Goal: Task Accomplishment & Management: Use online tool/utility

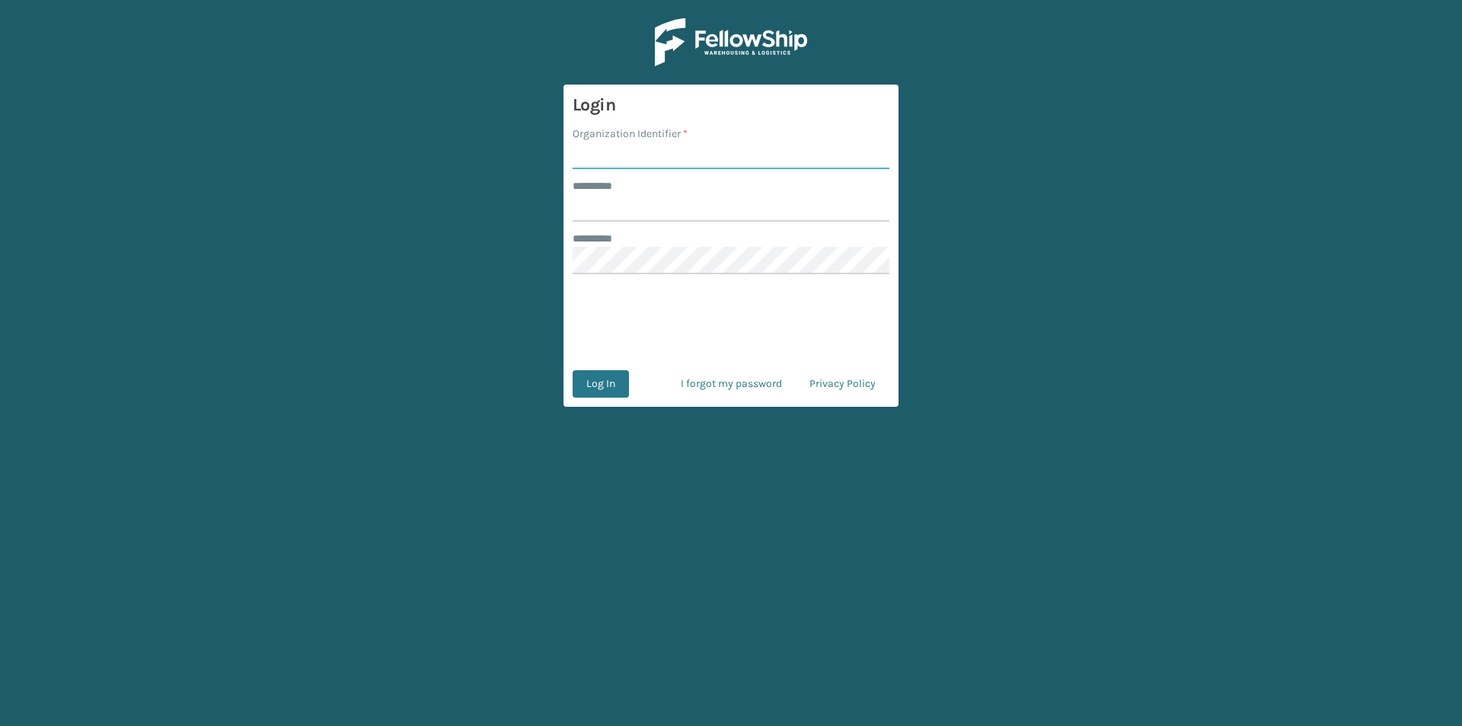
click at [606, 152] on input "Organization Identifier *" at bounding box center [731, 155] width 317 height 27
type input "FELLOWSHIP - WEST"
click at [655, 218] on input "******** *" at bounding box center [731, 207] width 317 height 27
type input "******"
click at [602, 389] on button "Log In" at bounding box center [601, 383] width 56 height 27
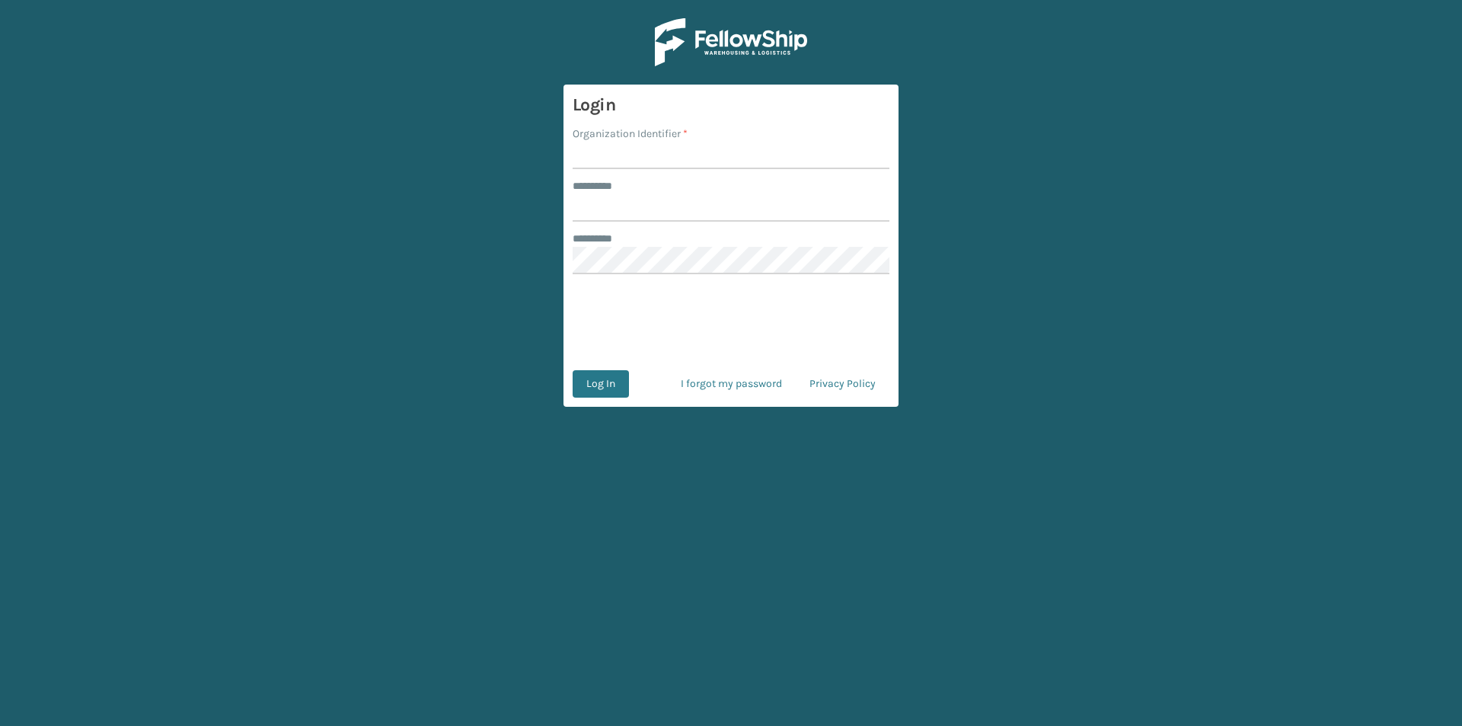
click at [643, 156] on input "Organization Identifier *" at bounding box center [731, 155] width 317 height 27
type input "FELLOWSHIP - WEST"
click at [618, 220] on input "******** *" at bounding box center [731, 207] width 317 height 27
type input "******"
click at [609, 389] on button "Log In" at bounding box center [601, 383] width 56 height 27
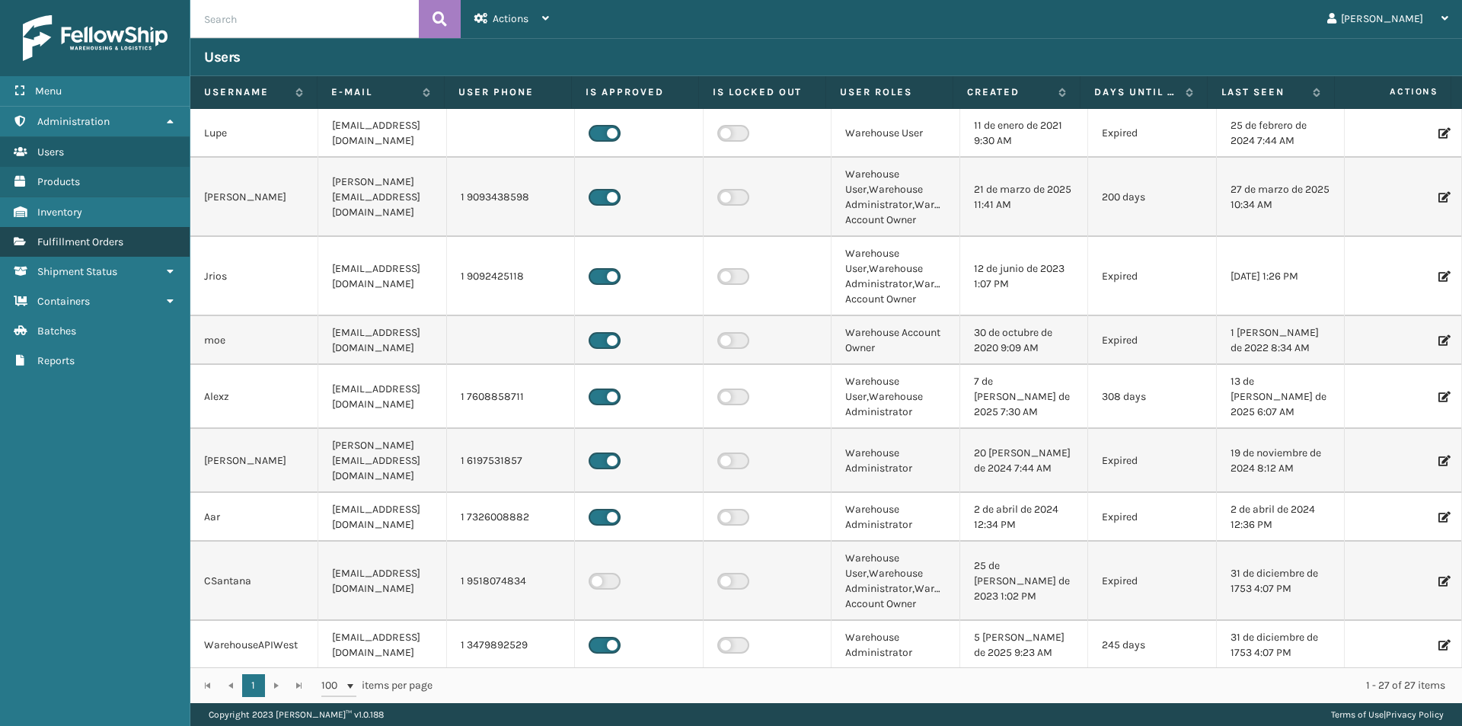
click at [86, 245] on span "Fulfillment Orders" at bounding box center [80, 241] width 86 height 13
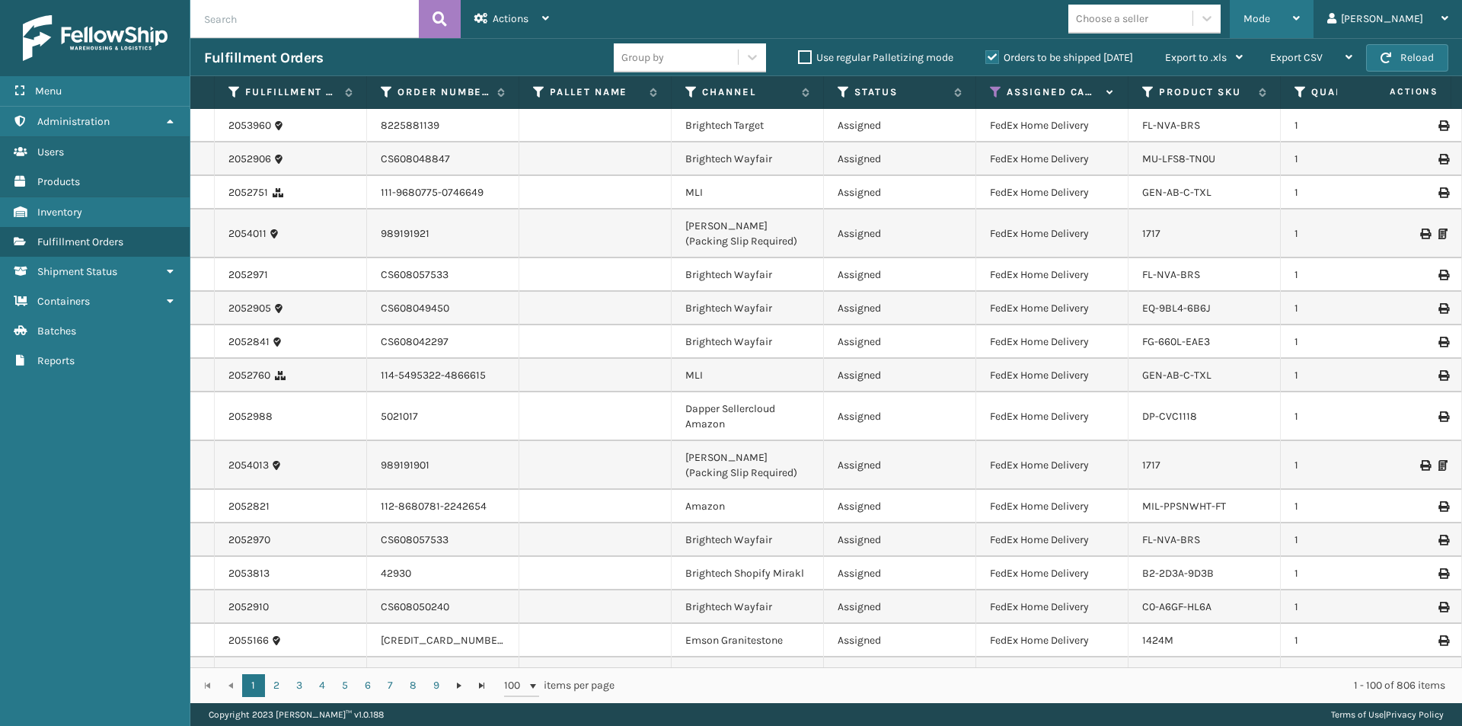
click at [1300, 20] on icon at bounding box center [1296, 18] width 7 height 11
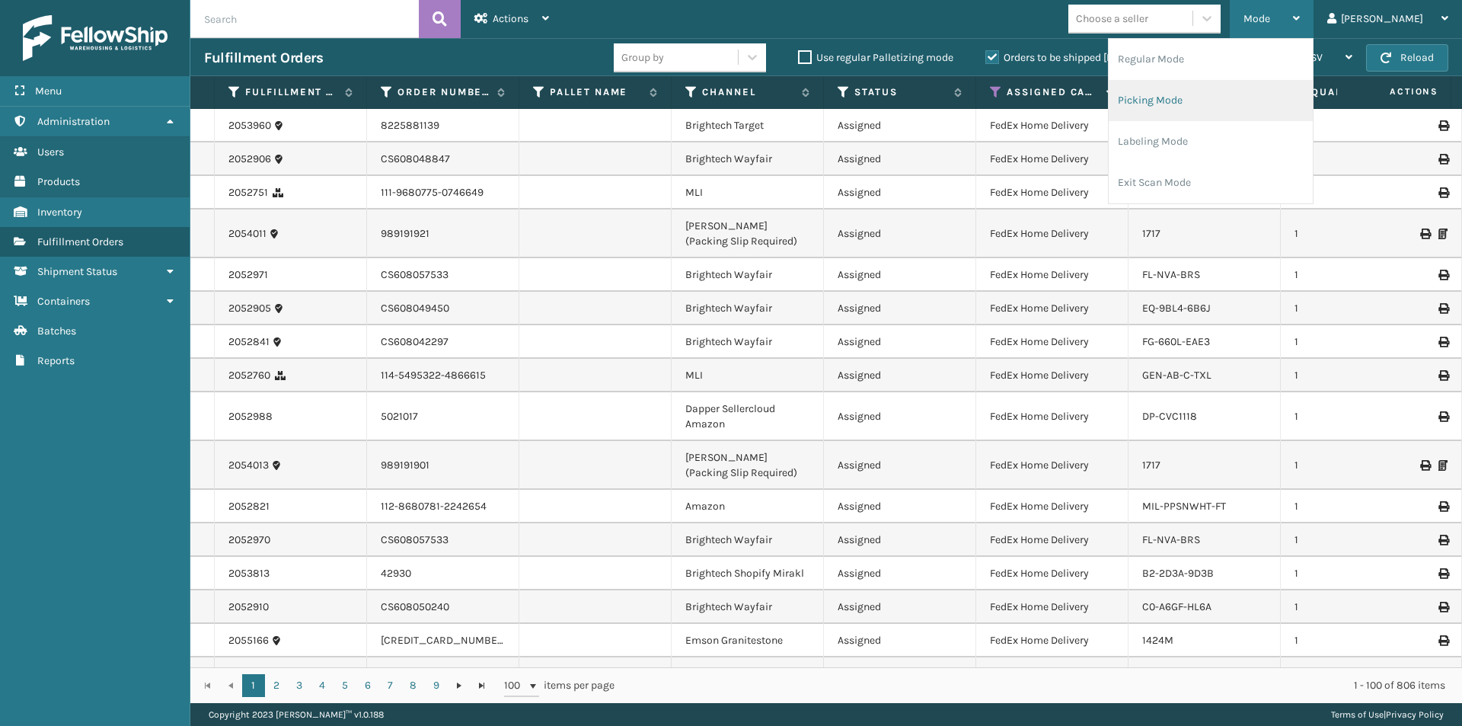
click at [1239, 104] on li "Picking Mode" at bounding box center [1211, 100] width 204 height 41
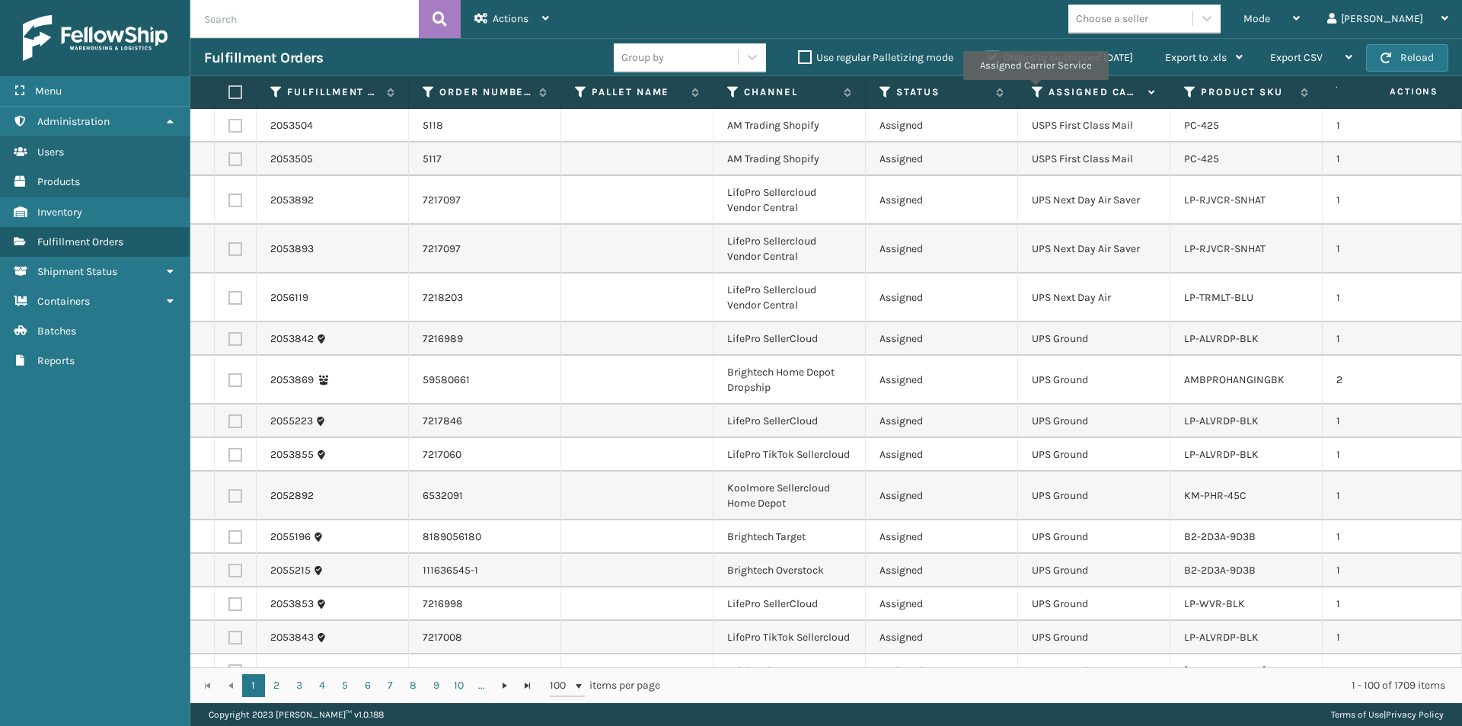
click at [1035, 91] on icon at bounding box center [1038, 92] width 12 height 14
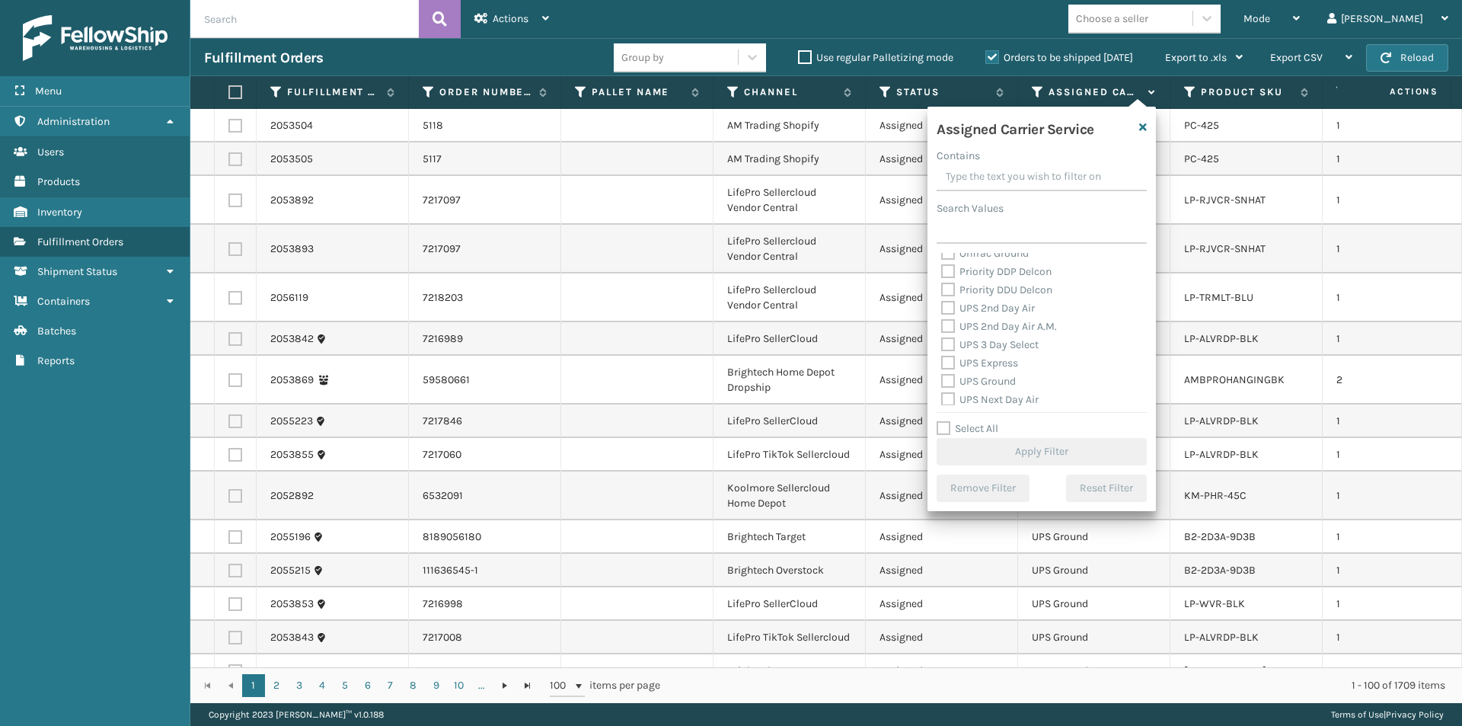
scroll to position [228, 0]
click at [951, 326] on label "UPS 2nd Day Air" at bounding box center [988, 325] width 94 height 13
click at [942, 326] on input "UPS 2nd Day Air" at bounding box center [941, 322] width 1 height 10
checkbox input "true"
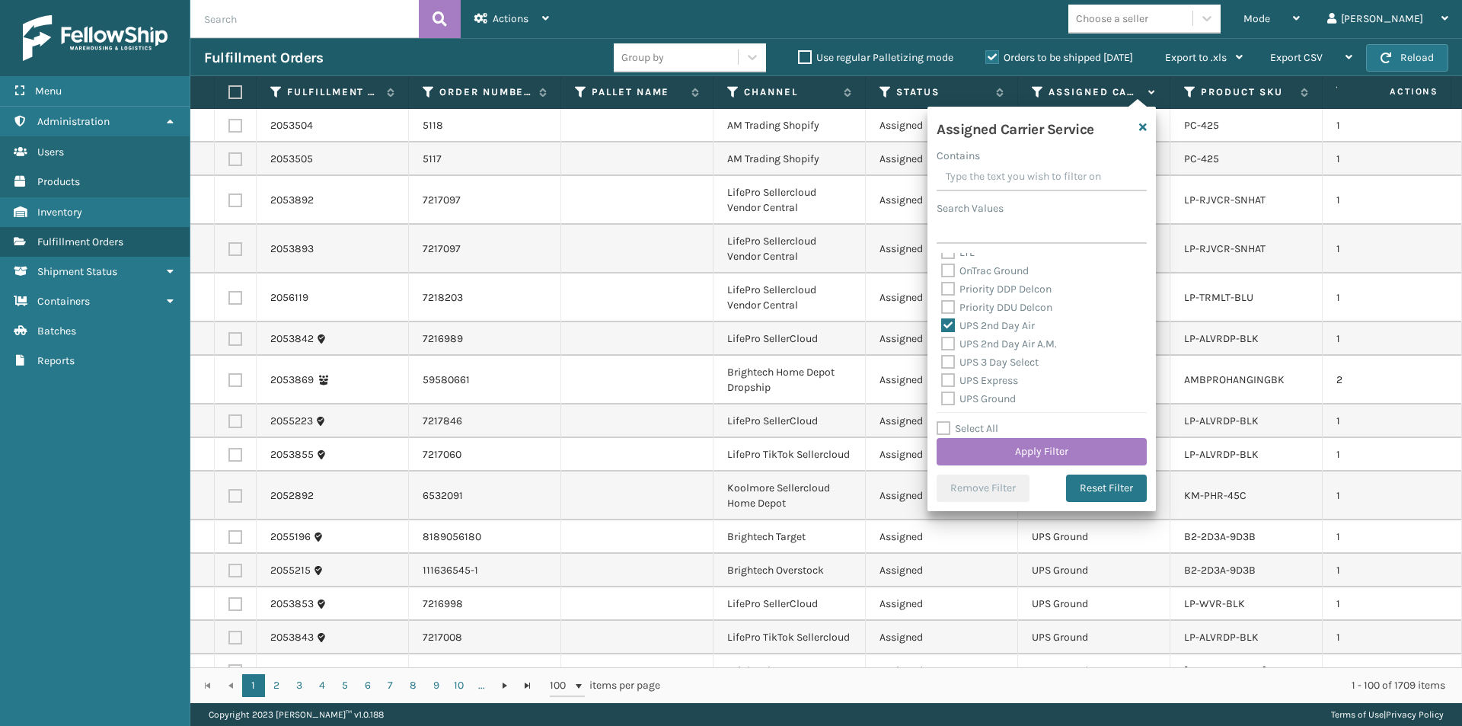
click at [948, 344] on label "UPS 2nd Day Air A.M." at bounding box center [999, 343] width 116 height 13
click at [942, 344] on input "UPS 2nd Day Air A.M." at bounding box center [941, 340] width 1 height 10
checkbox input "true"
click at [952, 382] on label "UPS Express" at bounding box center [979, 380] width 77 height 13
click at [942, 382] on input "UPS Express" at bounding box center [941, 377] width 1 height 10
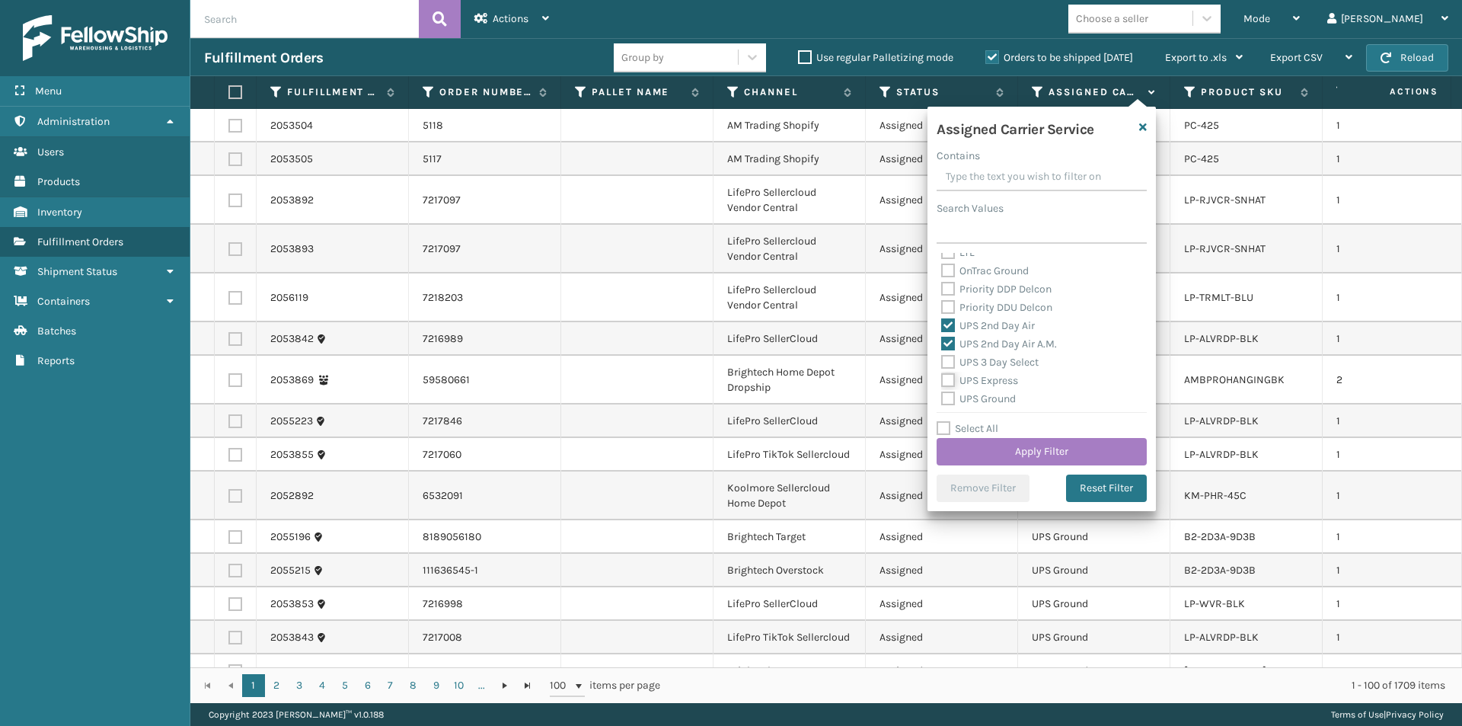
checkbox input "true"
click at [948, 344] on label "UPS Next Day Air" at bounding box center [989, 340] width 97 height 13
click at [942, 342] on input "UPS Next Day Air" at bounding box center [941, 337] width 1 height 10
checkbox input "true"
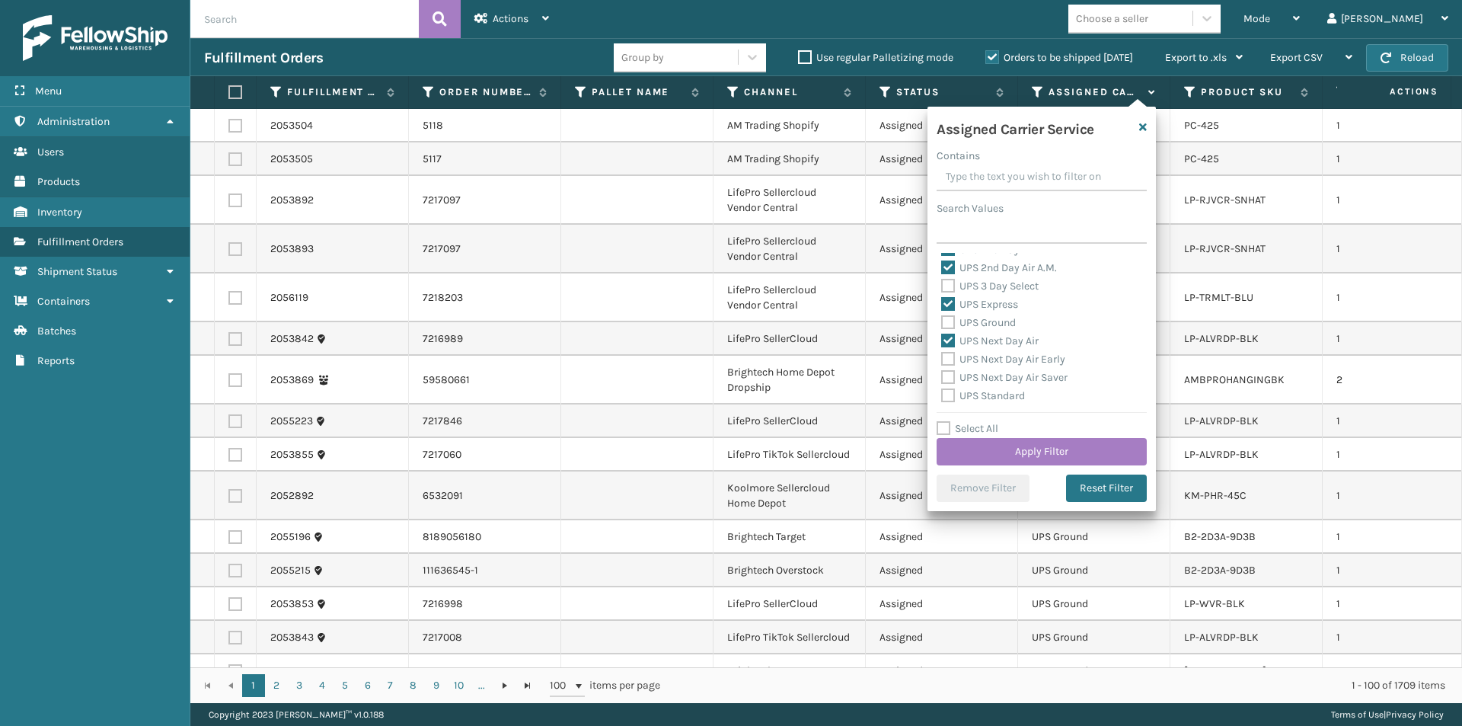
click at [950, 363] on label "UPS Next Day Air Early" at bounding box center [1003, 359] width 124 height 13
click at [942, 360] on input "UPS Next Day Air Early" at bounding box center [941, 355] width 1 height 10
checkbox input "true"
click at [947, 375] on label "UPS Next Day Air Saver" at bounding box center [1004, 377] width 126 height 13
click at [942, 375] on input "UPS Next Day Air Saver" at bounding box center [941, 374] width 1 height 10
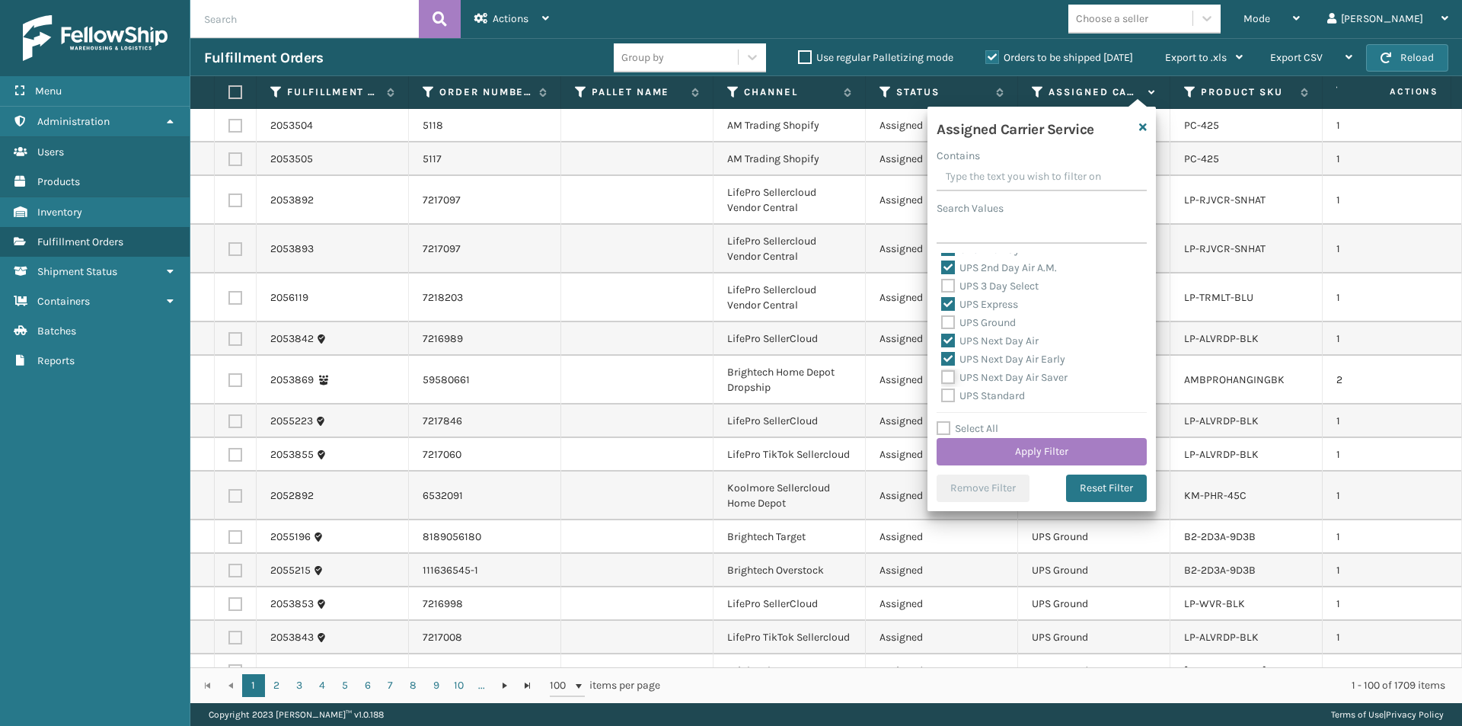
checkbox input "true"
click at [1070, 446] on button "Apply Filter" at bounding box center [1042, 451] width 210 height 27
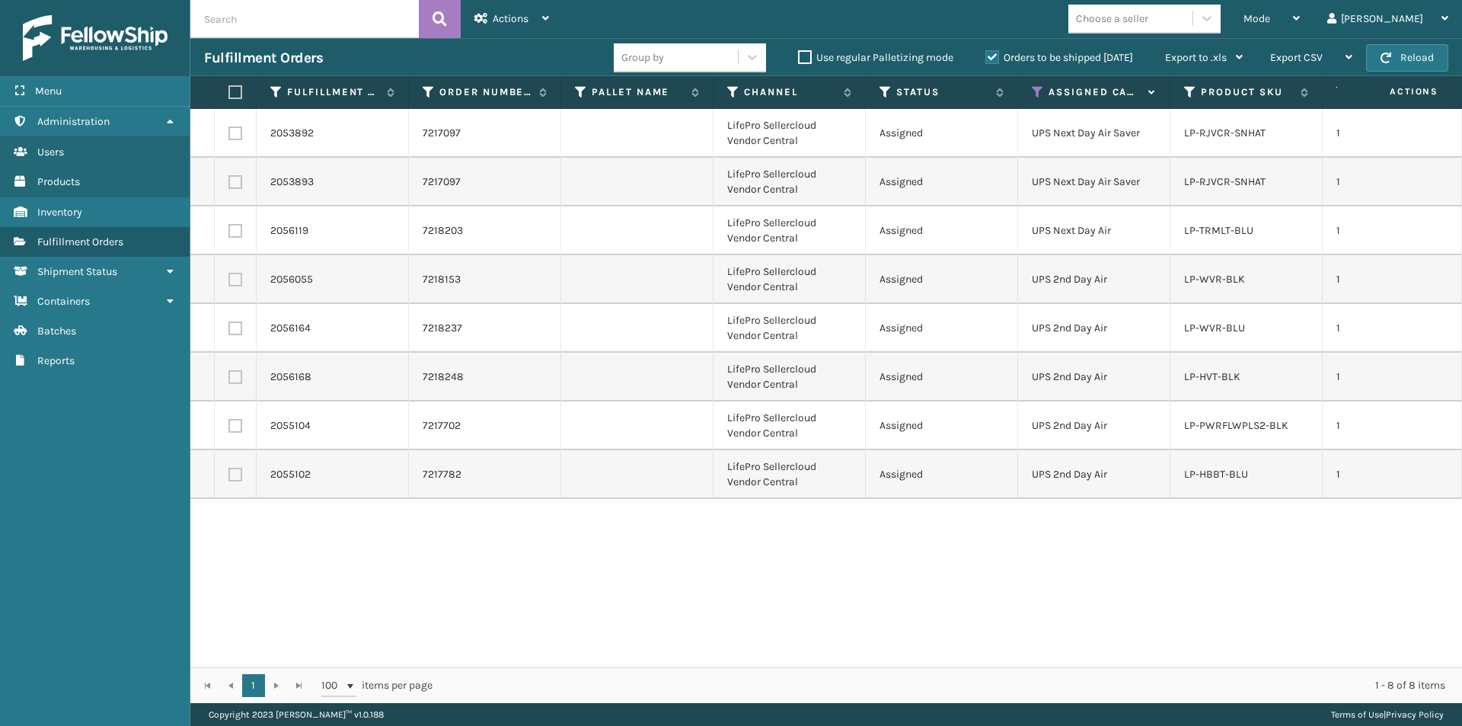
click at [235, 91] on label at bounding box center [232, 92] width 9 height 14
click at [229, 91] on input "checkbox" at bounding box center [228, 93] width 1 height 10
checkbox input "true"
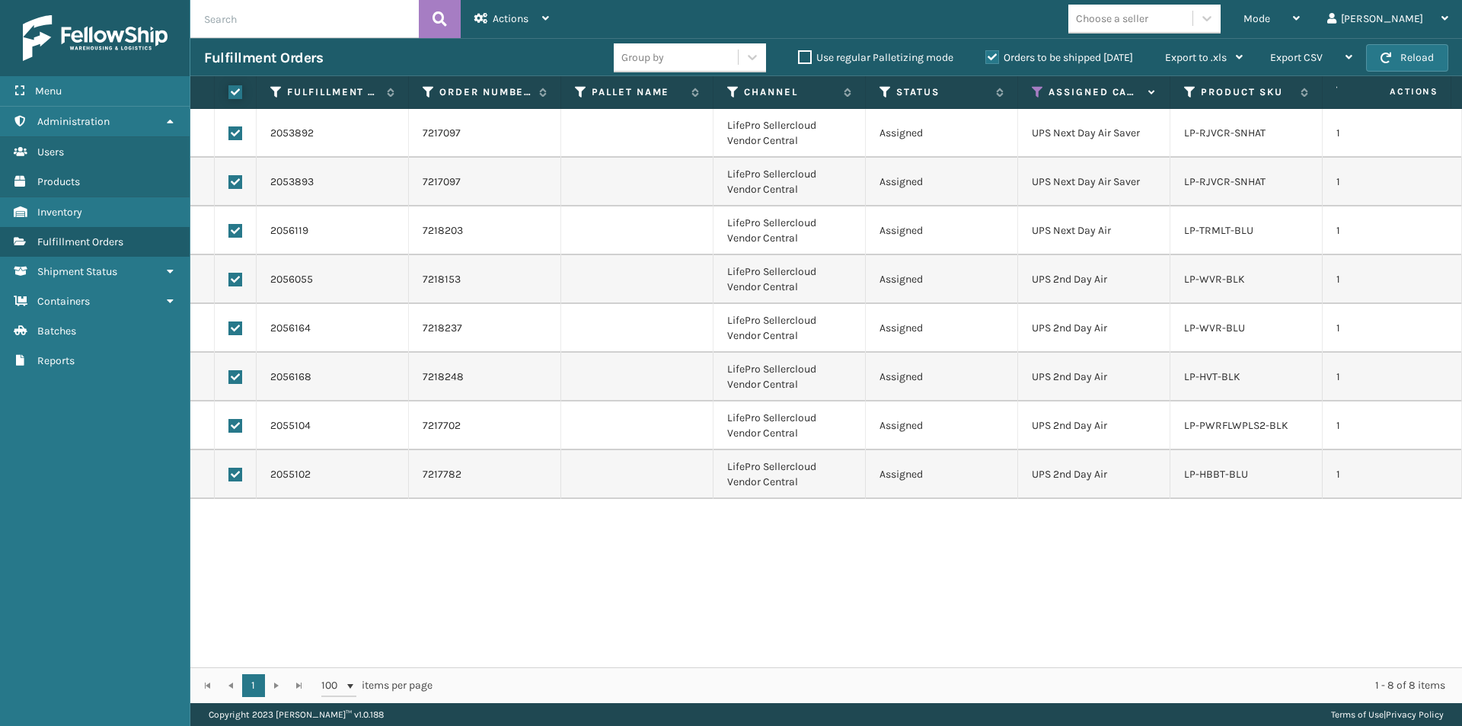
checkbox input "true"
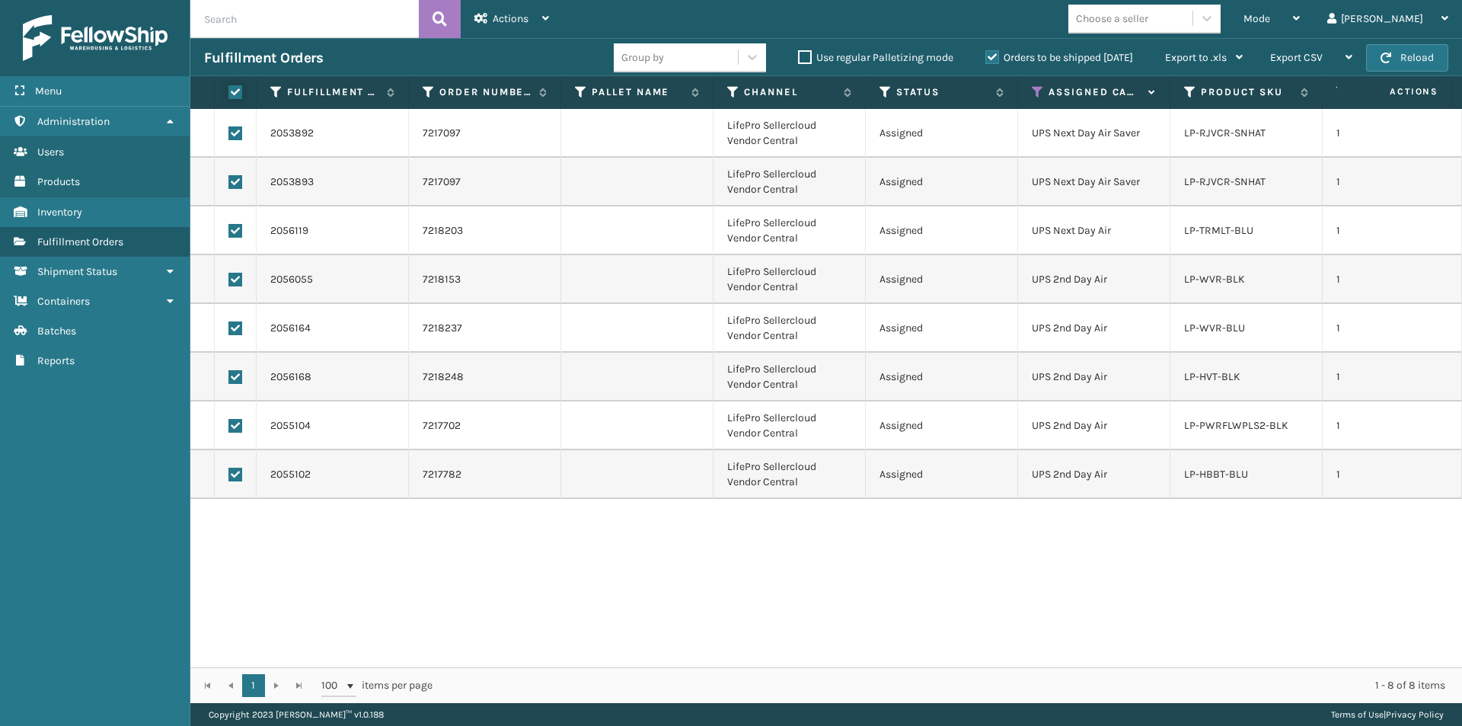
checkbox input "true"
click at [556, 21] on div "Actions Settings Remove All Filters Export Labels Create Picking Batch" at bounding box center [512, 19] width 102 height 38
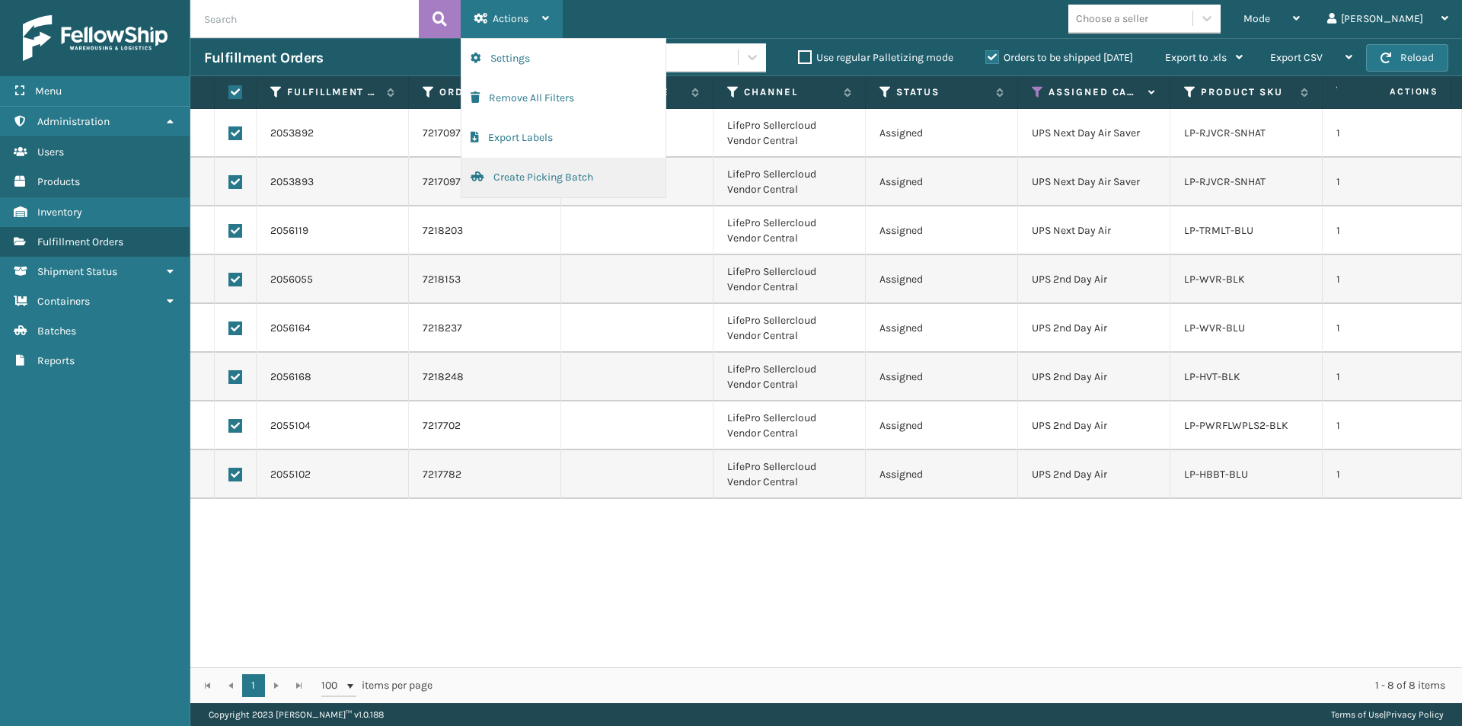
click at [558, 182] on button "Create Picking Batch" at bounding box center [564, 178] width 204 height 40
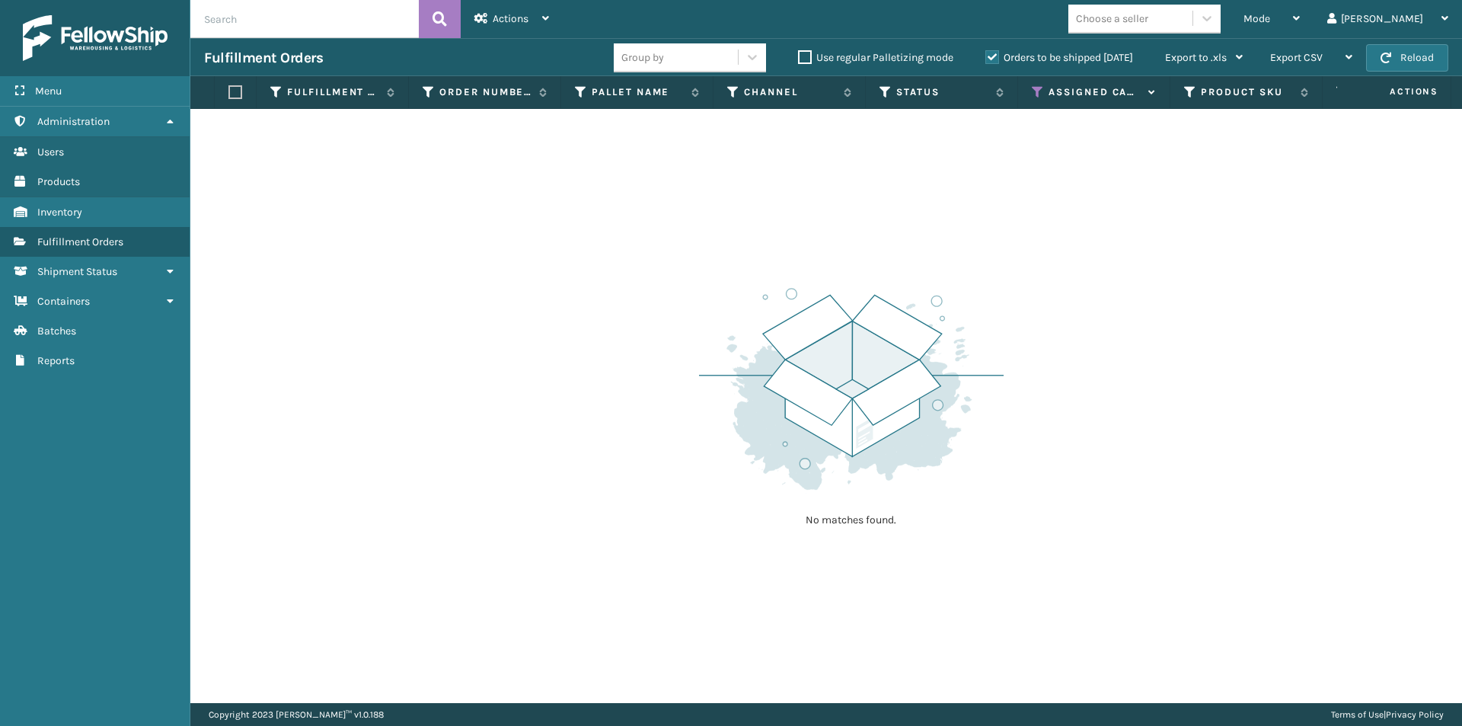
click at [1036, 94] on icon at bounding box center [1038, 92] width 12 height 14
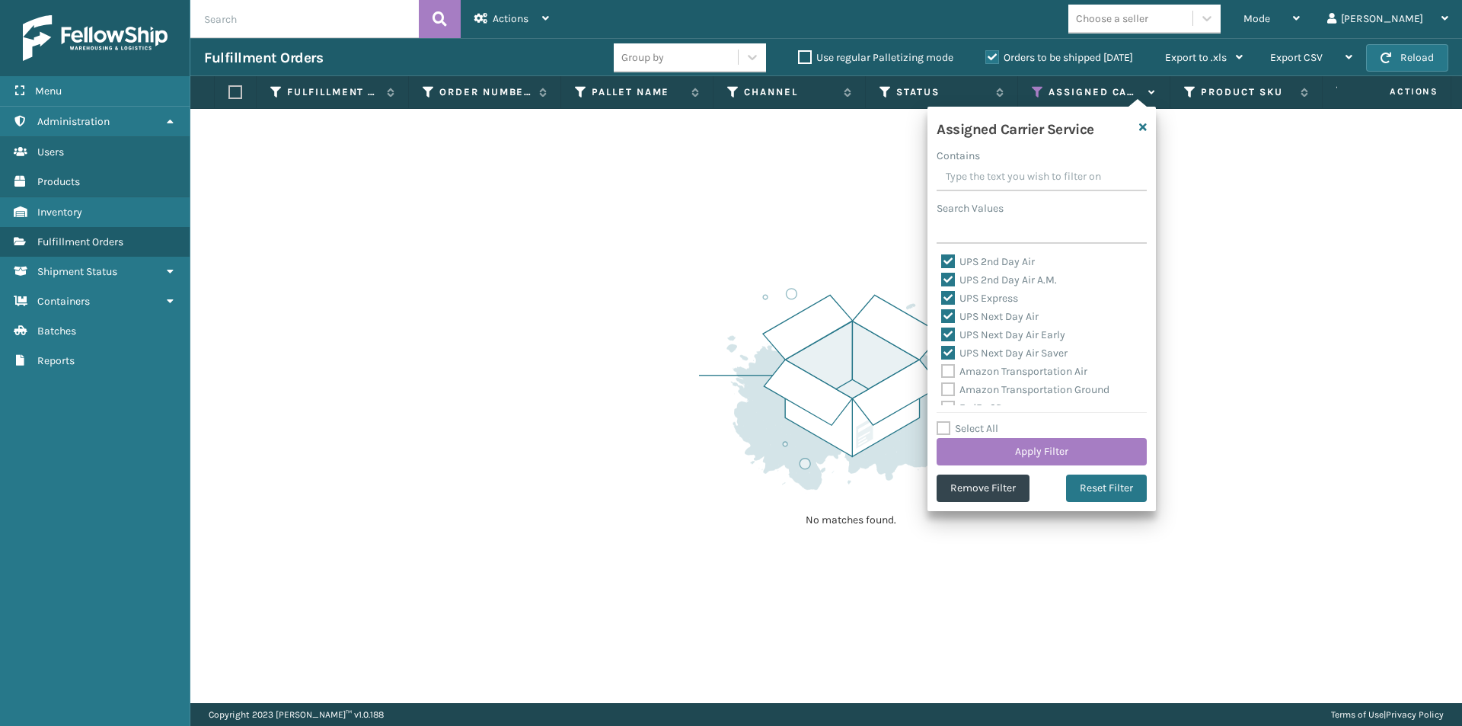
click at [953, 347] on label "UPS Next Day Air Saver" at bounding box center [1004, 353] width 126 height 13
click at [942, 347] on input "UPS Next Day Air Saver" at bounding box center [941, 349] width 1 height 10
checkbox input "false"
click at [950, 340] on label "UPS Next Day Air Early" at bounding box center [1003, 334] width 124 height 13
click at [942, 336] on input "UPS Next Day Air Early" at bounding box center [941, 331] width 1 height 10
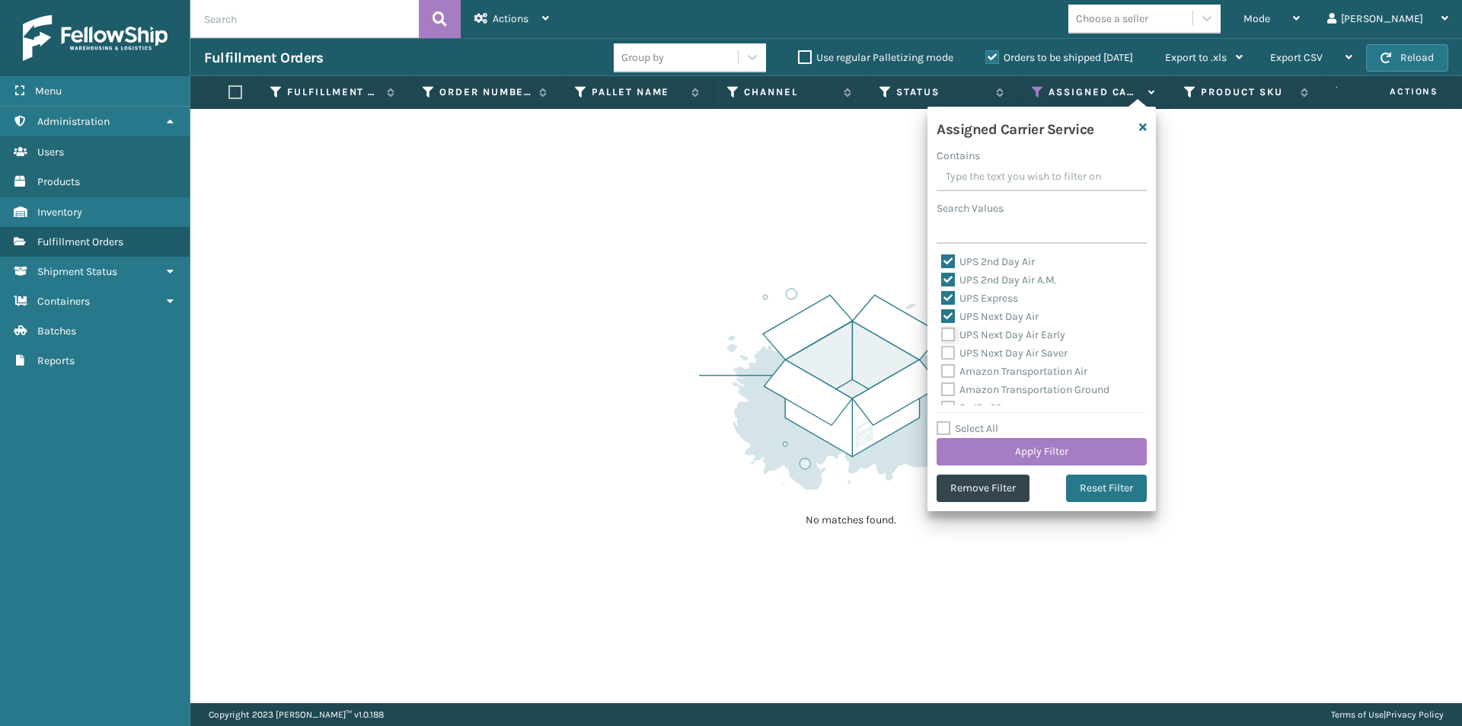
checkbox input "false"
click at [950, 314] on label "UPS Next Day Air" at bounding box center [989, 316] width 97 height 13
click at [942, 314] on input "UPS Next Day Air" at bounding box center [941, 313] width 1 height 10
checkbox input "false"
click at [949, 297] on label "UPS Express" at bounding box center [979, 298] width 77 height 13
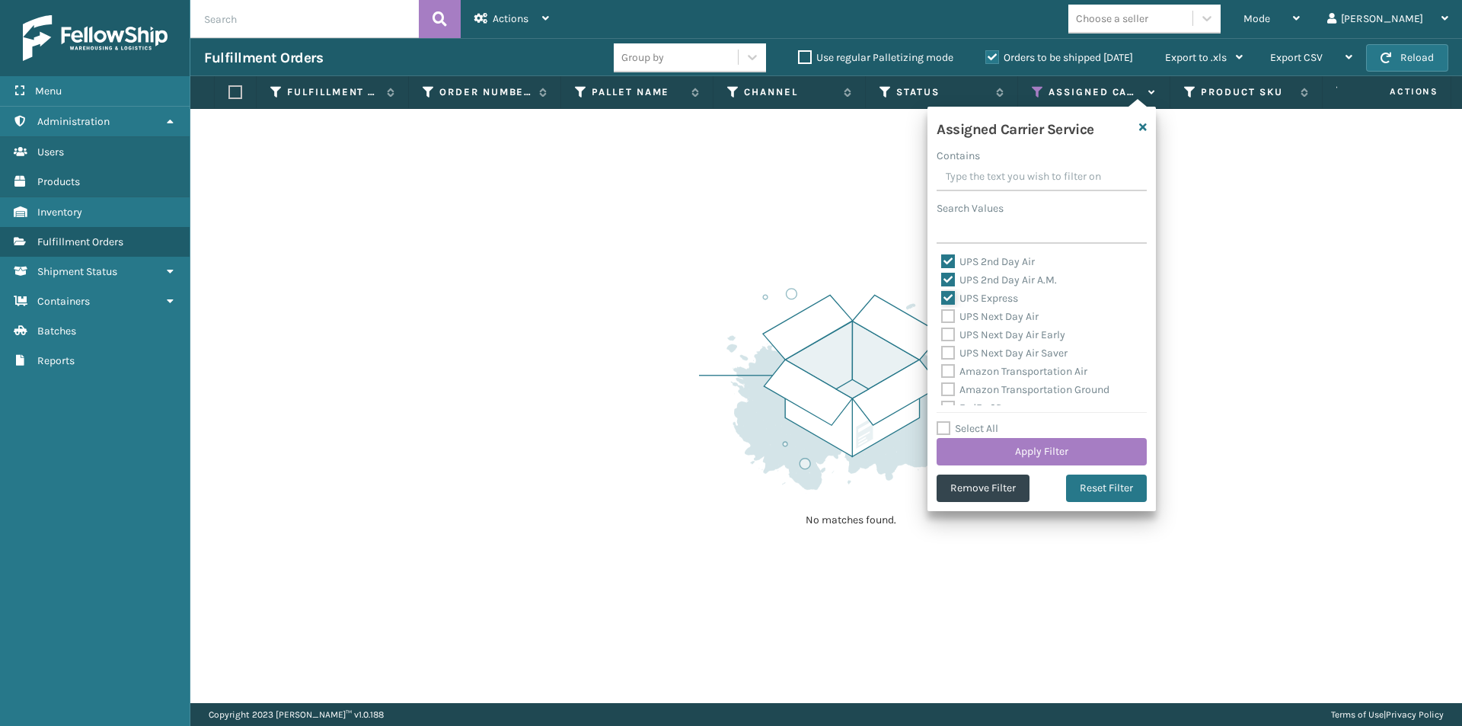
click at [942, 297] on input "UPS Express" at bounding box center [941, 294] width 1 height 10
checkbox input "false"
click at [948, 276] on label "UPS 2nd Day Air A.M." at bounding box center [999, 279] width 116 height 13
click at [942, 276] on input "UPS 2nd Day Air A.M." at bounding box center [941, 276] width 1 height 10
checkbox input "false"
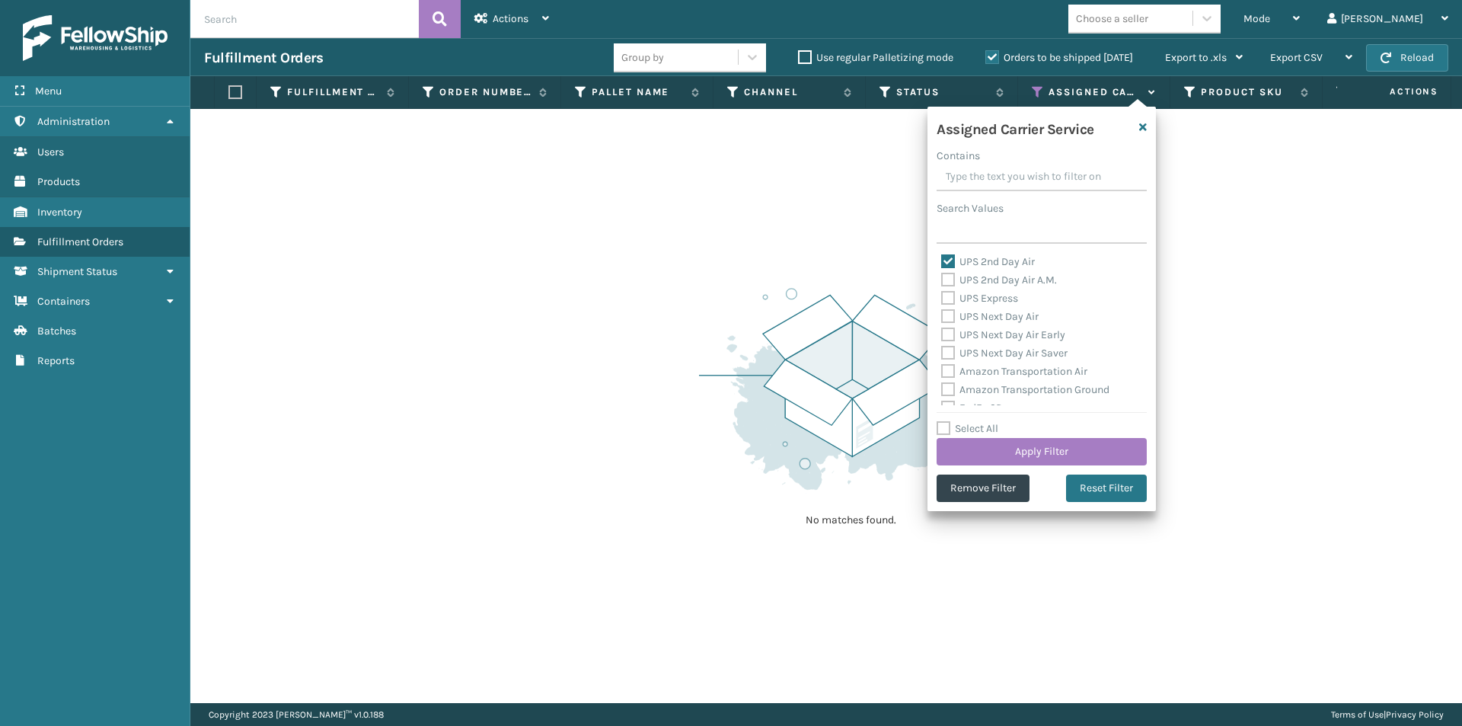
click at [948, 264] on label "UPS 2nd Day Air" at bounding box center [988, 261] width 94 height 13
click at [942, 263] on input "UPS 2nd Day Air" at bounding box center [941, 258] width 1 height 10
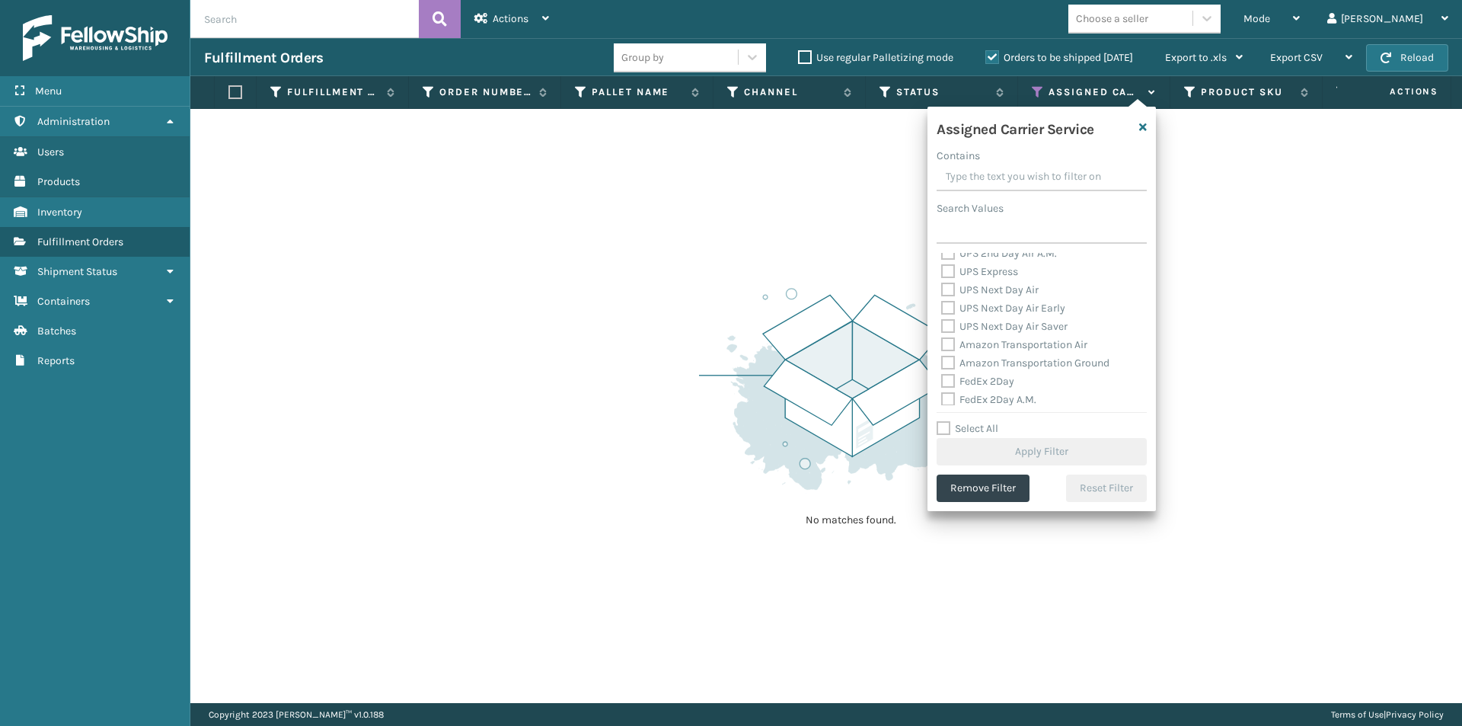
scroll to position [0, 0]
click at [948, 260] on label "UPS 2nd Day Air" at bounding box center [988, 261] width 94 height 13
click at [942, 260] on input "UPS 2nd Day Air" at bounding box center [941, 258] width 1 height 10
checkbox input "true"
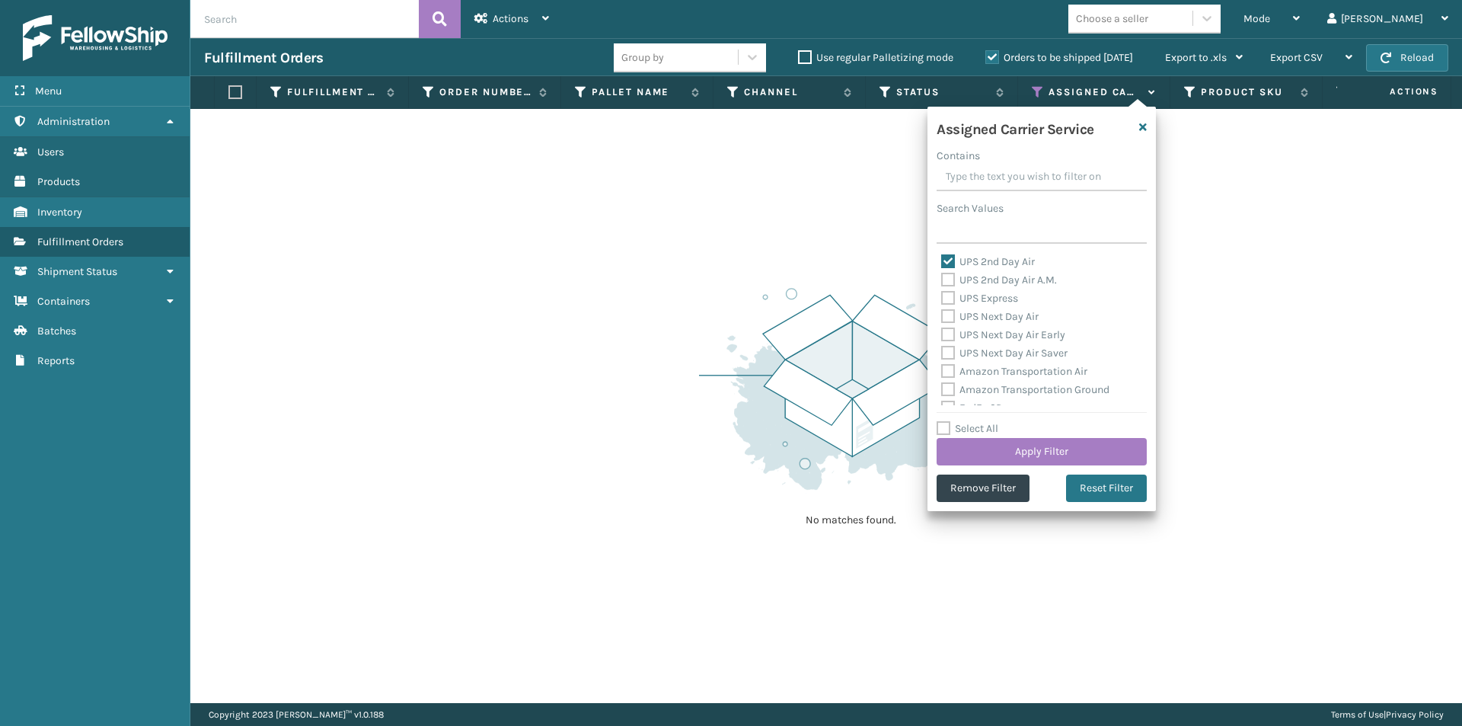
click at [949, 279] on label "UPS 2nd Day Air A.M." at bounding box center [999, 279] width 116 height 13
click at [942, 279] on input "UPS 2nd Day Air A.M." at bounding box center [941, 276] width 1 height 10
checkbox input "true"
click at [948, 302] on label "UPS Express" at bounding box center [979, 298] width 77 height 13
click at [942, 299] on input "UPS Express" at bounding box center [941, 294] width 1 height 10
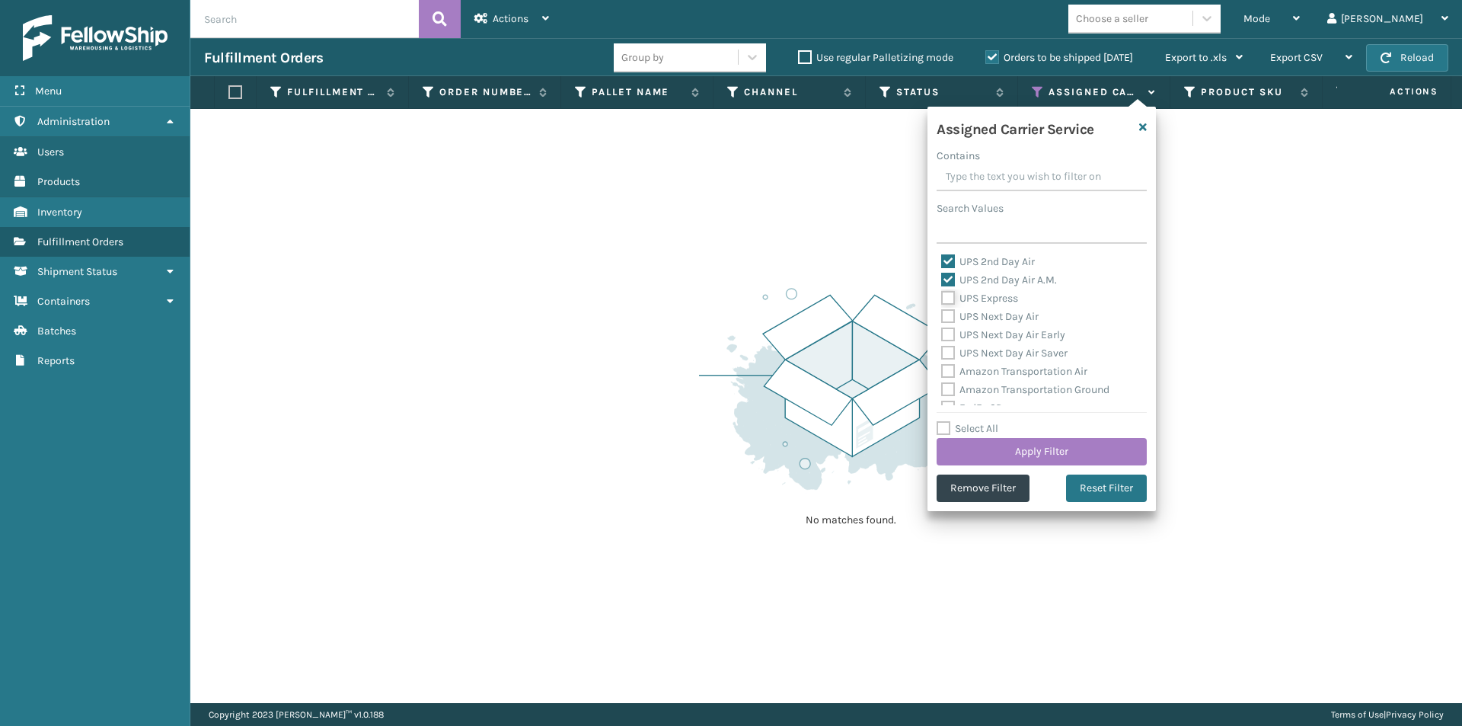
checkbox input "true"
click at [947, 315] on label "UPS Next Day Air" at bounding box center [989, 316] width 97 height 13
click at [942, 315] on input "UPS Next Day Air" at bounding box center [941, 313] width 1 height 10
checkbox input "true"
click at [947, 334] on label "UPS Next Day Air Early" at bounding box center [1003, 334] width 124 height 13
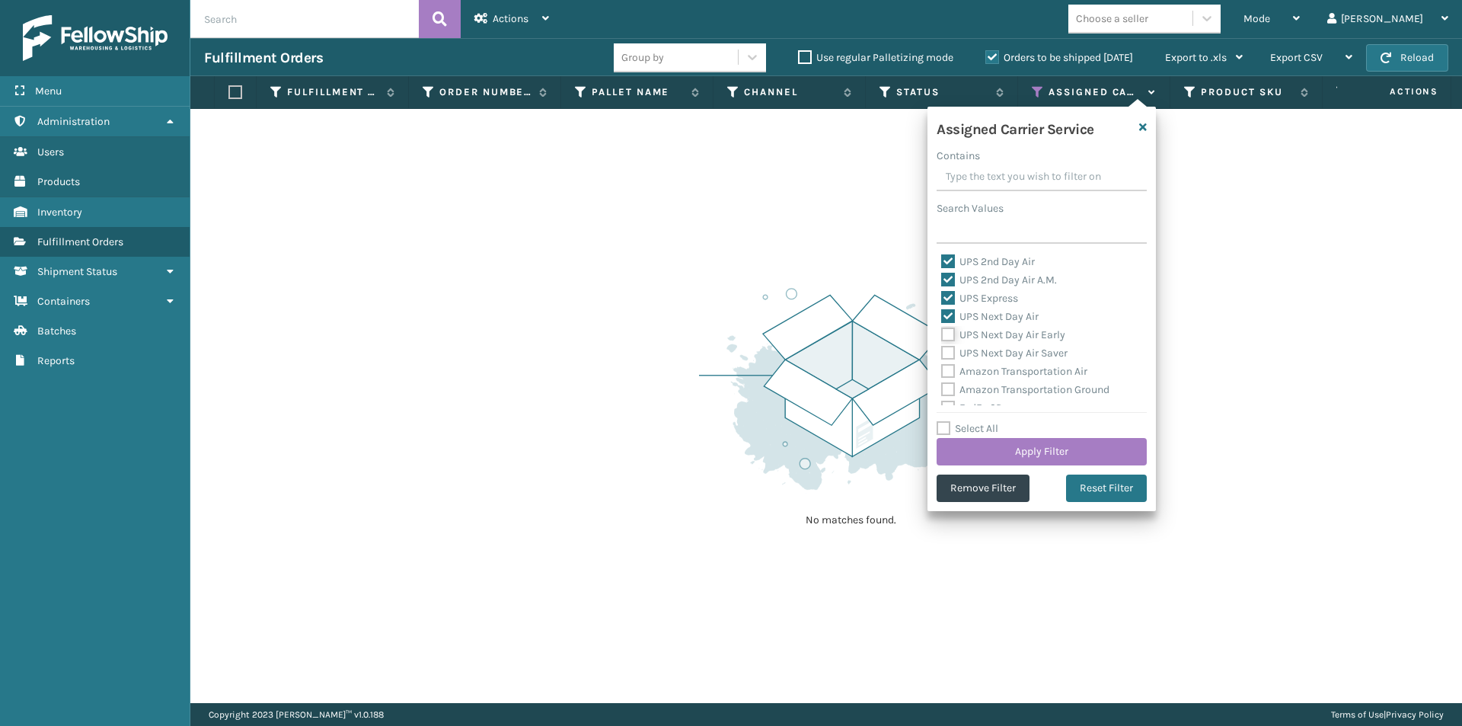
click at [942, 334] on input "UPS Next Day Air Early" at bounding box center [941, 331] width 1 height 10
checkbox input "true"
click at [947, 350] on label "UPS Next Day Air Saver" at bounding box center [1004, 353] width 126 height 13
click at [942, 350] on input "UPS Next Day Air Saver" at bounding box center [941, 349] width 1 height 10
checkbox input "true"
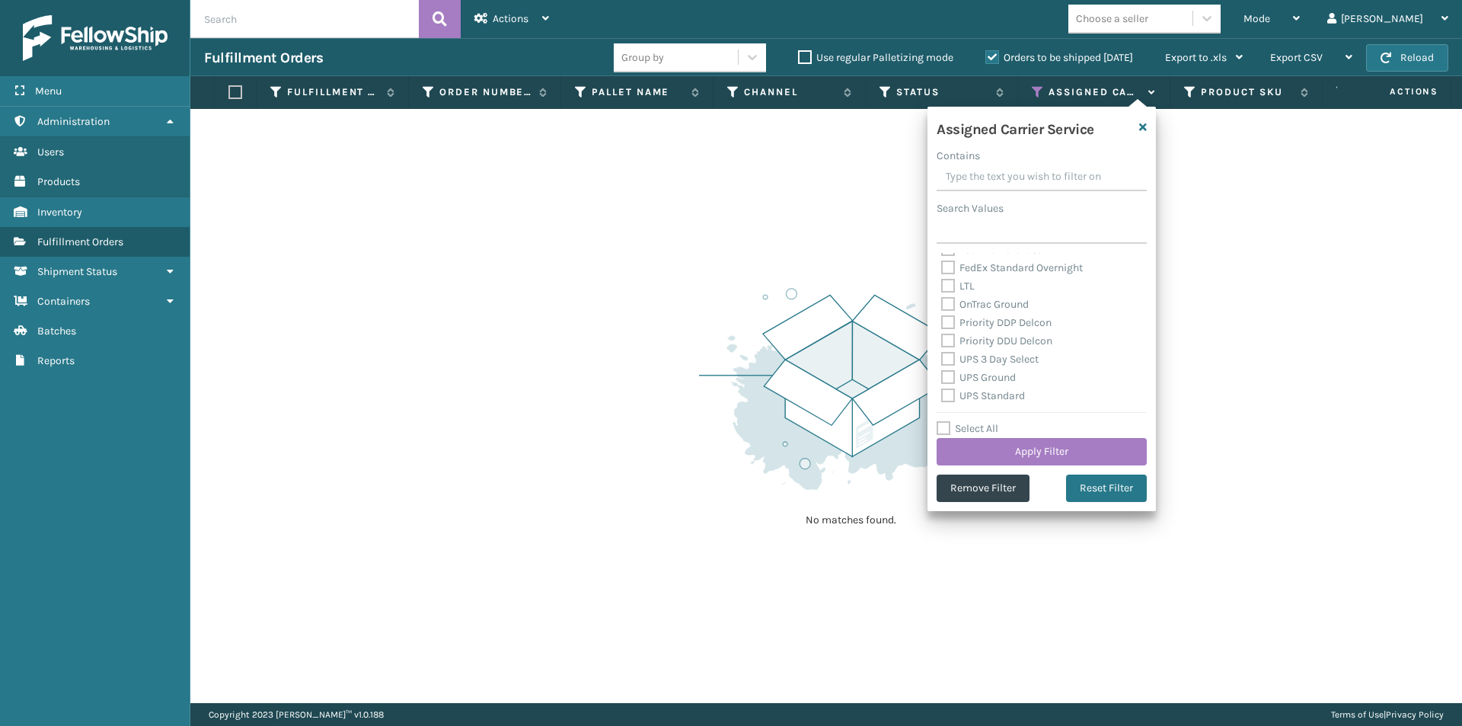
scroll to position [381, 0]
click at [950, 285] on label "UPS 3 Day Select" at bounding box center [989, 282] width 97 height 13
click at [942, 284] on input "UPS 3 Day Select" at bounding box center [941, 279] width 1 height 10
checkbox input "true"
click at [1091, 489] on button "Reset Filter" at bounding box center [1106, 488] width 81 height 27
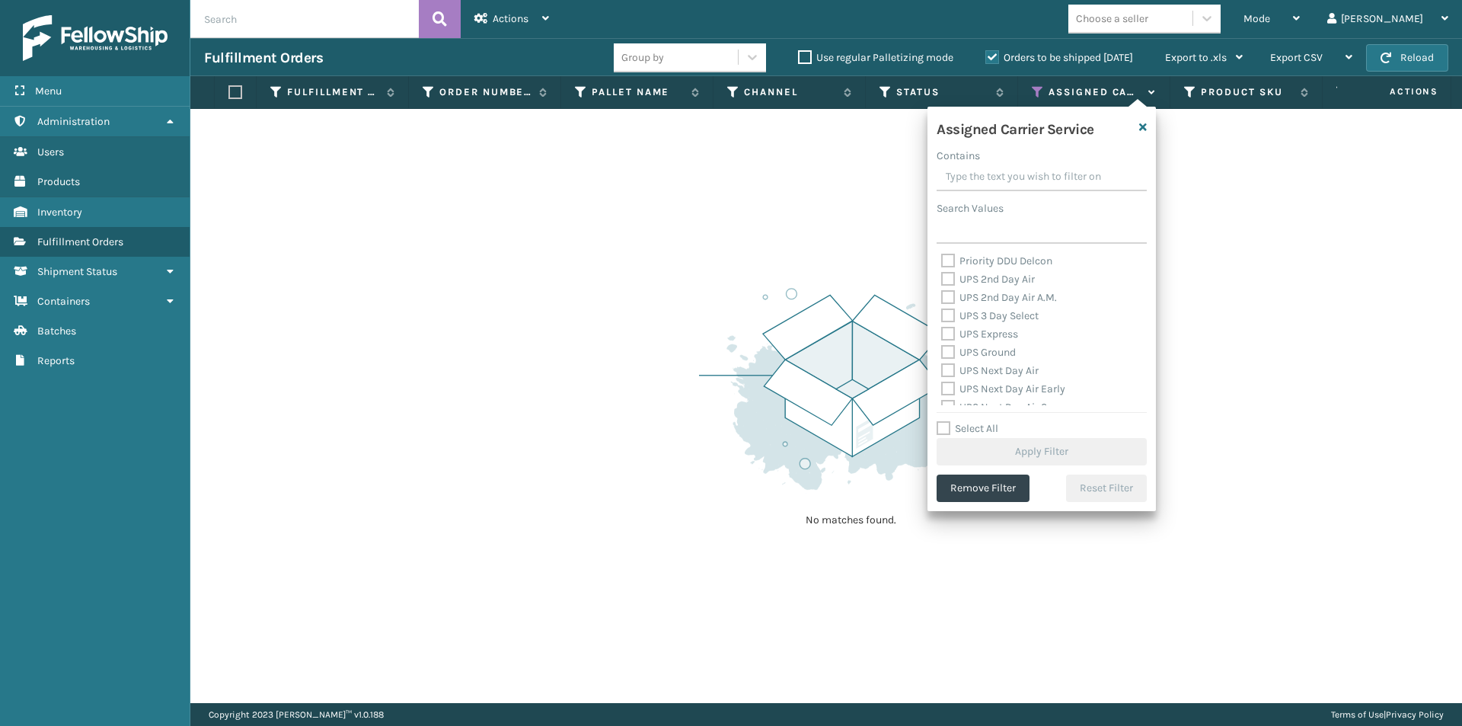
scroll to position [228, 0]
click at [942, 324] on label "UPS 2nd Day Air" at bounding box center [988, 325] width 94 height 13
click at [942, 324] on input "UPS 2nd Day Air" at bounding box center [941, 322] width 1 height 10
checkbox input "true"
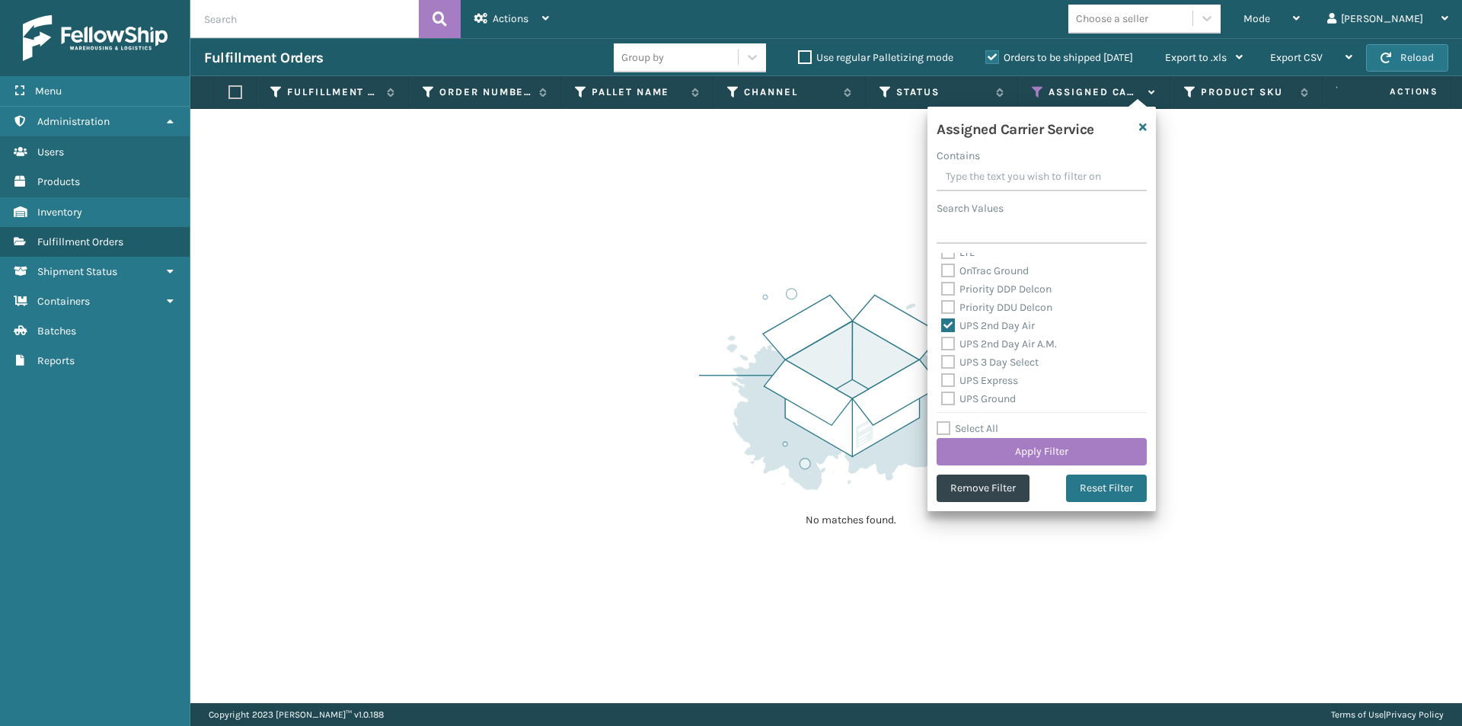
click at [945, 344] on label "UPS 2nd Day Air A.M." at bounding box center [999, 343] width 116 height 13
click at [942, 344] on input "UPS 2nd Day Air A.M." at bounding box center [941, 340] width 1 height 10
checkbox input "true"
click at [946, 357] on label "UPS 3 Day Select" at bounding box center [989, 362] width 97 height 13
click at [942, 357] on input "UPS 3 Day Select" at bounding box center [941, 358] width 1 height 10
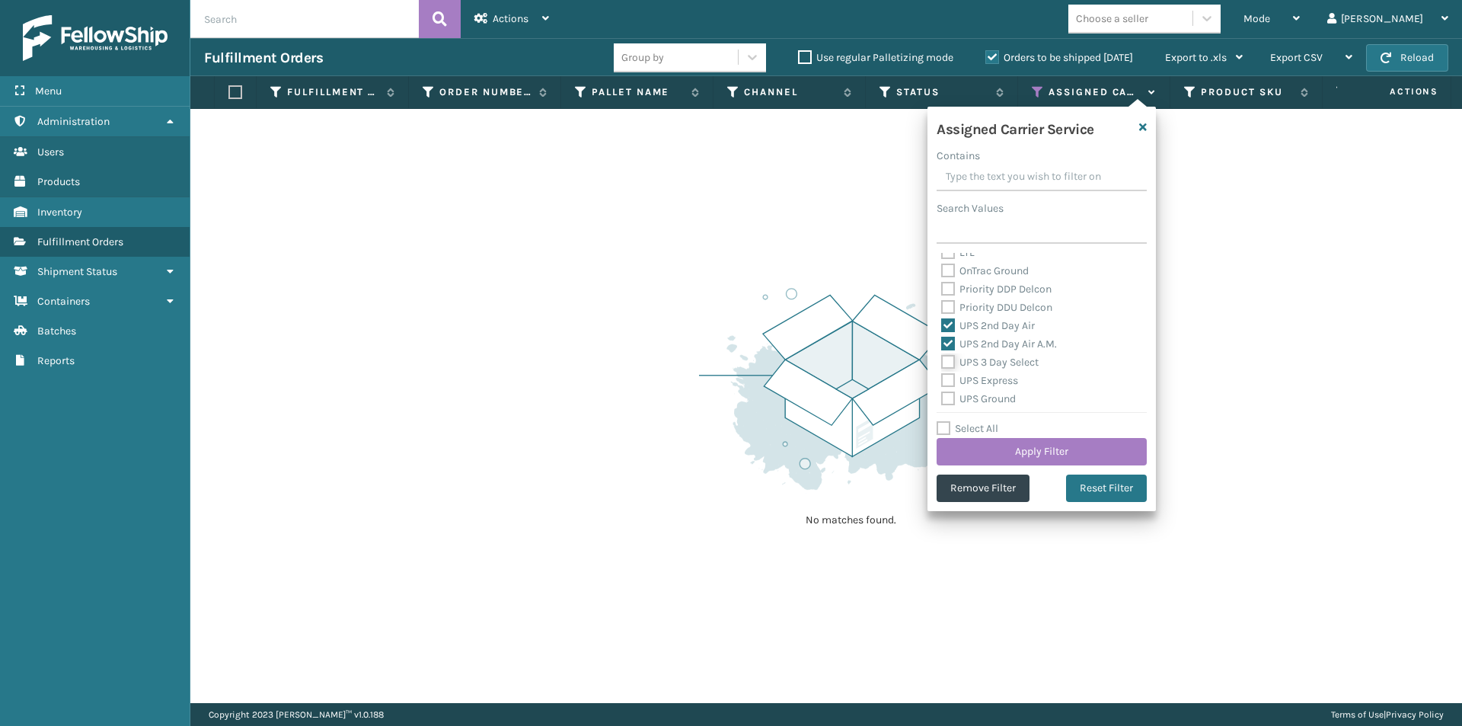
checkbox input "true"
click at [951, 379] on label "UPS Express" at bounding box center [979, 380] width 77 height 13
click at [942, 379] on input "UPS Express" at bounding box center [941, 377] width 1 height 10
checkbox input "true"
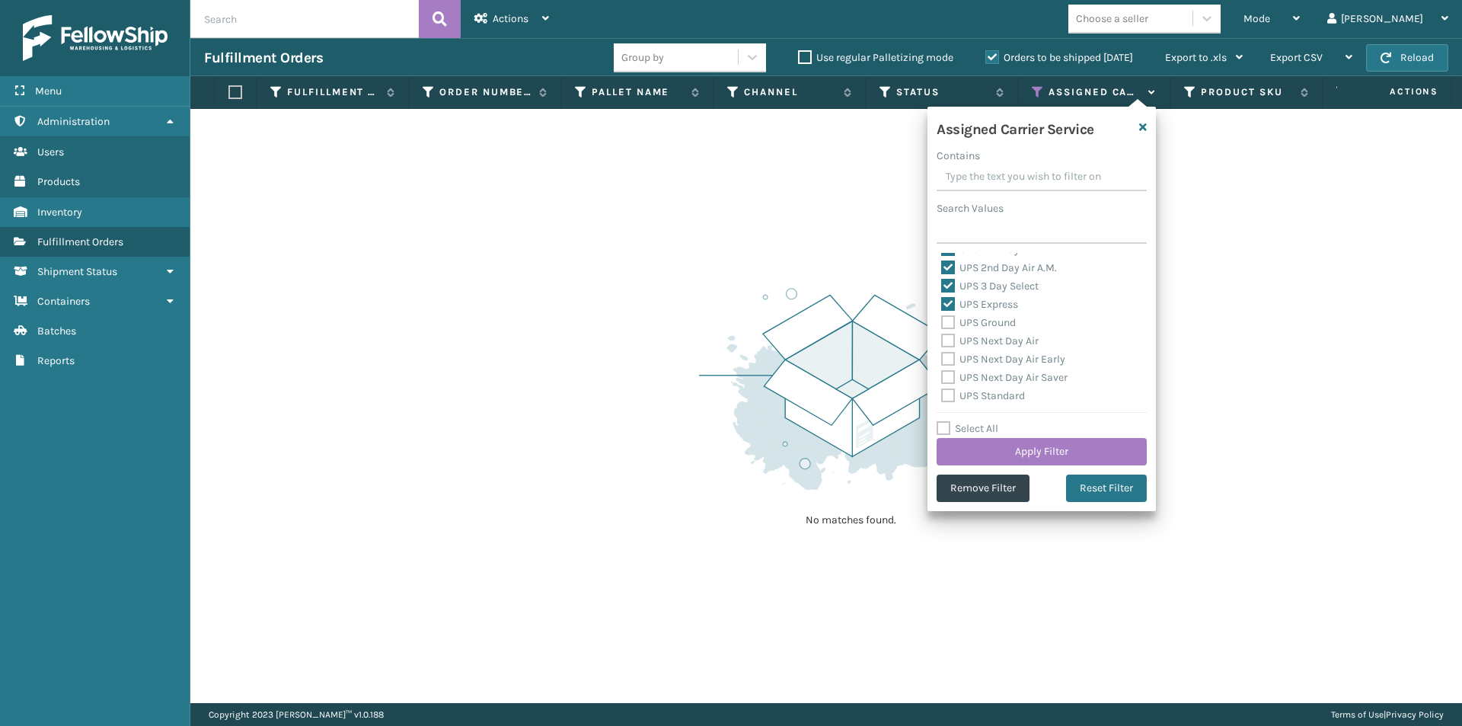
click at [954, 320] on label "UPS Ground" at bounding box center [978, 322] width 75 height 13
click at [942, 320] on input "UPS Ground" at bounding box center [941, 319] width 1 height 10
checkbox input "true"
click at [944, 342] on label "UPS Next Day Air" at bounding box center [989, 340] width 97 height 13
click at [942, 342] on input "UPS Next Day Air" at bounding box center [941, 337] width 1 height 10
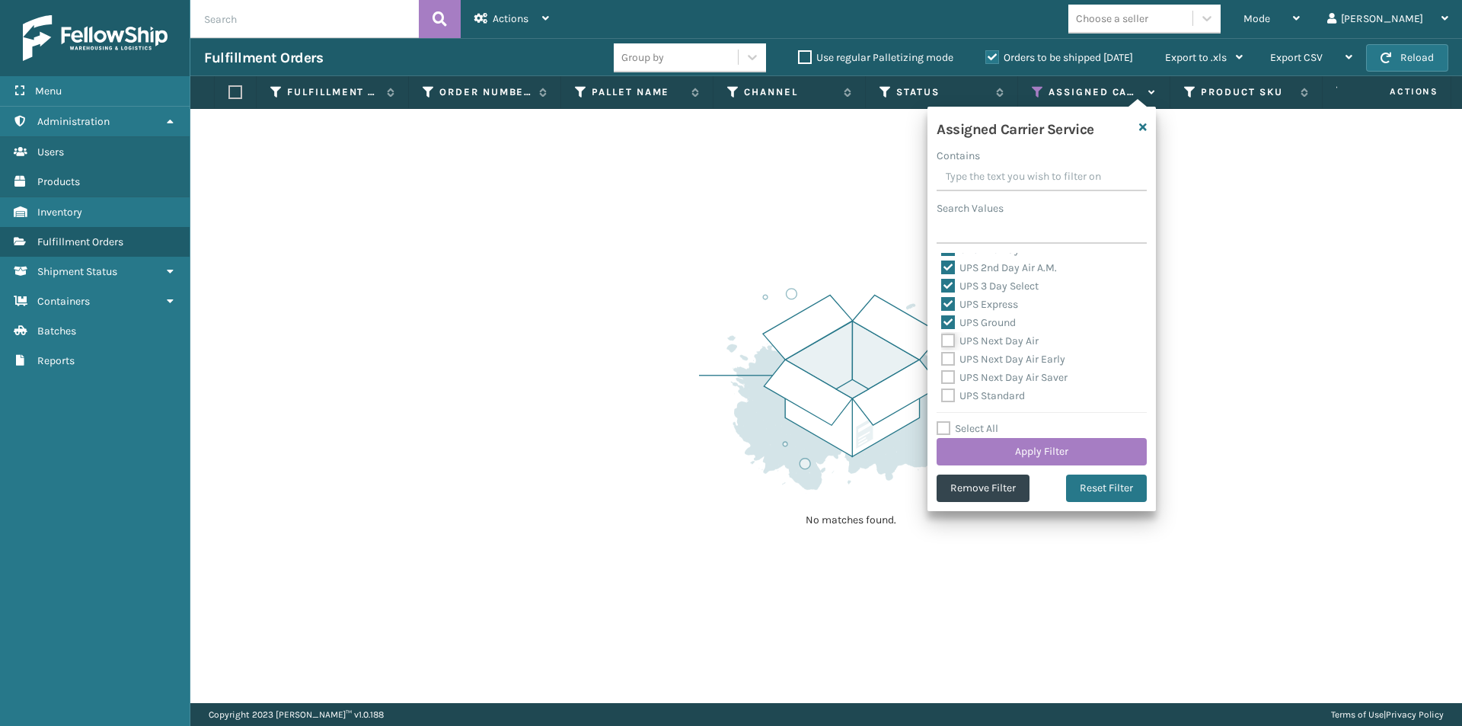
checkbox input "true"
click at [947, 356] on label "UPS Next Day Air Early" at bounding box center [1003, 359] width 124 height 13
click at [942, 356] on input "UPS Next Day Air Early" at bounding box center [941, 355] width 1 height 10
checkbox input "true"
click at [944, 377] on label "UPS Next Day Air Saver" at bounding box center [1004, 377] width 126 height 13
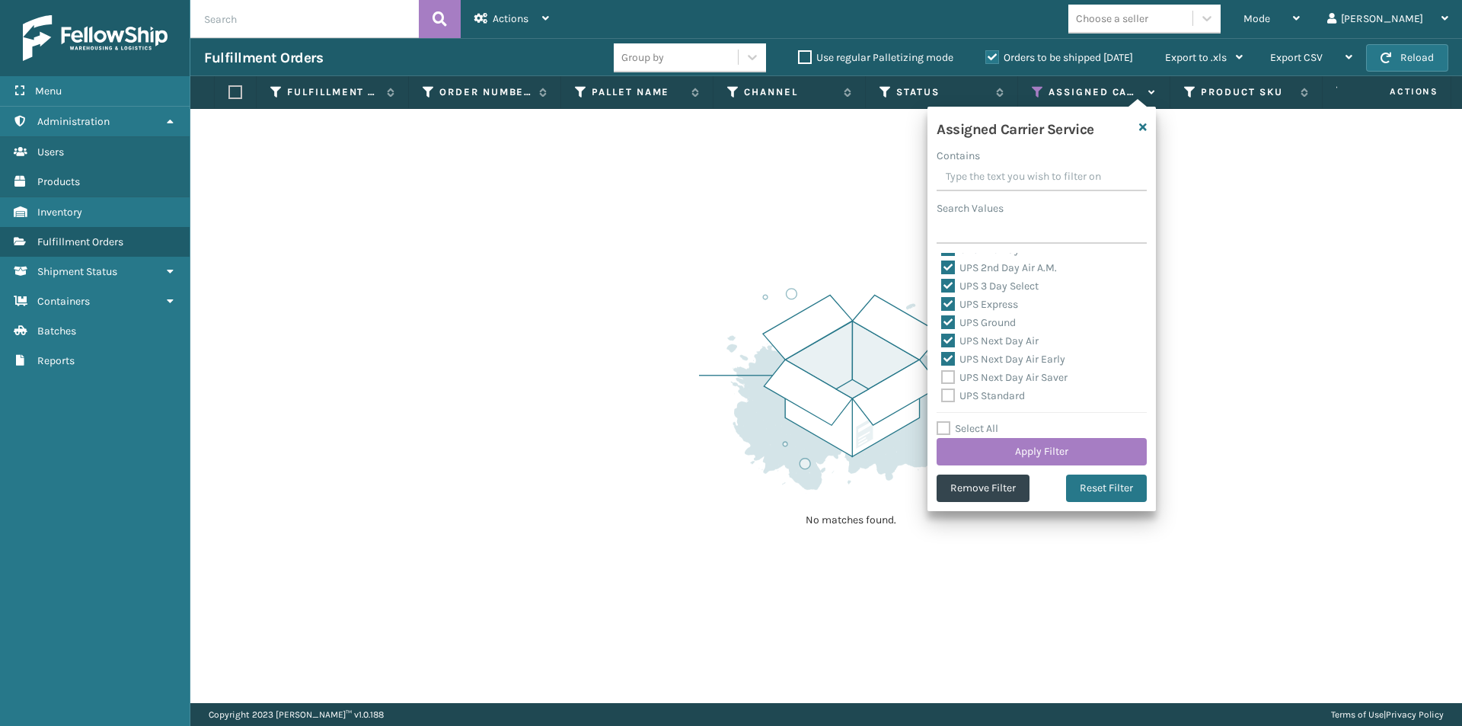
click at [942, 377] on input "UPS Next Day Air Saver" at bounding box center [941, 374] width 1 height 10
checkbox input "true"
click at [947, 321] on label "UPS Standard" at bounding box center [983, 319] width 84 height 13
click at [942, 321] on input "UPS Standard" at bounding box center [941, 316] width 1 height 10
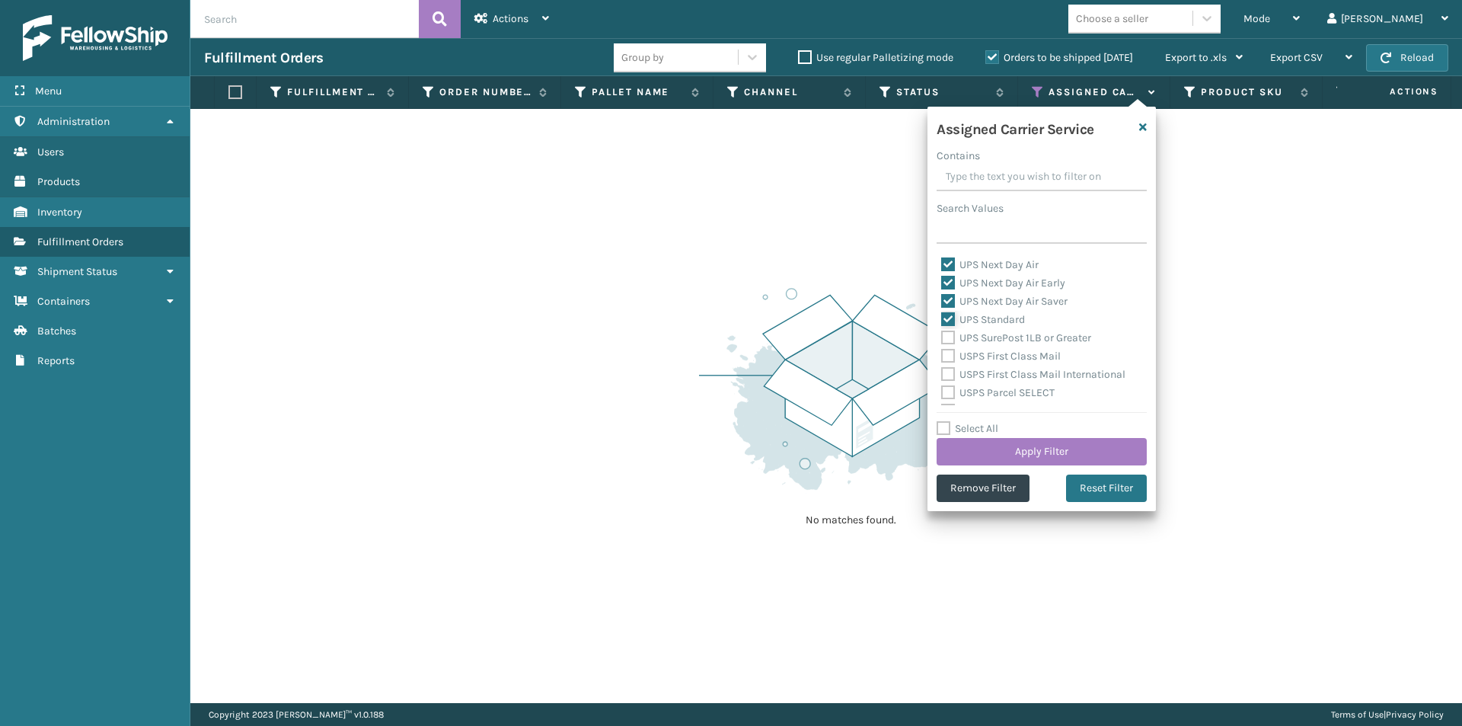
checkbox input "true"
click at [951, 338] on label "UPS SurePost 1LB or Greater" at bounding box center [1016, 337] width 150 height 13
click at [942, 338] on input "UPS SurePost 1LB or Greater" at bounding box center [941, 334] width 1 height 10
checkbox input "true"
click at [1068, 452] on button "Apply Filter" at bounding box center [1042, 451] width 210 height 27
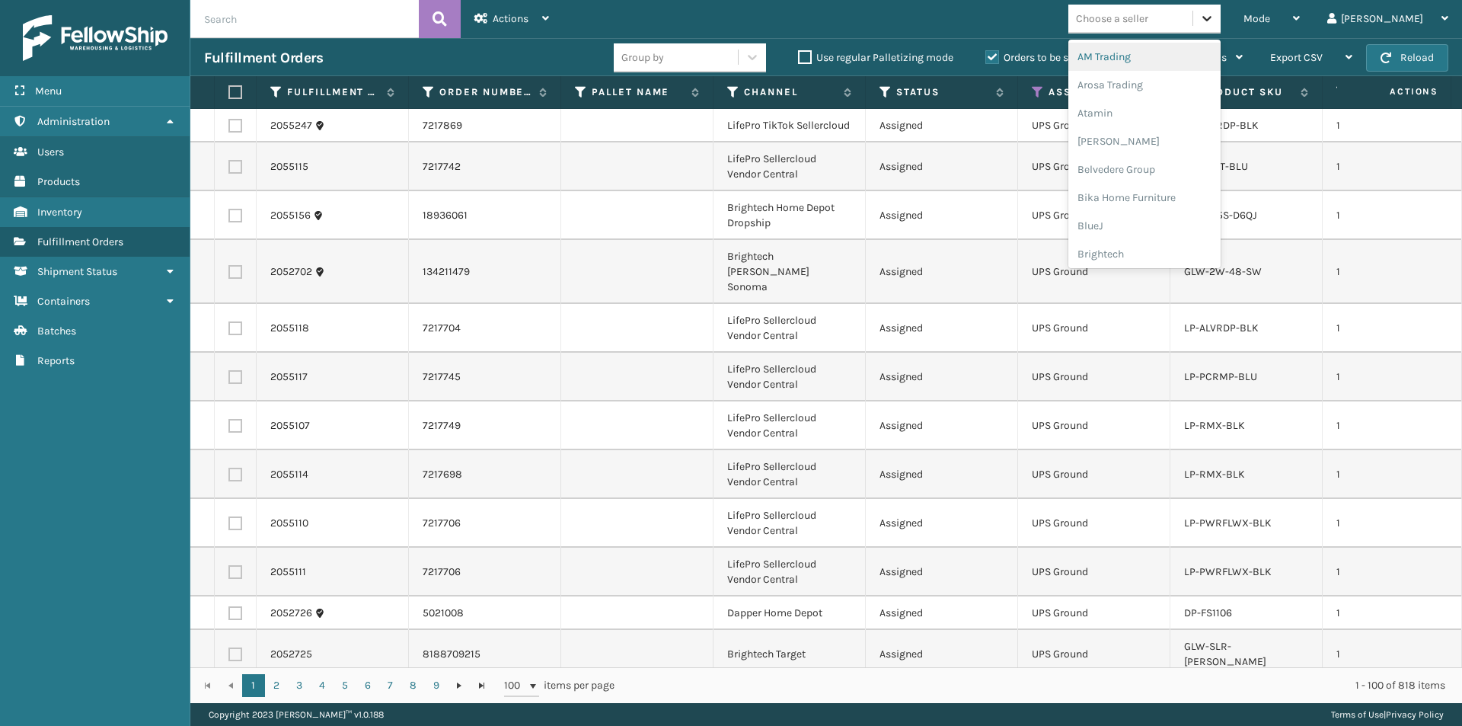
click at [1221, 16] on div at bounding box center [1207, 18] width 27 height 27
click at [1166, 88] on div "Arosa Trading" at bounding box center [1145, 85] width 152 height 28
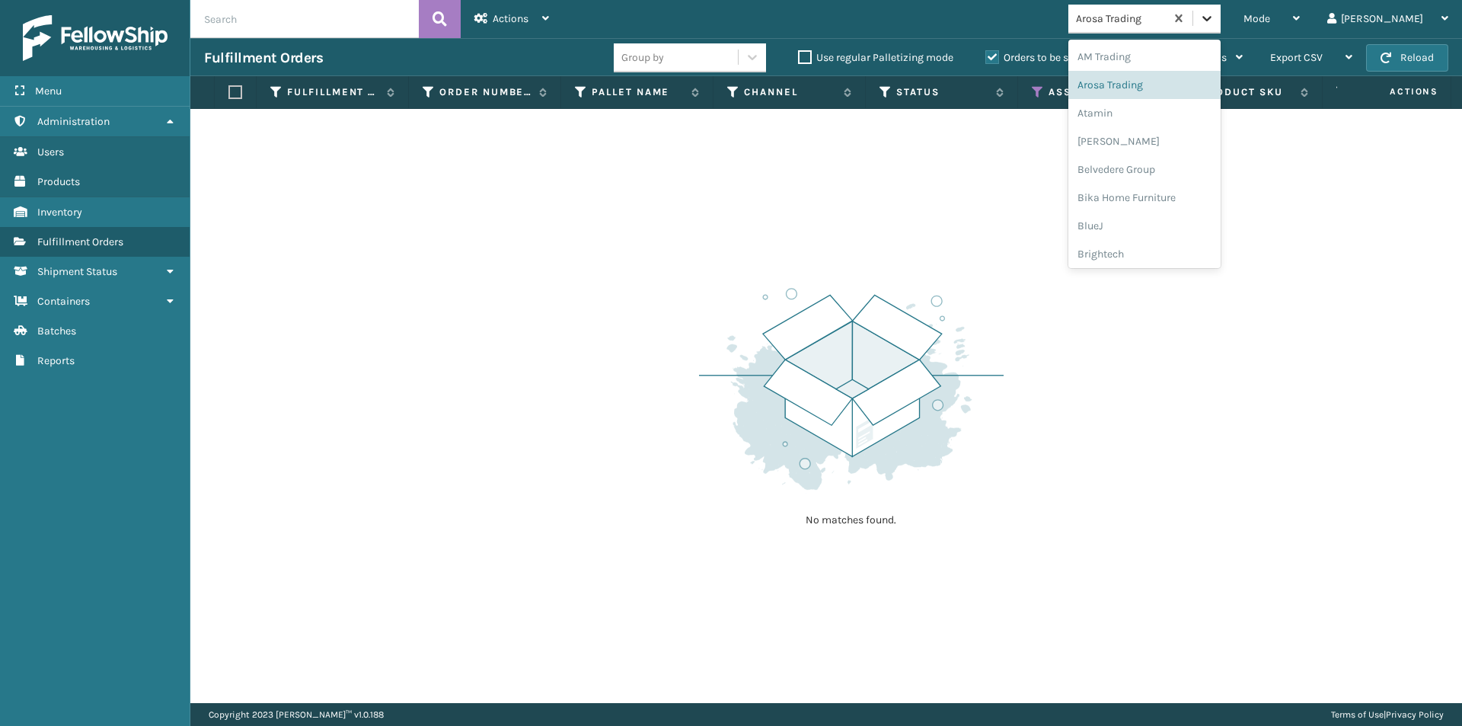
click at [1215, 21] on icon at bounding box center [1207, 18] width 15 height 15
click at [1172, 117] on div "Atamin" at bounding box center [1145, 113] width 152 height 28
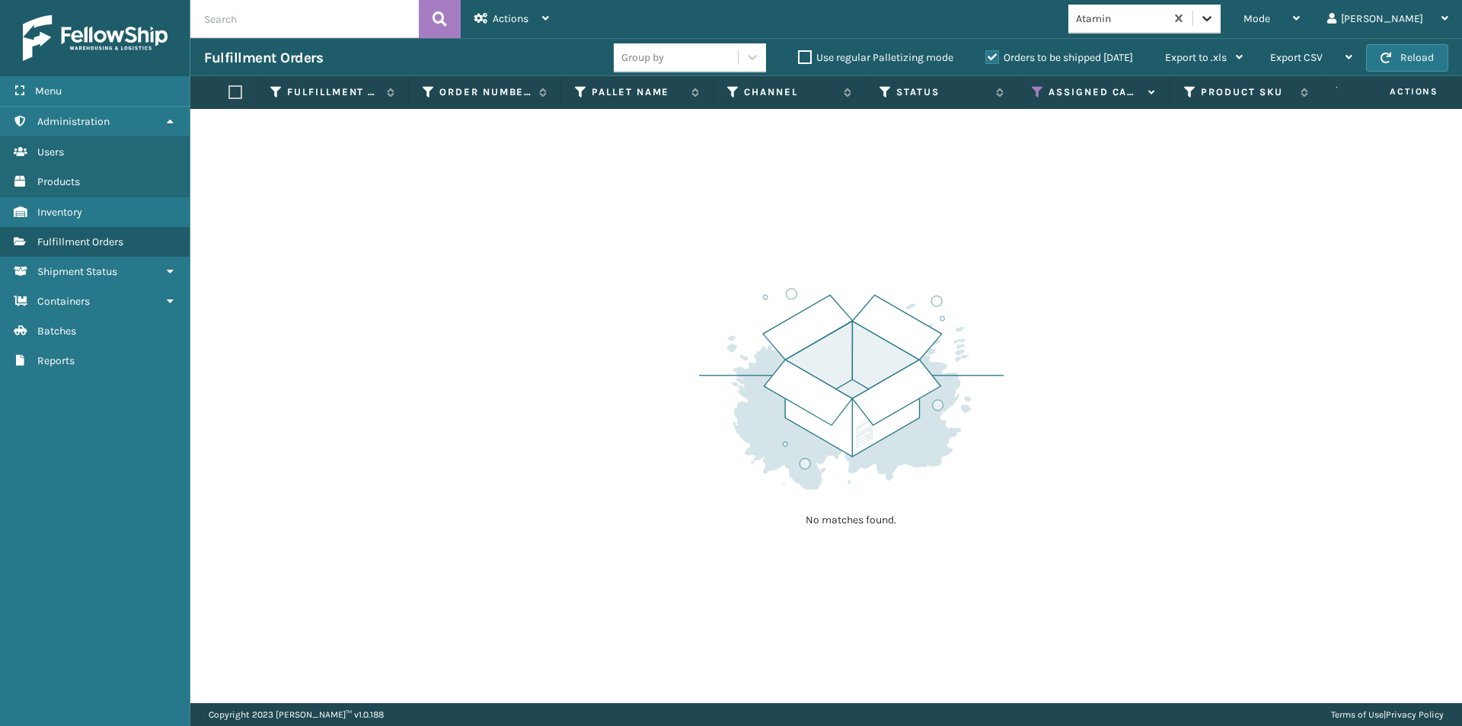
click at [1215, 20] on icon at bounding box center [1207, 18] width 15 height 15
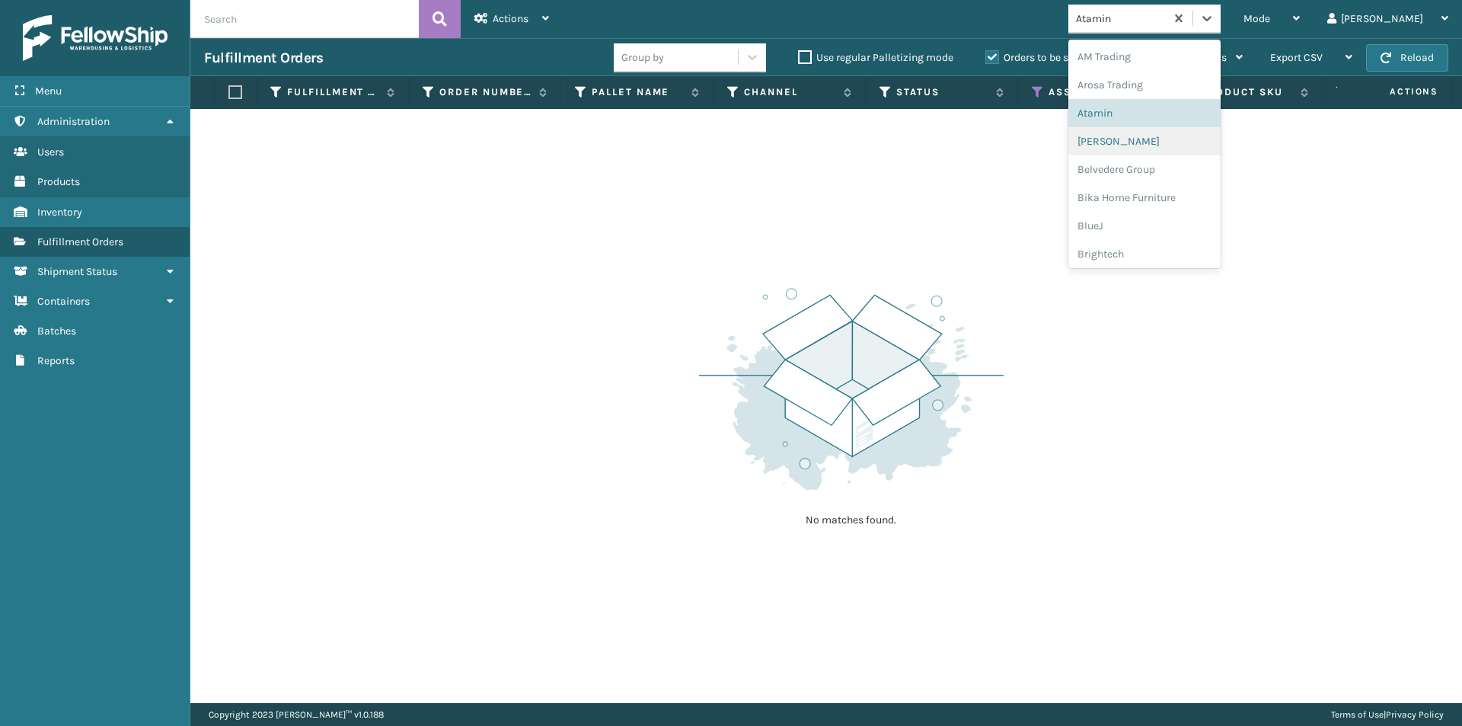
click at [1174, 143] on div "[PERSON_NAME]" at bounding box center [1145, 141] width 152 height 28
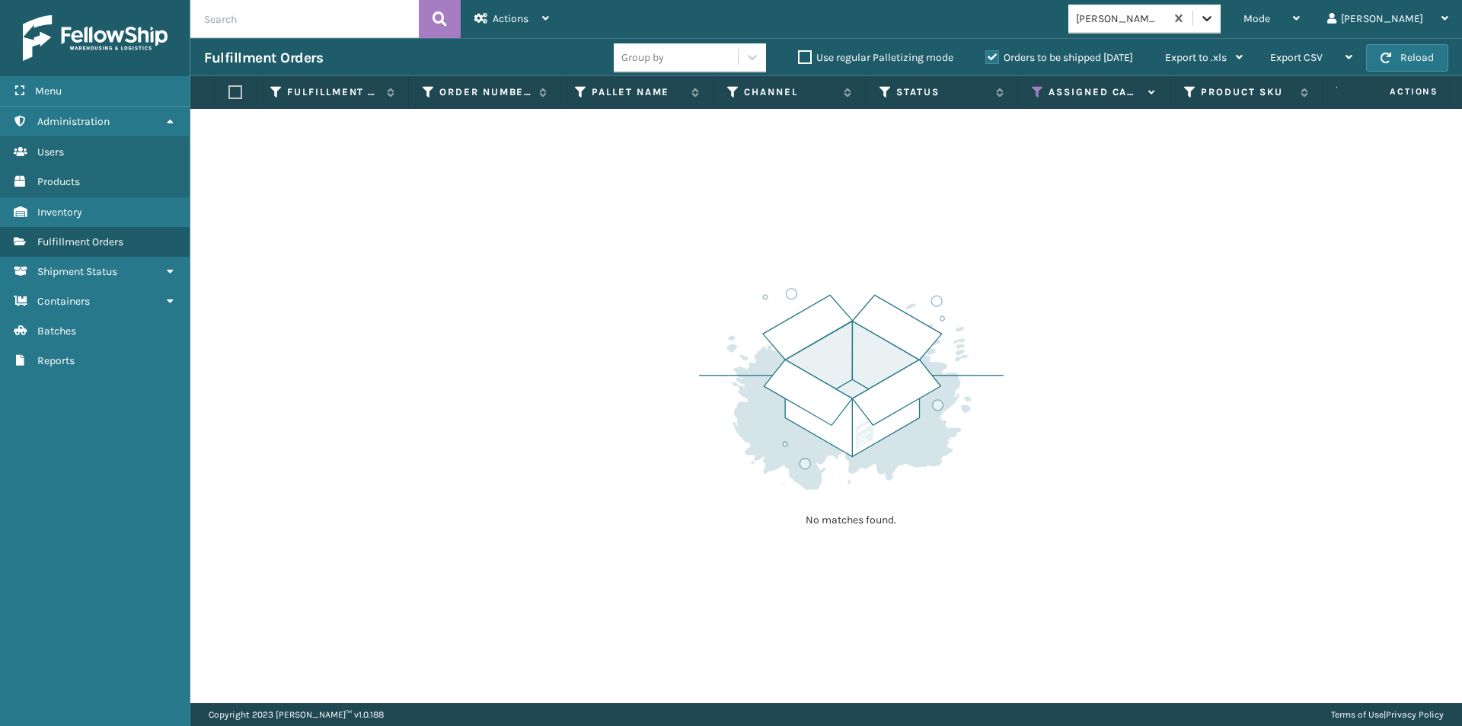
click at [1215, 24] on icon at bounding box center [1207, 18] width 15 height 15
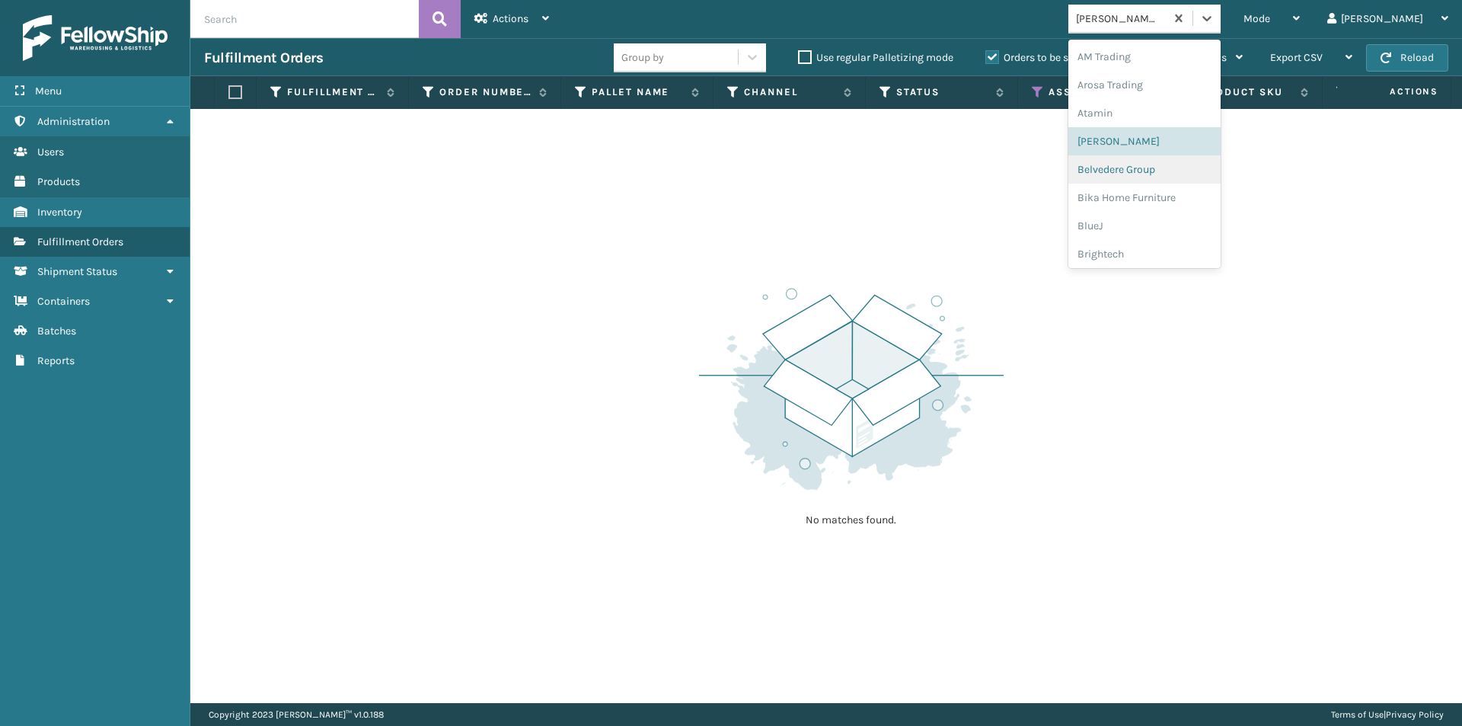
click at [1172, 165] on div "Belvedere Group" at bounding box center [1145, 169] width 152 height 28
click at [1212, 18] on icon at bounding box center [1207, 18] width 9 height 5
click at [1180, 195] on div "Bika Home Furniture" at bounding box center [1145, 198] width 152 height 28
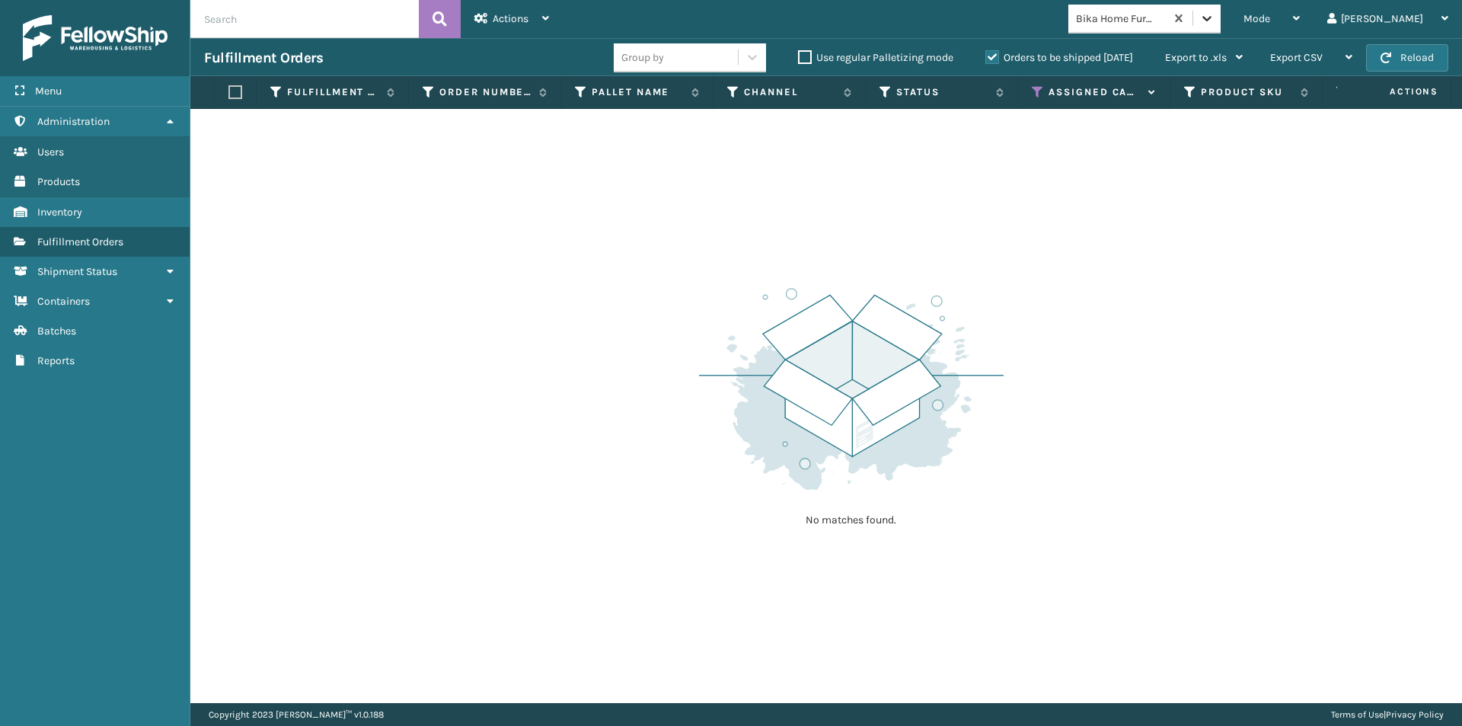
click at [1215, 21] on icon at bounding box center [1207, 18] width 15 height 15
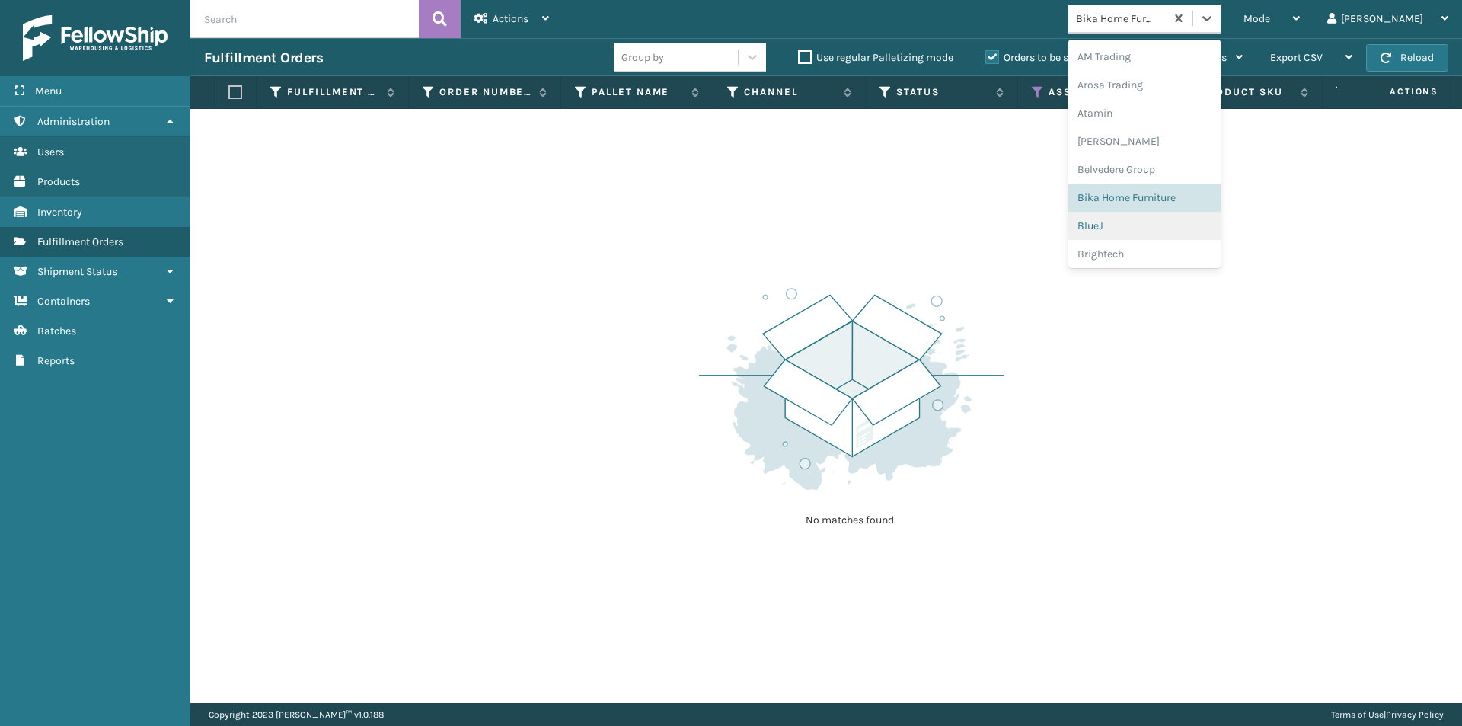
click at [1164, 227] on div "BlueJ" at bounding box center [1145, 226] width 152 height 28
click at [1215, 15] on icon at bounding box center [1207, 18] width 15 height 15
click at [1167, 257] on div "Brightech" at bounding box center [1145, 254] width 152 height 28
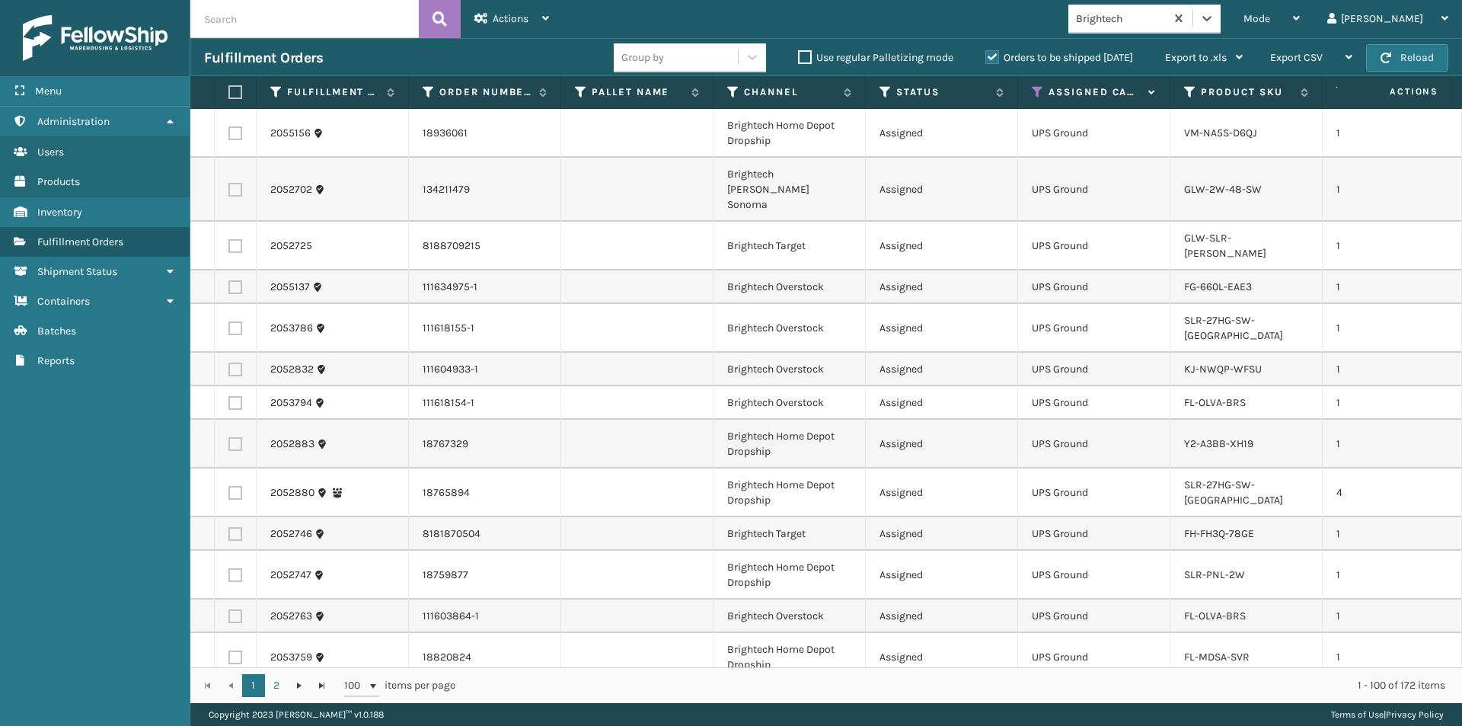
click at [234, 98] on label at bounding box center [232, 92] width 9 height 14
click at [229, 97] on input "checkbox" at bounding box center [228, 93] width 1 height 10
checkbox input "true"
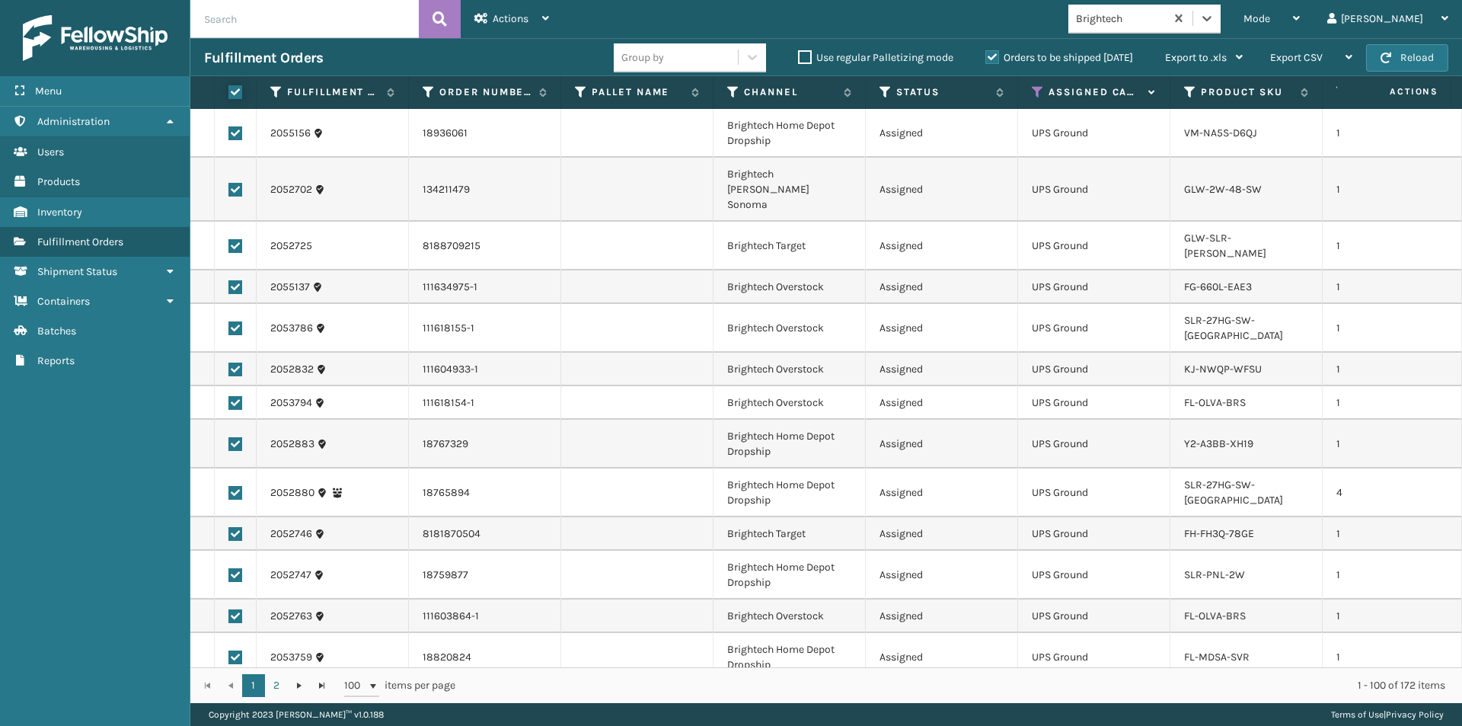
checkbox input "true"
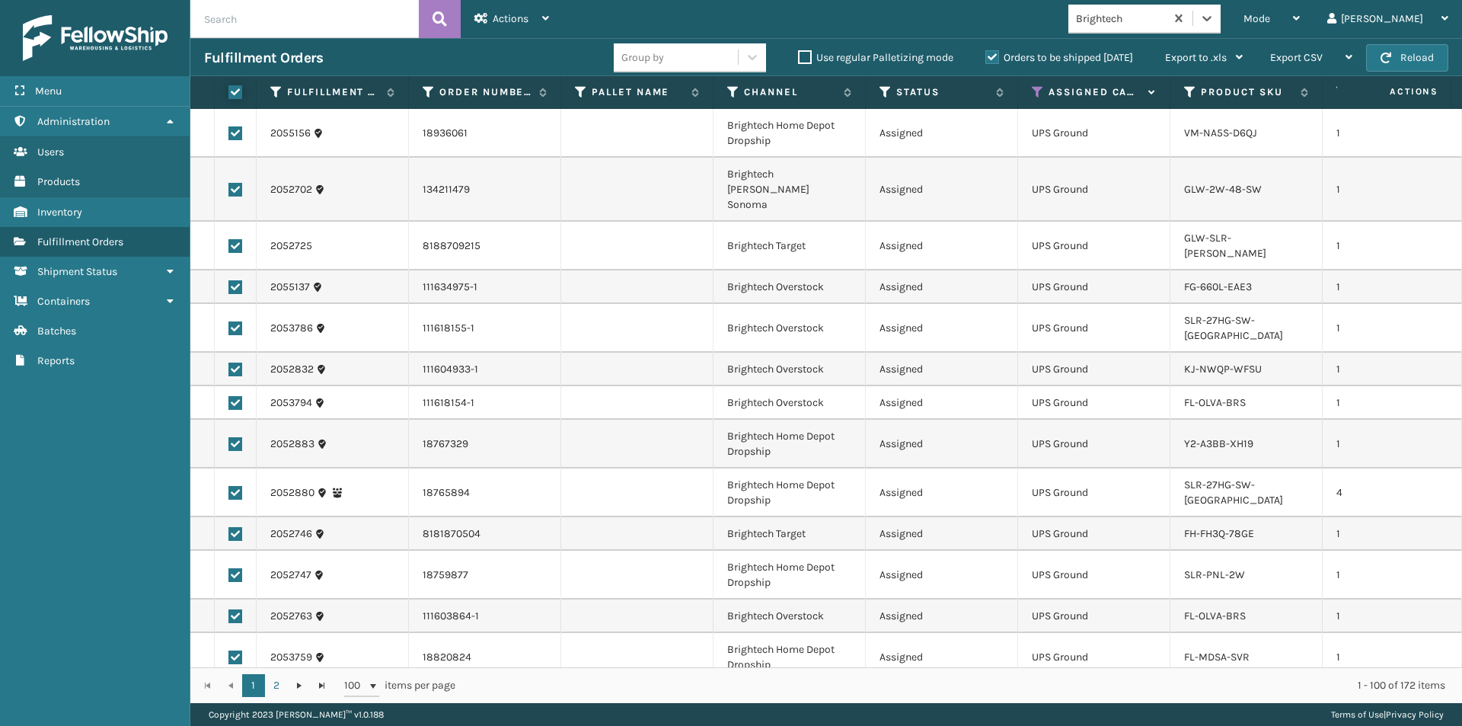
checkbox input "true"
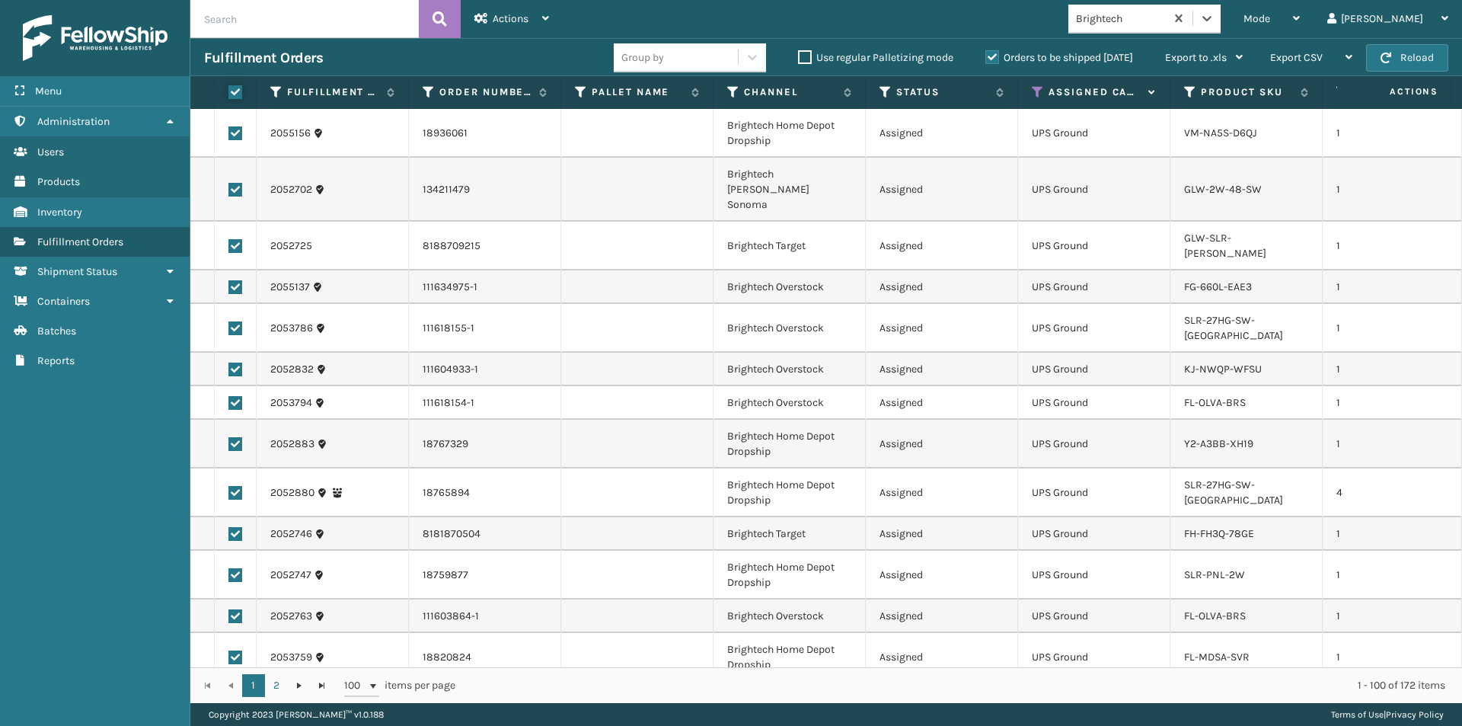
checkbox input "true"
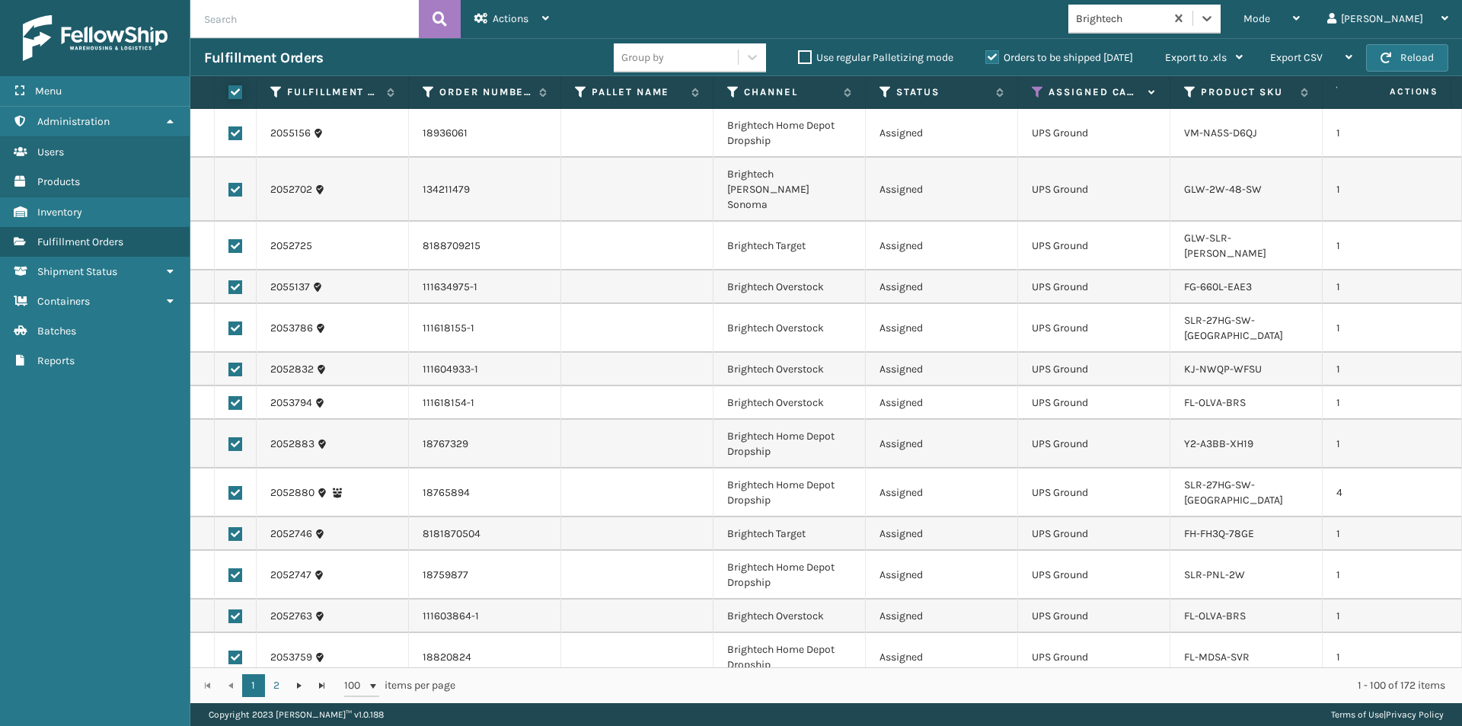
checkbox input "true"
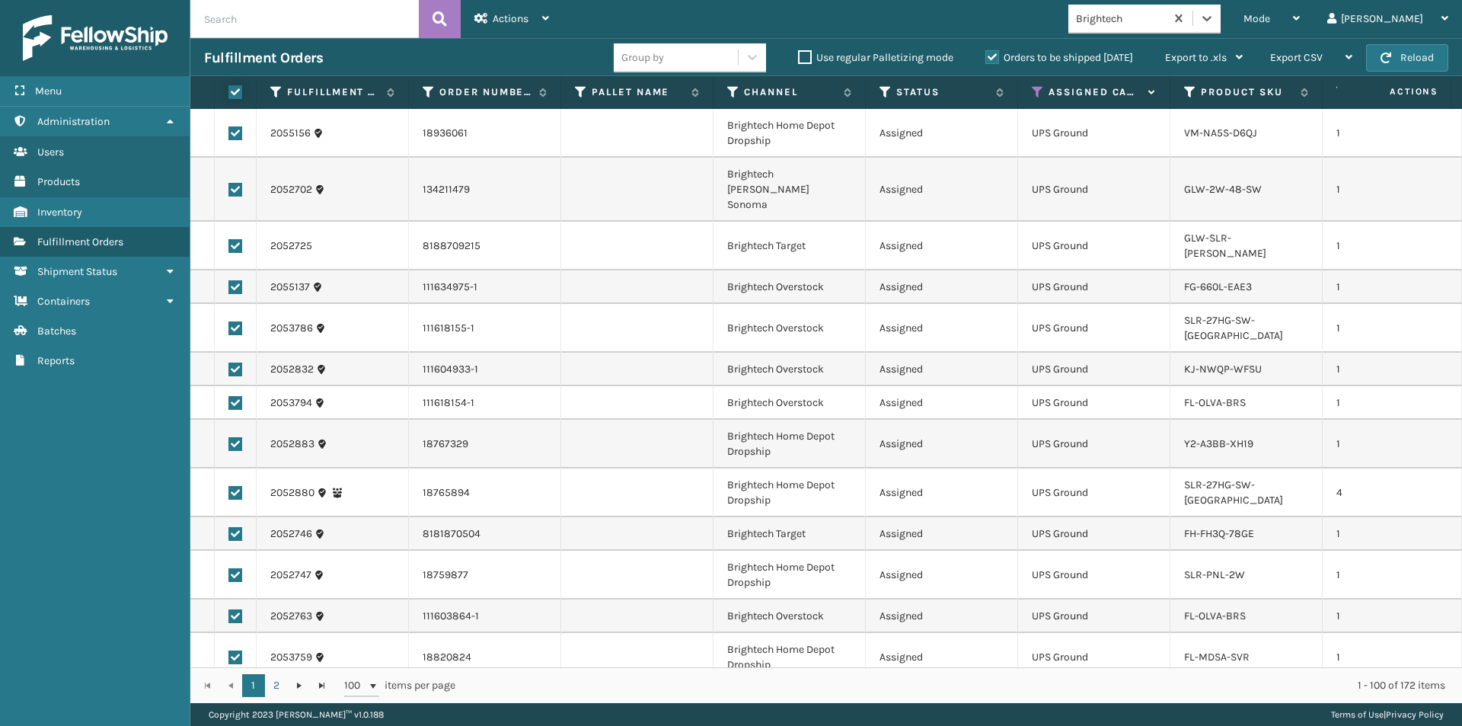
checkbox input "true"
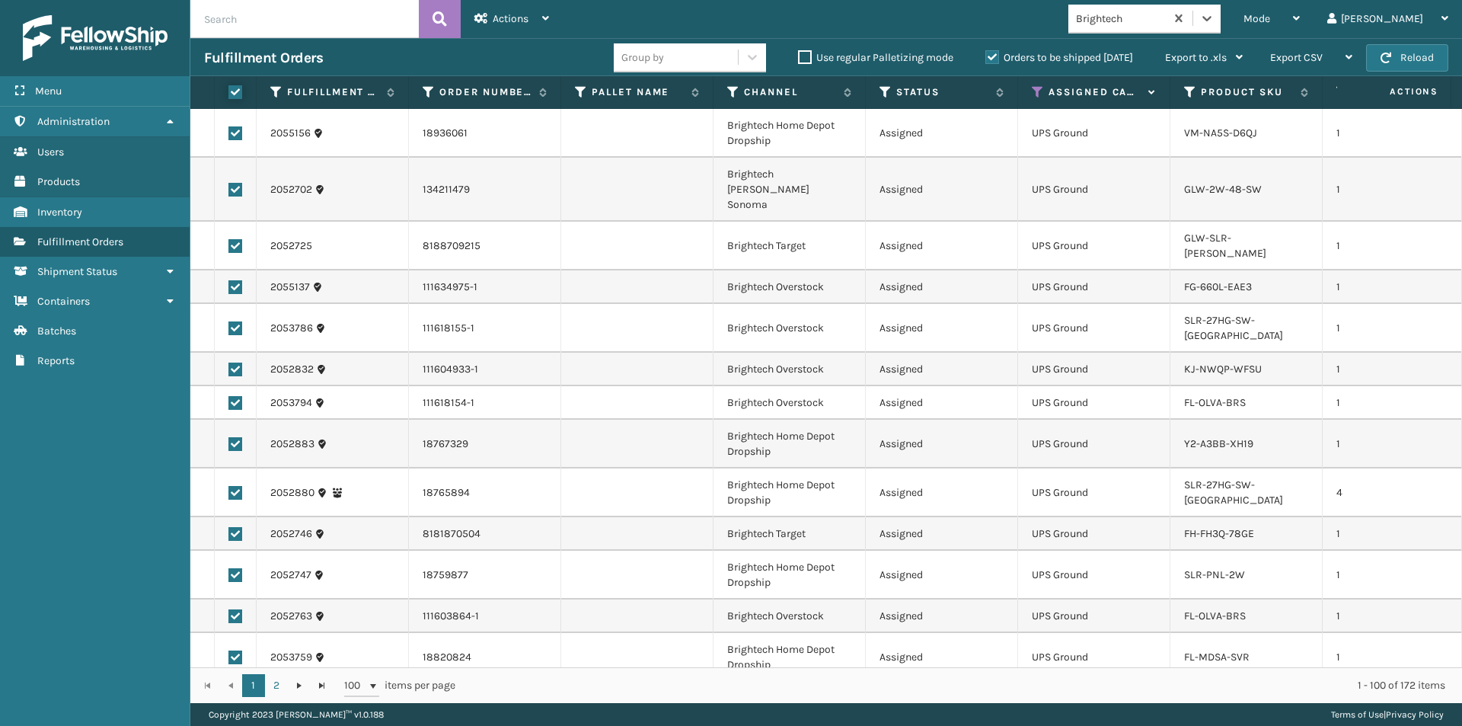
checkbox input "true"
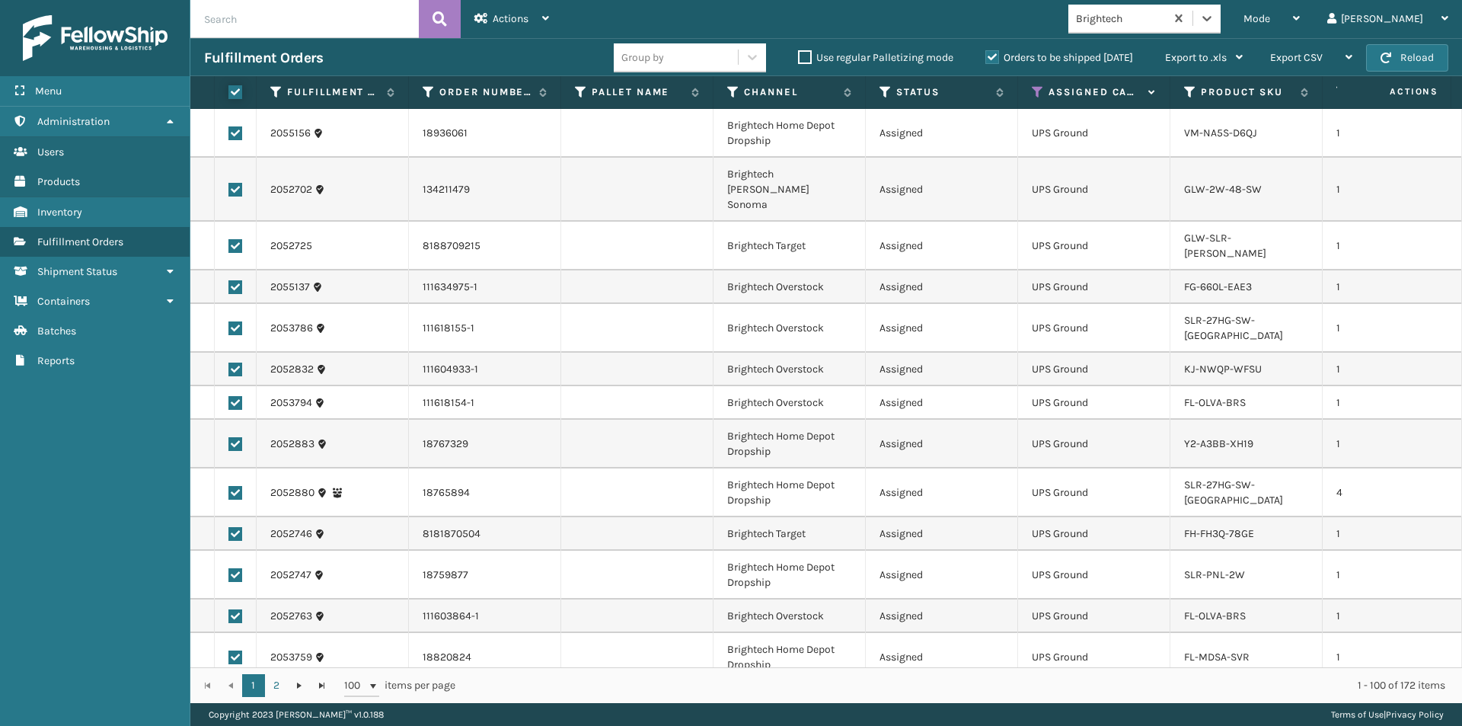
checkbox input "true"
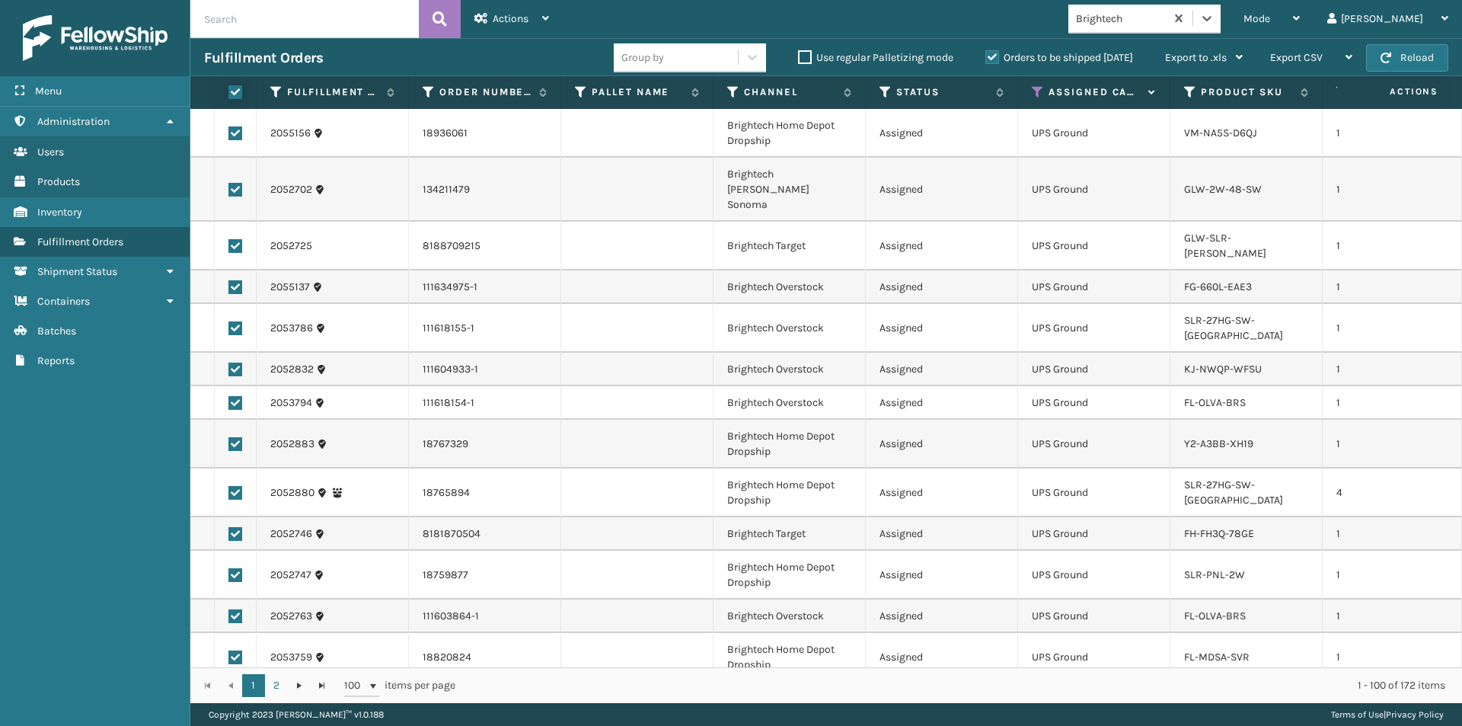
checkbox input "true"
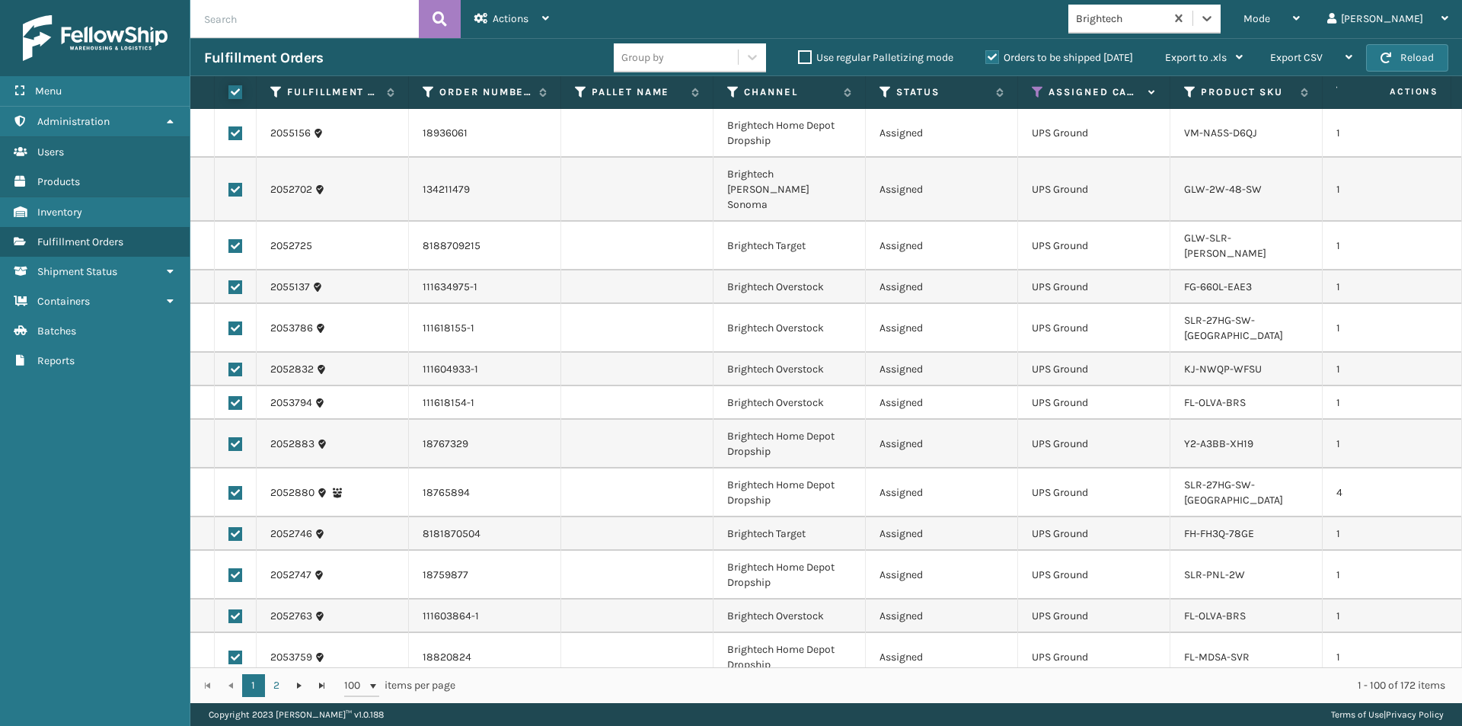
checkbox input "true"
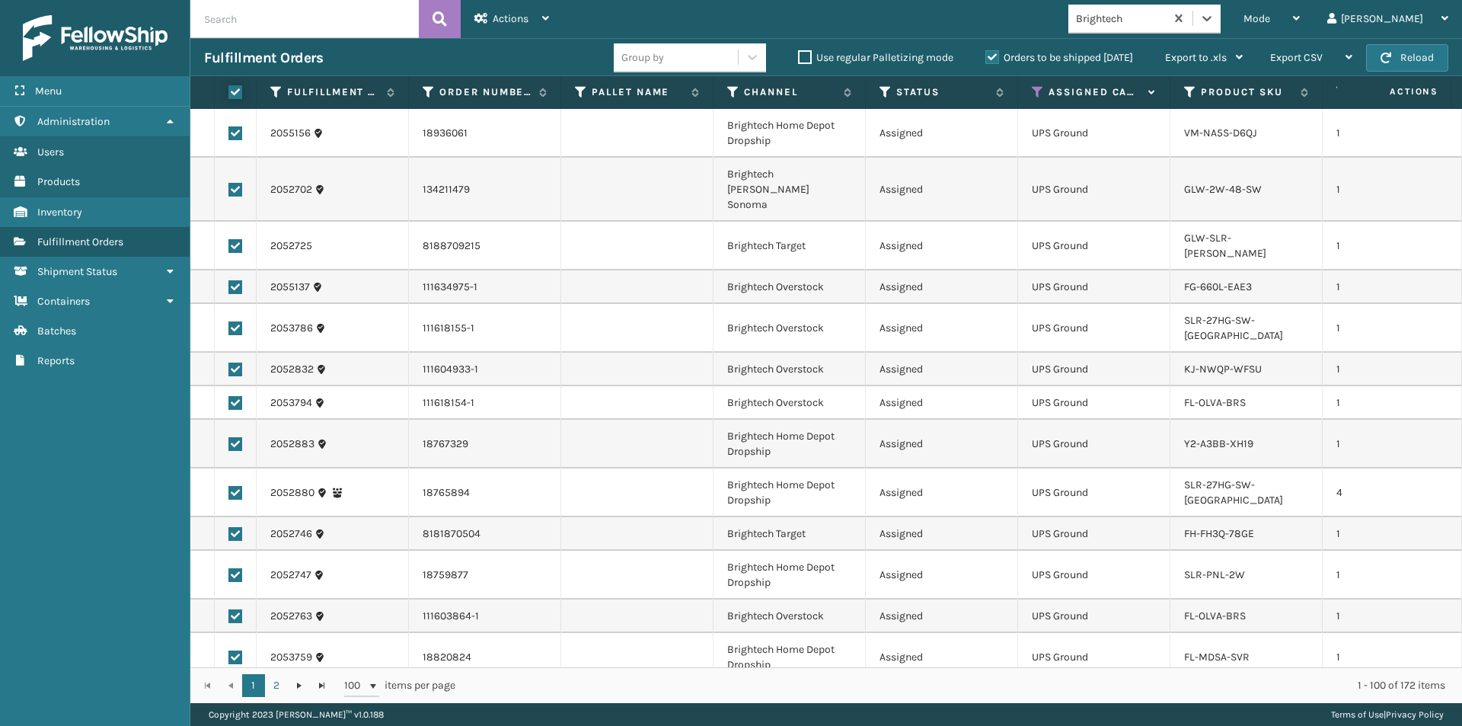
checkbox input "true"
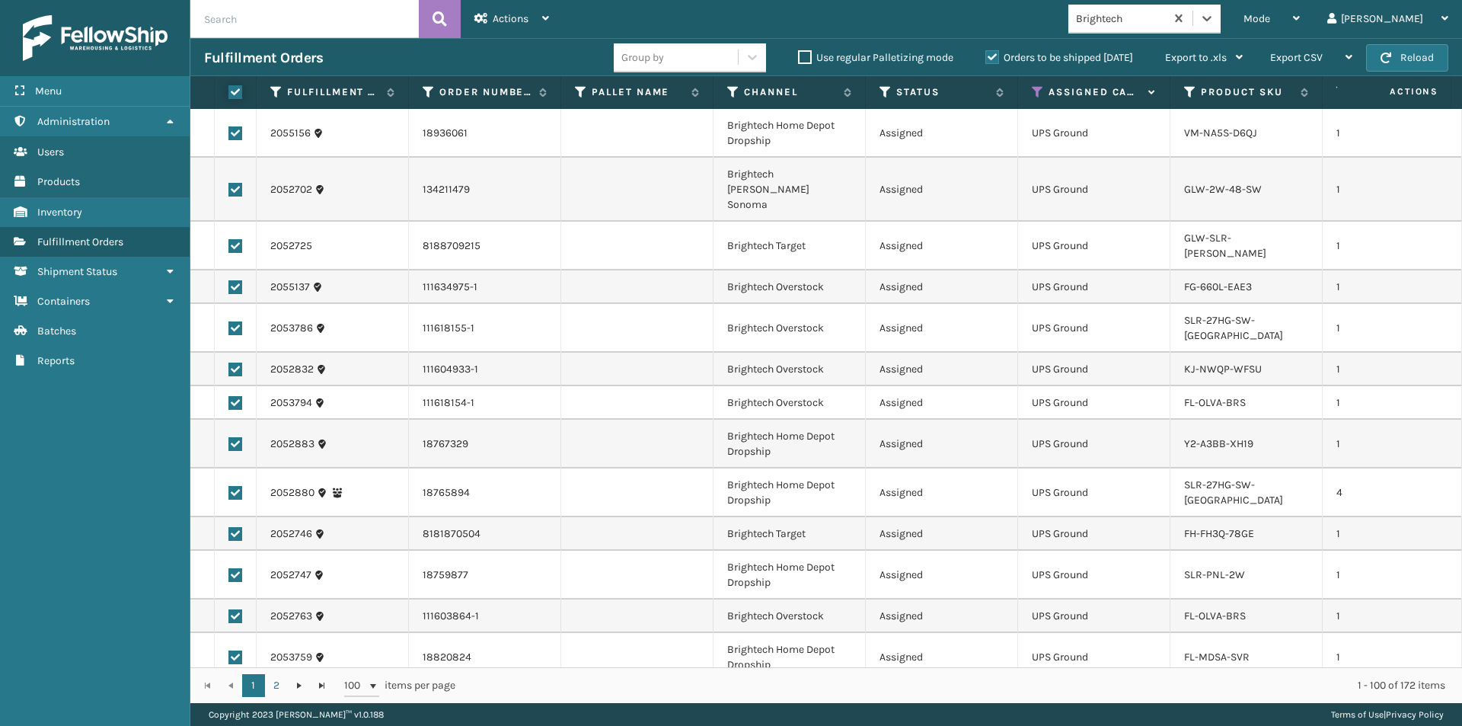
checkbox input "true"
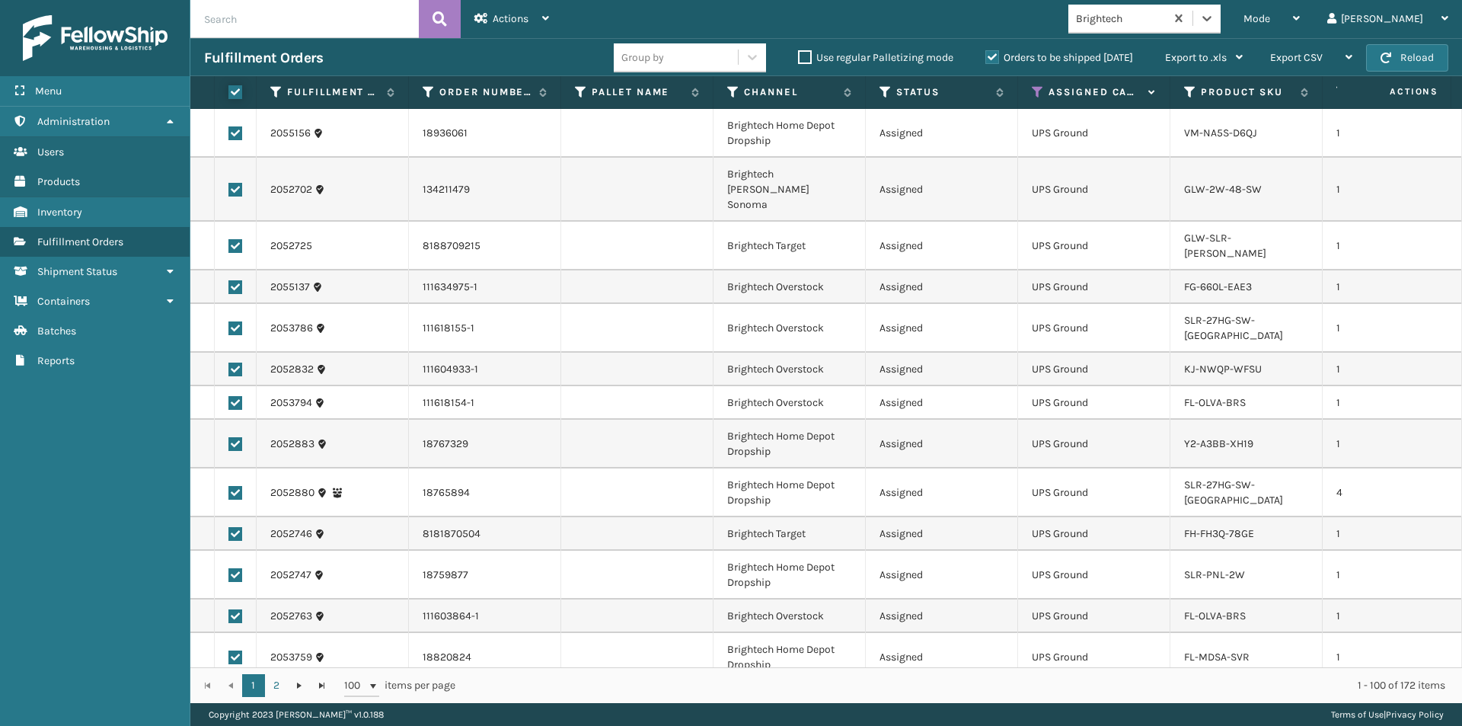
checkbox input "true"
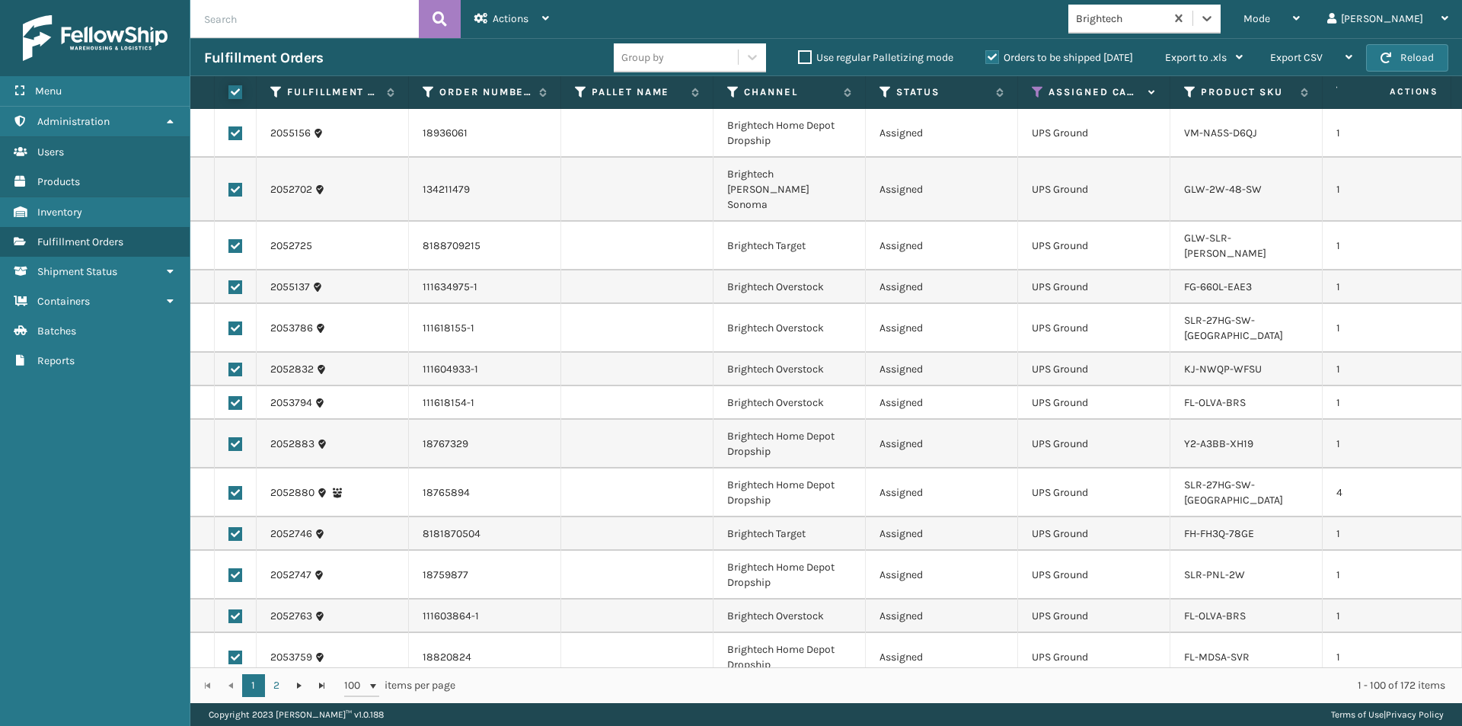
checkbox input "true"
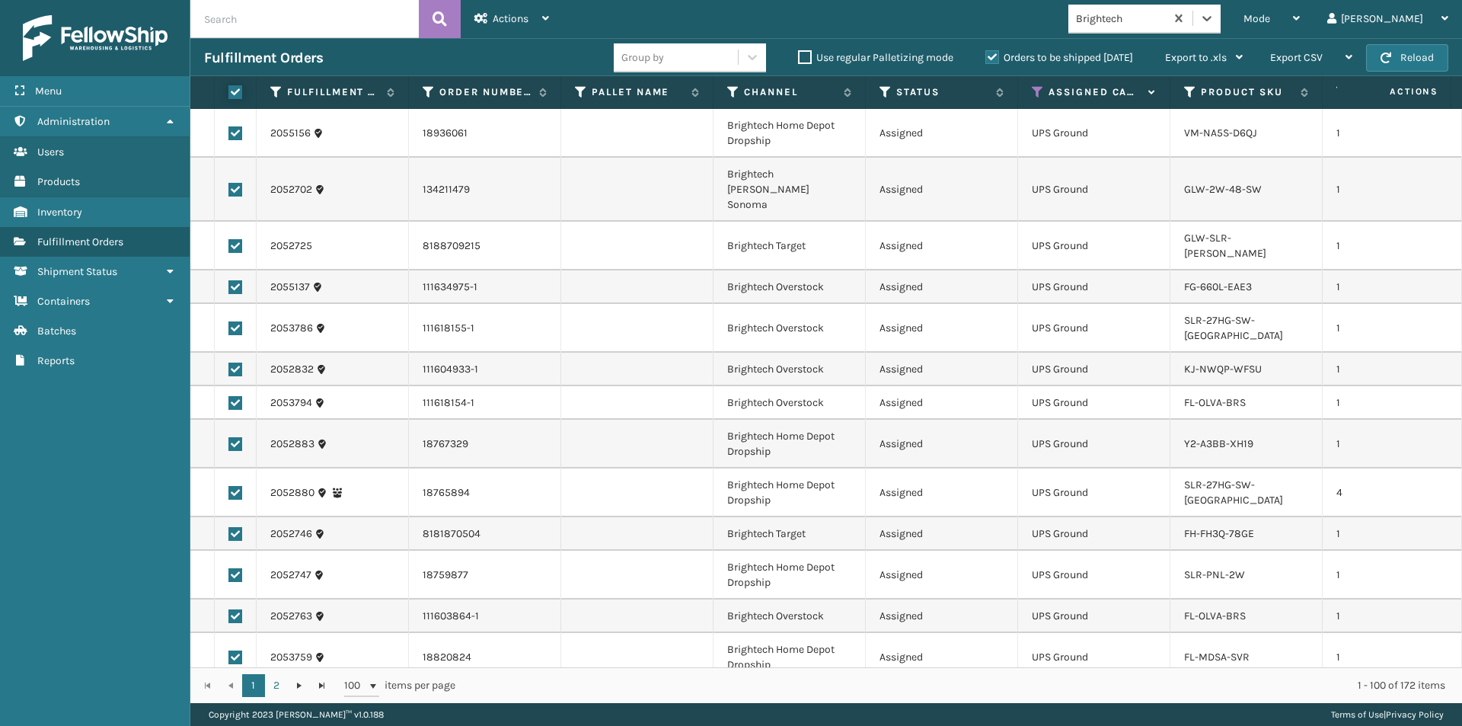
checkbox input "true"
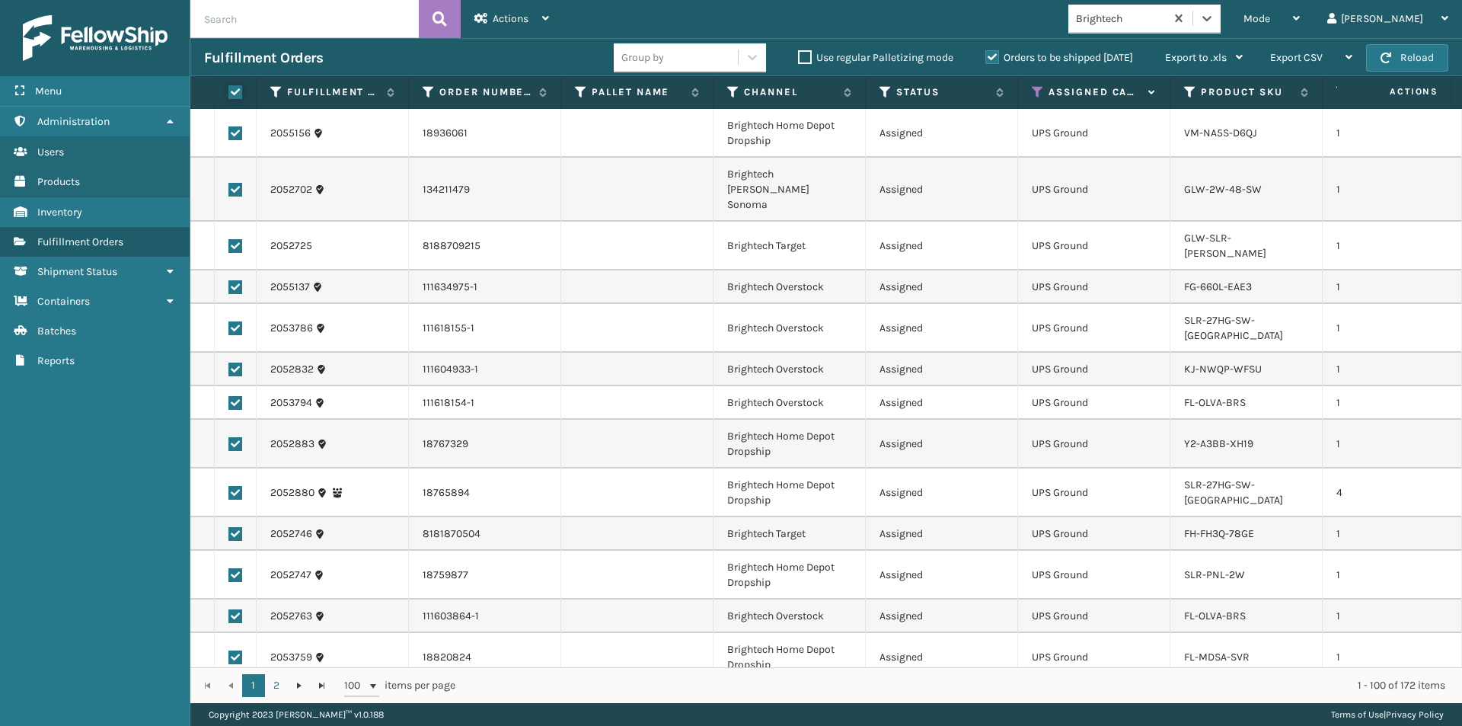
checkbox input "true"
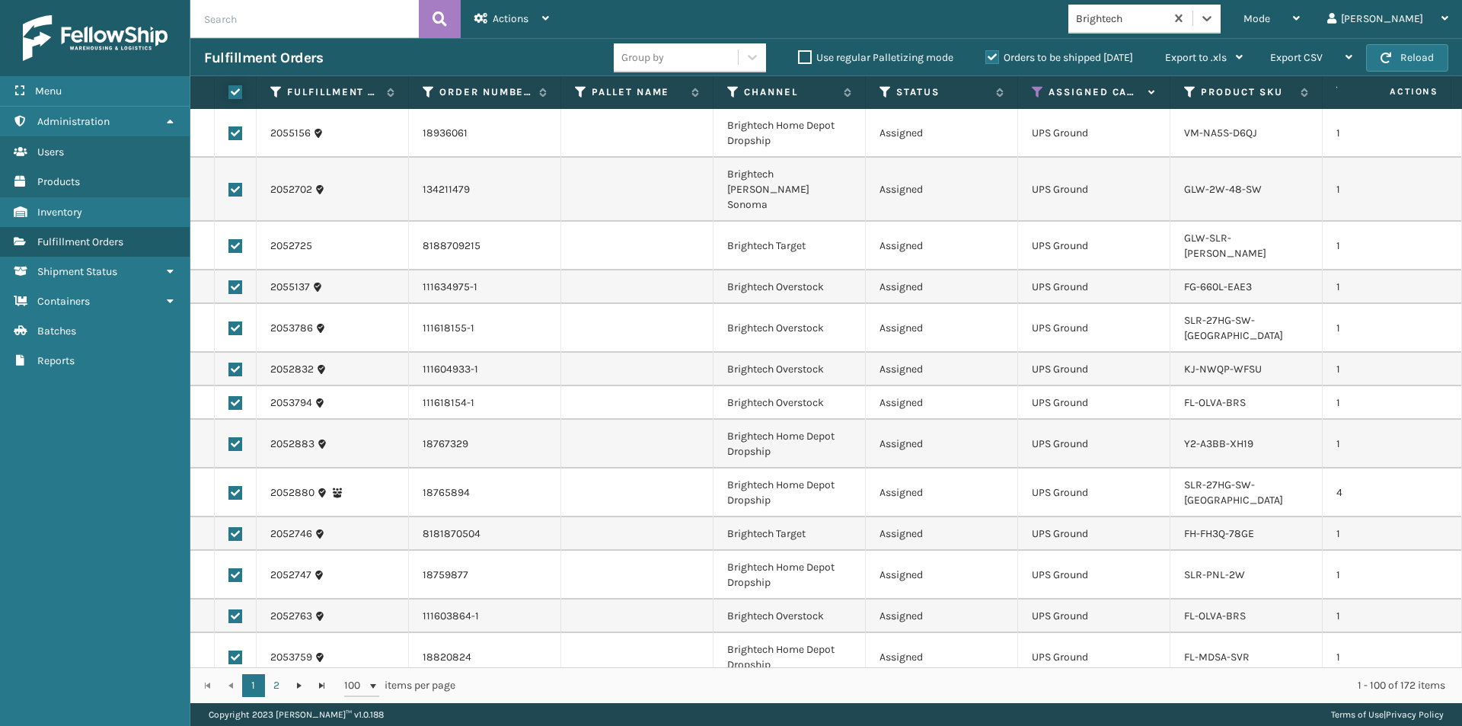
checkbox input "true"
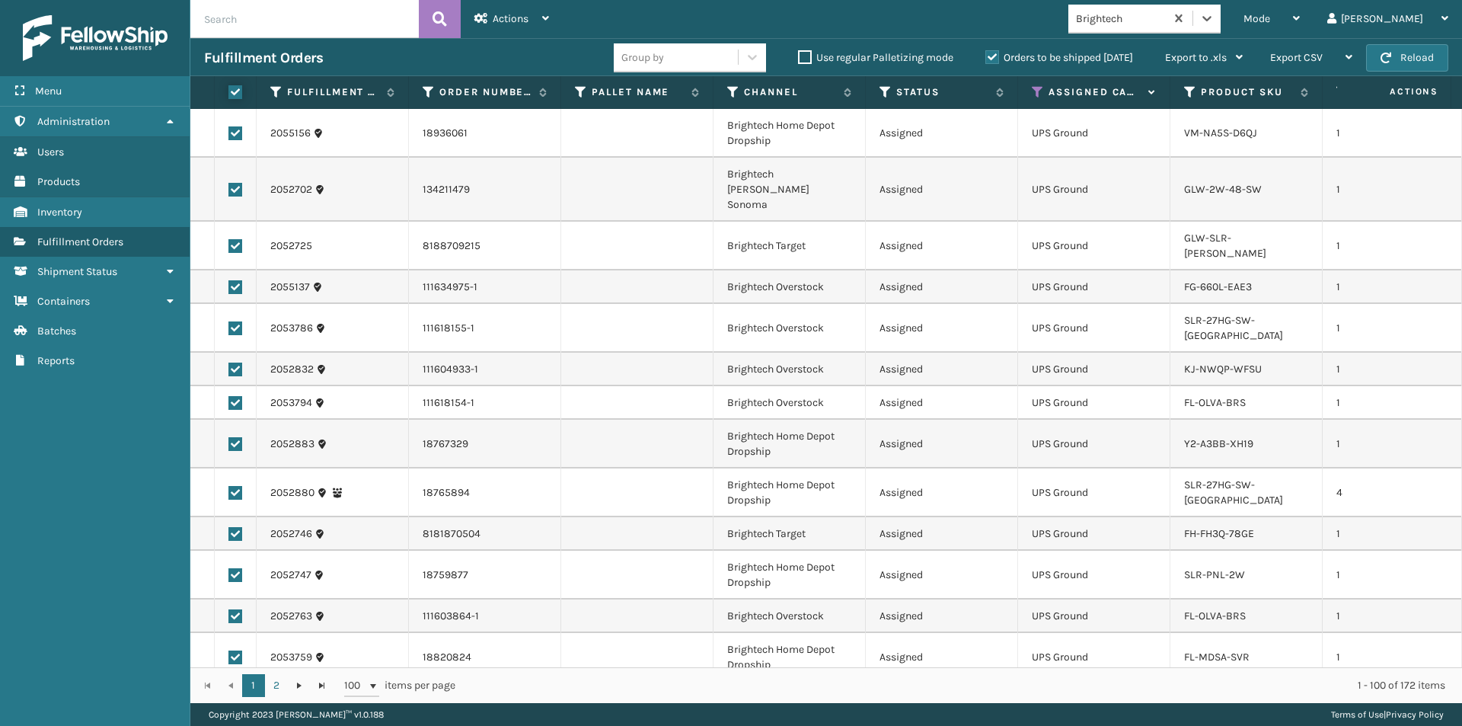
checkbox input "true"
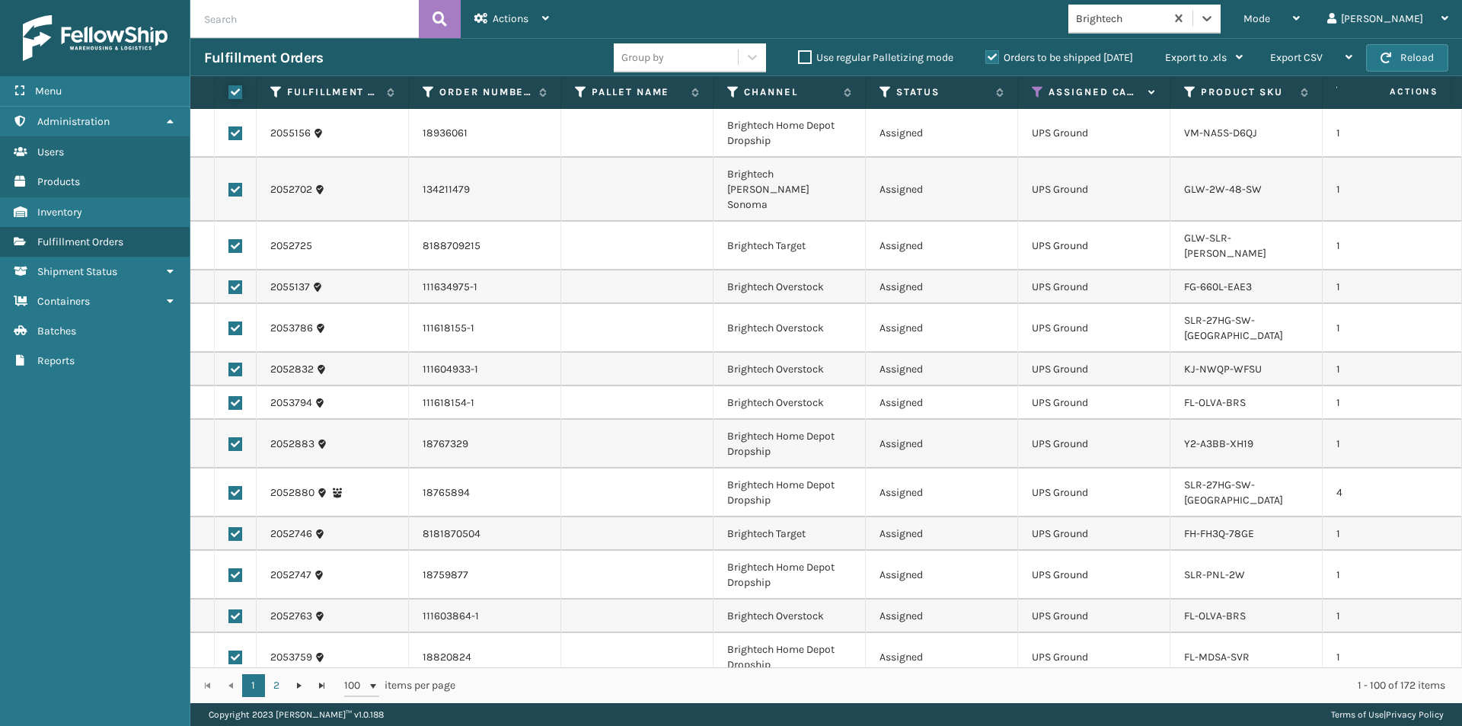
checkbox input "true"
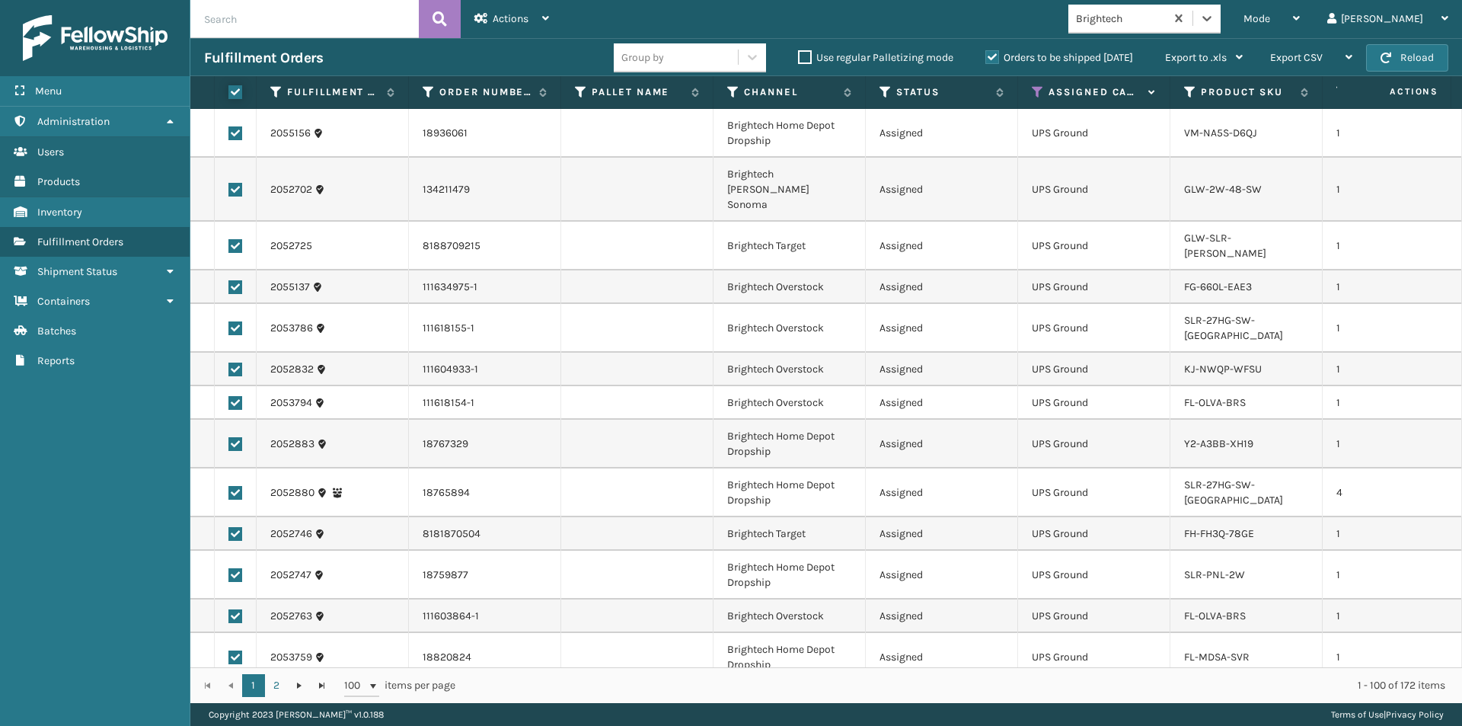
checkbox input "true"
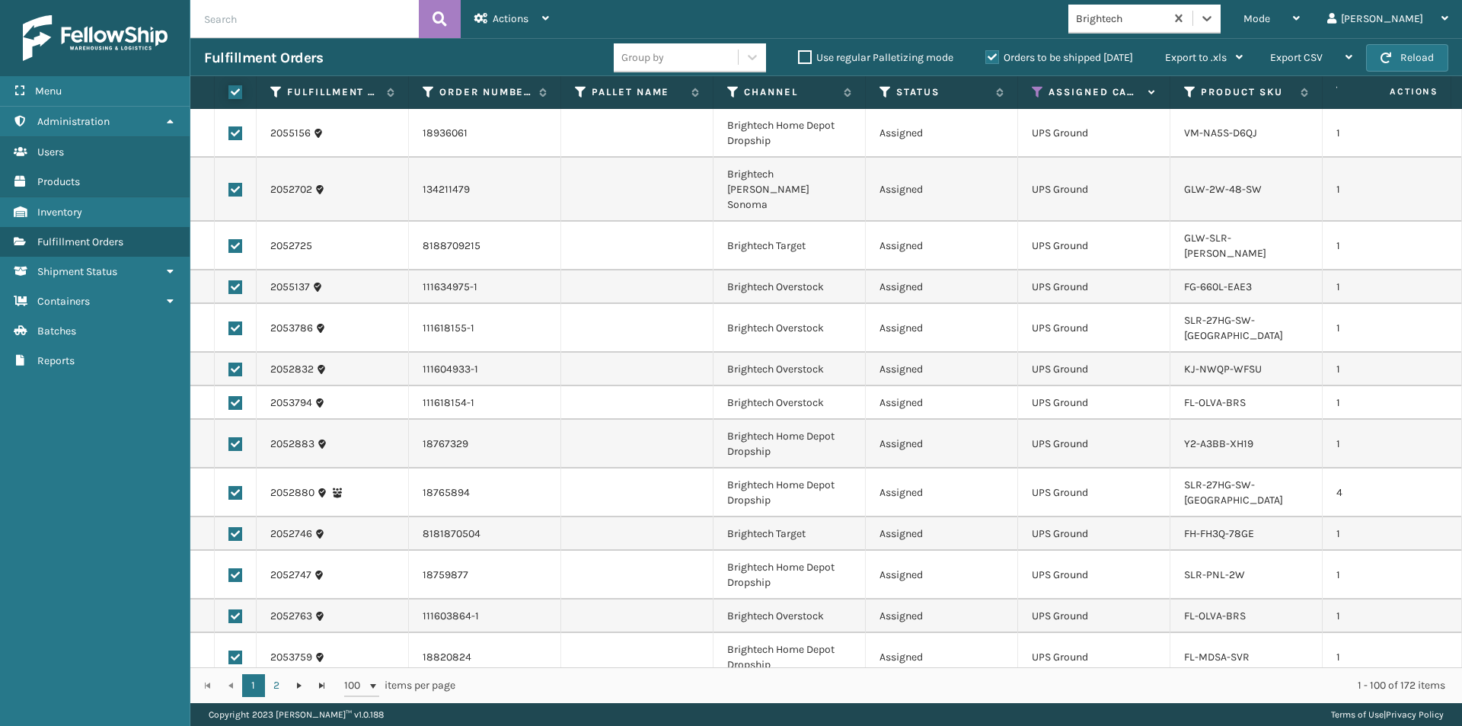
checkbox input "true"
click at [542, 23] on icon at bounding box center [545, 18] width 7 height 11
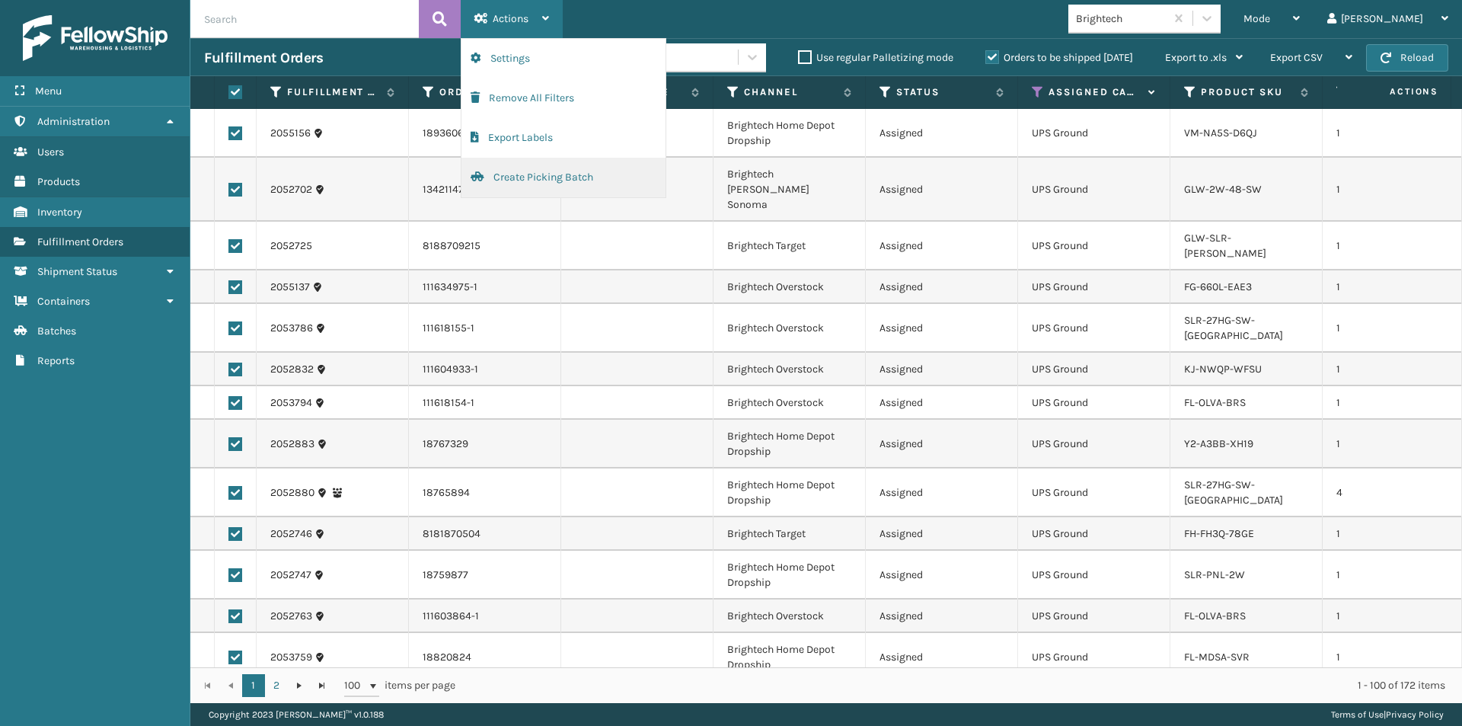
click at [524, 180] on button "Create Picking Batch" at bounding box center [564, 178] width 204 height 40
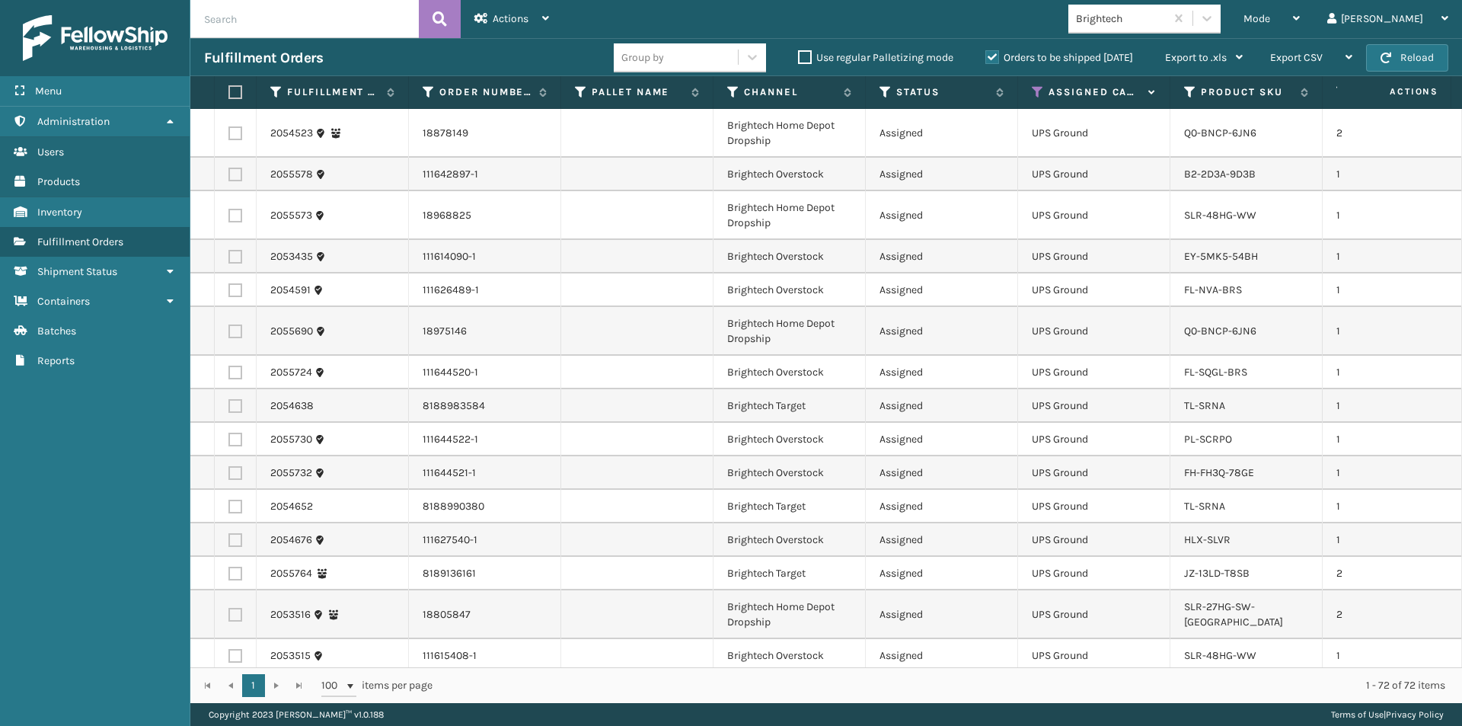
click at [234, 87] on label at bounding box center [232, 92] width 9 height 14
click at [229, 88] on input "checkbox" at bounding box center [228, 93] width 1 height 10
checkbox input "true"
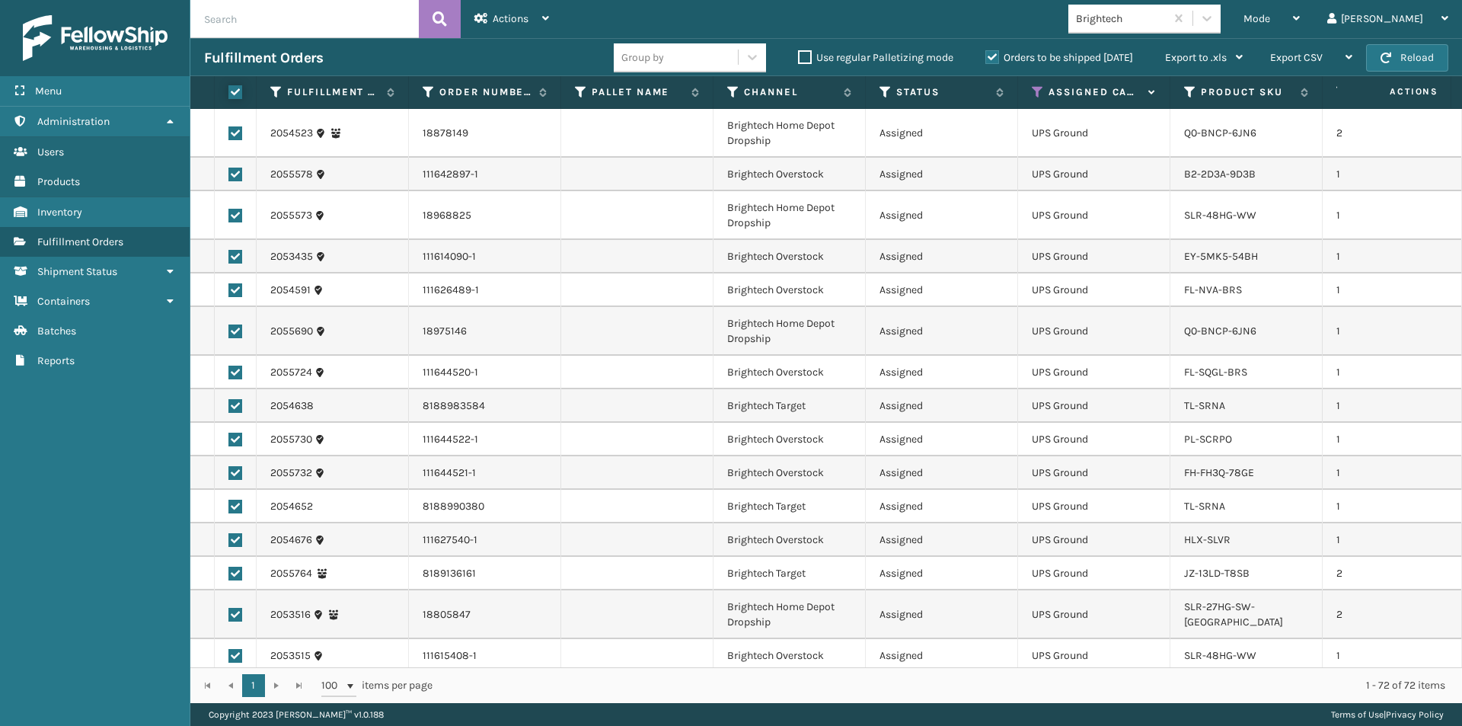
checkbox input "true"
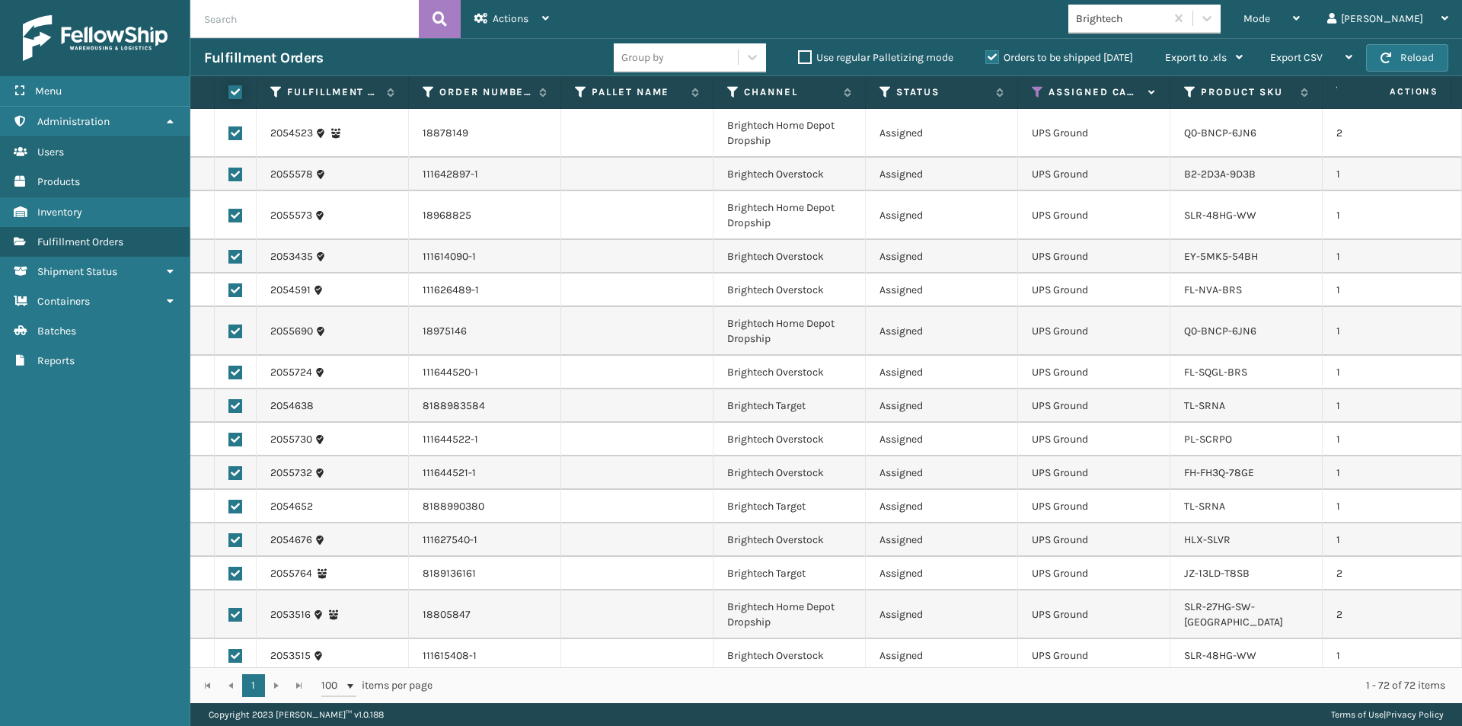
checkbox input "true"
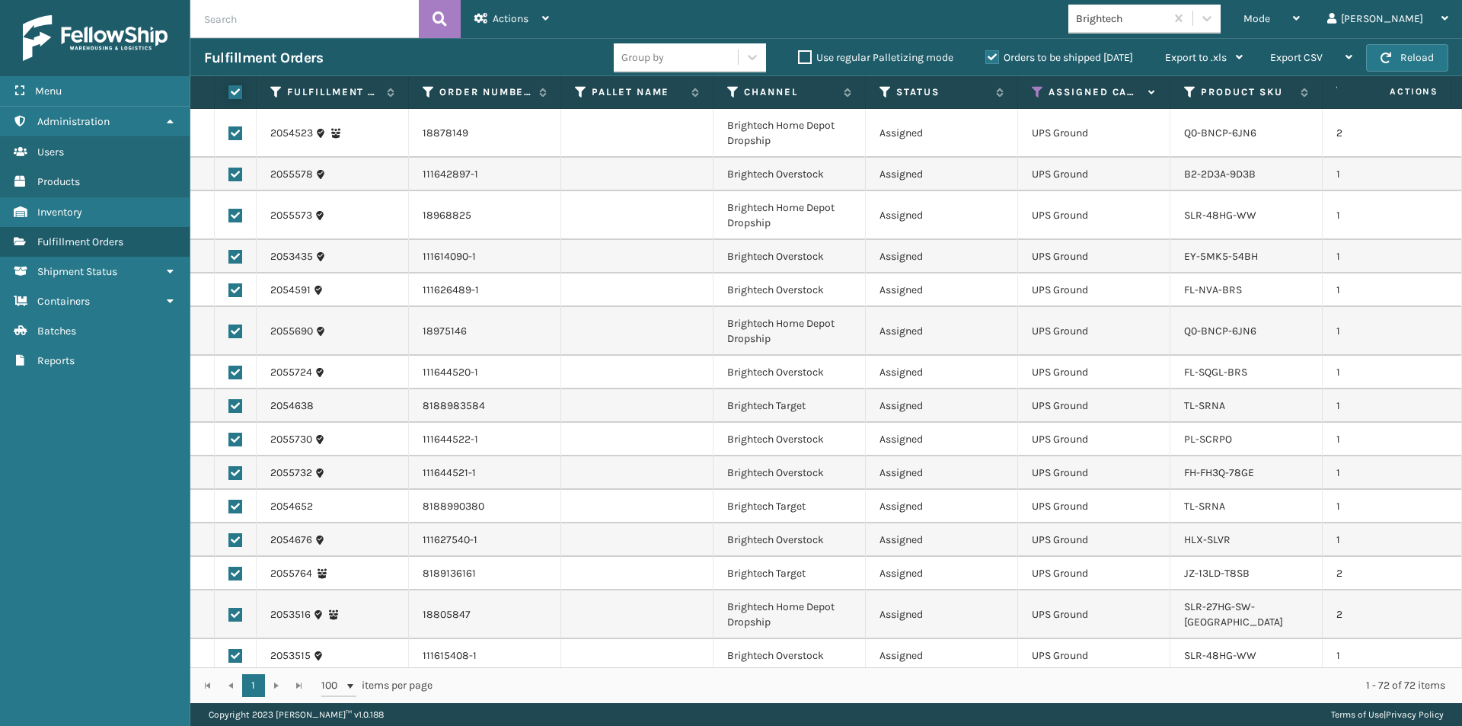
checkbox input "true"
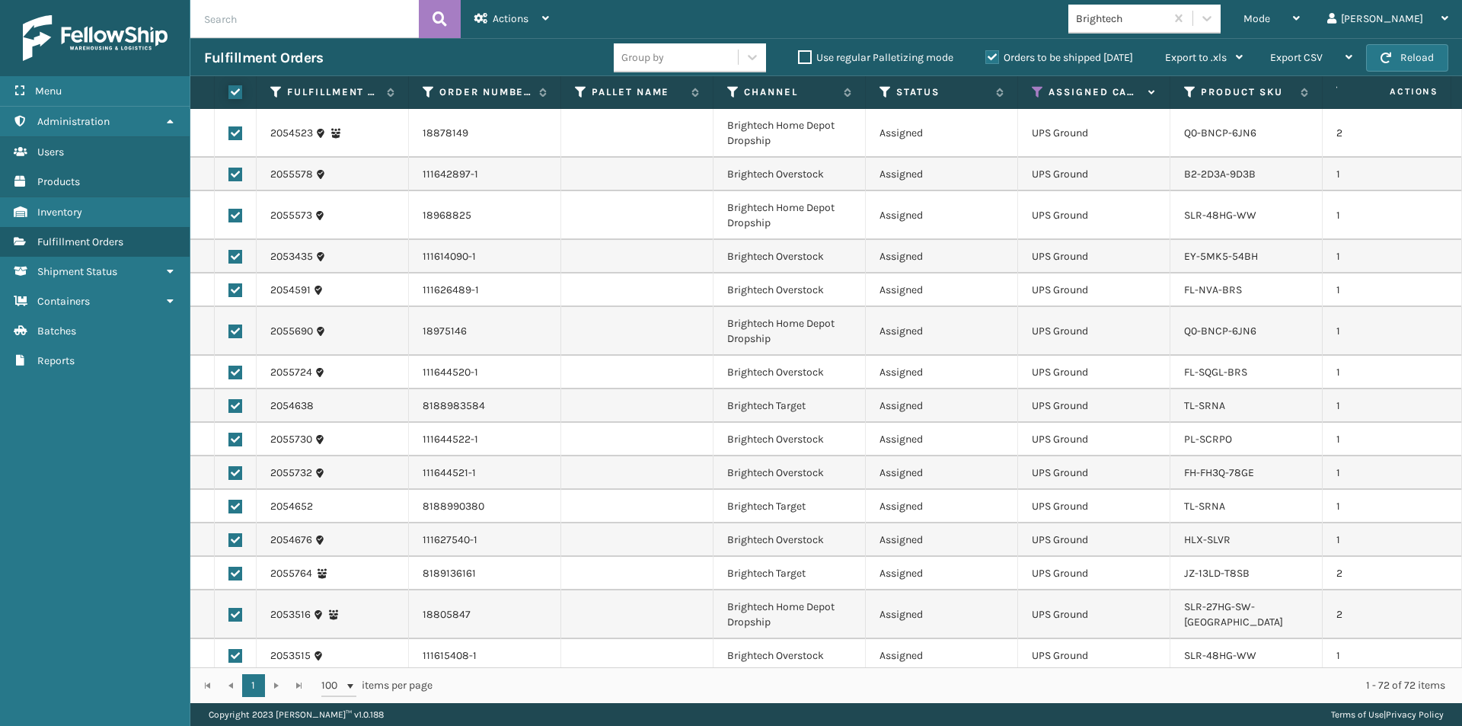
checkbox input "true"
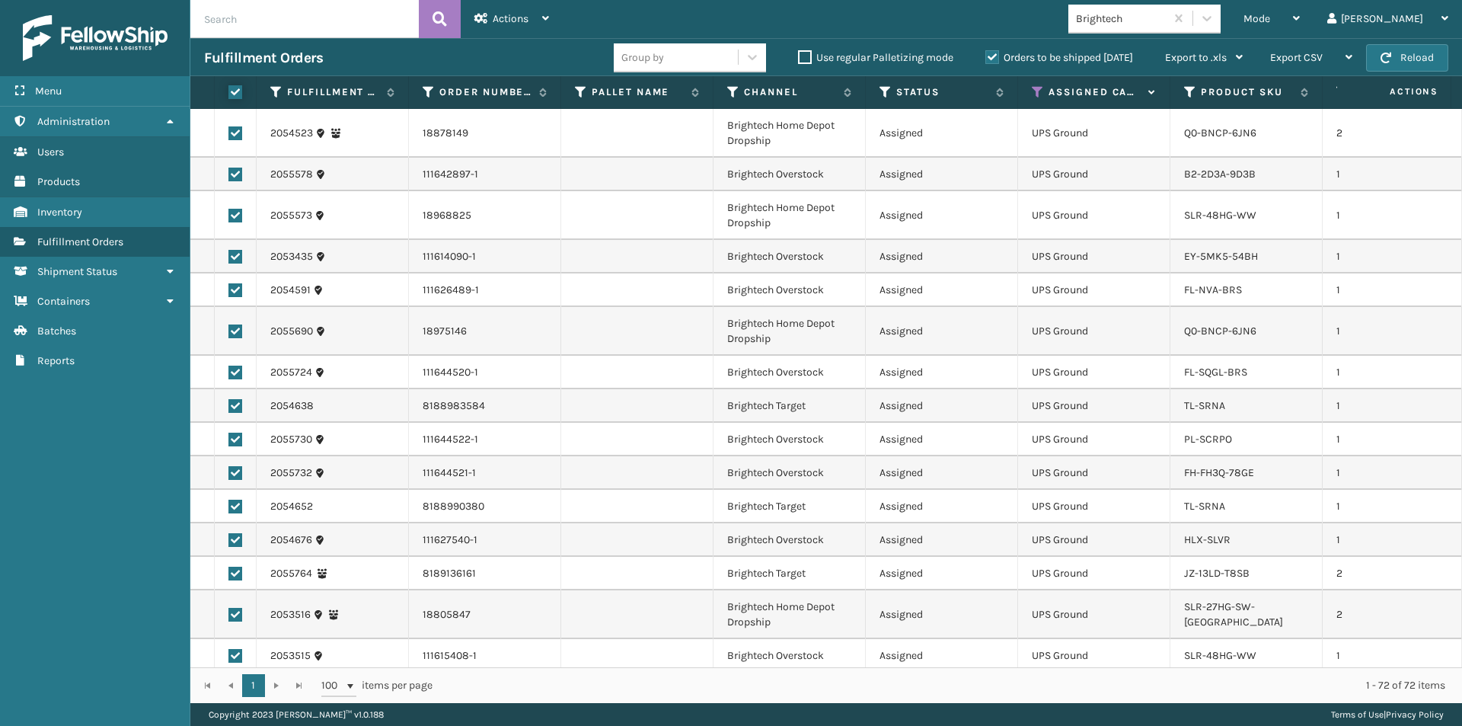
checkbox input "true"
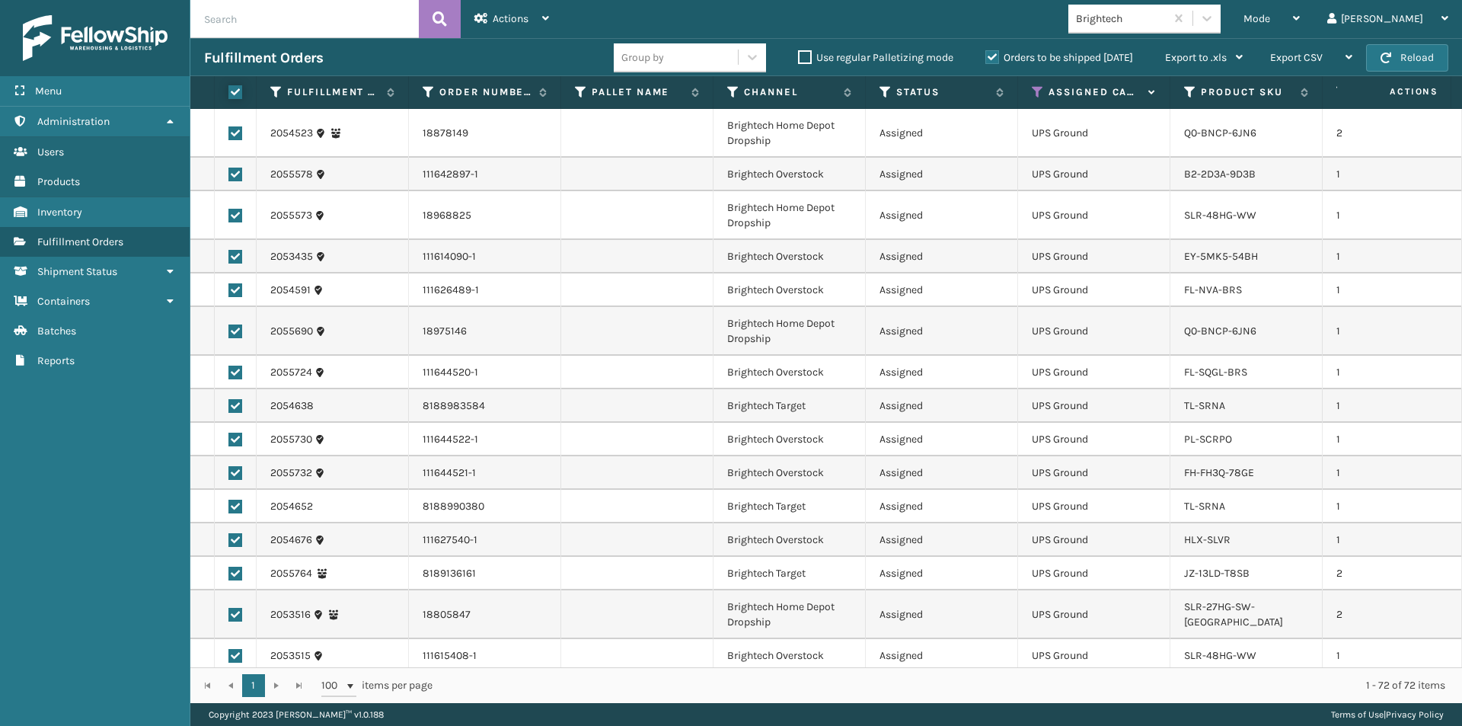
checkbox input "true"
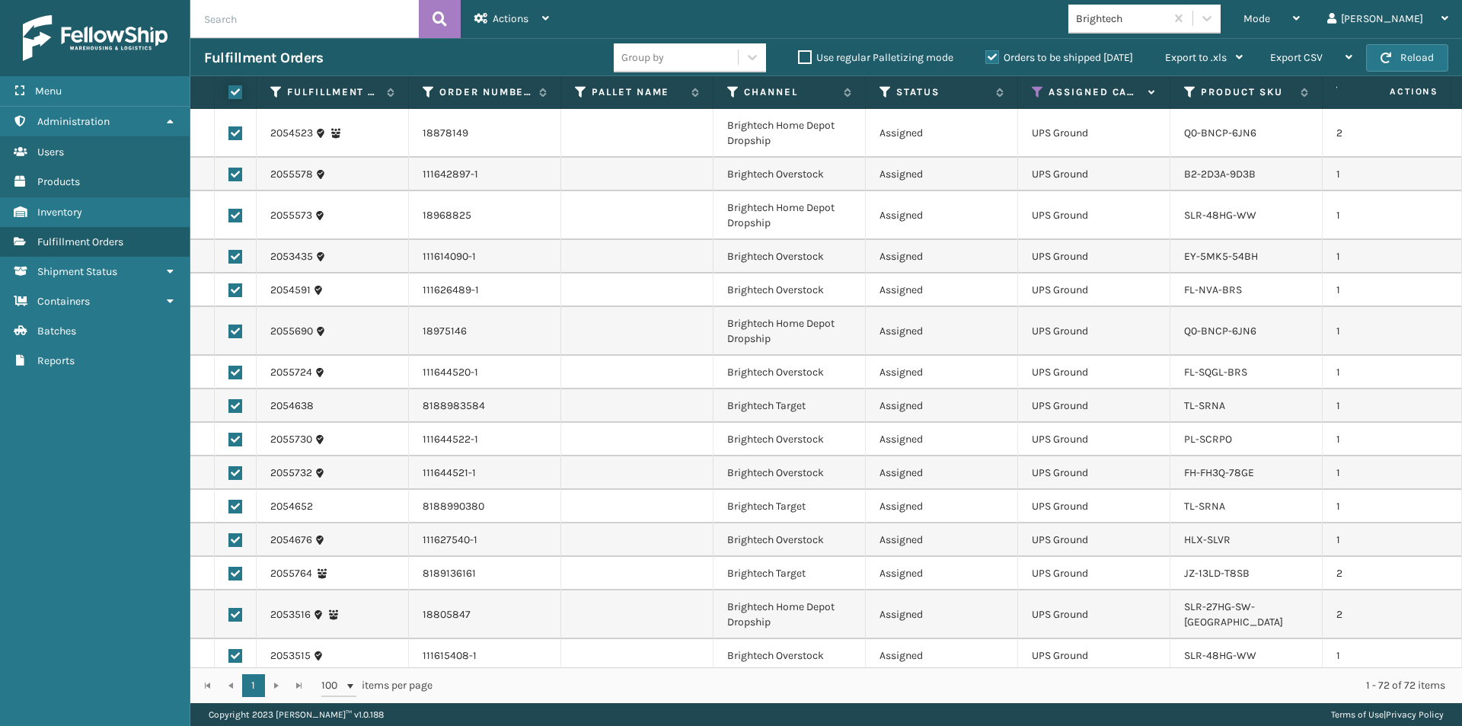
checkbox input "true"
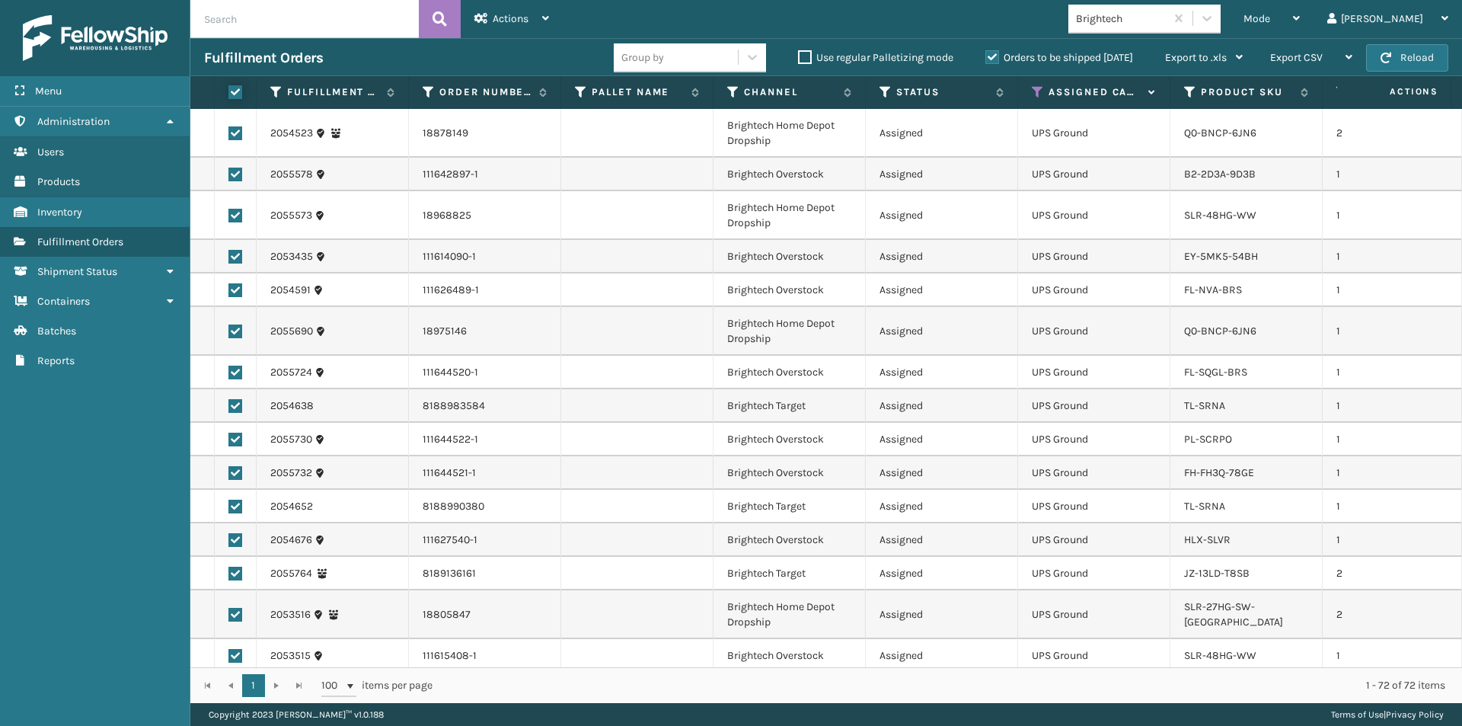
checkbox input "true"
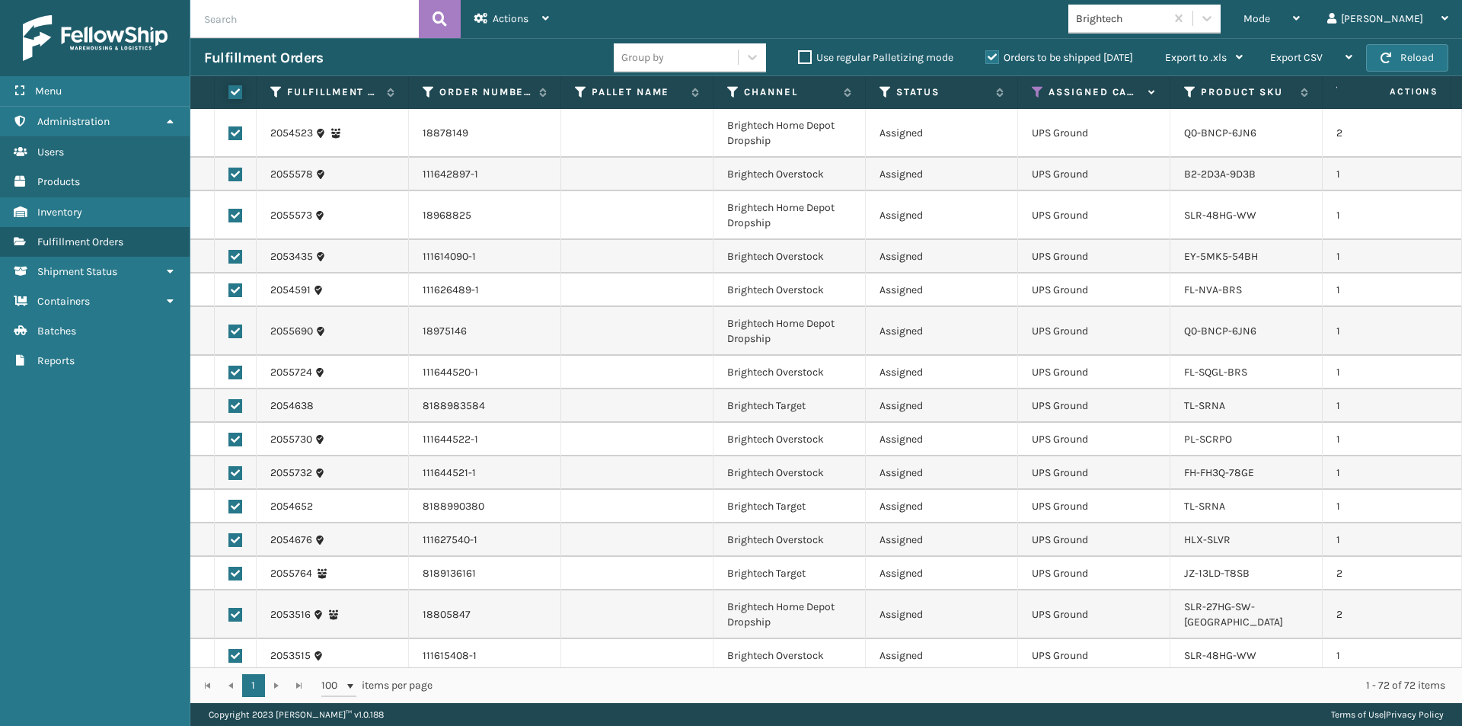
checkbox input "true"
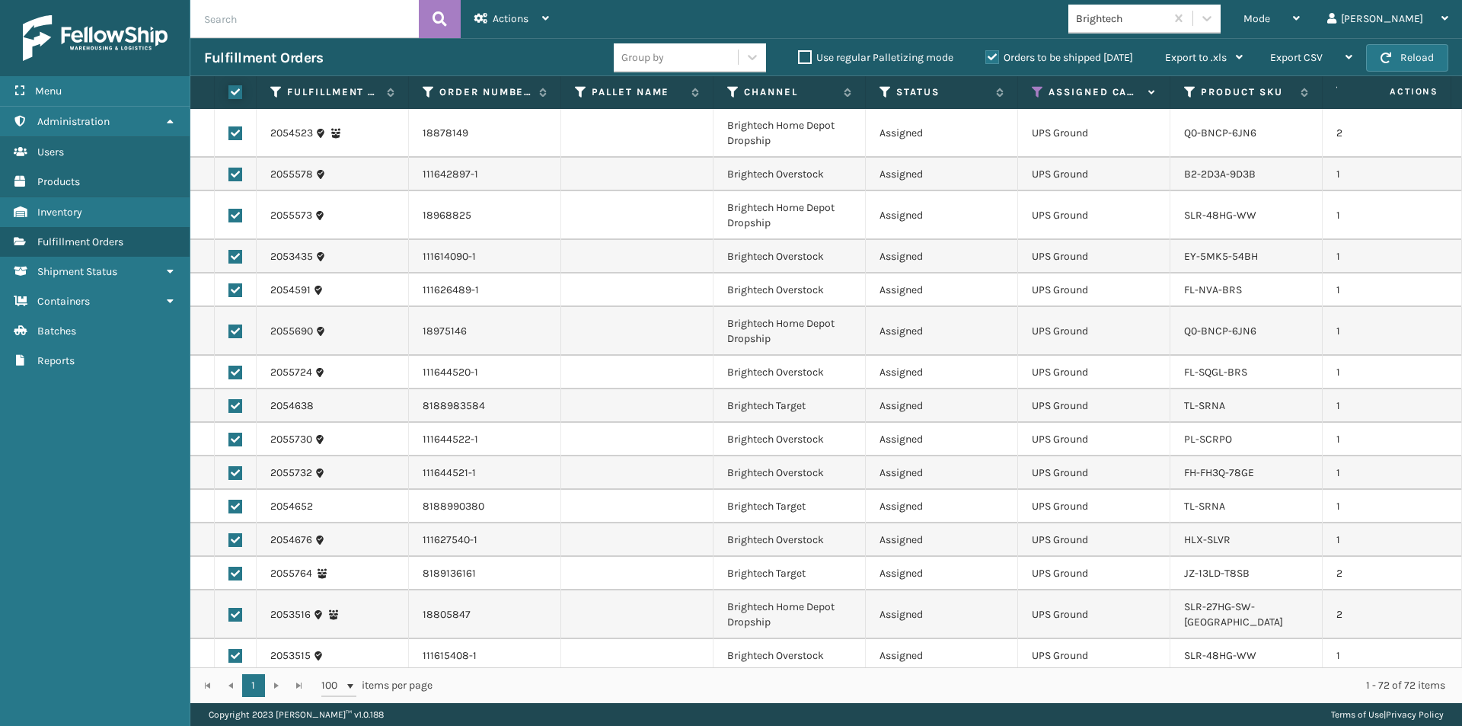
checkbox input "true"
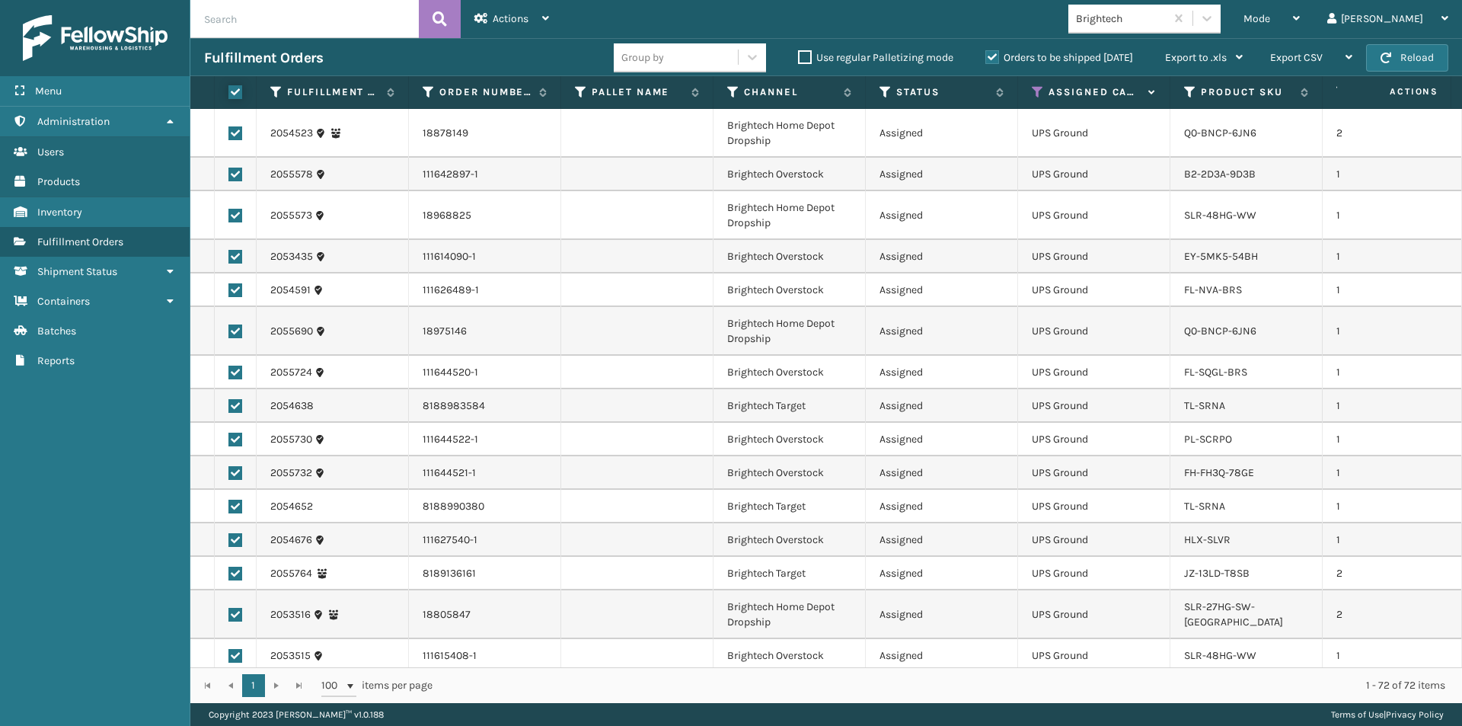
checkbox input "true"
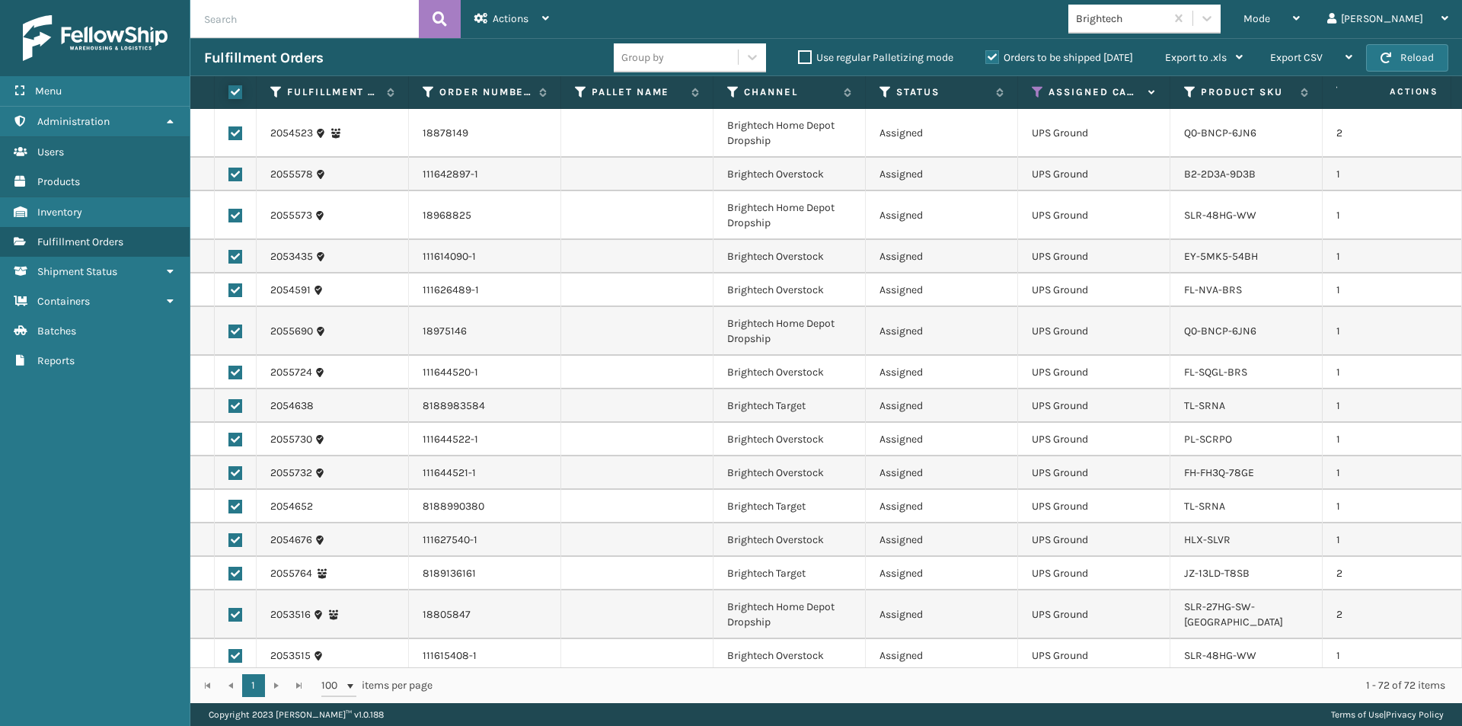
checkbox input "true"
click at [546, 20] on icon at bounding box center [545, 18] width 7 height 11
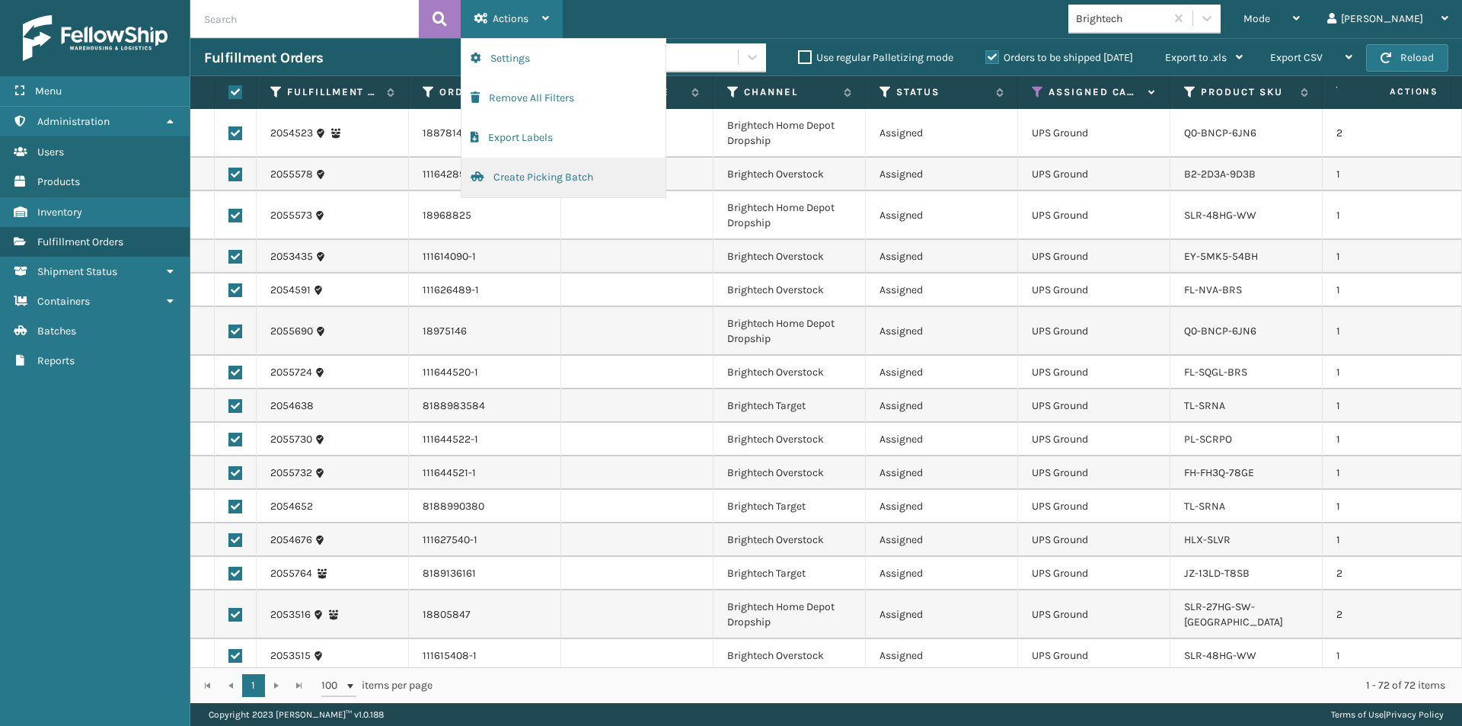
click at [545, 179] on button "Create Picking Batch" at bounding box center [564, 178] width 204 height 40
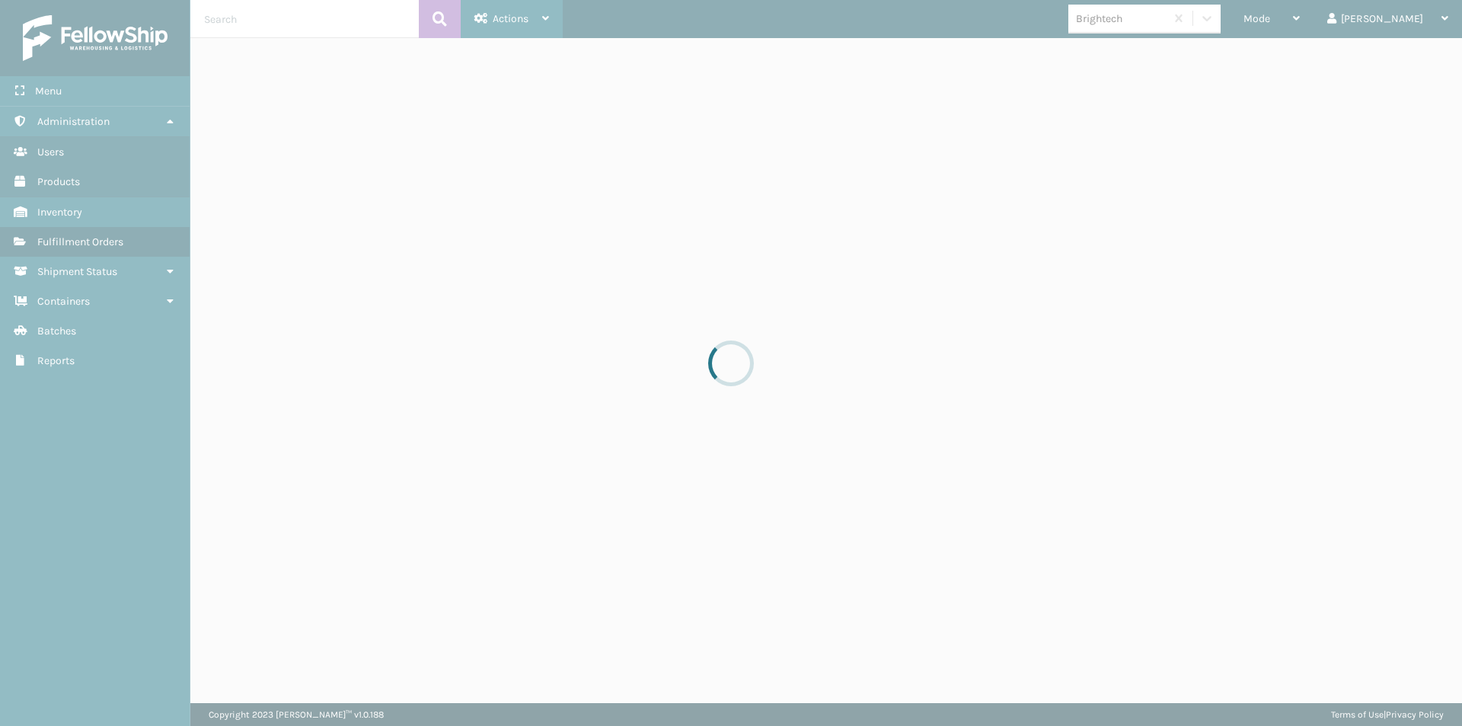
click at [544, 179] on div at bounding box center [731, 363] width 1462 height 726
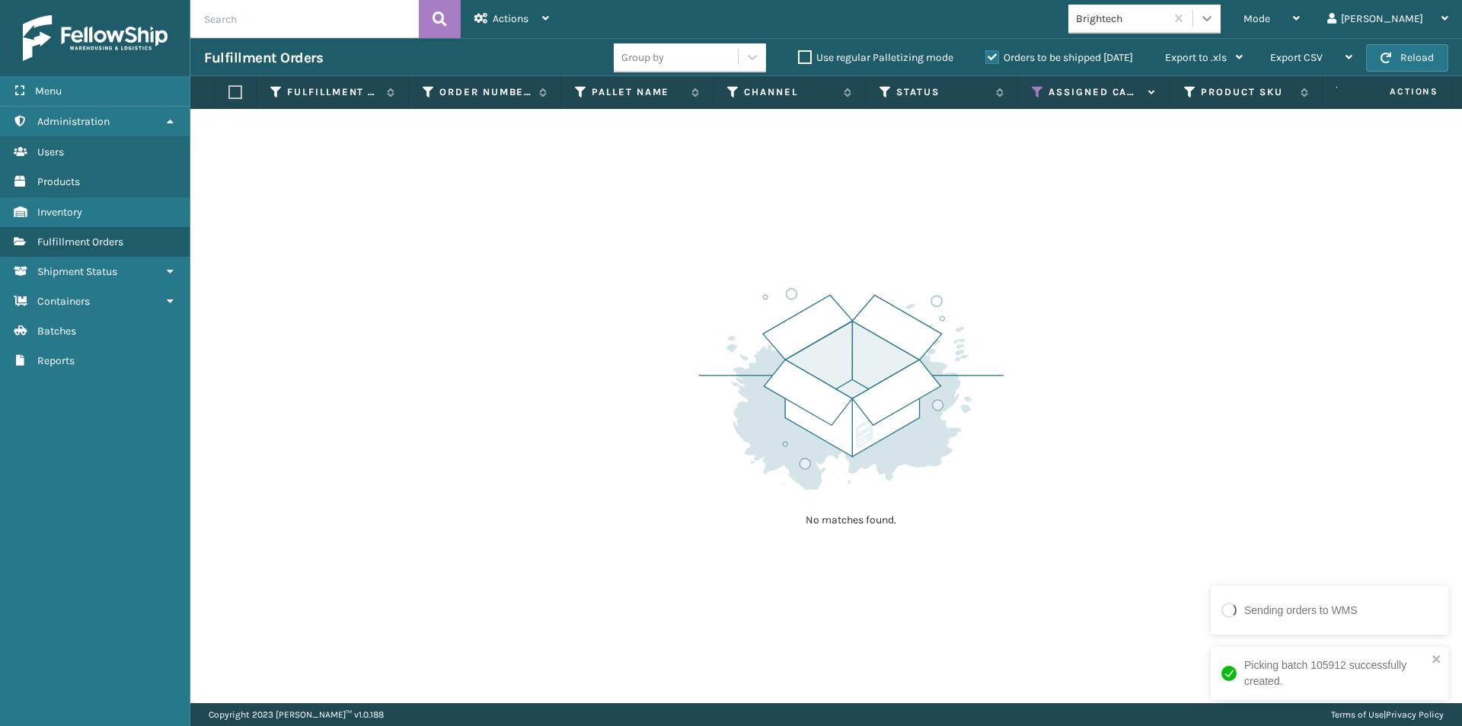
click at [1221, 22] on div at bounding box center [1207, 18] width 27 height 27
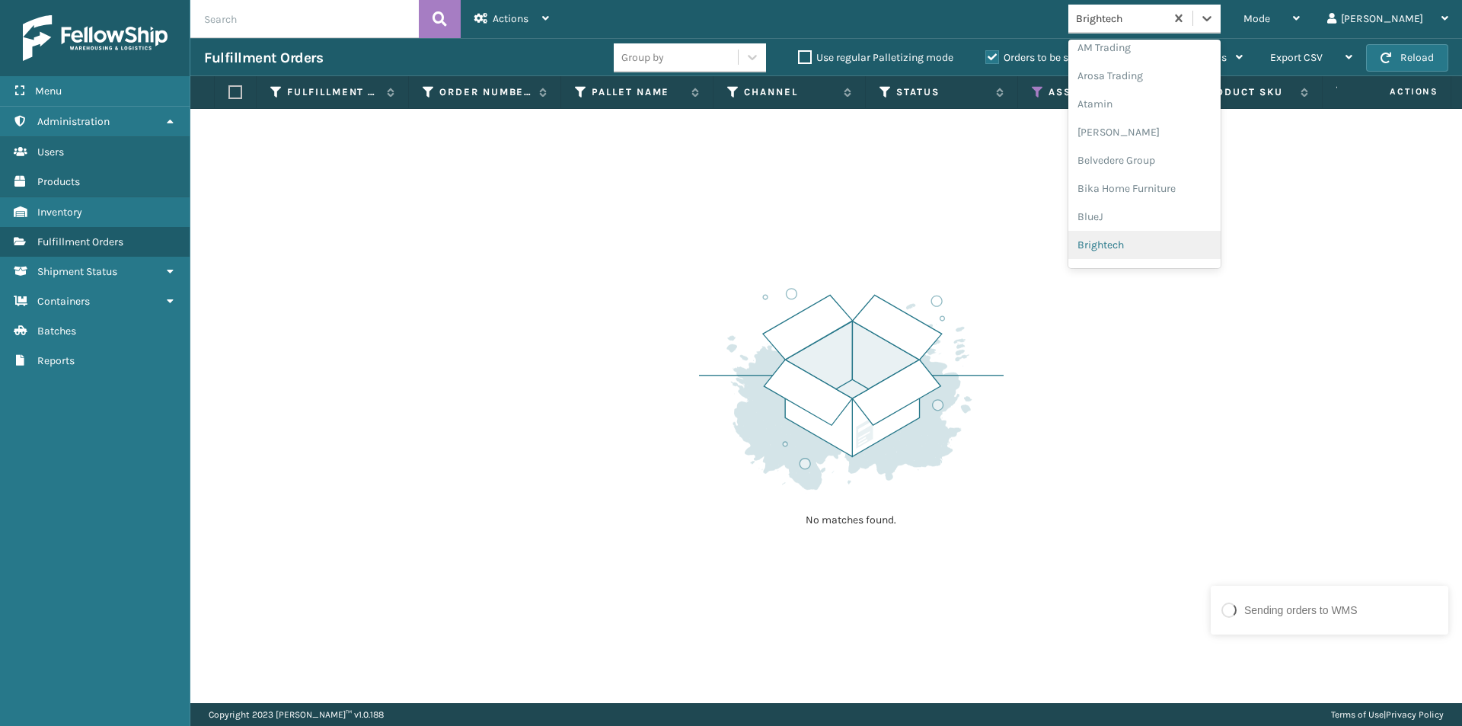
scroll to position [85, 0]
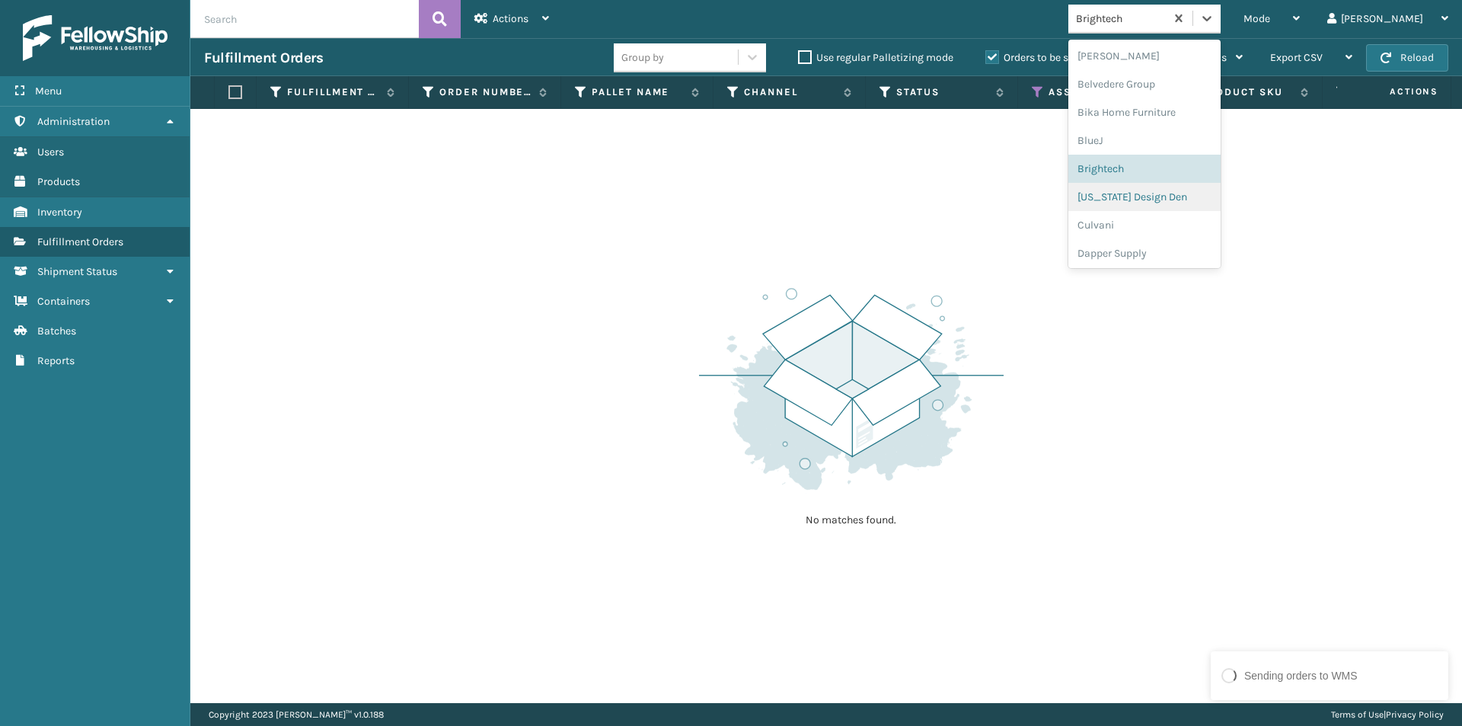
click at [1198, 198] on div "[US_STATE] Design Den" at bounding box center [1145, 197] width 152 height 28
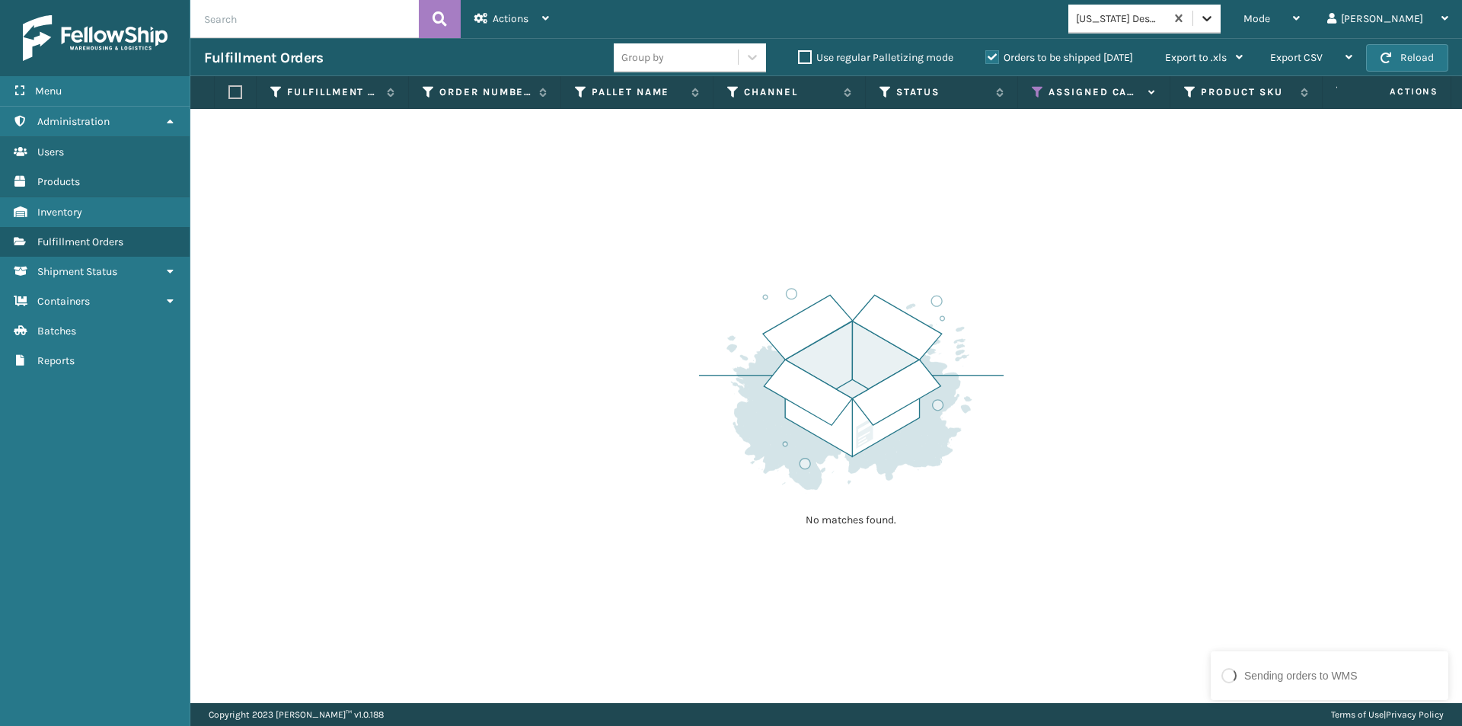
click at [1215, 18] on icon at bounding box center [1207, 18] width 15 height 15
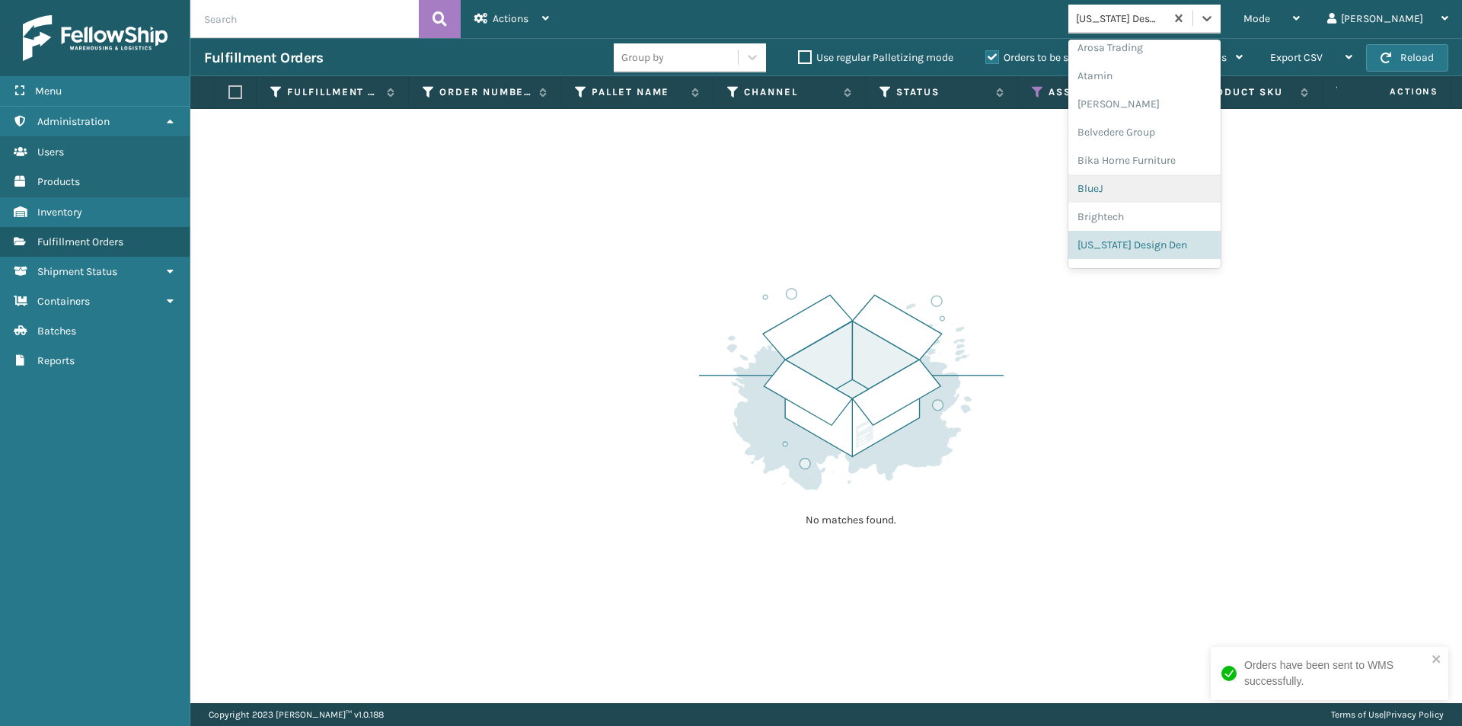
scroll to position [113, 0]
click at [1180, 197] on div "Culvani" at bounding box center [1145, 197] width 152 height 28
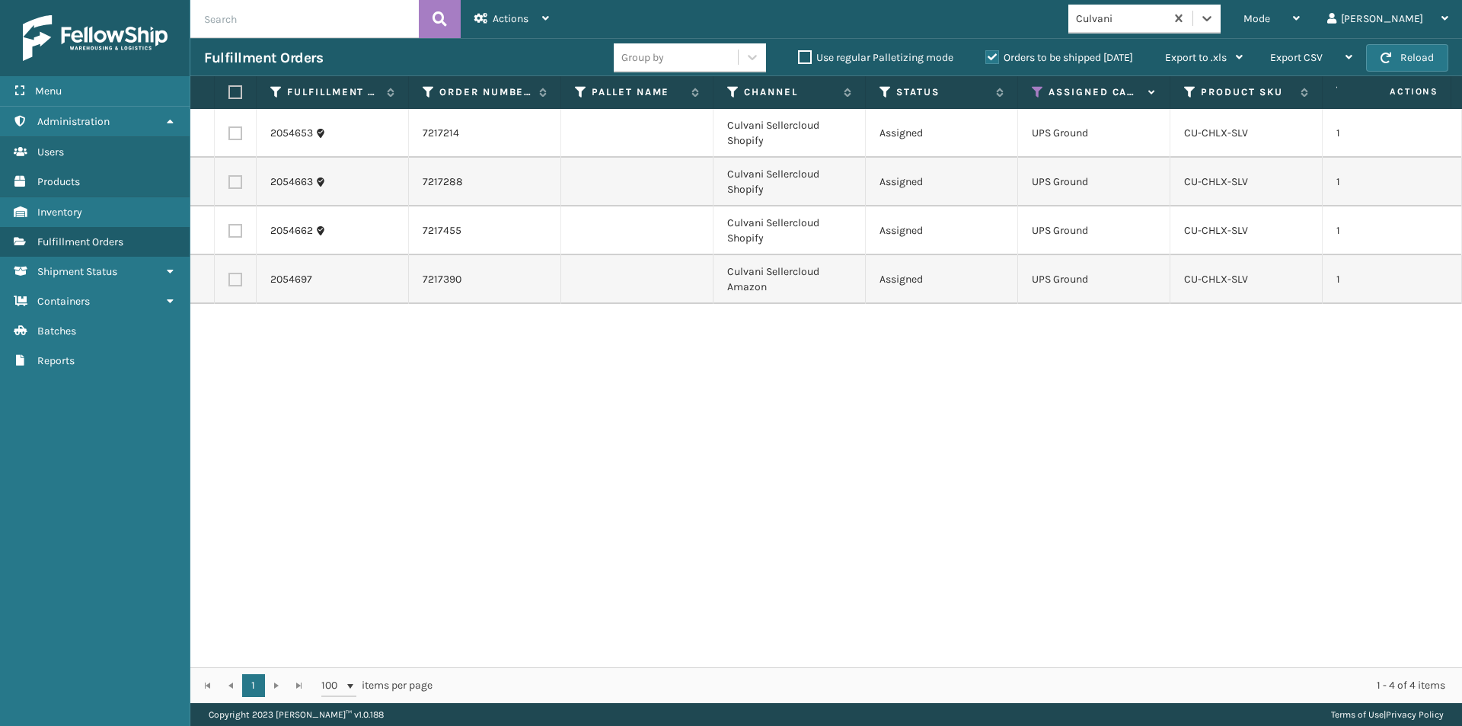
click at [232, 94] on label at bounding box center [232, 92] width 9 height 14
click at [229, 94] on input "checkbox" at bounding box center [228, 93] width 1 height 10
click at [545, 22] on icon at bounding box center [545, 18] width 7 height 11
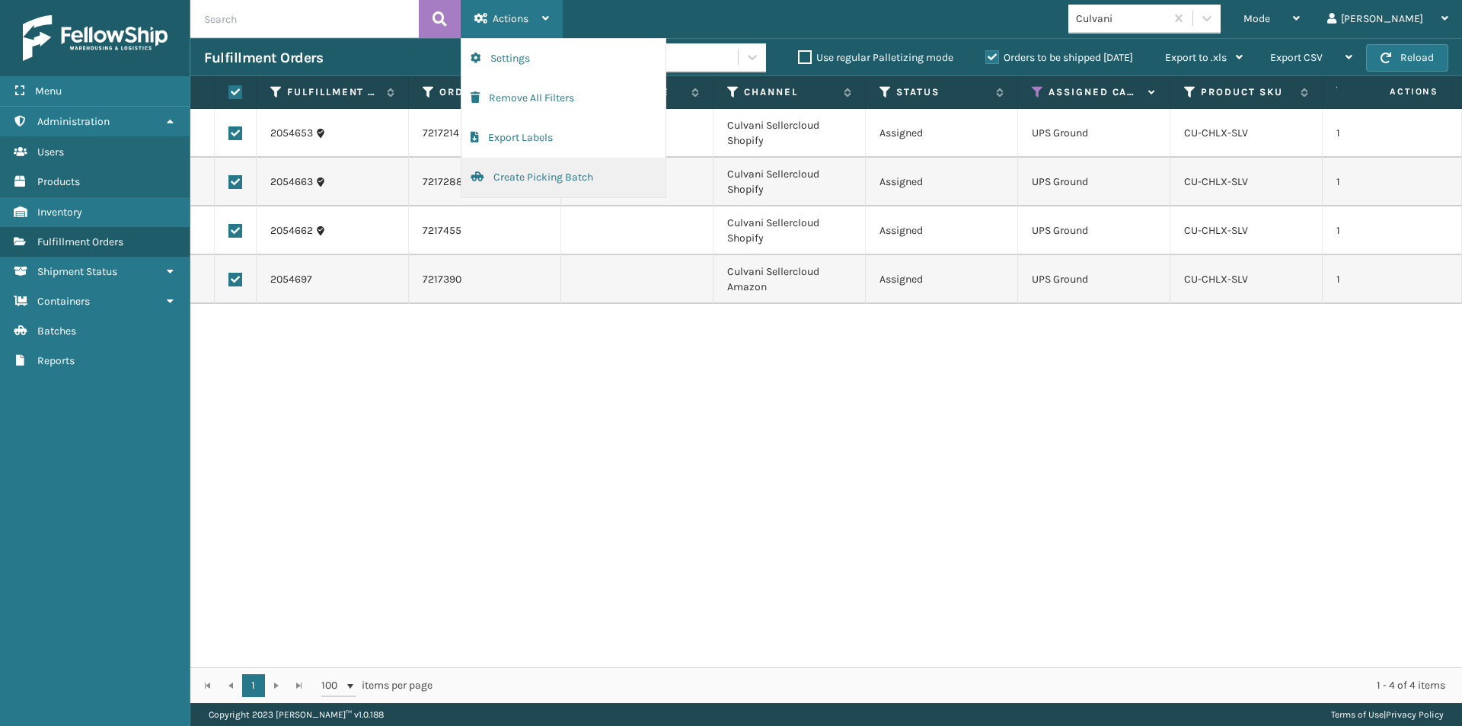
click at [515, 181] on button "Create Picking Batch" at bounding box center [564, 178] width 204 height 40
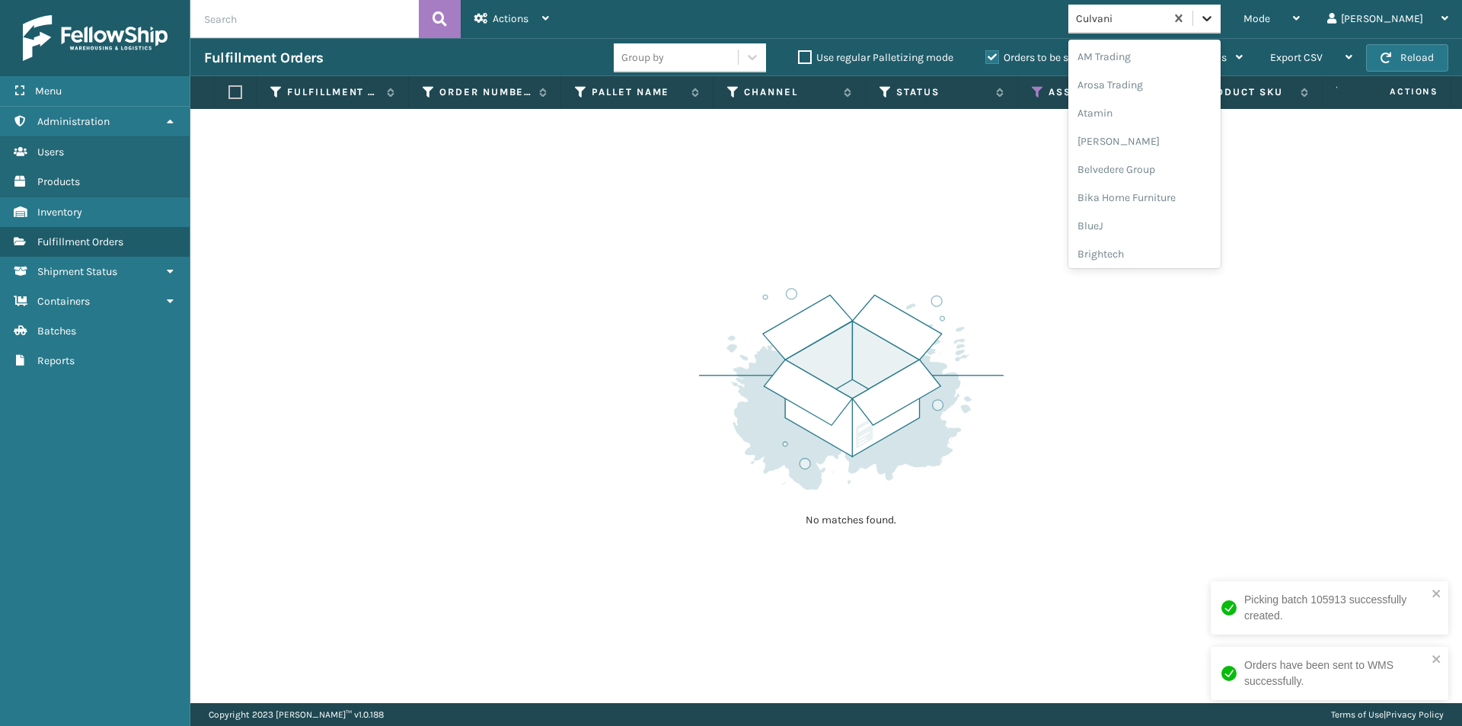
click at [1215, 14] on icon at bounding box center [1207, 18] width 15 height 15
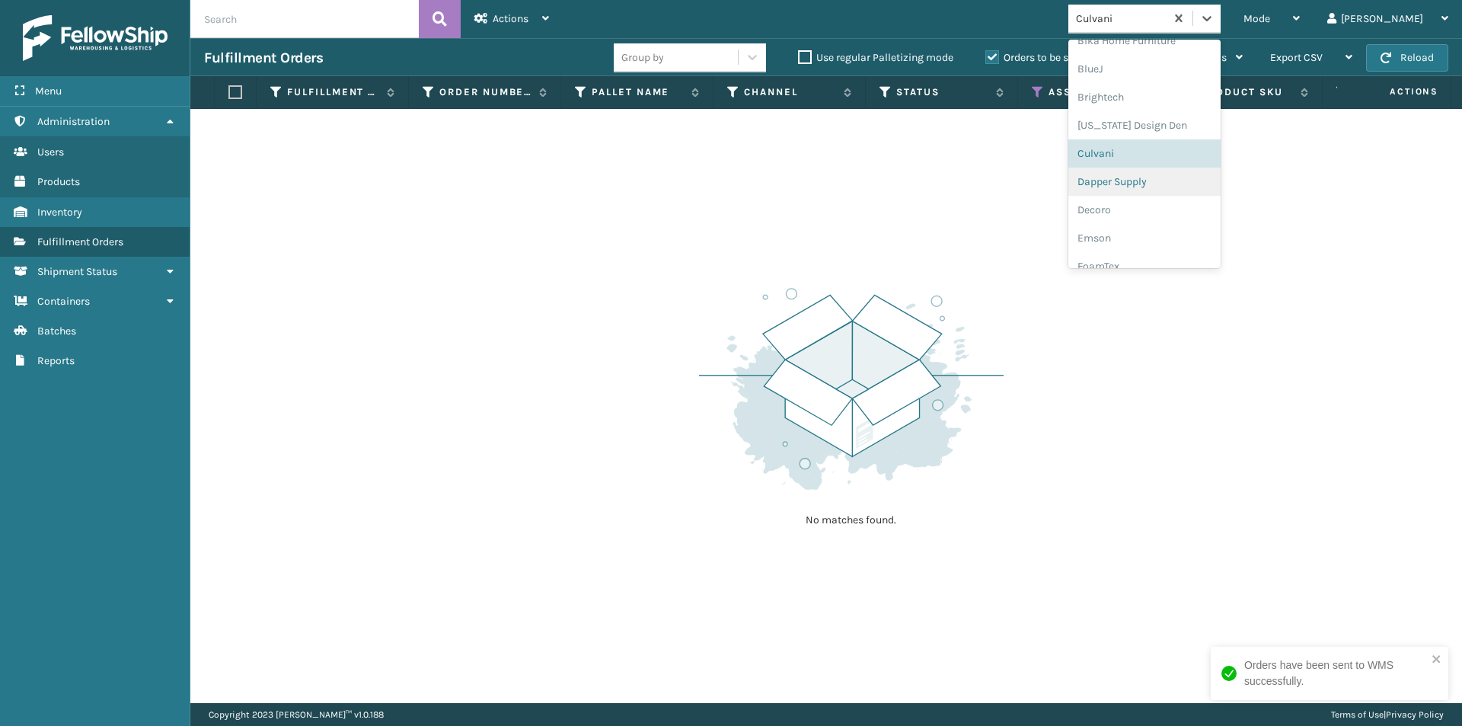
click at [1197, 185] on div "Dapper Supply" at bounding box center [1145, 182] width 152 height 28
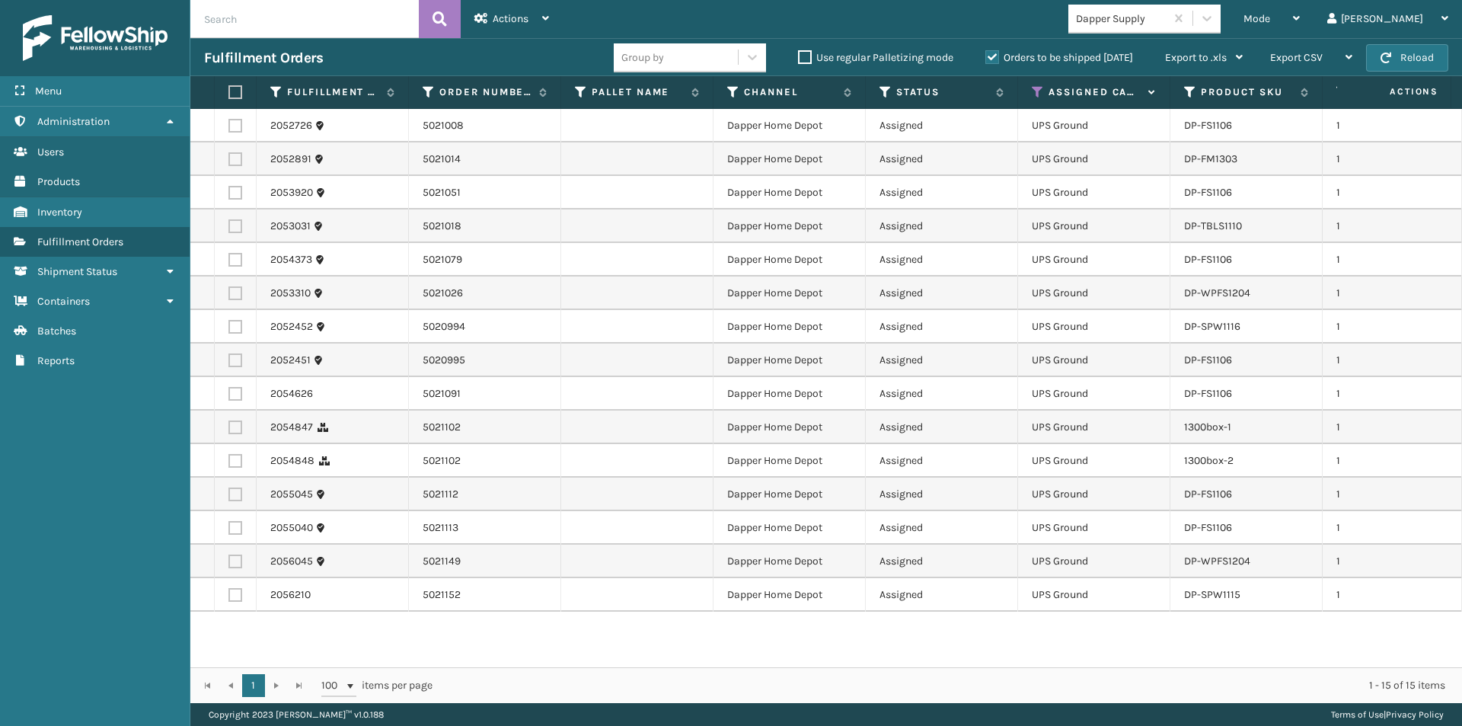
click at [233, 92] on label at bounding box center [232, 92] width 9 height 14
click at [229, 92] on input "checkbox" at bounding box center [228, 93] width 1 height 10
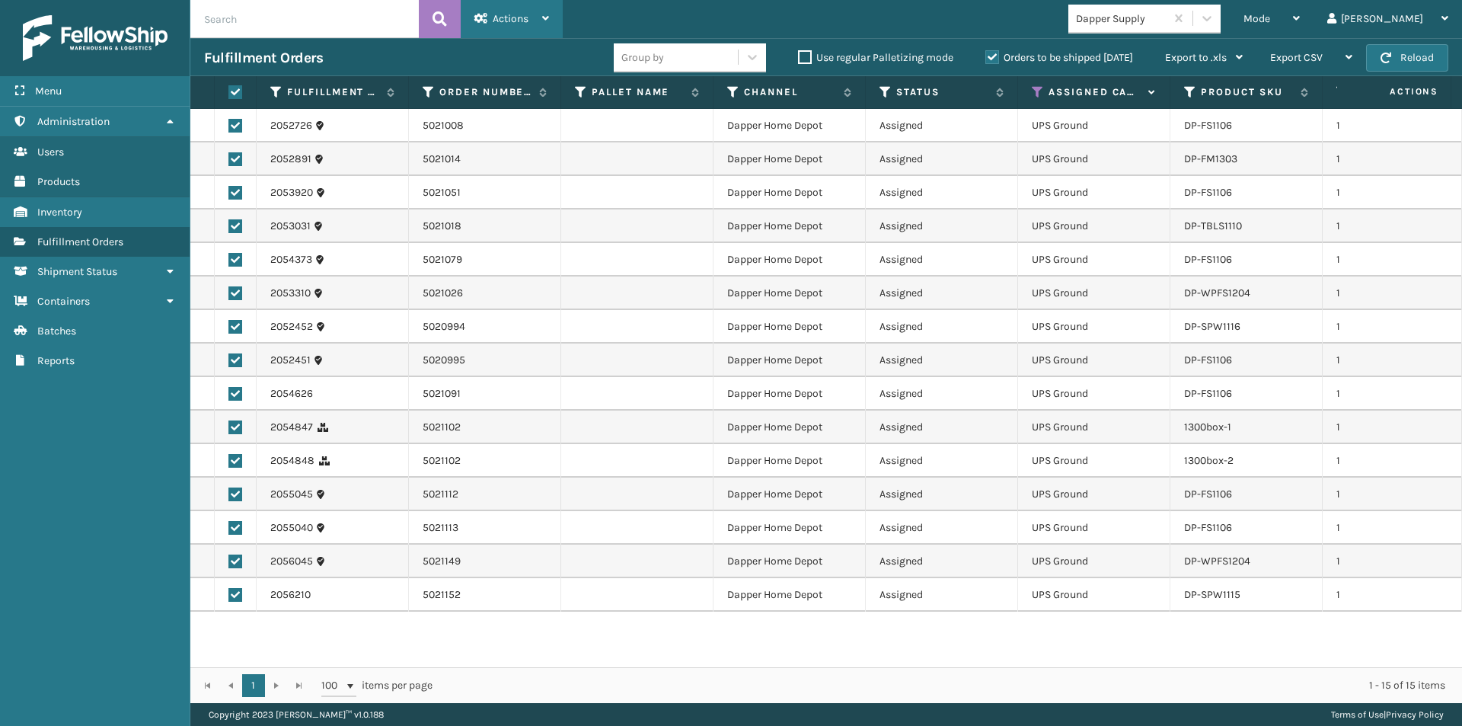
click at [554, 18] on div "Actions Settings Remove All Filters Export Labels Create Picking Batch" at bounding box center [512, 19] width 102 height 38
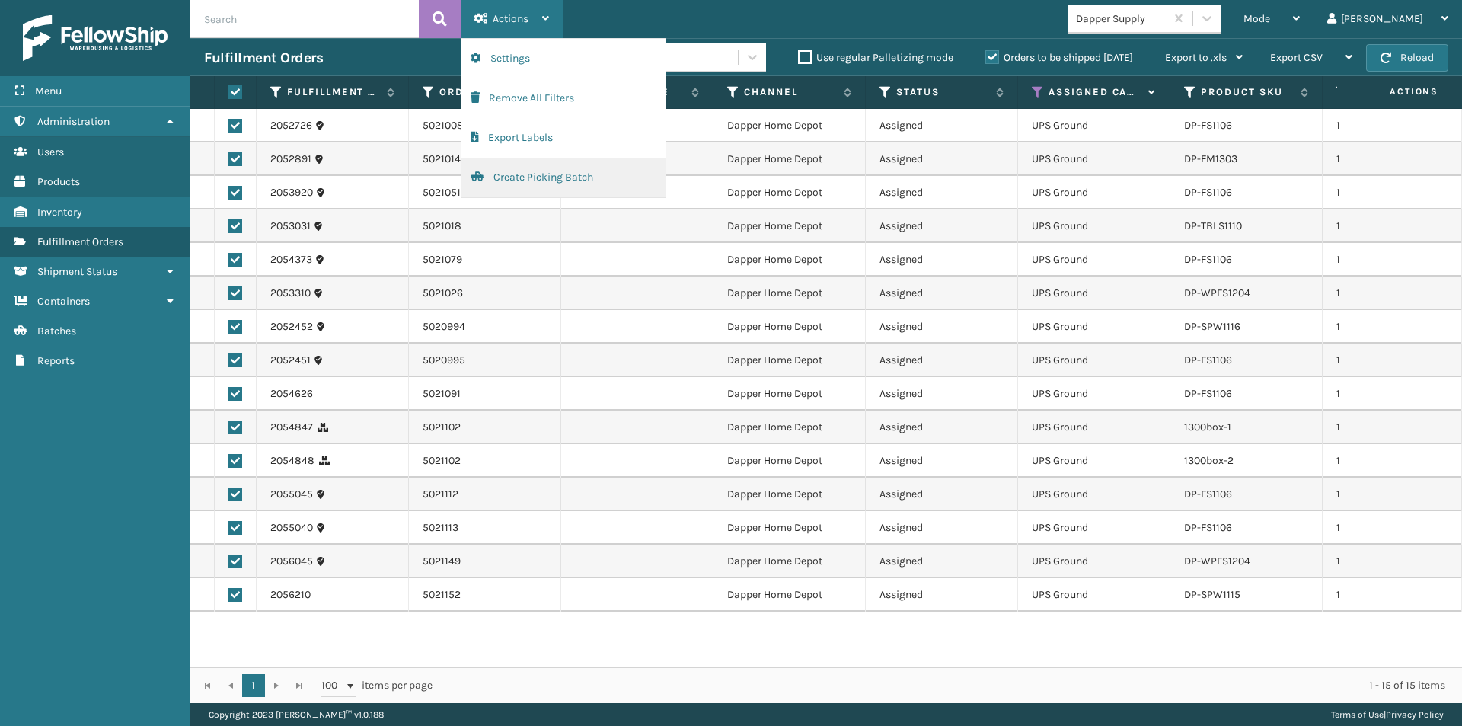
click at [531, 176] on button "Create Picking Batch" at bounding box center [564, 178] width 204 height 40
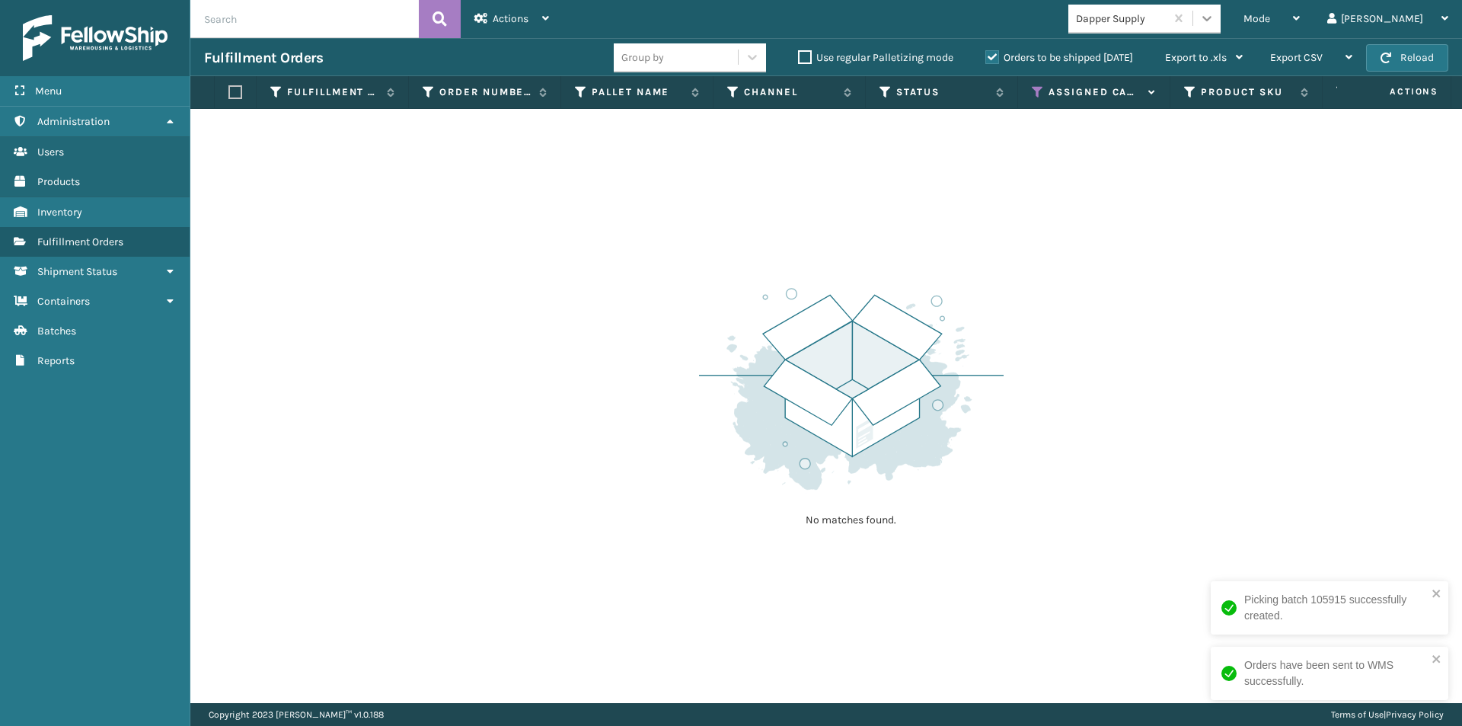
click at [1221, 26] on div at bounding box center [1207, 18] width 27 height 27
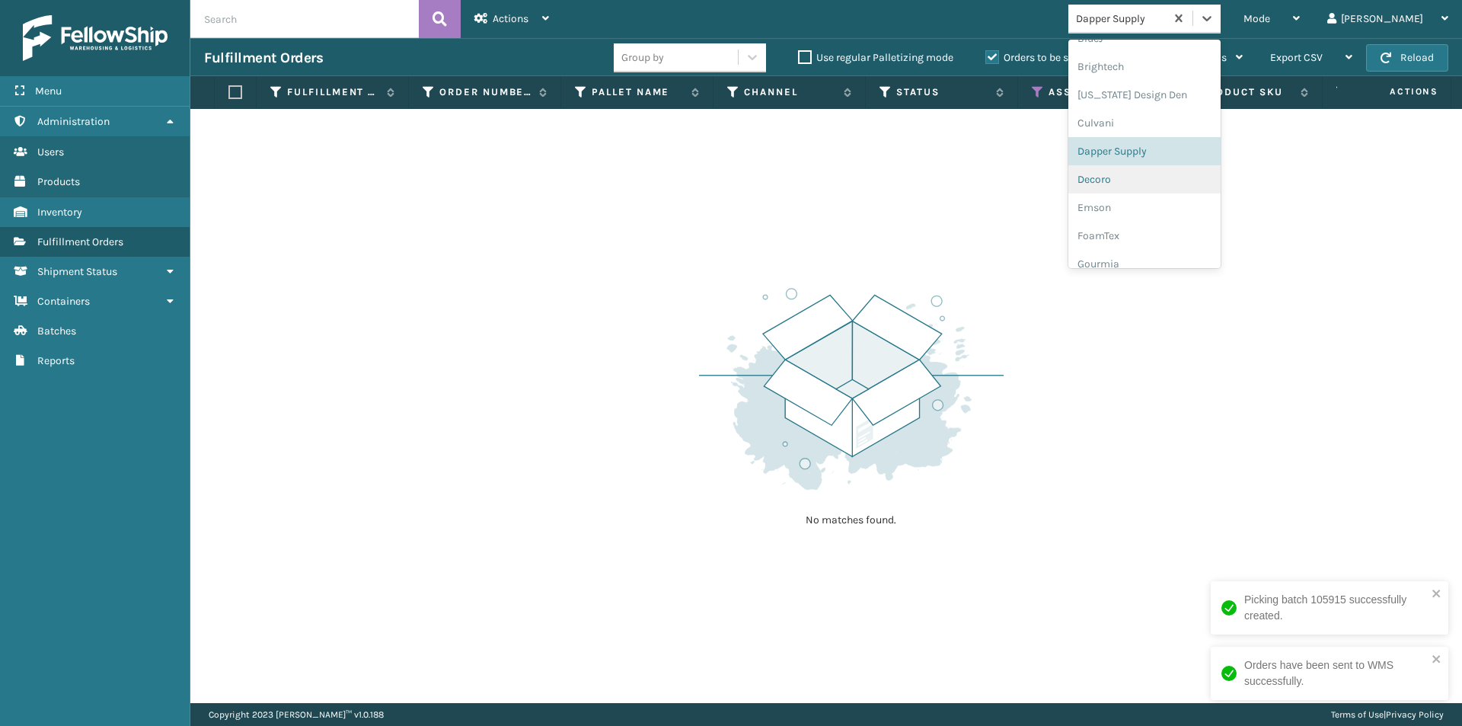
scroll to position [216, 0]
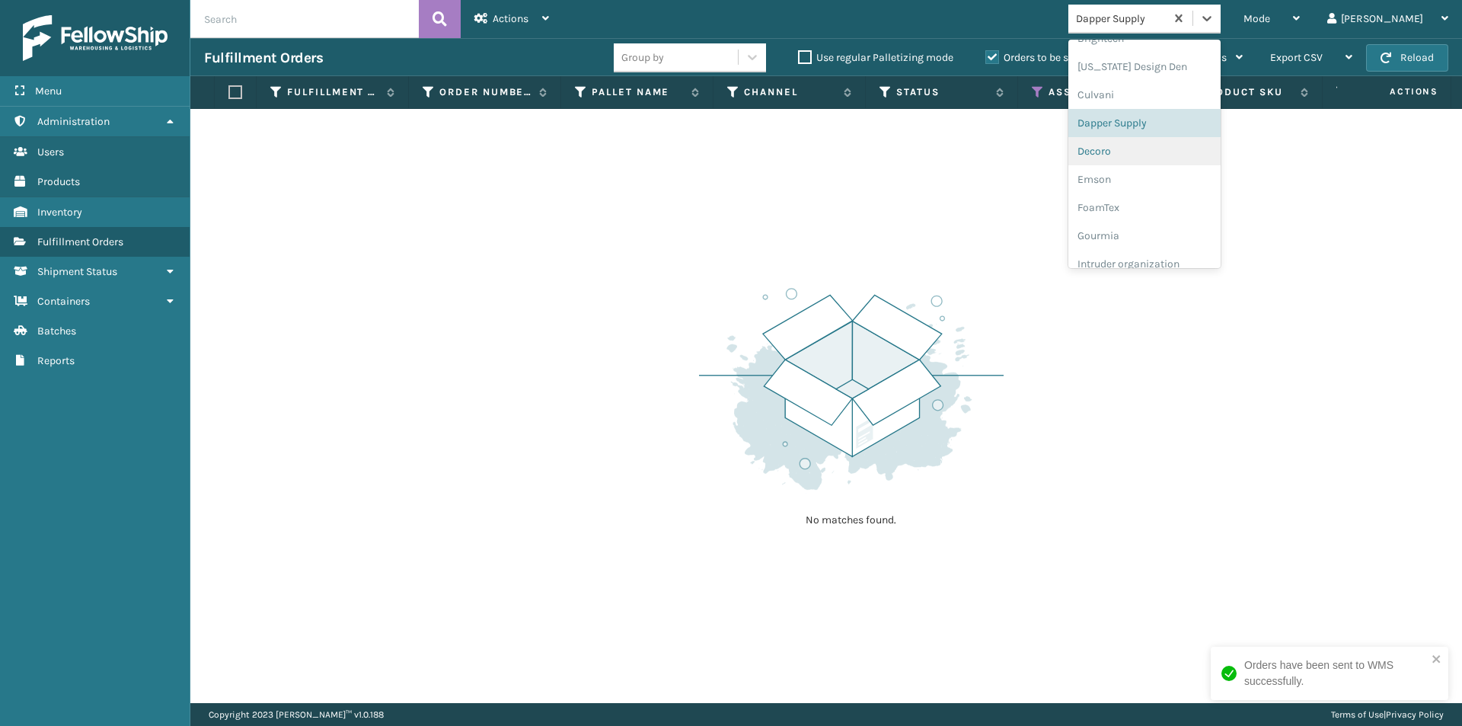
click at [1148, 150] on div "Decoro" at bounding box center [1145, 151] width 152 height 28
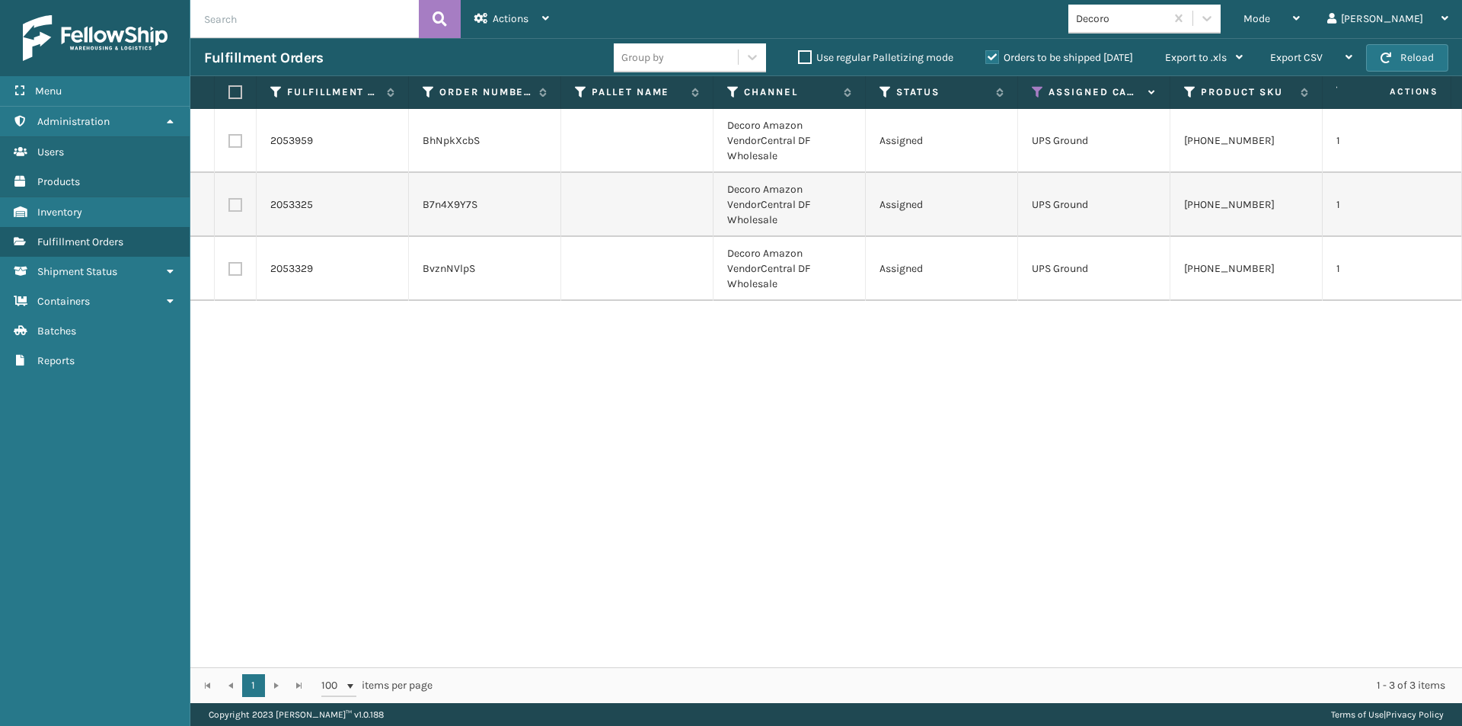
click at [229, 94] on label at bounding box center [232, 92] width 9 height 14
click at [229, 94] on input "checkbox" at bounding box center [228, 93] width 1 height 10
click at [553, 17] on div "Actions Settings Remove All Filters Export Labels Create Picking Batch" at bounding box center [512, 19] width 102 height 38
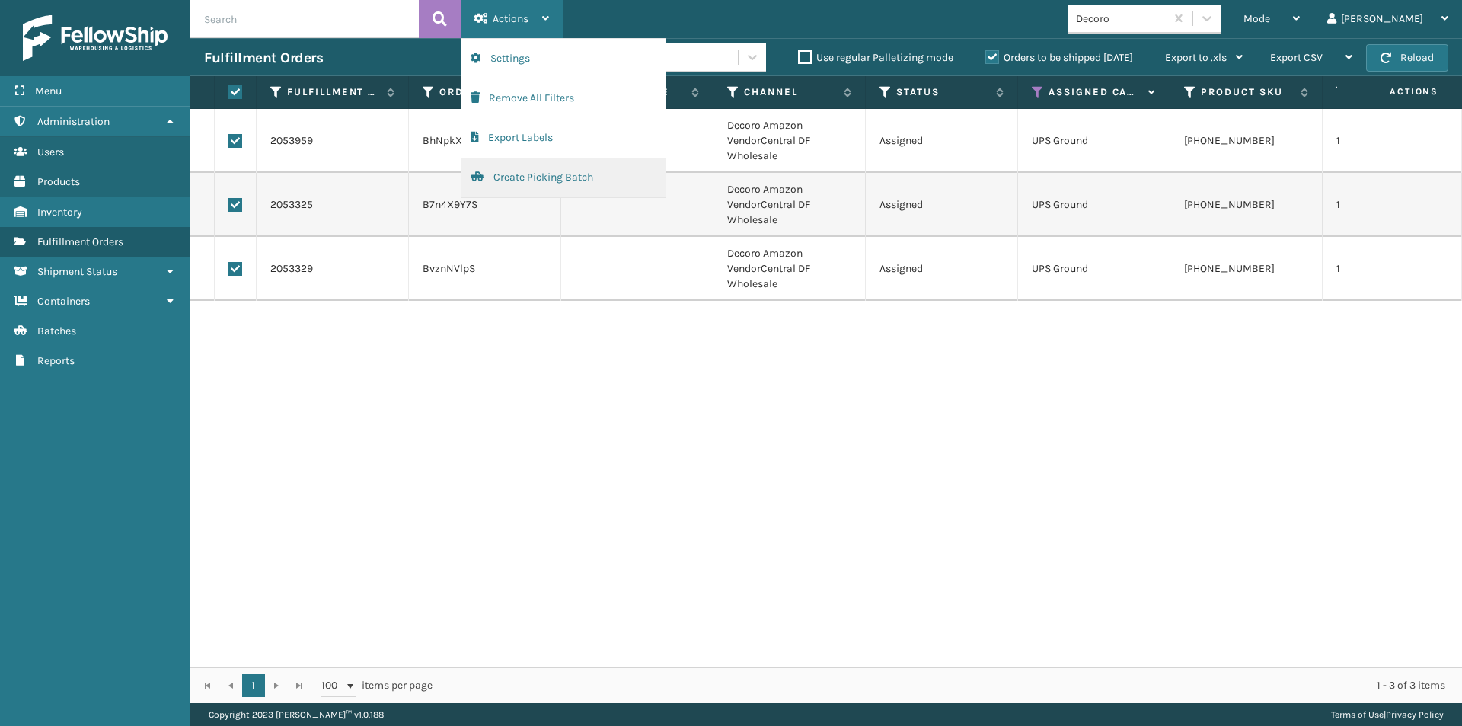
click at [532, 174] on button "Create Picking Batch" at bounding box center [564, 178] width 204 height 40
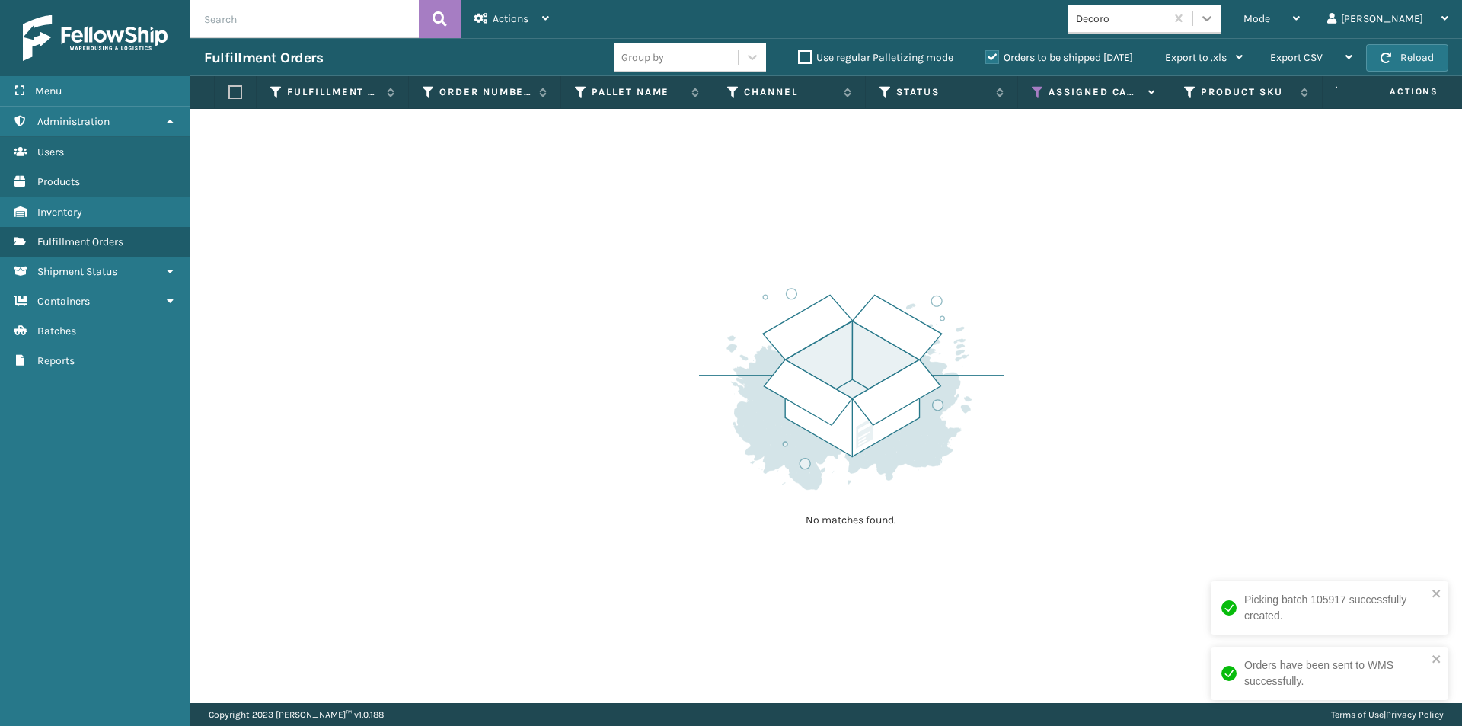
click at [1215, 14] on icon at bounding box center [1207, 18] width 15 height 15
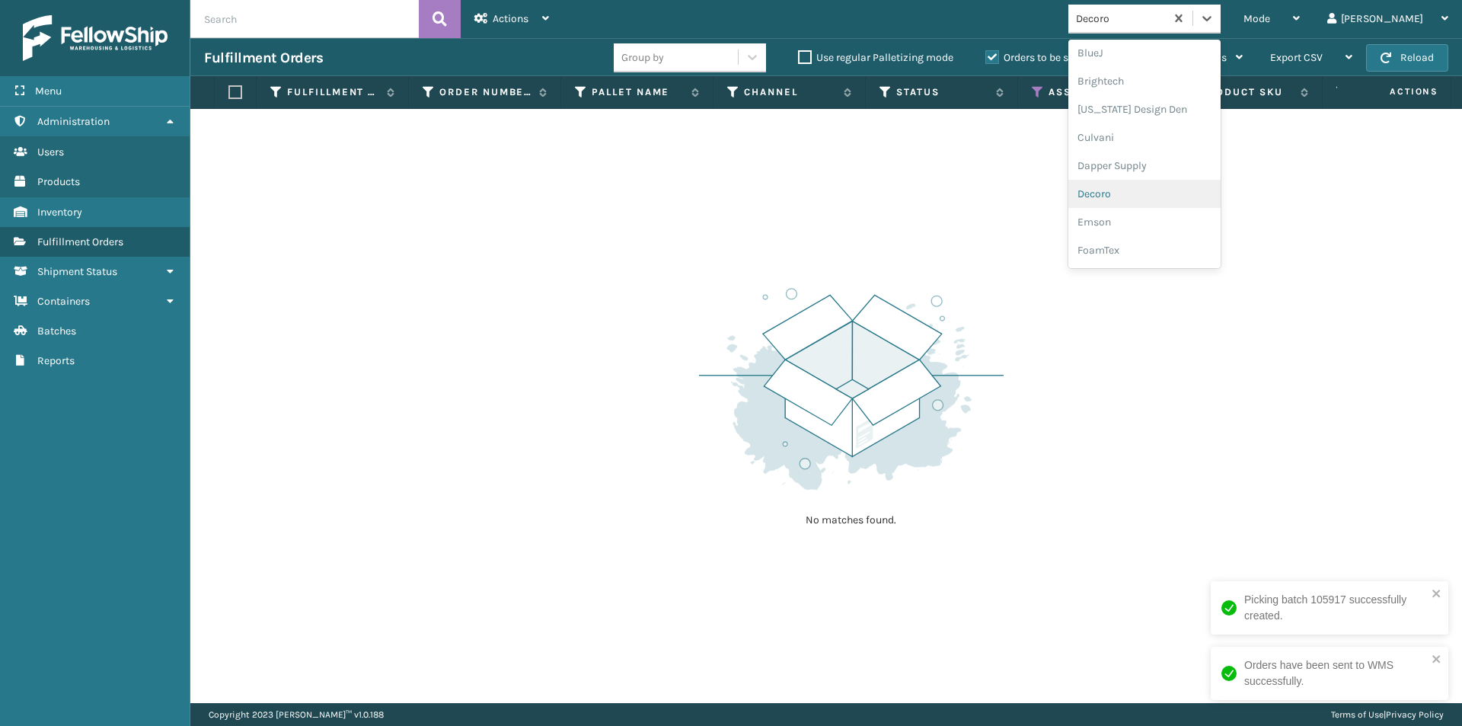
scroll to position [198, 0]
click at [1174, 206] on div "Emson" at bounding box center [1145, 197] width 152 height 28
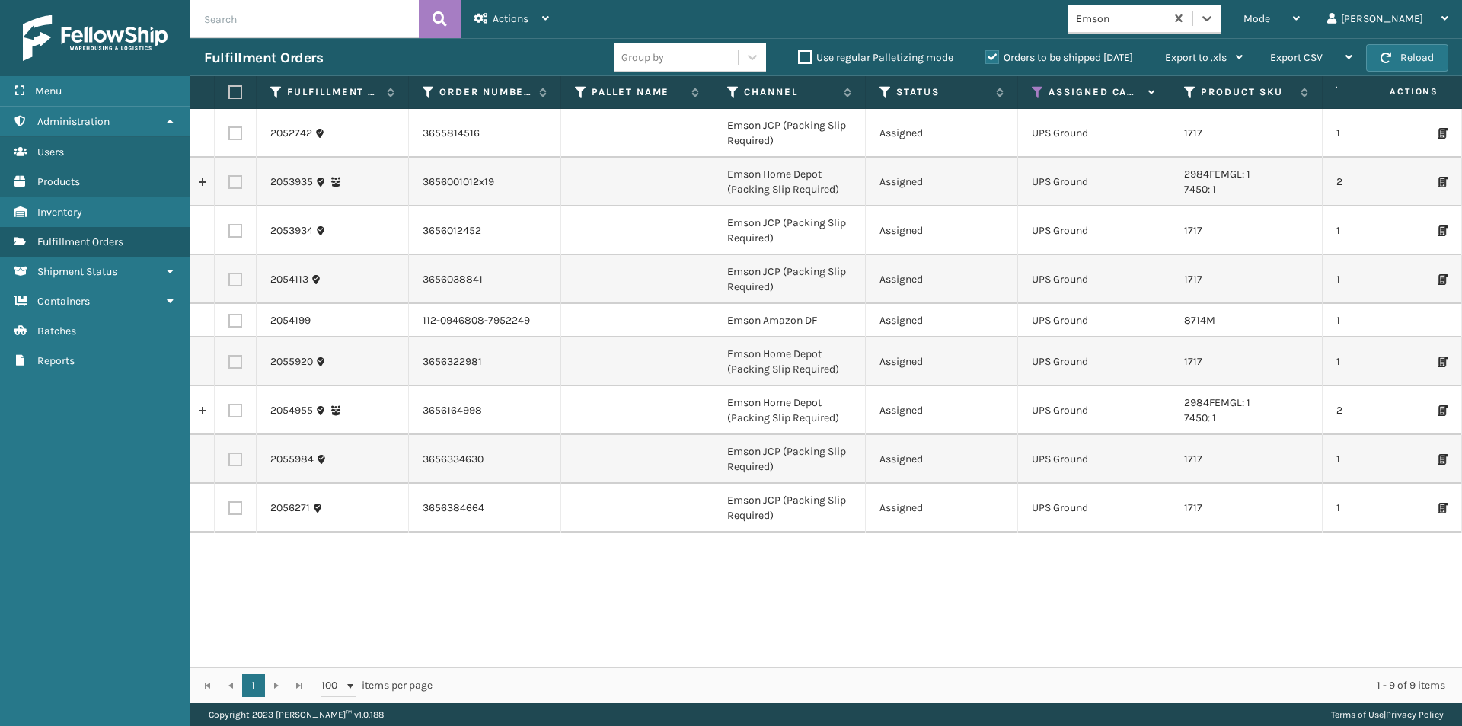
click at [228, 90] on th at bounding box center [236, 92] width 42 height 33
click at [236, 89] on label at bounding box center [232, 92] width 9 height 14
click at [229, 89] on input "checkbox" at bounding box center [228, 93] width 1 height 10
click at [545, 13] on icon at bounding box center [545, 18] width 7 height 11
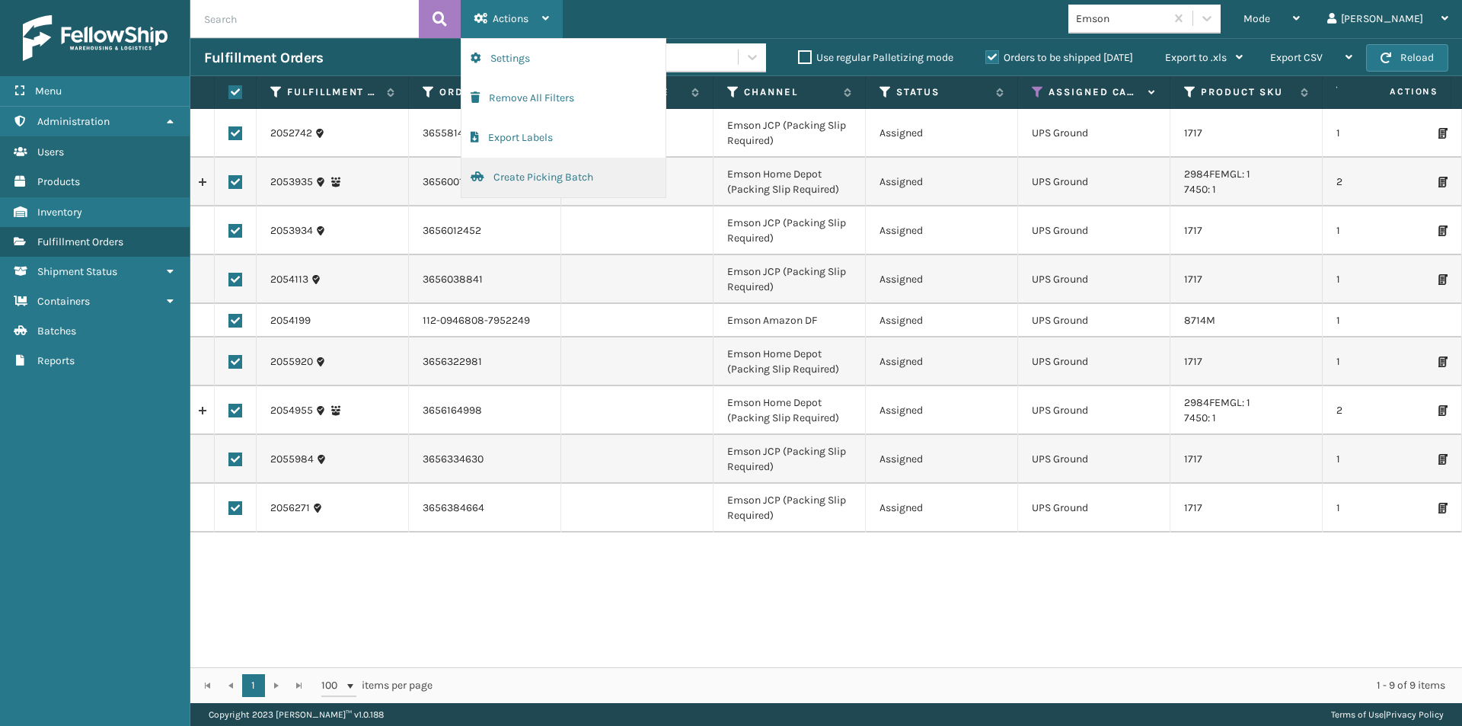
click at [516, 179] on button "Create Picking Batch" at bounding box center [564, 178] width 204 height 40
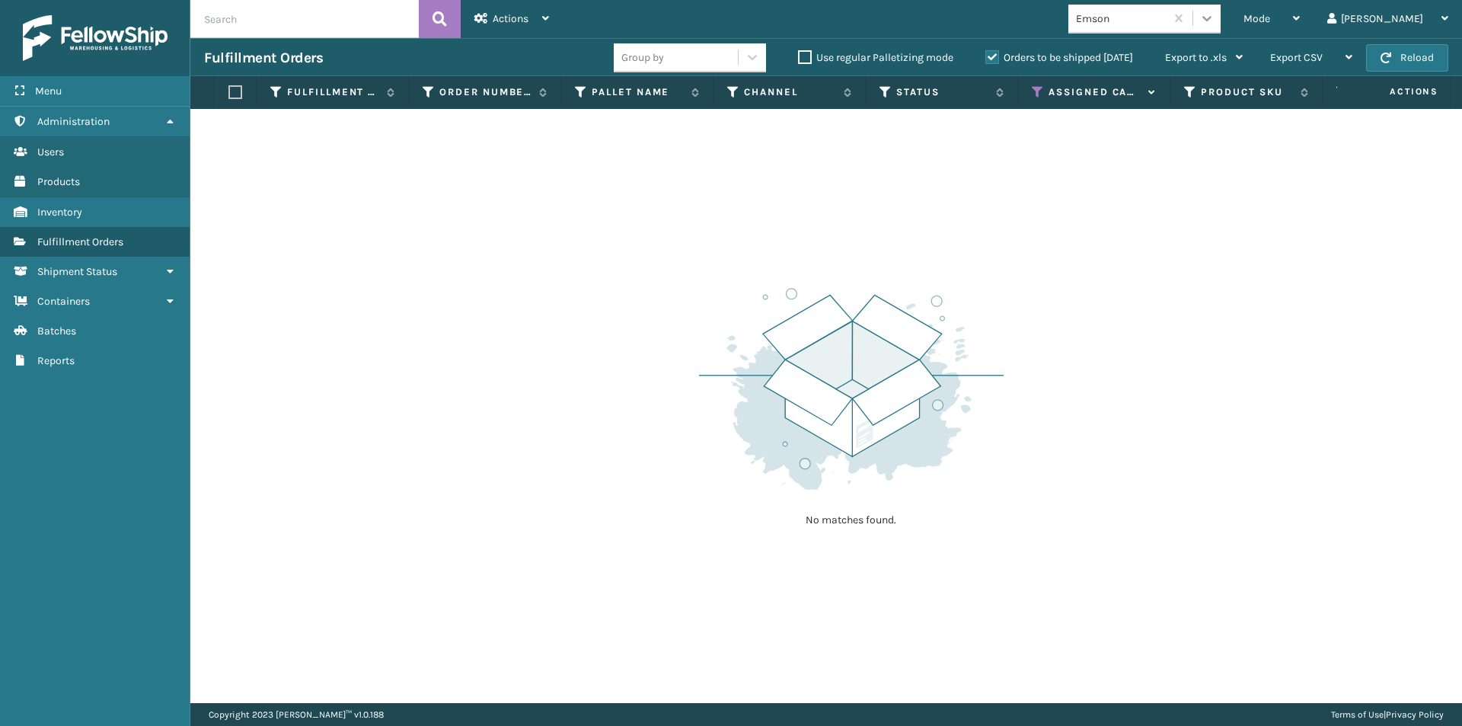
click at [1215, 25] on icon at bounding box center [1207, 18] width 15 height 15
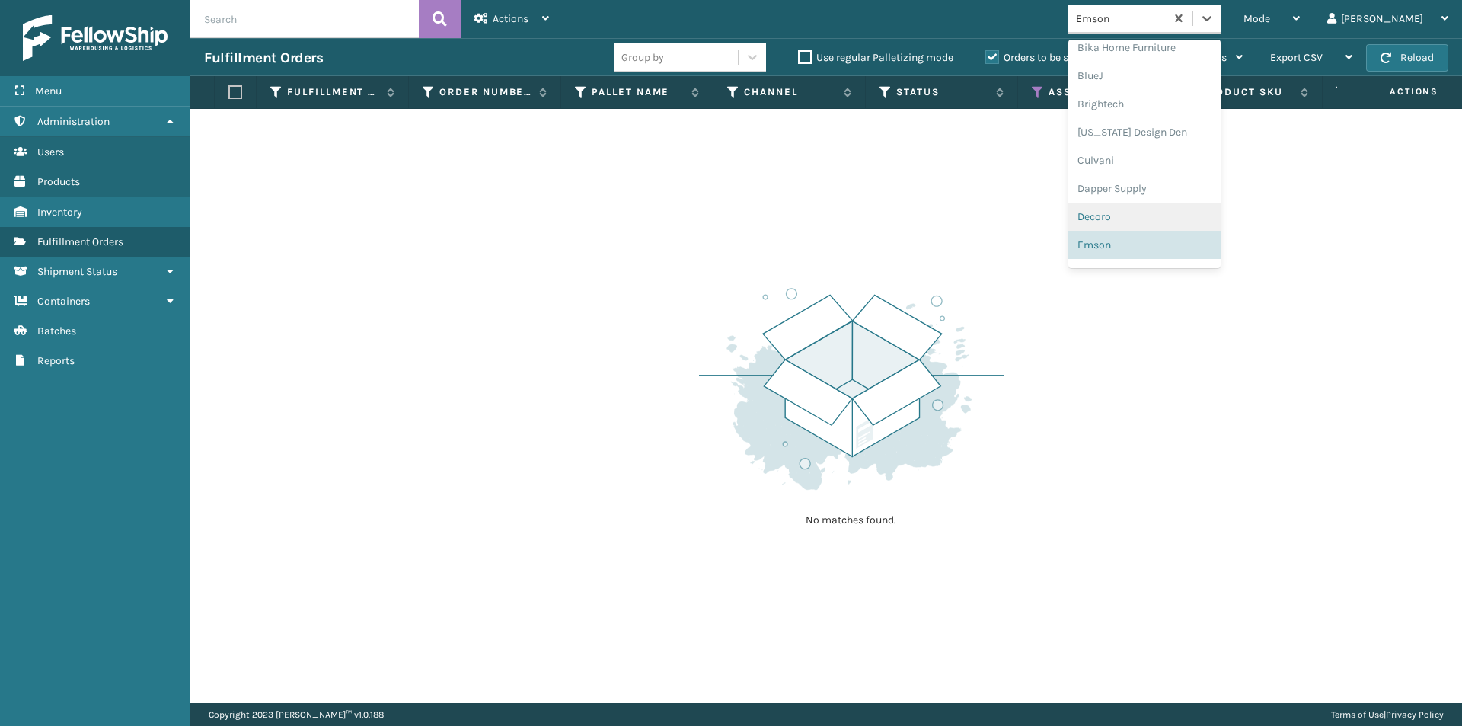
scroll to position [226, 0]
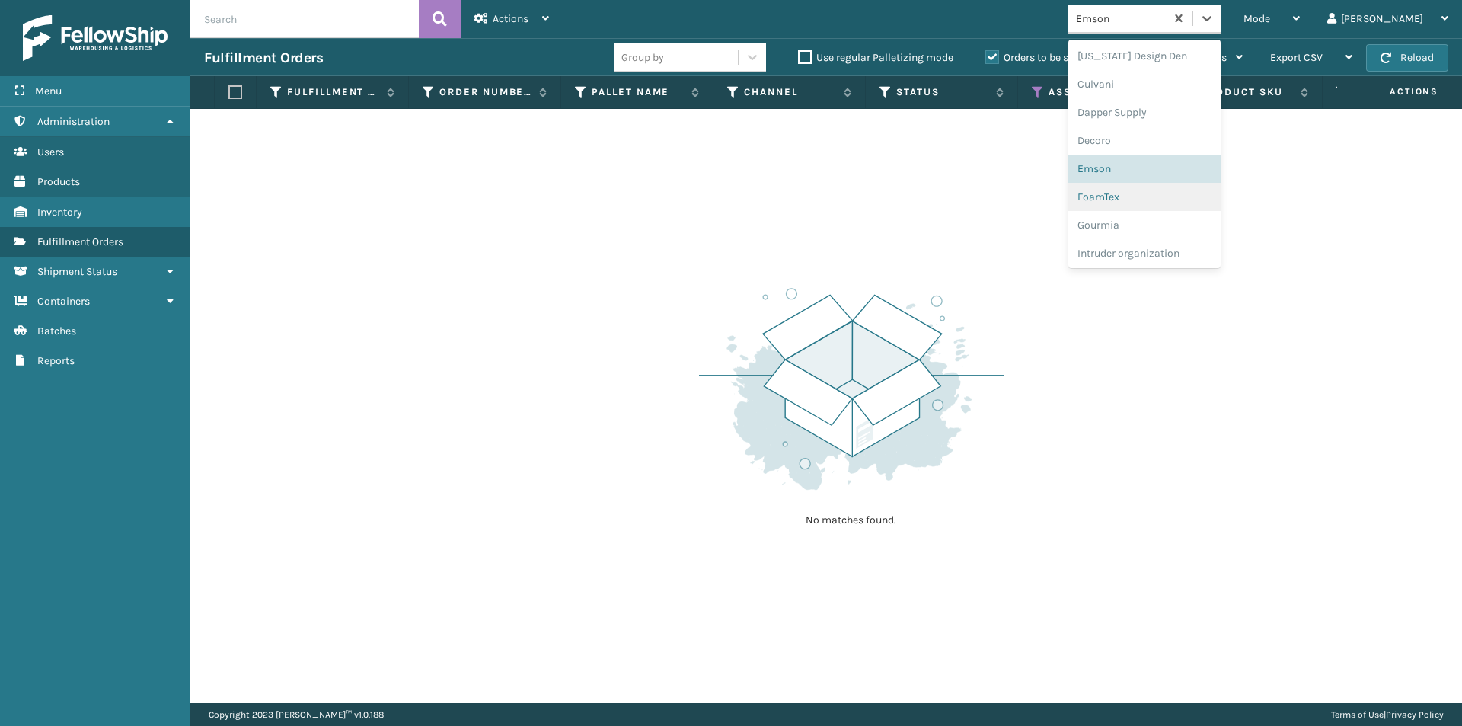
click at [1170, 201] on div "FoamTex" at bounding box center [1145, 197] width 152 height 28
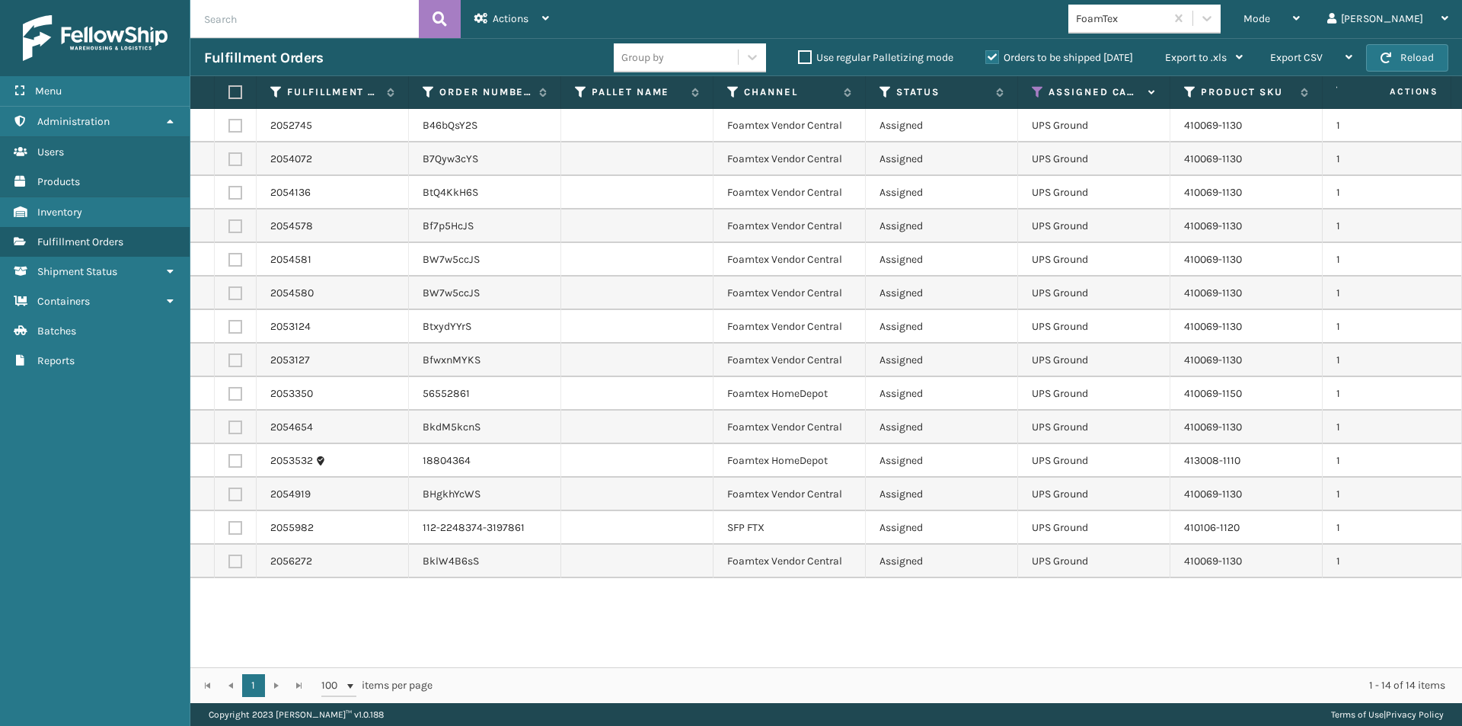
click at [234, 94] on label at bounding box center [232, 92] width 9 height 14
click at [229, 94] on input "checkbox" at bounding box center [228, 93] width 1 height 10
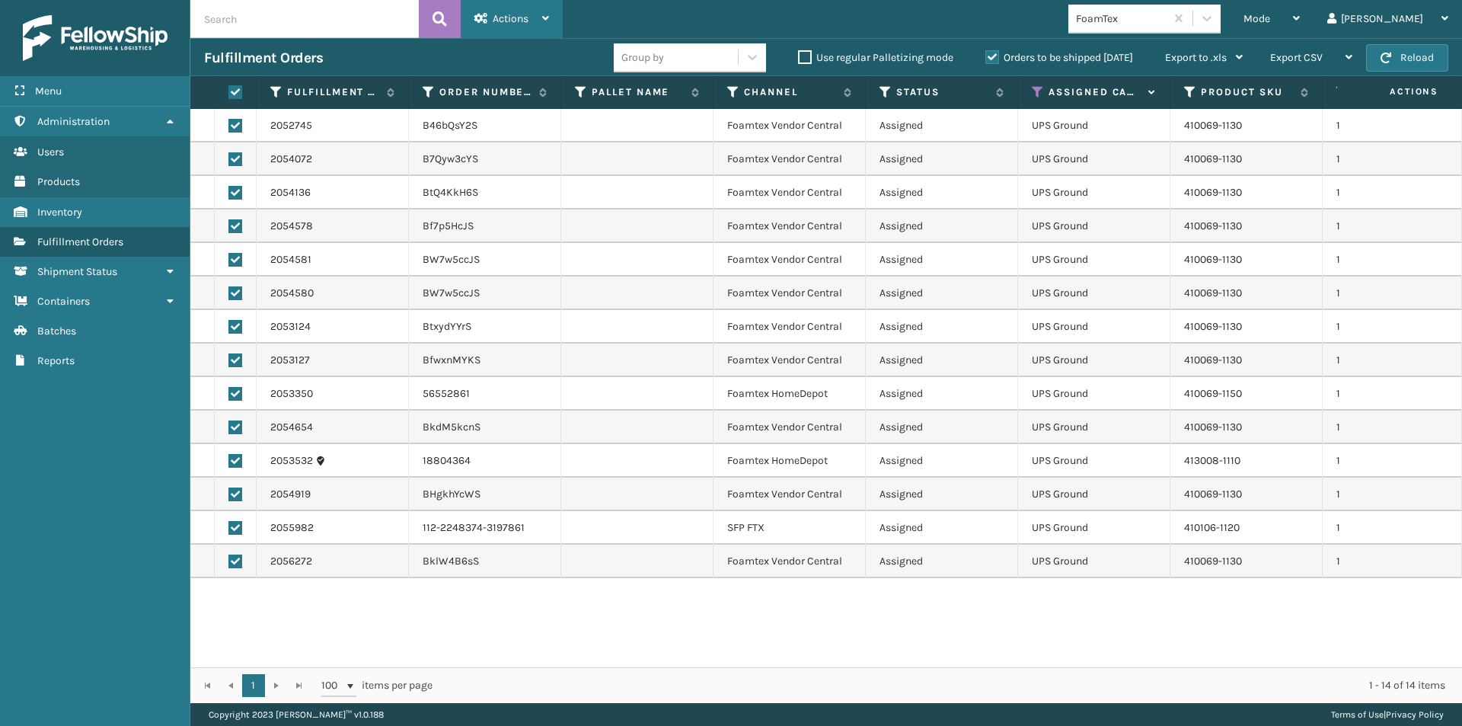
click at [545, 23] on icon at bounding box center [545, 18] width 7 height 11
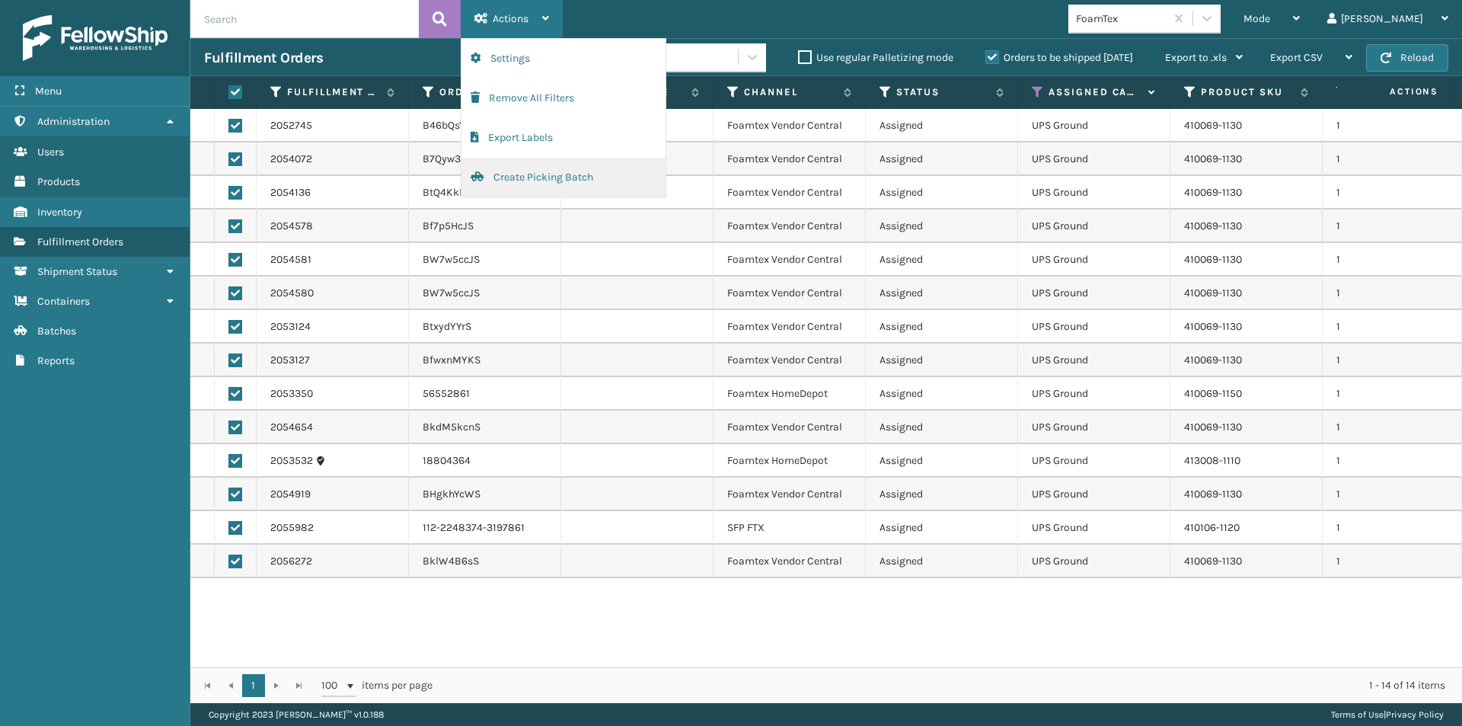
click at [519, 174] on button "Create Picking Batch" at bounding box center [564, 178] width 204 height 40
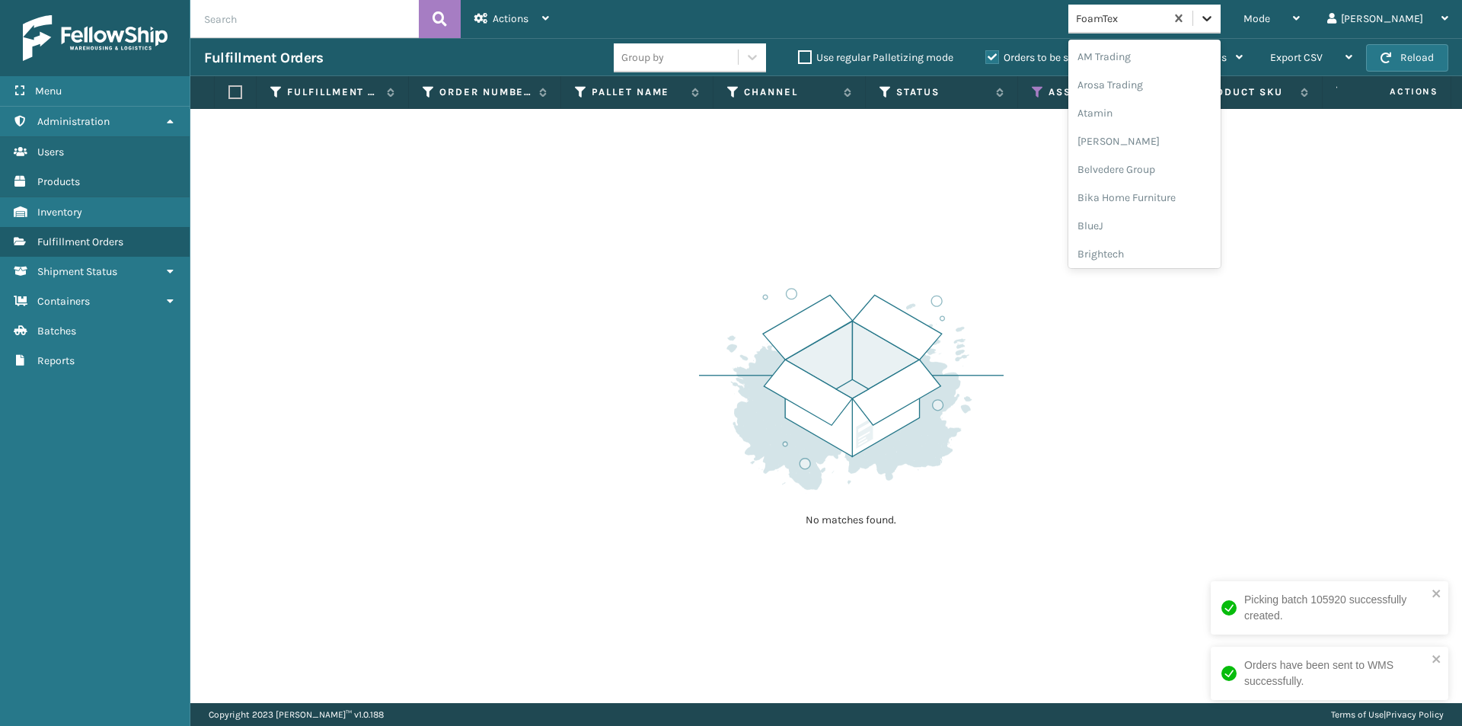
click at [1215, 17] on icon at bounding box center [1207, 18] width 15 height 15
click at [1173, 198] on div "Gourmia" at bounding box center [1145, 197] width 152 height 28
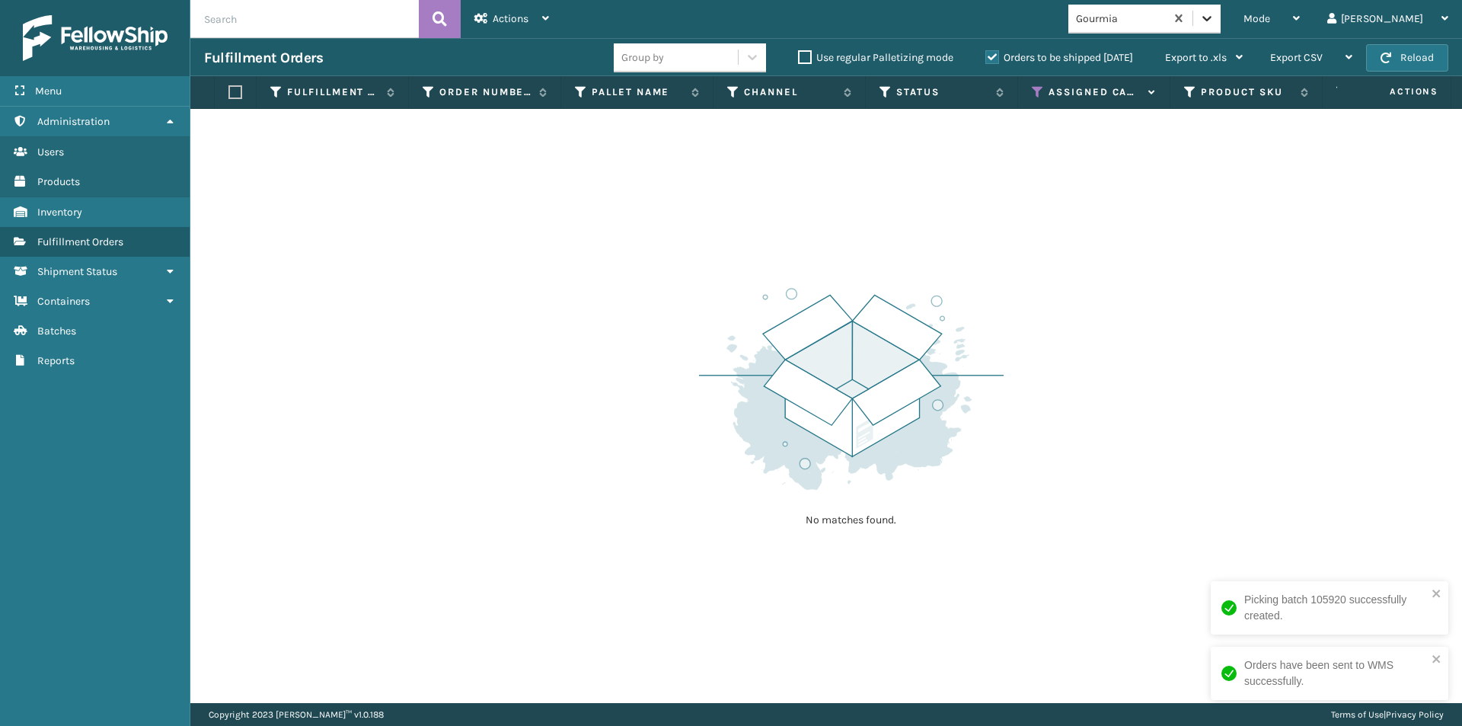
click at [1212, 19] on icon at bounding box center [1207, 18] width 9 height 5
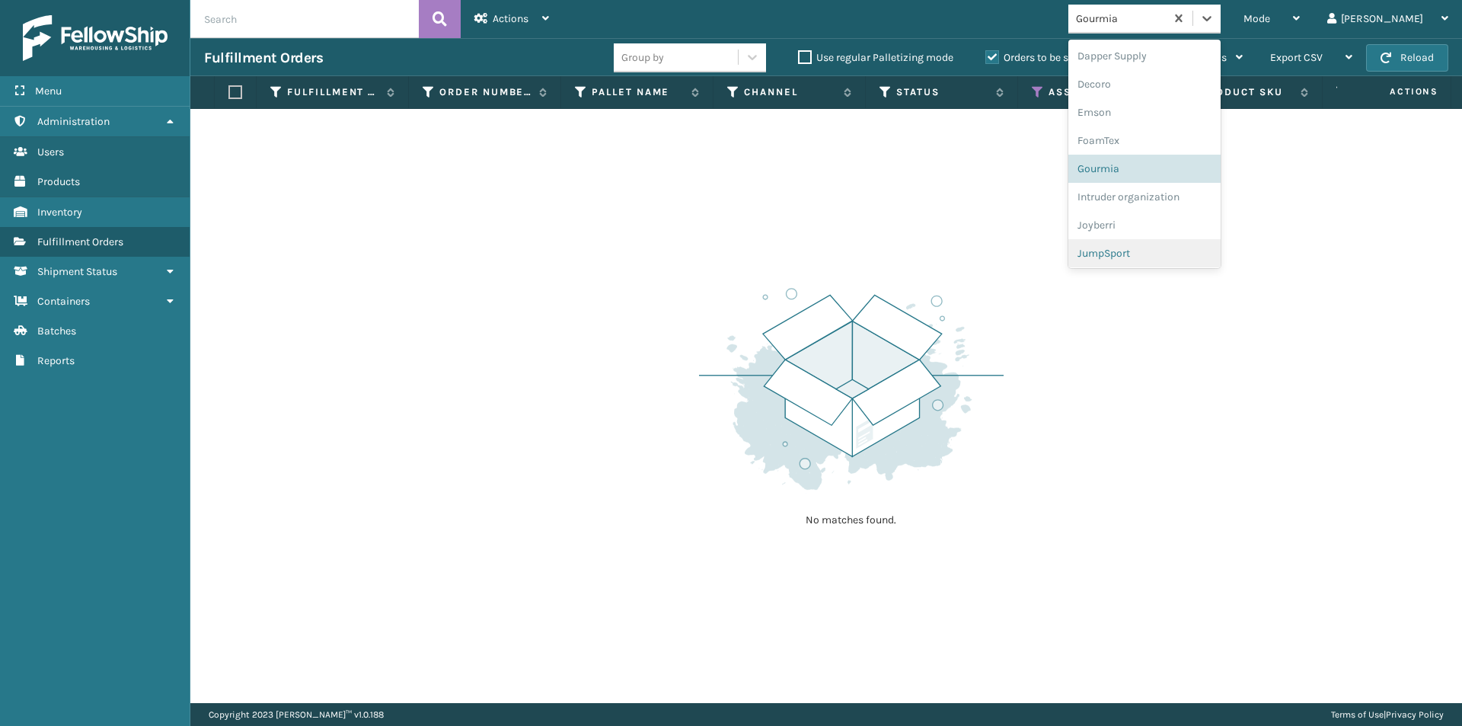
scroll to position [359, 0]
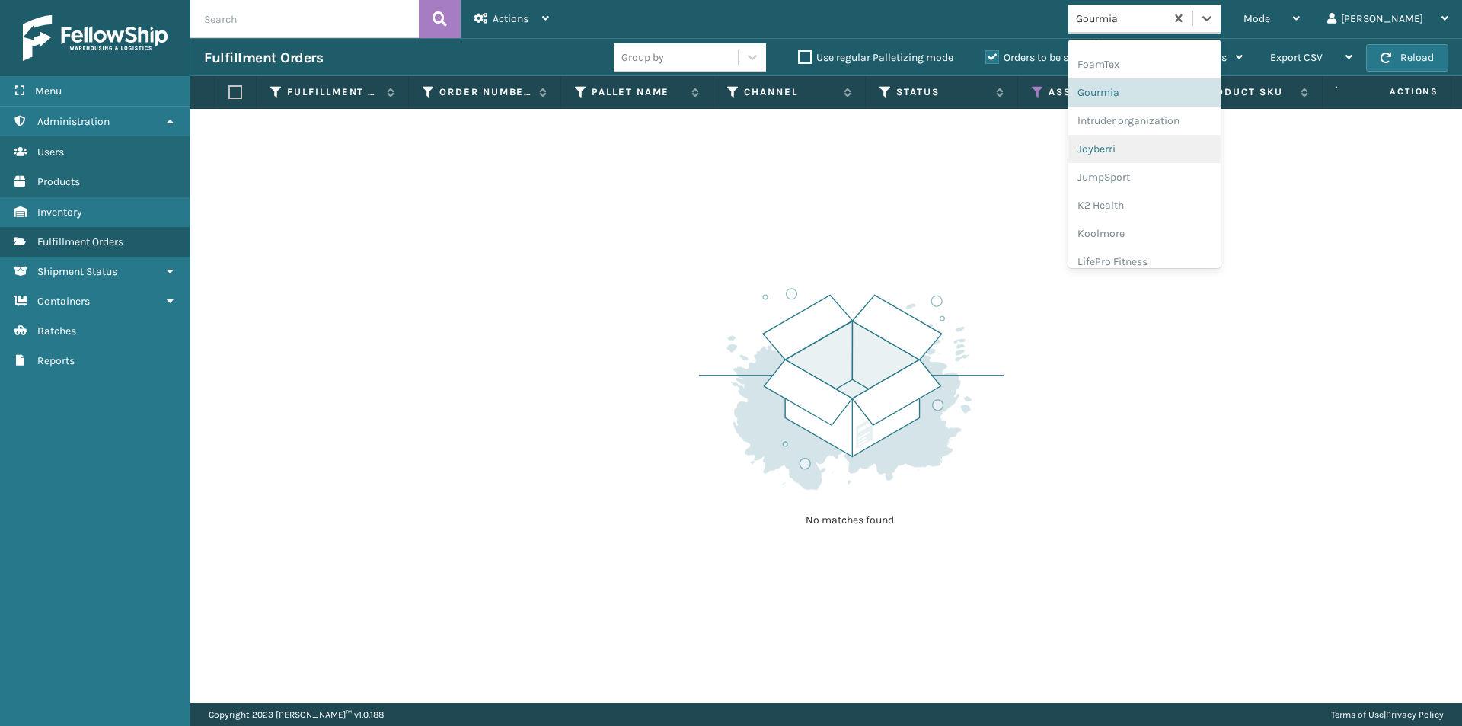
click at [1188, 154] on div "Joyberri" at bounding box center [1145, 149] width 152 height 28
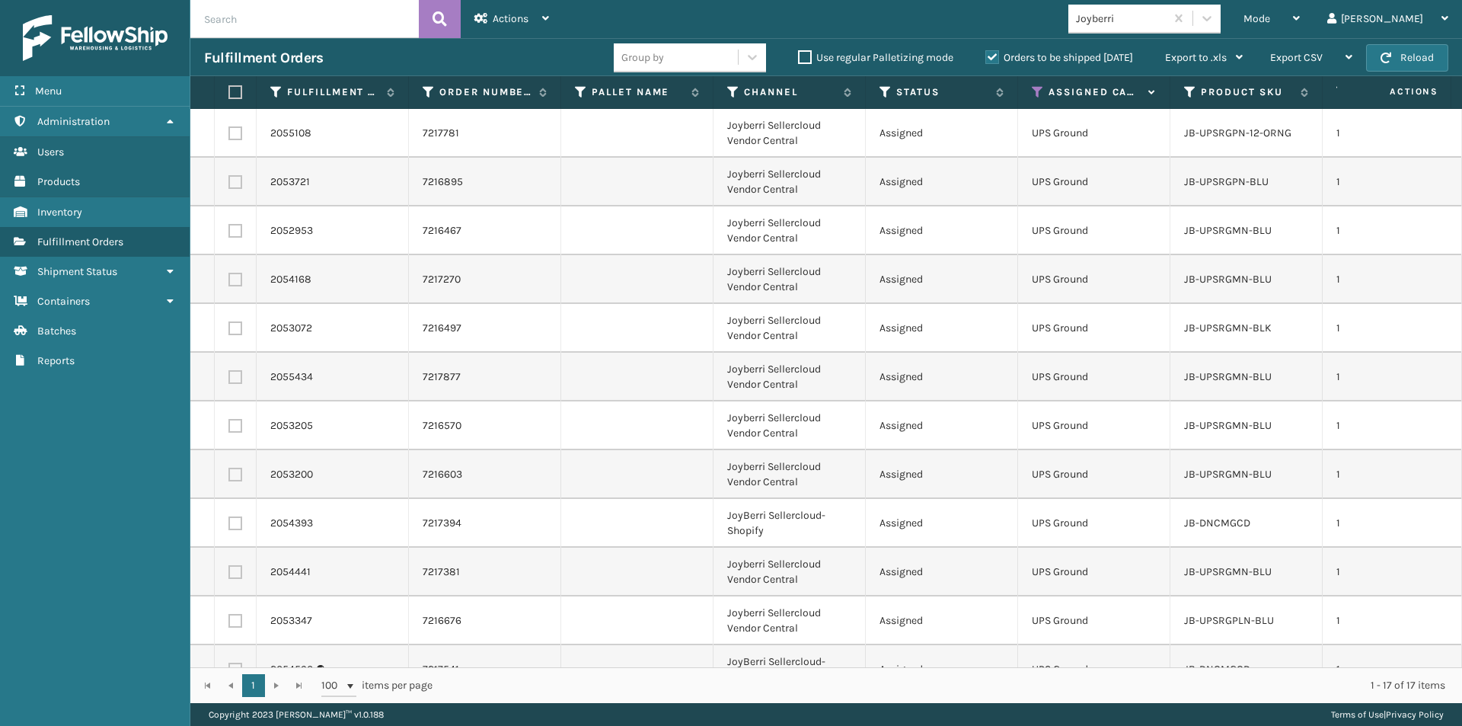
click at [238, 86] on label at bounding box center [232, 92] width 9 height 14
click at [229, 88] on input "checkbox" at bounding box center [228, 93] width 1 height 10
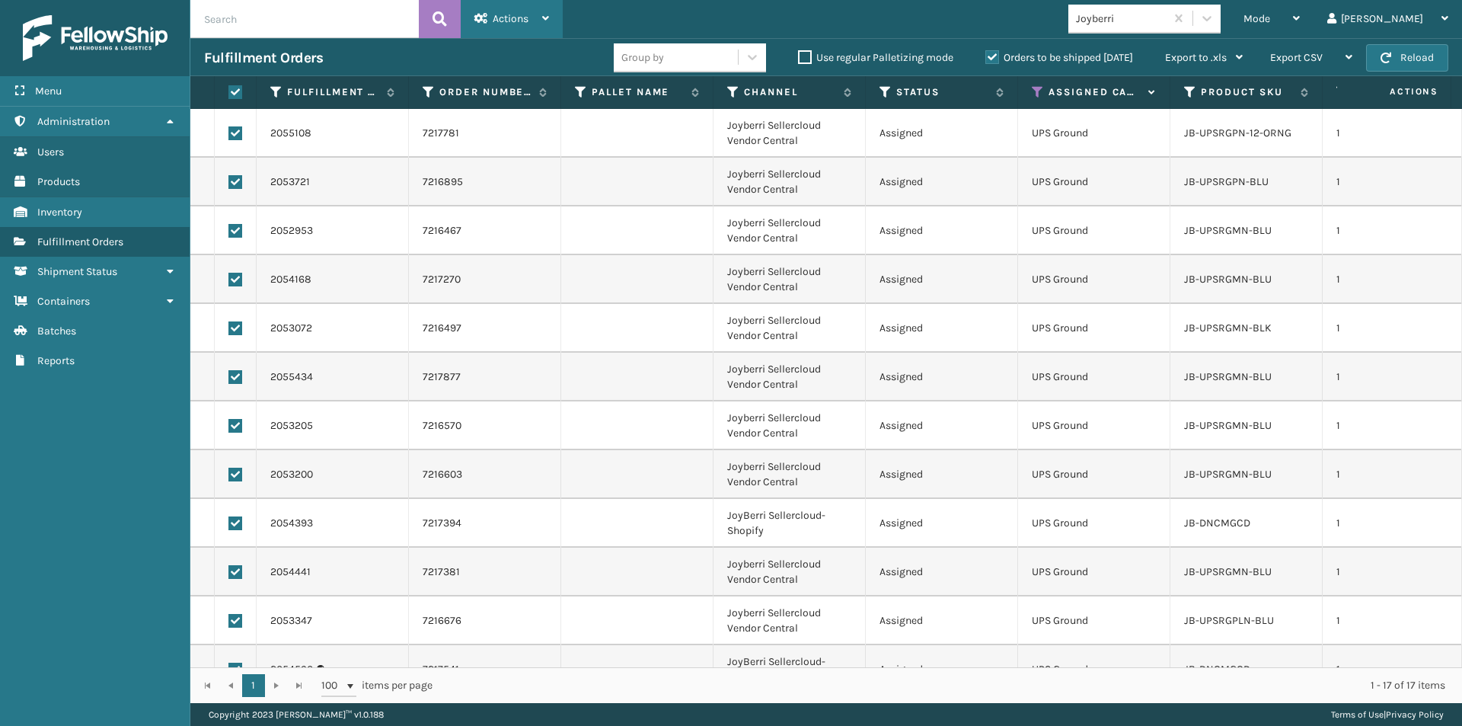
click at [546, 14] on icon at bounding box center [545, 18] width 7 height 11
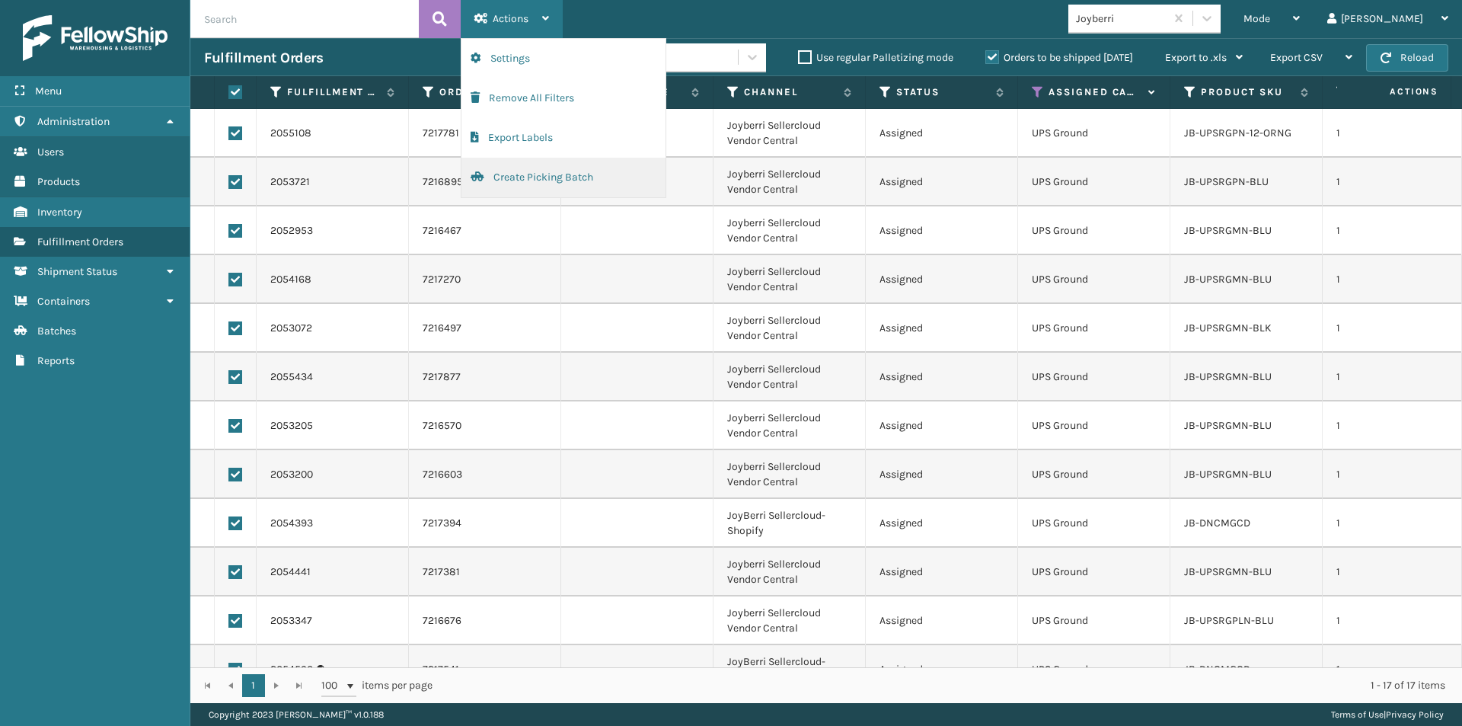
click at [543, 170] on button "Create Picking Batch" at bounding box center [564, 178] width 204 height 40
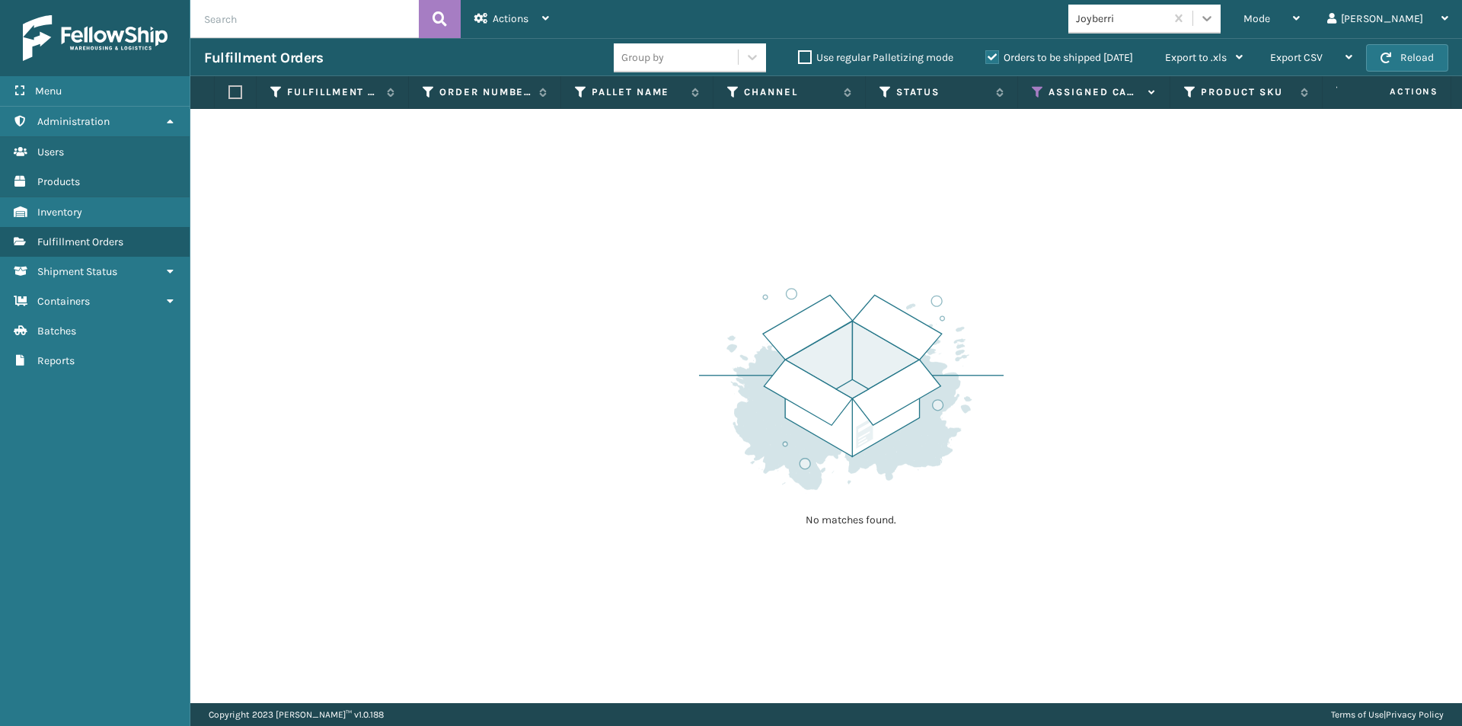
click at [1215, 25] on icon at bounding box center [1207, 18] width 15 height 15
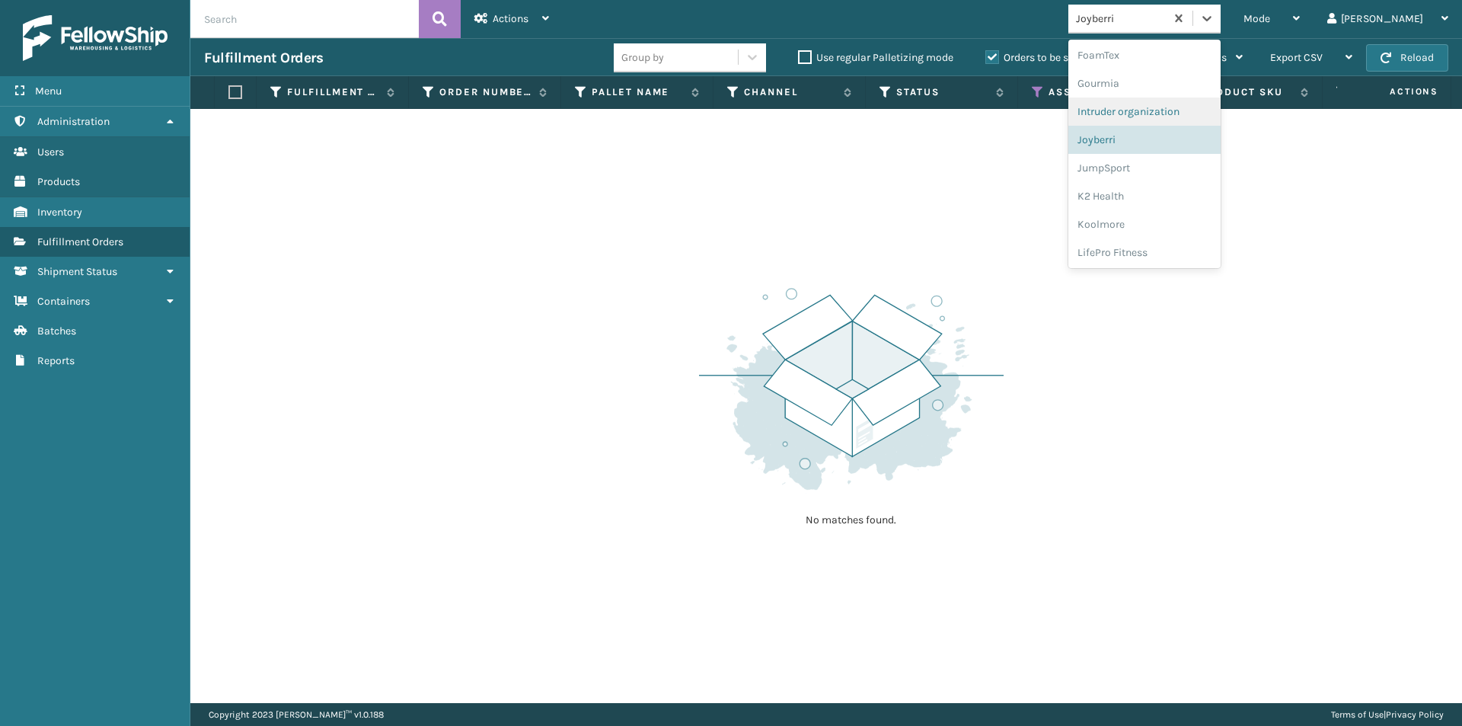
scroll to position [415, 0]
click at [1173, 121] on div "JumpSport" at bounding box center [1145, 121] width 152 height 28
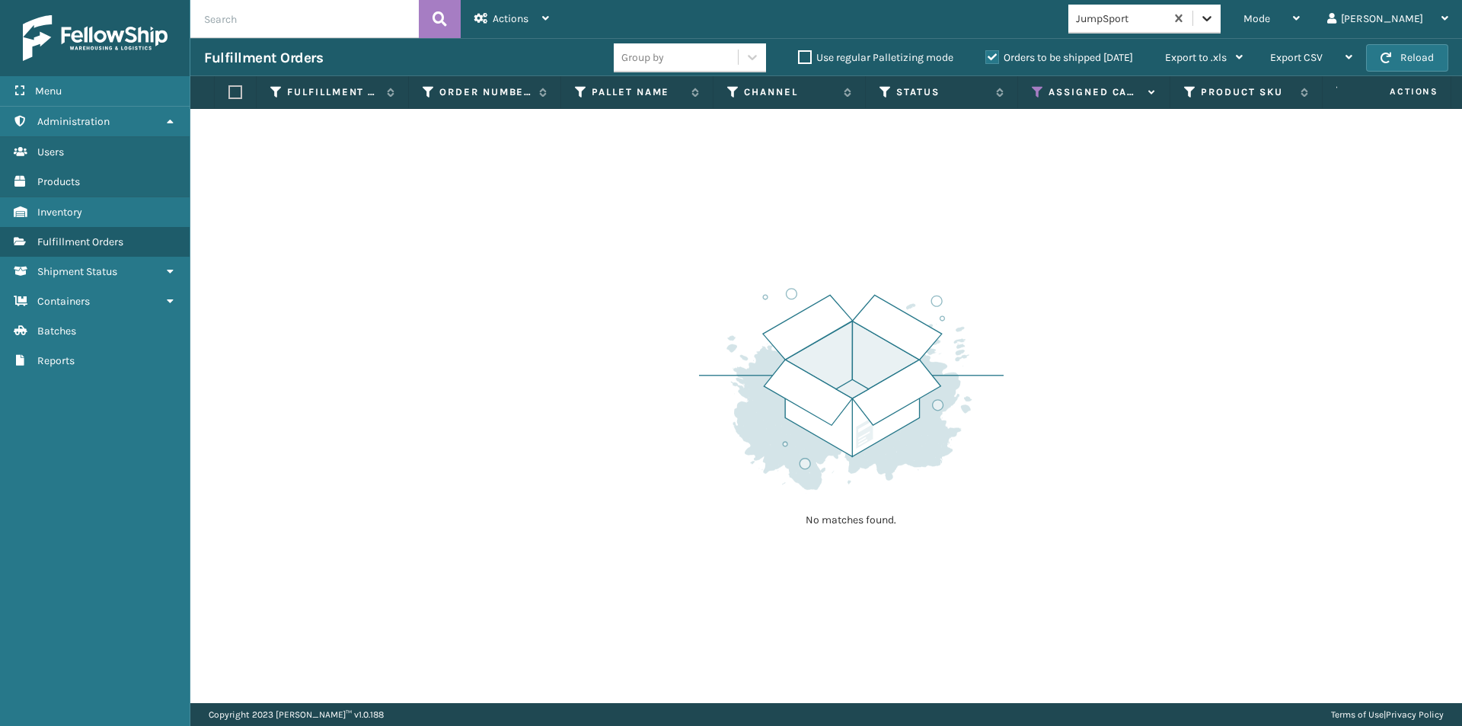
click at [1221, 14] on div at bounding box center [1207, 18] width 27 height 27
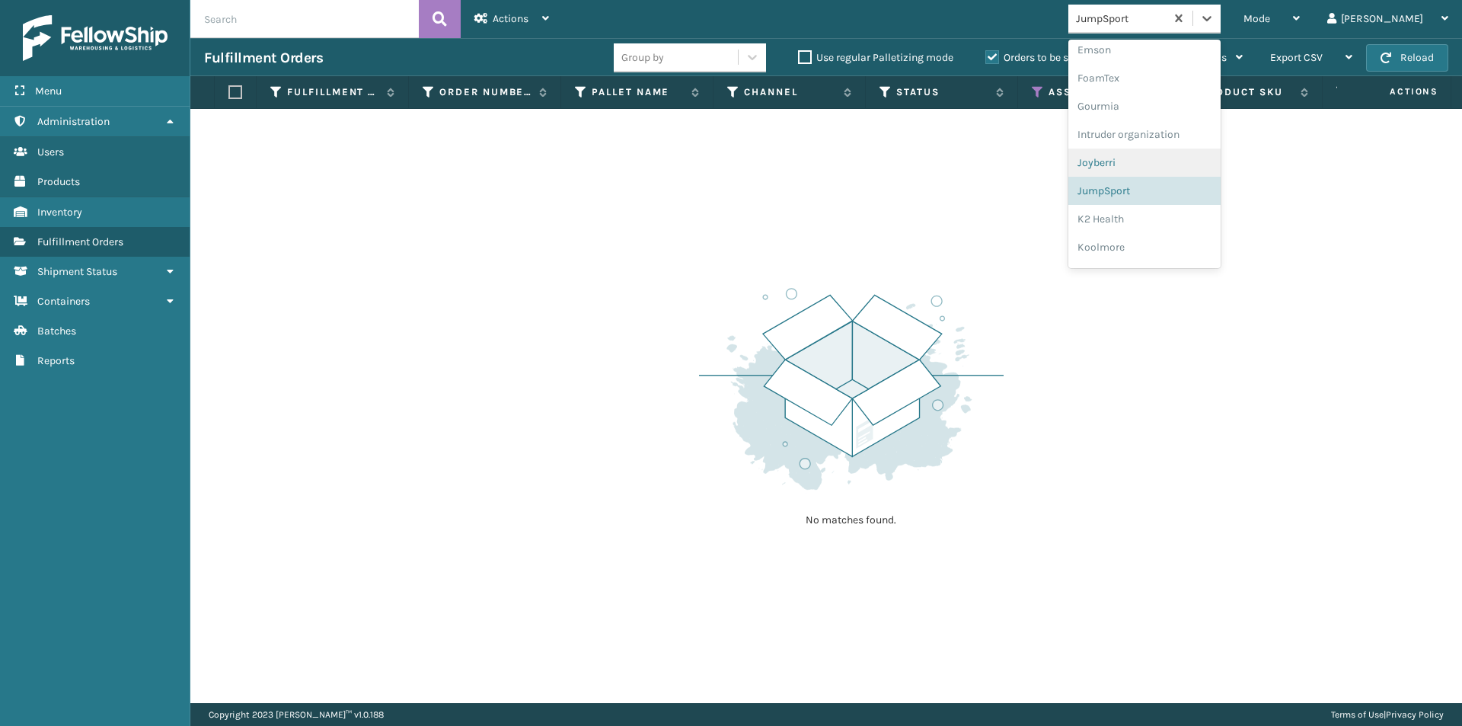
scroll to position [367, 0]
click at [1164, 206] on div "K2 Health" at bounding box center [1145, 197] width 152 height 28
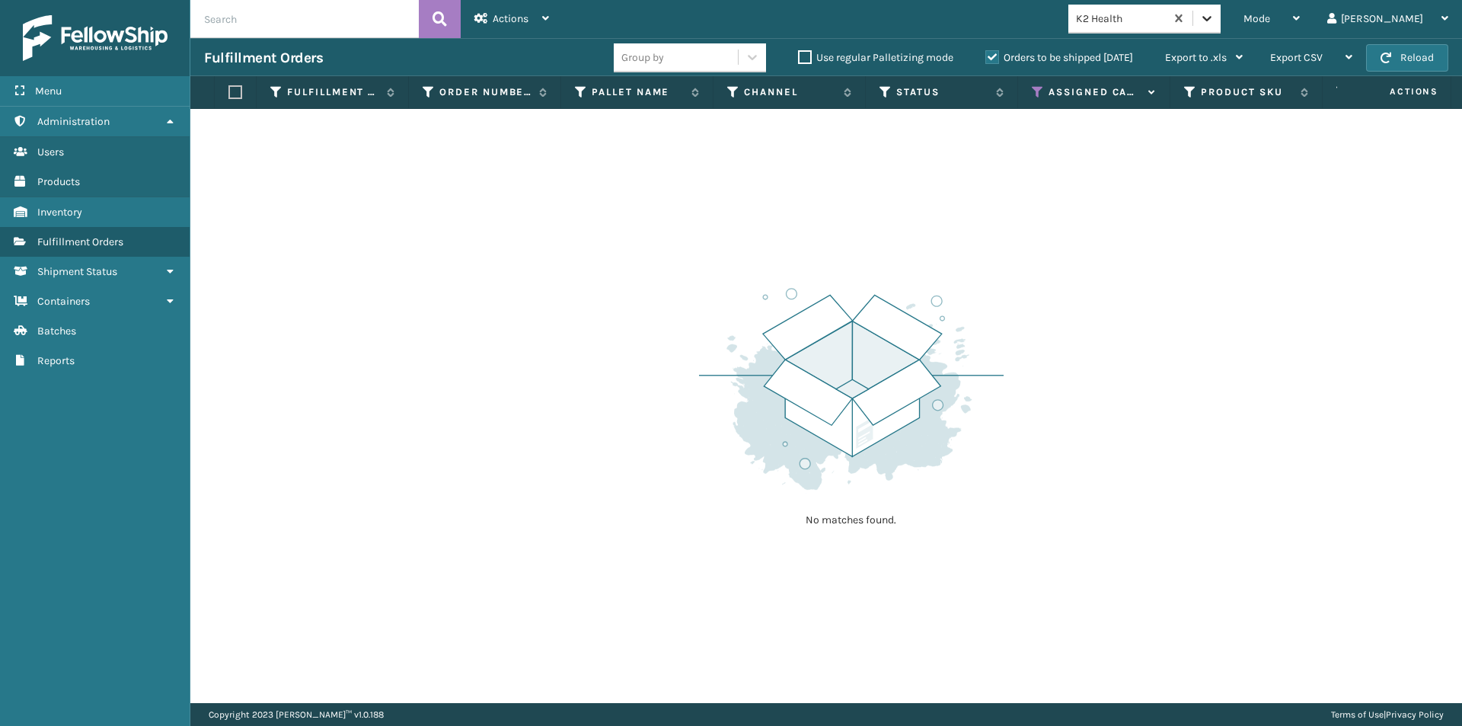
click at [1215, 23] on icon at bounding box center [1207, 18] width 15 height 15
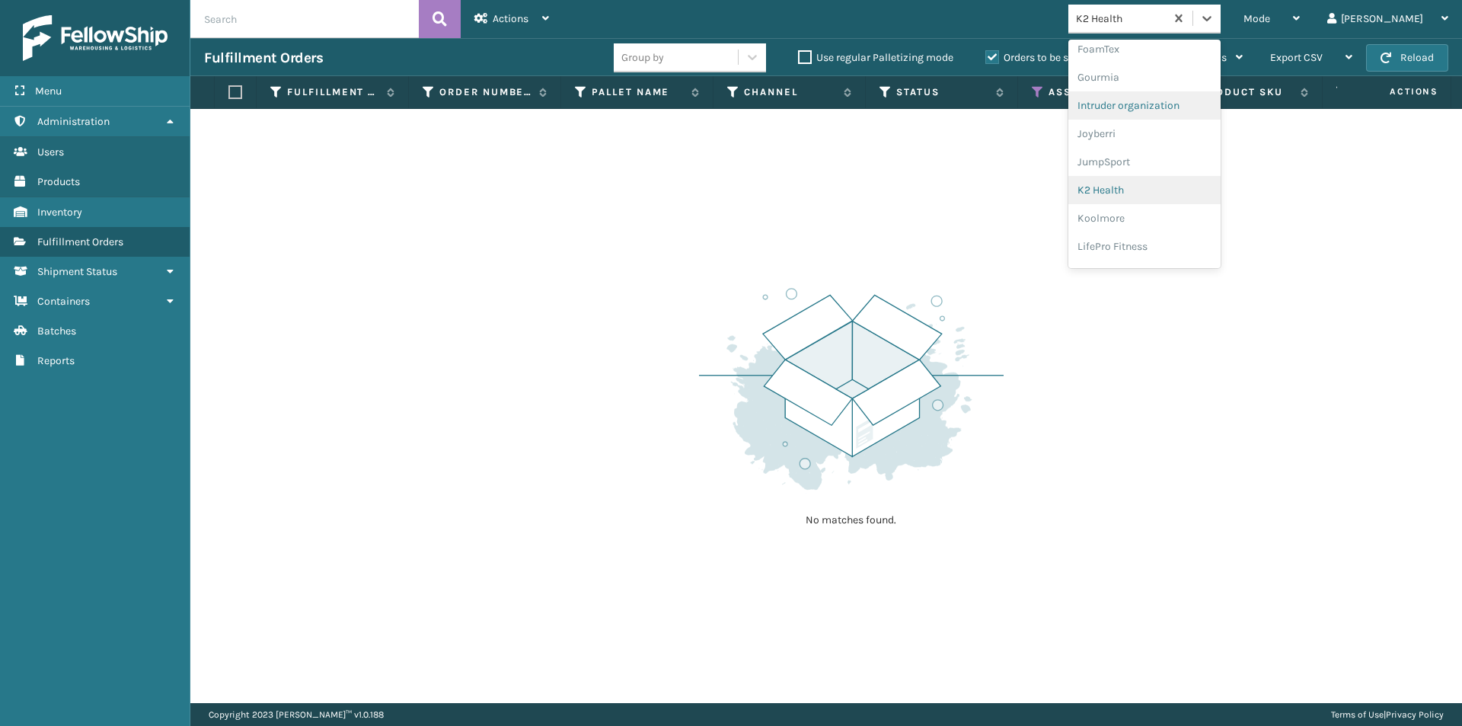
scroll to position [395, 0]
click at [1197, 190] on div "Koolmore" at bounding box center [1145, 197] width 152 height 28
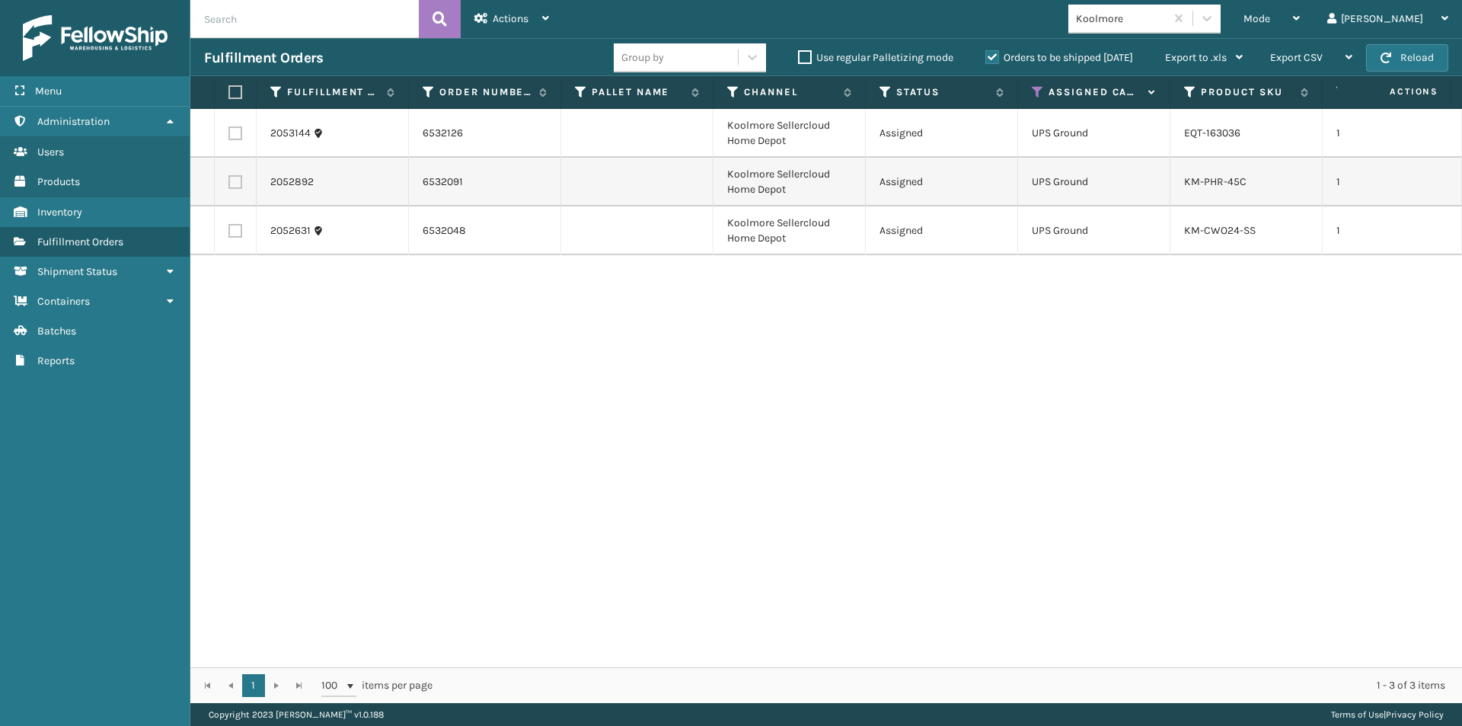
click at [234, 93] on label at bounding box center [232, 92] width 9 height 14
click at [229, 93] on input "checkbox" at bounding box center [228, 93] width 1 height 10
click at [544, 22] on icon at bounding box center [545, 18] width 7 height 11
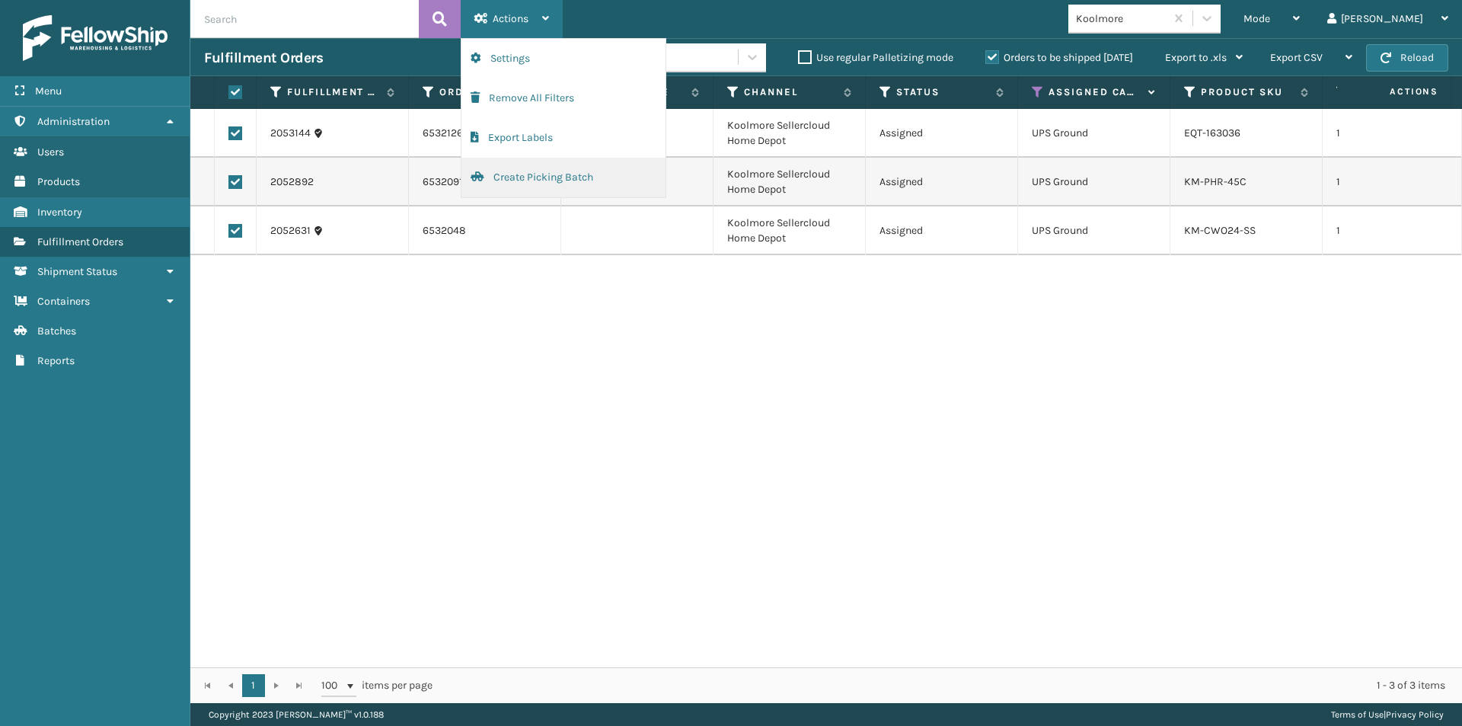
click at [531, 171] on button "Create Picking Batch" at bounding box center [564, 178] width 204 height 40
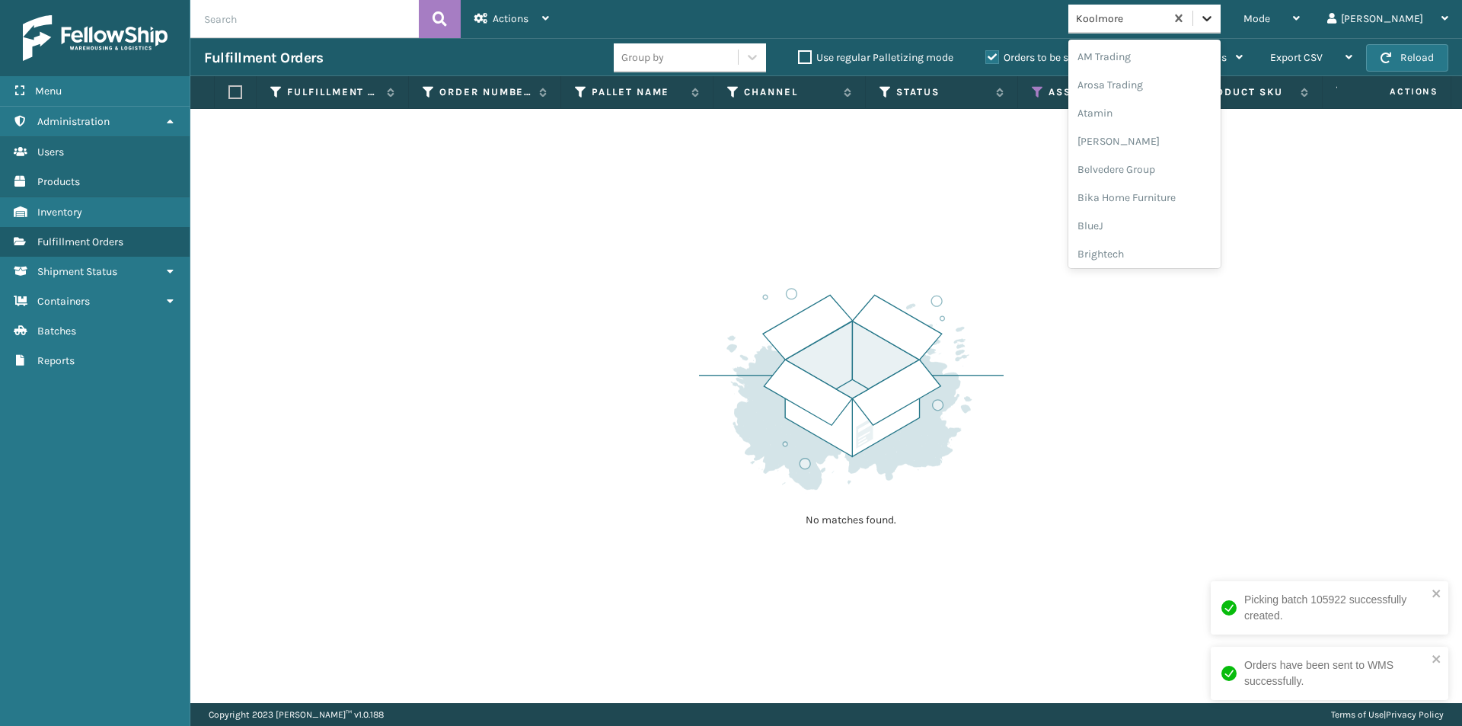
click at [1221, 17] on div at bounding box center [1207, 18] width 27 height 27
click at [1183, 200] on div "LifePro Fitness" at bounding box center [1145, 197] width 152 height 28
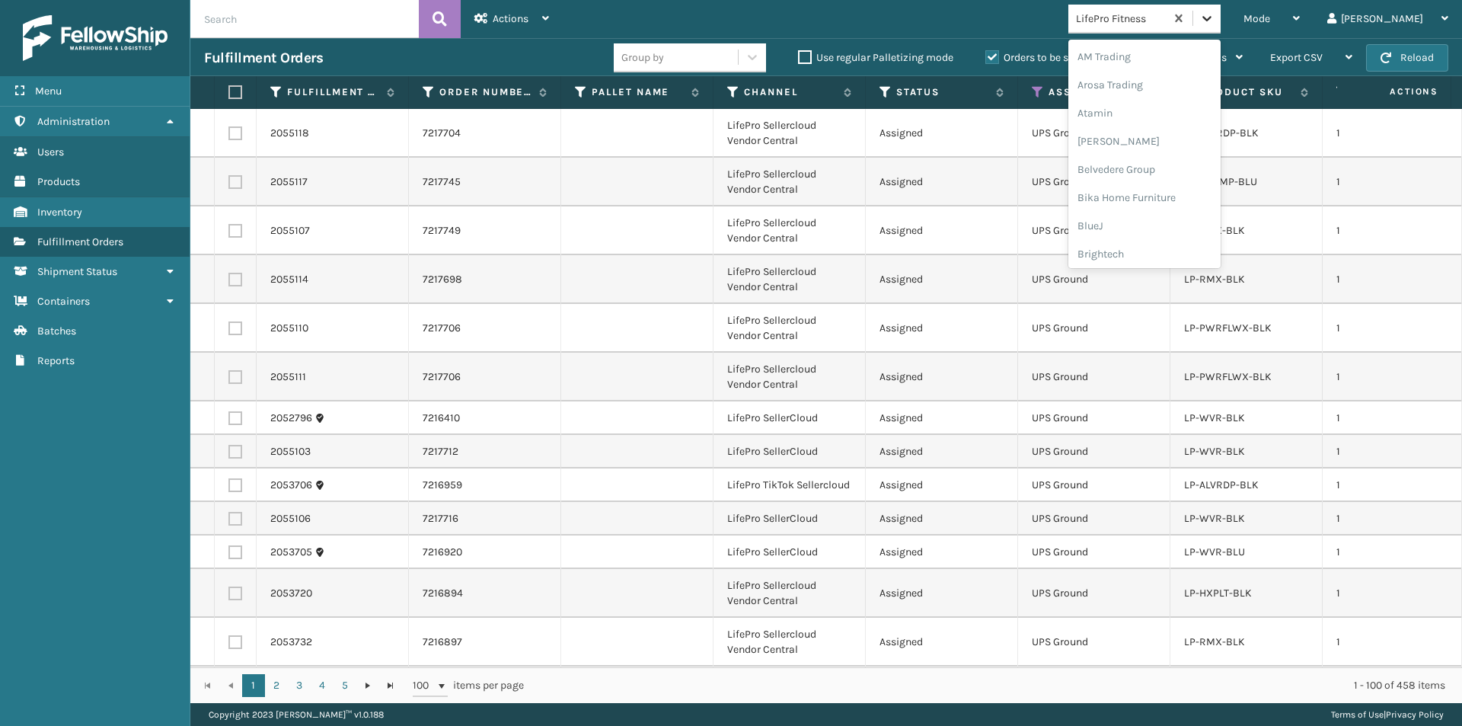
click at [1212, 18] on icon at bounding box center [1207, 18] width 9 height 5
click at [1190, 233] on div "Lincove" at bounding box center [1145, 225] width 152 height 28
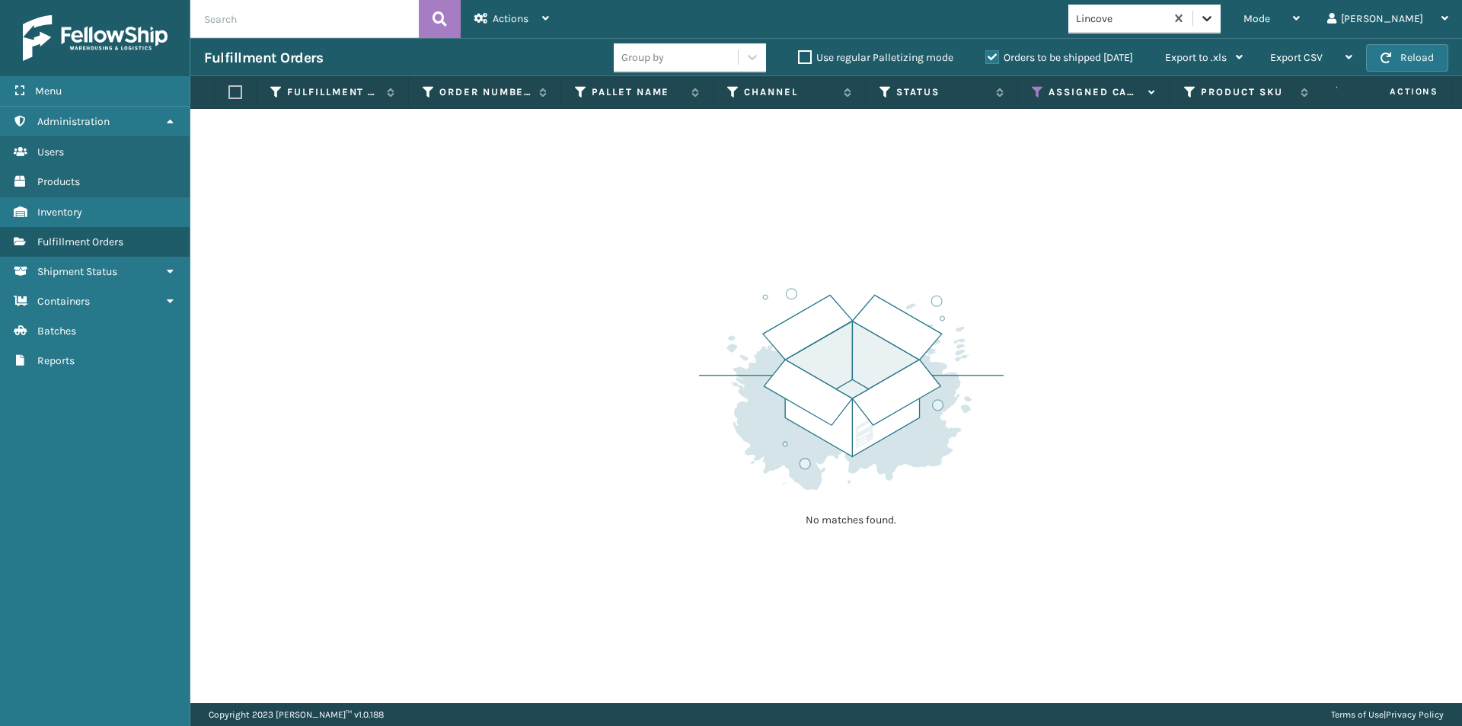
click at [1215, 23] on icon at bounding box center [1207, 18] width 15 height 15
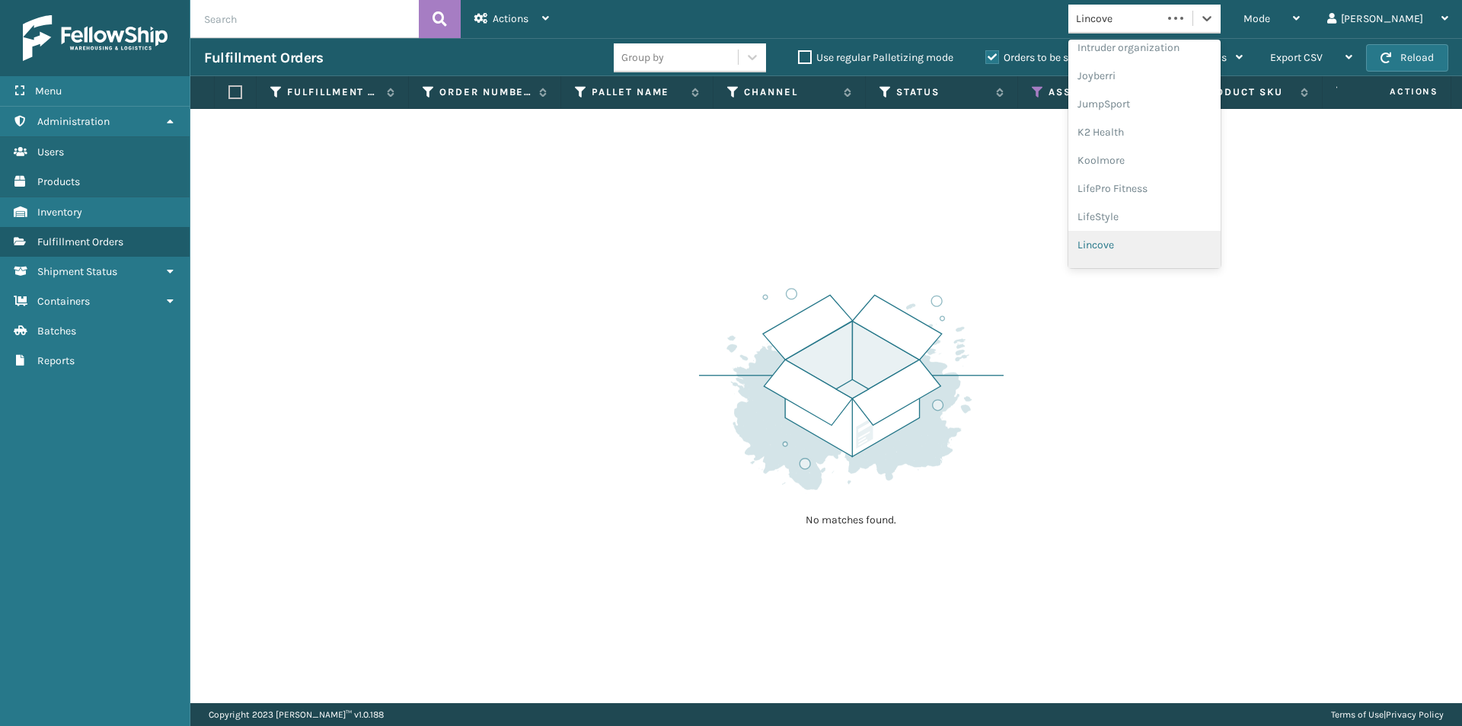
scroll to position [482, 0]
click at [1181, 229] on div "loft & Ivy" at bounding box center [1145, 223] width 152 height 28
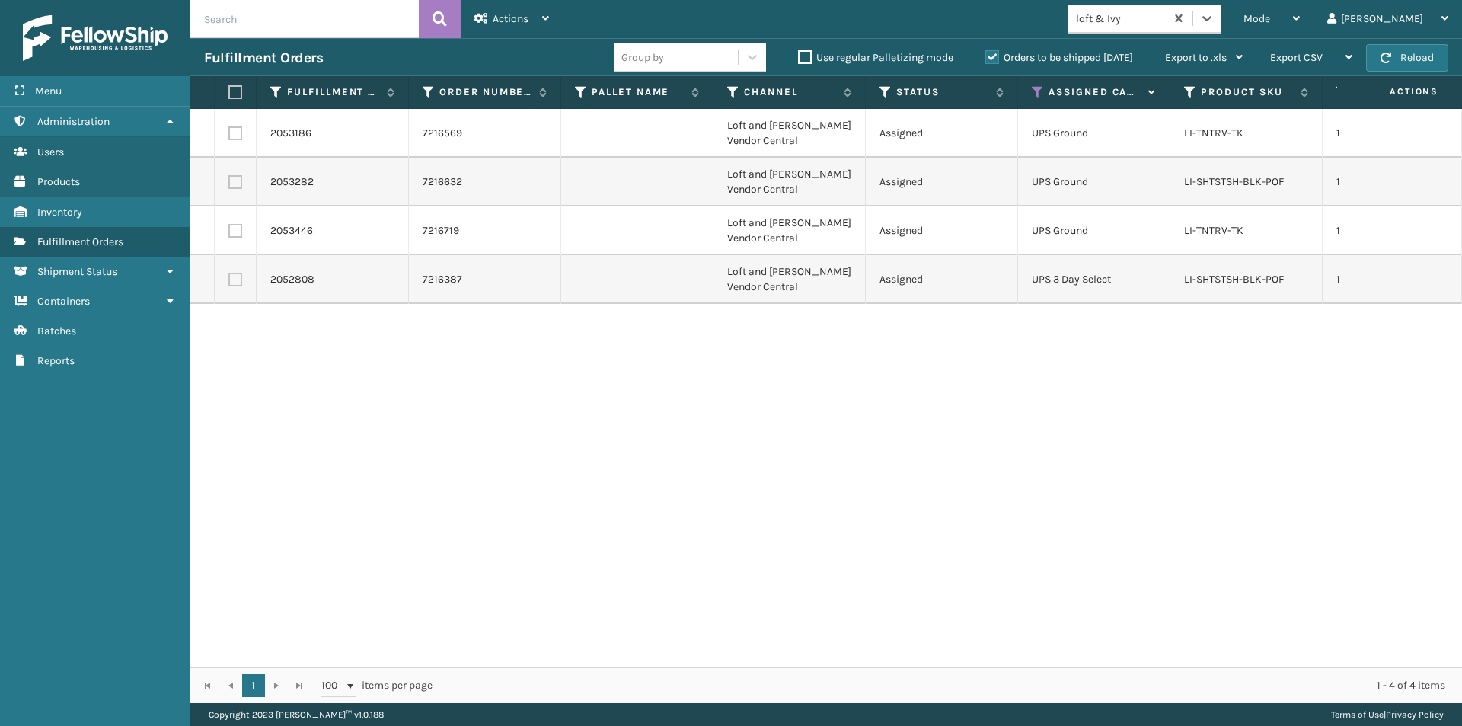
click at [233, 93] on label at bounding box center [232, 92] width 9 height 14
click at [229, 93] on input "checkbox" at bounding box center [228, 93] width 1 height 10
click at [538, 14] on div "Actions" at bounding box center [512, 19] width 75 height 38
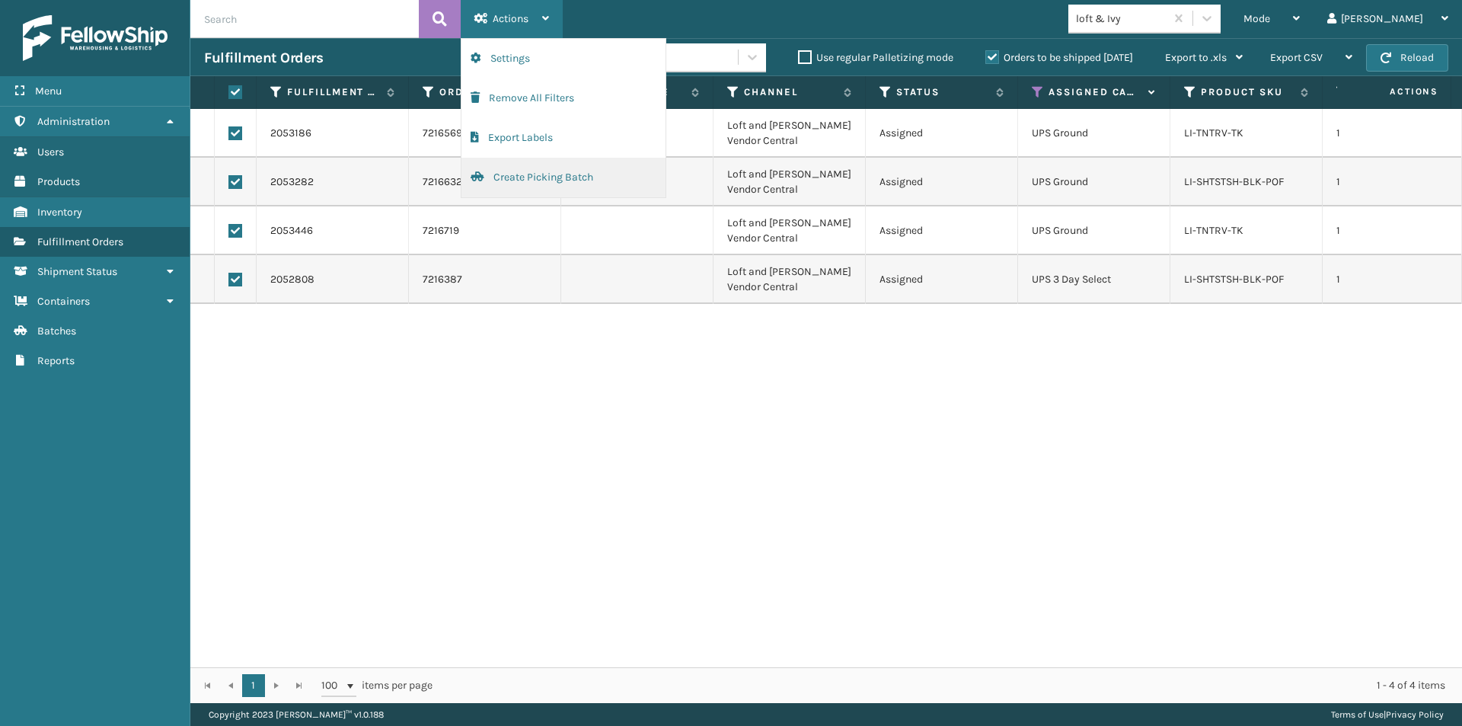
click at [537, 171] on button "Create Picking Batch" at bounding box center [564, 178] width 204 height 40
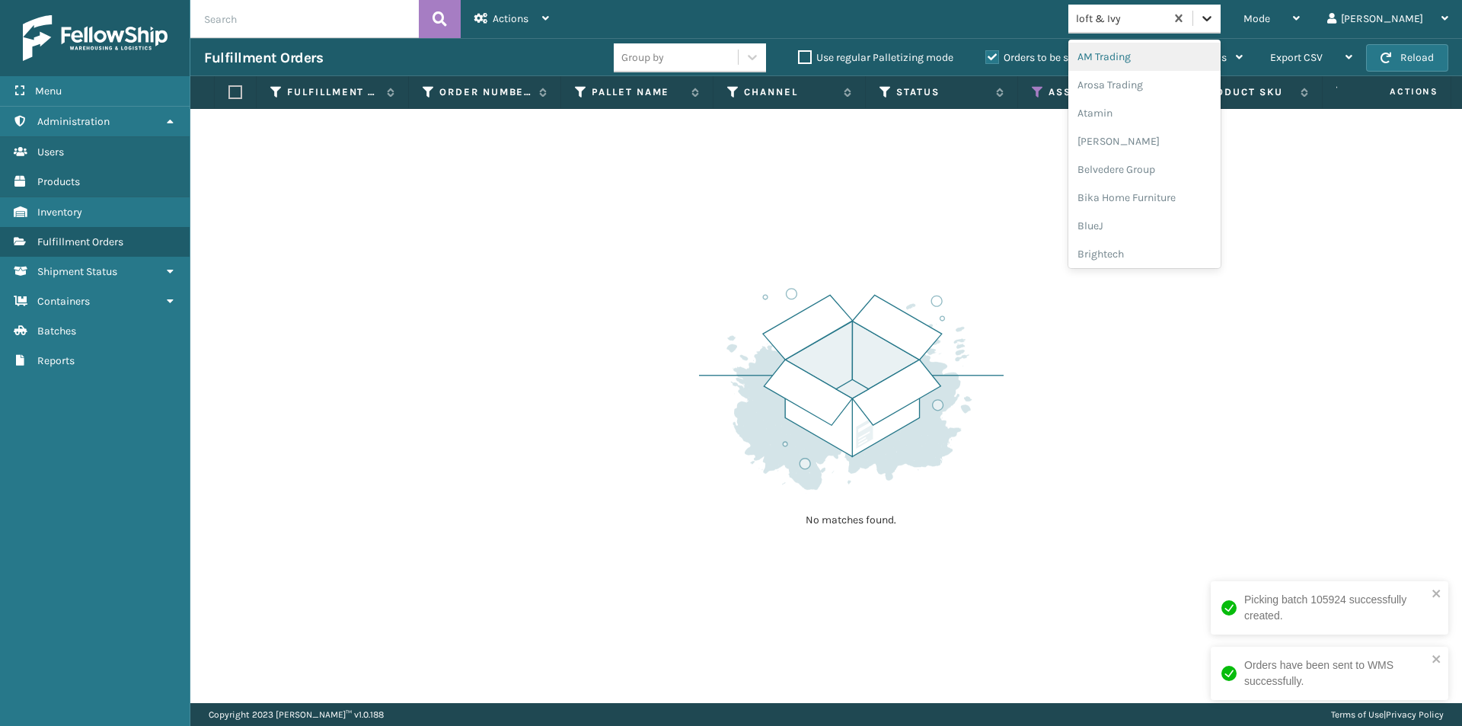
click at [1215, 24] on icon at bounding box center [1207, 18] width 15 height 15
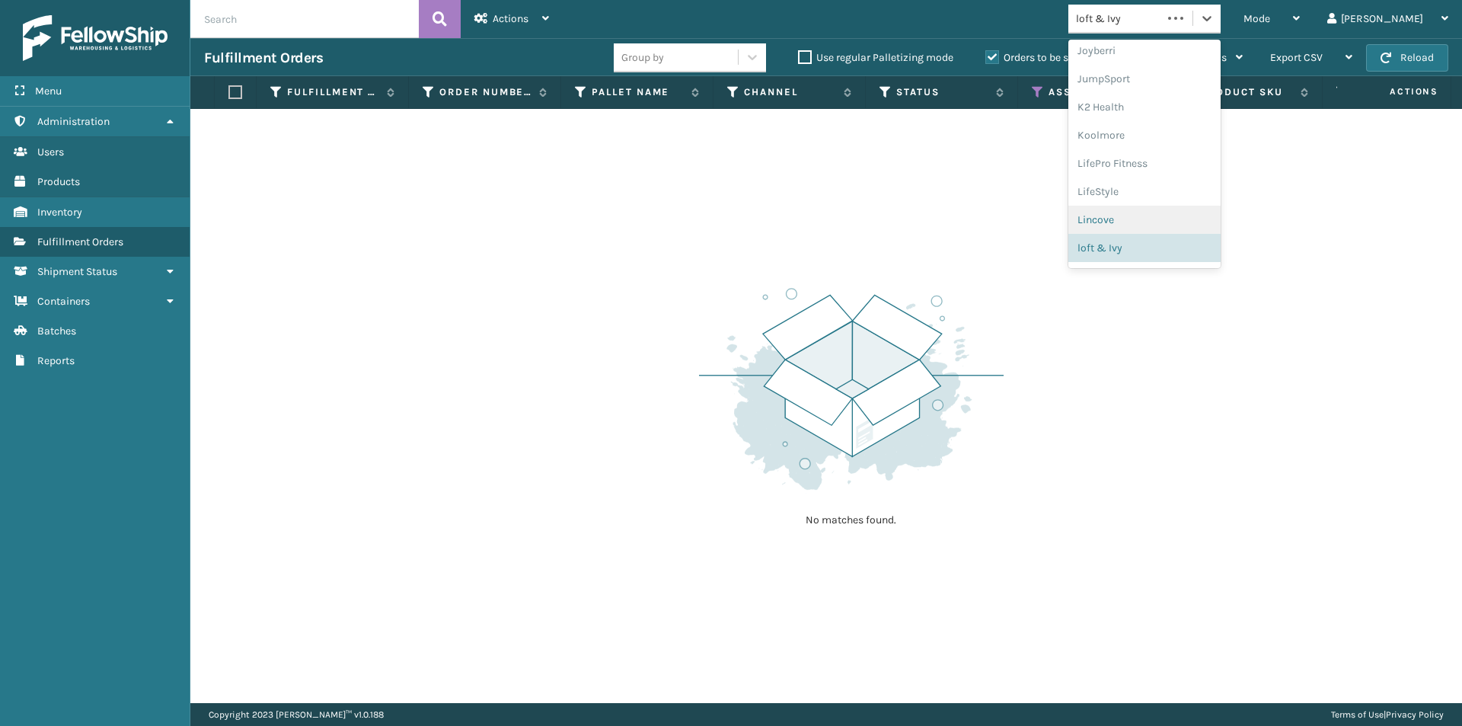
scroll to position [507, 0]
click at [1197, 222] on div "[PERSON_NAME] Brands" at bounding box center [1145, 226] width 152 height 28
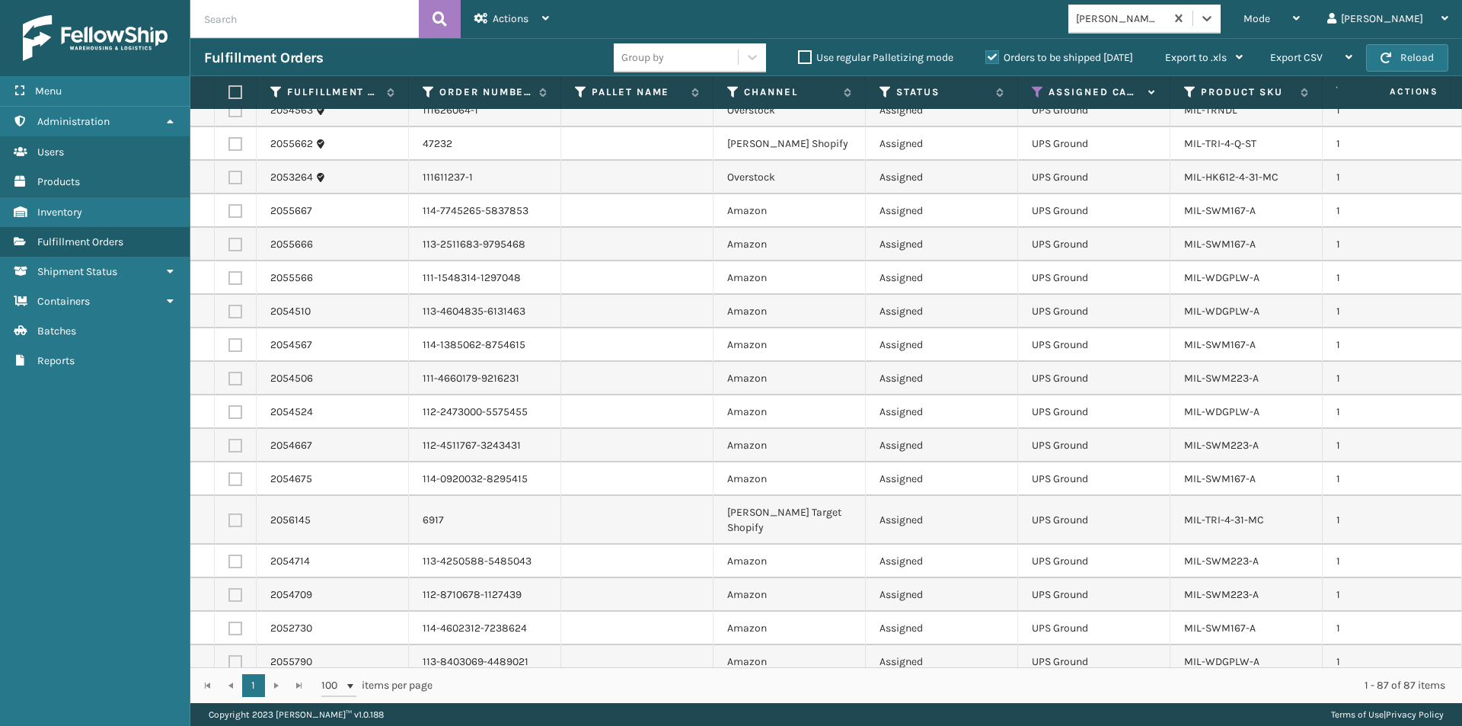
scroll to position [1142, 0]
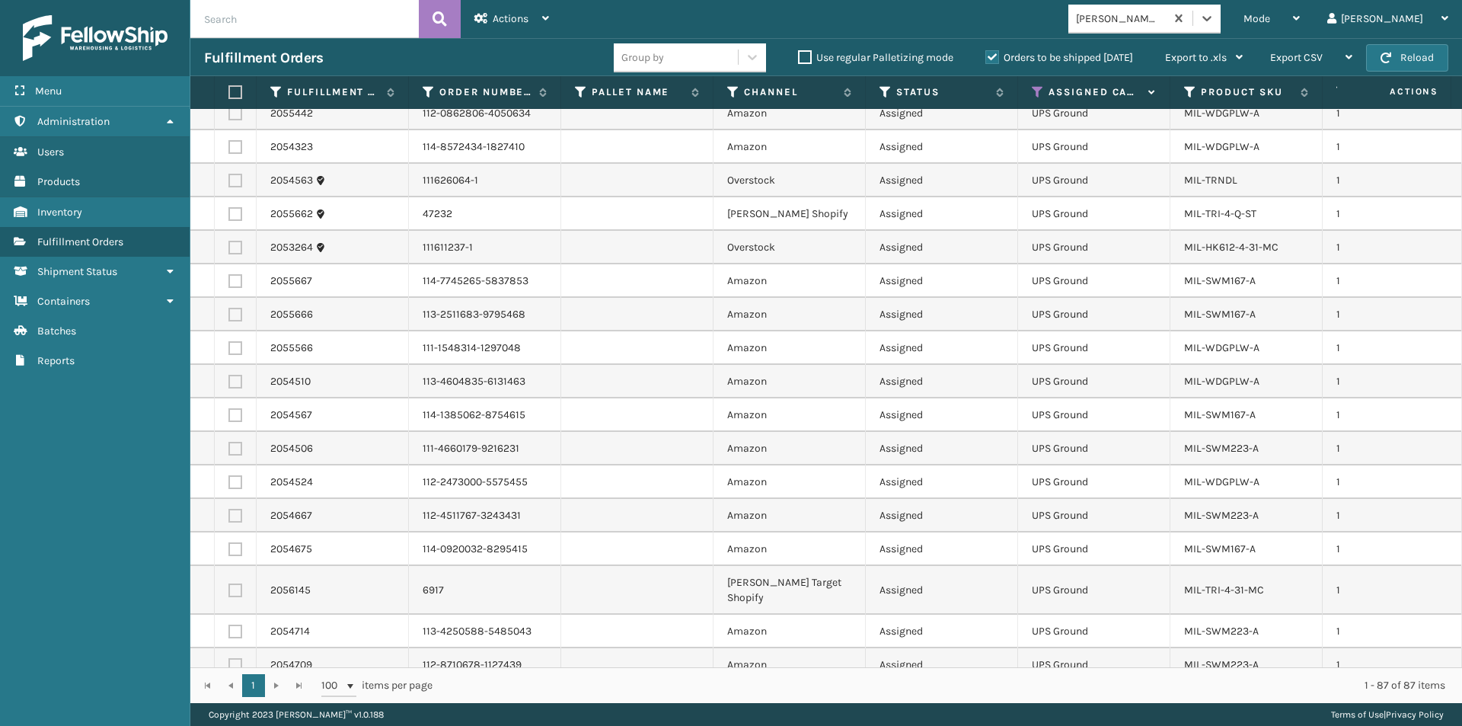
click at [228, 94] on th at bounding box center [236, 92] width 42 height 33
click at [238, 91] on label at bounding box center [232, 92] width 9 height 14
click at [229, 91] on input "checkbox" at bounding box center [228, 93] width 1 height 10
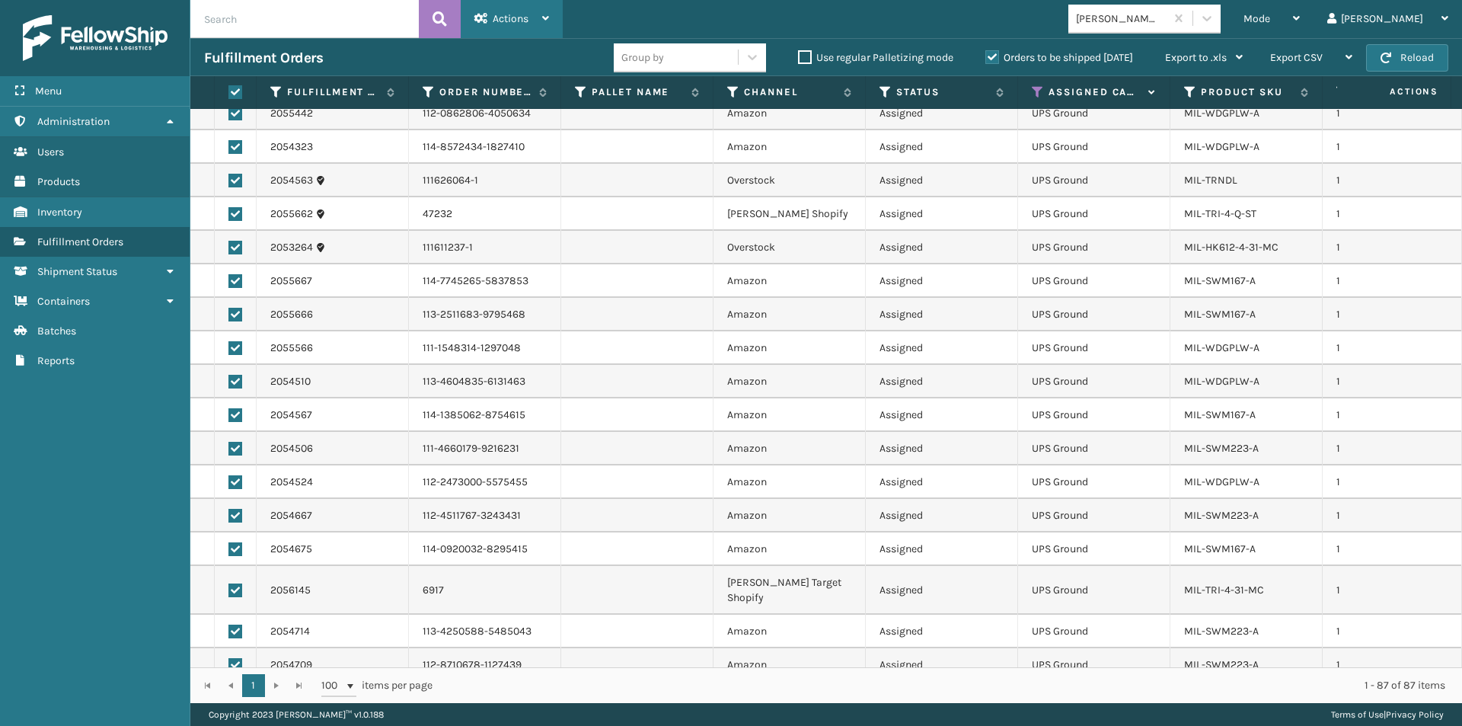
click at [542, 17] on icon at bounding box center [545, 18] width 7 height 11
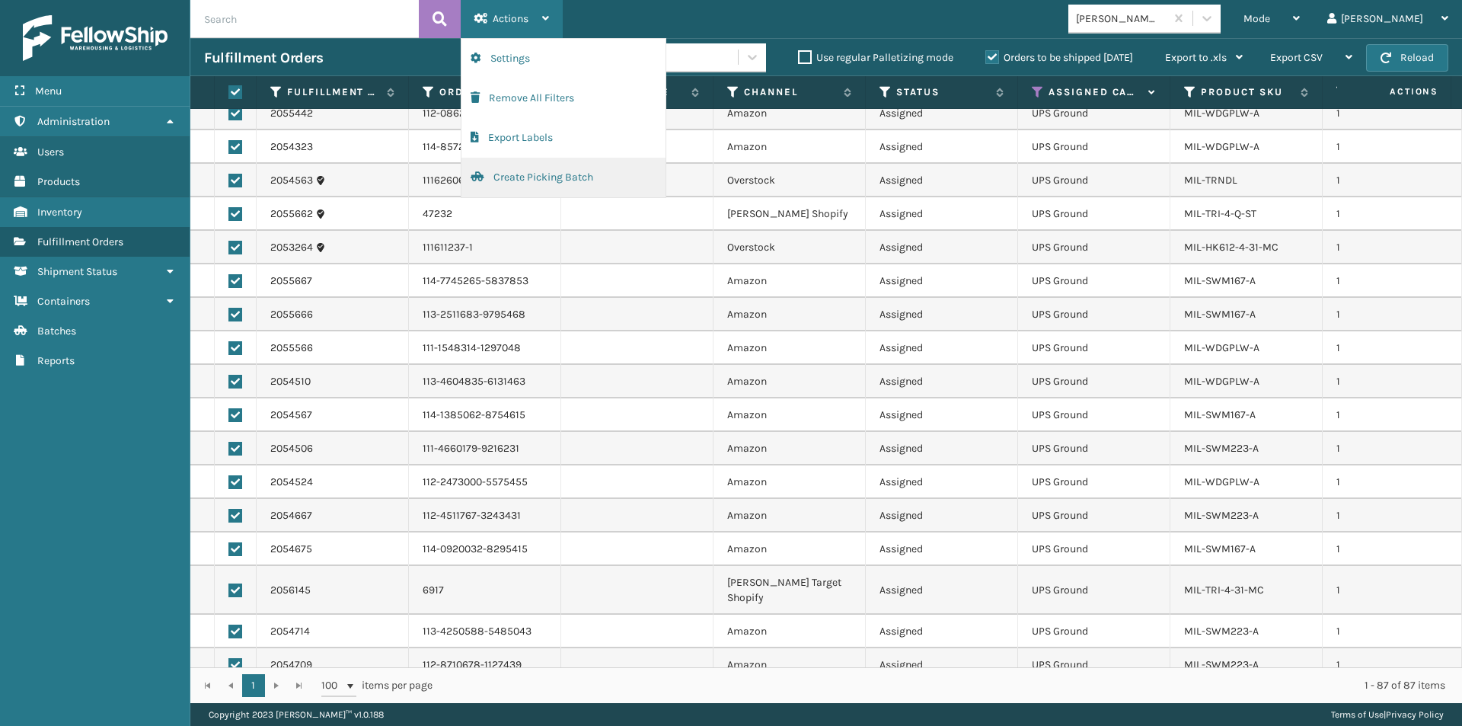
click at [510, 182] on button "Create Picking Batch" at bounding box center [564, 178] width 204 height 40
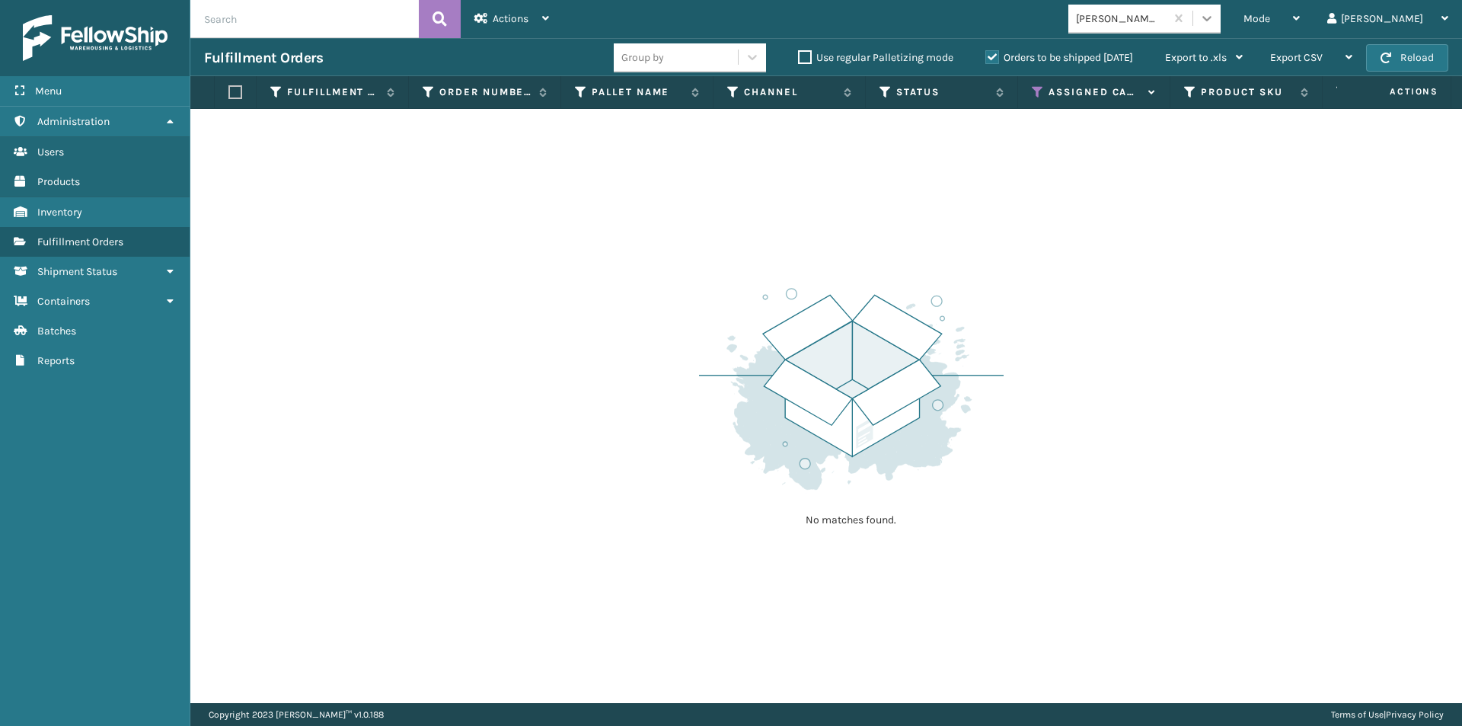
click at [1221, 23] on div at bounding box center [1207, 18] width 27 height 27
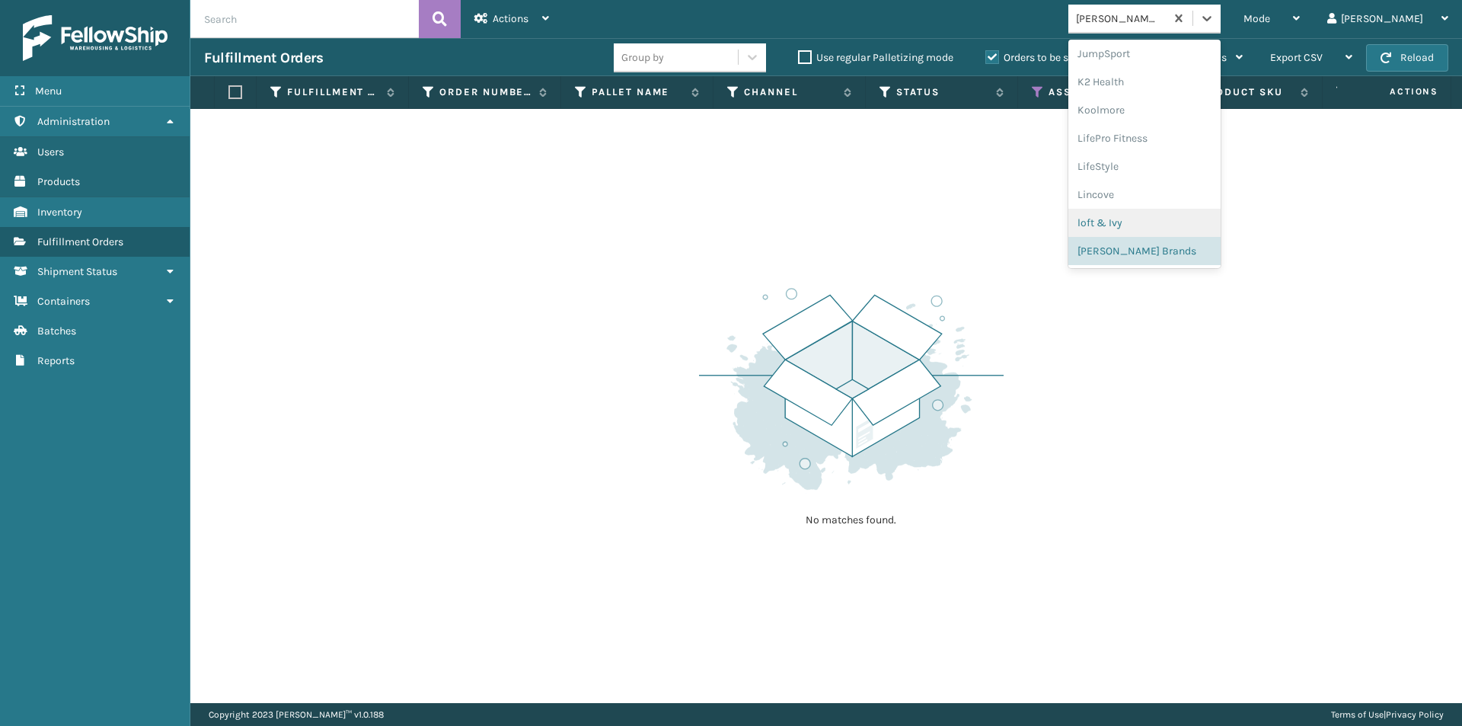
scroll to position [558, 0]
click at [1155, 232] on div "Oaktiv" at bounding box center [1145, 231] width 152 height 28
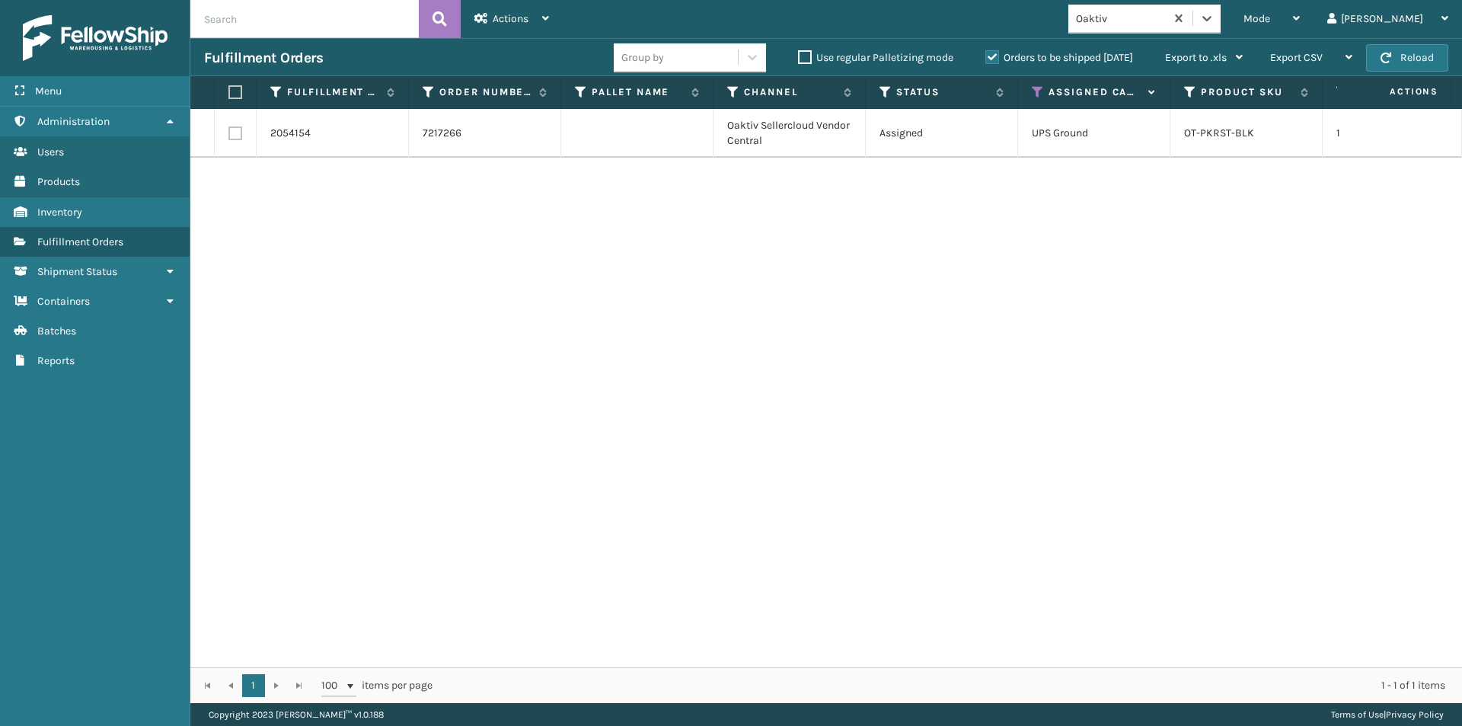
click at [231, 91] on label at bounding box center [232, 92] width 9 height 14
click at [229, 91] on input "checkbox" at bounding box center [228, 93] width 1 height 10
click at [548, 14] on icon at bounding box center [545, 18] width 7 height 11
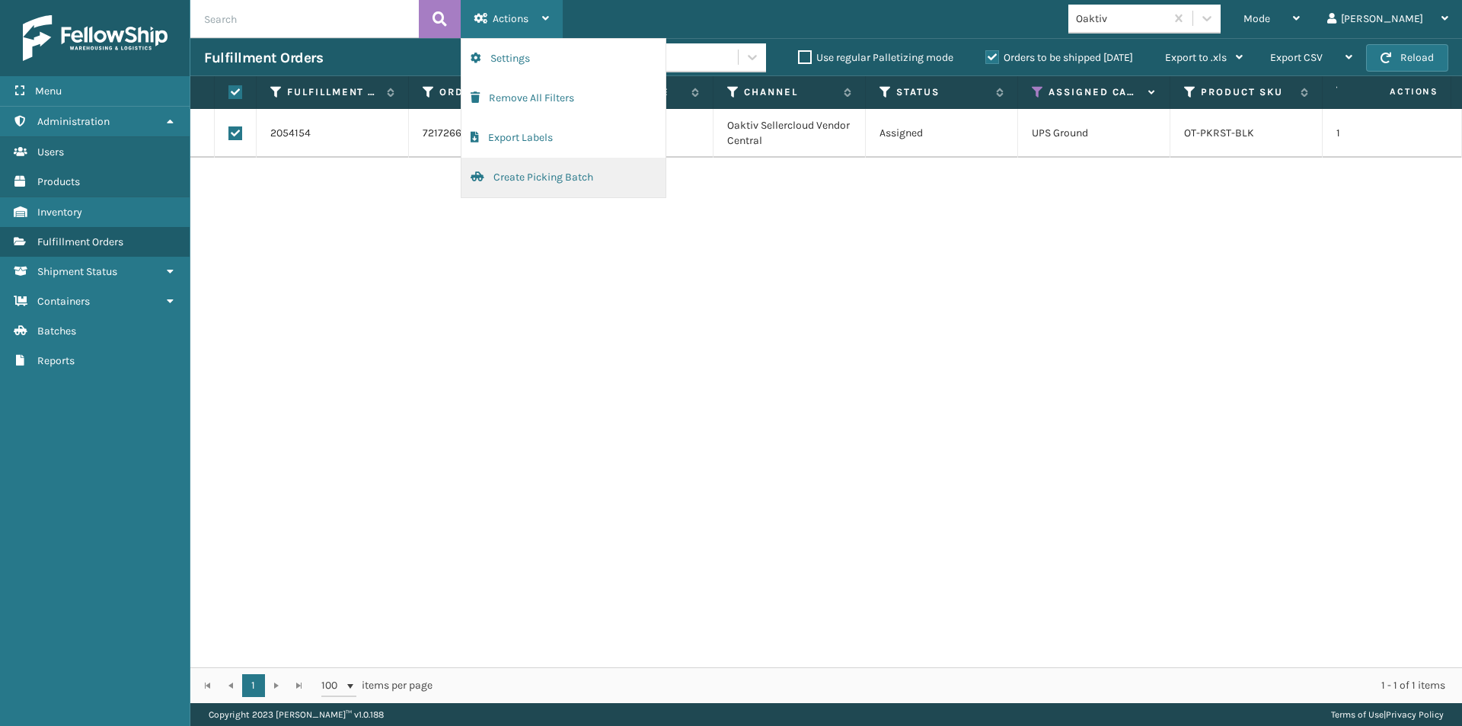
click at [563, 186] on button "Create Picking Batch" at bounding box center [564, 178] width 204 height 40
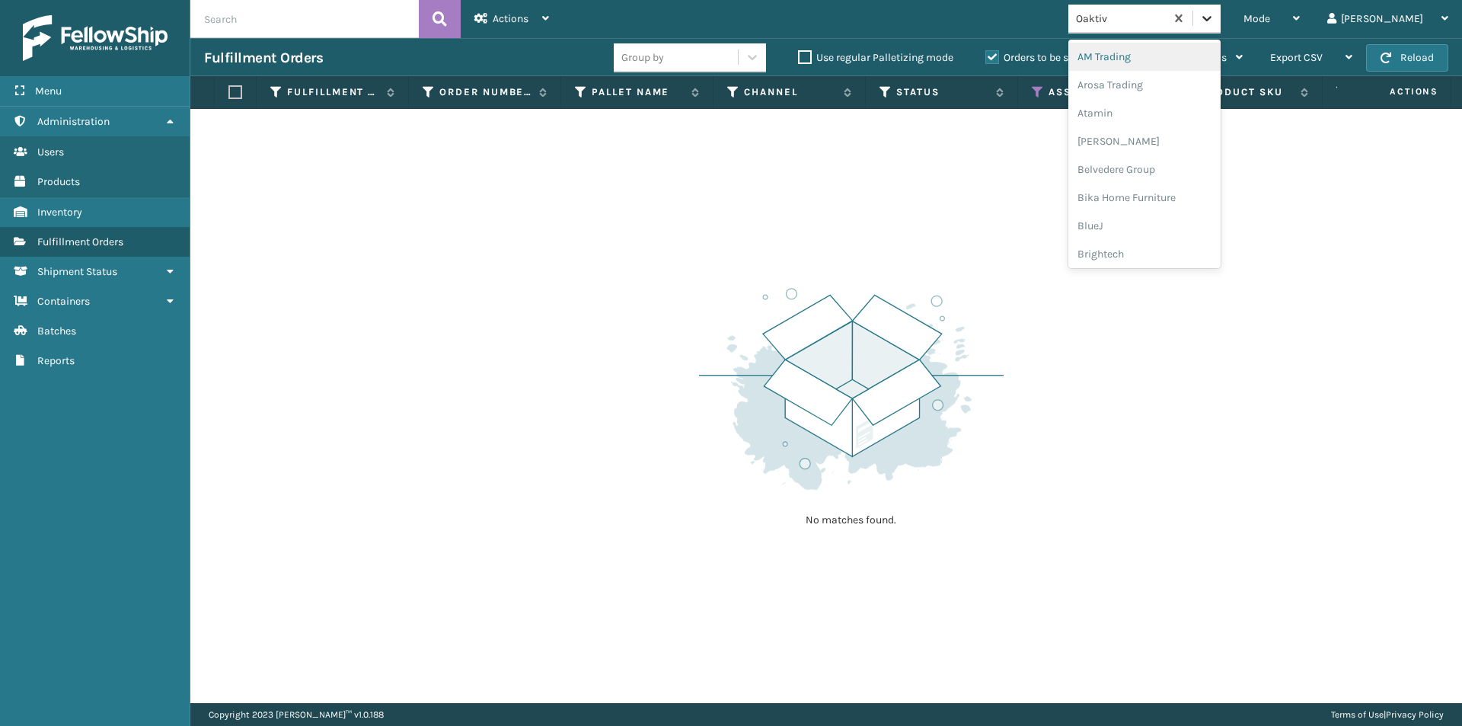
click at [1221, 9] on div at bounding box center [1207, 18] width 27 height 27
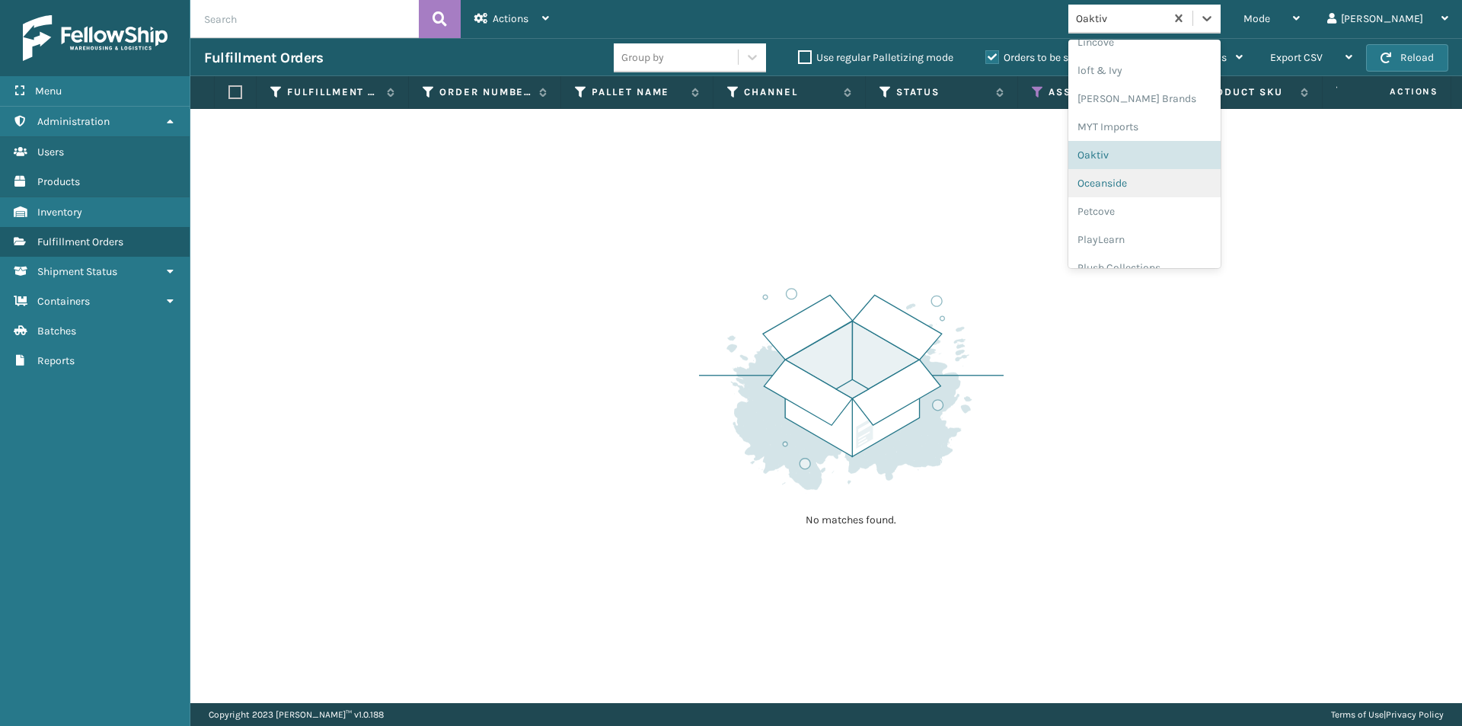
click at [1198, 182] on div "Oceanside" at bounding box center [1145, 183] width 152 height 28
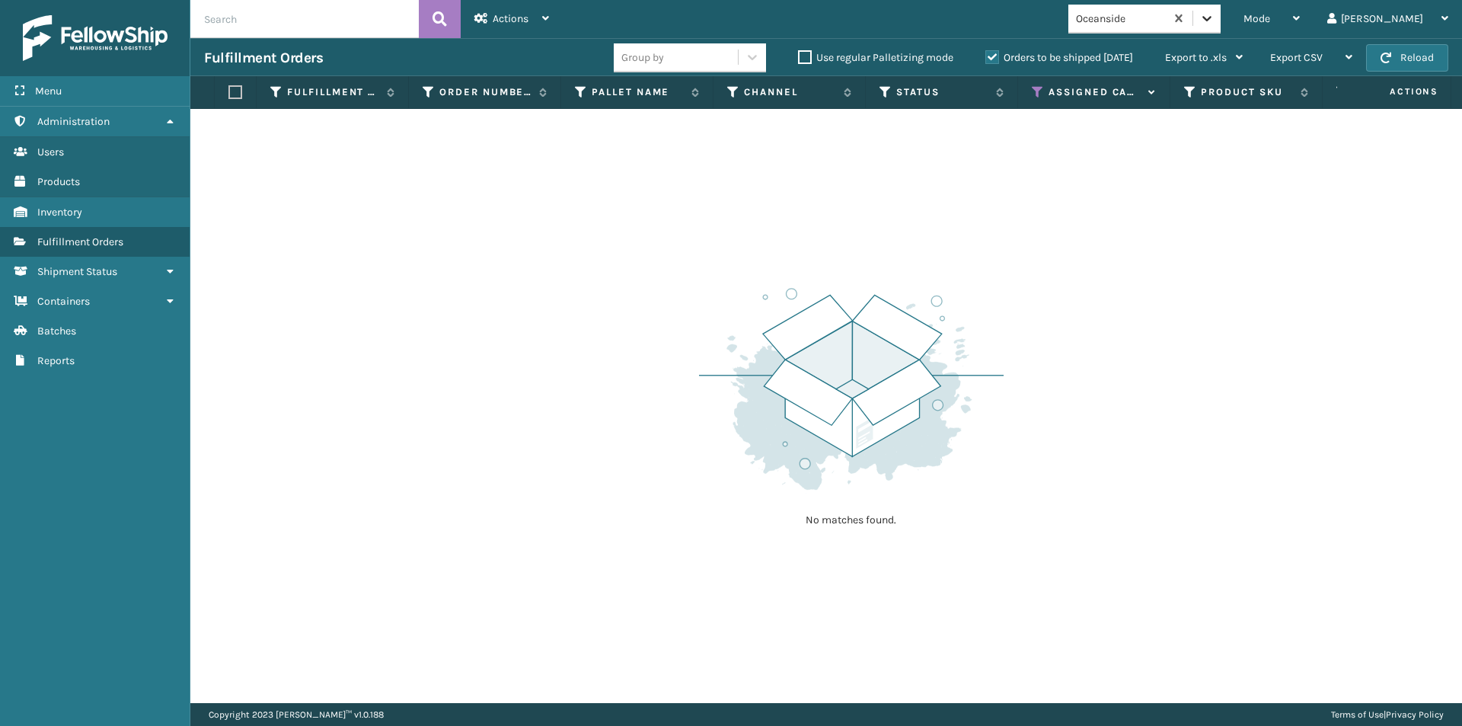
click at [1215, 21] on icon at bounding box center [1207, 18] width 15 height 15
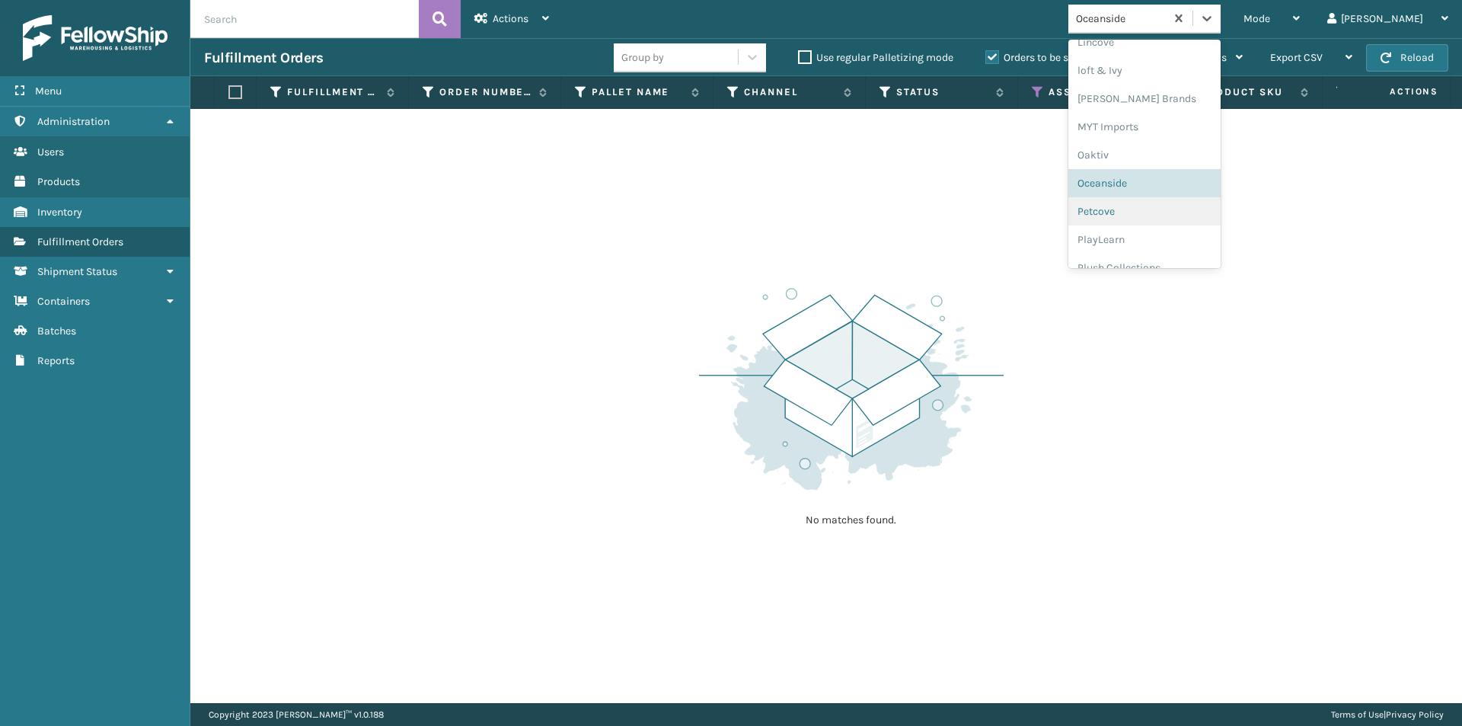
click at [1189, 217] on div "Petcove" at bounding box center [1145, 211] width 152 height 28
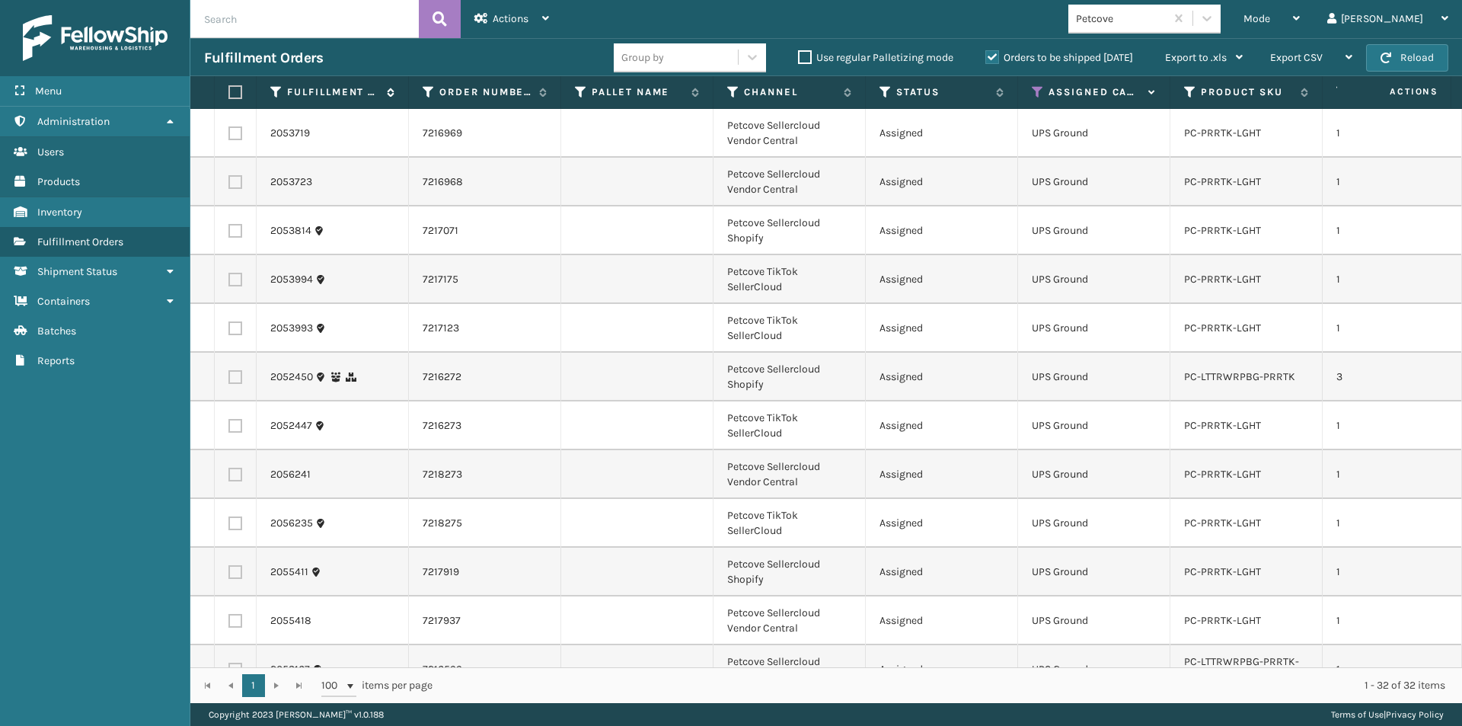
drag, startPoint x: 232, startPoint y: 94, endPoint x: 294, endPoint y: 91, distance: 62.5
click at [232, 94] on label at bounding box center [232, 92] width 9 height 14
click at [229, 94] on input "checkbox" at bounding box center [228, 93] width 1 height 10
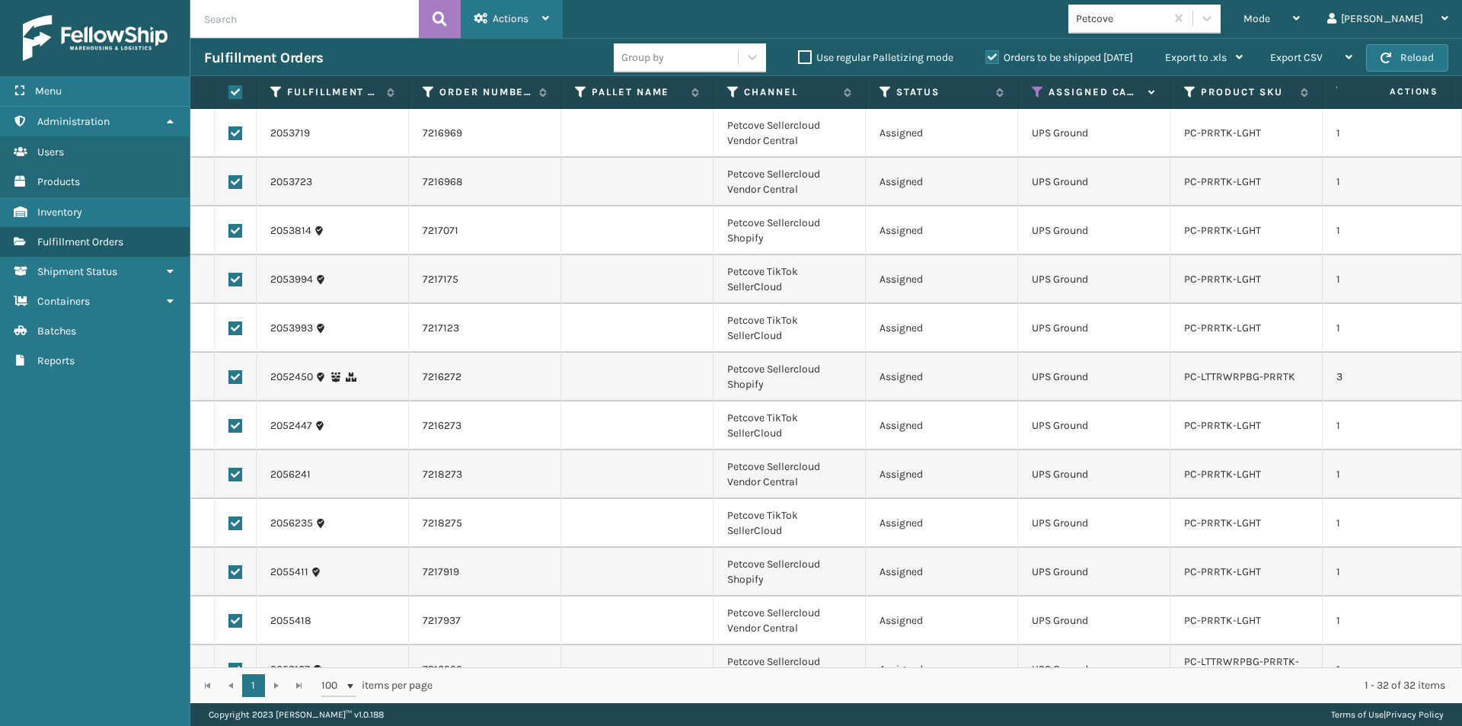
click at [543, 28] on div "Actions" at bounding box center [512, 19] width 75 height 38
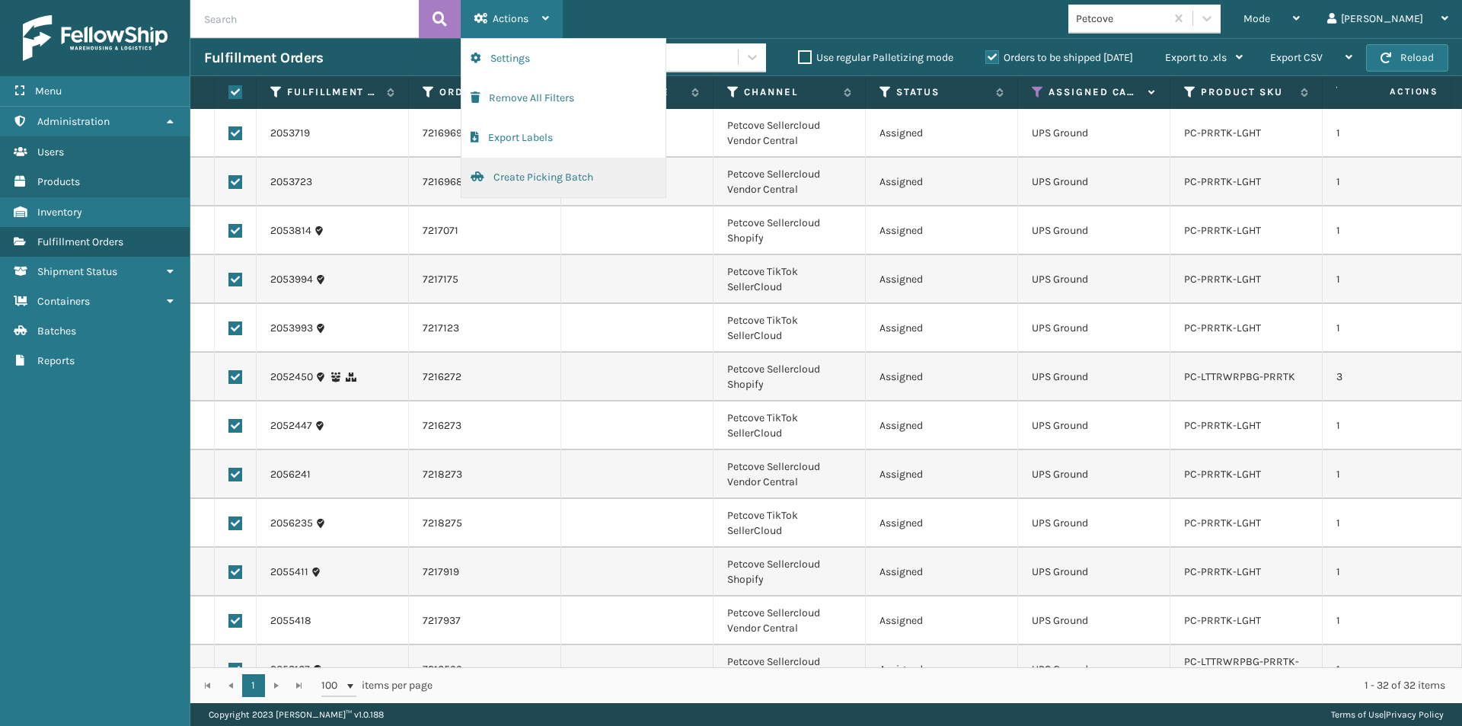
click at [521, 175] on button "Create Picking Batch" at bounding box center [564, 178] width 204 height 40
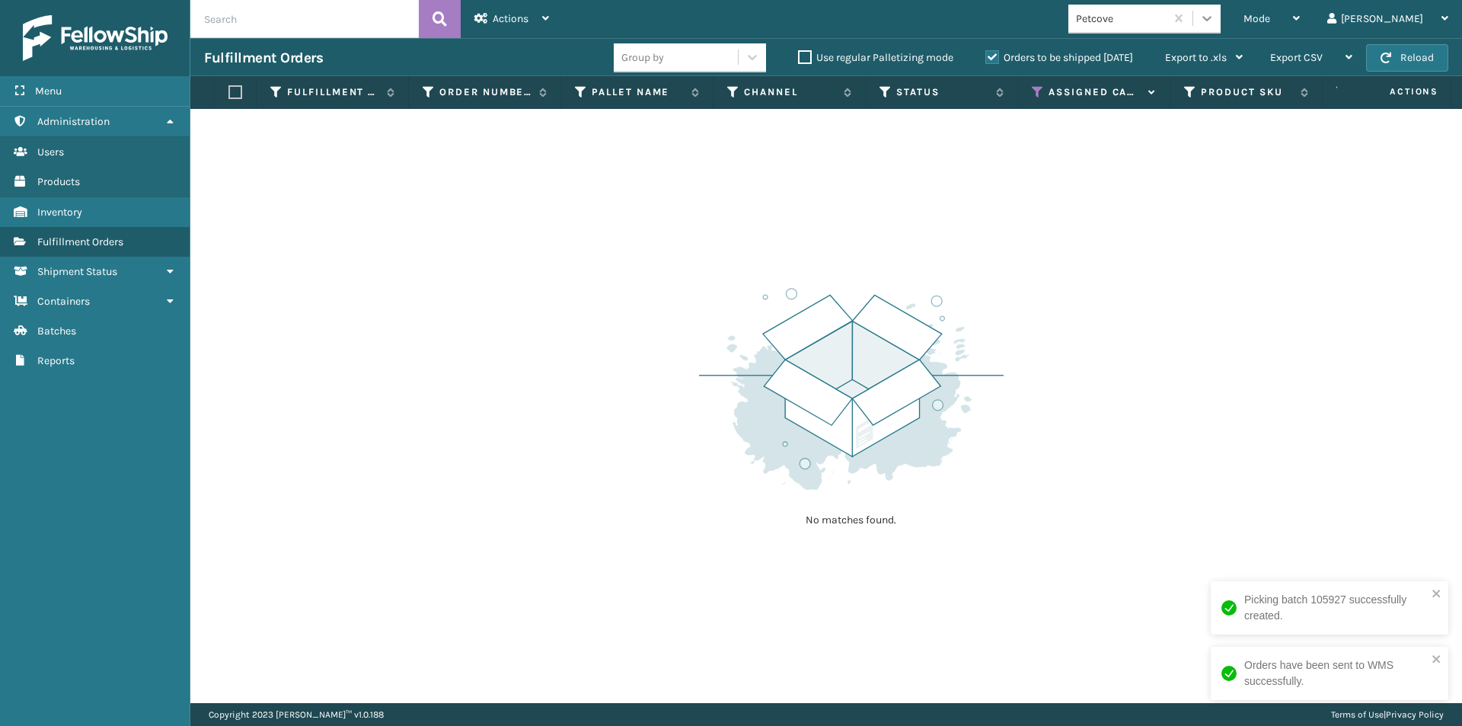
click at [1215, 18] on icon at bounding box center [1207, 18] width 15 height 15
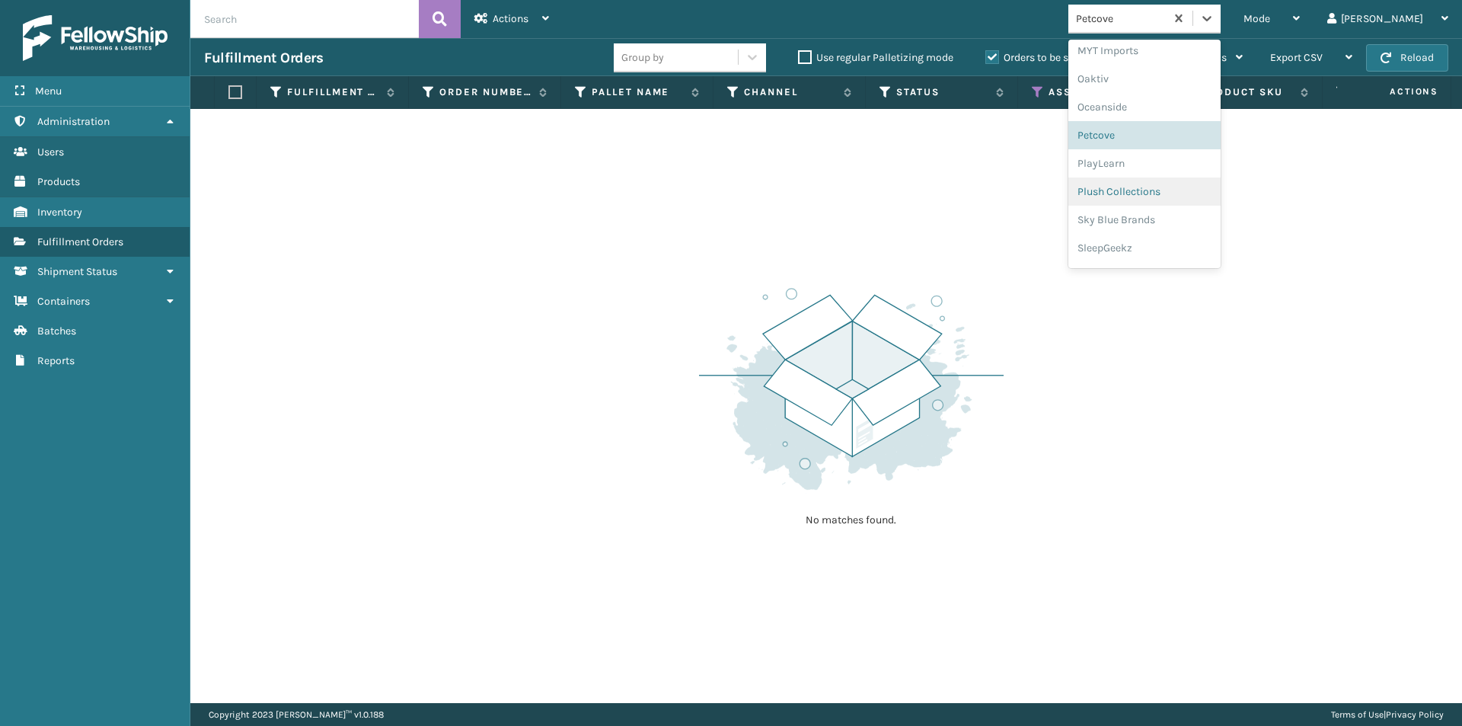
scroll to position [736, 0]
click at [1163, 136] on div "PlayLearn" at bounding box center [1145, 138] width 152 height 28
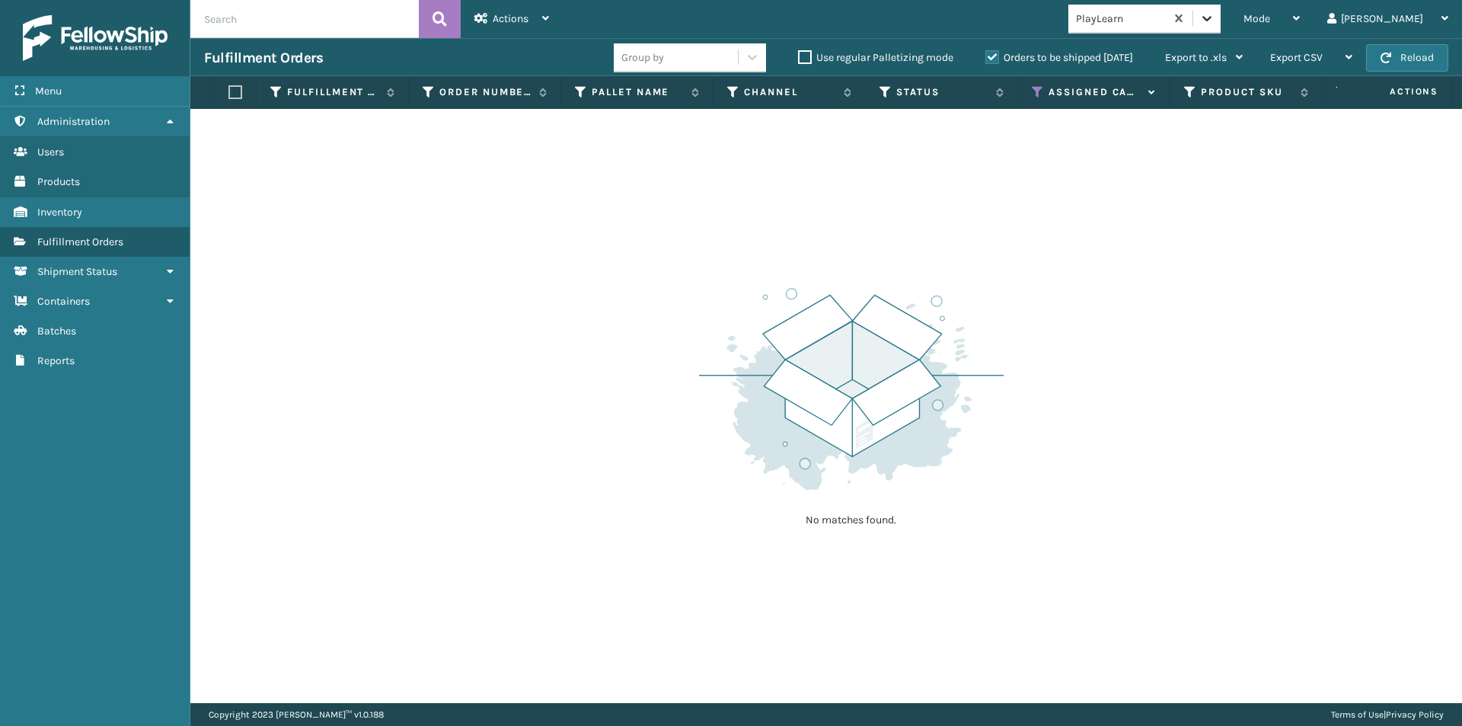
click at [1215, 23] on icon at bounding box center [1207, 18] width 15 height 15
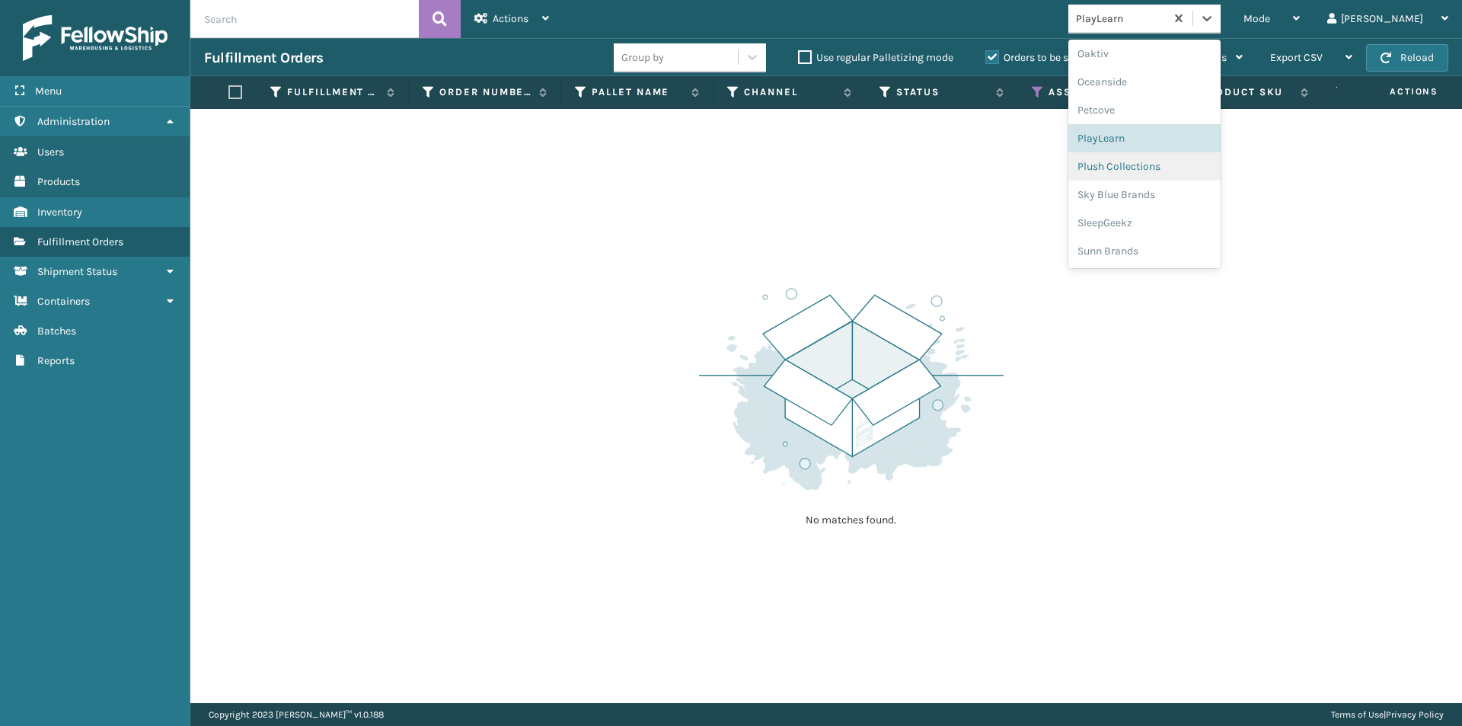
click at [1168, 166] on div "Plush Collections" at bounding box center [1145, 166] width 152 height 28
click at [1215, 21] on icon at bounding box center [1207, 18] width 15 height 15
click at [1189, 195] on div "Sky Blue Brands" at bounding box center [1145, 195] width 152 height 28
click at [1215, 15] on icon at bounding box center [1207, 18] width 15 height 15
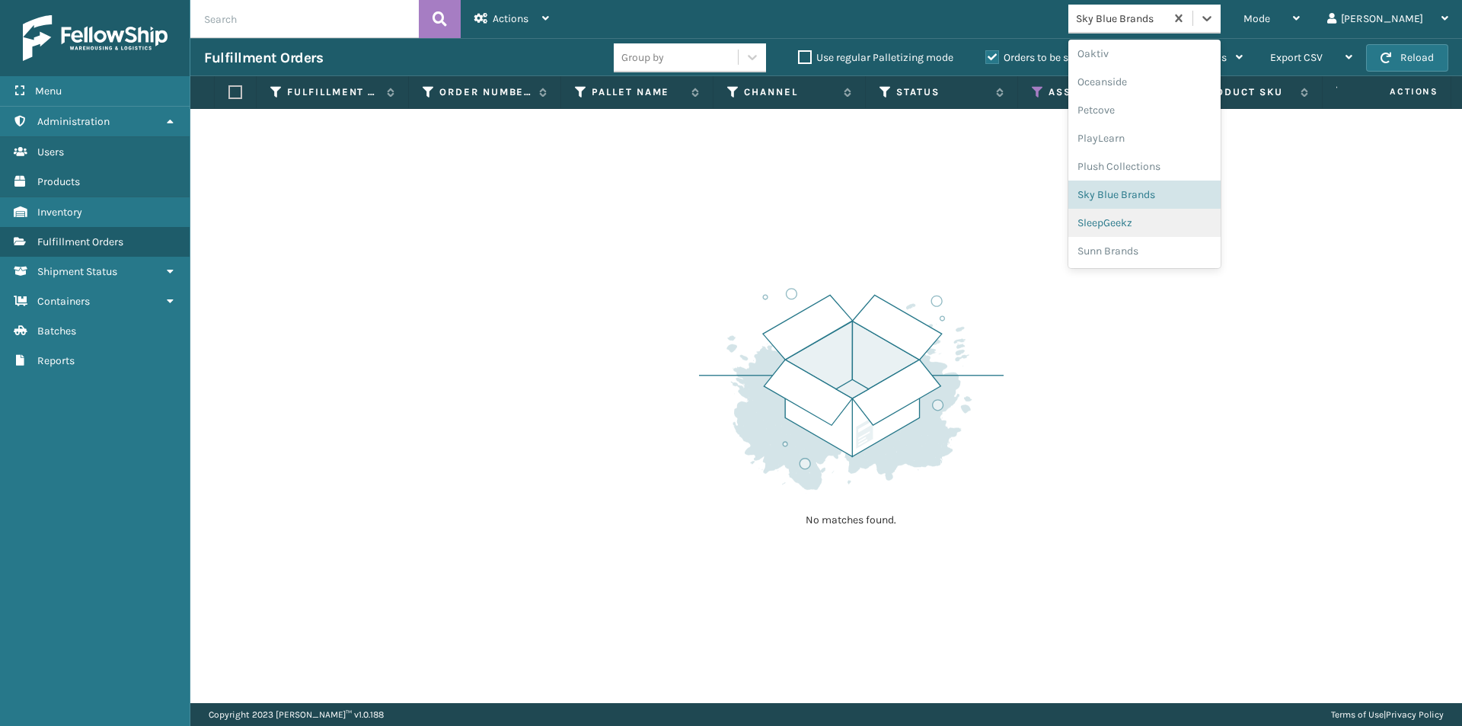
click at [1154, 226] on div "SleepGeekz" at bounding box center [1145, 223] width 152 height 28
click at [1215, 21] on icon at bounding box center [1207, 18] width 15 height 15
click at [1187, 257] on div "Sunn Brands" at bounding box center [1145, 251] width 152 height 28
click at [1215, 16] on icon at bounding box center [1207, 18] width 15 height 15
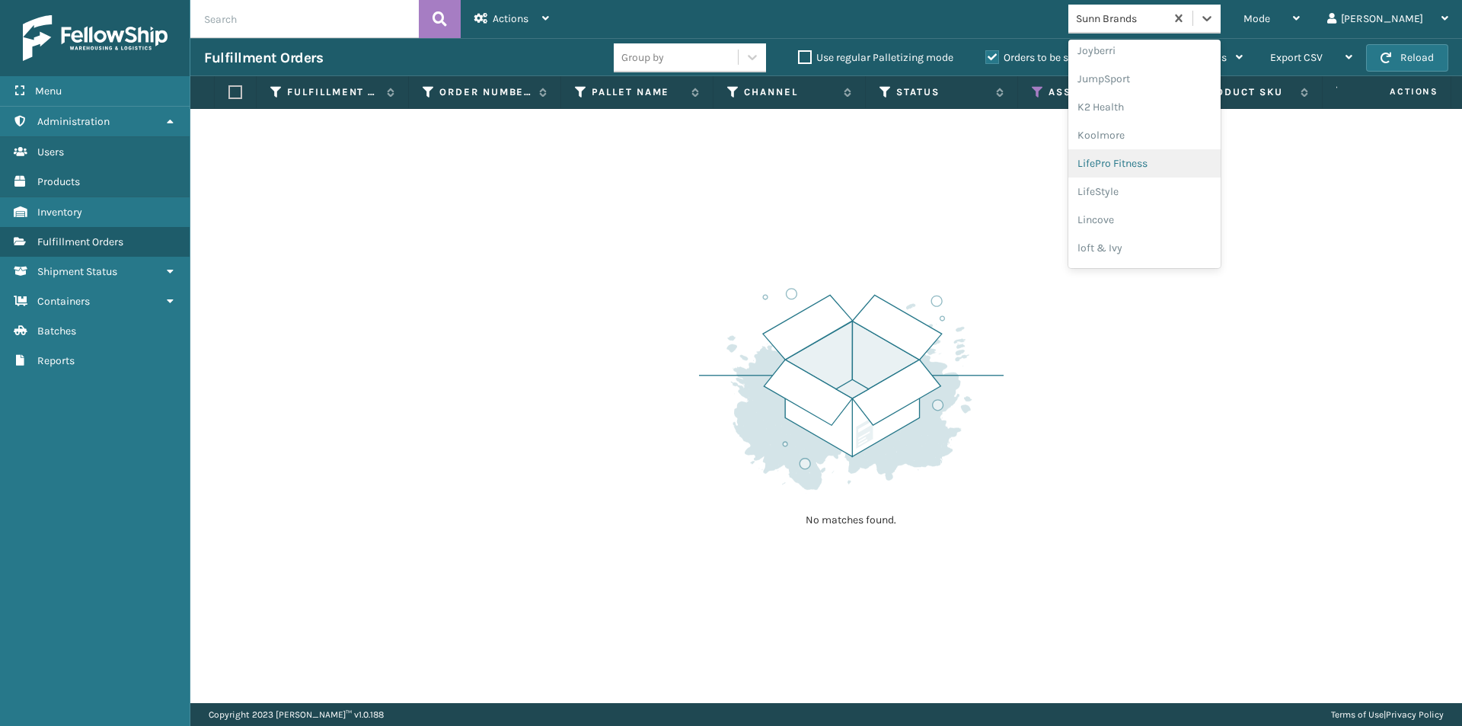
click at [1190, 168] on div "LifePro Fitness" at bounding box center [1145, 163] width 152 height 28
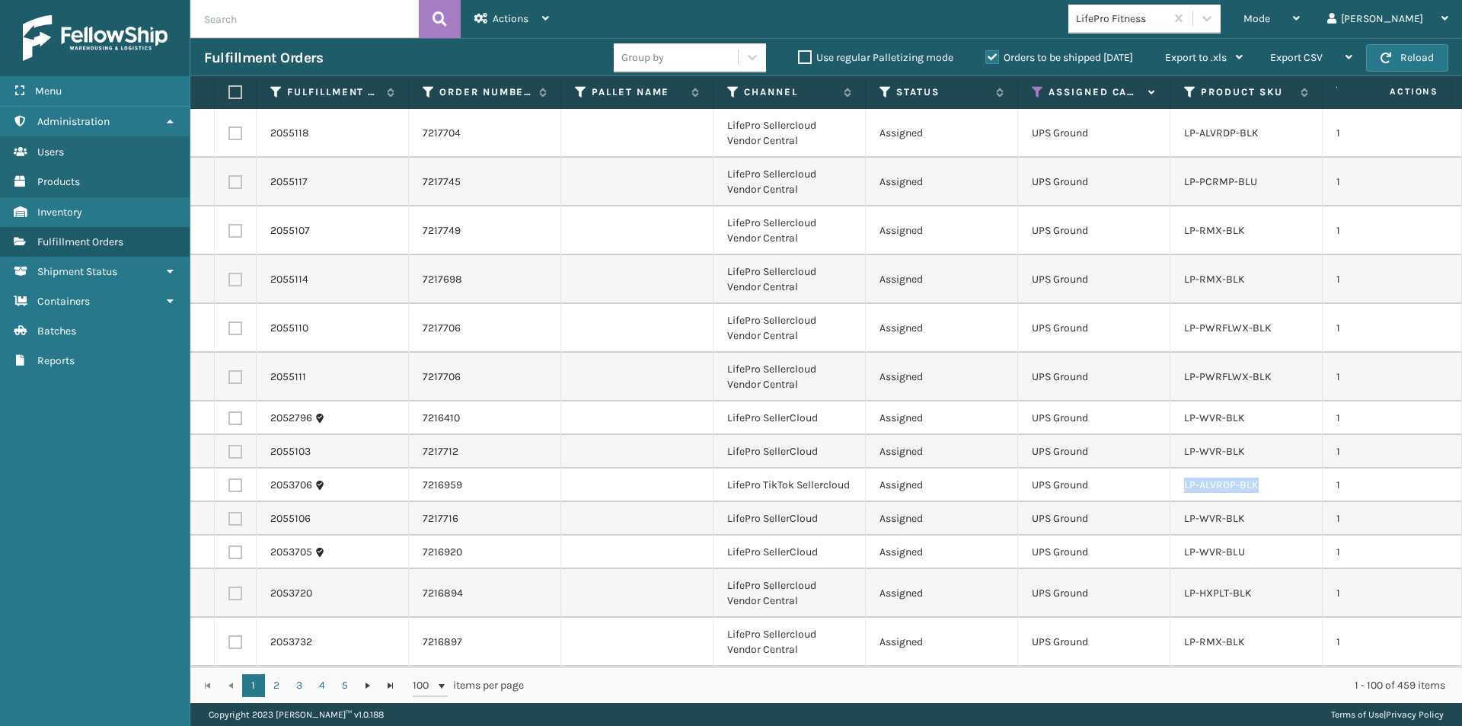
drag, startPoint x: 1265, startPoint y: 486, endPoint x: 1172, endPoint y: 491, distance: 93.1
click at [1172, 491] on td "LP-ALVRDP-BLK" at bounding box center [1247, 485] width 152 height 34
copy link "LP-ALVRDP-BLK"
click at [238, 22] on input "text" at bounding box center [304, 19] width 228 height 38
paste input "LP-ALVRDP-BLK"
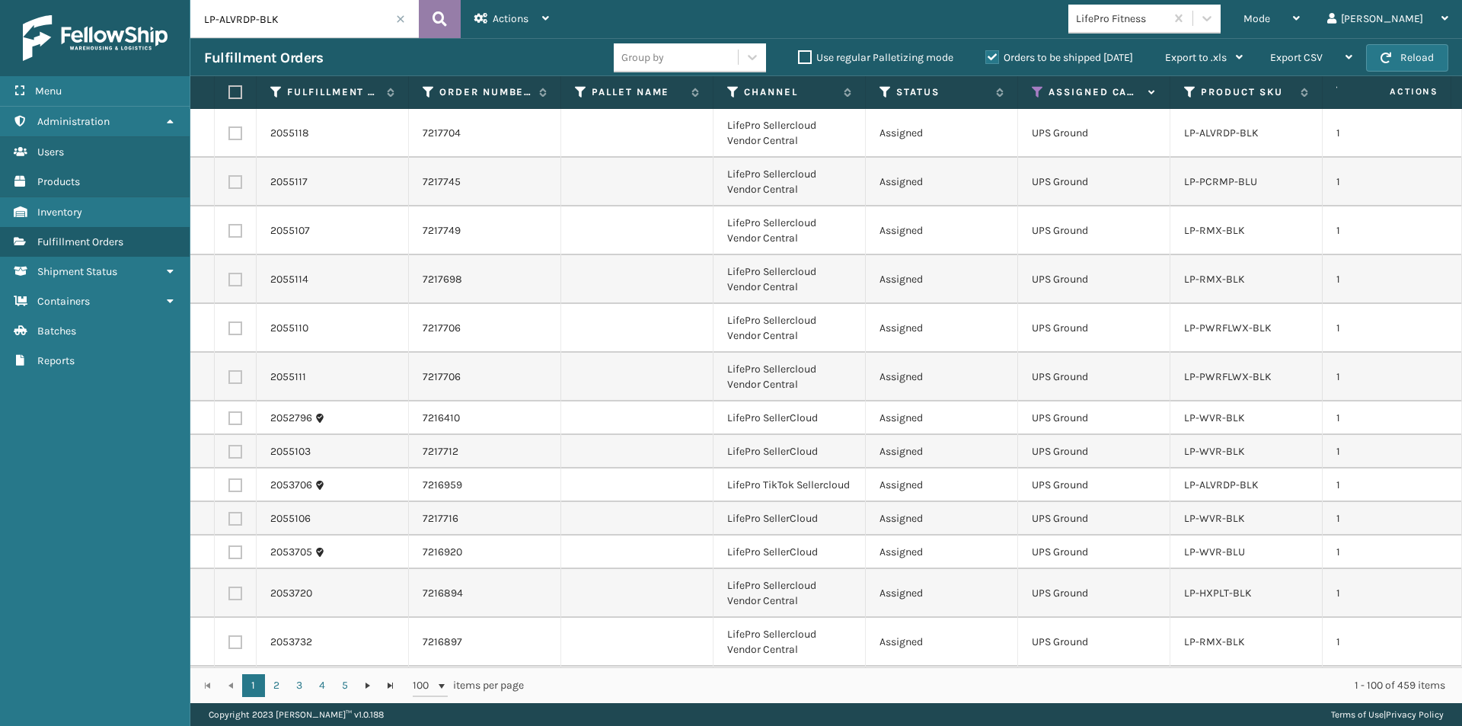
click at [446, 21] on icon at bounding box center [440, 19] width 14 height 23
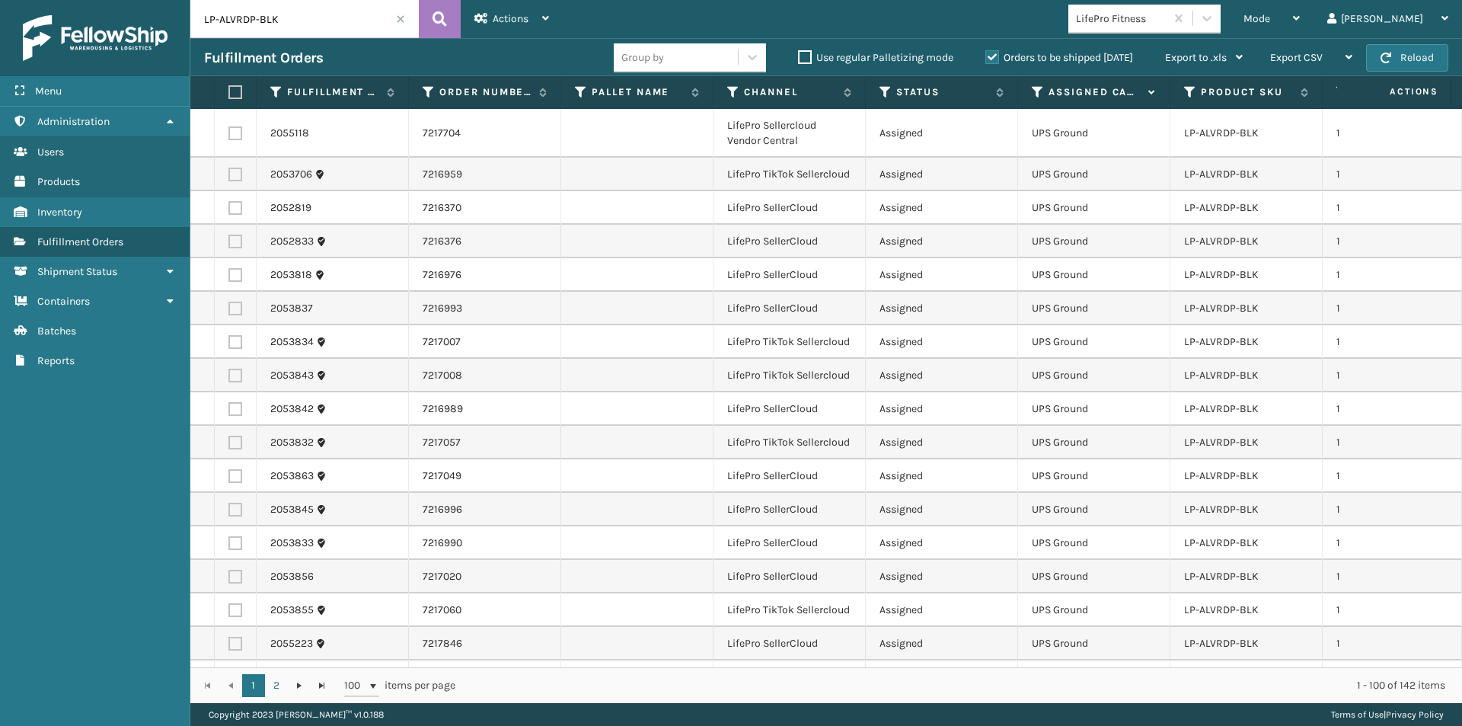
click at [234, 94] on label at bounding box center [232, 92] width 9 height 14
click at [229, 94] on input "checkbox" at bounding box center [228, 93] width 1 height 10
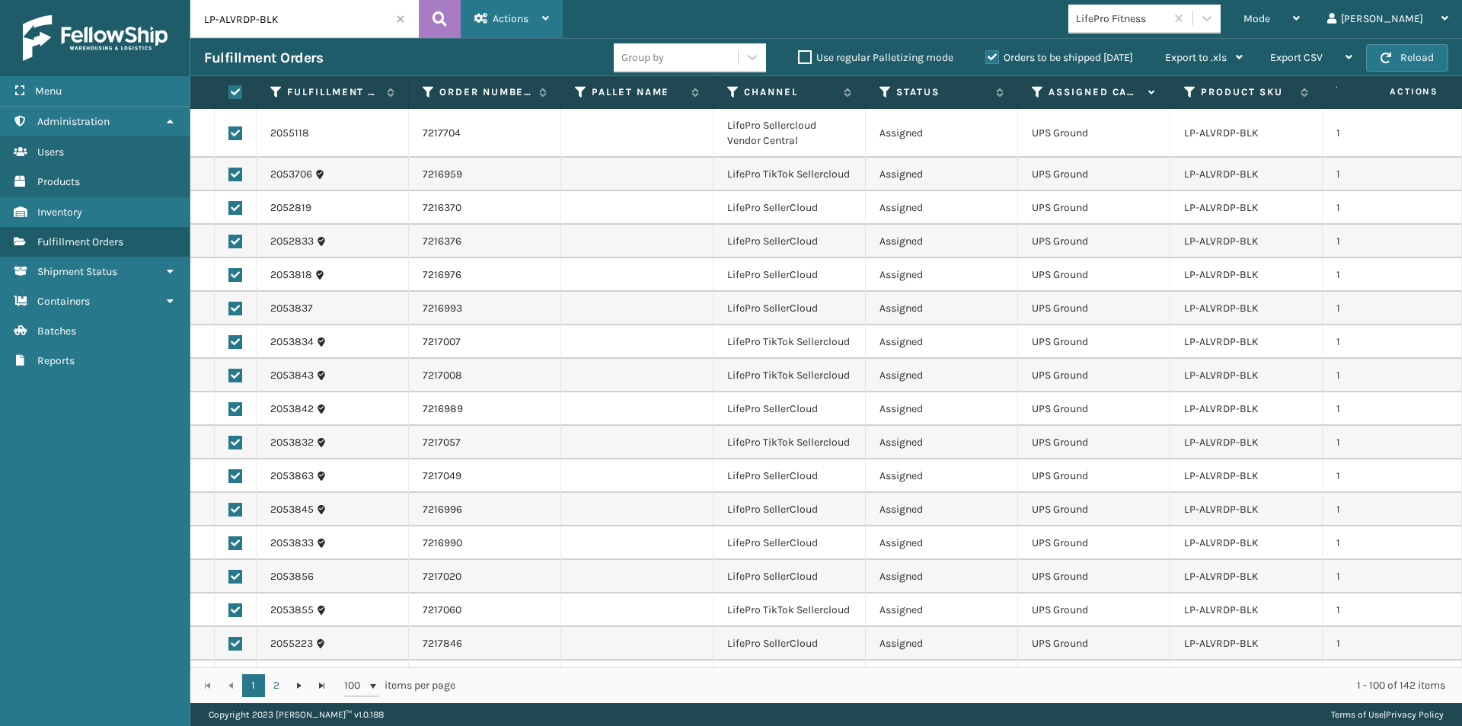
click at [549, 18] on icon at bounding box center [545, 18] width 7 height 11
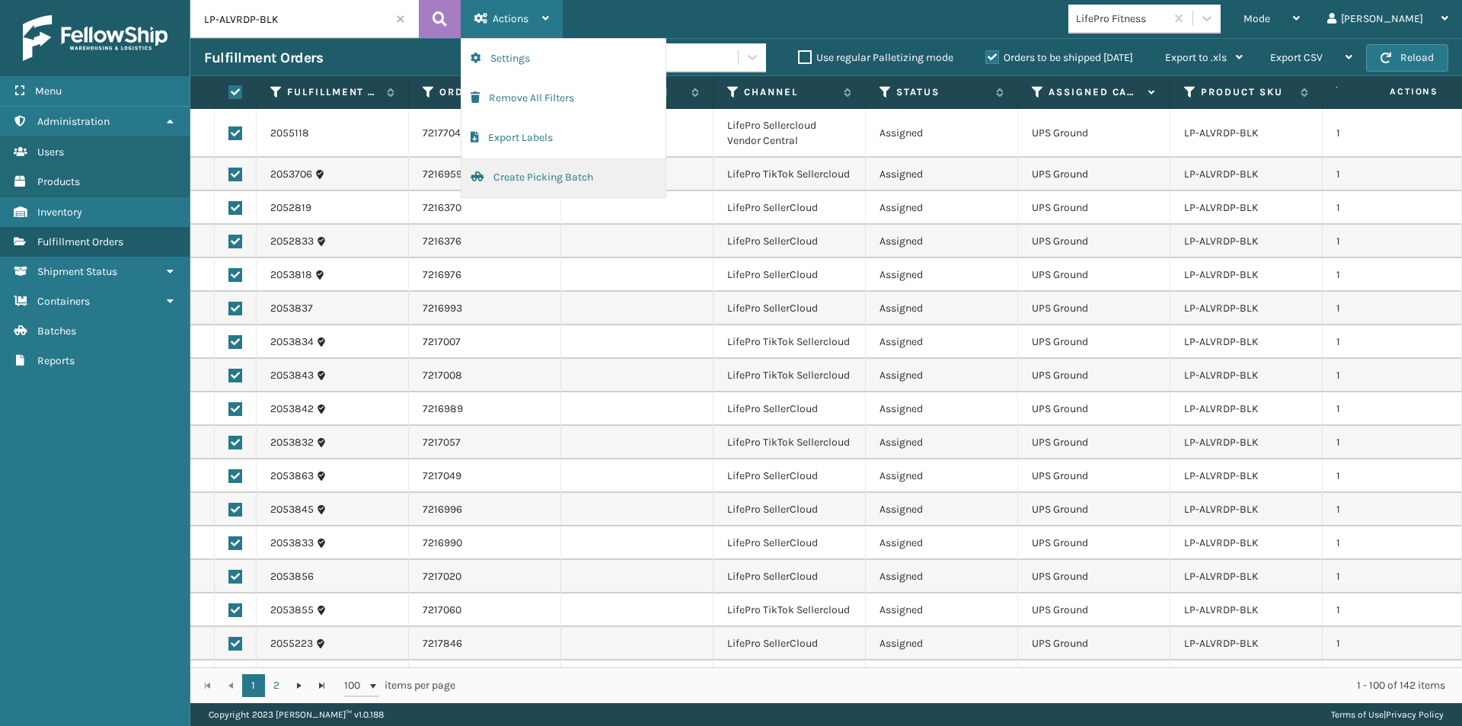
click at [536, 181] on button "Create Picking Batch" at bounding box center [564, 178] width 204 height 40
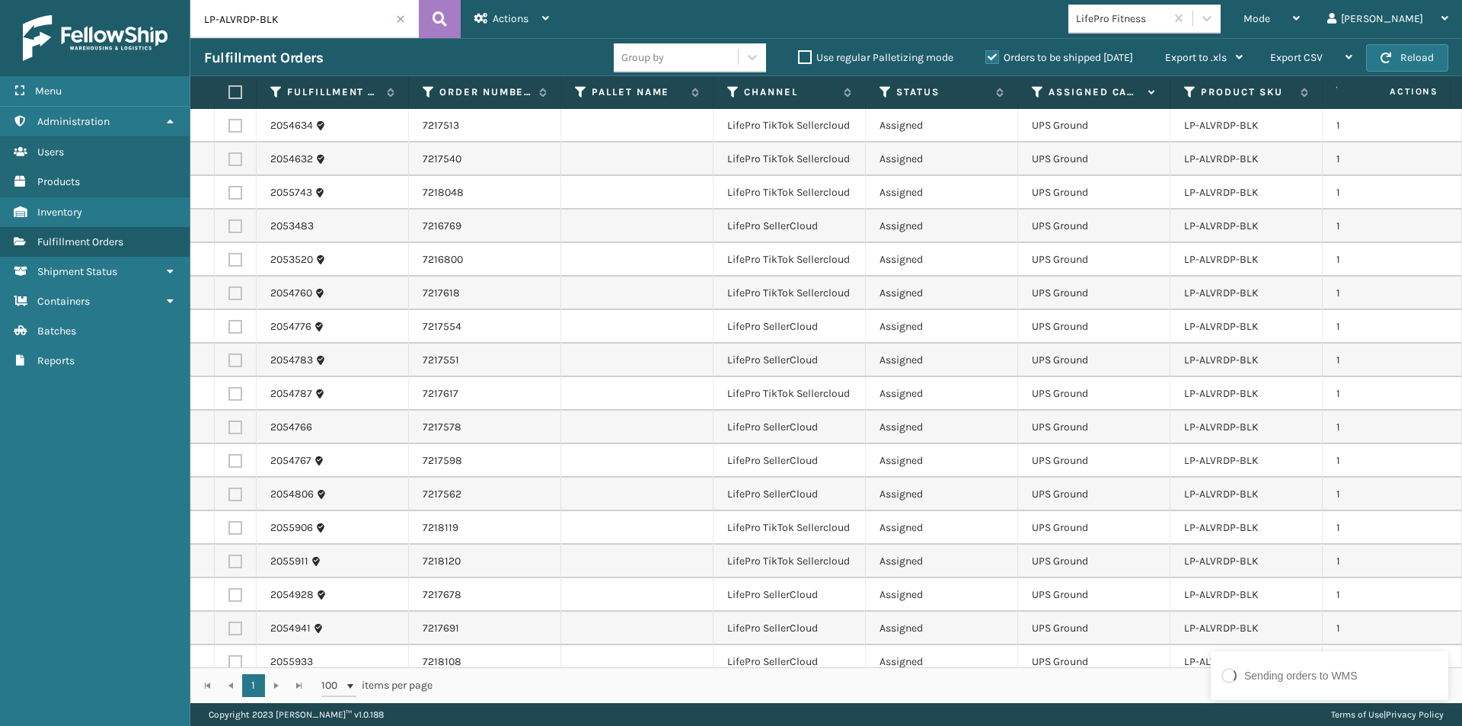
click at [238, 92] on label at bounding box center [232, 92] width 9 height 14
click at [229, 92] on input "checkbox" at bounding box center [228, 93] width 1 height 10
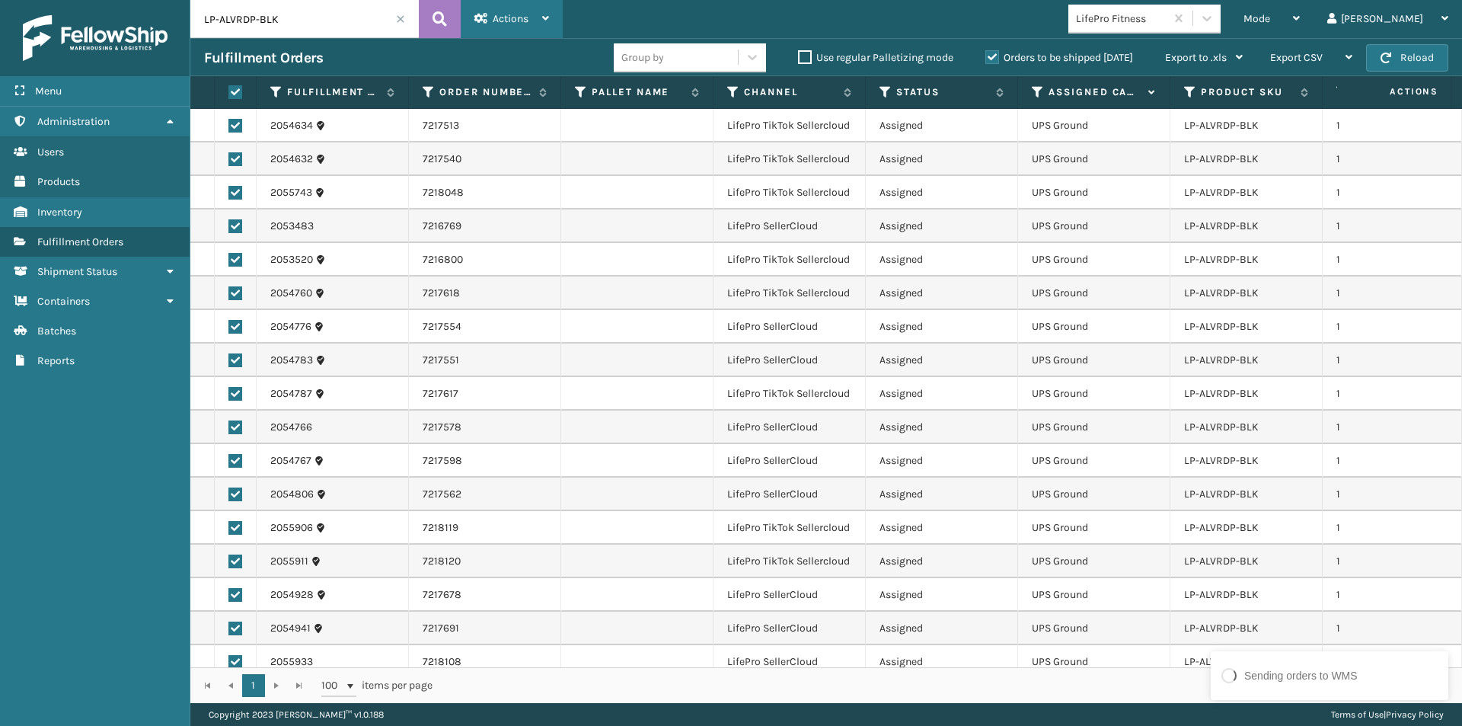
click at [533, 25] on div "Actions" at bounding box center [512, 19] width 75 height 38
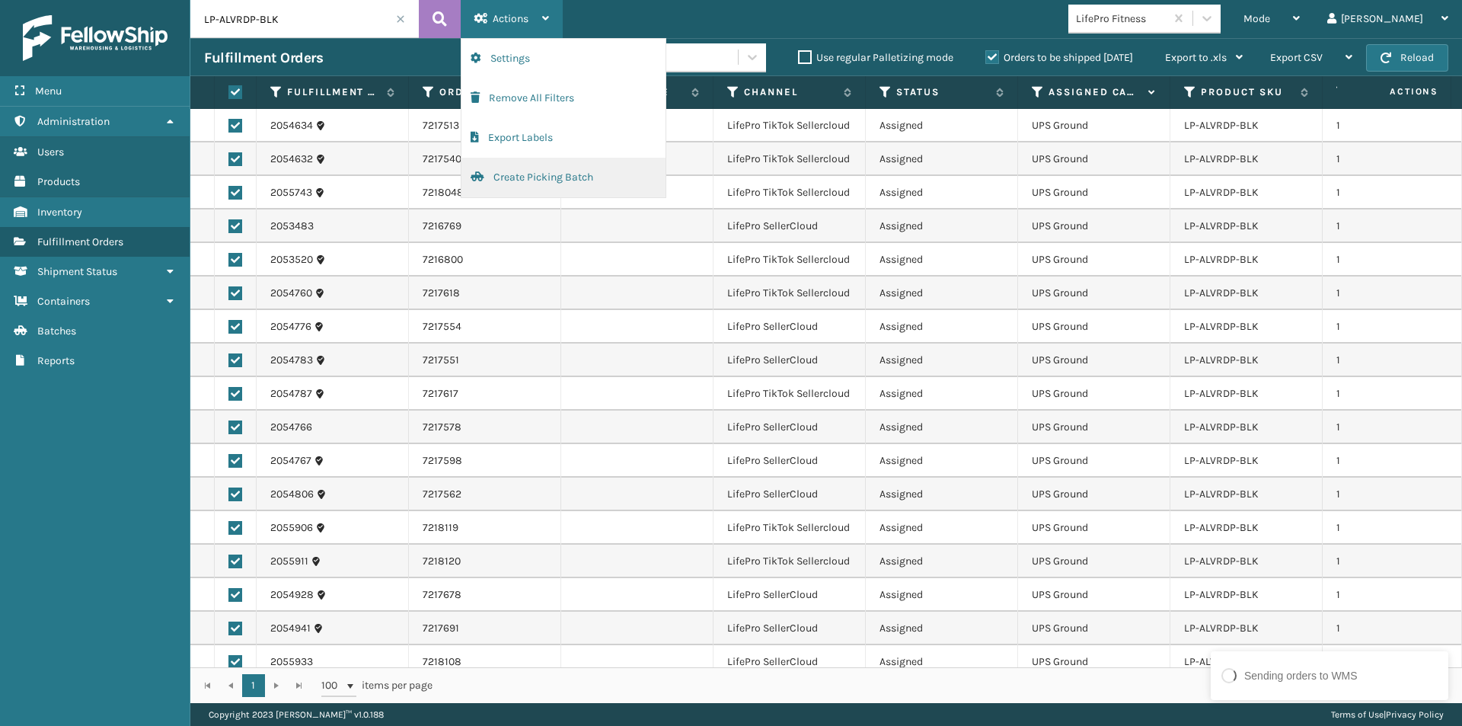
click at [523, 175] on button "Create Picking Batch" at bounding box center [564, 178] width 204 height 40
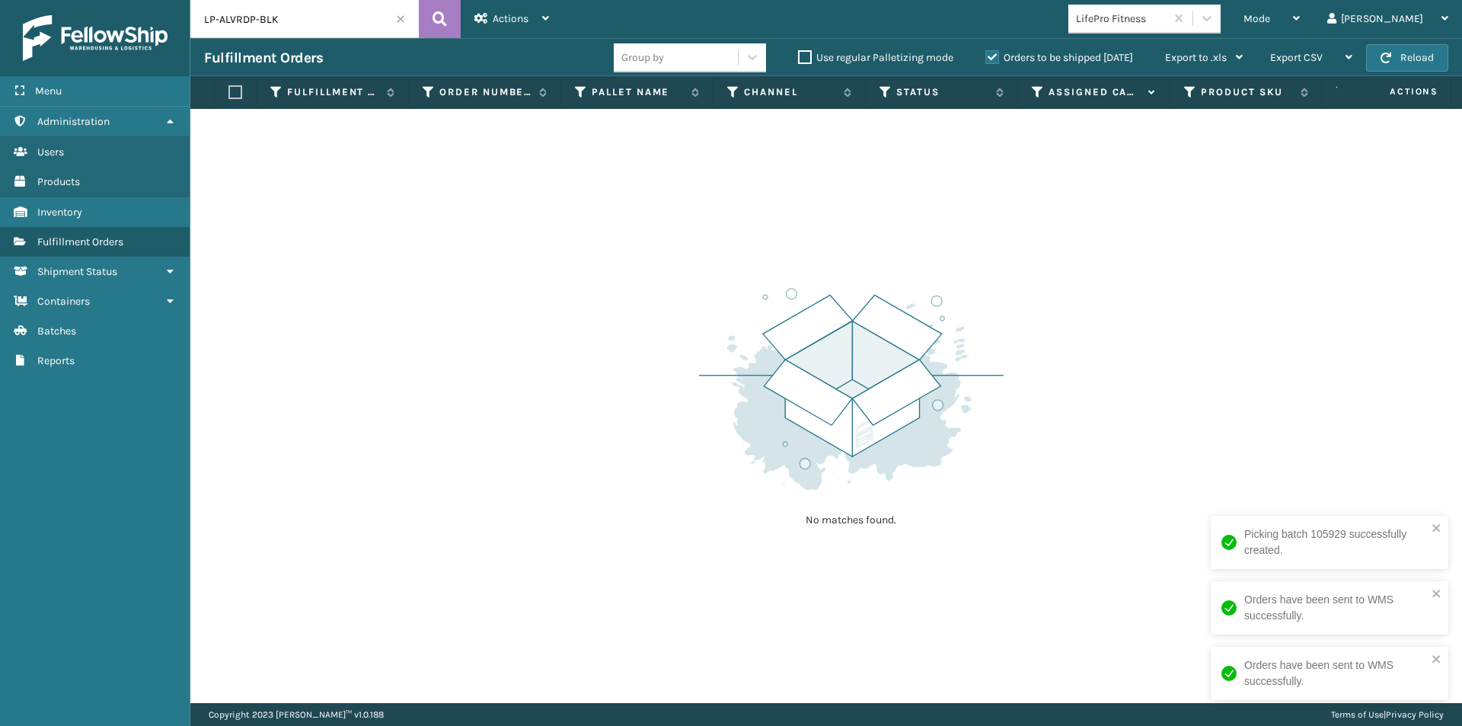
click at [303, 18] on input "LP-ALVRDP-BLK" at bounding box center [304, 19] width 228 height 38
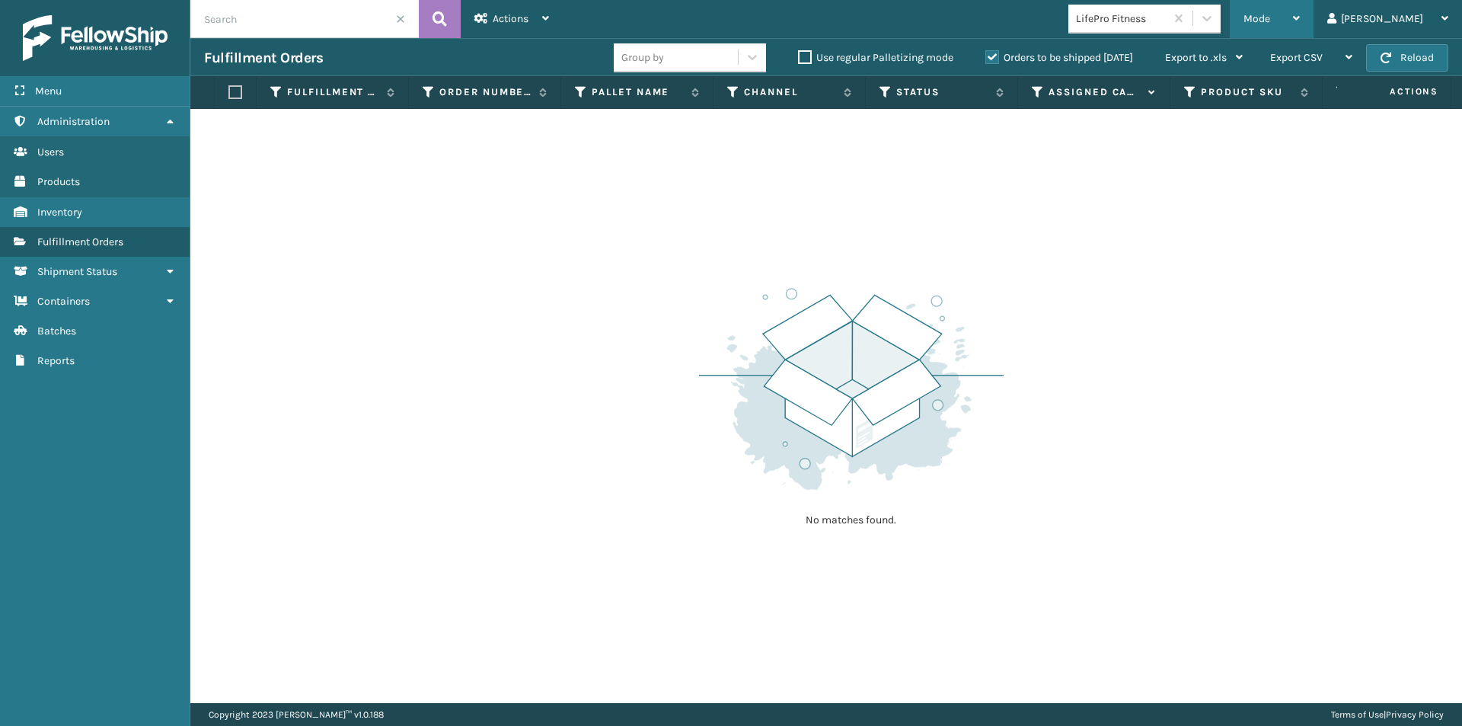
click at [1300, 19] on icon at bounding box center [1296, 18] width 7 height 11
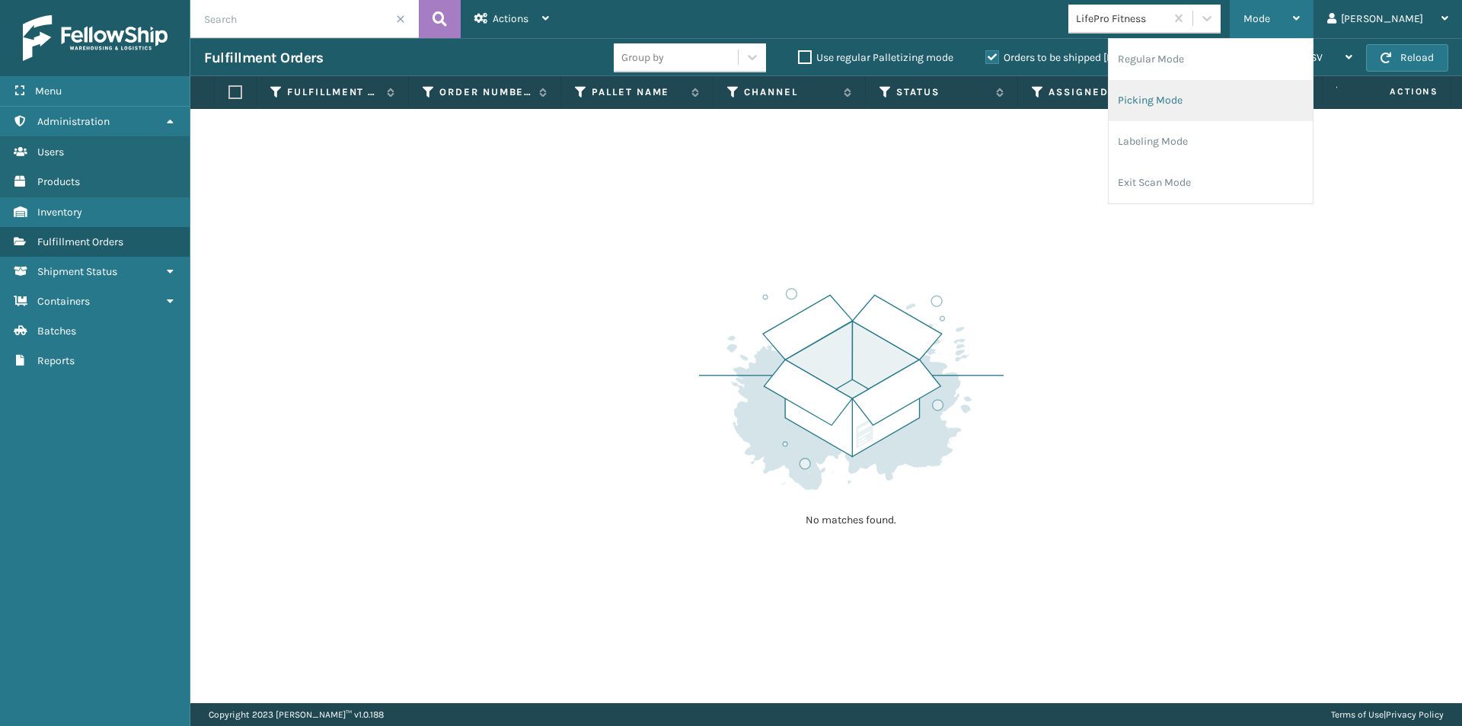
click at [1245, 107] on li "Picking Mode" at bounding box center [1211, 100] width 204 height 41
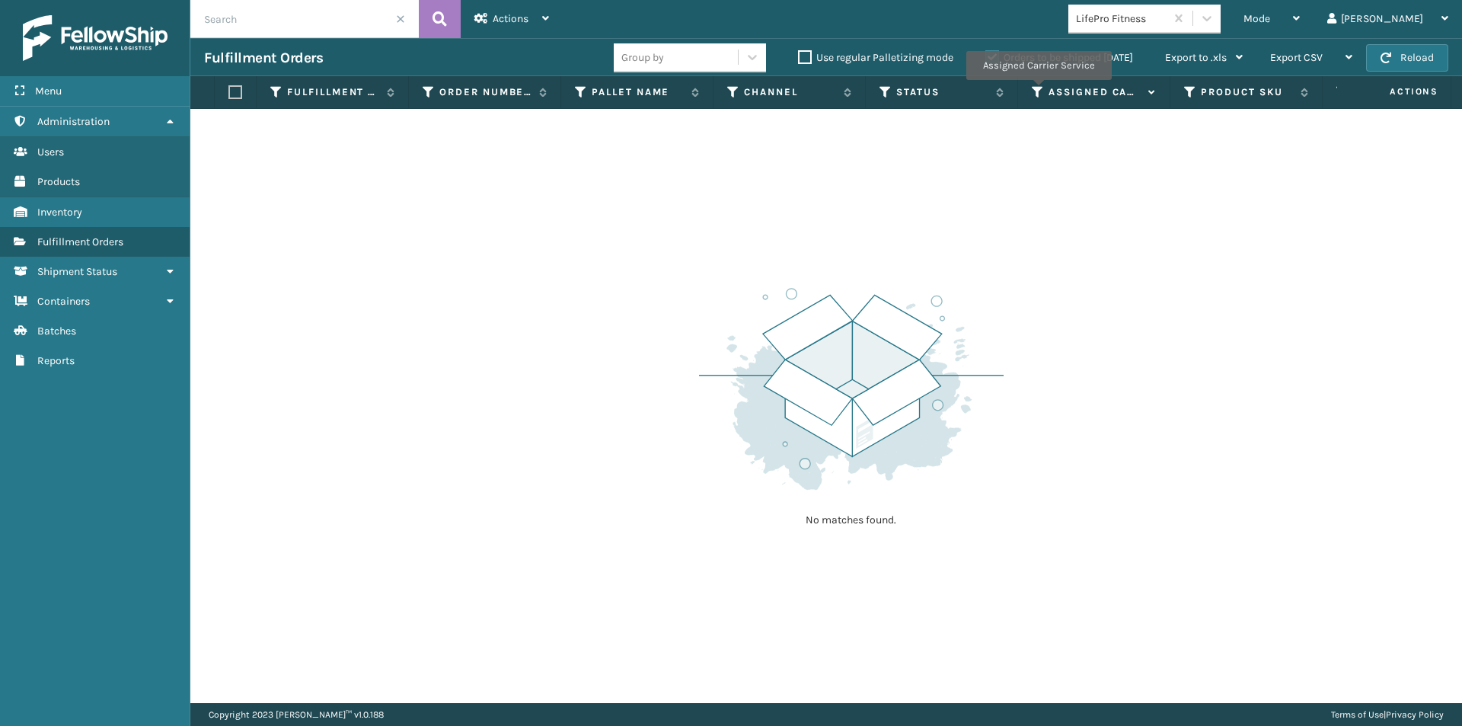
click at [1038, 91] on icon at bounding box center [1038, 92] width 12 height 14
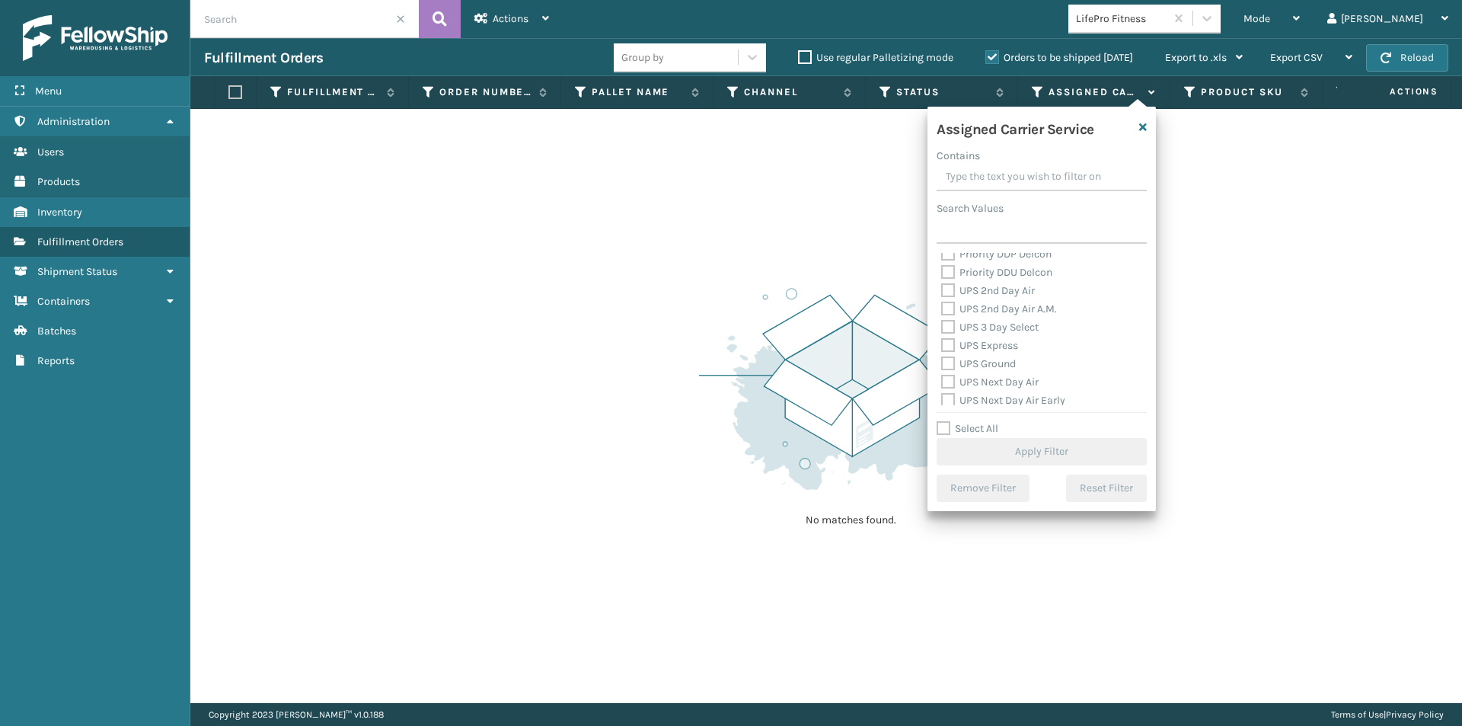
scroll to position [228, 0]
click at [954, 328] on label "UPS 2nd Day Air" at bounding box center [988, 325] width 94 height 13
click at [942, 327] on input "UPS 2nd Day Air" at bounding box center [941, 322] width 1 height 10
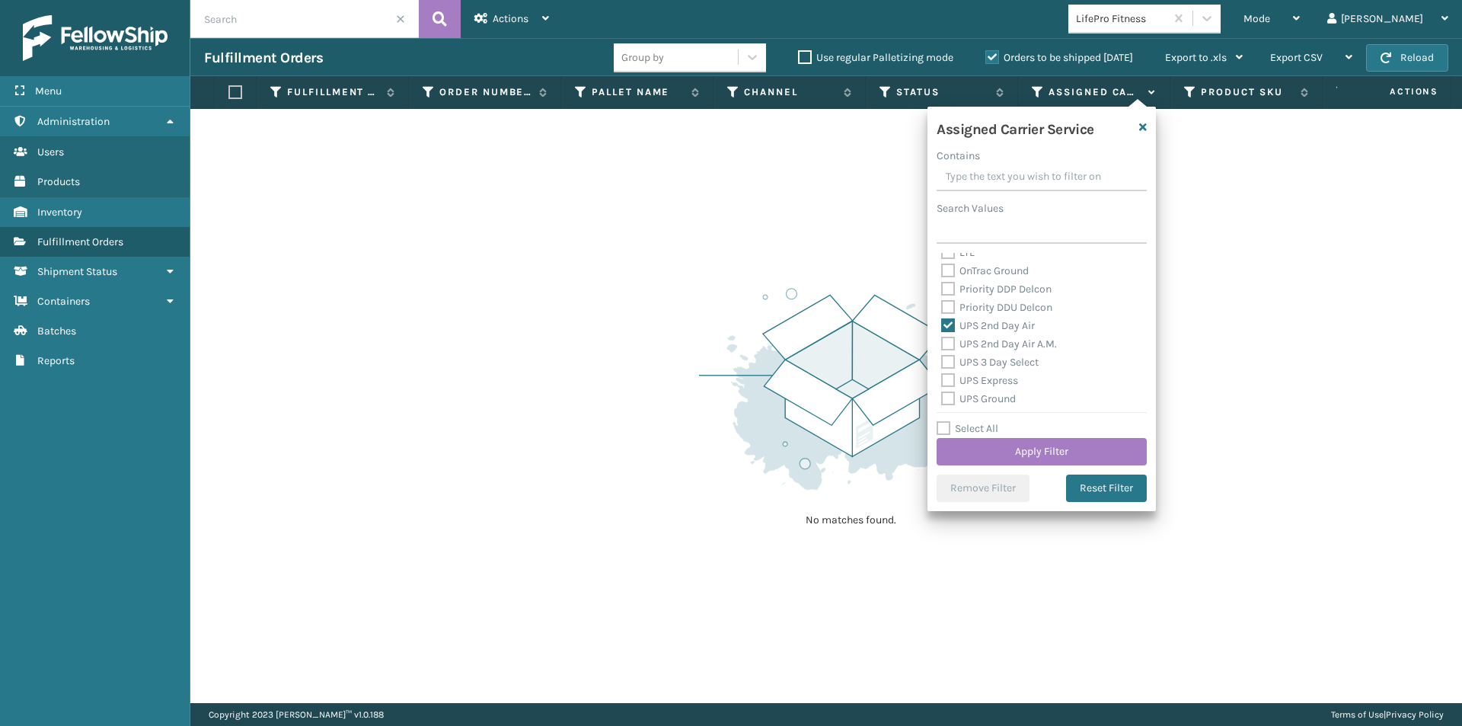
click at [947, 344] on label "UPS 2nd Day Air A.M." at bounding box center [999, 343] width 116 height 13
click at [942, 344] on input "UPS 2nd Day Air A.M." at bounding box center [941, 340] width 1 height 10
click at [944, 374] on label "UPS Express" at bounding box center [979, 380] width 77 height 13
click at [942, 374] on input "UPS Express" at bounding box center [941, 377] width 1 height 10
click at [949, 362] on label "UPS 3 Day Select" at bounding box center [989, 362] width 97 height 13
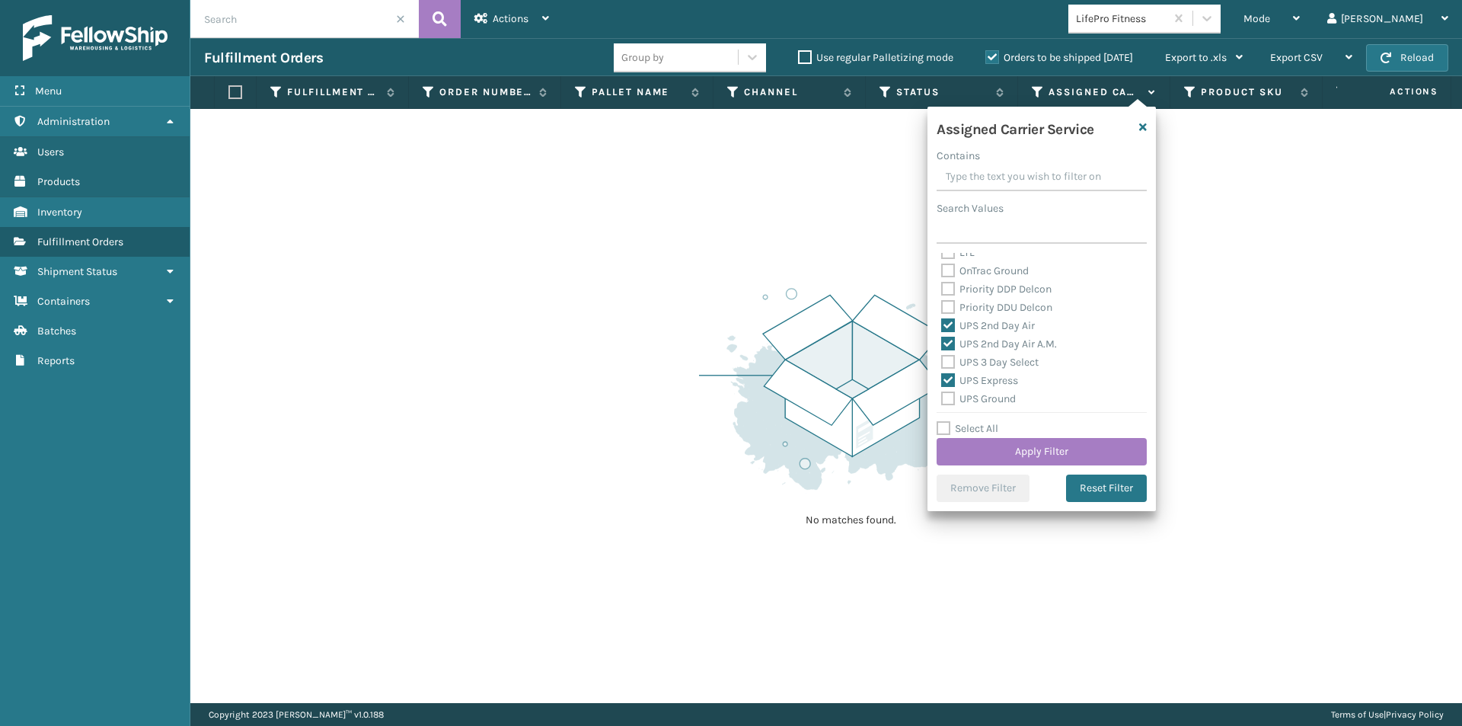
click at [942, 362] on input "UPS 3 Day Select" at bounding box center [941, 358] width 1 height 10
click at [947, 322] on label "UPS Ground" at bounding box center [978, 322] width 75 height 13
click at [942, 322] on input "UPS Ground" at bounding box center [941, 319] width 1 height 10
click at [949, 338] on label "UPS Next Day Air" at bounding box center [989, 340] width 97 height 13
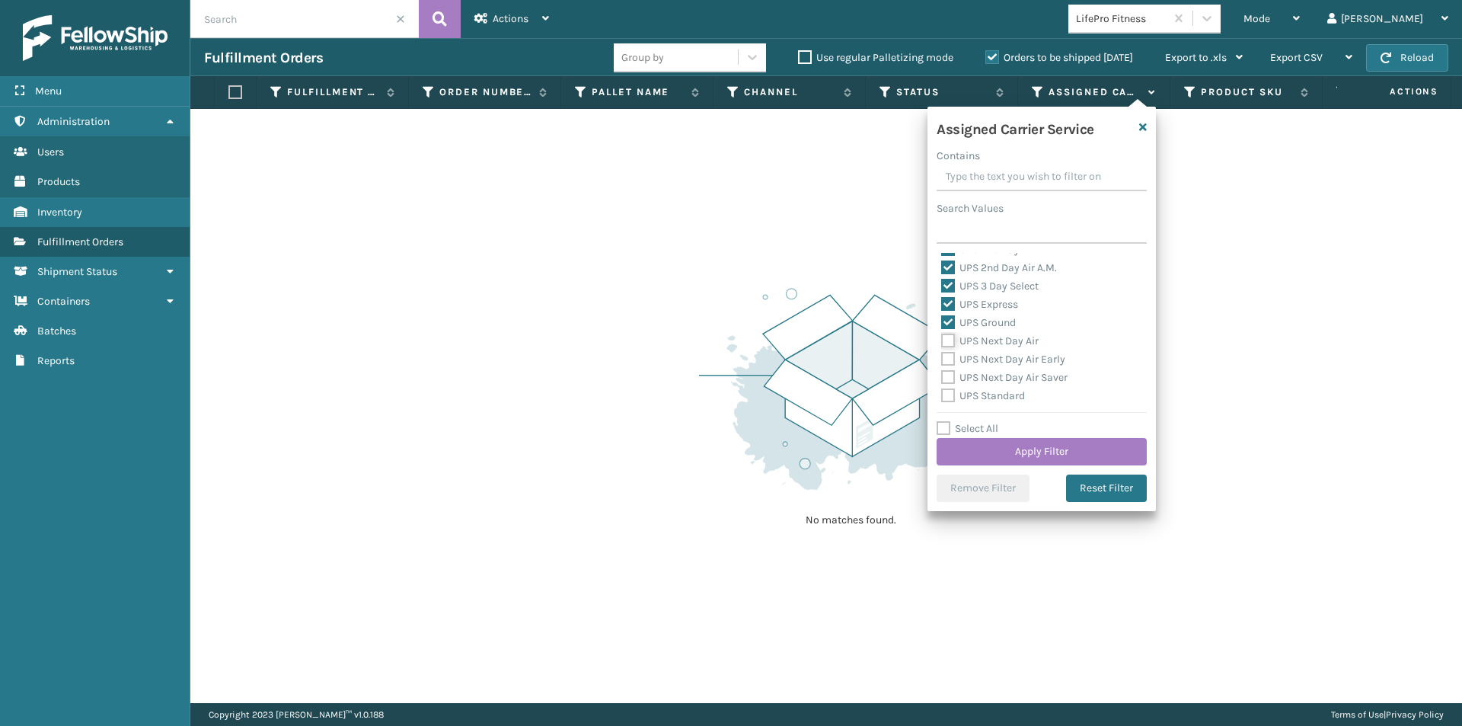
click at [942, 338] on input "UPS Next Day Air" at bounding box center [941, 337] width 1 height 10
click at [947, 359] on label "UPS Next Day Air Early" at bounding box center [1003, 359] width 124 height 13
click at [942, 359] on input "UPS Next Day Air Early" at bounding box center [941, 355] width 1 height 10
click at [949, 379] on label "UPS Next Day Air Saver" at bounding box center [1004, 377] width 126 height 13
click at [942, 379] on input "UPS Next Day Air Saver" at bounding box center [941, 374] width 1 height 10
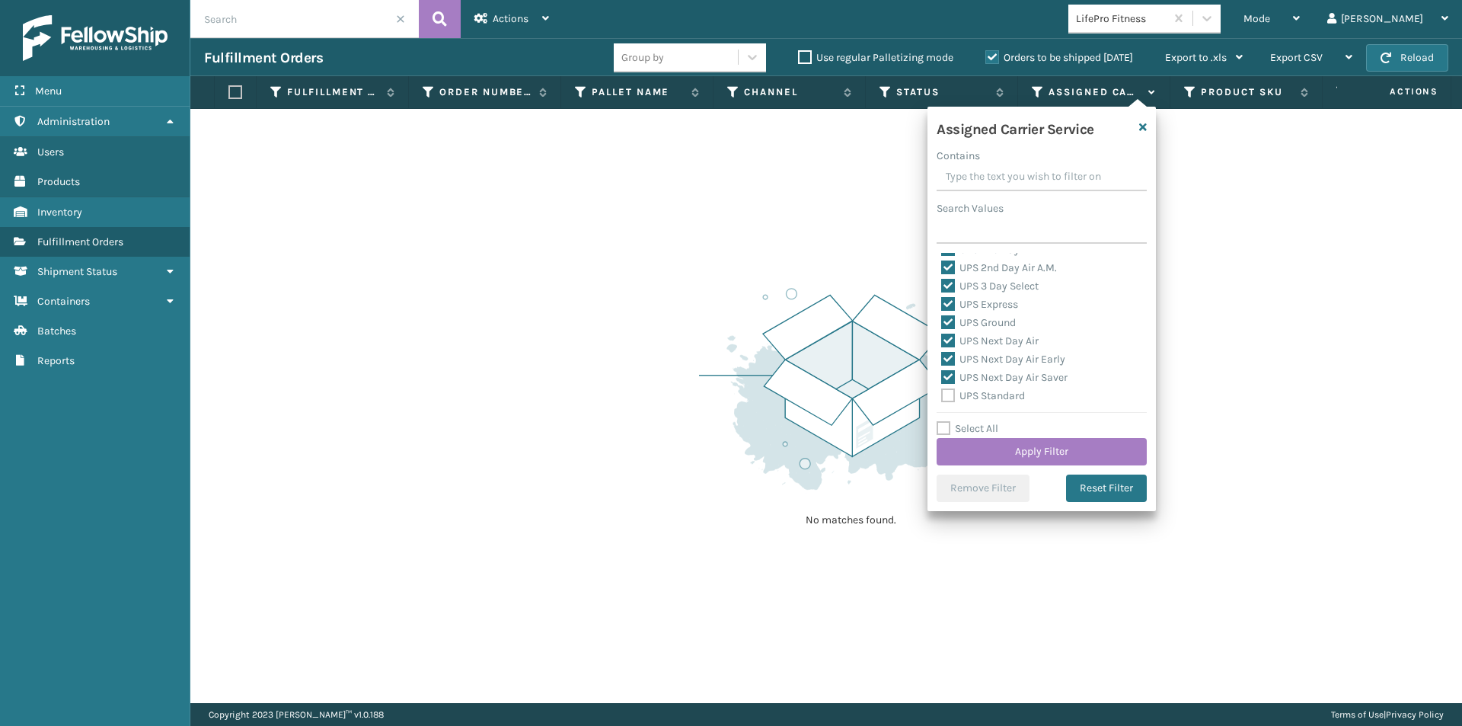
click at [945, 398] on label "UPS Standard" at bounding box center [983, 395] width 84 height 13
click at [942, 397] on input "UPS Standard" at bounding box center [941, 392] width 1 height 10
click at [945, 332] on label "UPS SurePost 1LB or Greater" at bounding box center [1016, 337] width 150 height 13
click at [942, 332] on input "UPS SurePost 1LB or Greater" at bounding box center [941, 334] width 1 height 10
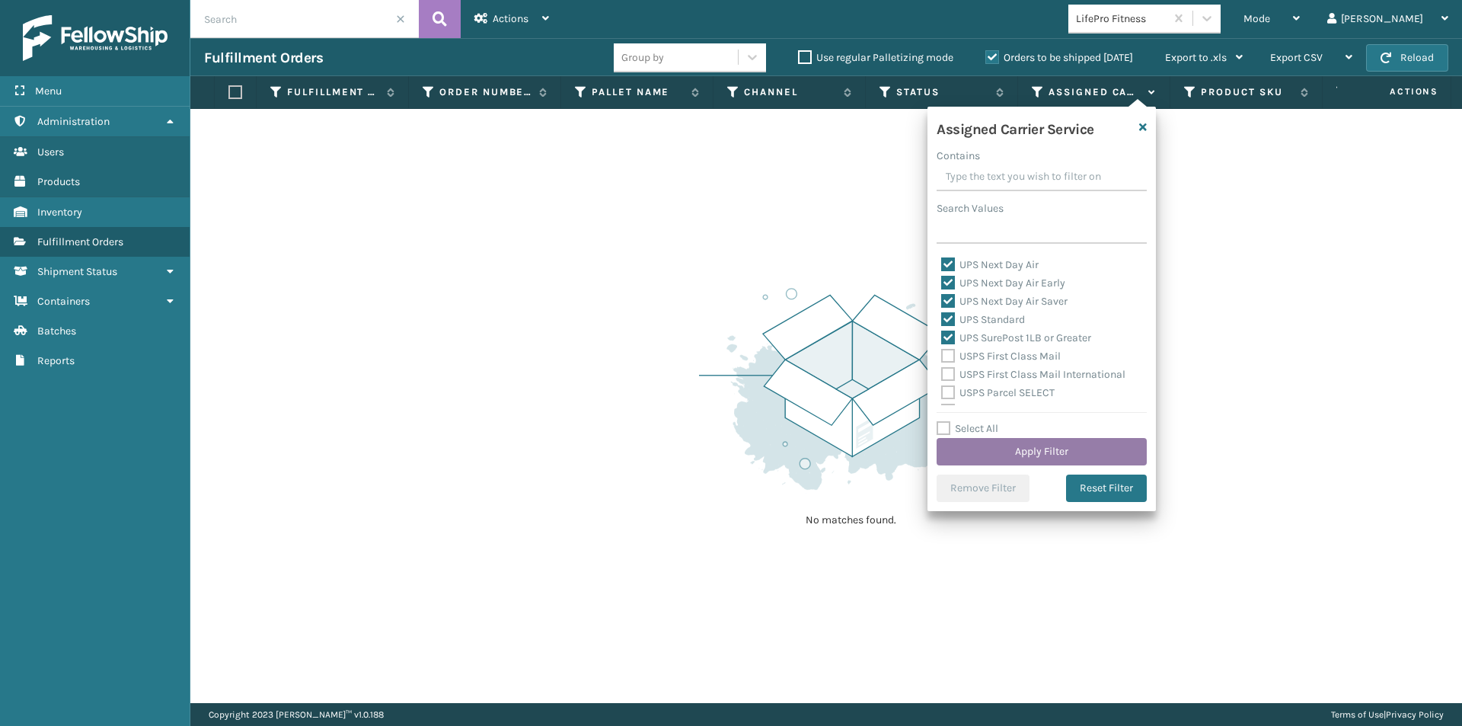
click at [1072, 455] on button "Apply Filter" at bounding box center [1042, 451] width 210 height 27
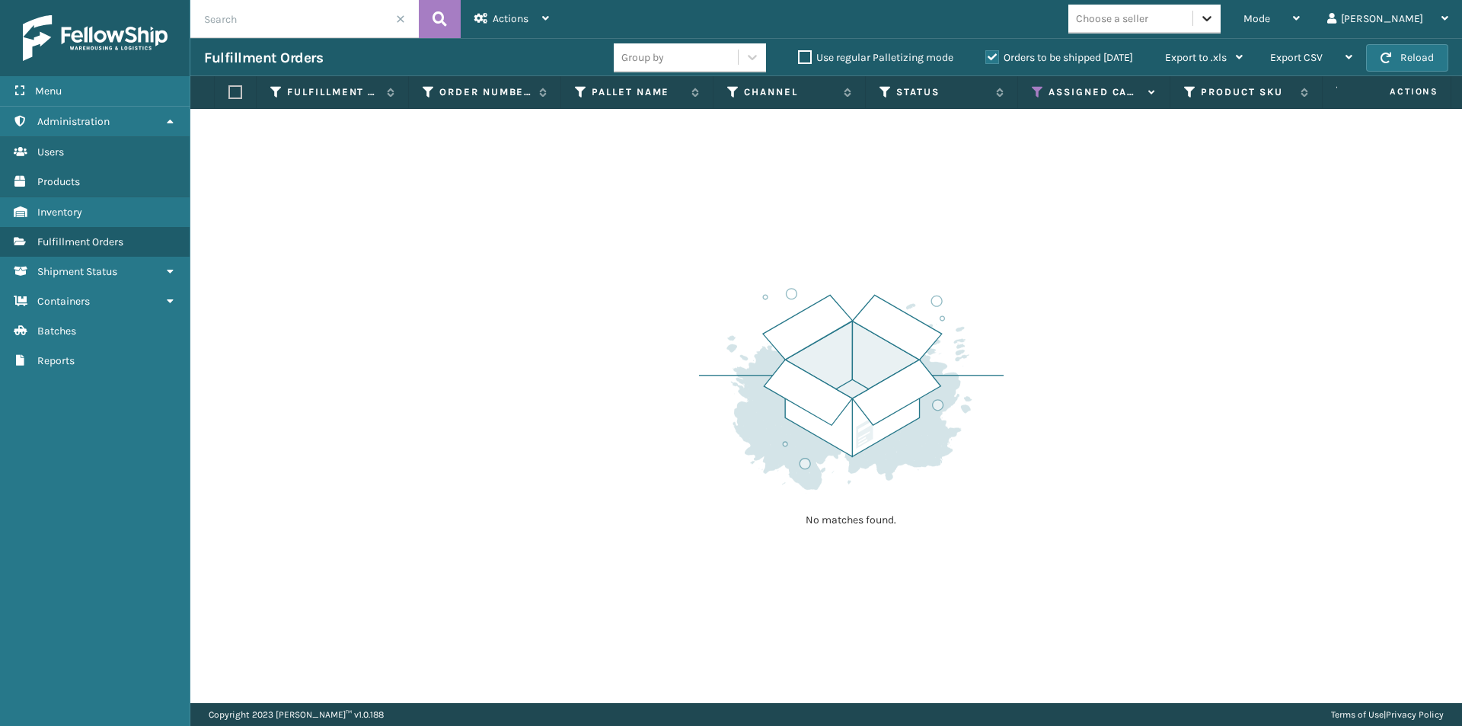
click at [1212, 20] on icon at bounding box center [1207, 18] width 9 height 5
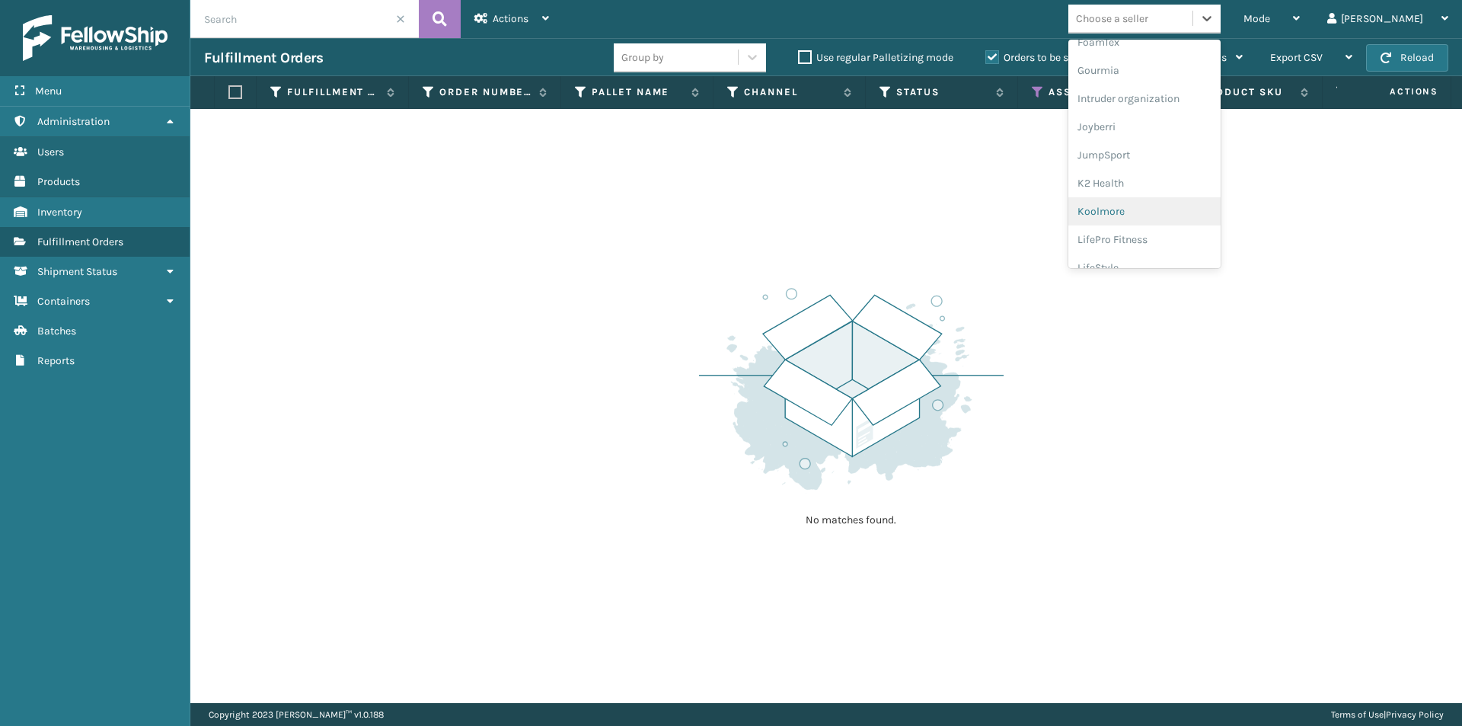
scroll to position [457, 0]
click at [1184, 166] on div "LifePro Fitness" at bounding box center [1145, 163] width 152 height 28
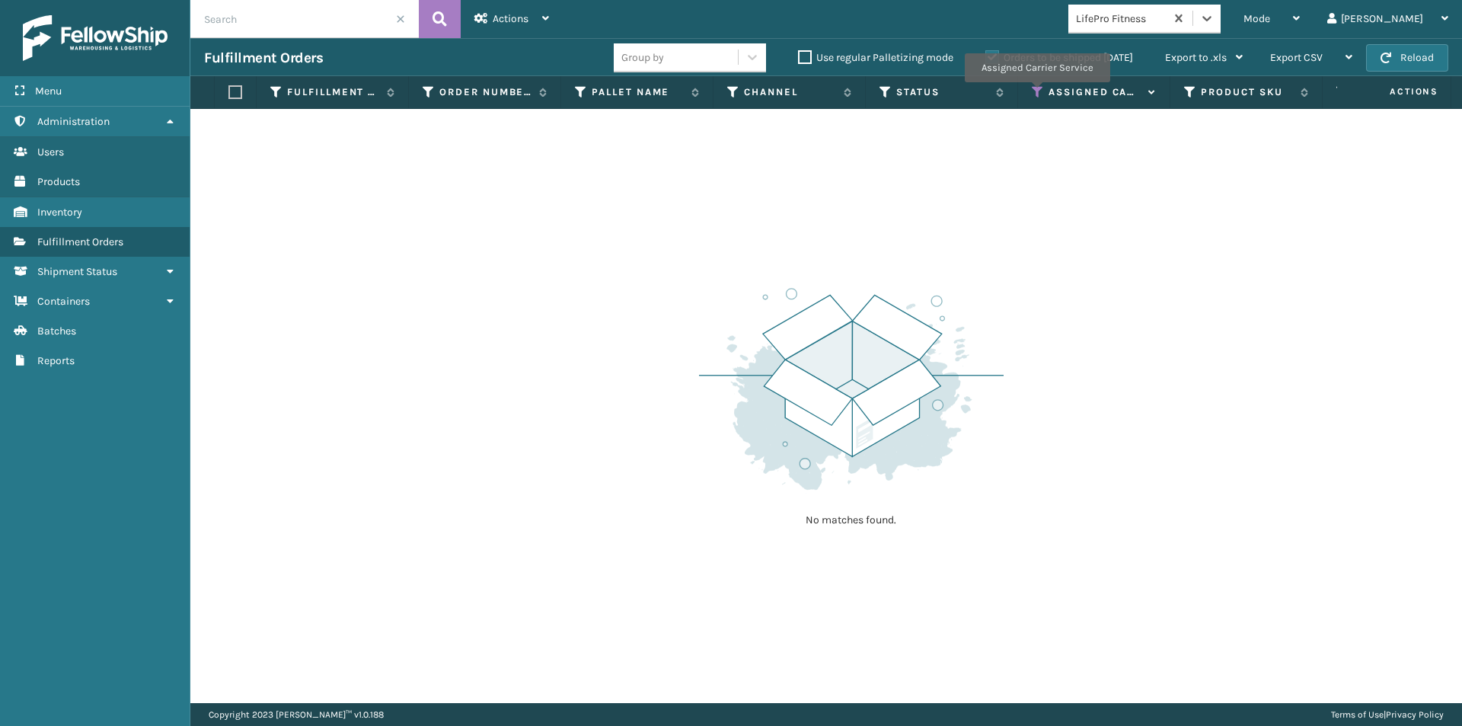
click at [1037, 93] on icon at bounding box center [1038, 92] width 12 height 14
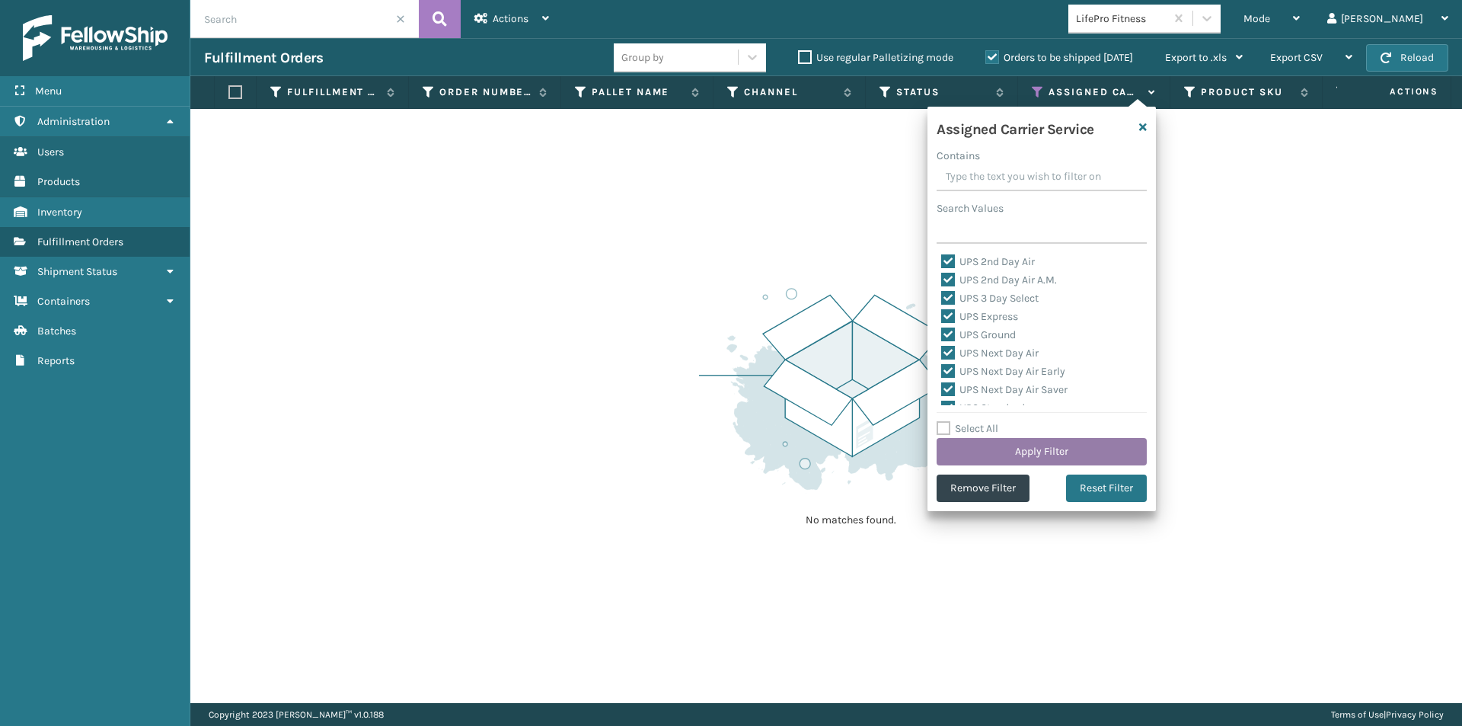
click at [1085, 445] on button "Apply Filter" at bounding box center [1042, 451] width 210 height 27
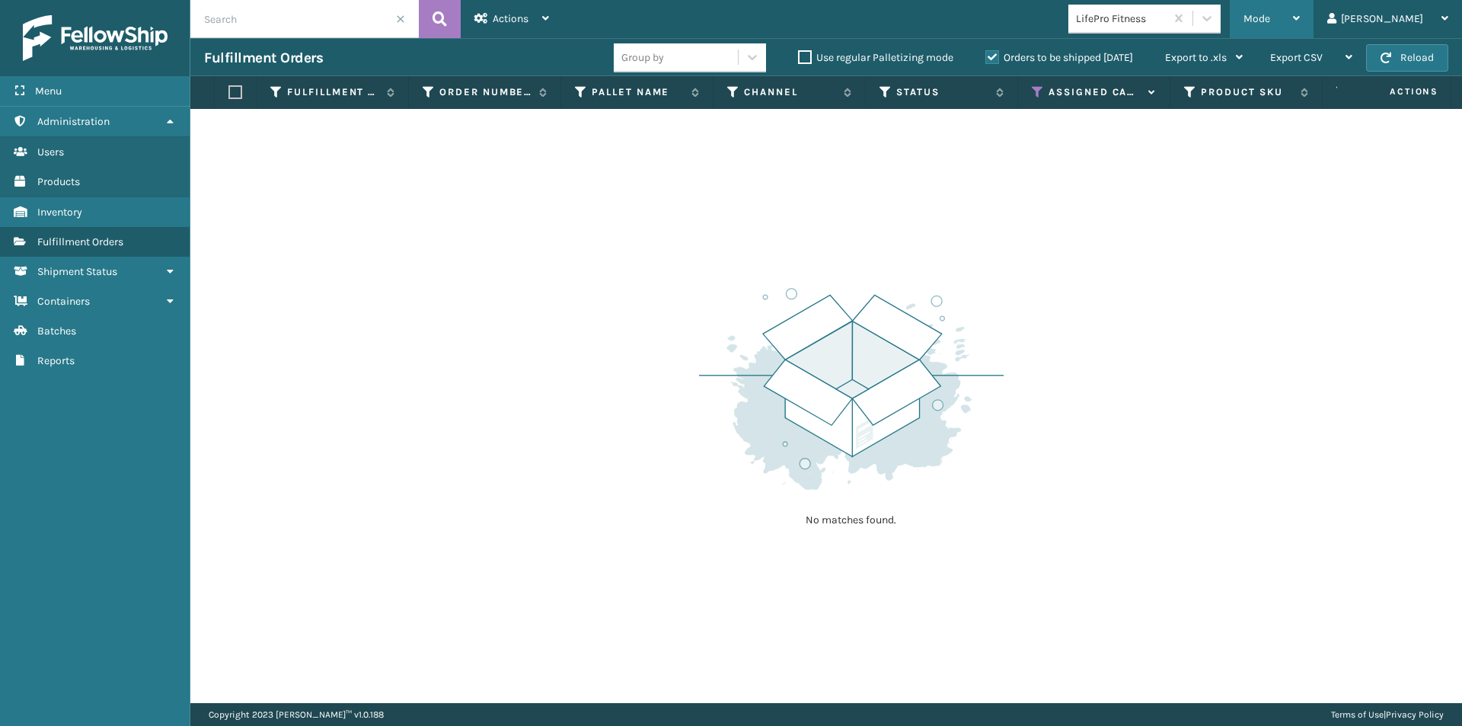
click at [1314, 14] on div "Mode Regular Mode Picking Mode Labeling Mode Exit Scan Mode" at bounding box center [1272, 19] width 84 height 38
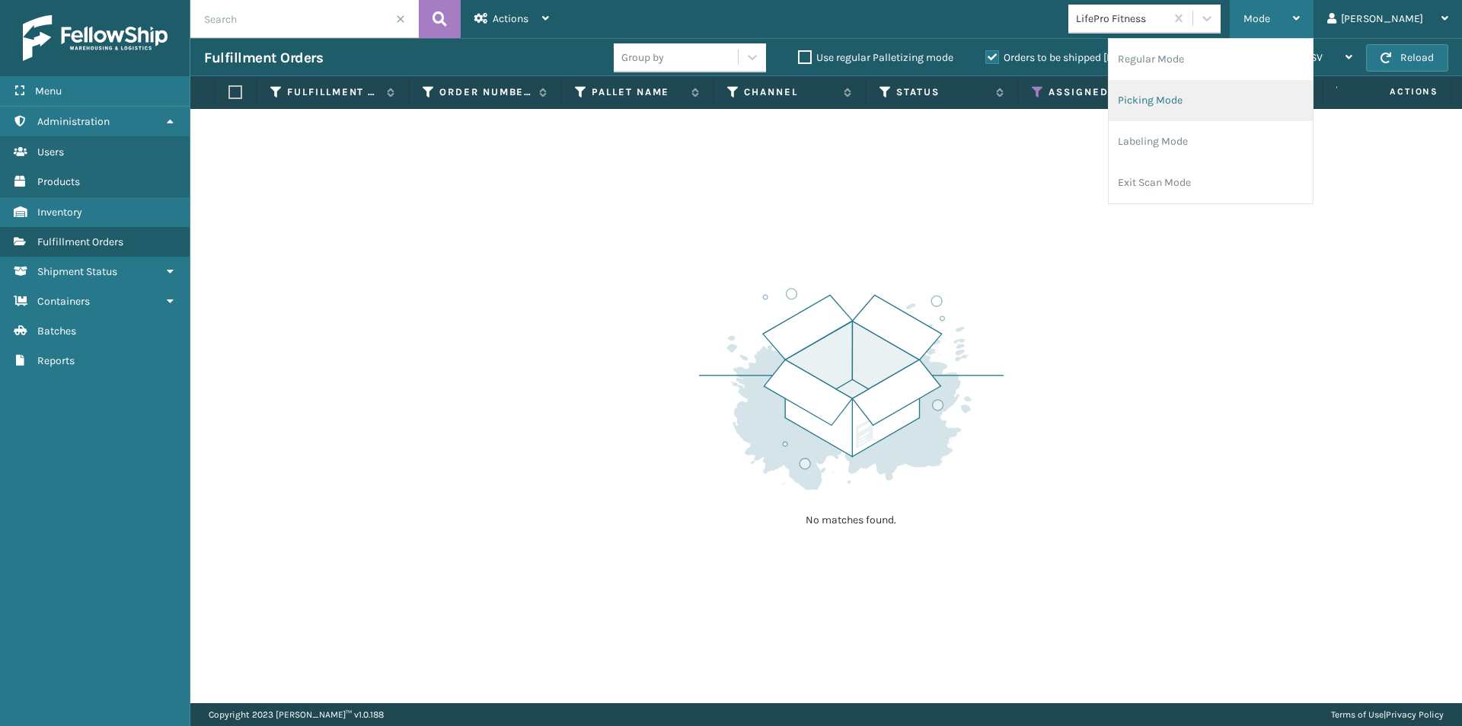
click at [1247, 97] on li "Picking Mode" at bounding box center [1211, 100] width 204 height 41
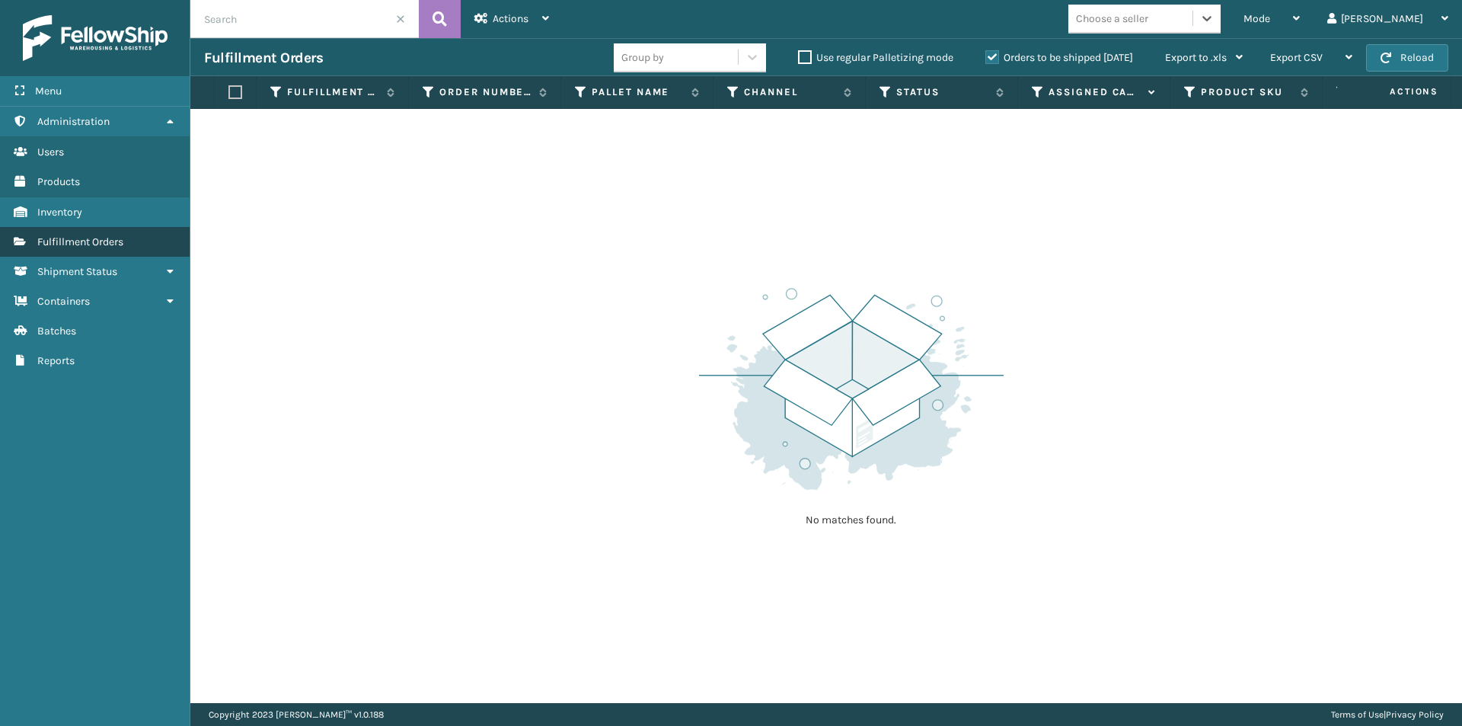
click at [61, 238] on span "Fulfillment Orders" at bounding box center [80, 241] width 86 height 13
click at [1314, 19] on div "Mode Regular Mode Picking Mode Labeling Mode Exit Scan Mode" at bounding box center [1272, 19] width 84 height 38
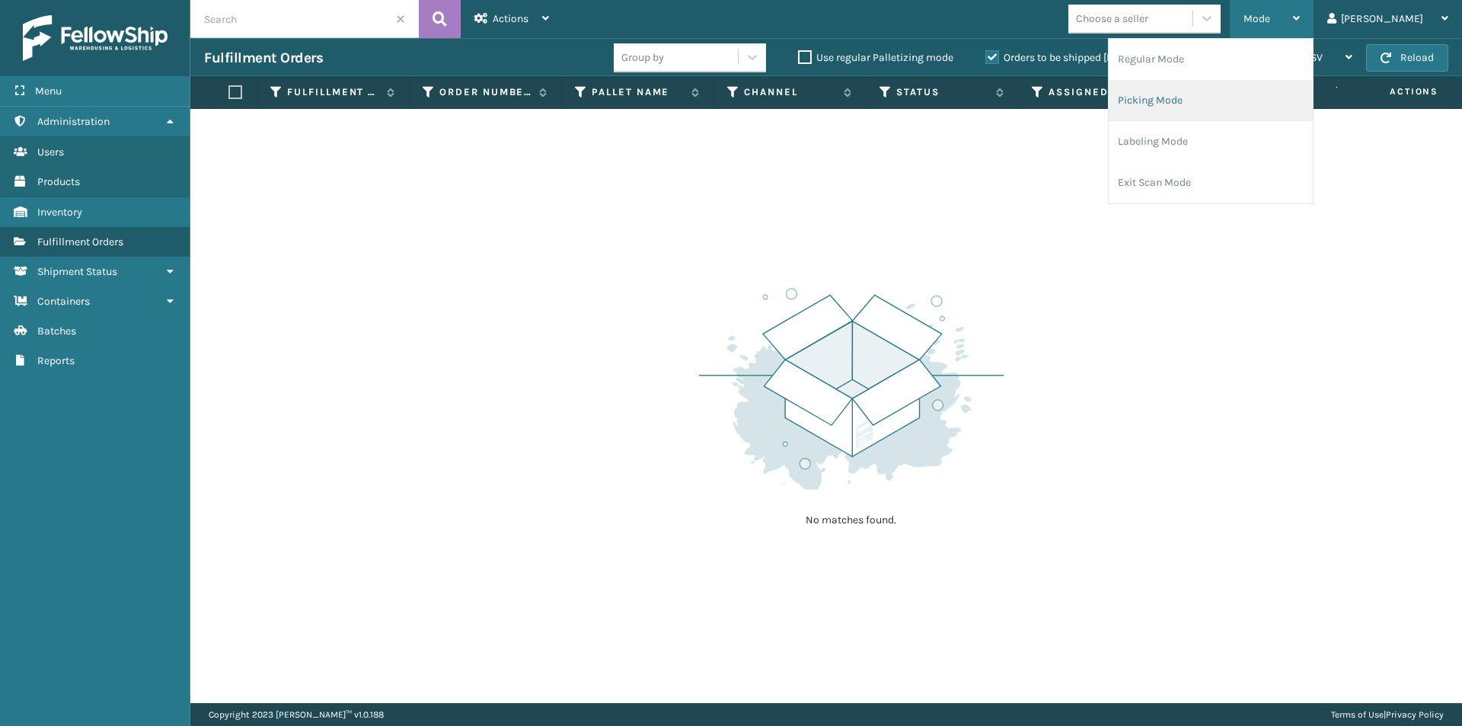
click at [1293, 107] on li "Picking Mode" at bounding box center [1211, 100] width 204 height 41
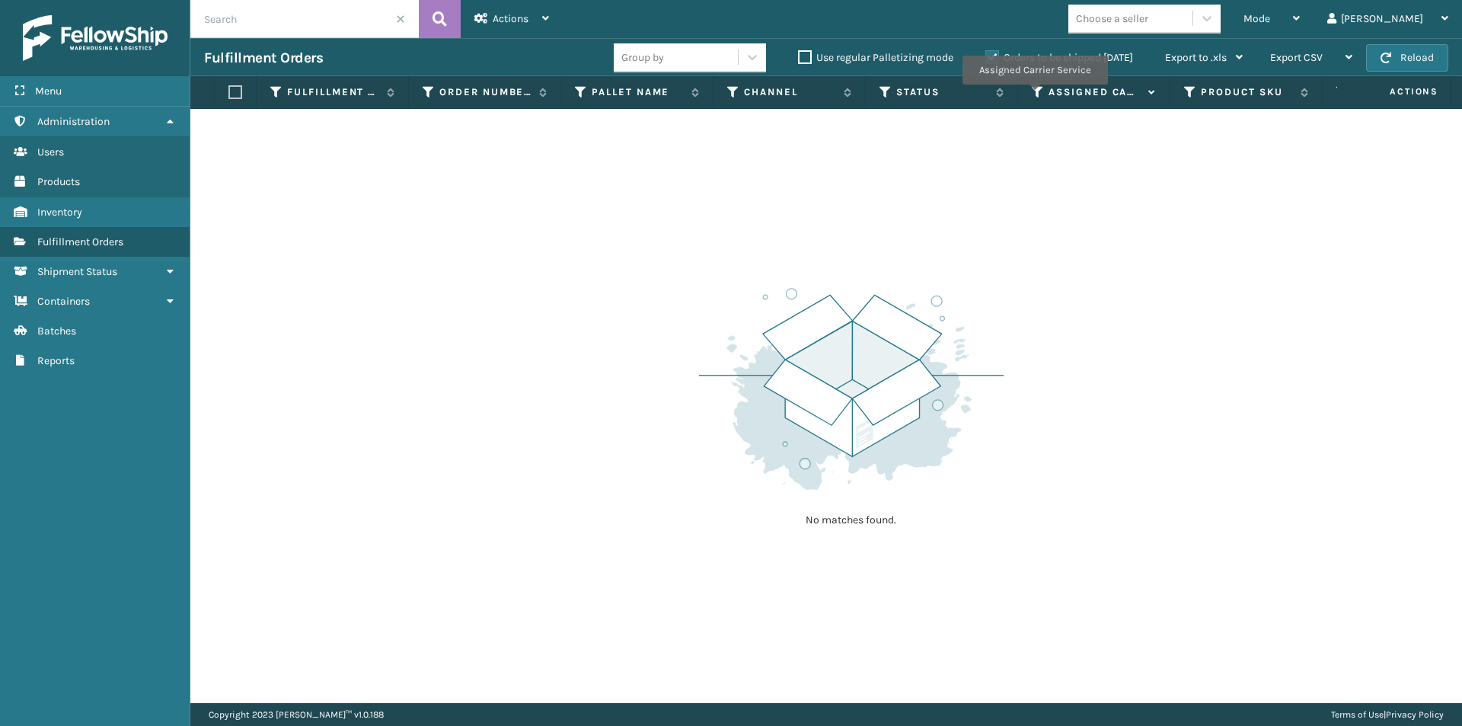
click at [1034, 95] on icon at bounding box center [1038, 92] width 12 height 14
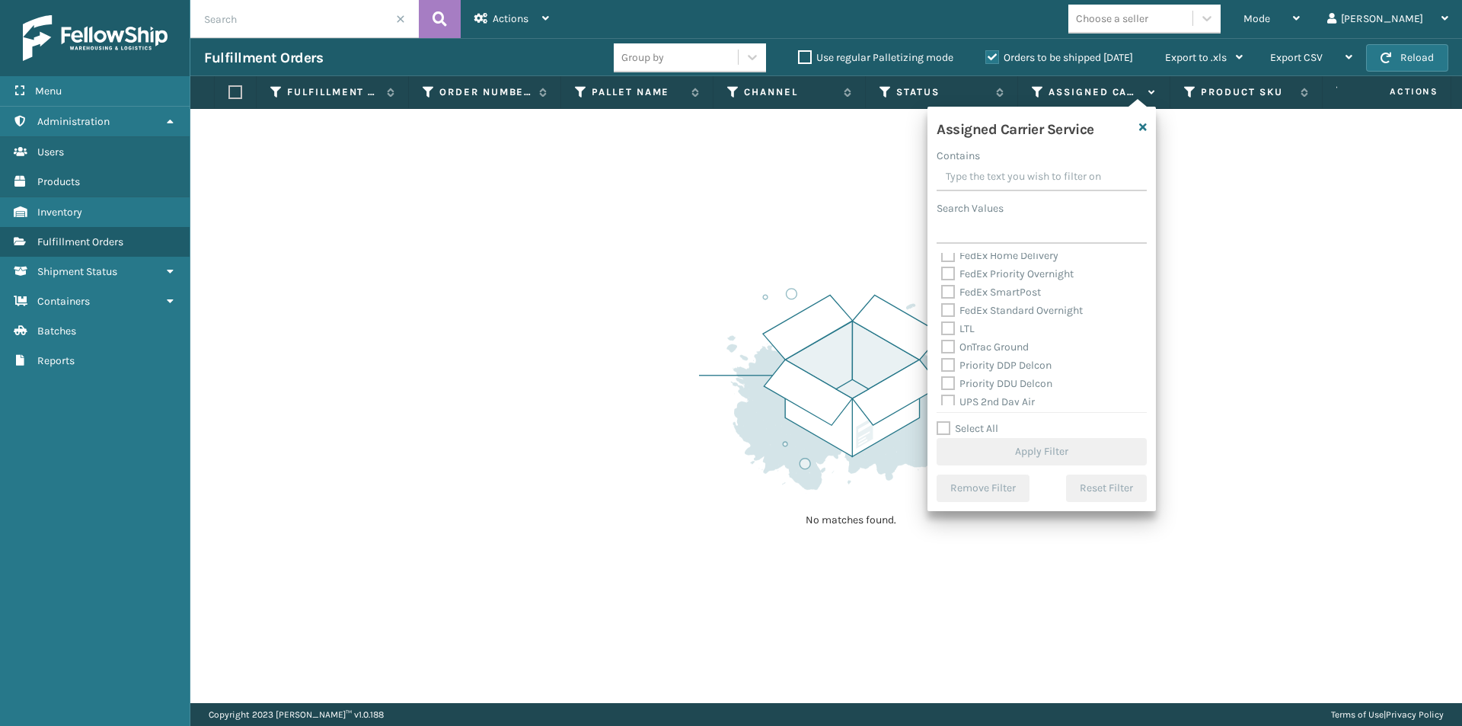
scroll to position [228, 0]
click at [952, 327] on label "UPS 2nd Day Air" at bounding box center [988, 325] width 94 height 13
click at [942, 327] on input "UPS 2nd Day Air" at bounding box center [941, 322] width 1 height 10
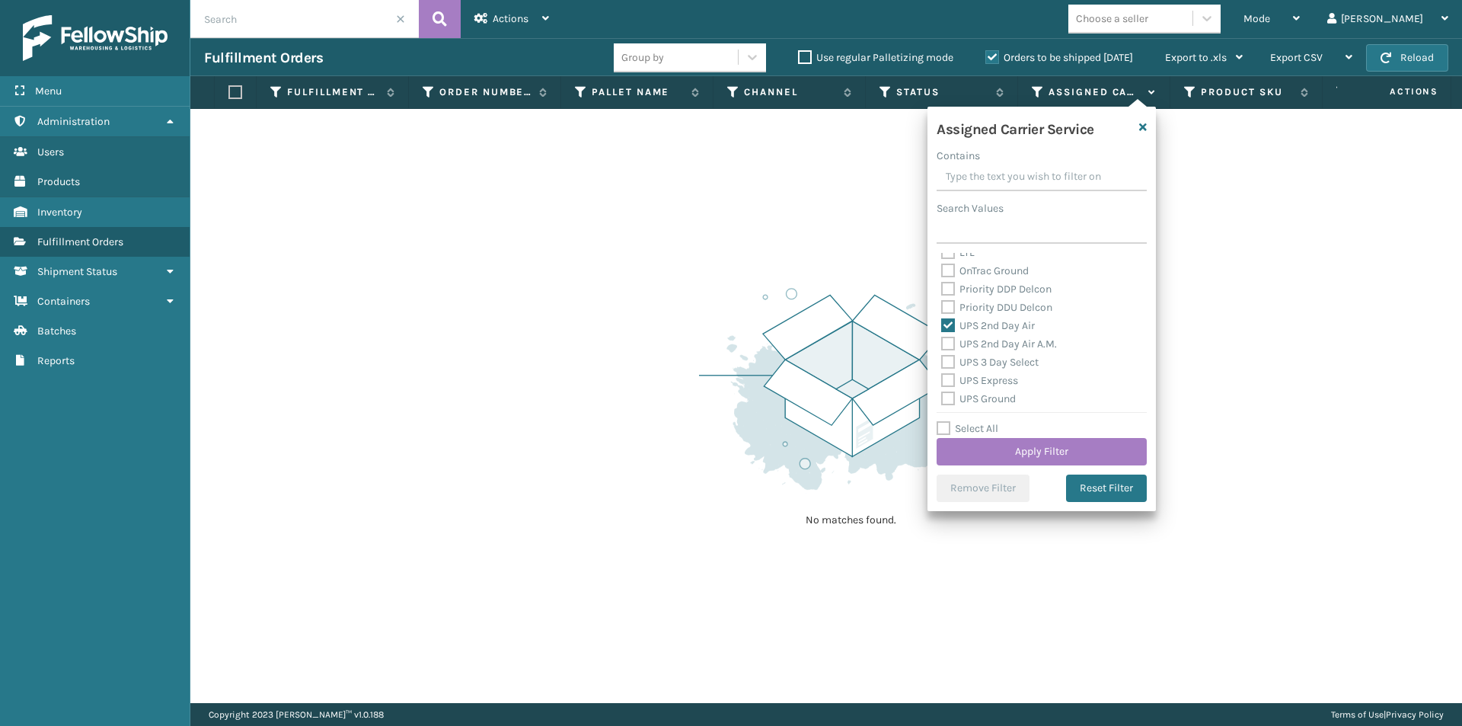
click at [950, 340] on label "UPS 2nd Day Air A.M." at bounding box center [999, 343] width 116 height 13
click at [942, 340] on input "UPS 2nd Day Air A.M." at bounding box center [941, 340] width 1 height 10
click at [946, 360] on label "UPS 3 Day Select" at bounding box center [989, 362] width 97 height 13
click at [942, 360] on input "UPS 3 Day Select" at bounding box center [941, 358] width 1 height 10
click at [950, 379] on label "UPS Express" at bounding box center [979, 380] width 77 height 13
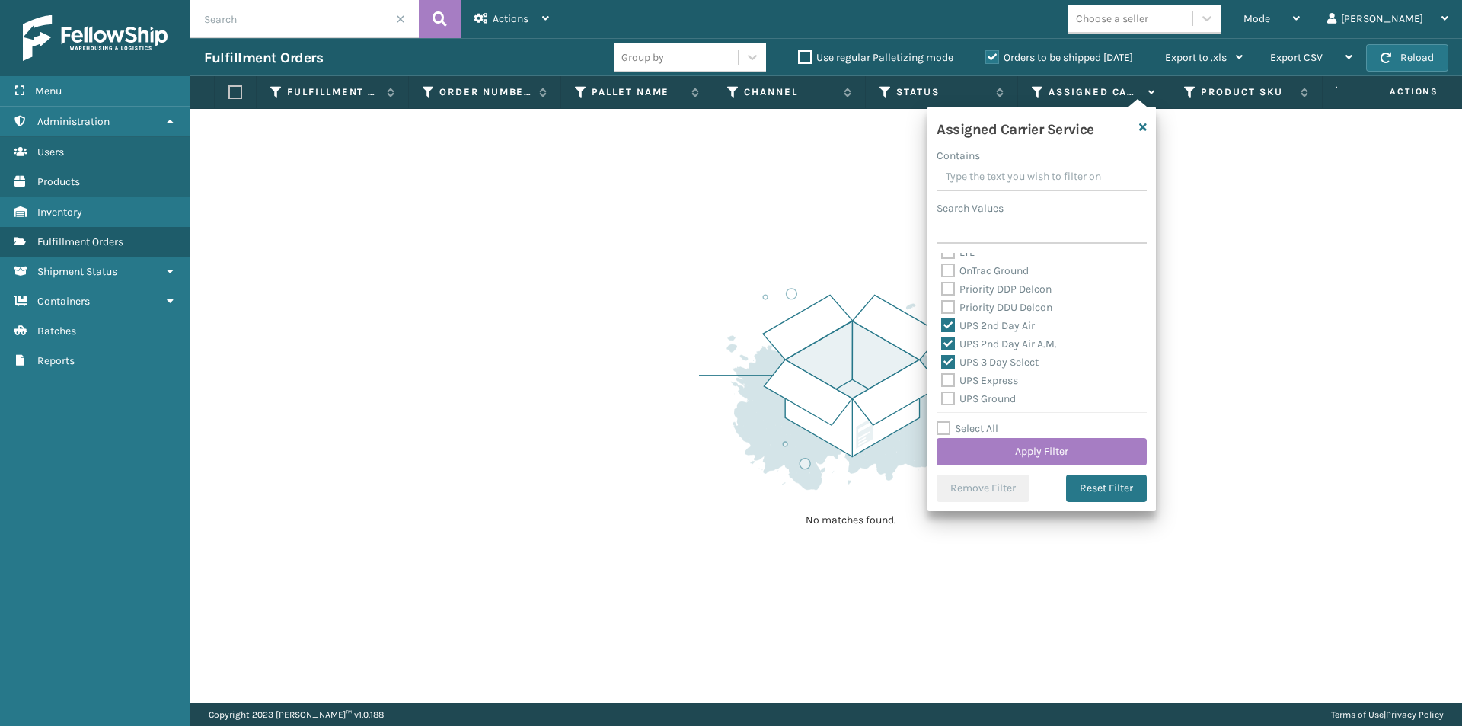
click at [942, 379] on input "UPS Express" at bounding box center [941, 377] width 1 height 10
click at [945, 398] on label "UPS Ground" at bounding box center [978, 398] width 75 height 13
click at [942, 398] on input "UPS Ground" at bounding box center [941, 395] width 1 height 10
click at [951, 343] on label "UPS Next Day Air" at bounding box center [989, 340] width 97 height 13
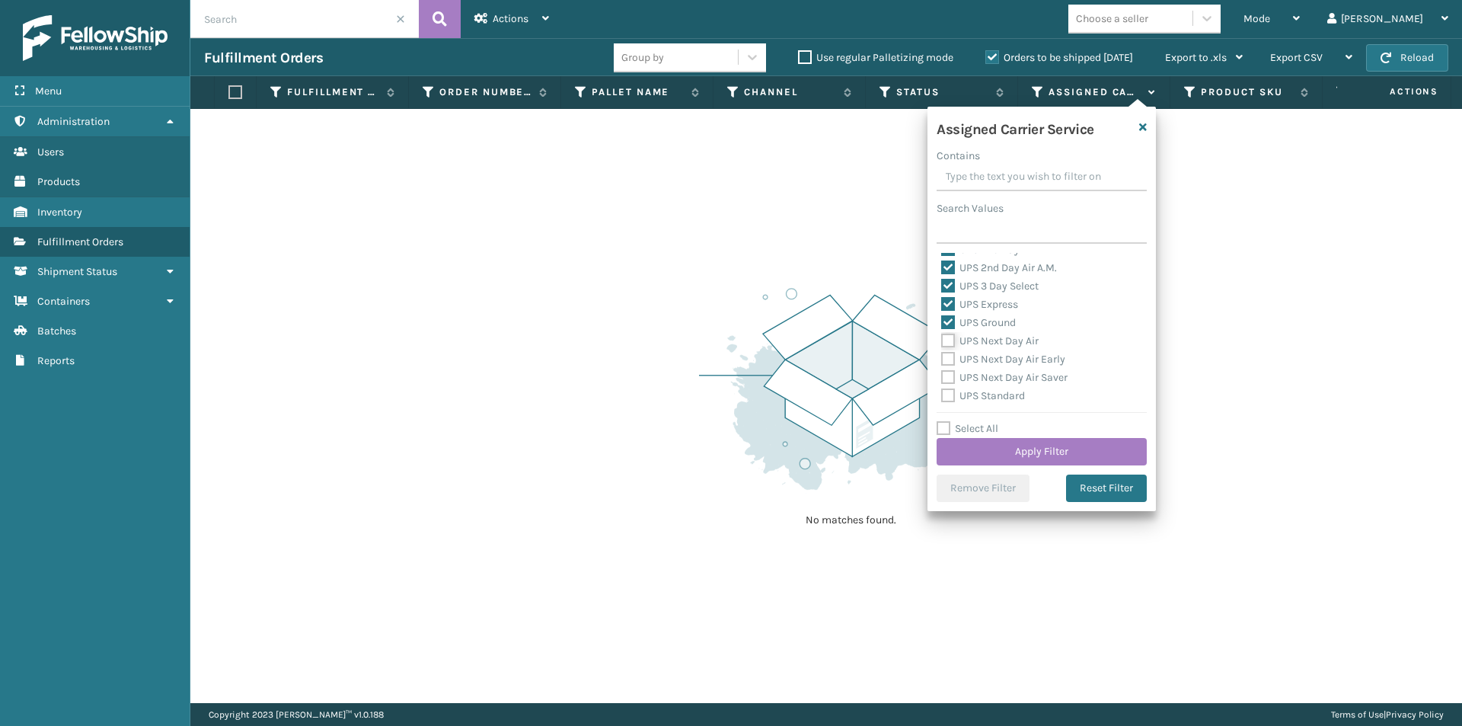
click at [942, 342] on input "UPS Next Day Air" at bounding box center [941, 337] width 1 height 10
click at [947, 359] on label "UPS Next Day Air Early" at bounding box center [1003, 359] width 124 height 13
click at [942, 359] on input "UPS Next Day Air Early" at bounding box center [941, 355] width 1 height 10
click at [948, 373] on label "UPS Next Day Air Saver" at bounding box center [1004, 377] width 126 height 13
click at [942, 373] on input "UPS Next Day Air Saver" at bounding box center [941, 374] width 1 height 10
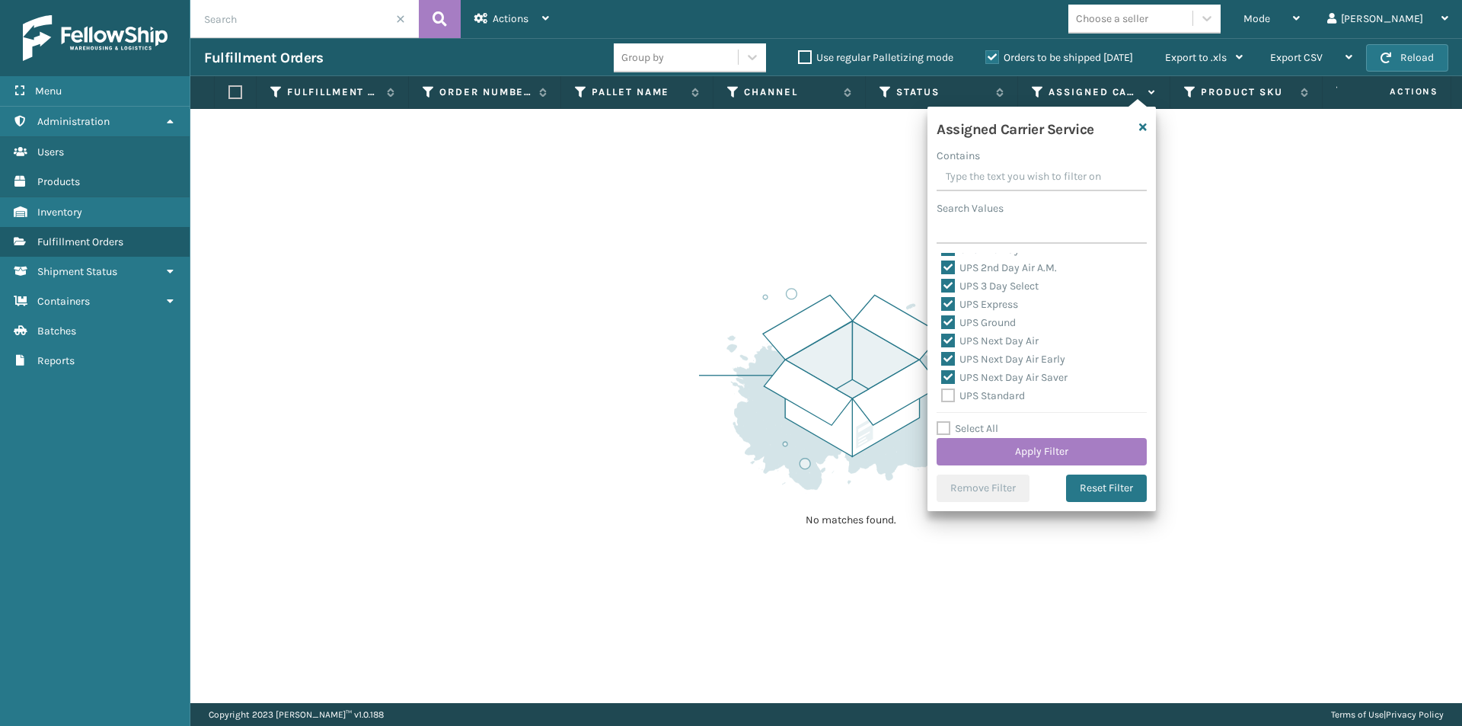
click at [947, 396] on label "UPS Standard" at bounding box center [983, 395] width 84 height 13
click at [942, 396] on input "UPS Standard" at bounding box center [941, 392] width 1 height 10
click at [952, 340] on label "UPS SurePost 1LB or Greater" at bounding box center [1016, 337] width 150 height 13
click at [942, 339] on input "UPS SurePost 1LB or Greater" at bounding box center [941, 334] width 1 height 10
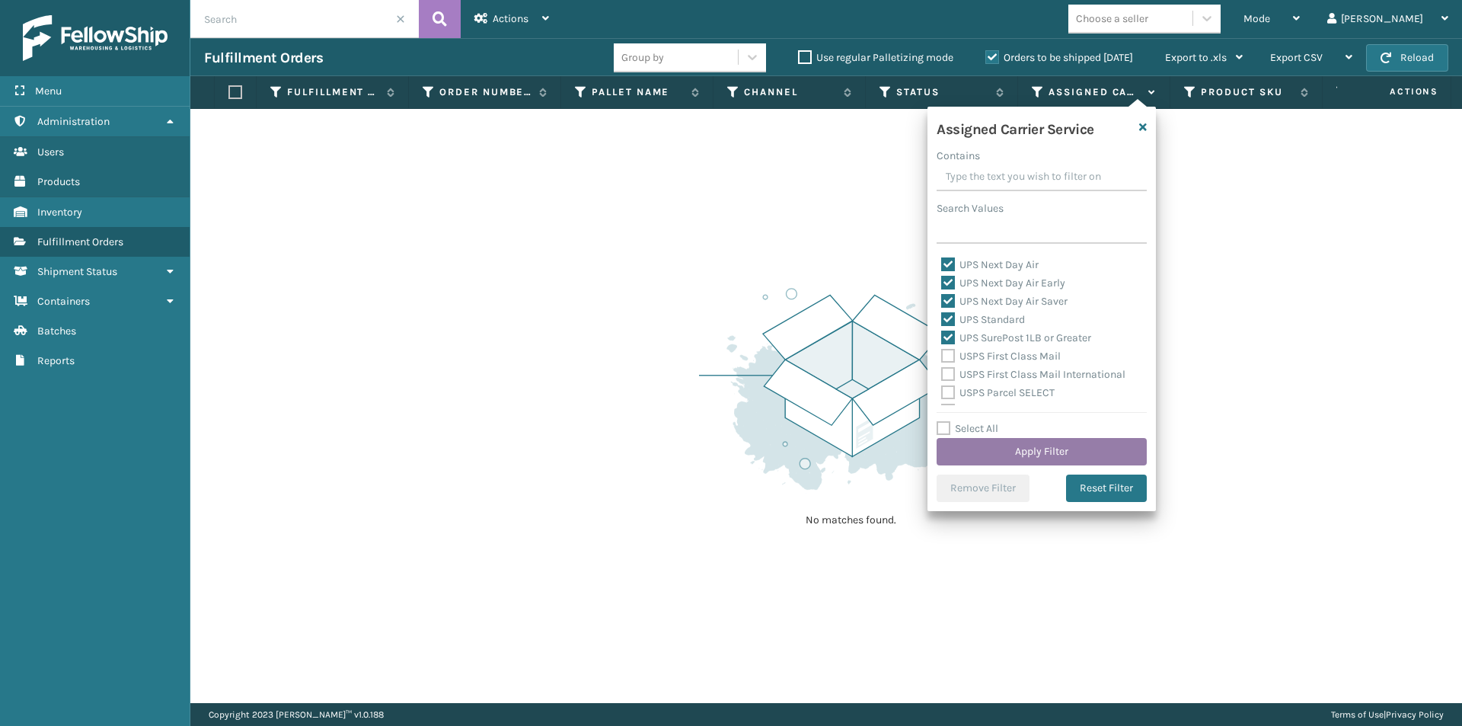
click at [1051, 447] on button "Apply Filter" at bounding box center [1042, 451] width 210 height 27
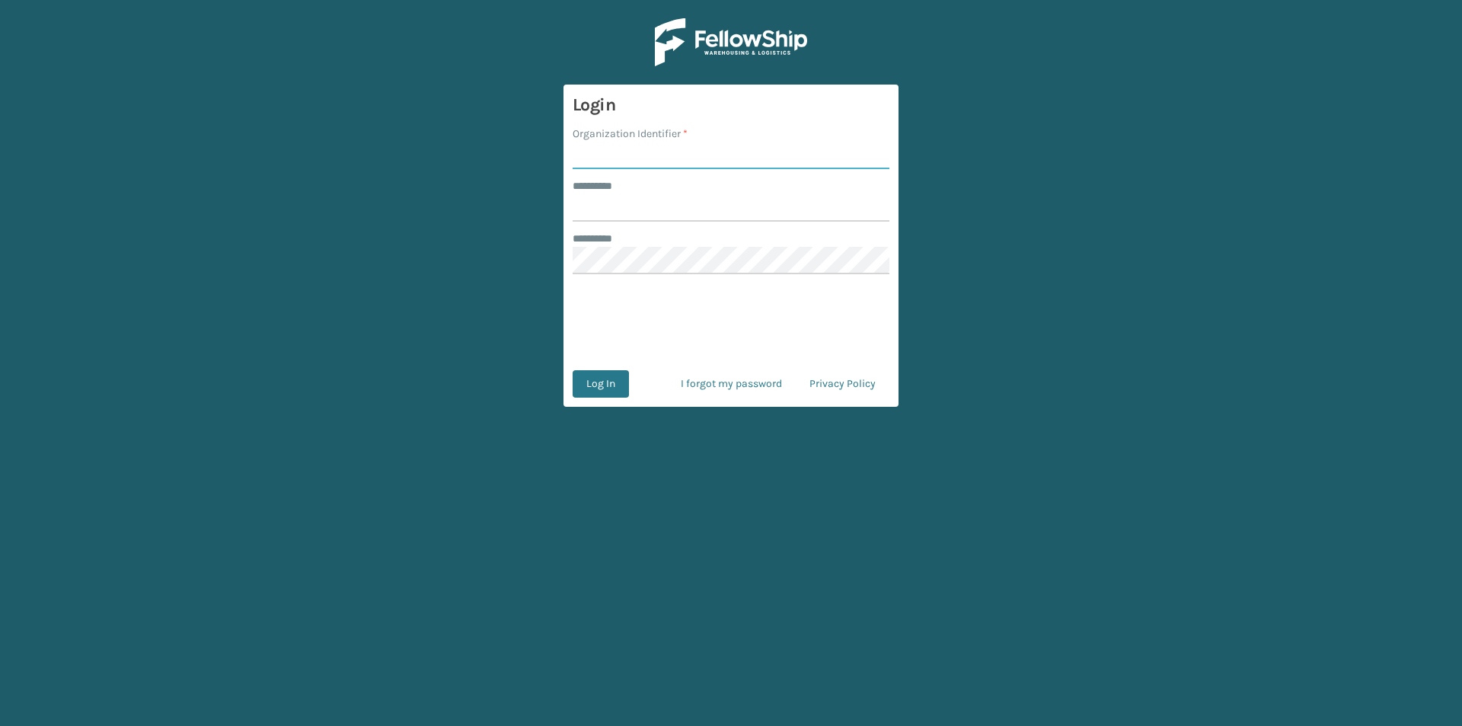
click at [644, 160] on input "Organization Identifier *" at bounding box center [731, 155] width 317 height 27
type input "FELLOWSHIP - WEST"
click at [676, 204] on input "******** *" at bounding box center [731, 207] width 317 height 27
type input "******"
click at [604, 391] on button "Log In" at bounding box center [601, 383] width 56 height 27
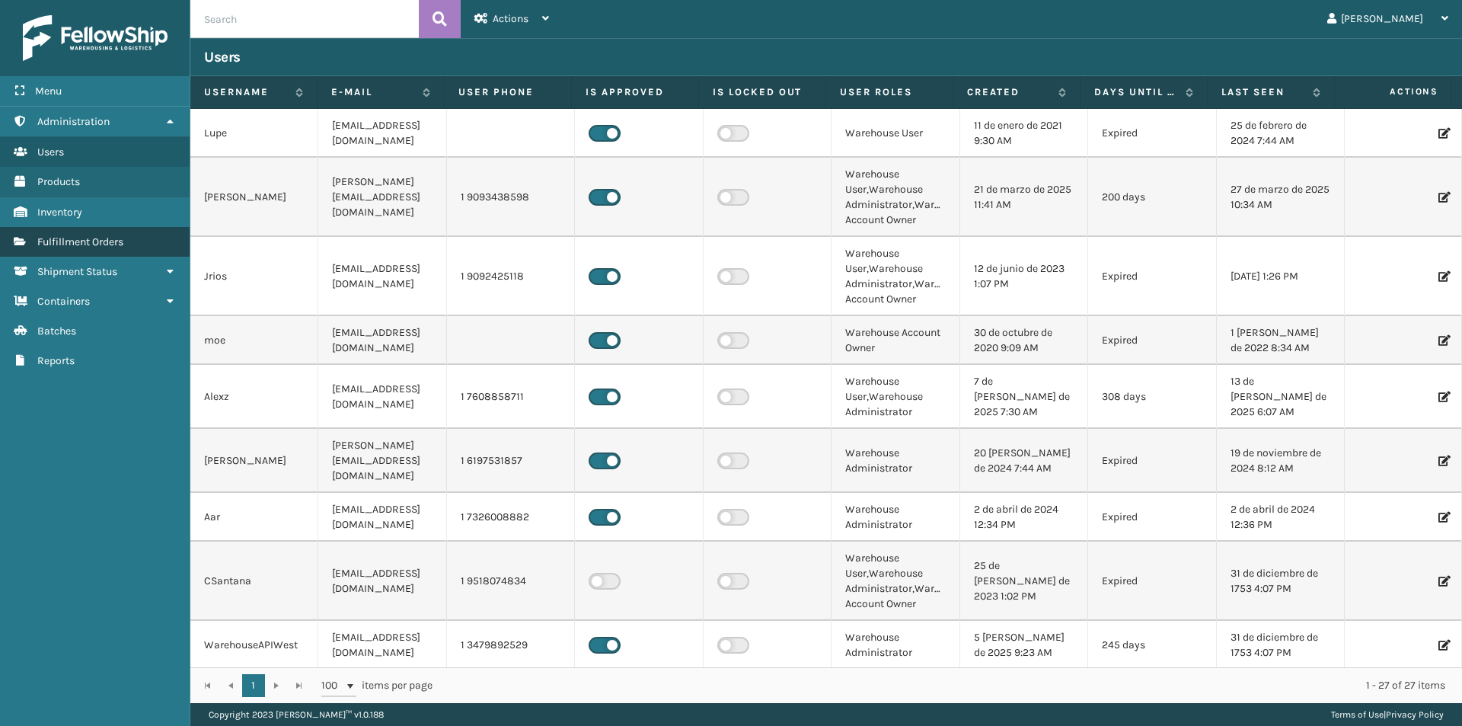
click at [79, 248] on span "Fulfillment Orders" at bounding box center [80, 241] width 86 height 13
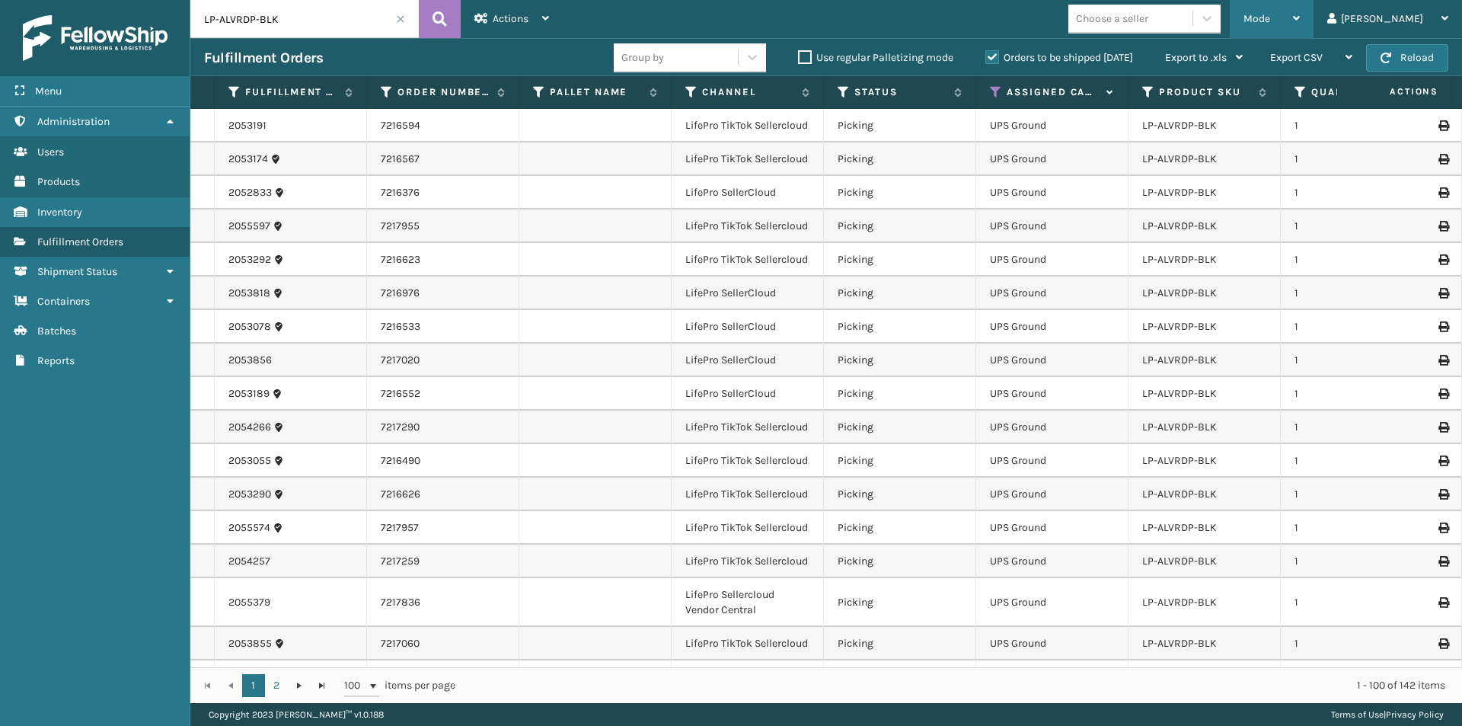
click at [1300, 17] on icon at bounding box center [1296, 18] width 7 height 11
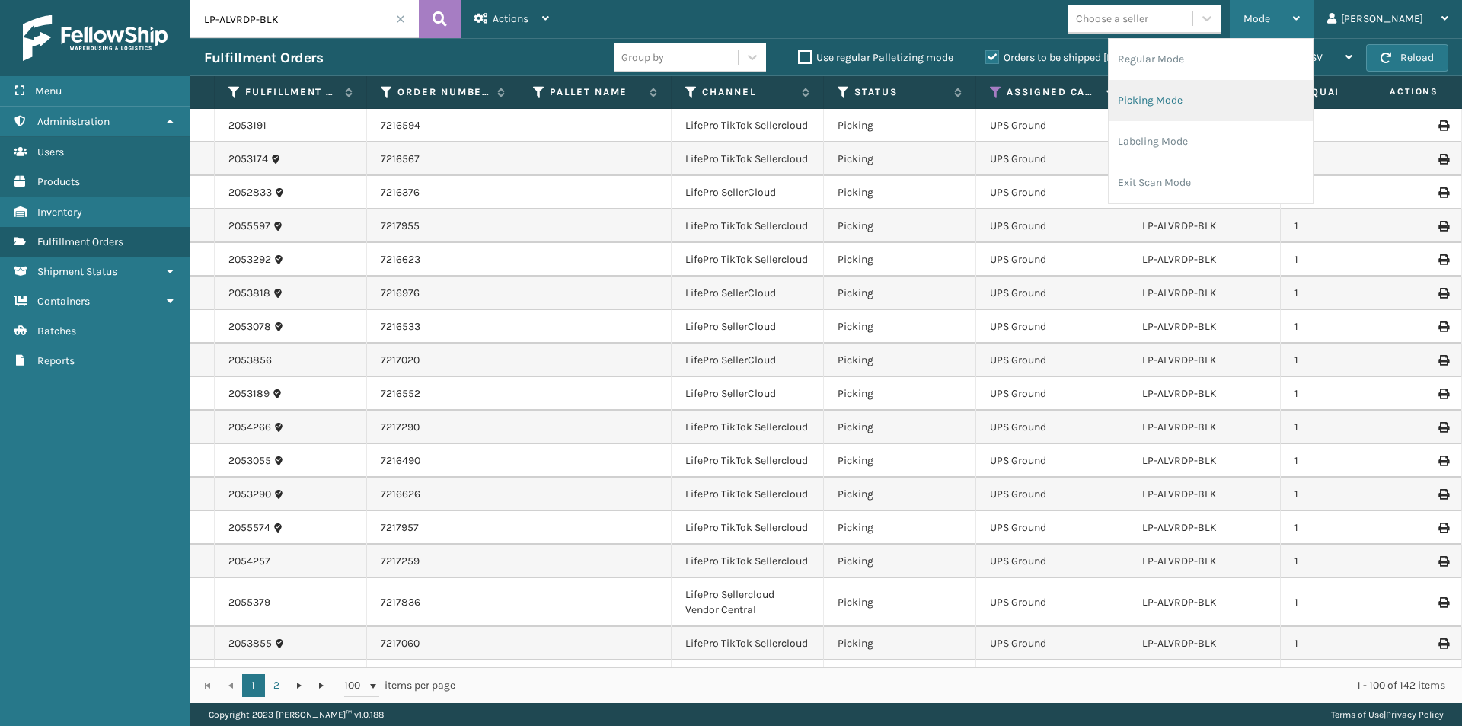
click at [1232, 115] on li "Picking Mode" at bounding box center [1211, 100] width 204 height 41
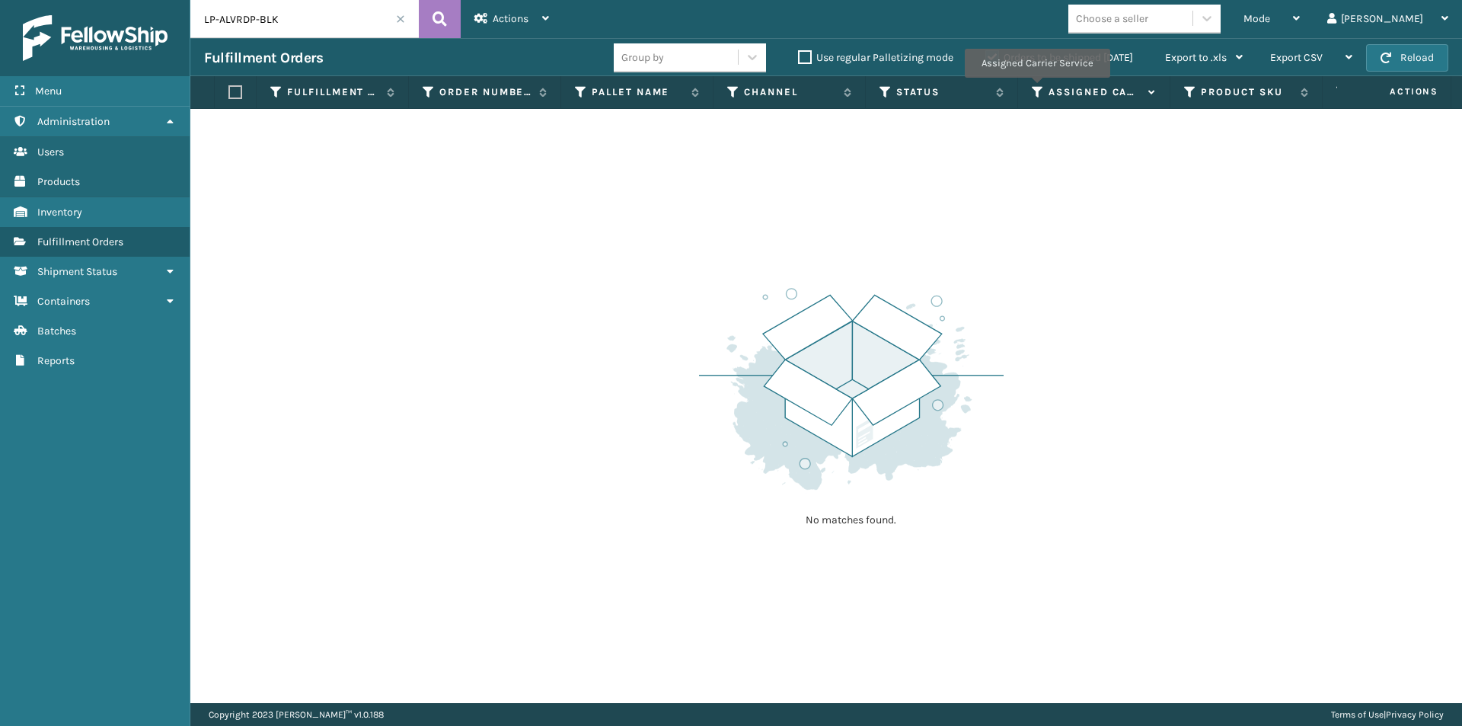
click at [1037, 88] on icon at bounding box center [1038, 92] width 12 height 14
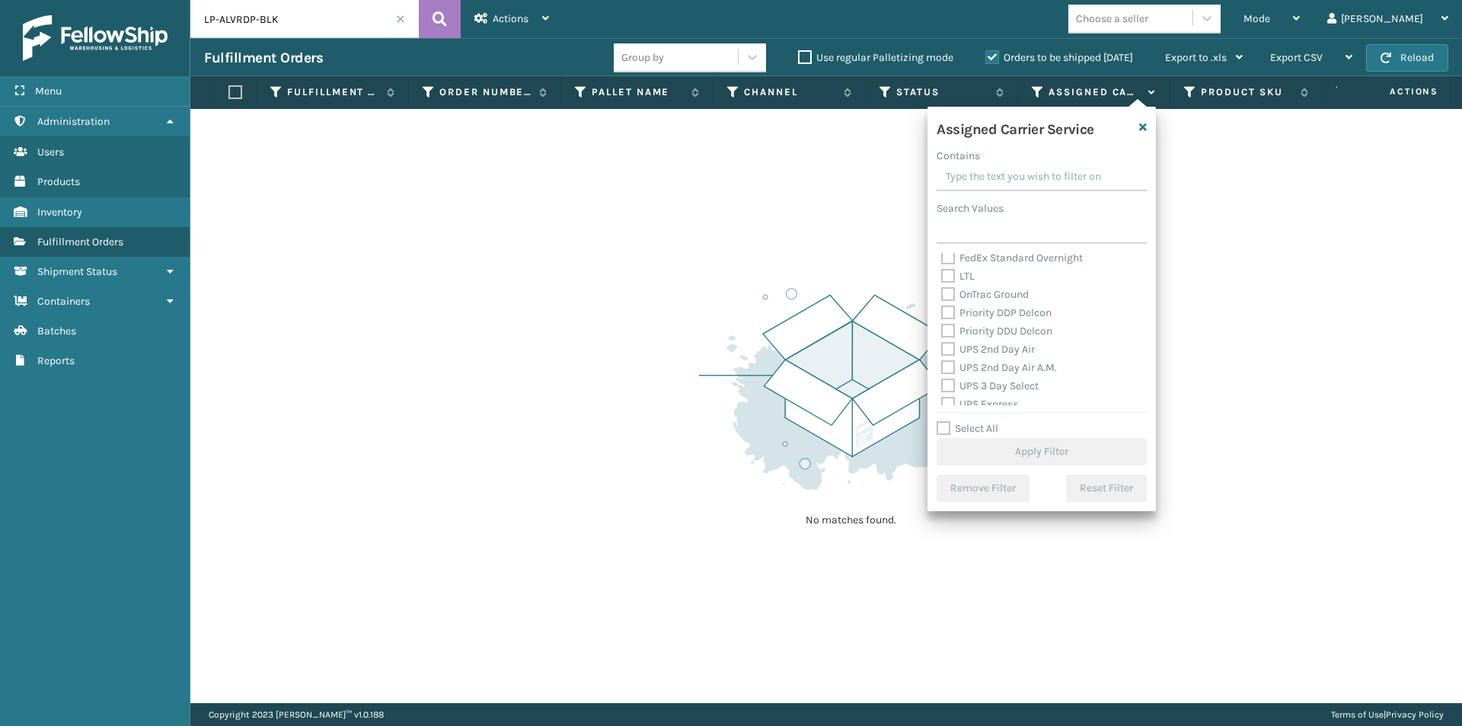
scroll to position [228, 0]
click at [951, 324] on label "UPS 2nd Day Air" at bounding box center [988, 325] width 94 height 13
click at [942, 324] on input "UPS 2nd Day Air" at bounding box center [941, 322] width 1 height 10
checkbox input "true"
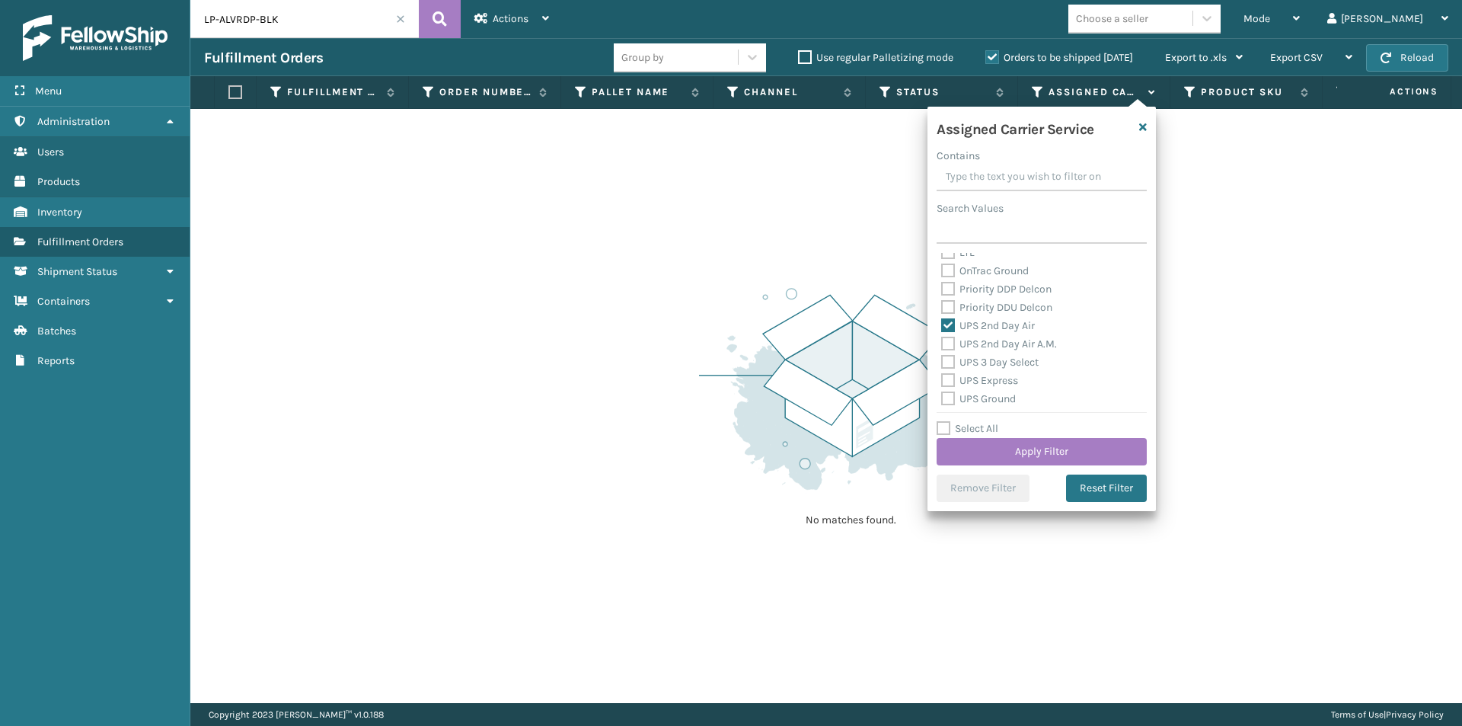
click at [952, 341] on label "UPS 2nd Day Air A.M." at bounding box center [999, 343] width 116 height 13
click at [942, 341] on input "UPS 2nd Day Air A.M." at bounding box center [941, 340] width 1 height 10
checkbox input "true"
click at [948, 360] on label "UPS 3 Day Select" at bounding box center [989, 362] width 97 height 13
click at [942, 360] on input "UPS 3 Day Select" at bounding box center [941, 358] width 1 height 10
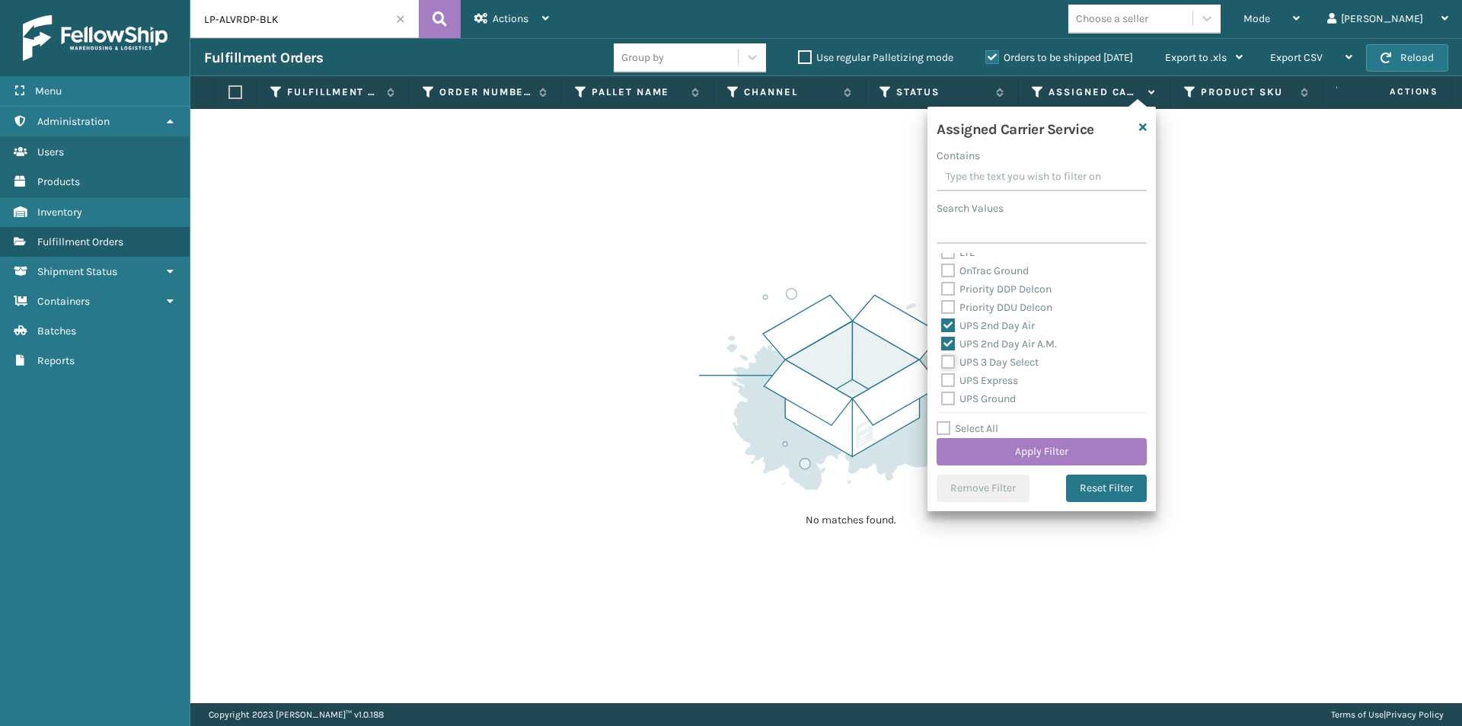
checkbox input "true"
click at [951, 382] on label "UPS Express" at bounding box center [979, 380] width 77 height 13
click at [942, 382] on input "UPS Express" at bounding box center [941, 377] width 1 height 10
checkbox input "true"
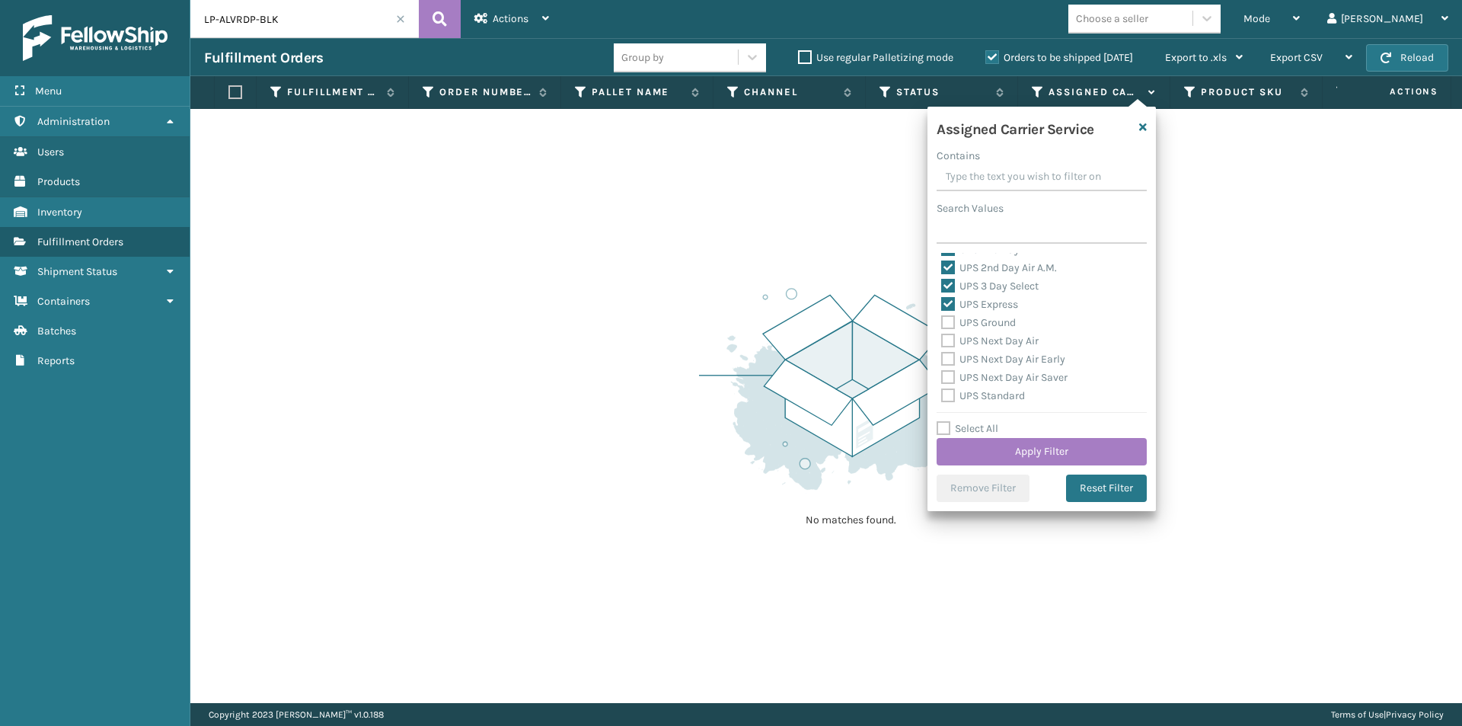
click at [950, 324] on label "UPS Ground" at bounding box center [978, 322] width 75 height 13
click at [942, 324] on input "UPS Ground" at bounding box center [941, 319] width 1 height 10
checkbox input "true"
click at [948, 335] on label "UPS Next Day Air" at bounding box center [989, 340] width 97 height 13
click at [942, 335] on input "UPS Next Day Air" at bounding box center [941, 337] width 1 height 10
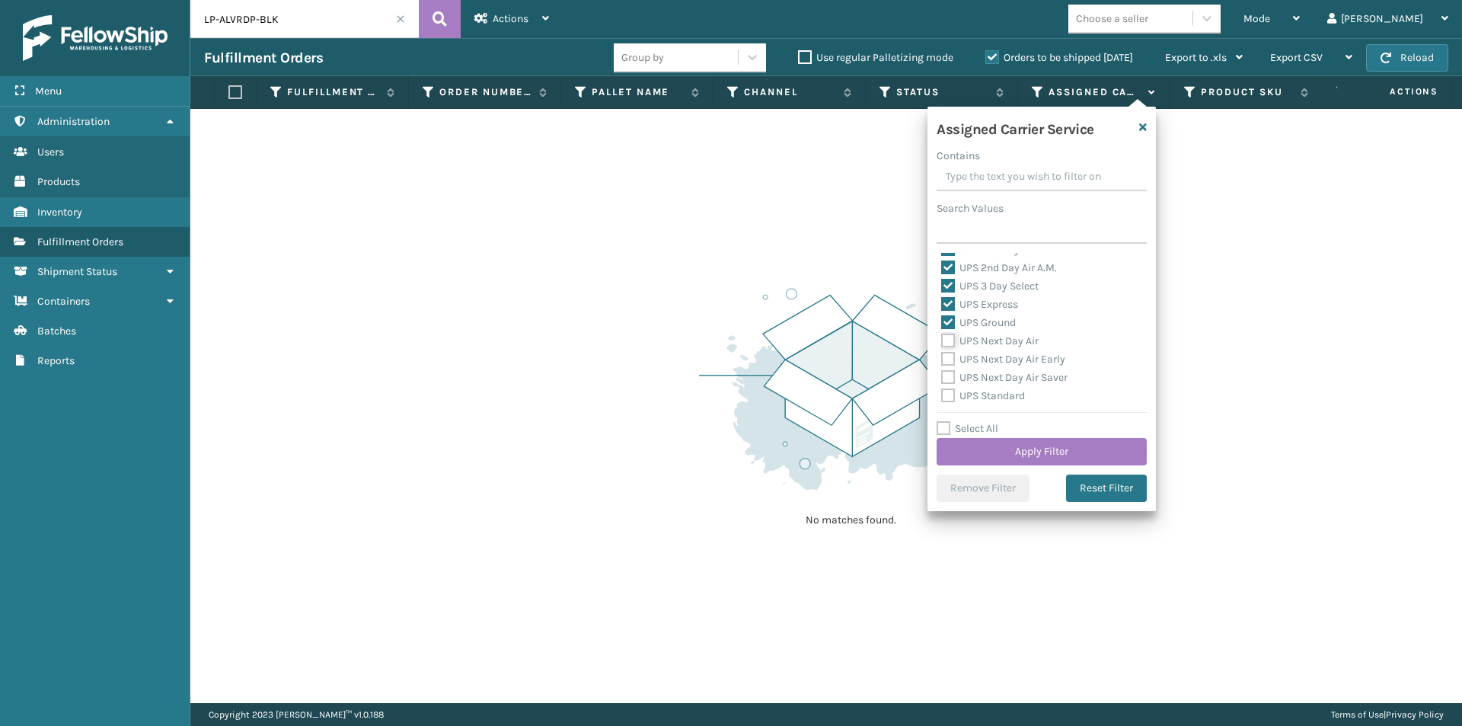
checkbox input "true"
click at [947, 361] on label "UPS Next Day Air Early" at bounding box center [1003, 359] width 124 height 13
click at [942, 360] on input "UPS Next Day Air Early" at bounding box center [941, 355] width 1 height 10
checkbox input "true"
click at [951, 372] on label "UPS Next Day Air Saver" at bounding box center [1004, 377] width 126 height 13
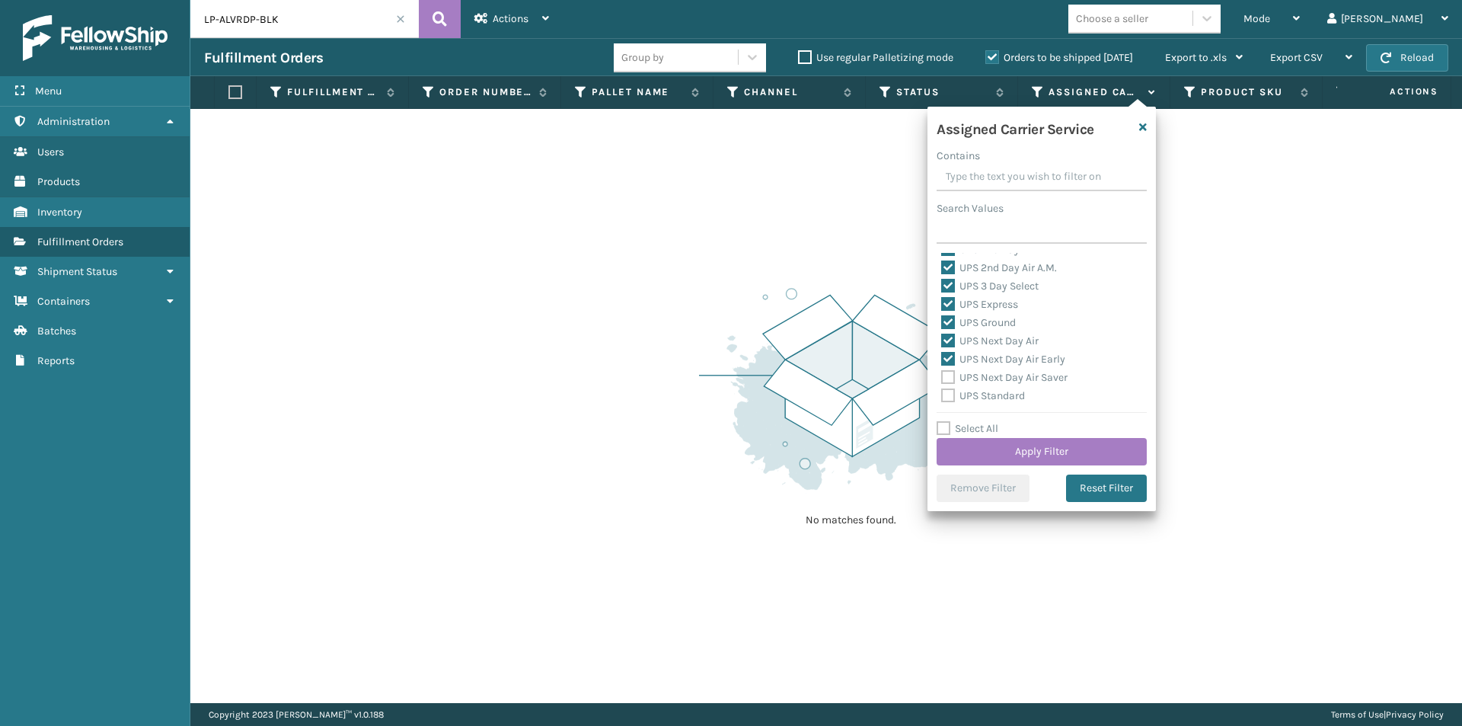
click at [942, 372] on input "UPS Next Day Air Saver" at bounding box center [941, 374] width 1 height 10
checkbox input "true"
click at [948, 318] on label "UPS Standard" at bounding box center [983, 319] width 84 height 13
click at [942, 318] on input "UPS Standard" at bounding box center [941, 316] width 1 height 10
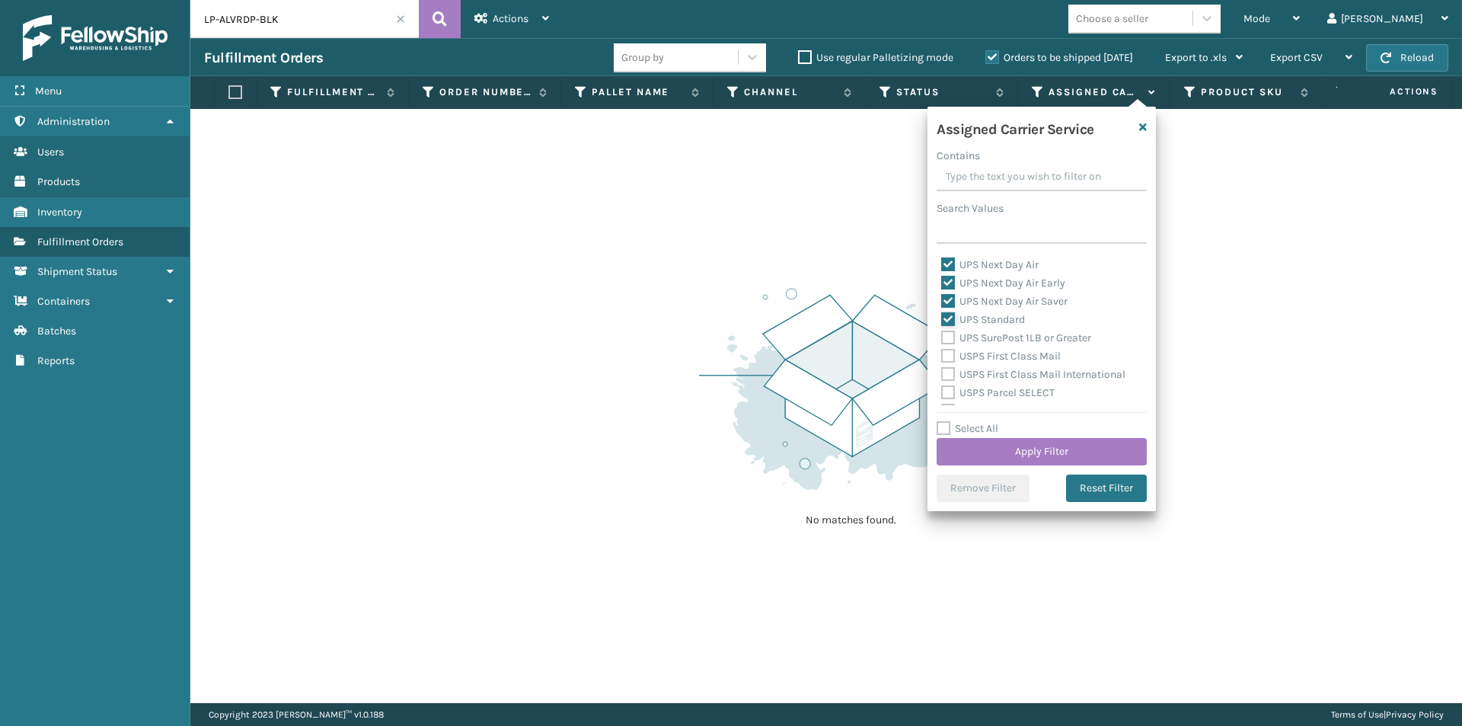
checkbox input "true"
click at [948, 338] on label "UPS SurePost 1LB or Greater" at bounding box center [1016, 337] width 150 height 13
click at [942, 338] on input "UPS SurePost 1LB or Greater" at bounding box center [941, 334] width 1 height 10
checkbox input "true"
click at [1067, 450] on button "Apply Filter" at bounding box center [1042, 451] width 210 height 27
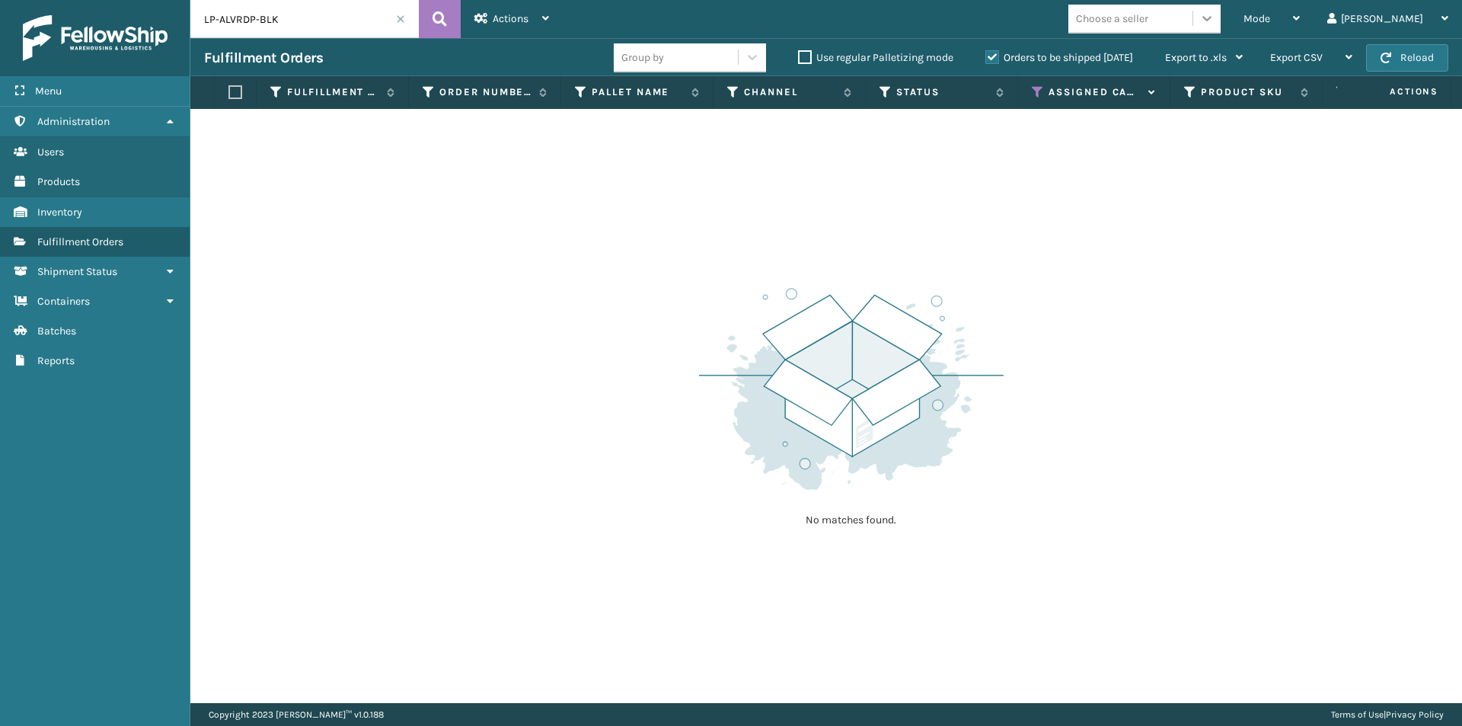
click at [1215, 14] on icon at bounding box center [1207, 18] width 15 height 15
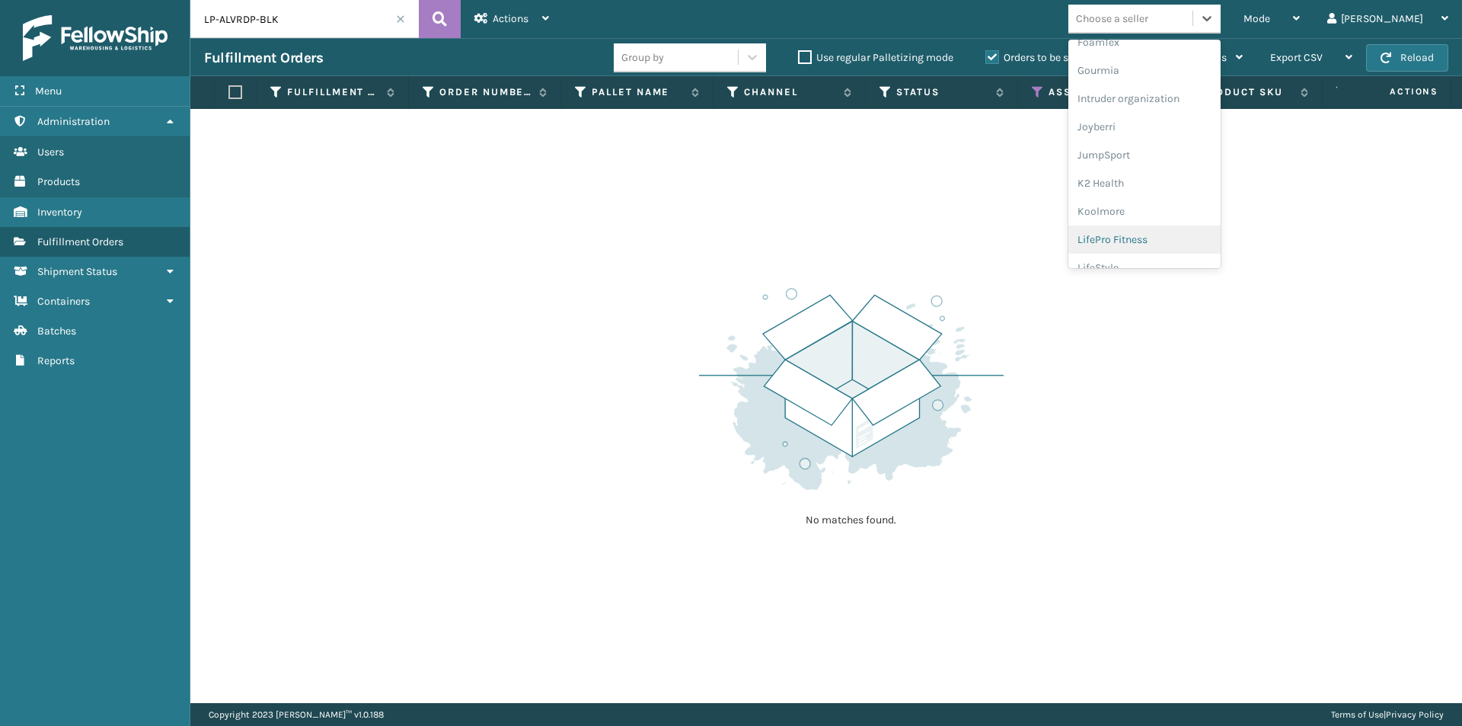
click at [1189, 240] on div "LifePro Fitness" at bounding box center [1145, 239] width 152 height 28
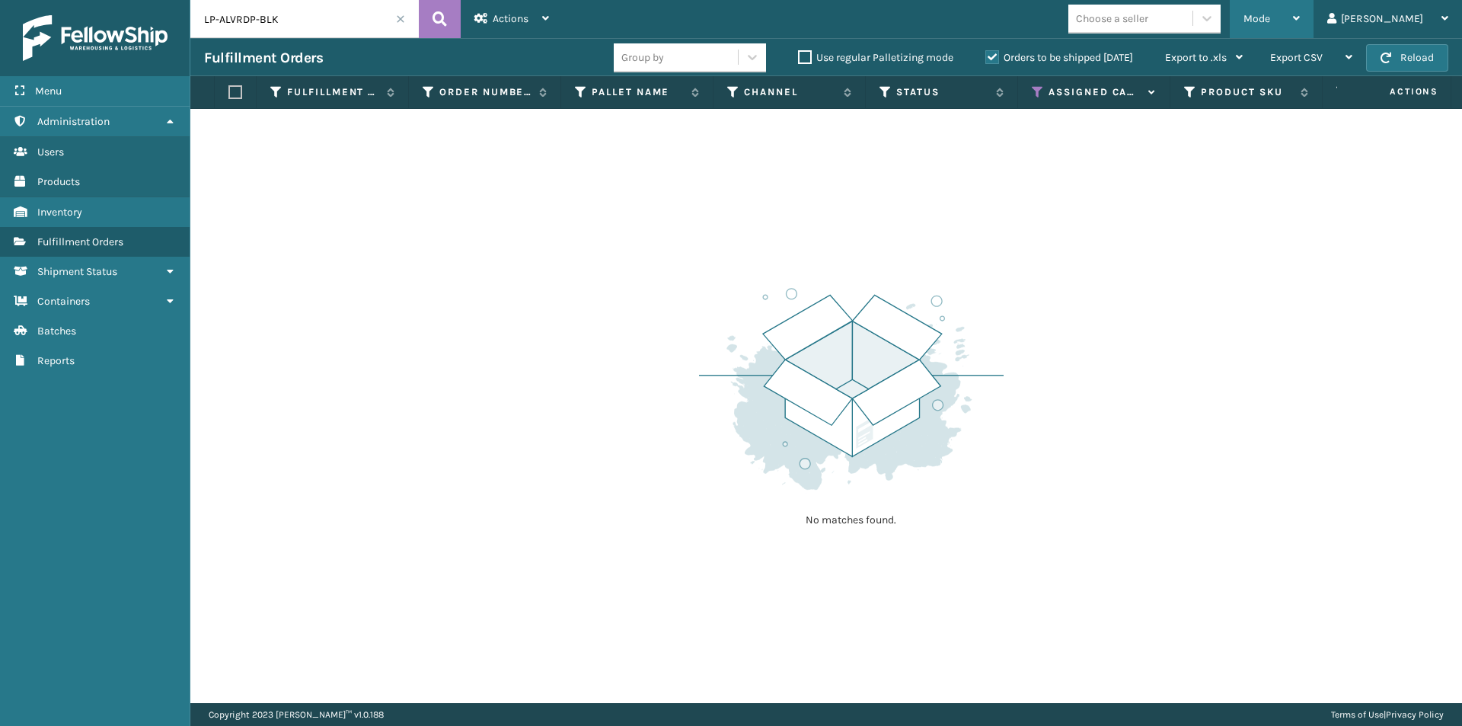
click at [1300, 19] on div "Mode" at bounding box center [1272, 19] width 56 height 38
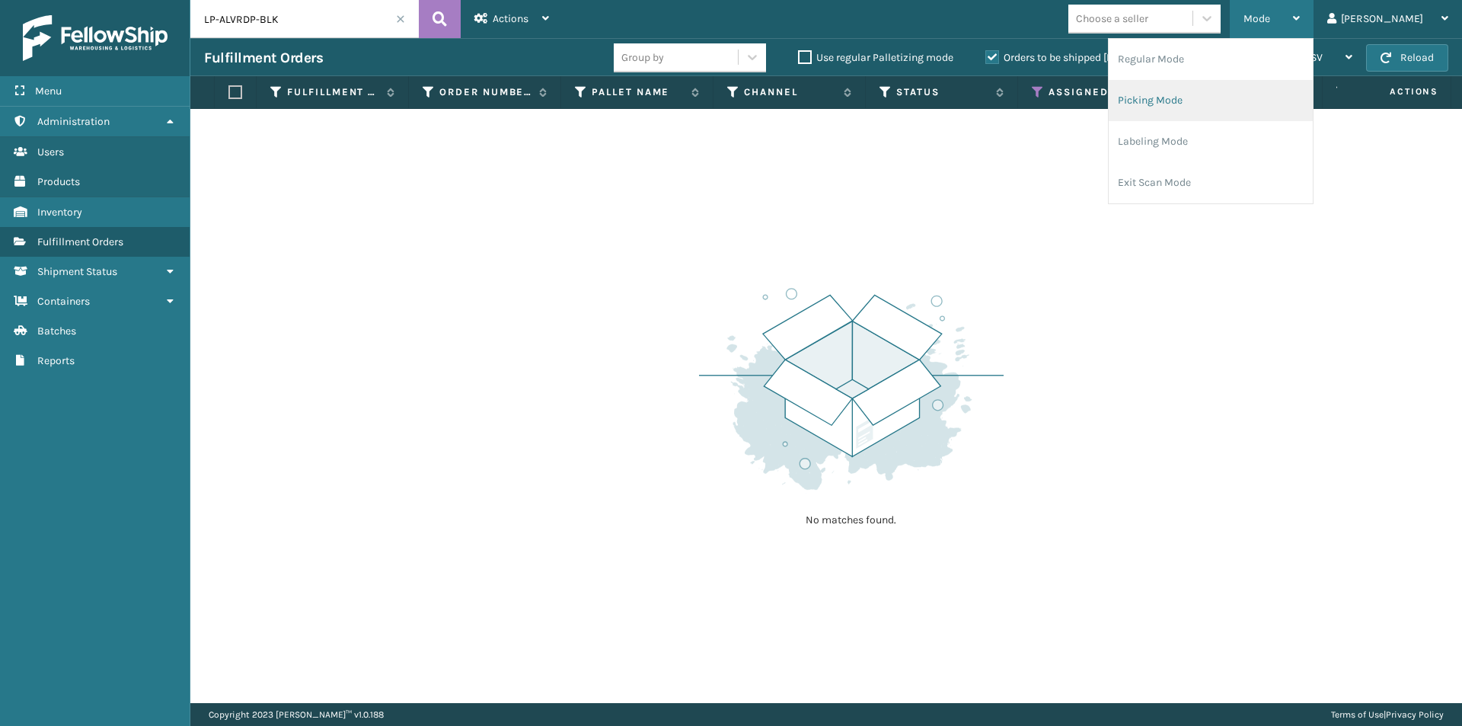
click at [1252, 94] on li "Picking Mode" at bounding box center [1211, 100] width 204 height 41
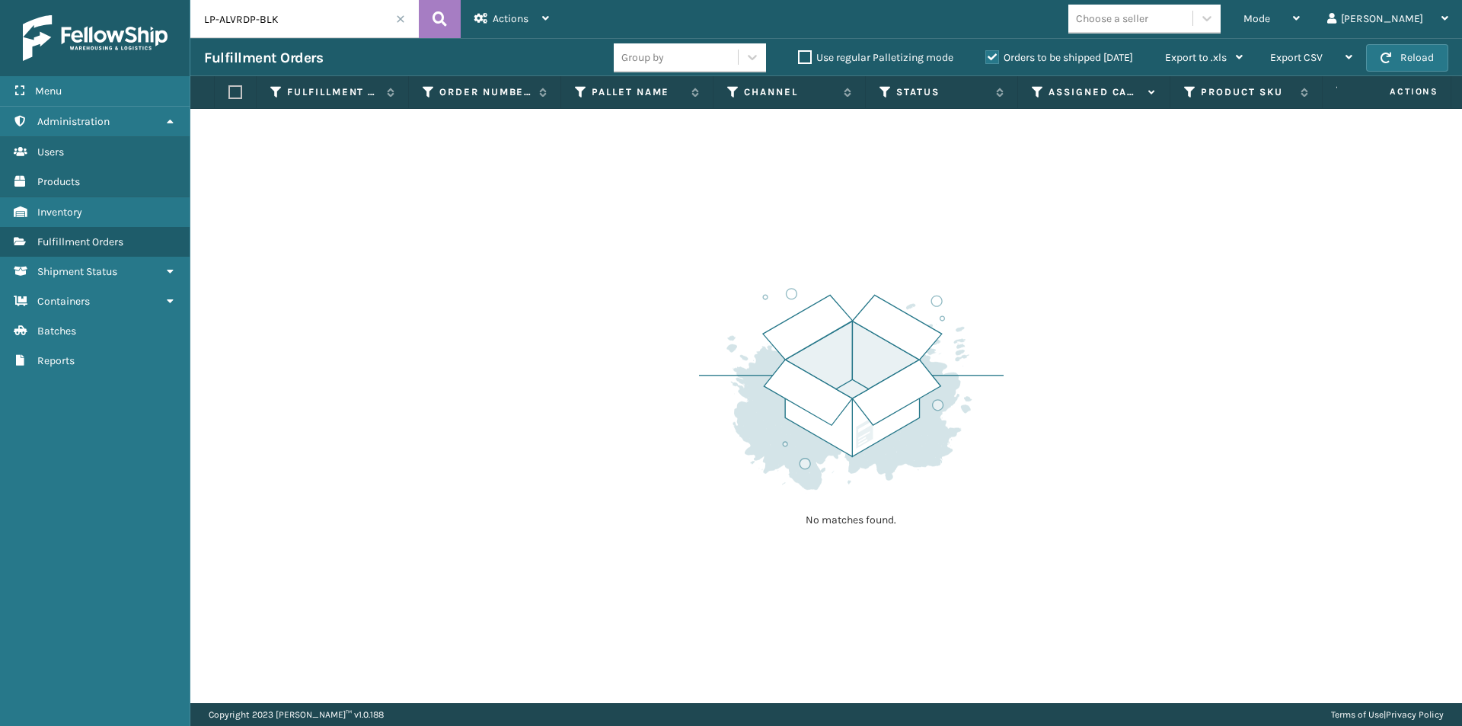
click at [400, 18] on span at bounding box center [400, 18] width 9 height 9
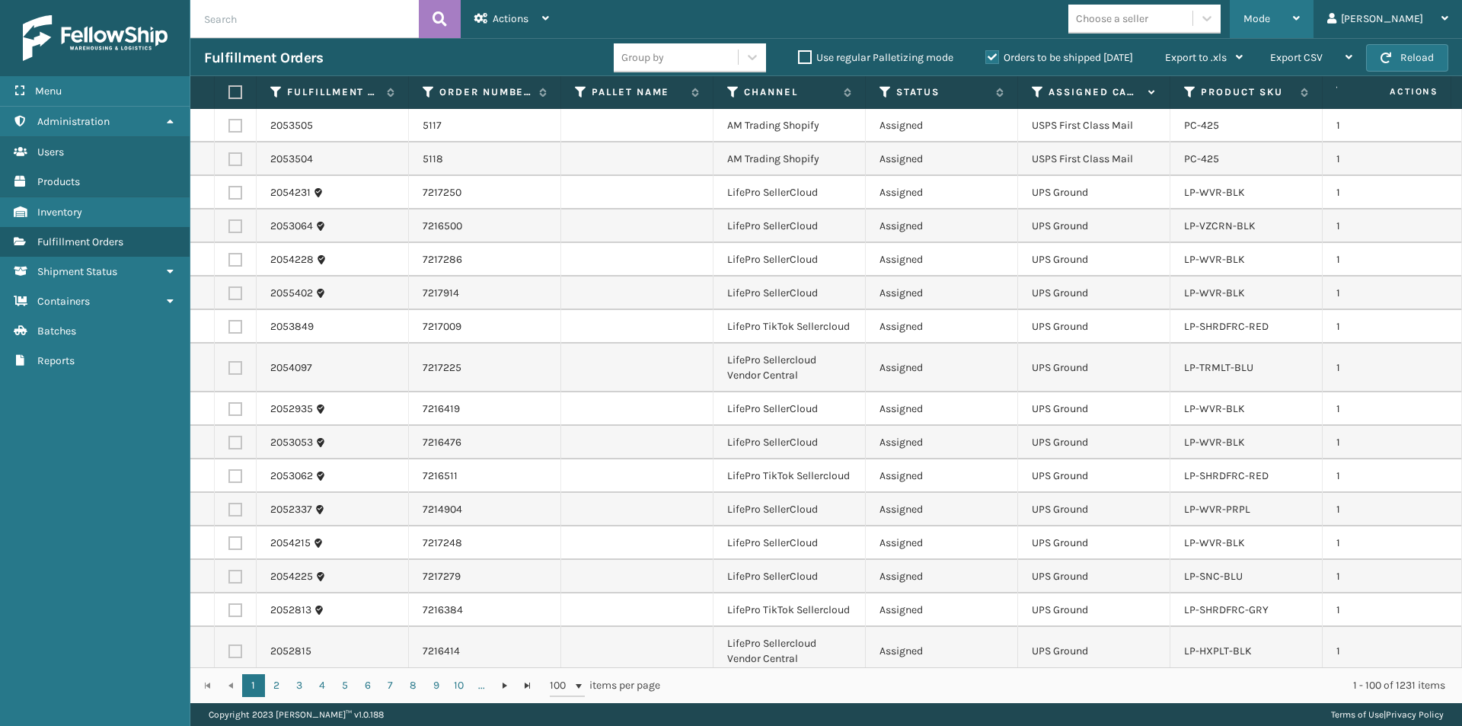
click at [1300, 19] on icon at bounding box center [1296, 18] width 7 height 11
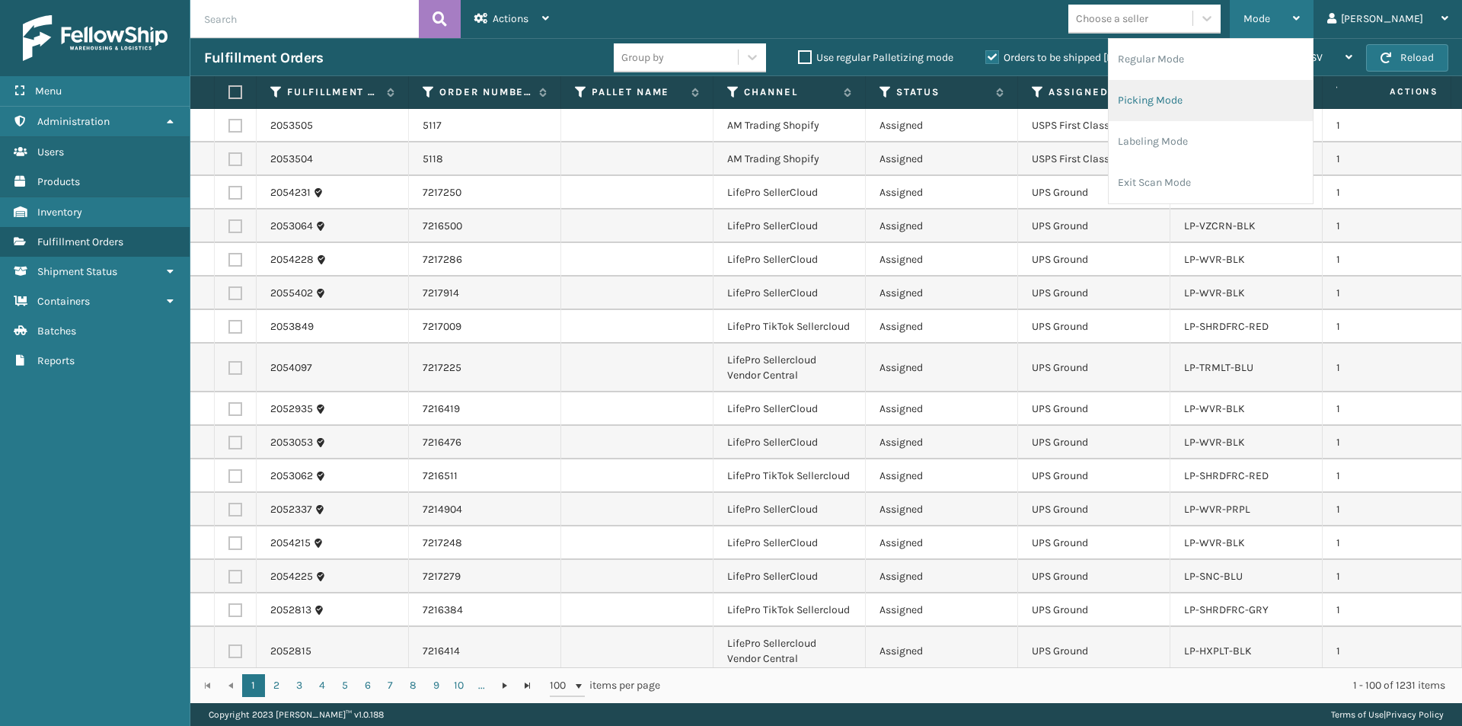
click at [1248, 98] on li "Picking Mode" at bounding box center [1211, 100] width 204 height 41
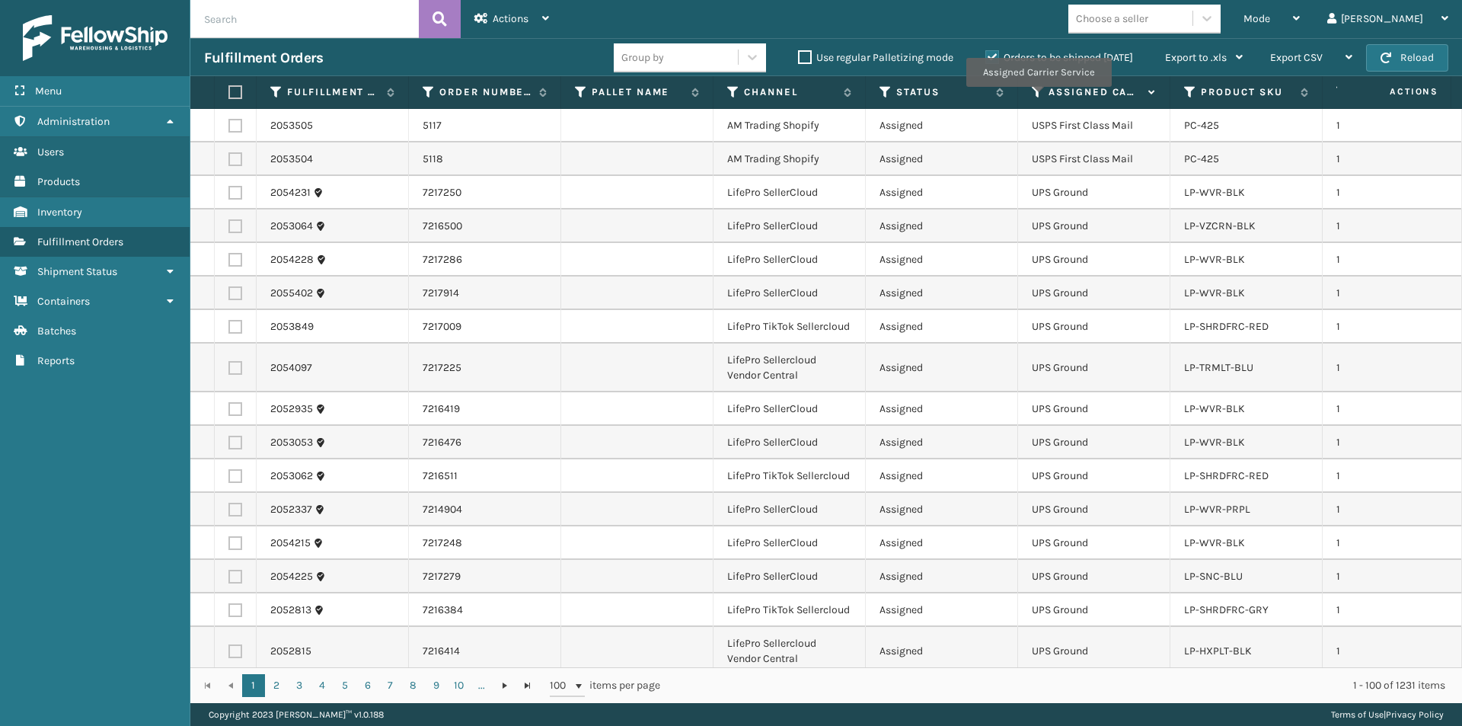
click at [1038, 97] on icon at bounding box center [1038, 92] width 12 height 14
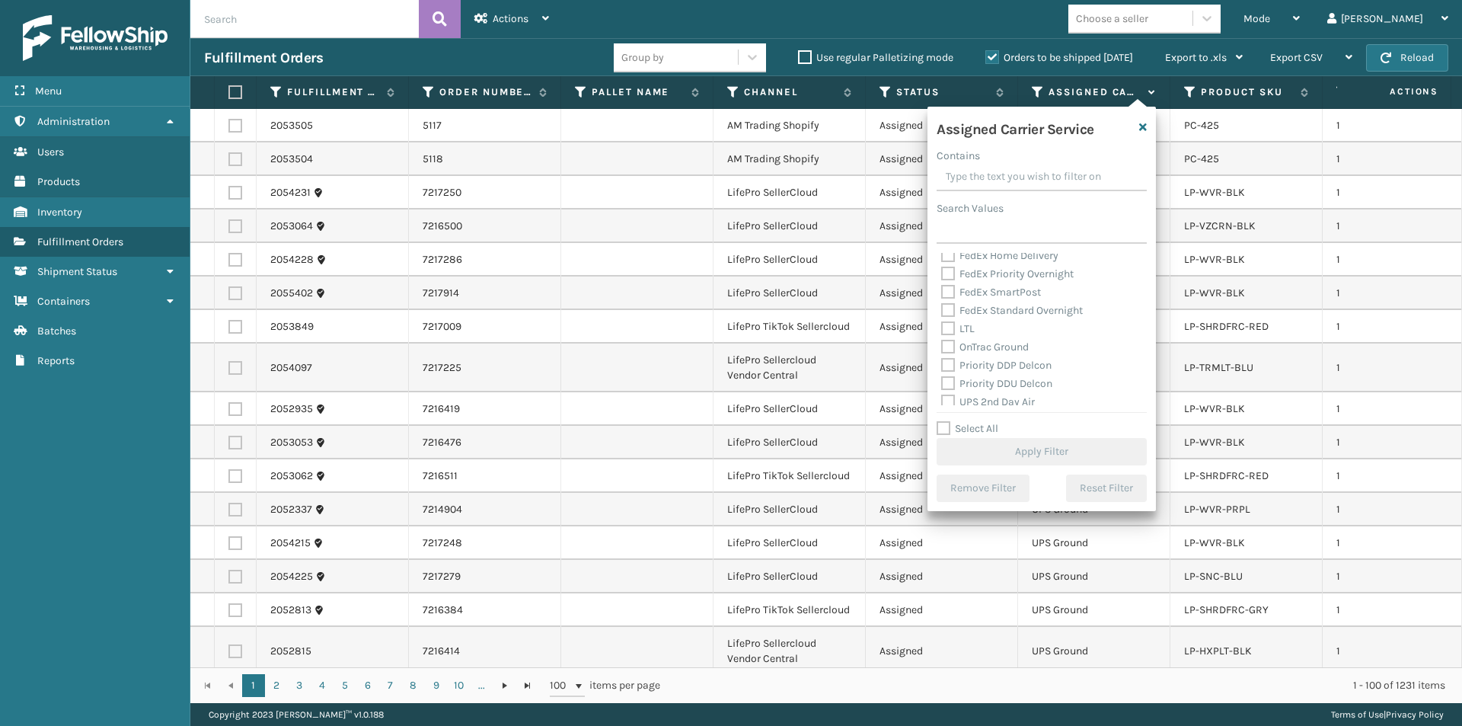
scroll to position [228, 0]
click at [945, 319] on label "UPS 2nd Day Air" at bounding box center [988, 325] width 94 height 13
click at [942, 319] on input "UPS 2nd Day Air" at bounding box center [941, 322] width 1 height 10
checkbox input "true"
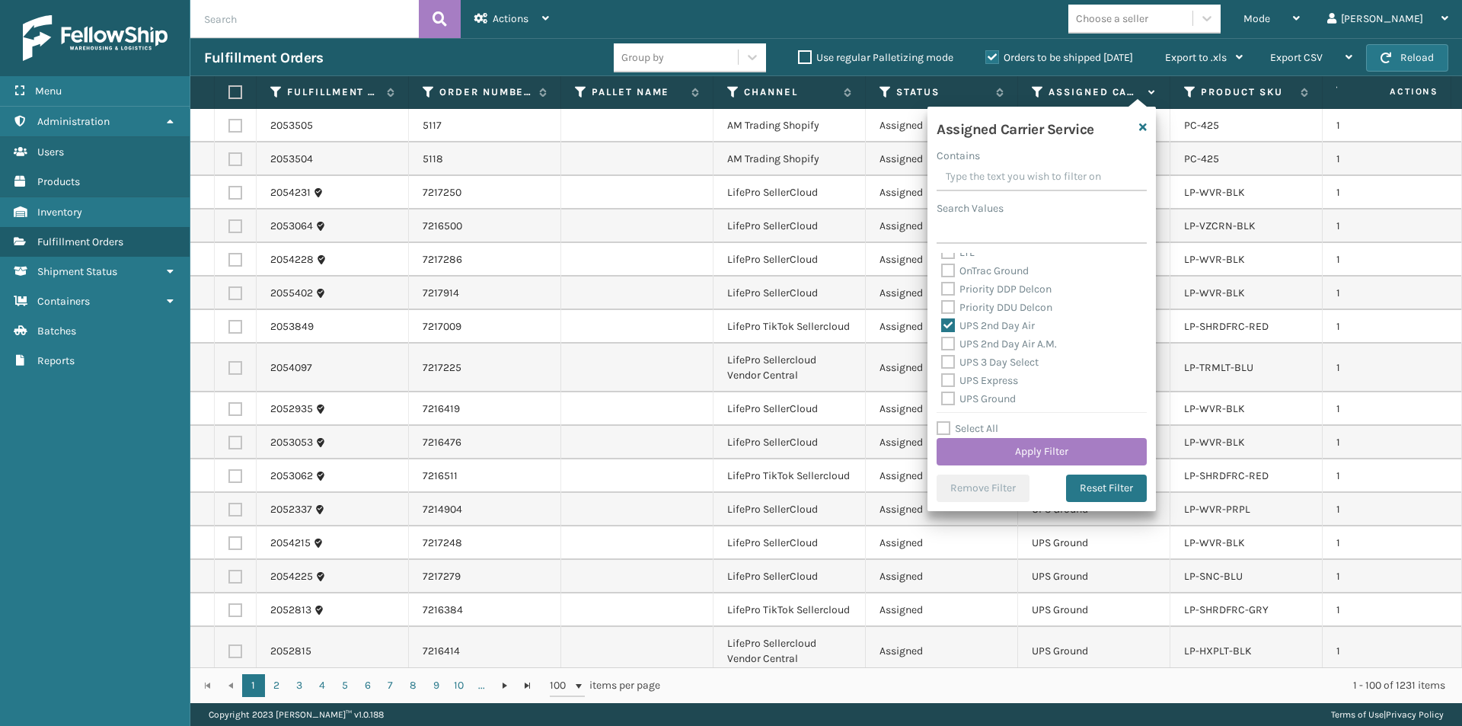
click at [947, 345] on label "UPS 2nd Day Air A.M." at bounding box center [999, 343] width 116 height 13
click at [942, 345] on input "UPS 2nd Day Air A.M." at bounding box center [941, 340] width 1 height 10
checkbox input "true"
click at [946, 359] on label "UPS 3 Day Select" at bounding box center [989, 362] width 97 height 13
click at [942, 359] on input "UPS 3 Day Select" at bounding box center [941, 358] width 1 height 10
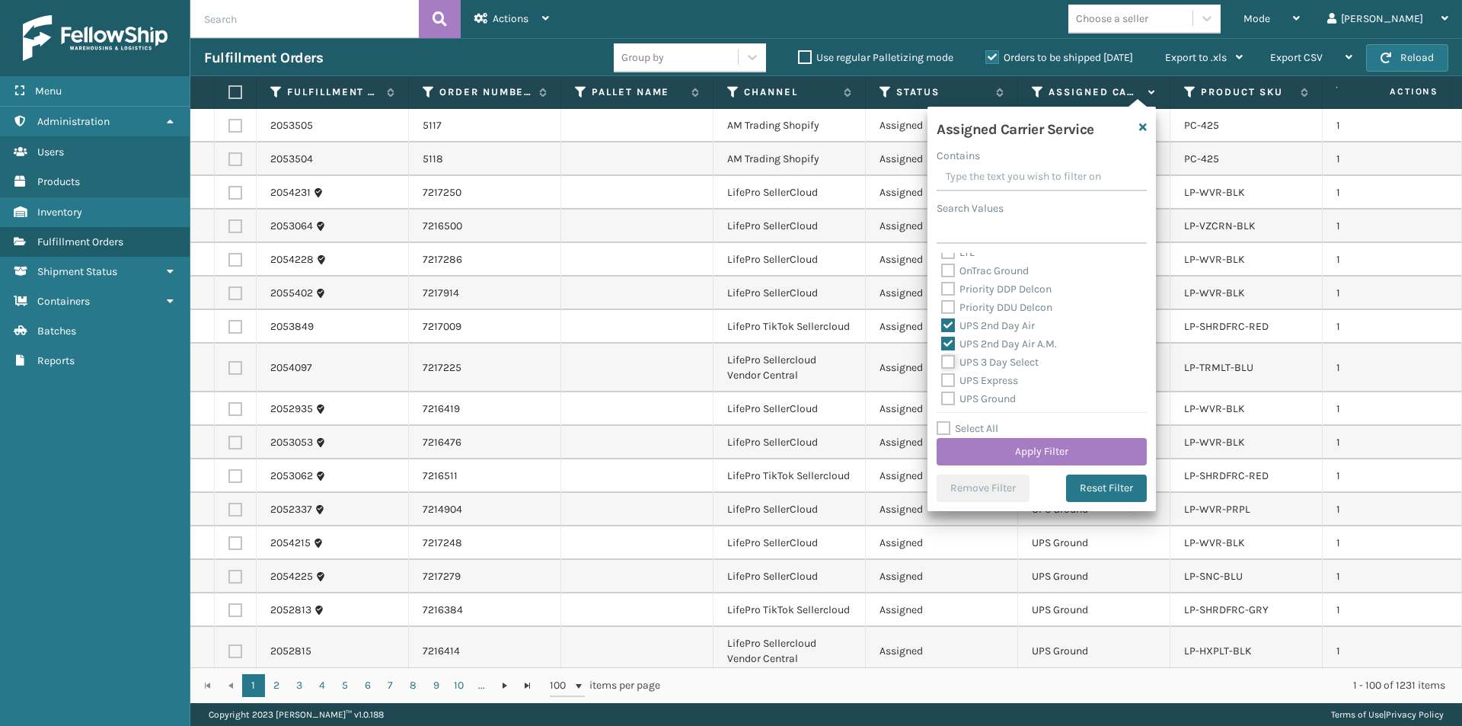
checkbox input "true"
click at [947, 381] on label "UPS Express" at bounding box center [979, 380] width 77 height 13
click at [942, 381] on input "UPS Express" at bounding box center [941, 377] width 1 height 10
checkbox input "true"
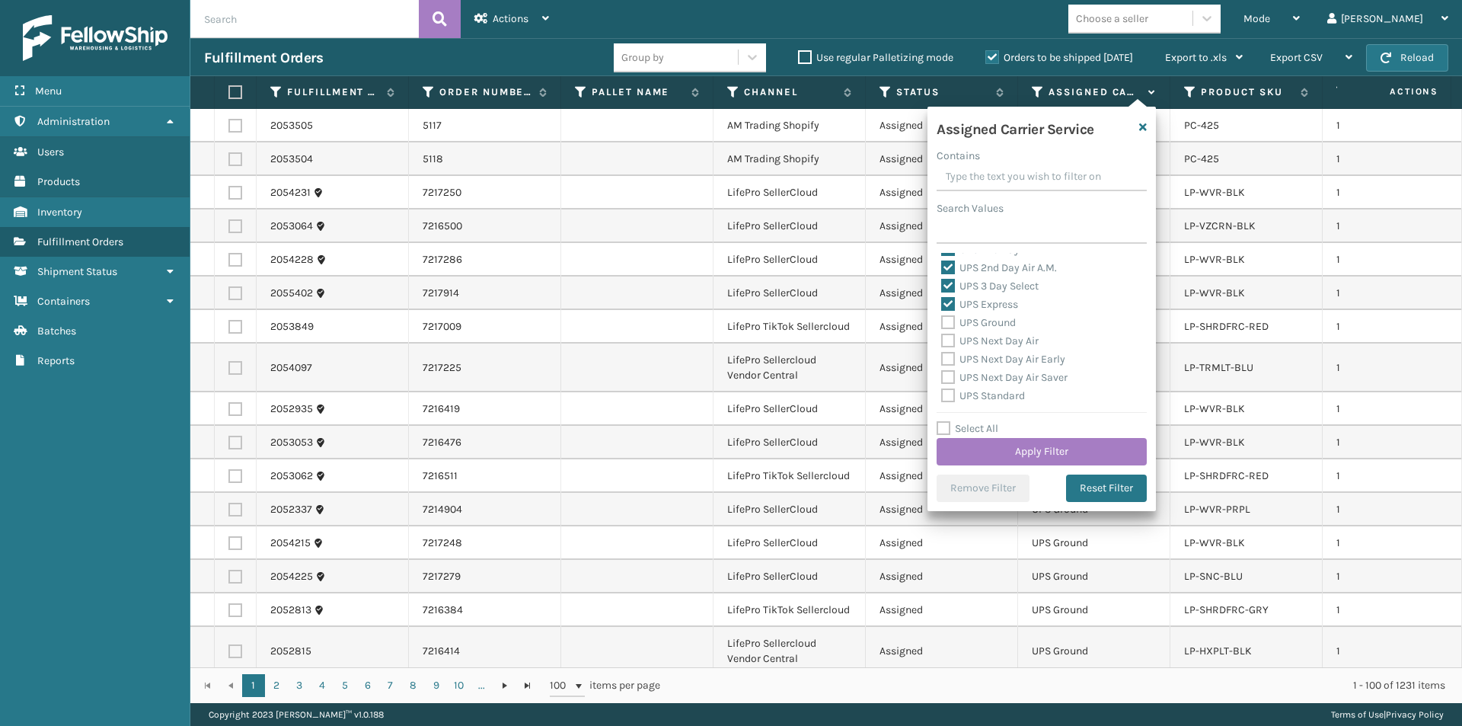
click at [952, 317] on label "UPS Ground" at bounding box center [978, 322] width 75 height 13
click at [942, 317] on input "UPS Ground" at bounding box center [941, 319] width 1 height 10
checkbox input "true"
click at [944, 344] on label "UPS Next Day Air" at bounding box center [989, 340] width 97 height 13
click at [942, 342] on input "UPS Next Day Air" at bounding box center [941, 337] width 1 height 10
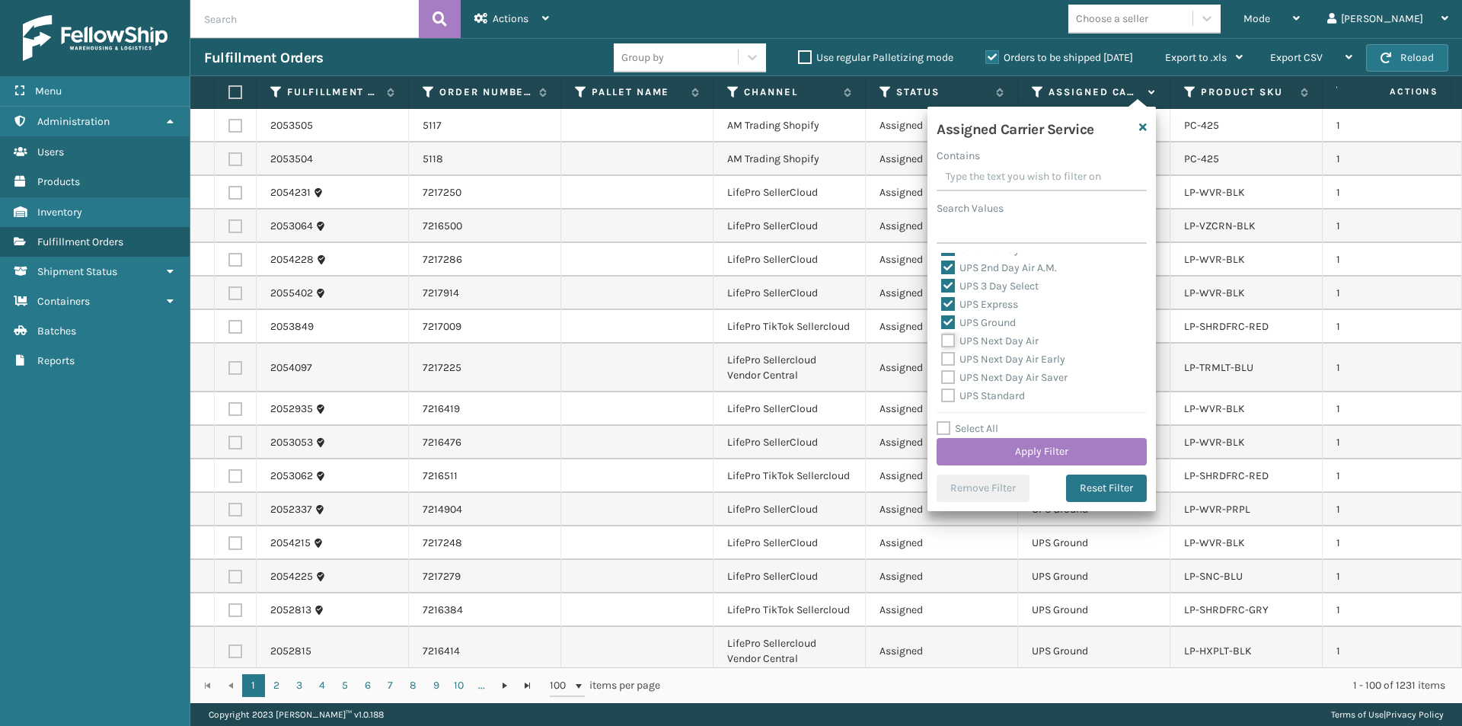
checkbox input "true"
click at [944, 359] on label "UPS Next Day Air Early" at bounding box center [1003, 359] width 124 height 13
click at [942, 359] on input "UPS Next Day Air Early" at bounding box center [941, 355] width 1 height 10
checkbox input "true"
click at [947, 375] on label "UPS Next Day Air Saver" at bounding box center [1004, 377] width 126 height 13
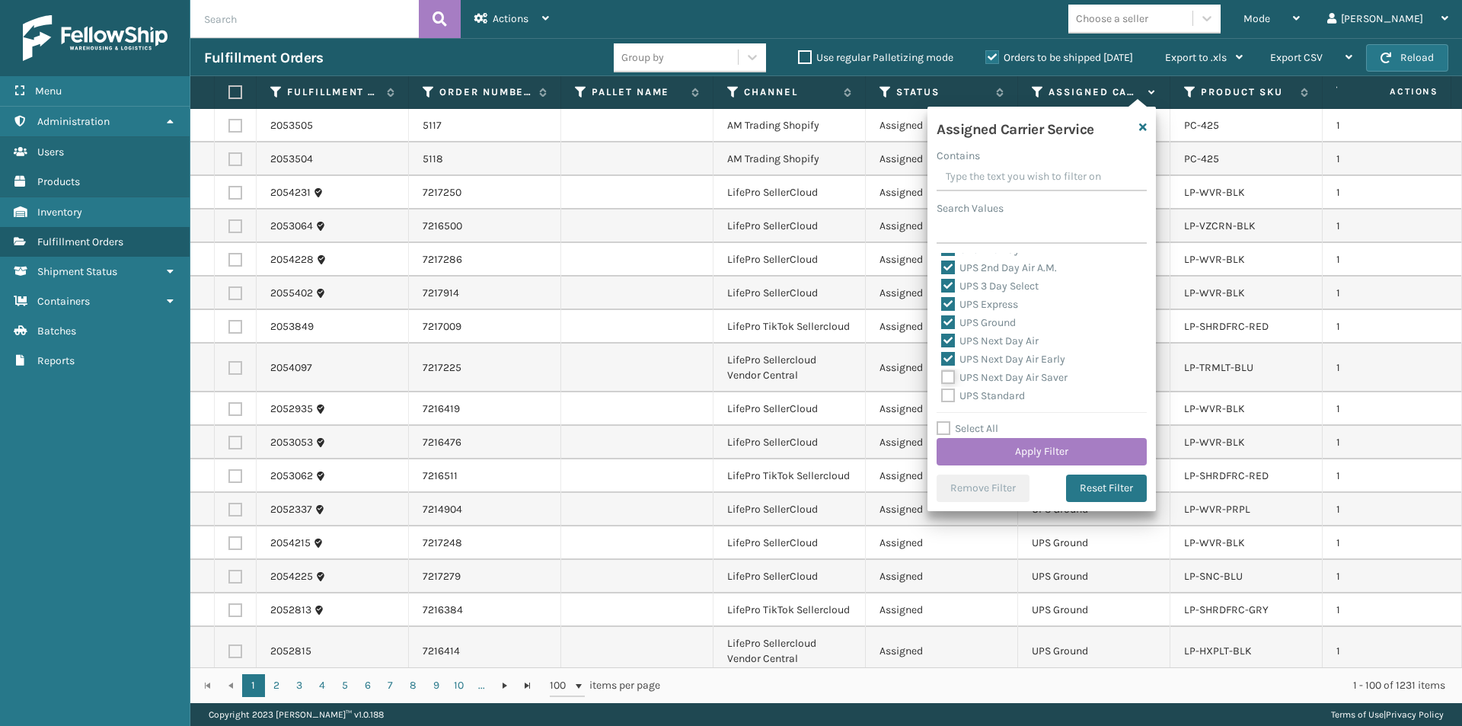
click at [942, 375] on input "UPS Next Day Air Saver" at bounding box center [941, 374] width 1 height 10
checkbox input "true"
click at [951, 392] on label "UPS Standard" at bounding box center [983, 395] width 84 height 13
click at [942, 392] on input "UPS Standard" at bounding box center [941, 392] width 1 height 10
checkbox input "true"
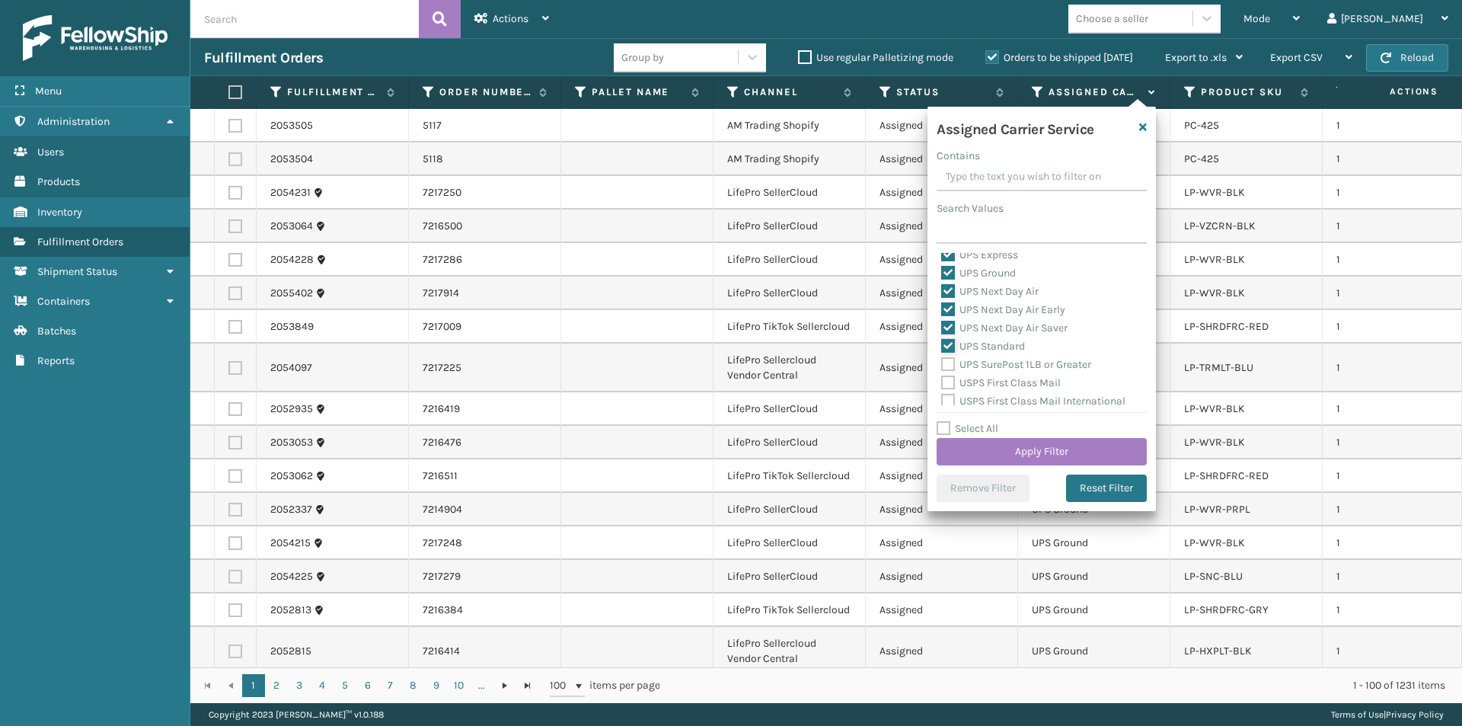
scroll to position [381, 0]
click at [1018, 446] on button "Apply Filter" at bounding box center [1042, 451] width 210 height 27
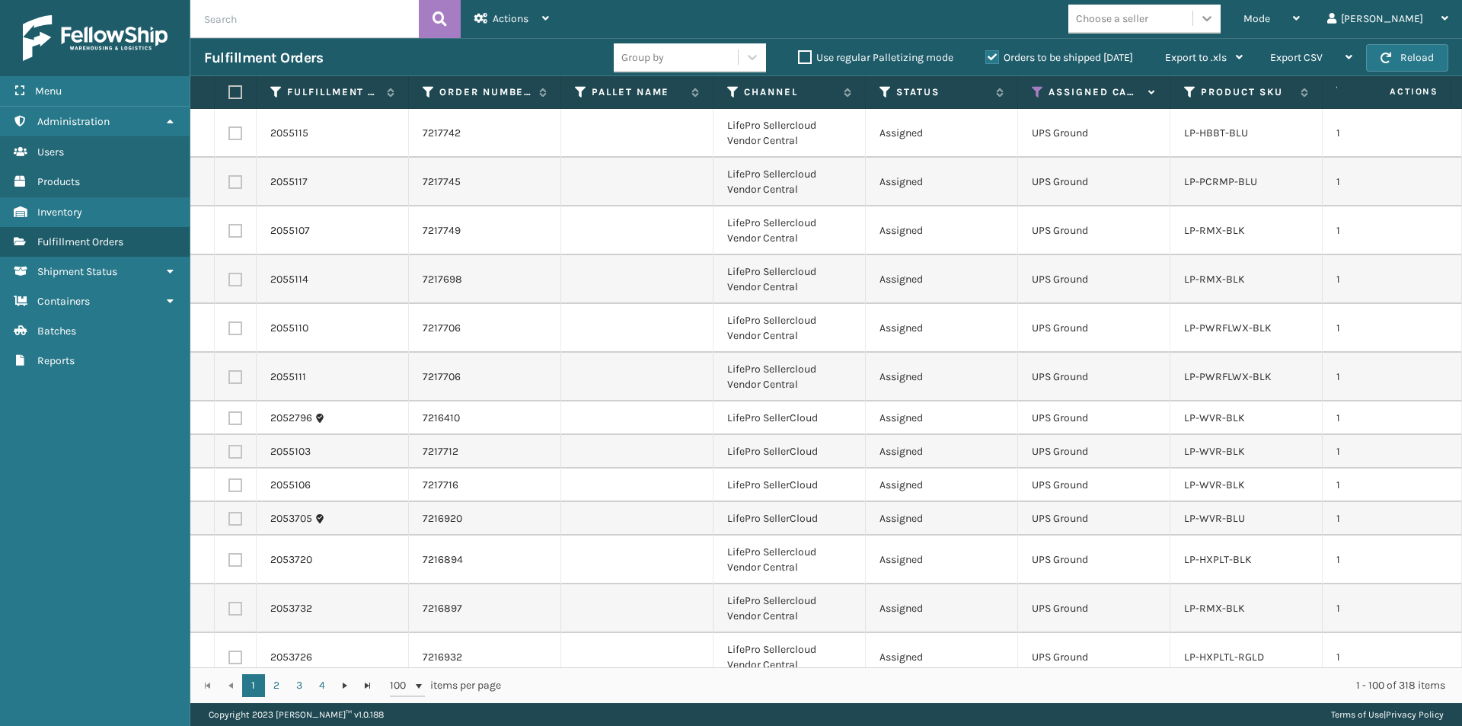
click at [1215, 15] on icon at bounding box center [1207, 18] width 15 height 15
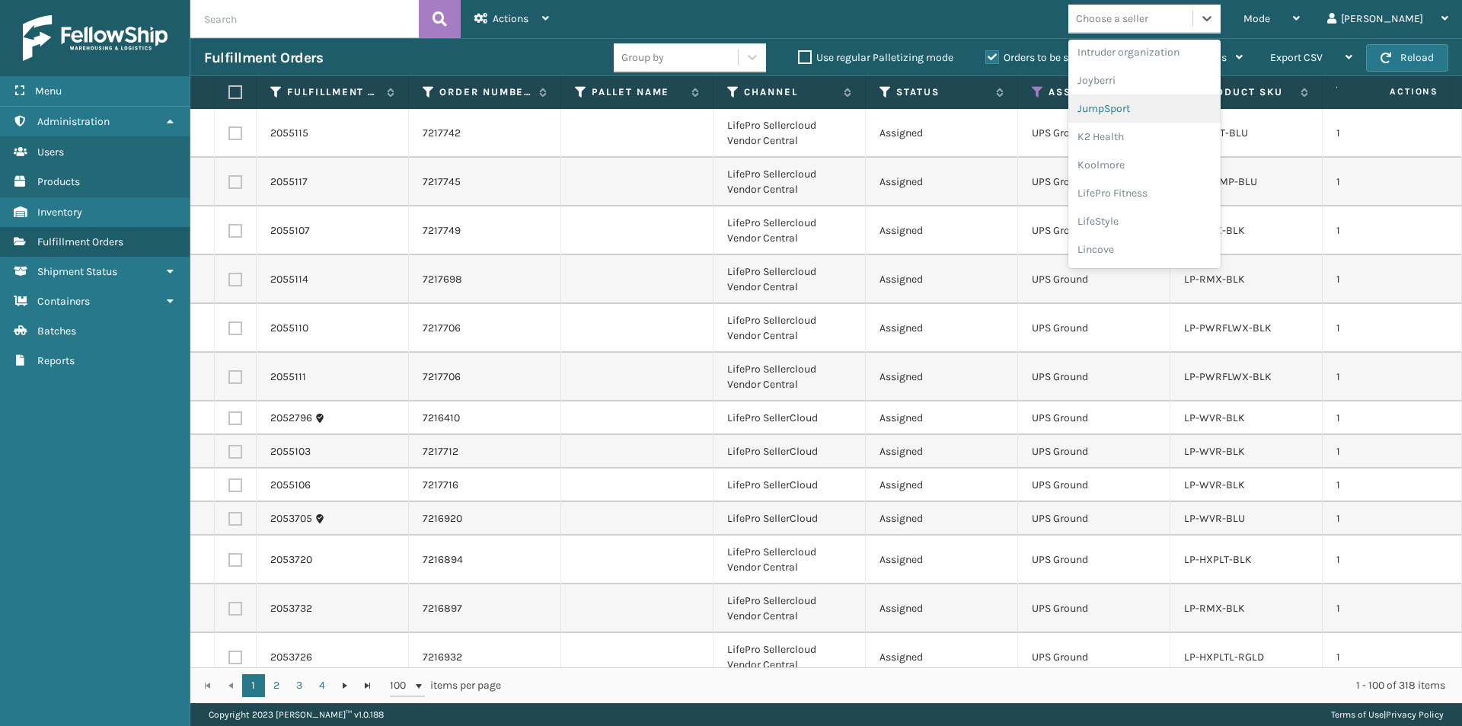
scroll to position [482, 0]
click at [1186, 141] on div "LifePro Fitness" at bounding box center [1145, 138] width 152 height 28
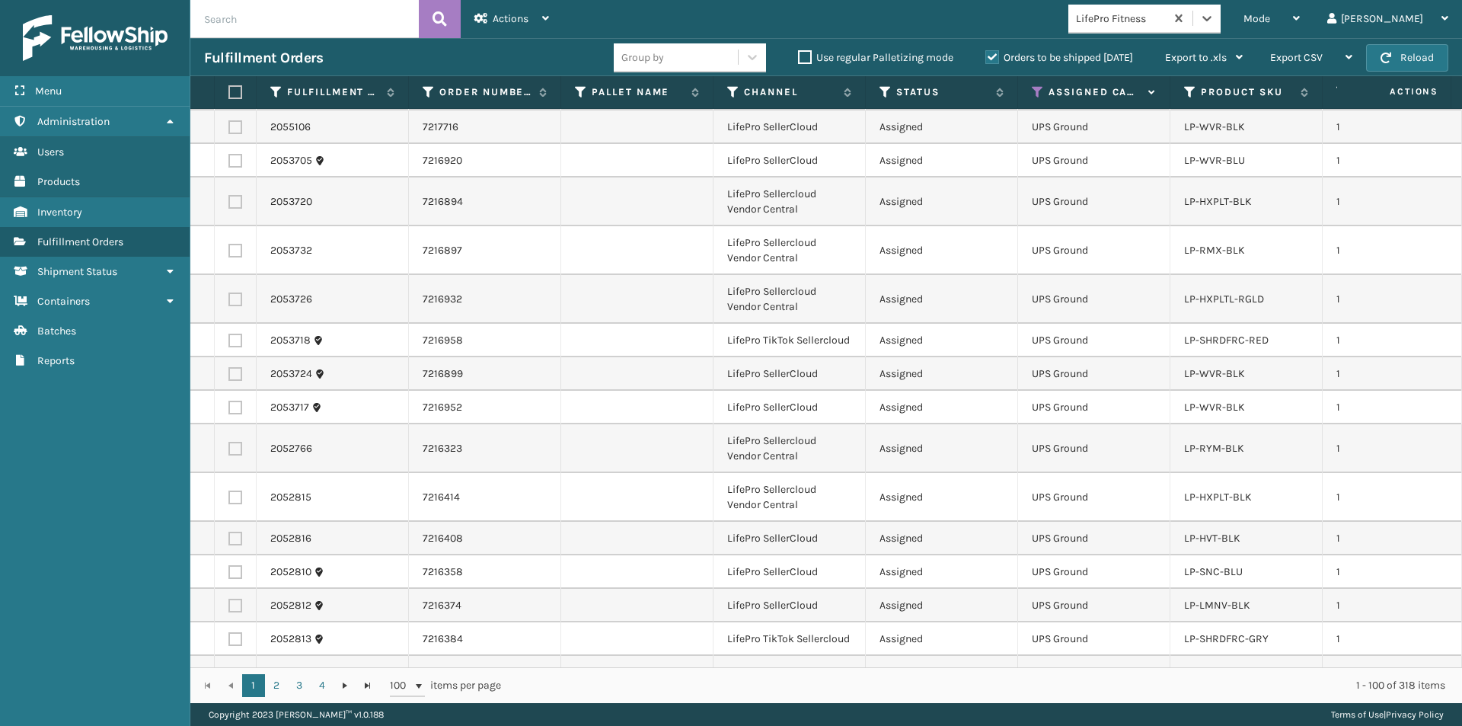
scroll to position [291, 0]
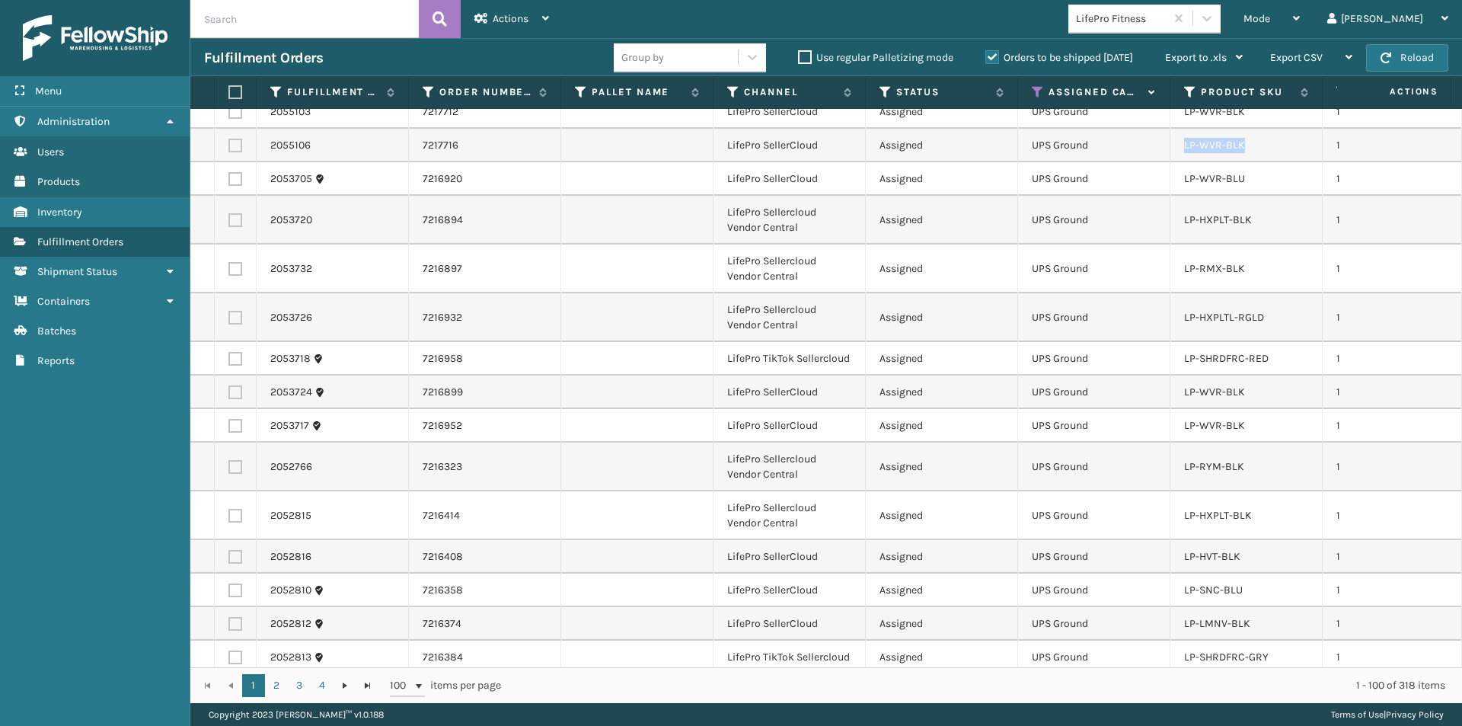
drag, startPoint x: 1248, startPoint y: 149, endPoint x: 1181, endPoint y: 146, distance: 66.3
click at [1181, 146] on td "LP-WVR-BLK" at bounding box center [1247, 146] width 152 height 34
copy link "LP-WVR-BLK"
click at [264, 17] on input "text" at bounding box center [304, 19] width 228 height 38
paste input "LP-WVR-BLK"
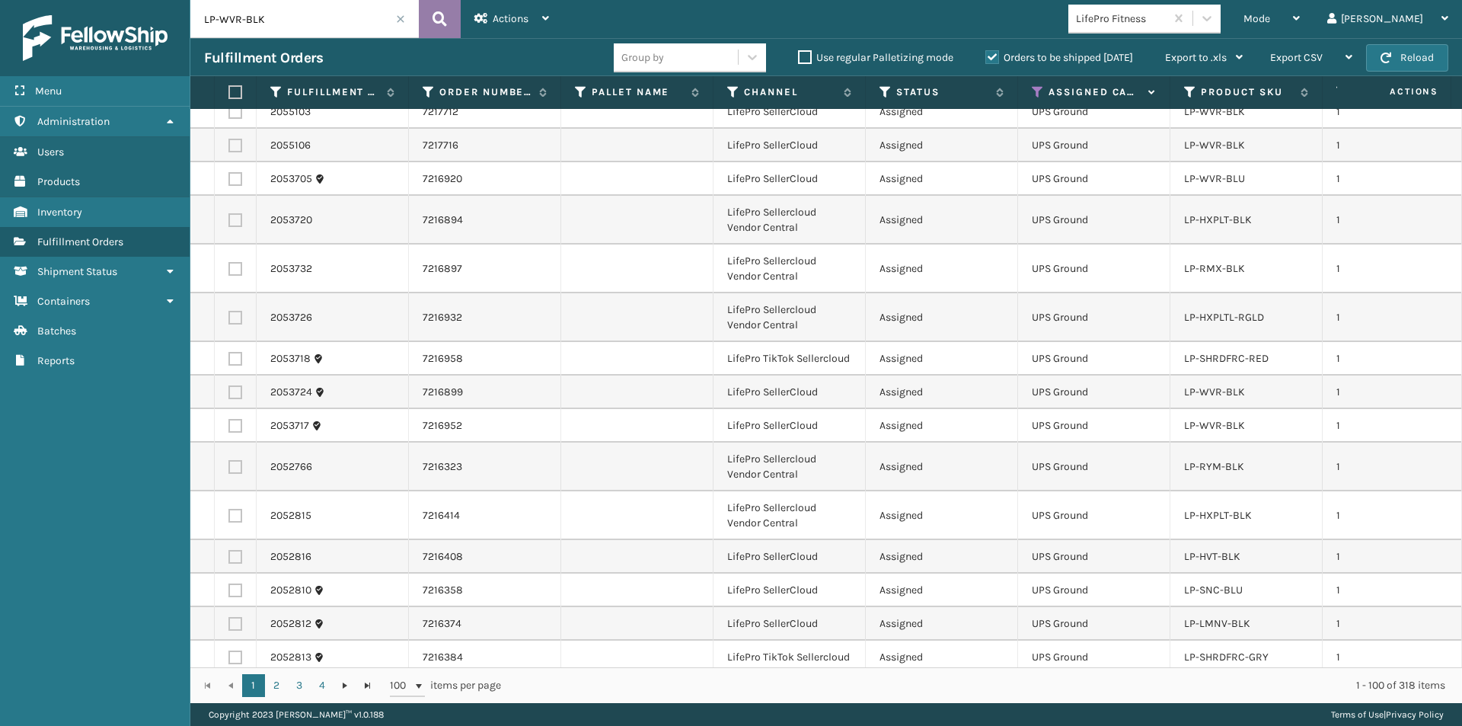
type input "LP-WVR-BLK"
click at [439, 17] on icon at bounding box center [440, 19] width 14 height 23
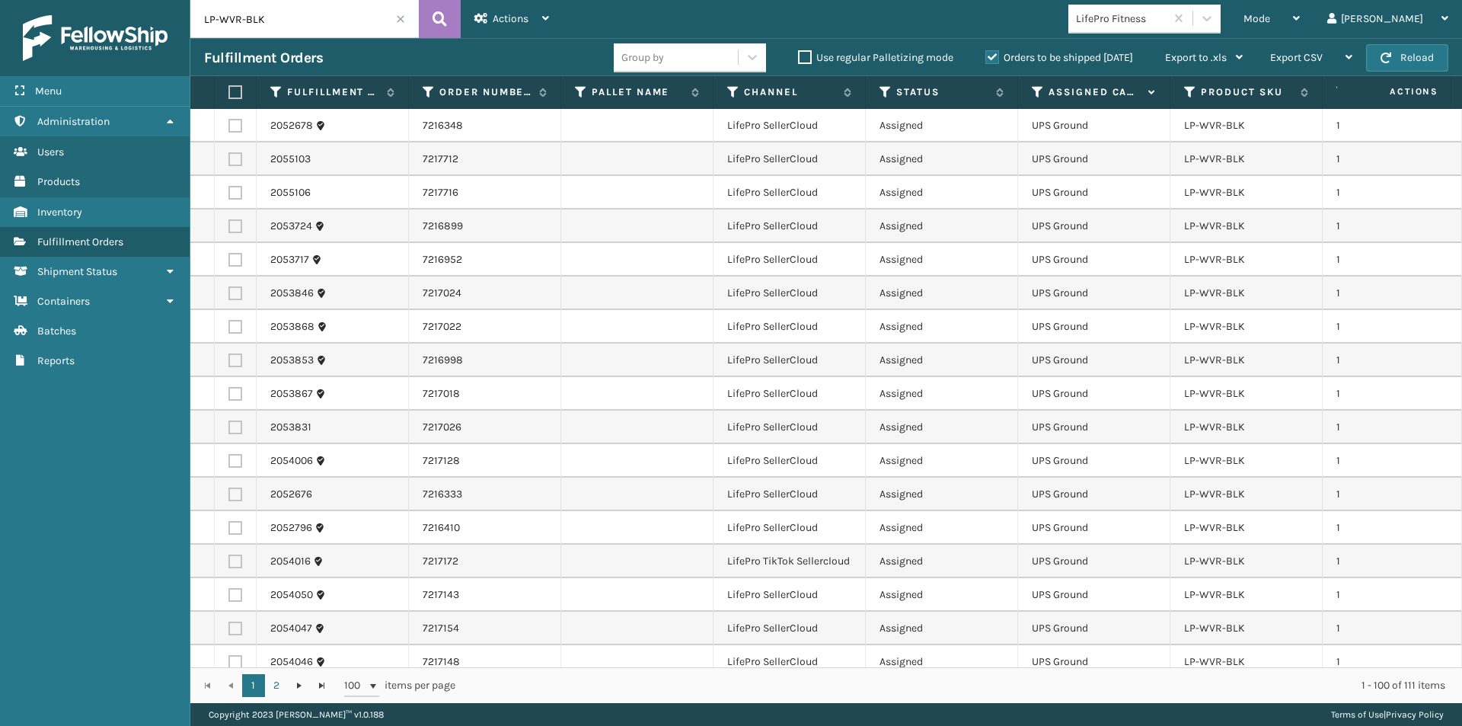
click at [230, 90] on label at bounding box center [232, 92] width 9 height 14
click at [229, 90] on input "checkbox" at bounding box center [228, 93] width 1 height 10
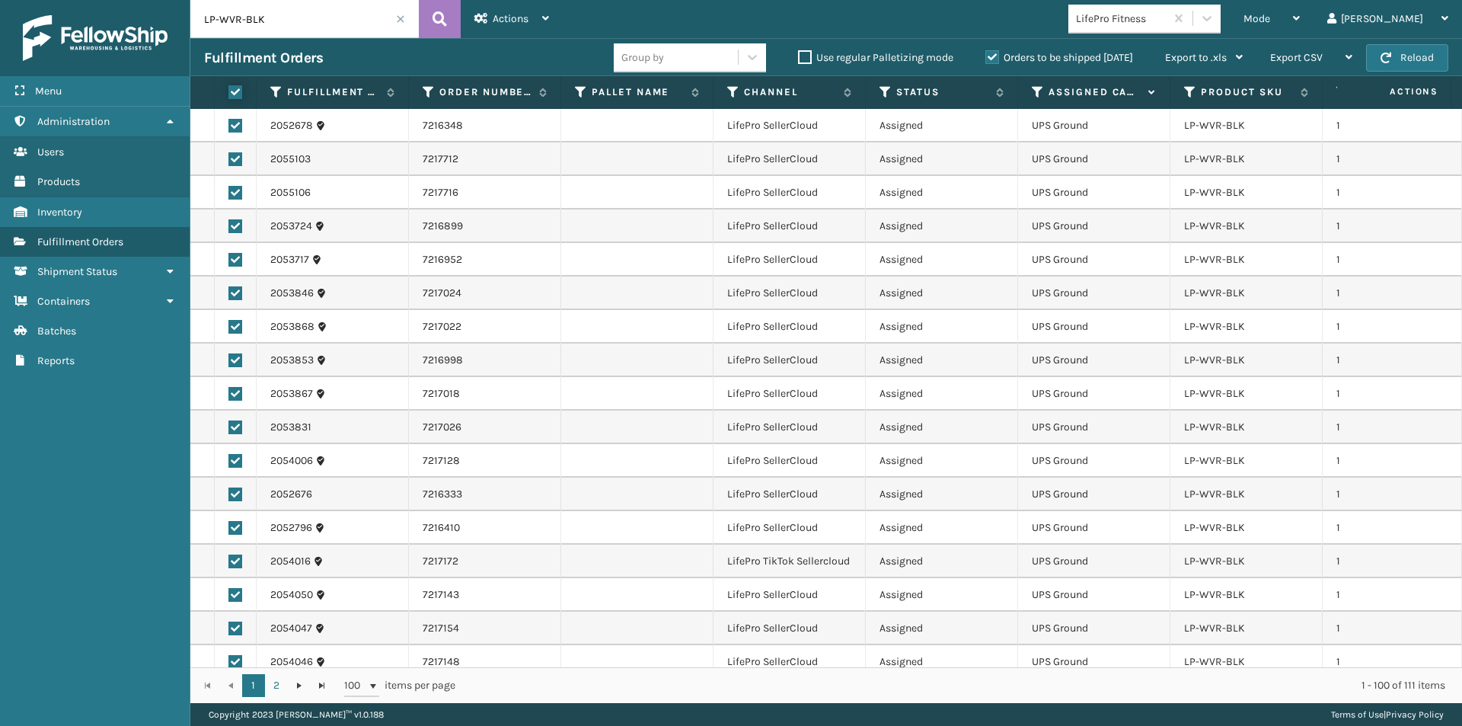
checkbox input "true"
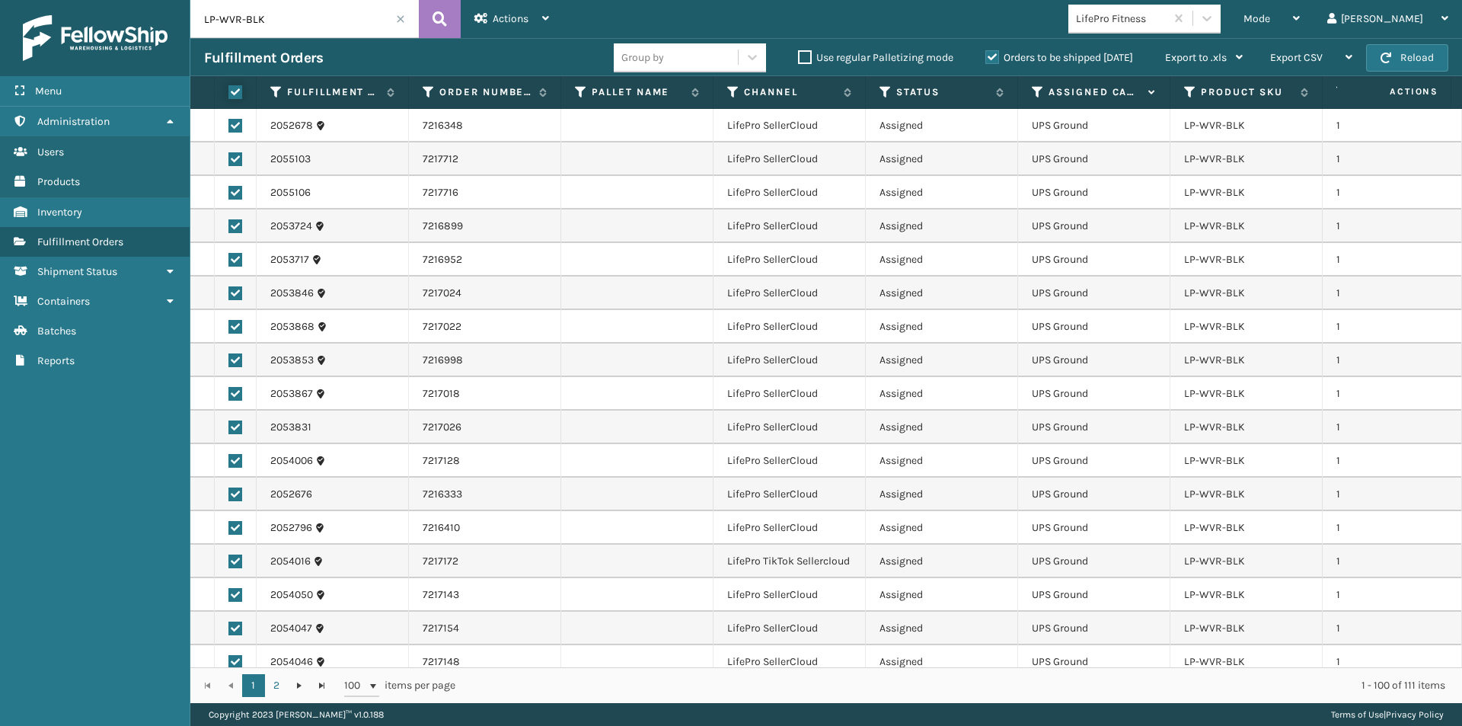
checkbox input "true"
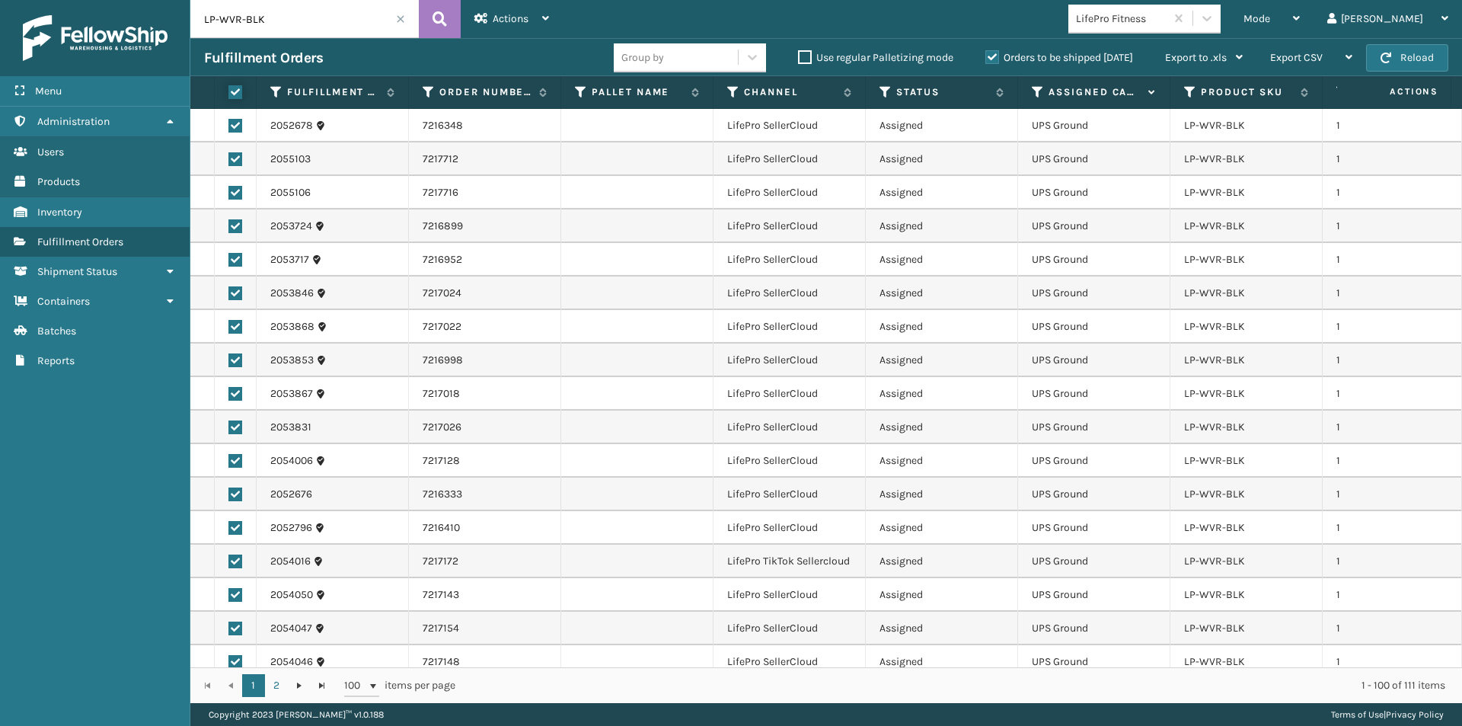
checkbox input "true"
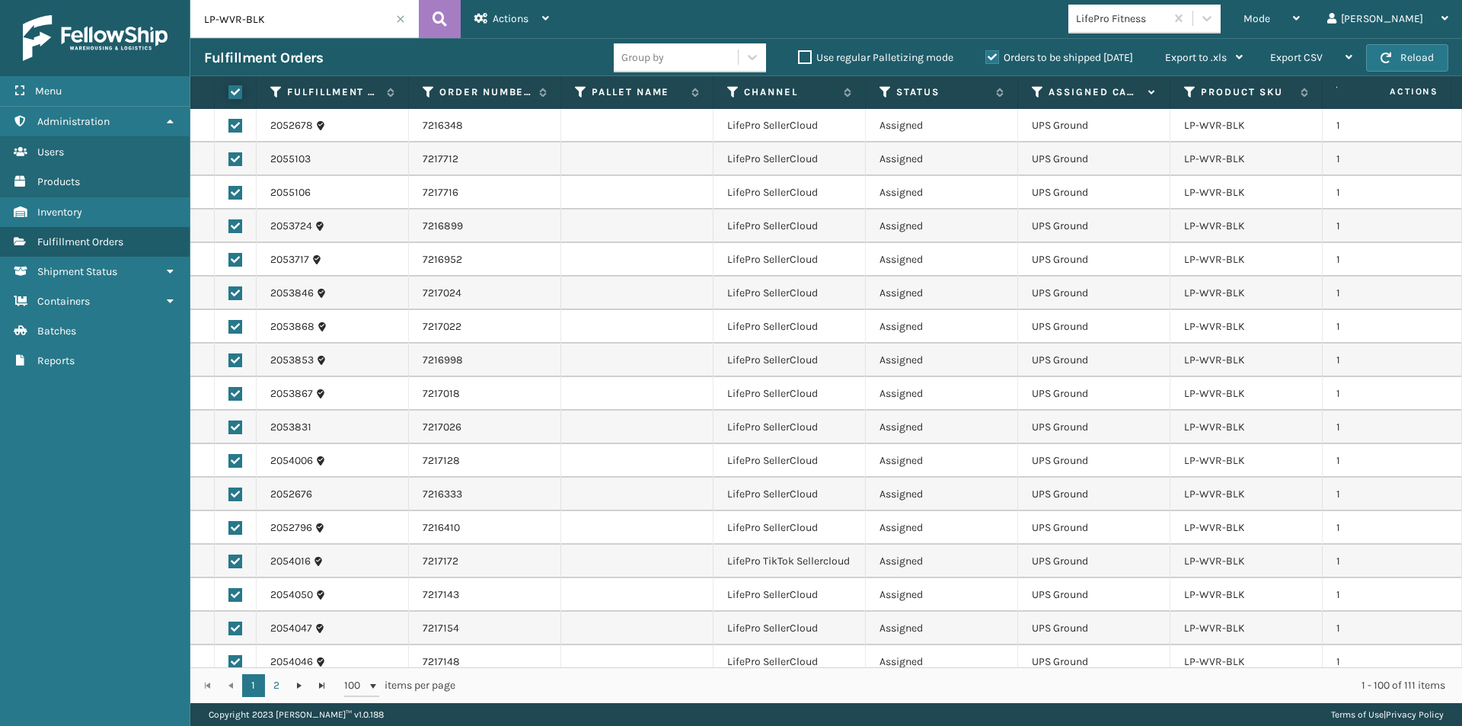
checkbox input "true"
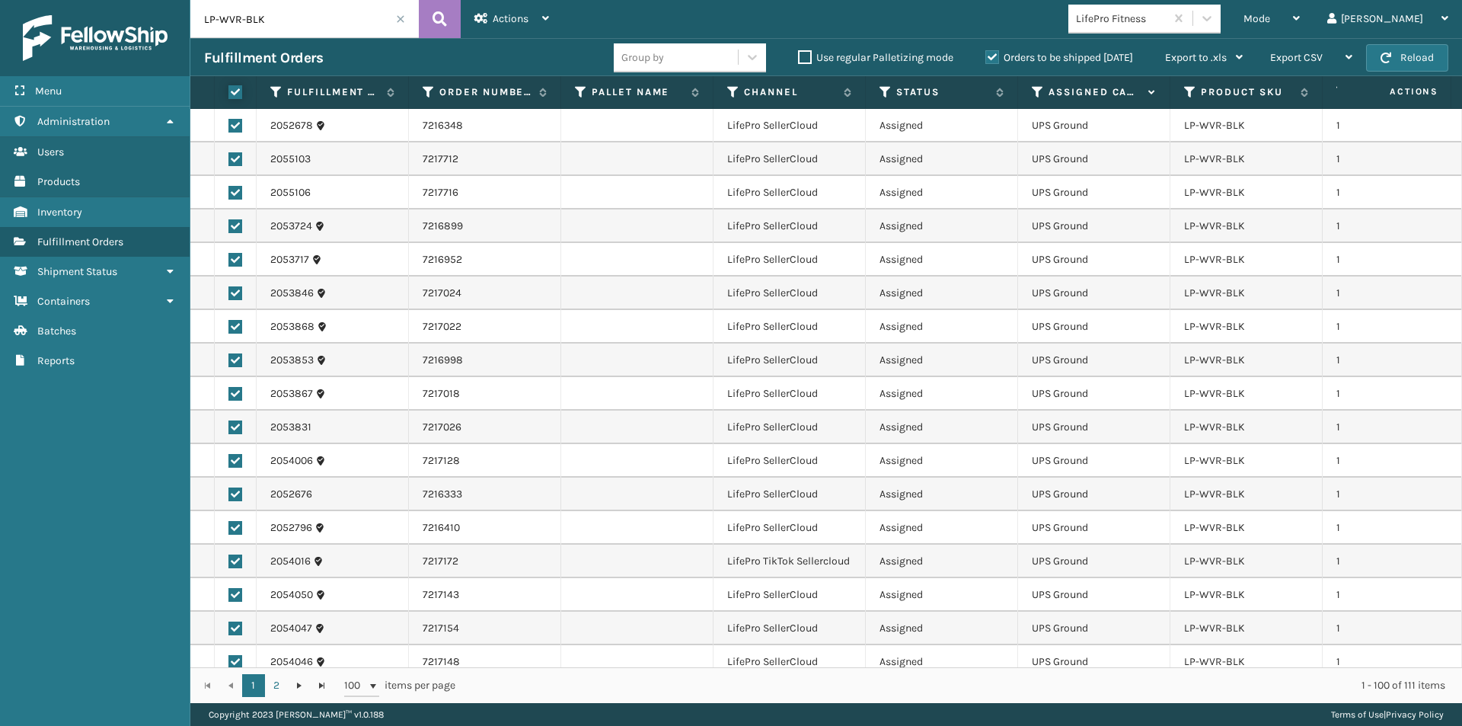
checkbox input "true"
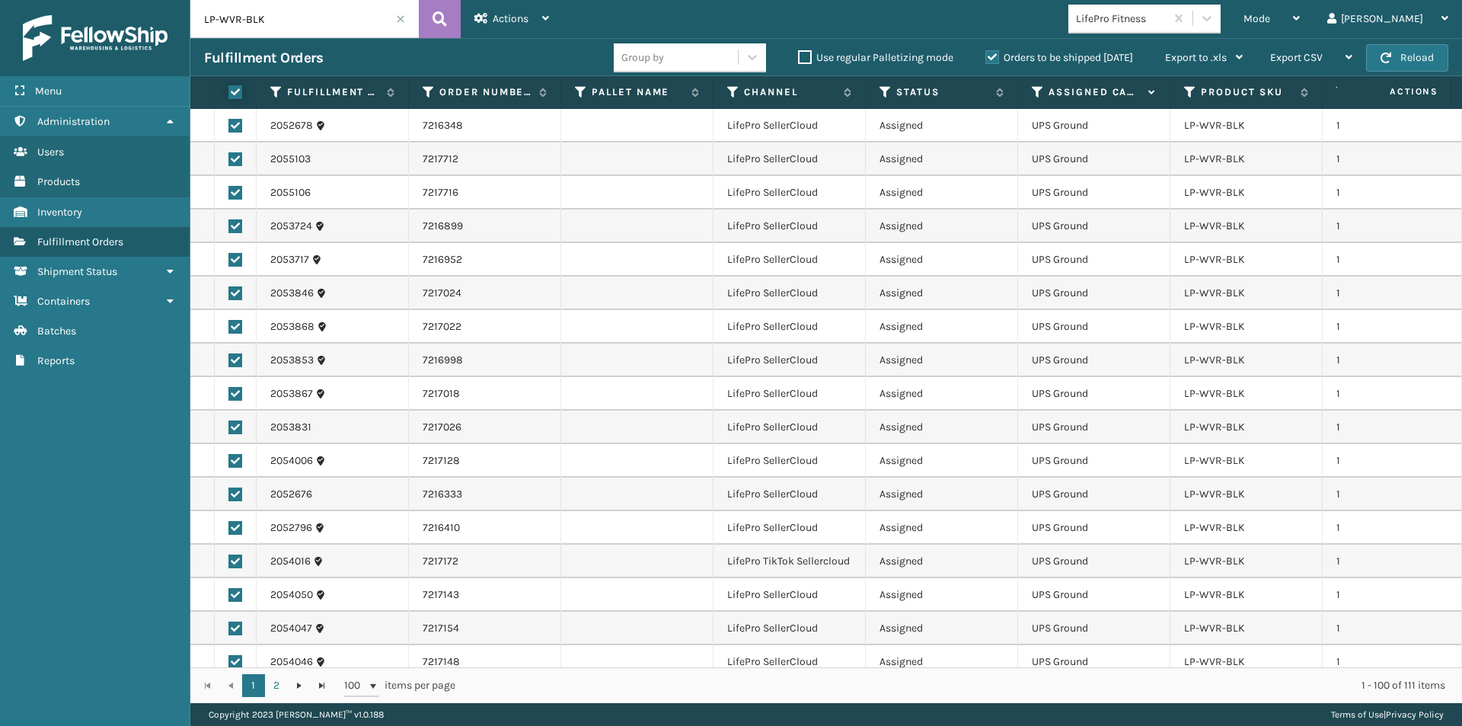
checkbox input "true"
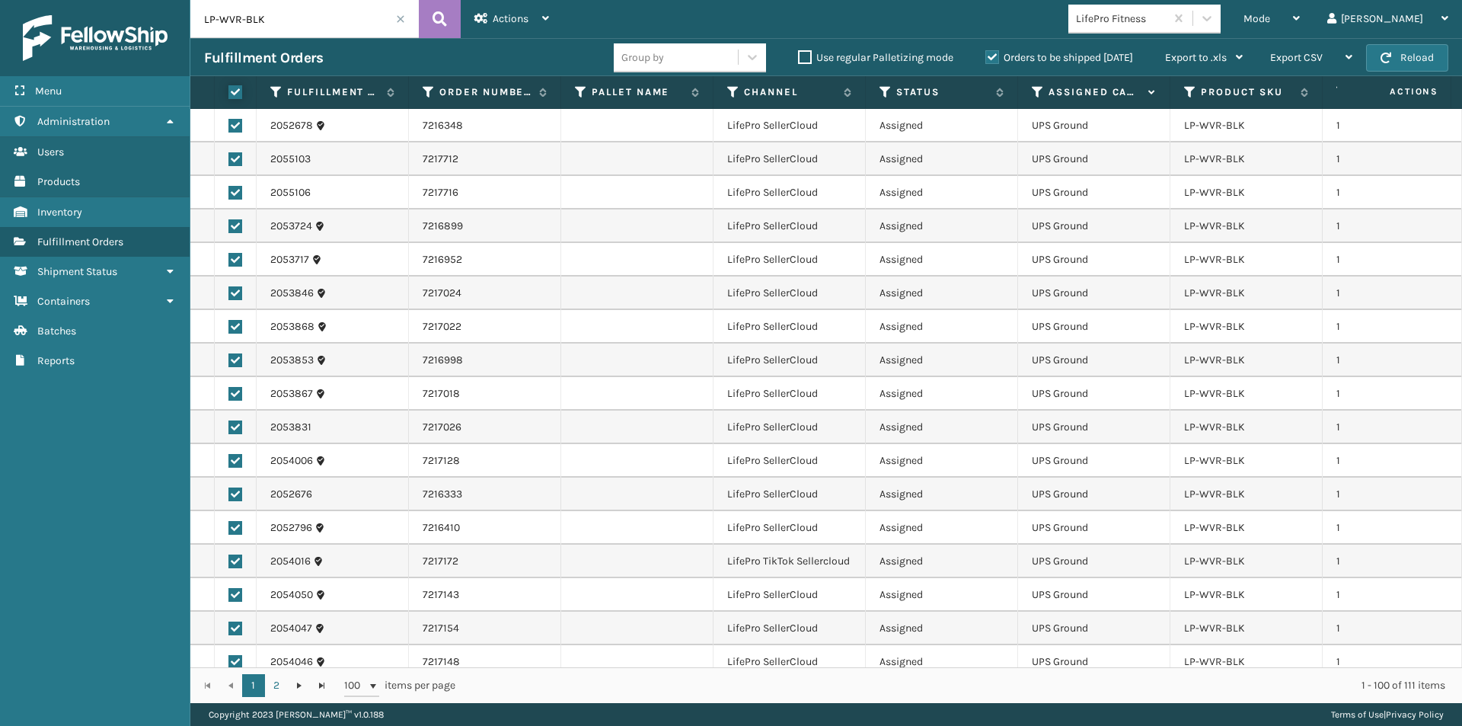
checkbox input "true"
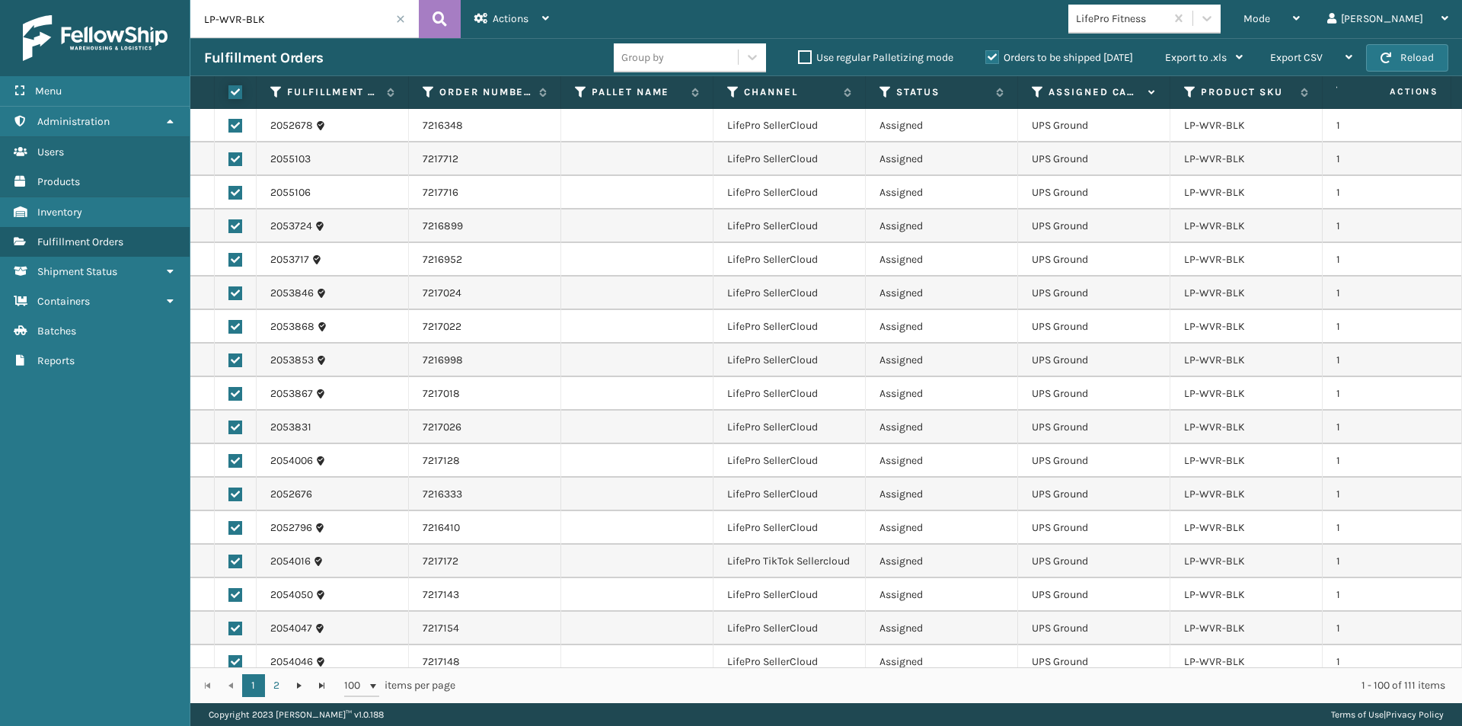
checkbox input "true"
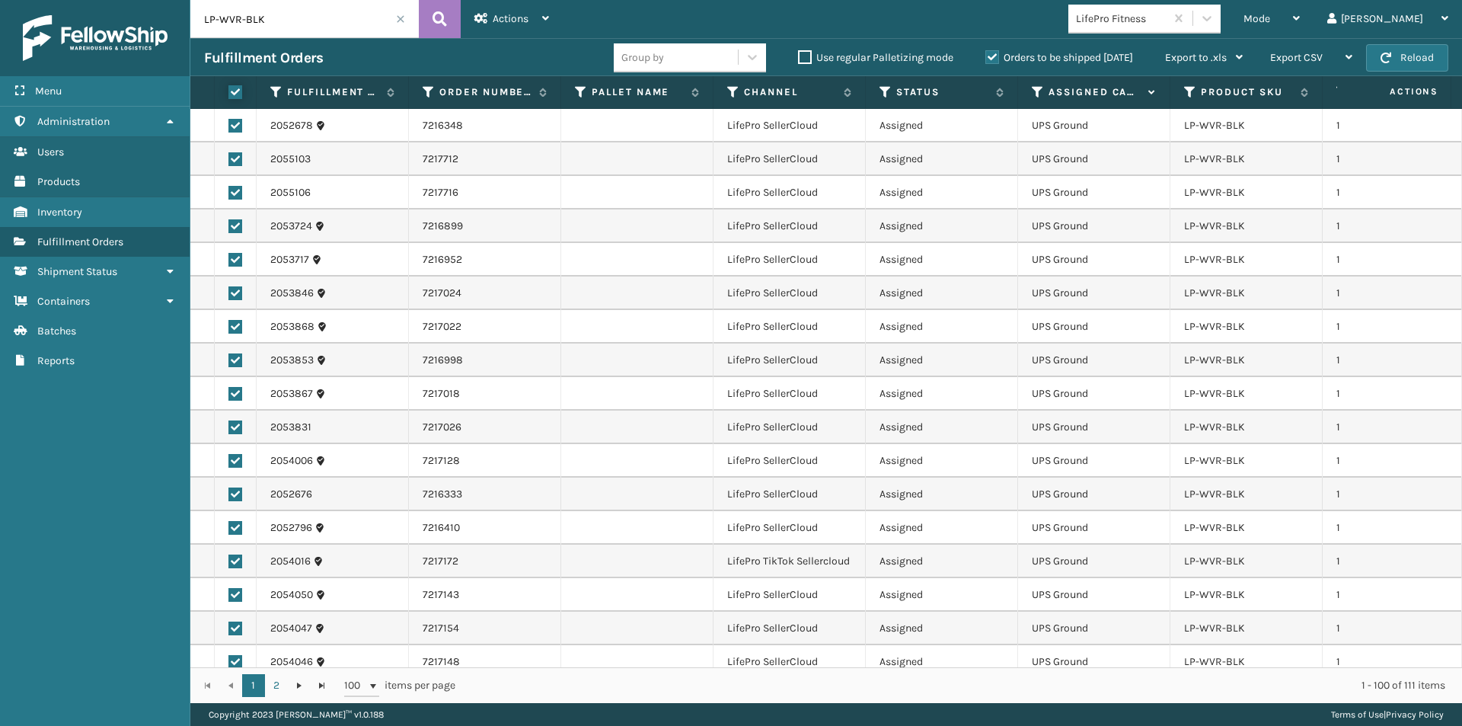
checkbox input "true"
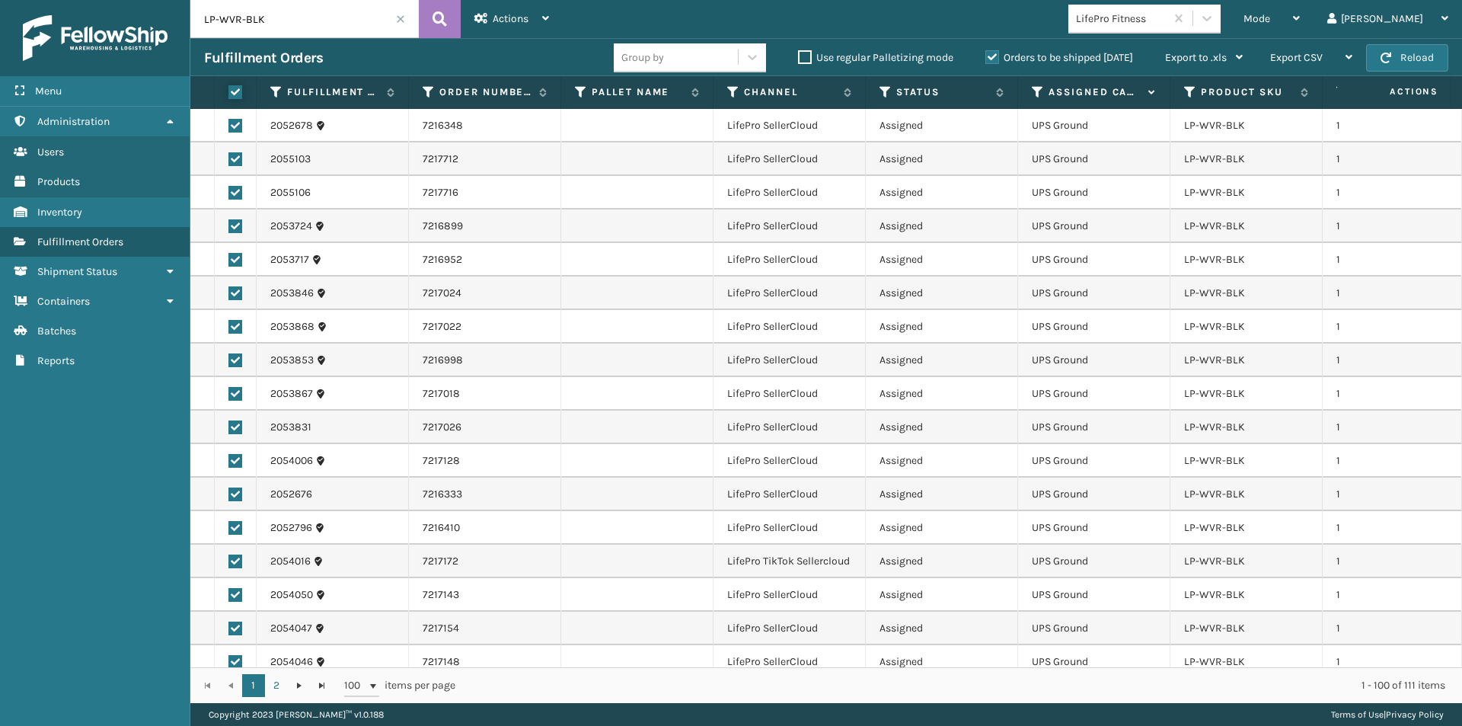
checkbox input "true"
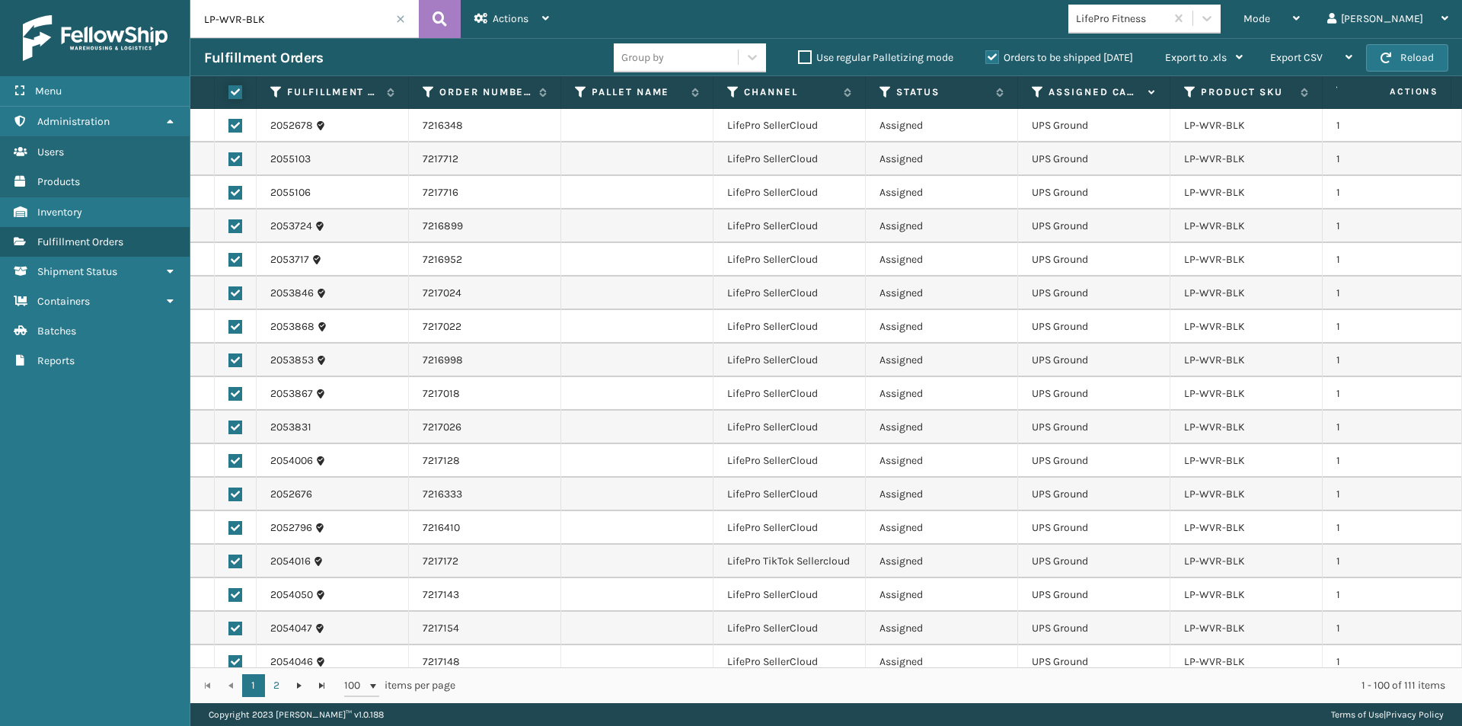
checkbox input "true"
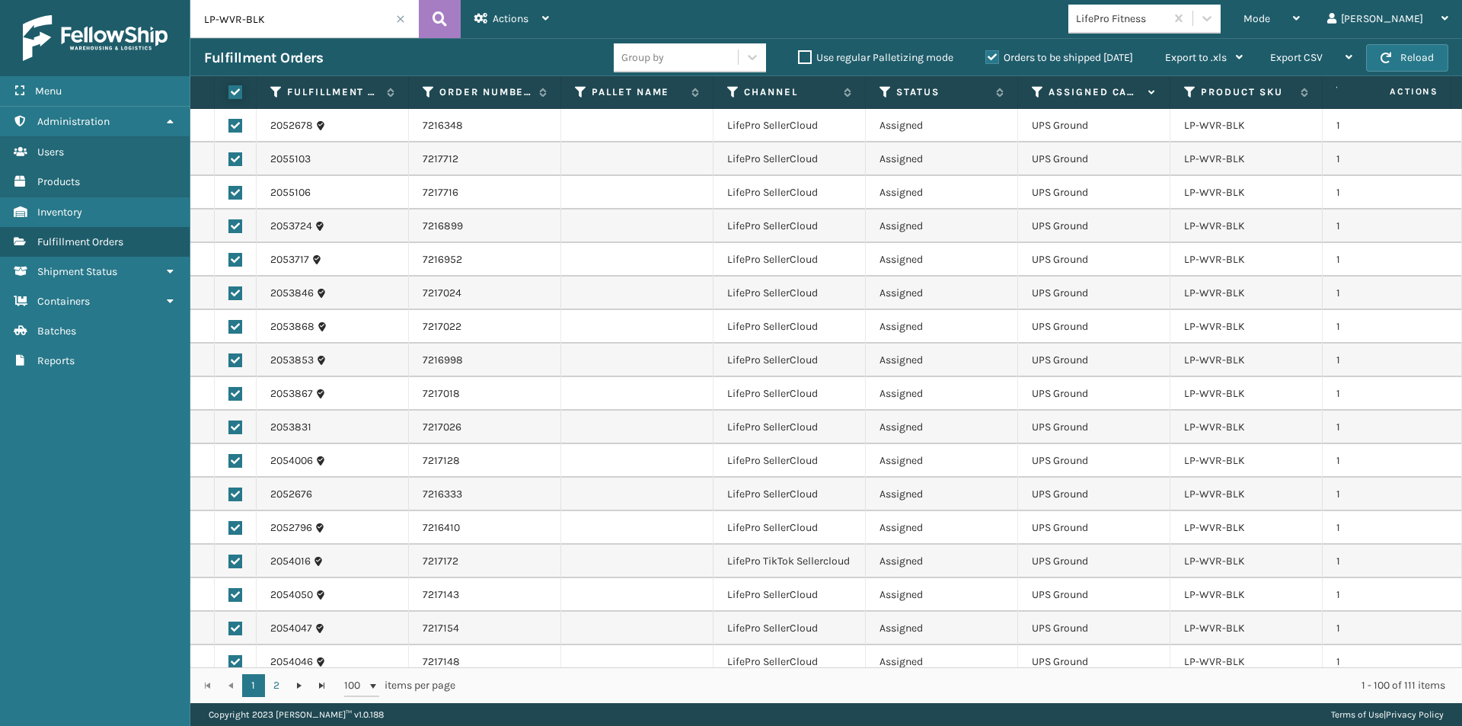
checkbox input "true"
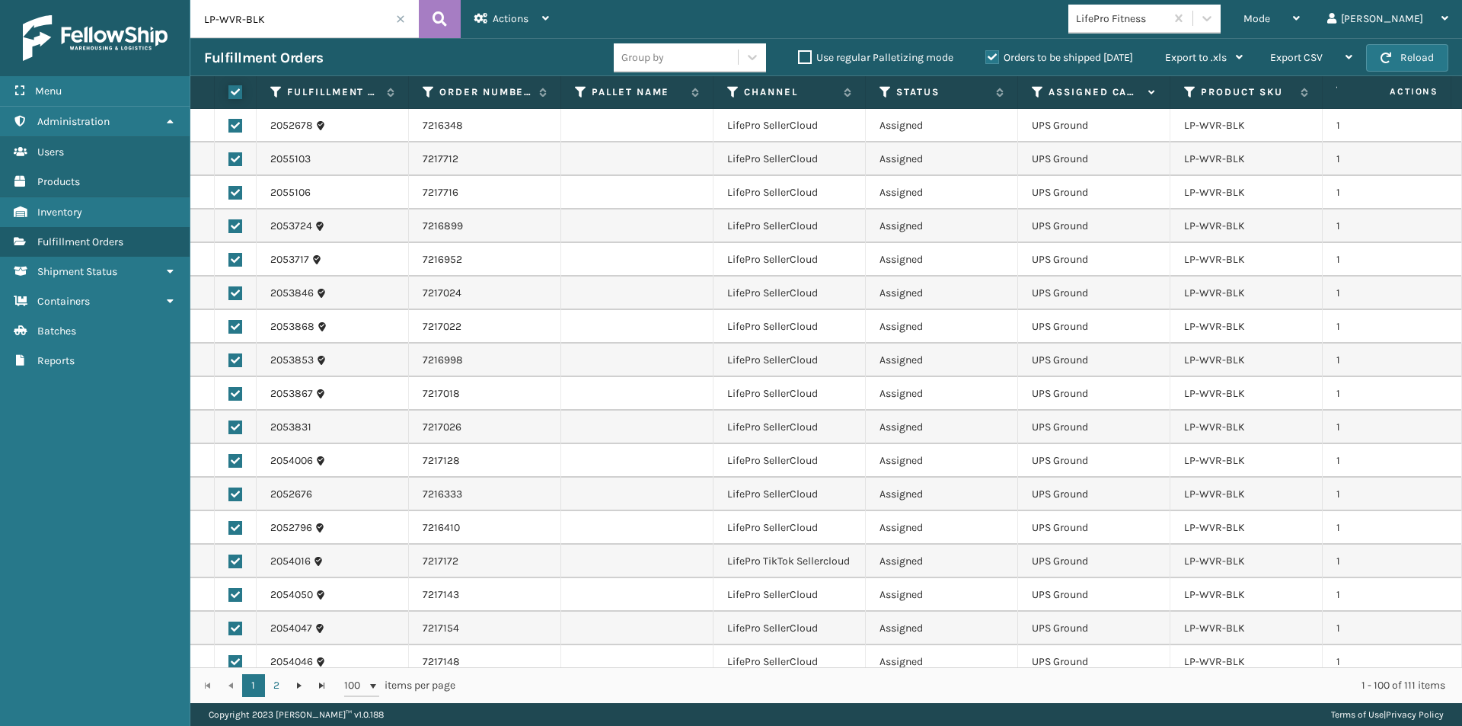
checkbox input "true"
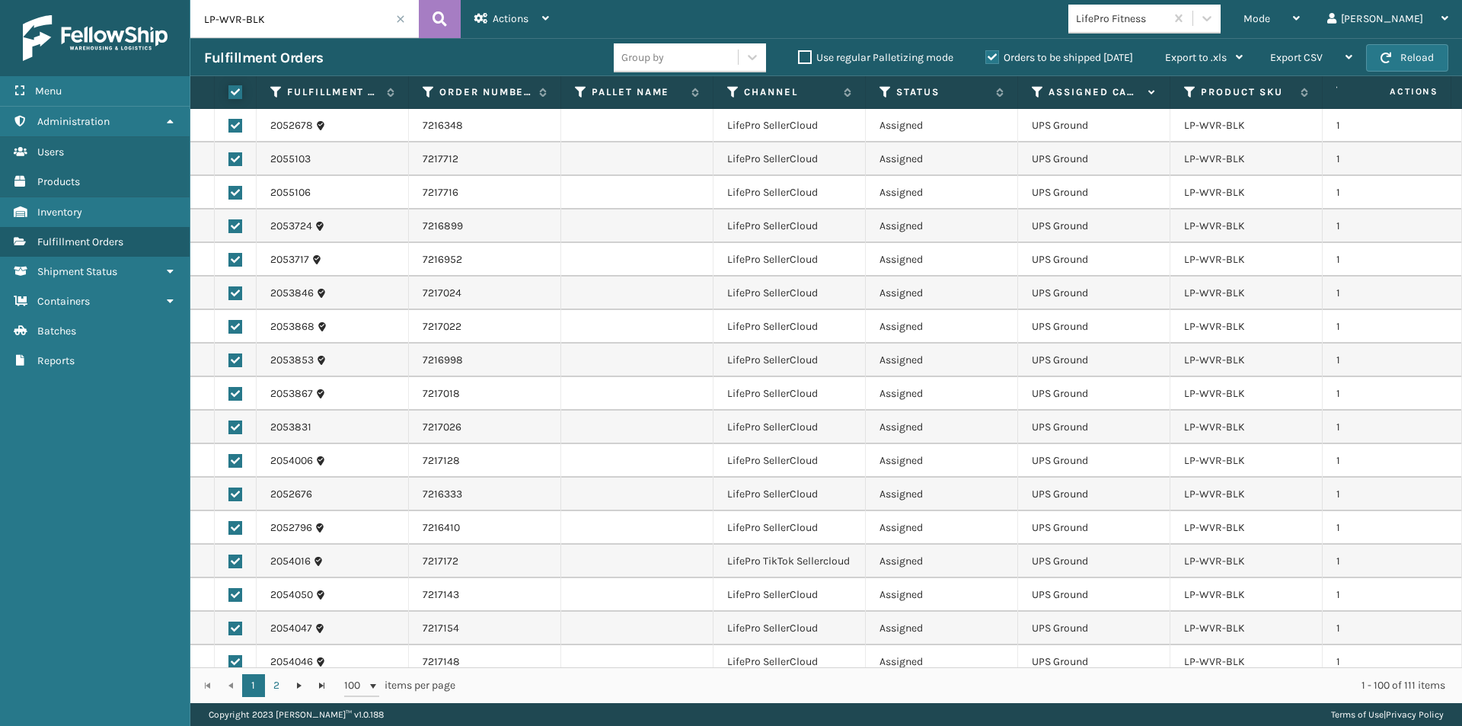
checkbox input "true"
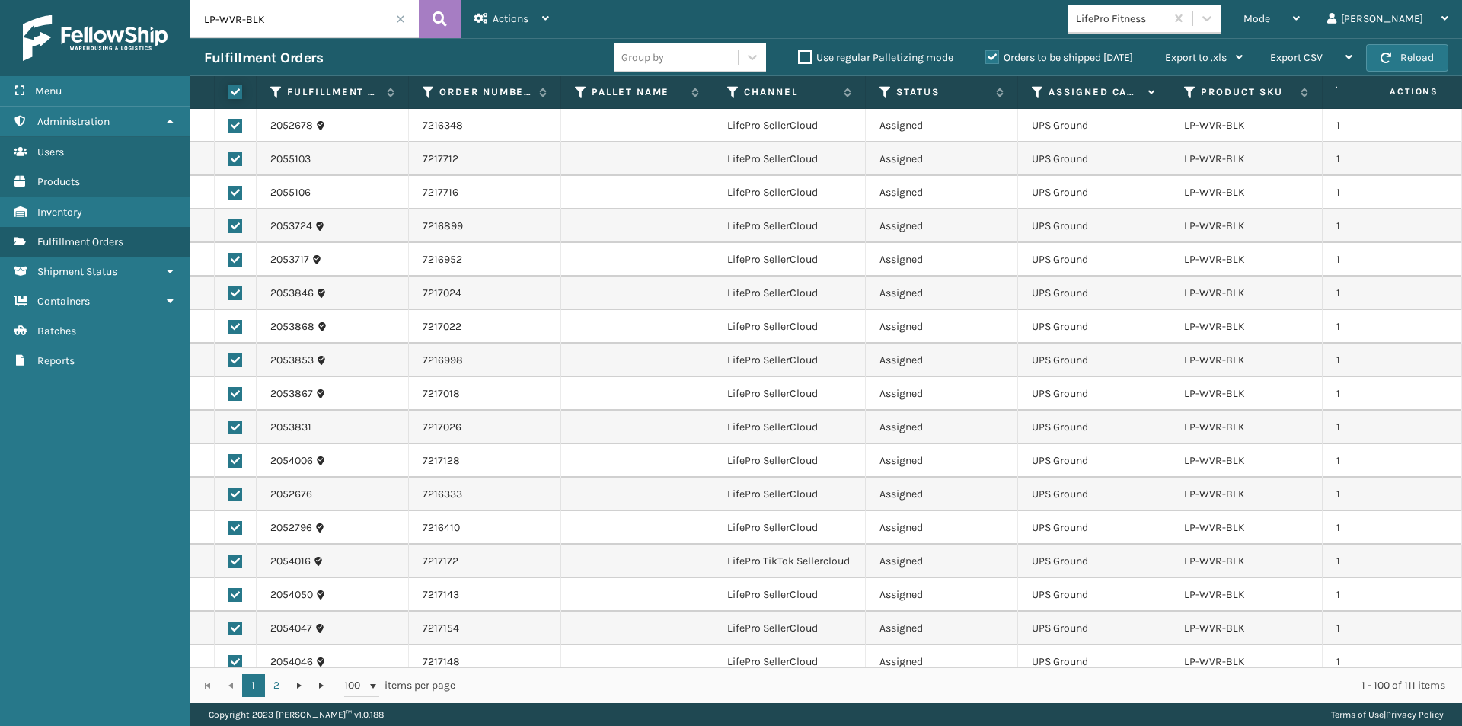
checkbox input "true"
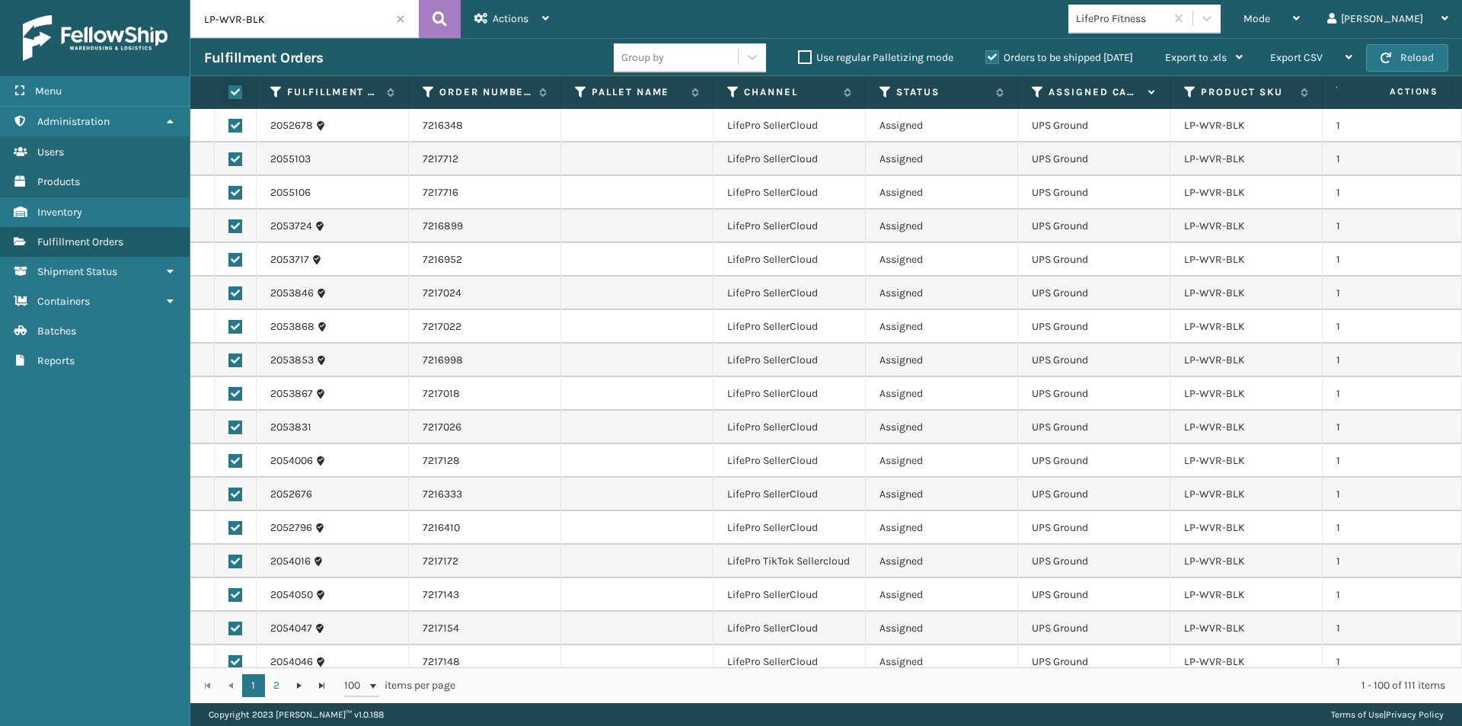
checkbox input "true"
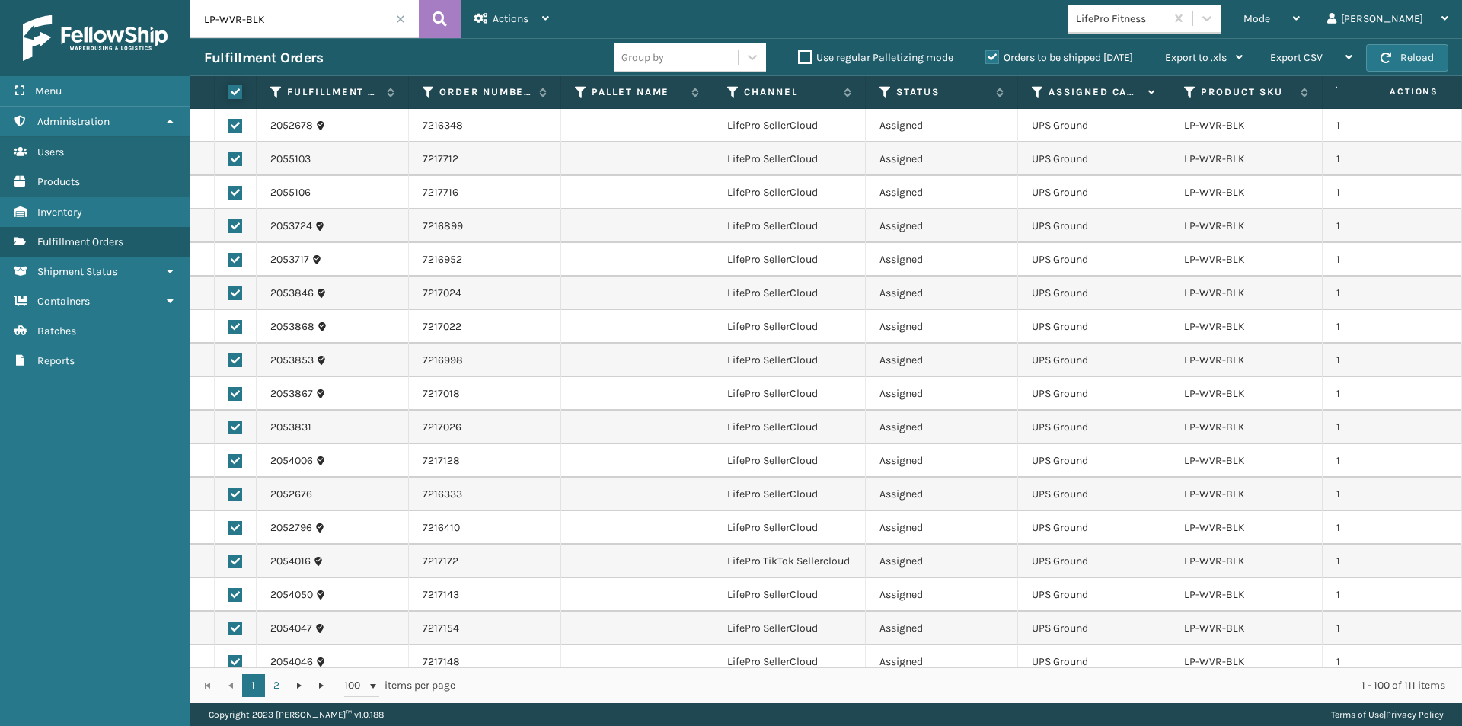
checkbox input "true"
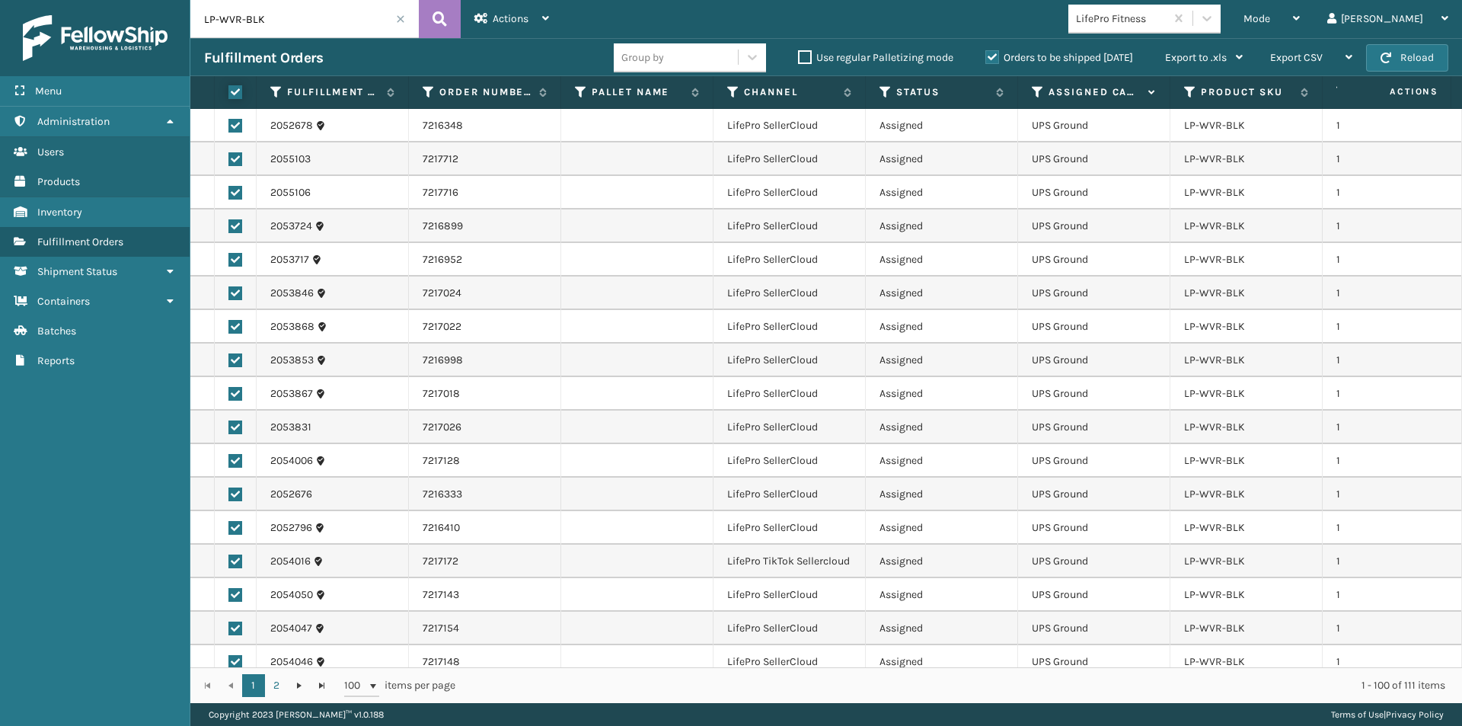
checkbox input "true"
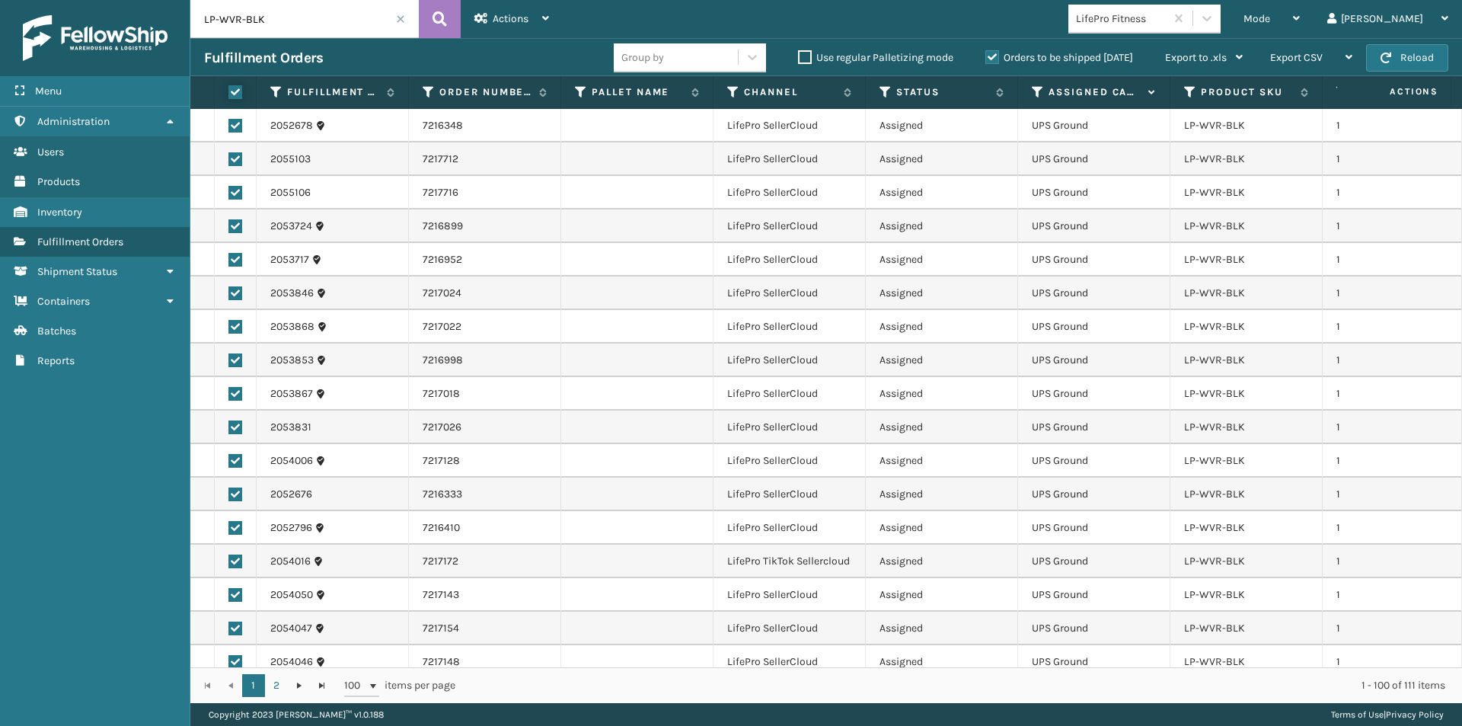
checkbox input "true"
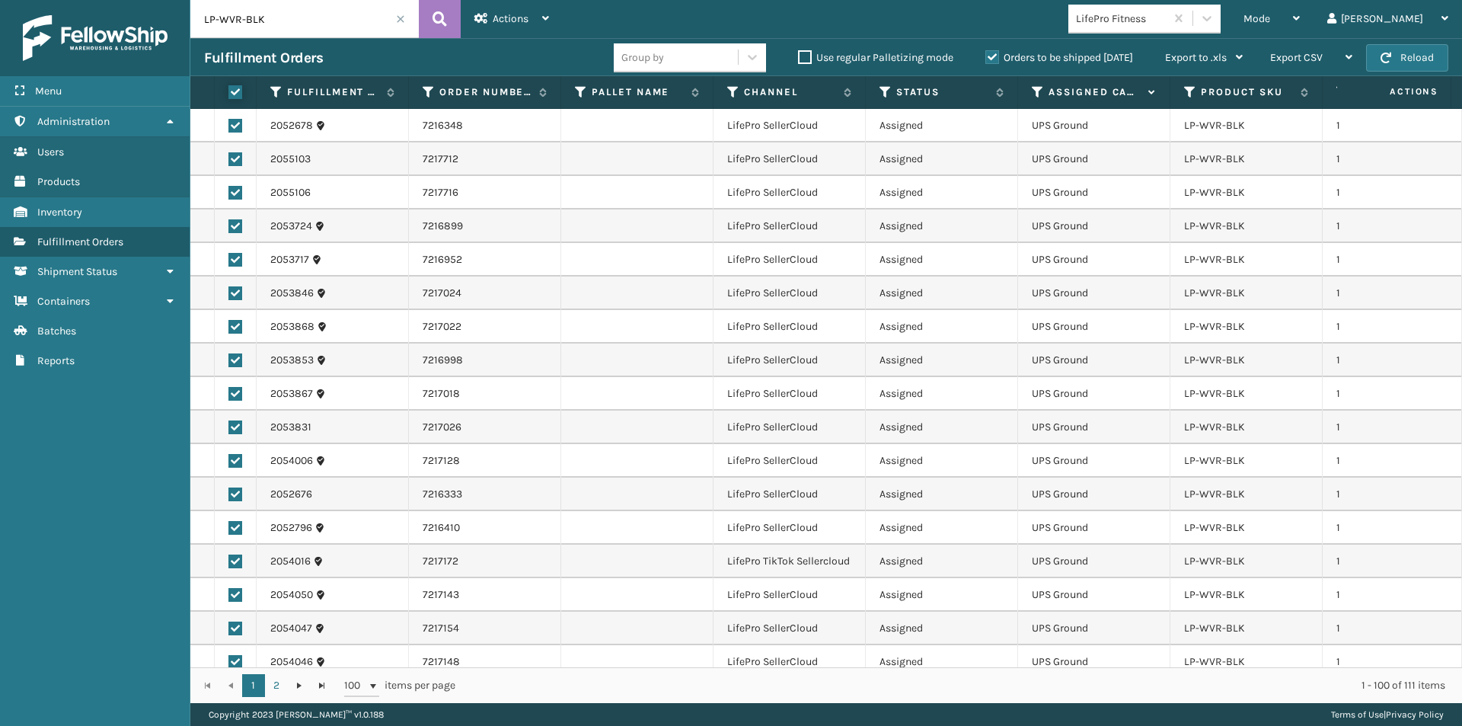
checkbox input "true"
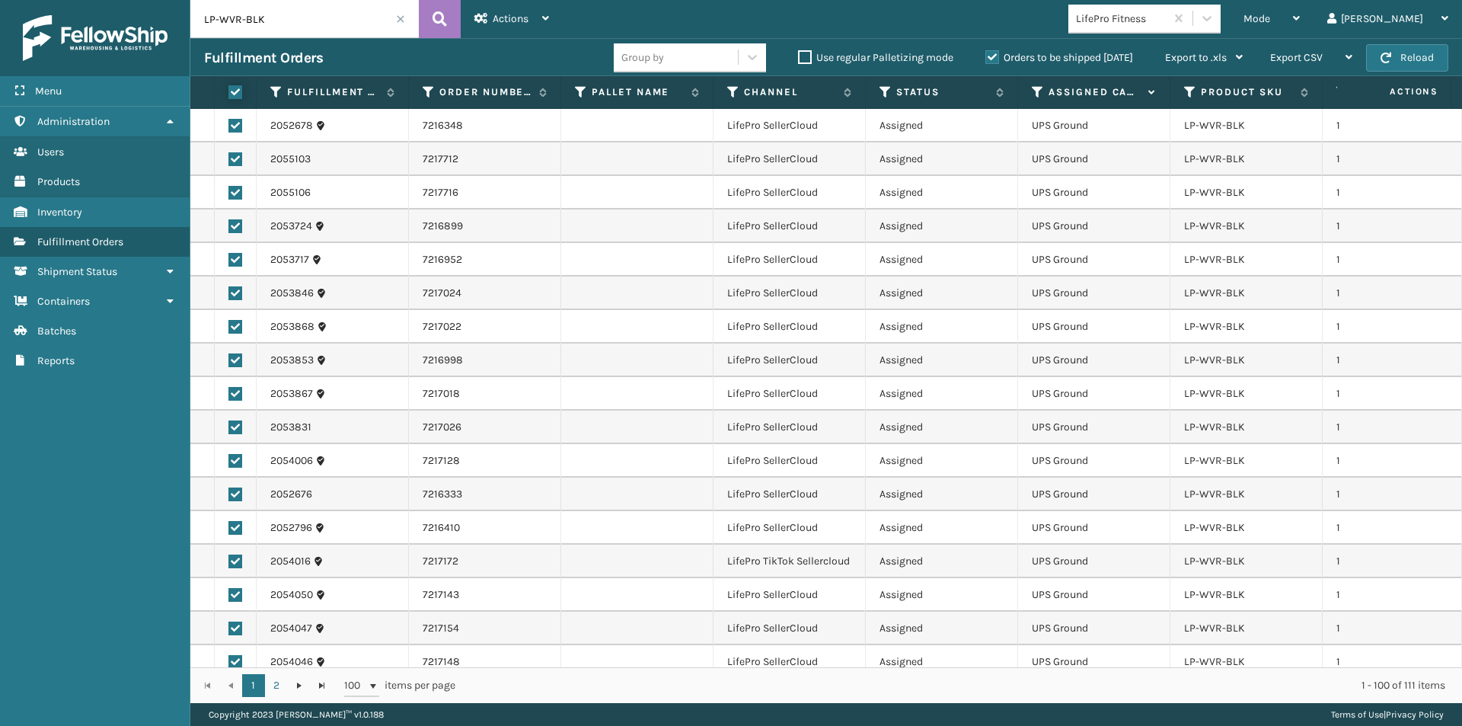
checkbox input "true"
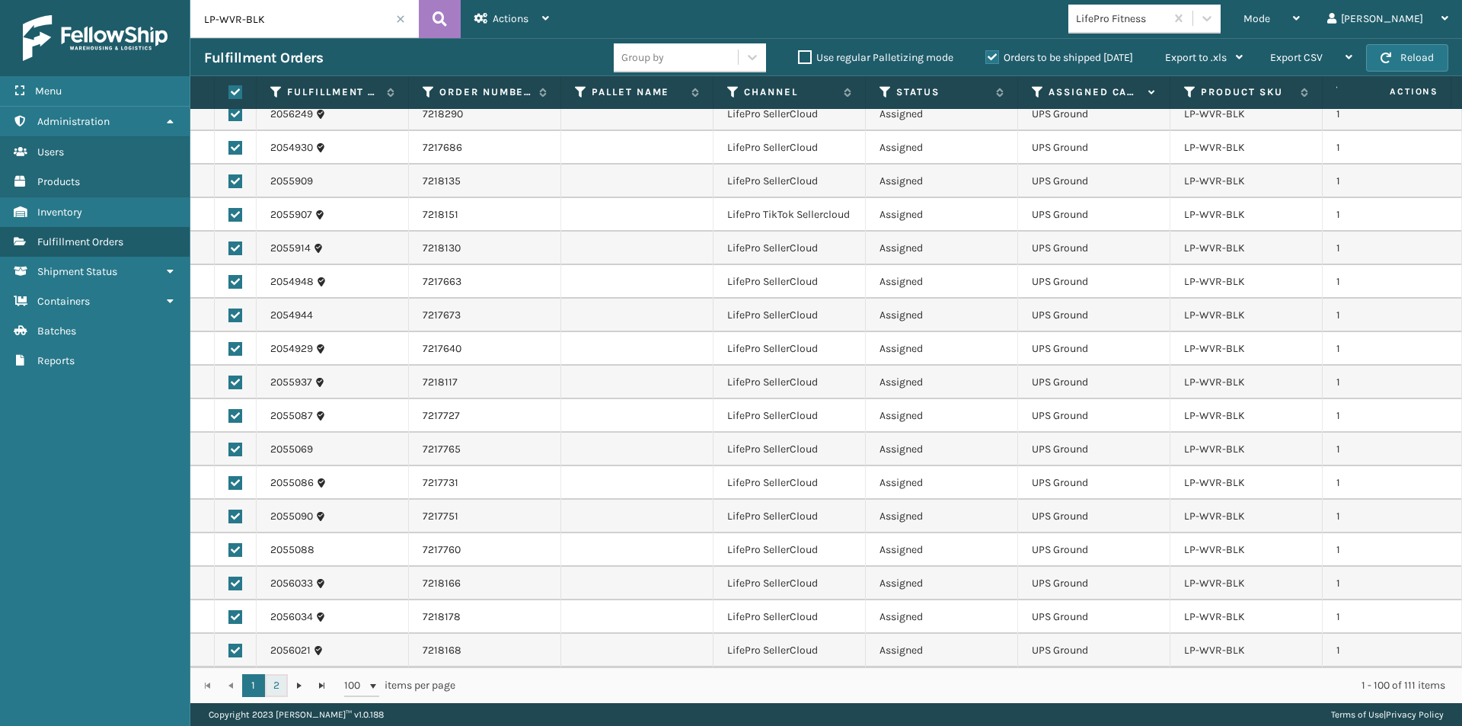
click at [273, 682] on link "2" at bounding box center [276, 685] width 23 height 23
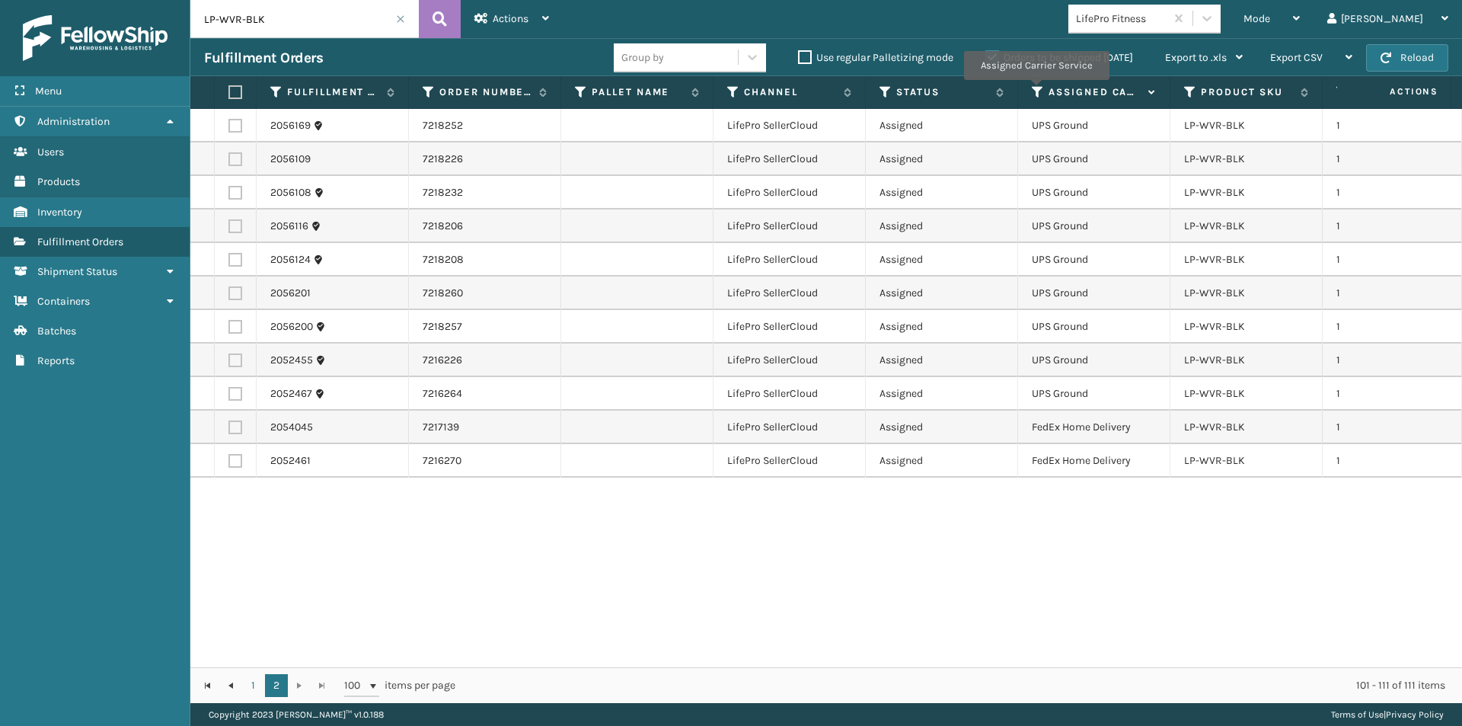
click at [1036, 91] on icon at bounding box center [1038, 92] width 12 height 14
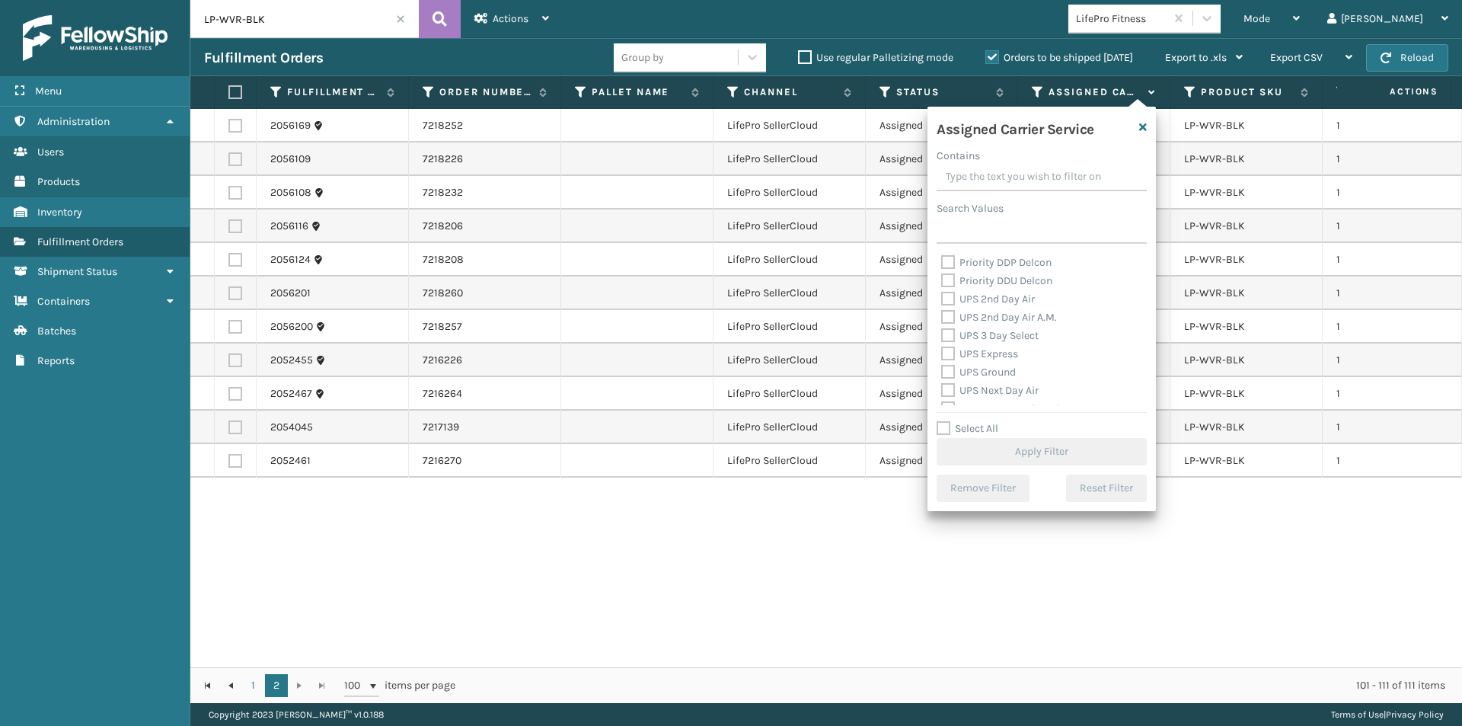
scroll to position [228, 0]
click at [948, 327] on label "UPS 2nd Day Air" at bounding box center [988, 325] width 94 height 13
click at [942, 327] on input "UPS 2nd Day Air" at bounding box center [941, 322] width 1 height 10
checkbox input "true"
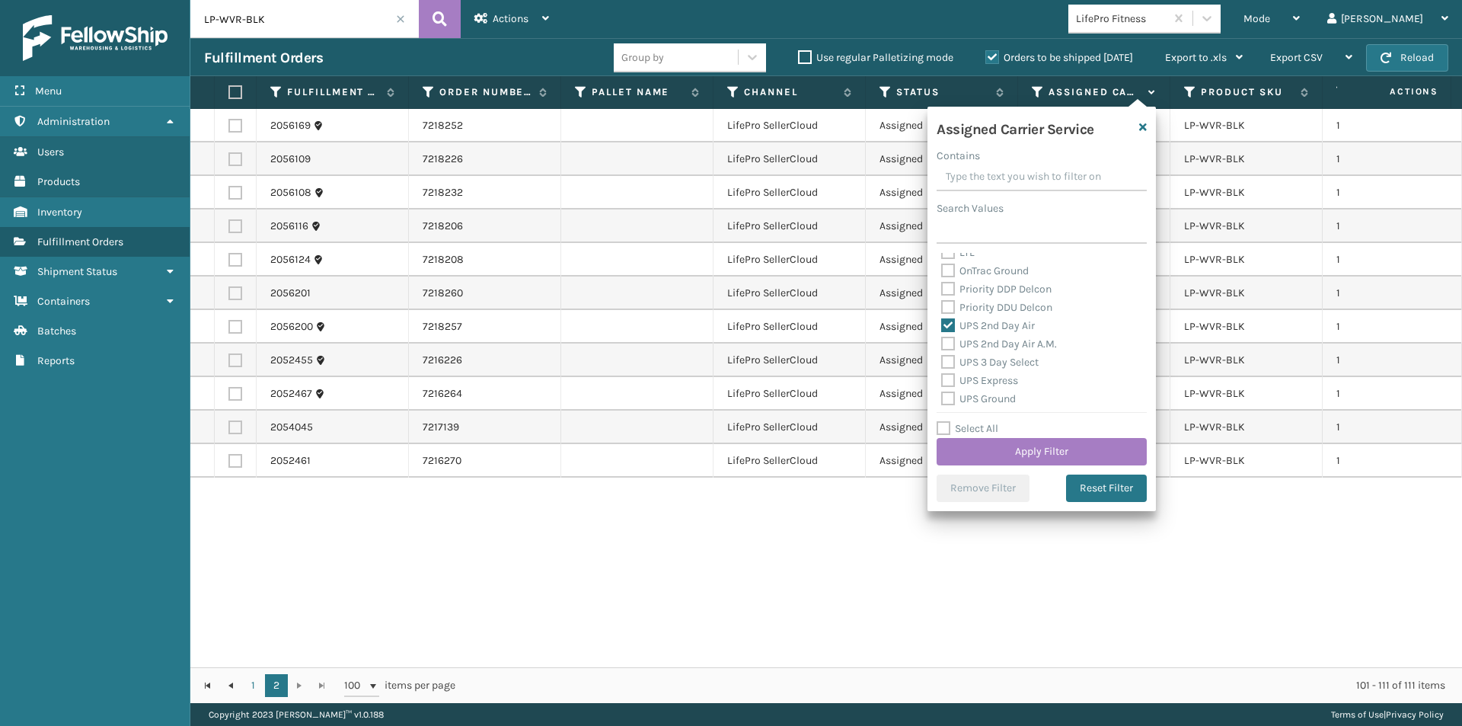
click at [949, 344] on label "UPS 2nd Day Air A.M." at bounding box center [999, 343] width 116 height 13
click at [942, 344] on input "UPS 2nd Day Air A.M." at bounding box center [941, 340] width 1 height 10
checkbox input "true"
click at [951, 359] on label "UPS 3 Day Select" at bounding box center [989, 362] width 97 height 13
click at [942, 359] on input "UPS 3 Day Select" at bounding box center [941, 358] width 1 height 10
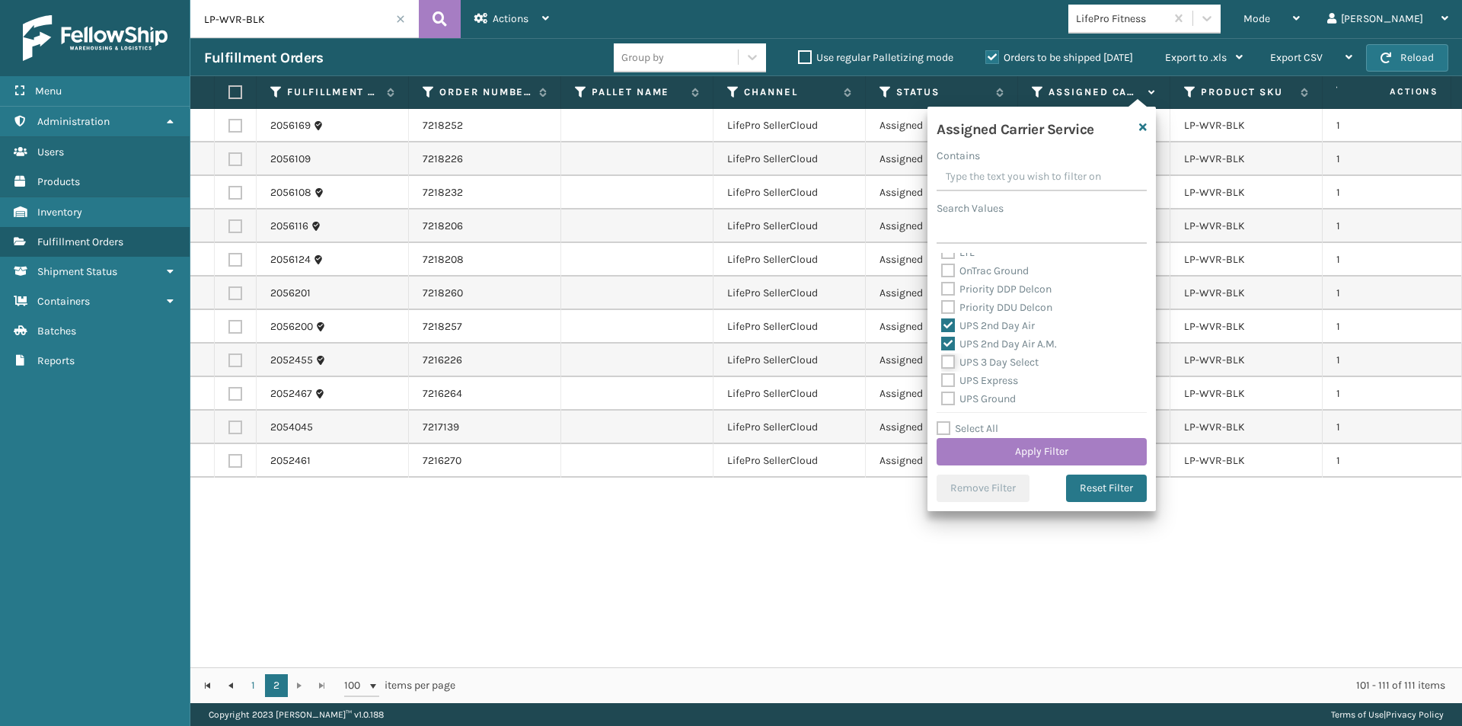
checkbox input "true"
click at [943, 379] on label "UPS Express" at bounding box center [979, 380] width 77 height 13
click at [942, 379] on input "UPS Express" at bounding box center [941, 377] width 1 height 10
checkbox input "true"
click at [948, 396] on label "UPS Ground" at bounding box center [978, 398] width 75 height 13
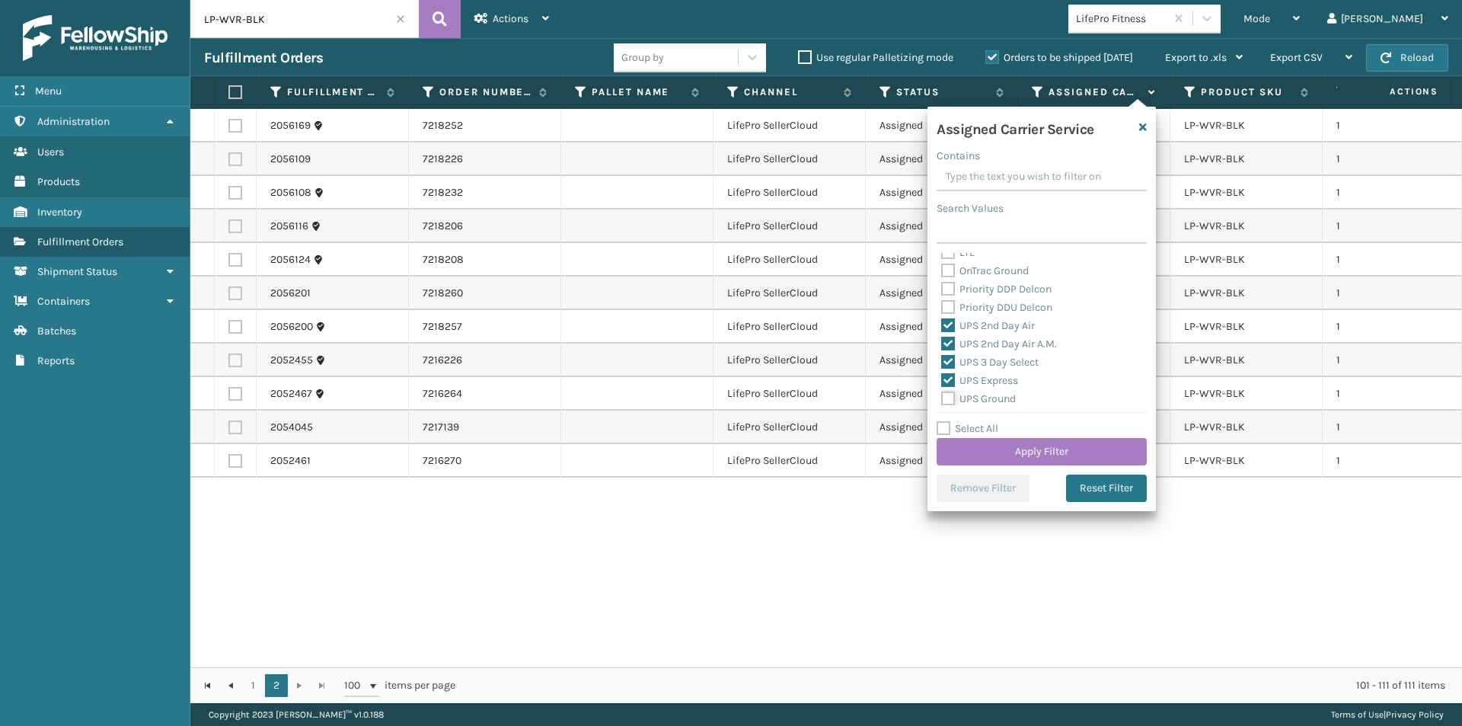
click at [942, 396] on input "UPS Ground" at bounding box center [941, 395] width 1 height 10
checkbox input "true"
click at [948, 344] on label "UPS Next Day Air" at bounding box center [989, 340] width 97 height 13
click at [942, 342] on input "UPS Next Day Air" at bounding box center [941, 337] width 1 height 10
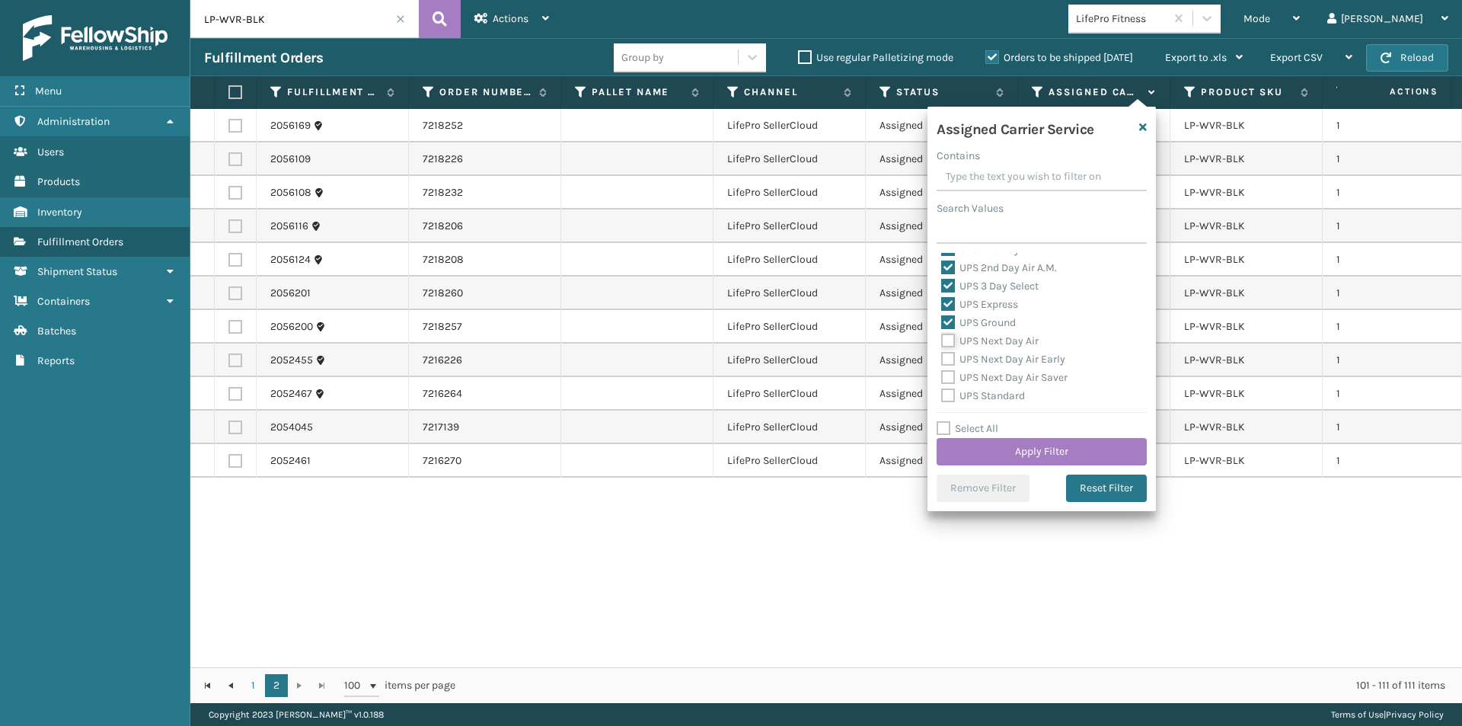
checkbox input "true"
click at [951, 363] on label "UPS Next Day Air Early" at bounding box center [1003, 359] width 124 height 13
click at [942, 360] on input "UPS Next Day Air Early" at bounding box center [941, 355] width 1 height 10
checkbox input "true"
click at [947, 377] on label "UPS Next Day Air Saver" at bounding box center [1004, 377] width 126 height 13
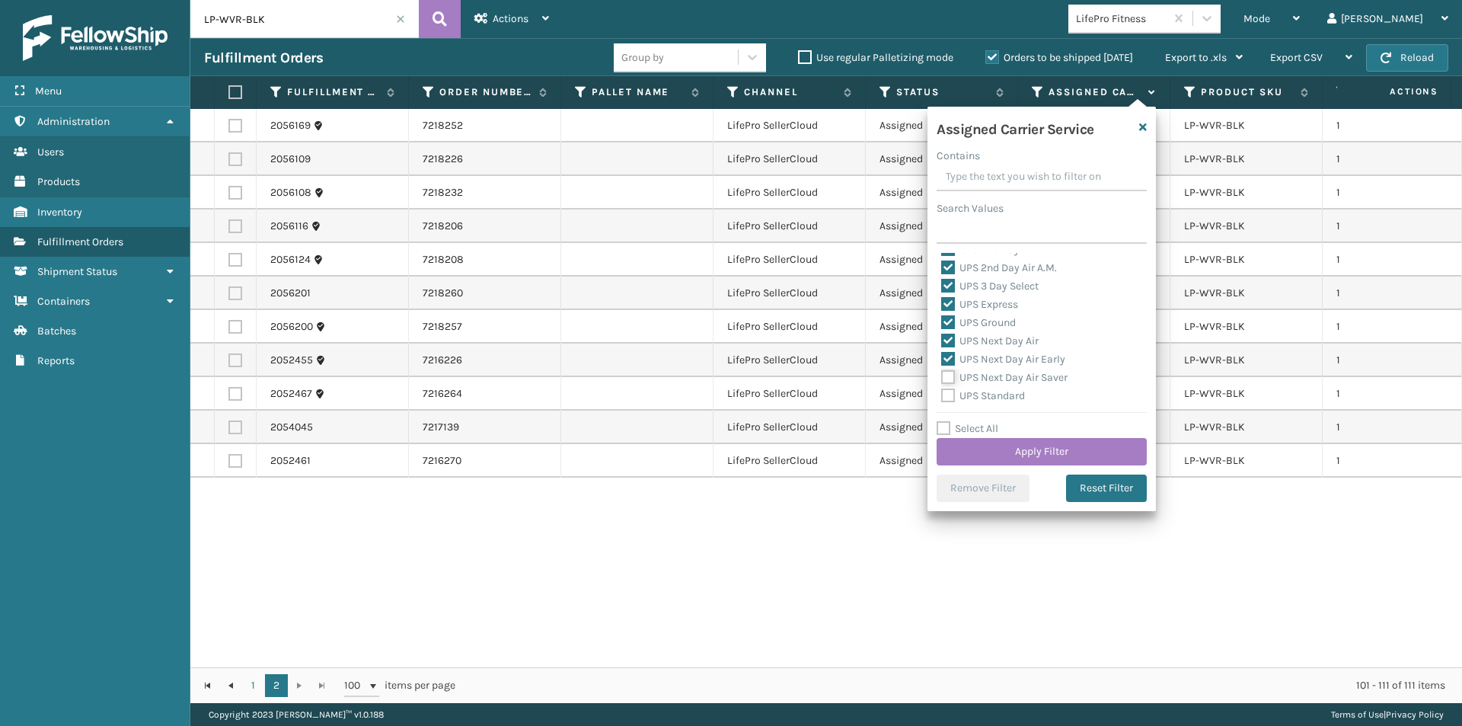
click at [942, 377] on input "UPS Next Day Air Saver" at bounding box center [941, 374] width 1 height 10
checkbox input "true"
click at [952, 395] on label "UPS Standard" at bounding box center [983, 395] width 84 height 13
click at [942, 395] on input "UPS Standard" at bounding box center [941, 392] width 1 height 10
checkbox input "true"
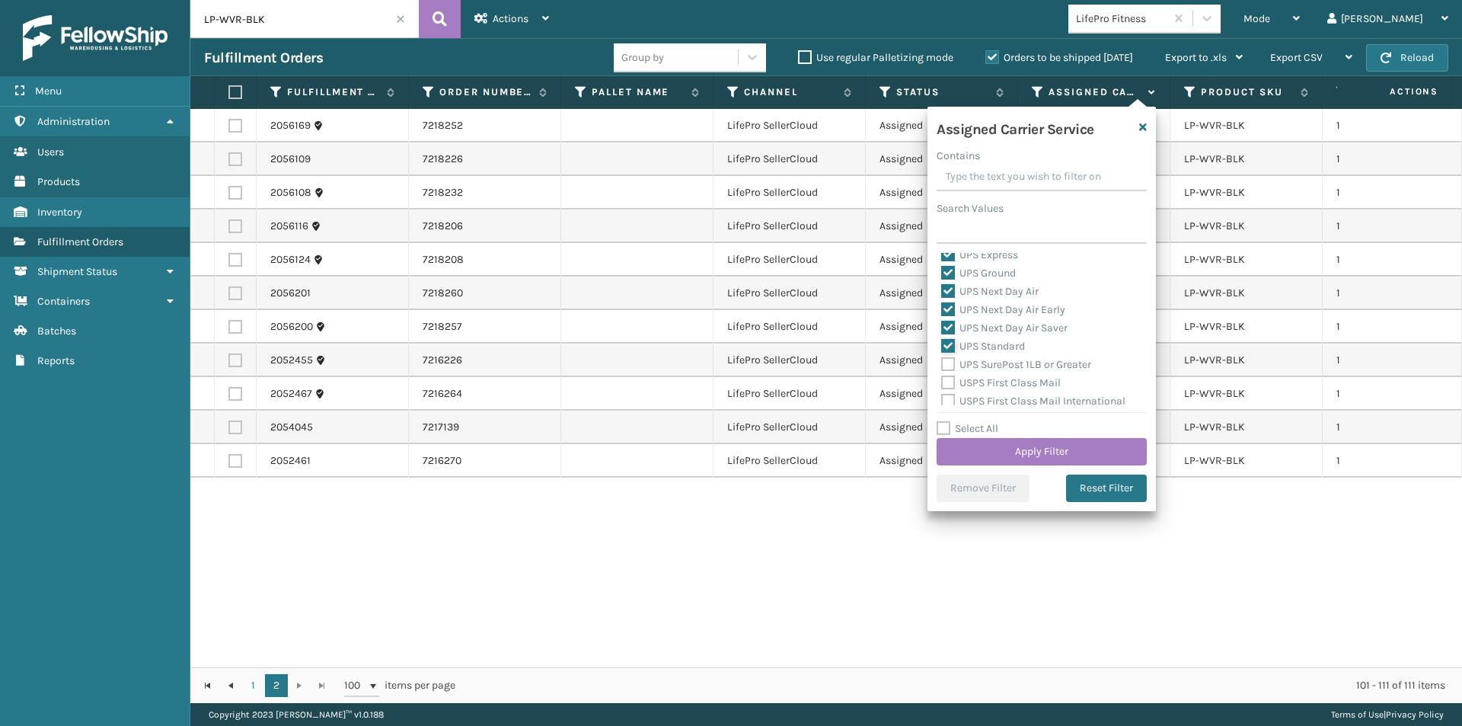
scroll to position [381, 0]
click at [948, 339] on label "UPS SurePost 1LB or Greater" at bounding box center [1016, 337] width 150 height 13
click at [942, 339] on input "UPS SurePost 1LB or Greater" at bounding box center [941, 334] width 1 height 10
checkbox input "true"
click at [1032, 446] on button "Apply Filter" at bounding box center [1042, 451] width 210 height 27
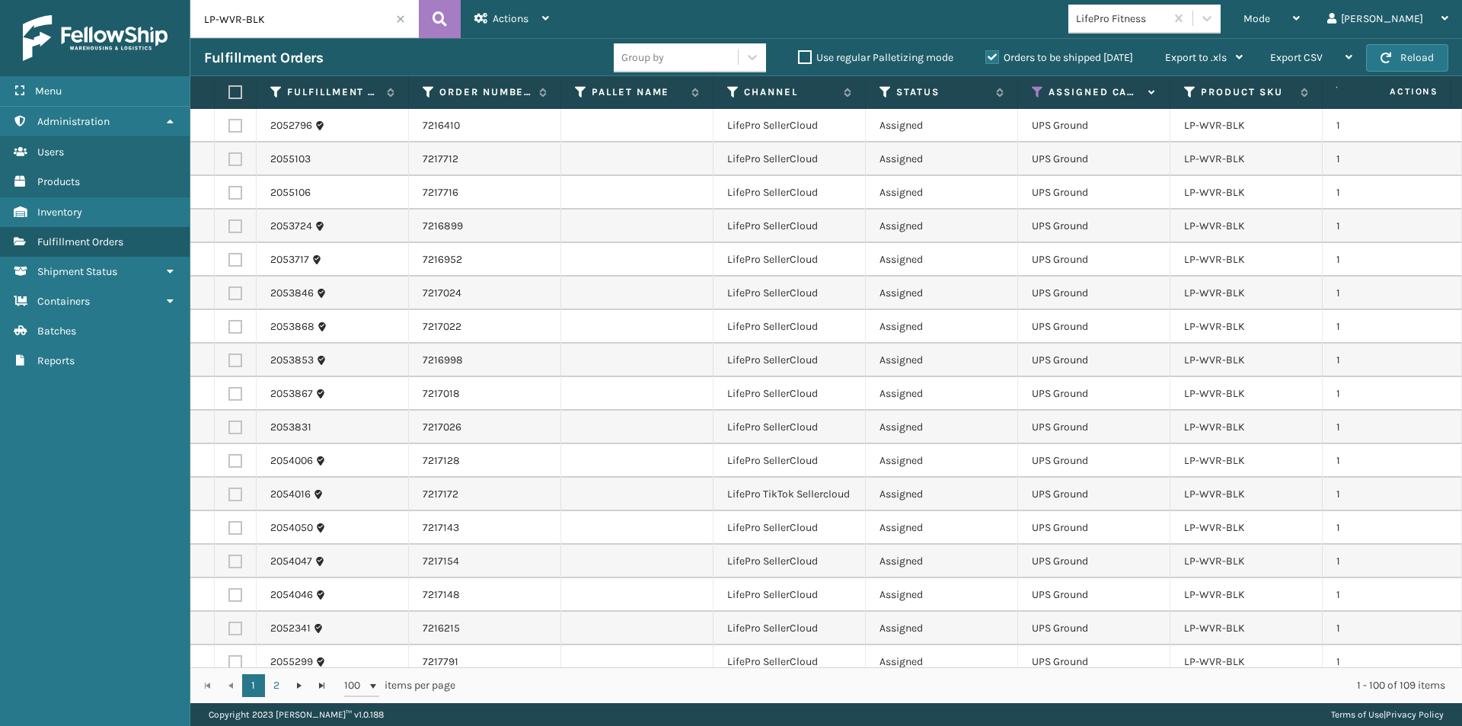
click at [238, 88] on label at bounding box center [232, 92] width 9 height 14
click at [229, 88] on input "checkbox" at bounding box center [228, 93] width 1 height 10
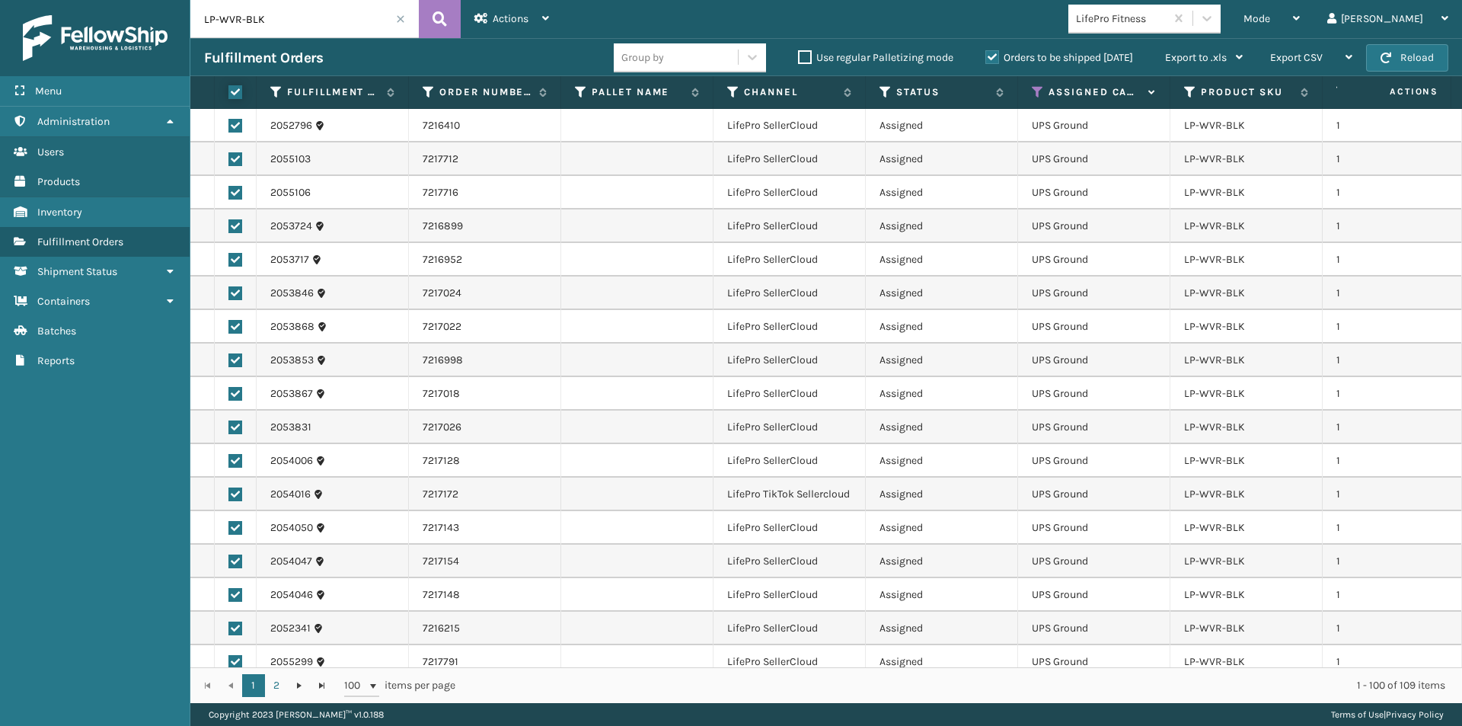
checkbox input "true"
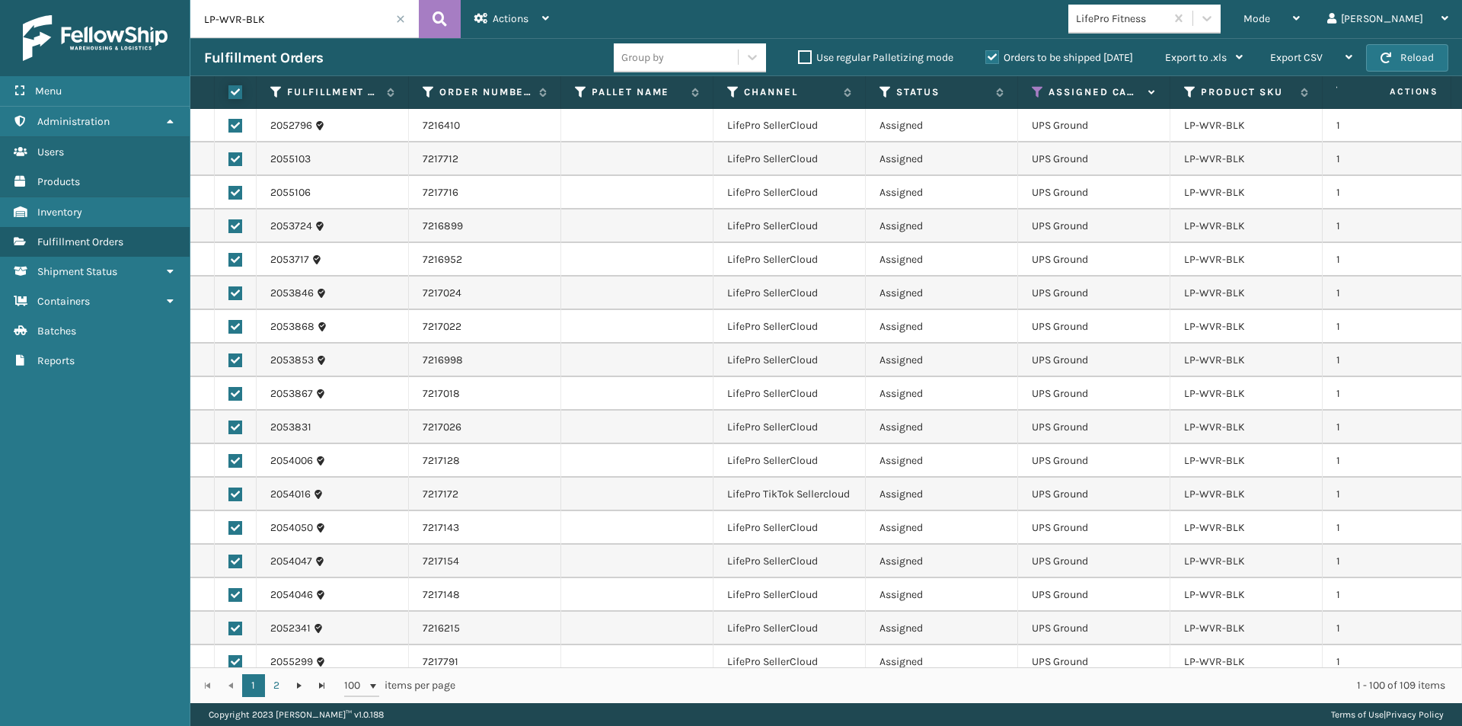
checkbox input "true"
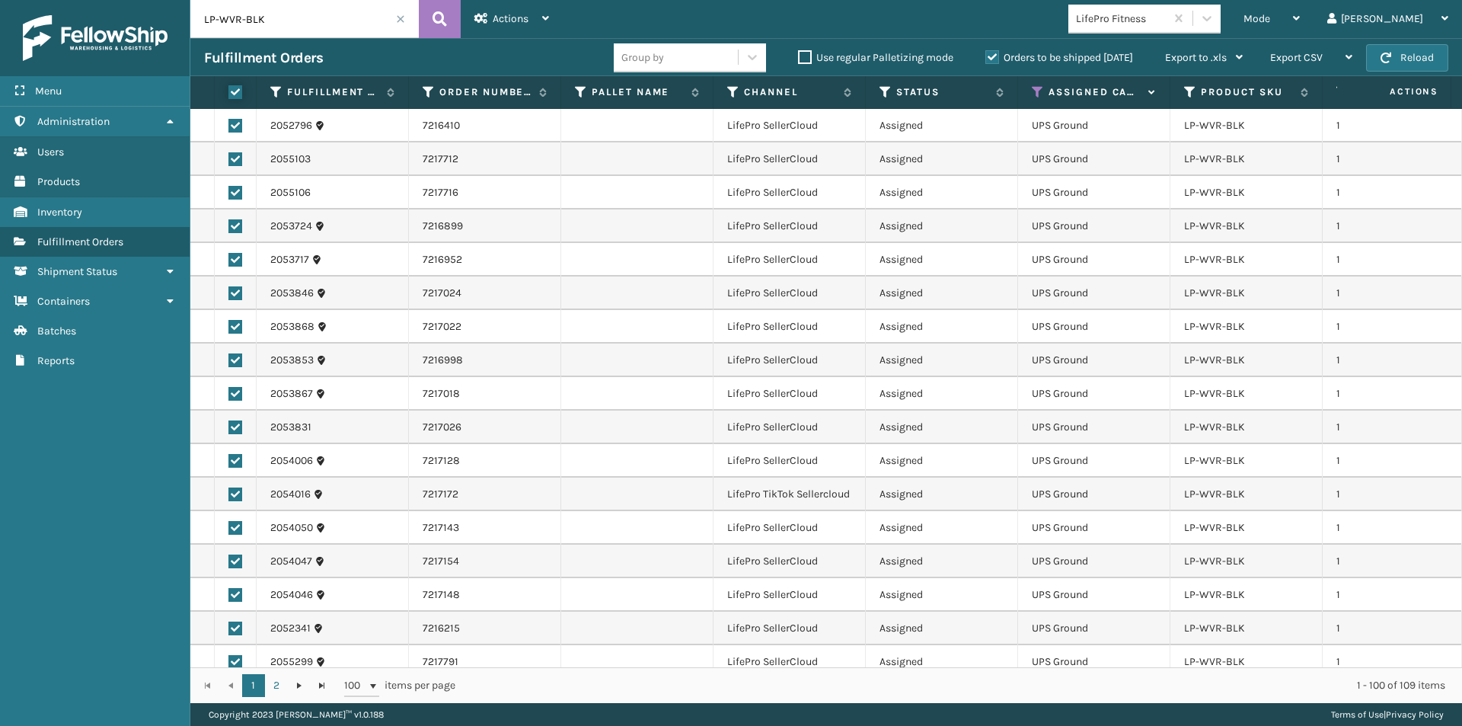
checkbox input "true"
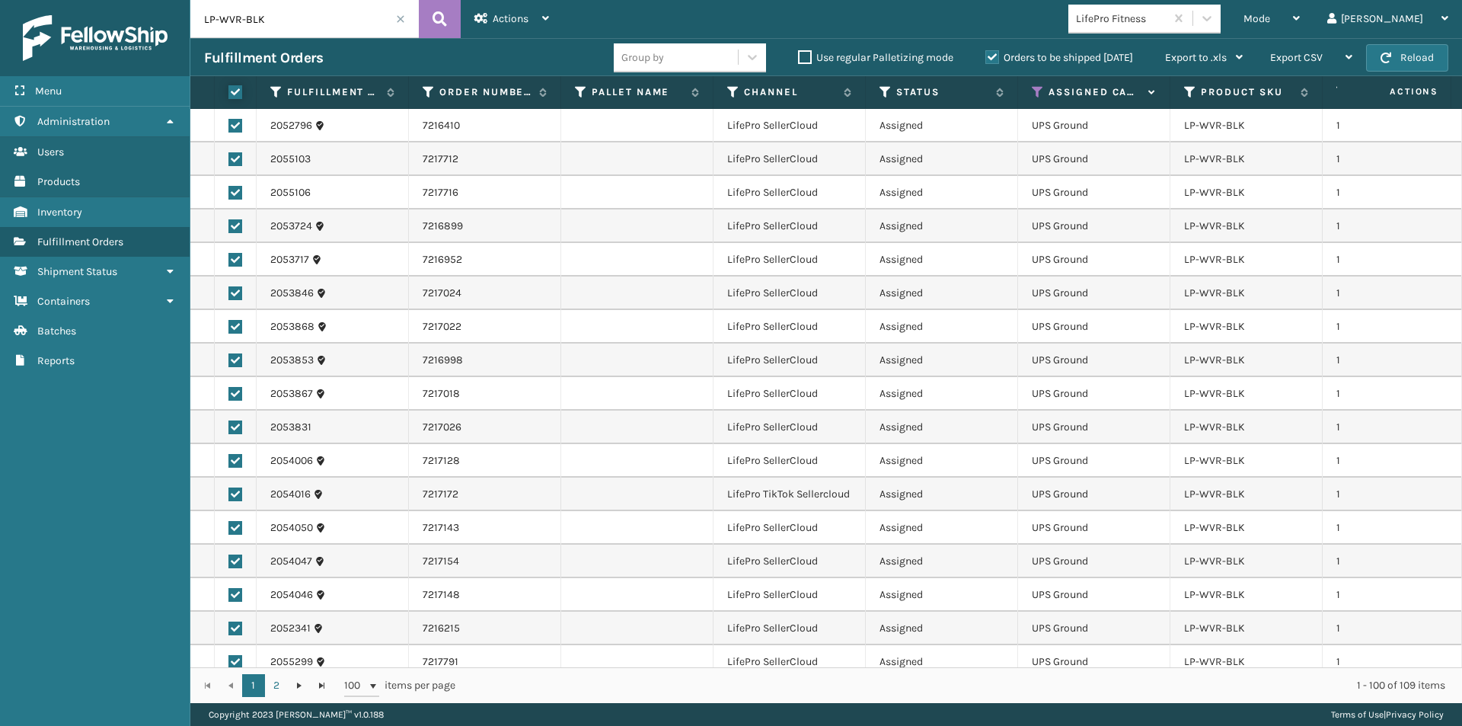
checkbox input "true"
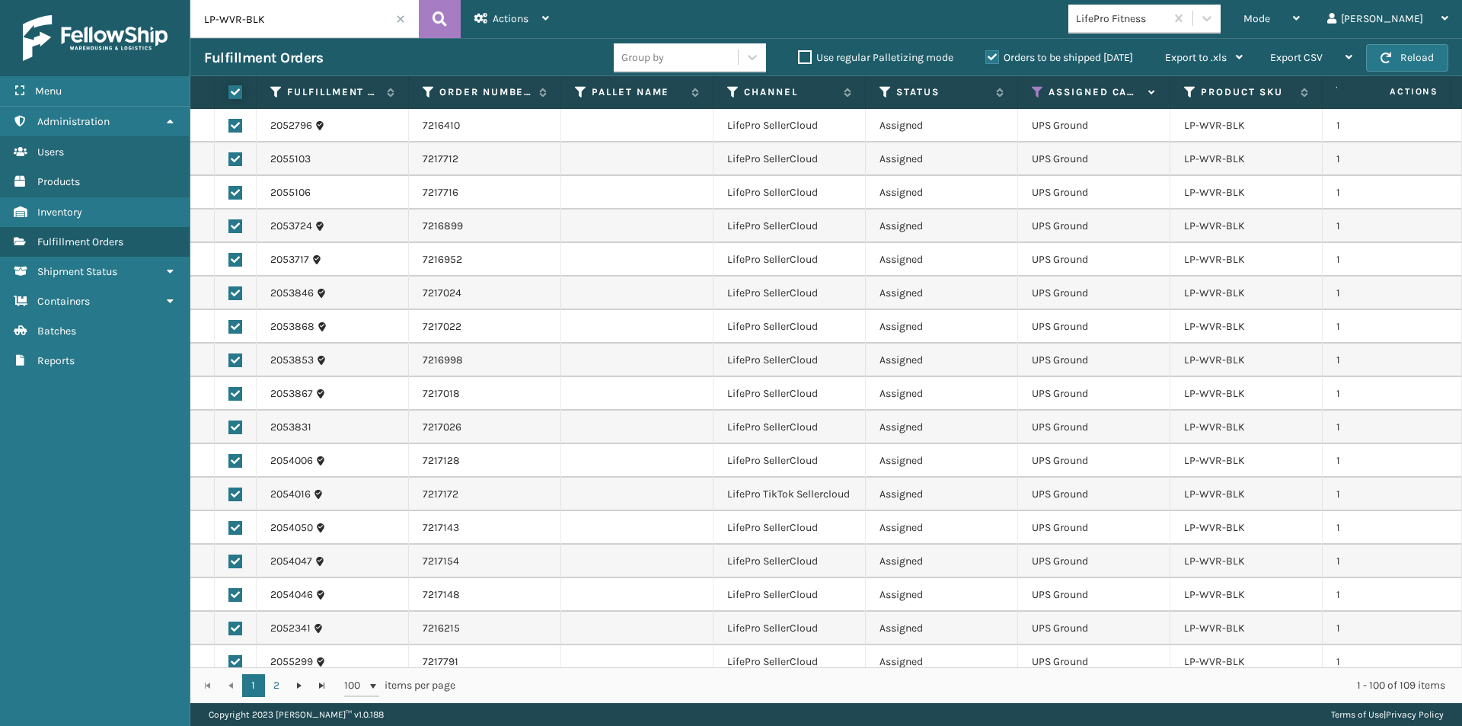
checkbox input "true"
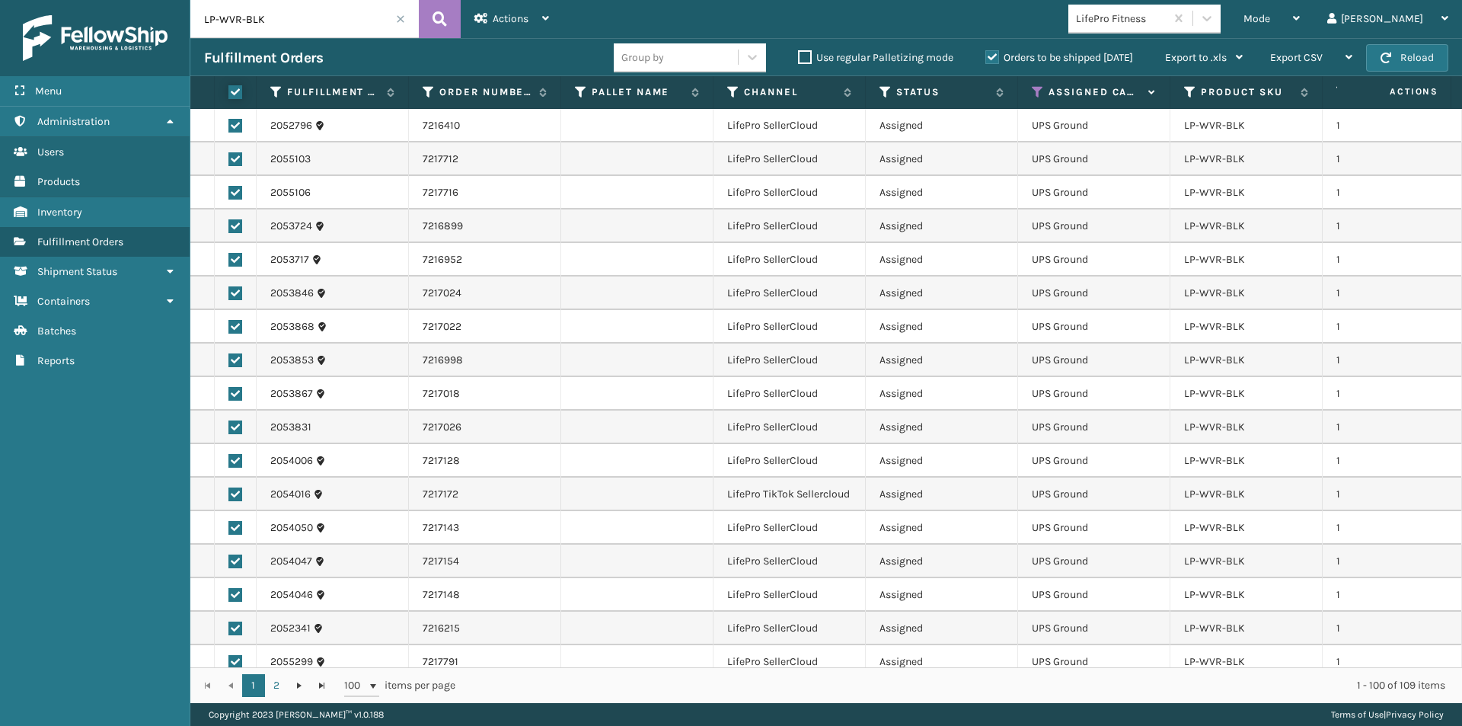
checkbox input "true"
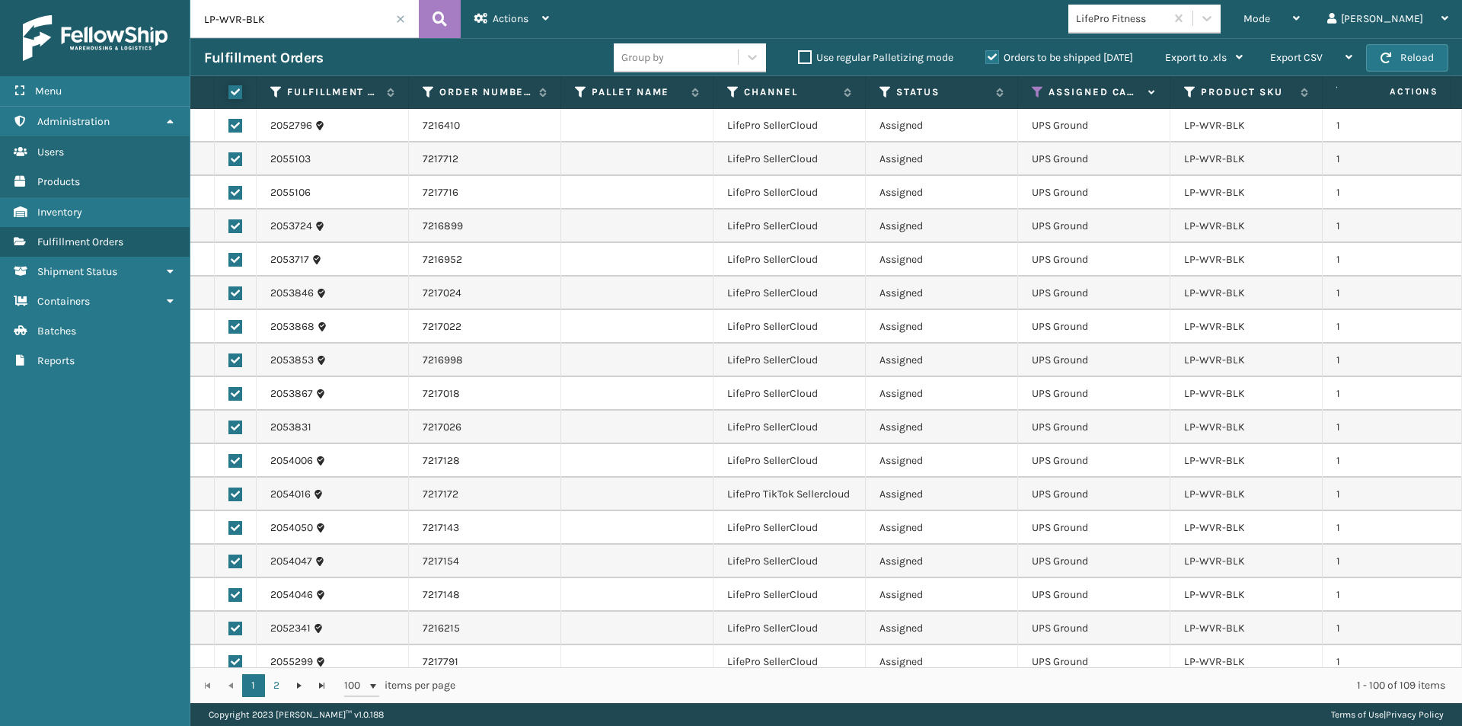
checkbox input "true"
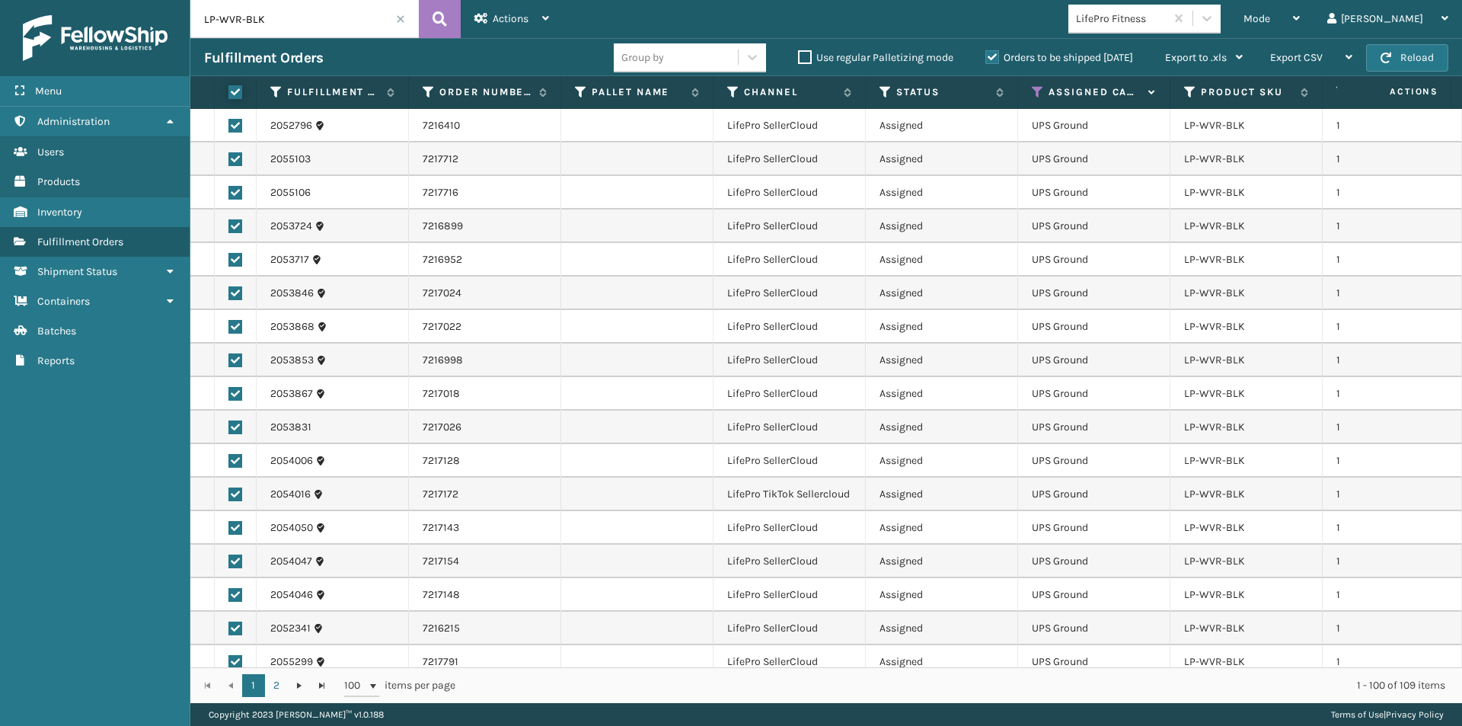
checkbox input "true"
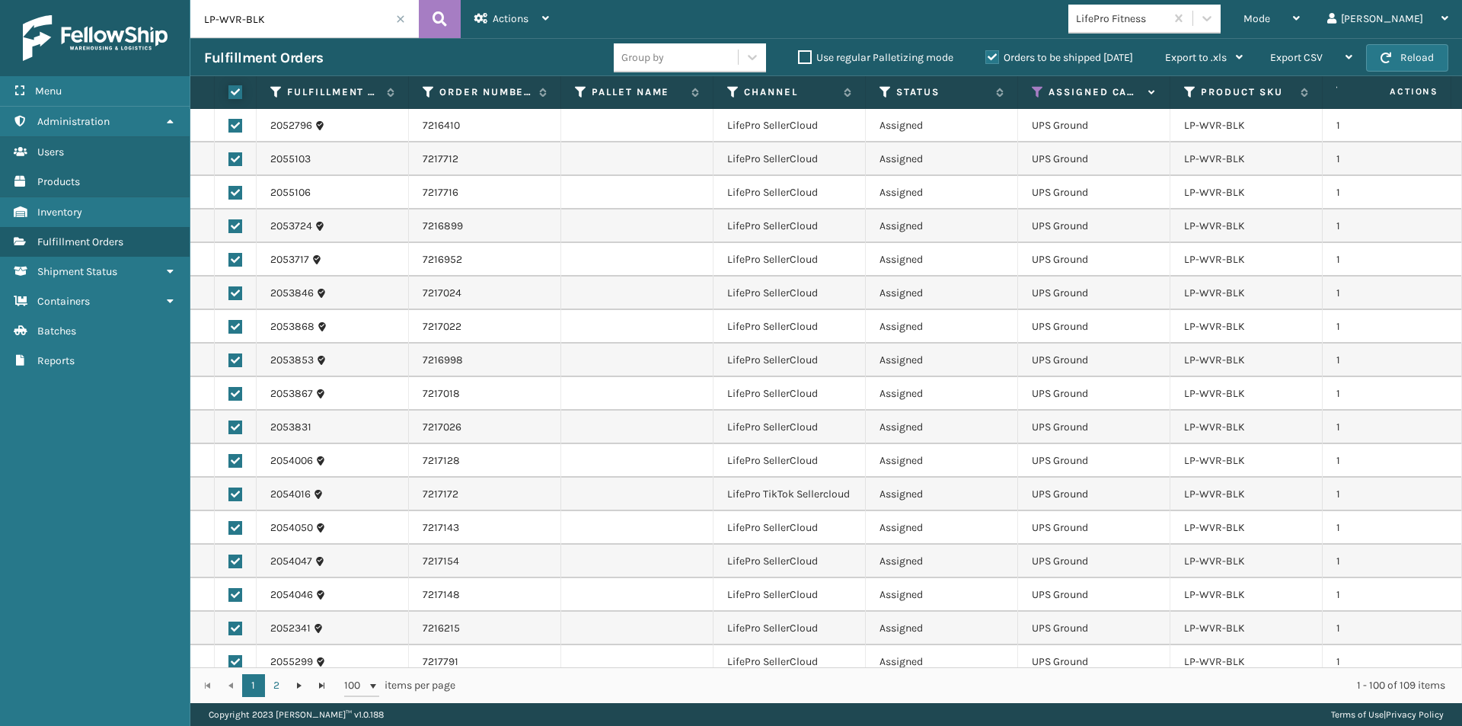
checkbox input "true"
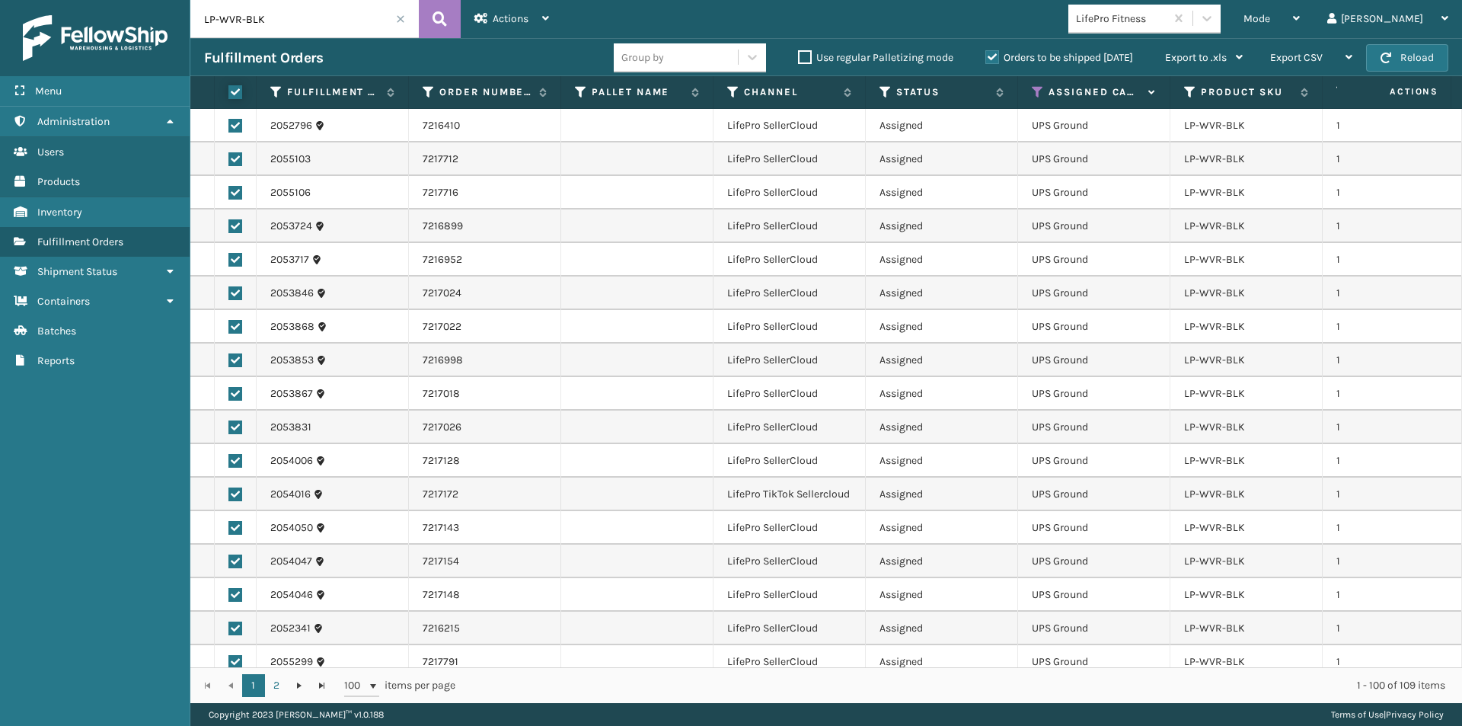
checkbox input "true"
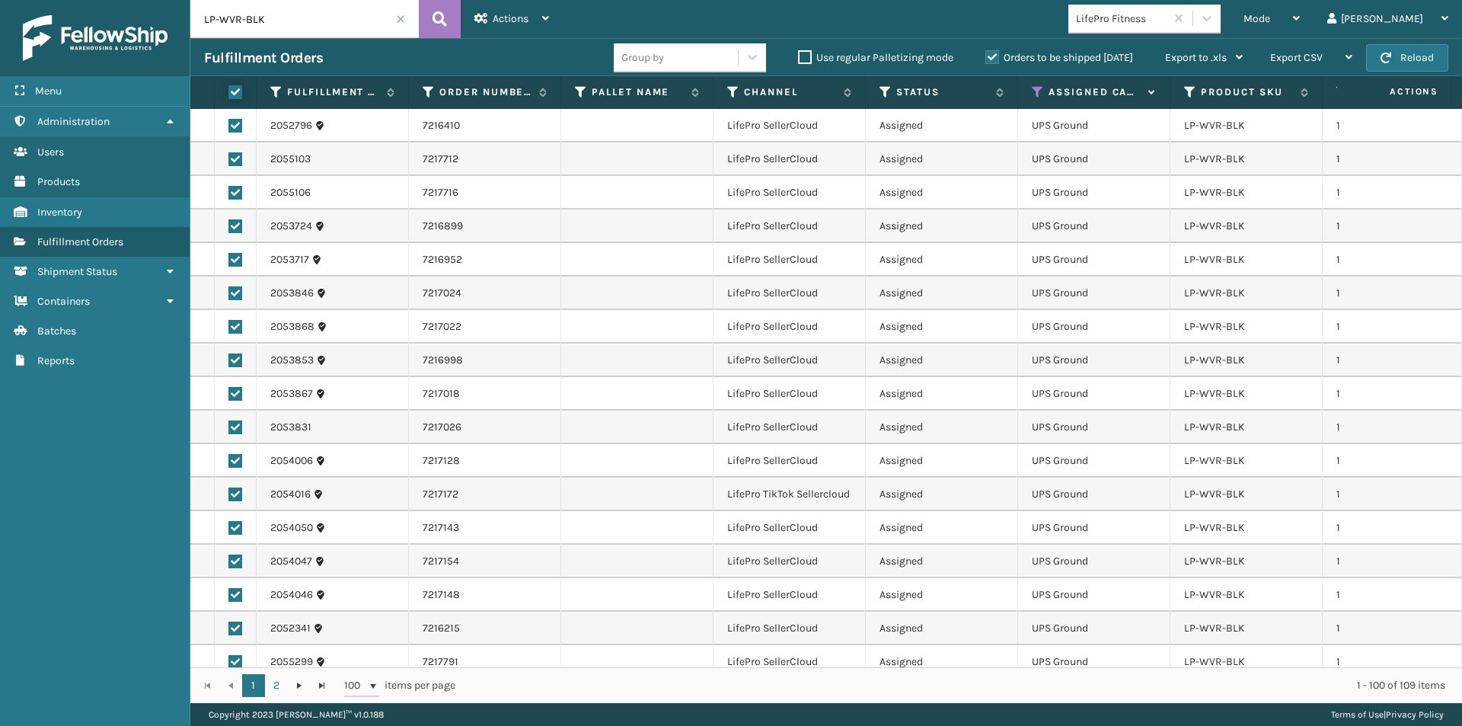
checkbox input "true"
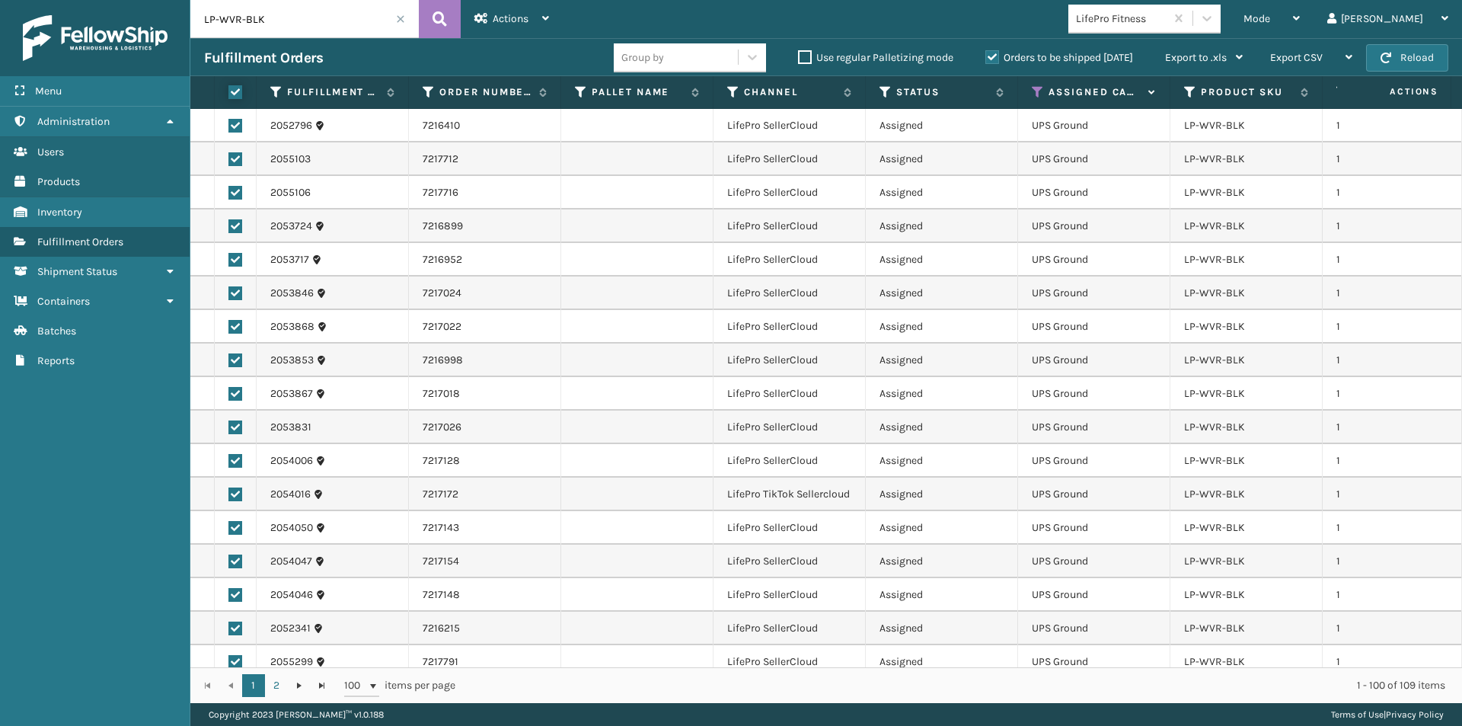
checkbox input "true"
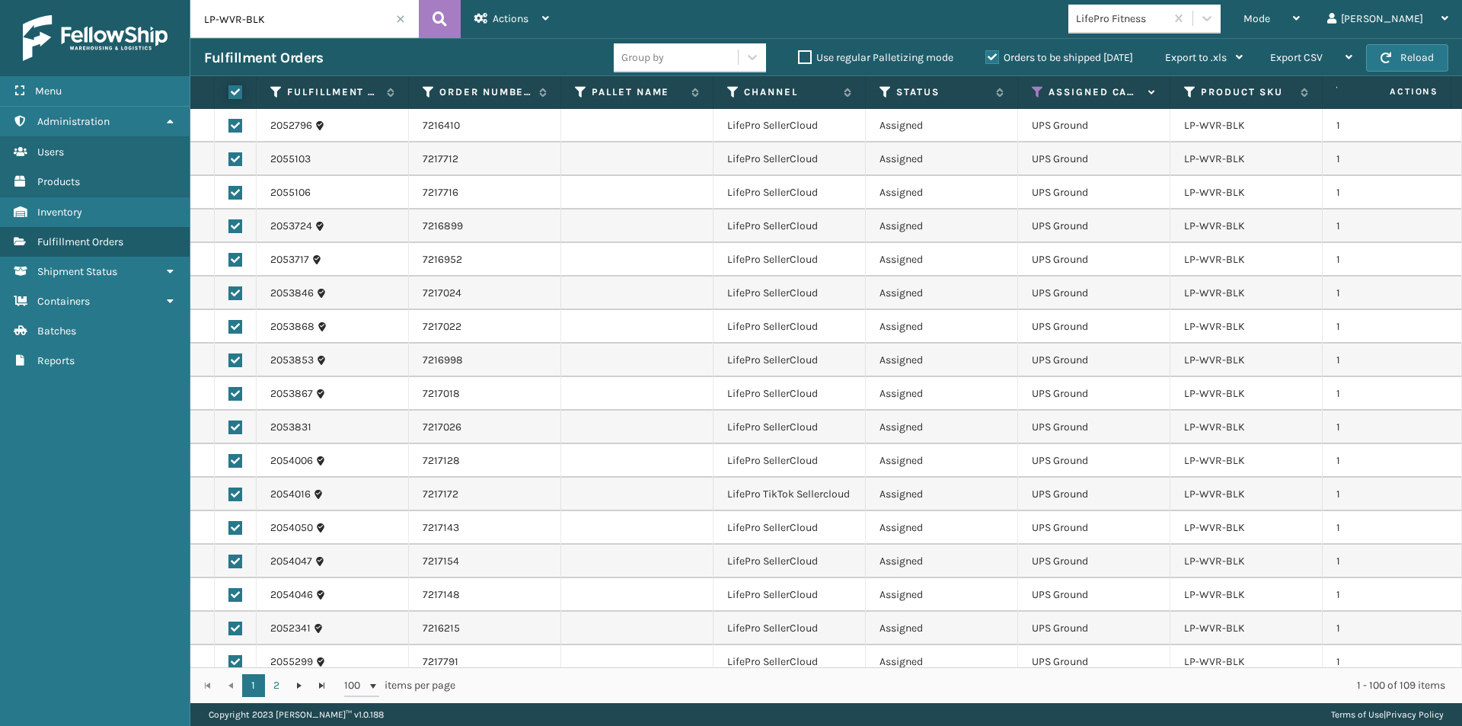
checkbox input "true"
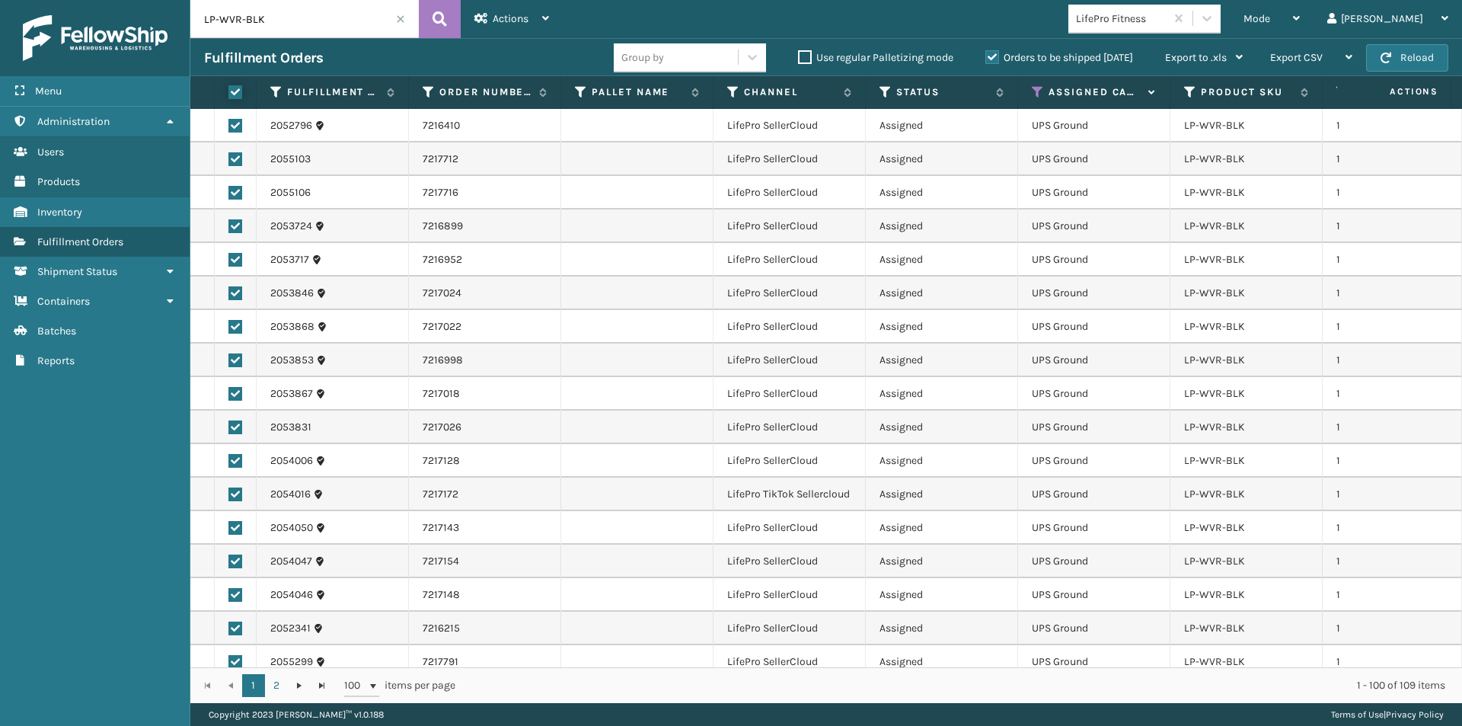
checkbox input "true"
click at [549, 19] on icon at bounding box center [545, 18] width 7 height 11
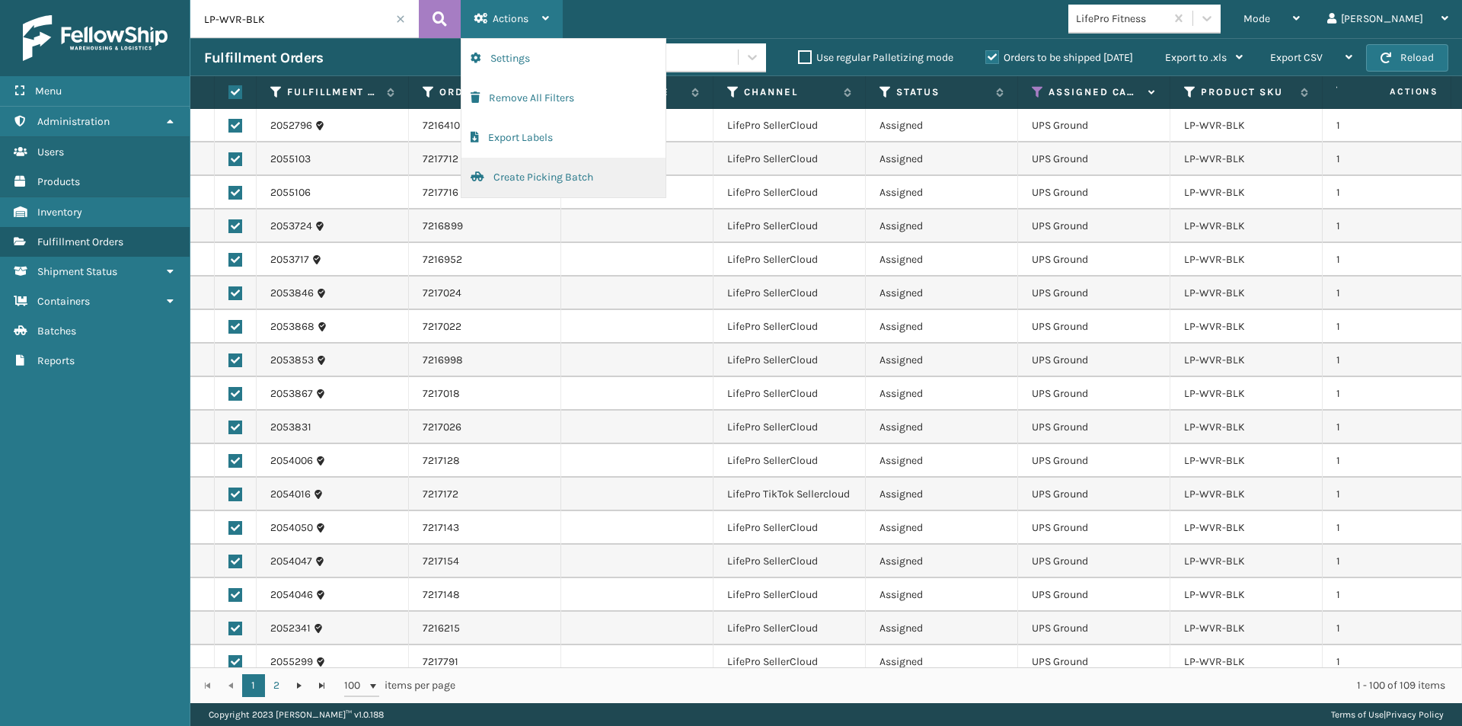
click at [548, 181] on button "Create Picking Batch" at bounding box center [564, 178] width 204 height 40
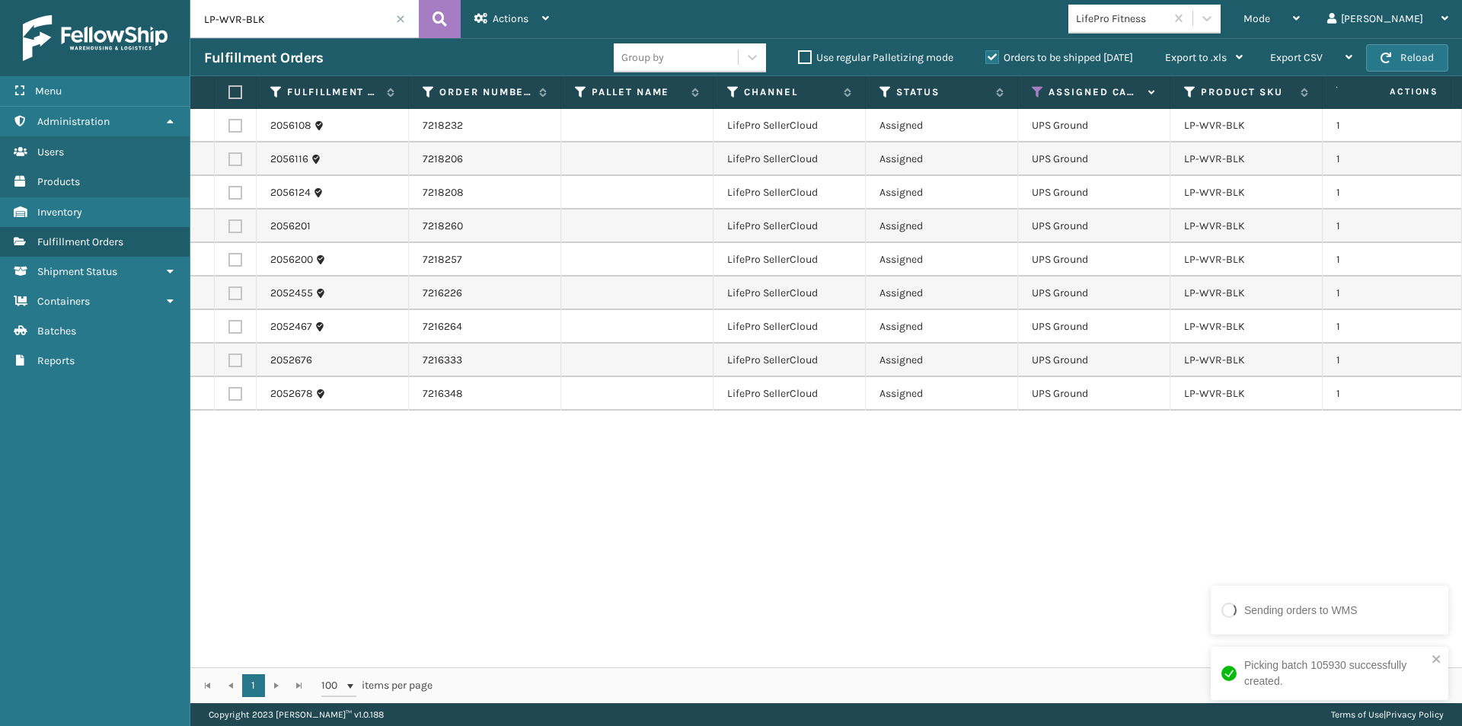
click at [232, 94] on label at bounding box center [232, 92] width 9 height 14
click at [229, 94] on input "checkbox" at bounding box center [228, 93] width 1 height 10
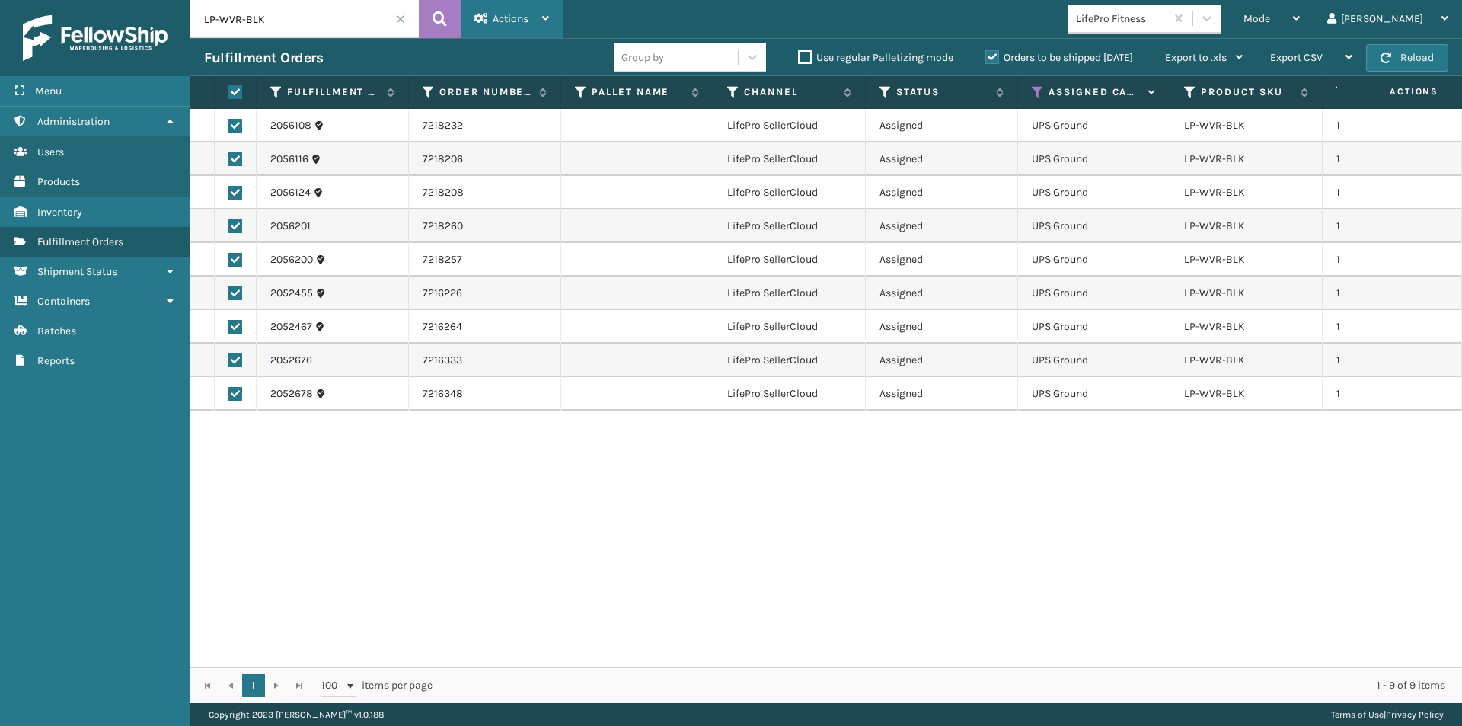
click at [551, 21] on div "Actions Settings Remove All Filters Export Labels Create Picking Batch" at bounding box center [512, 19] width 102 height 38
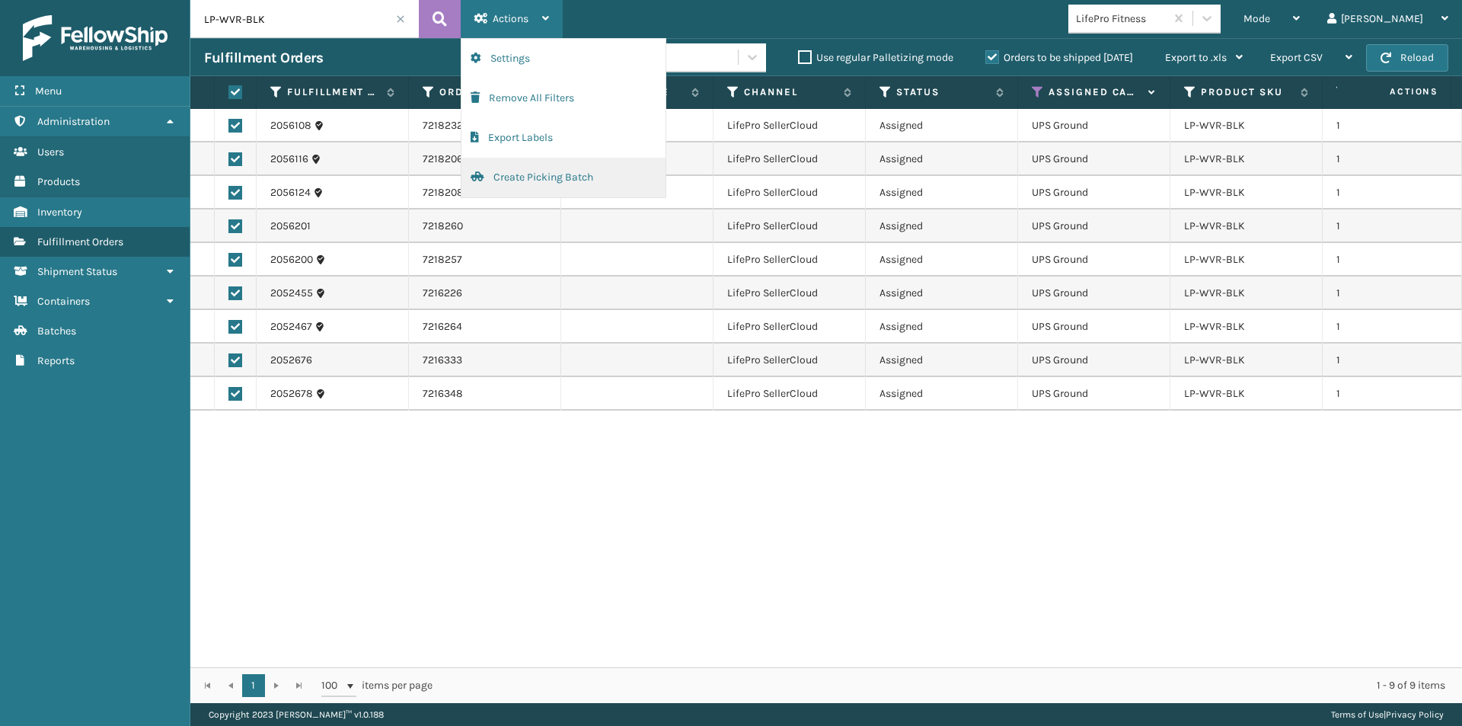
click at [526, 171] on button "Create Picking Batch" at bounding box center [564, 178] width 204 height 40
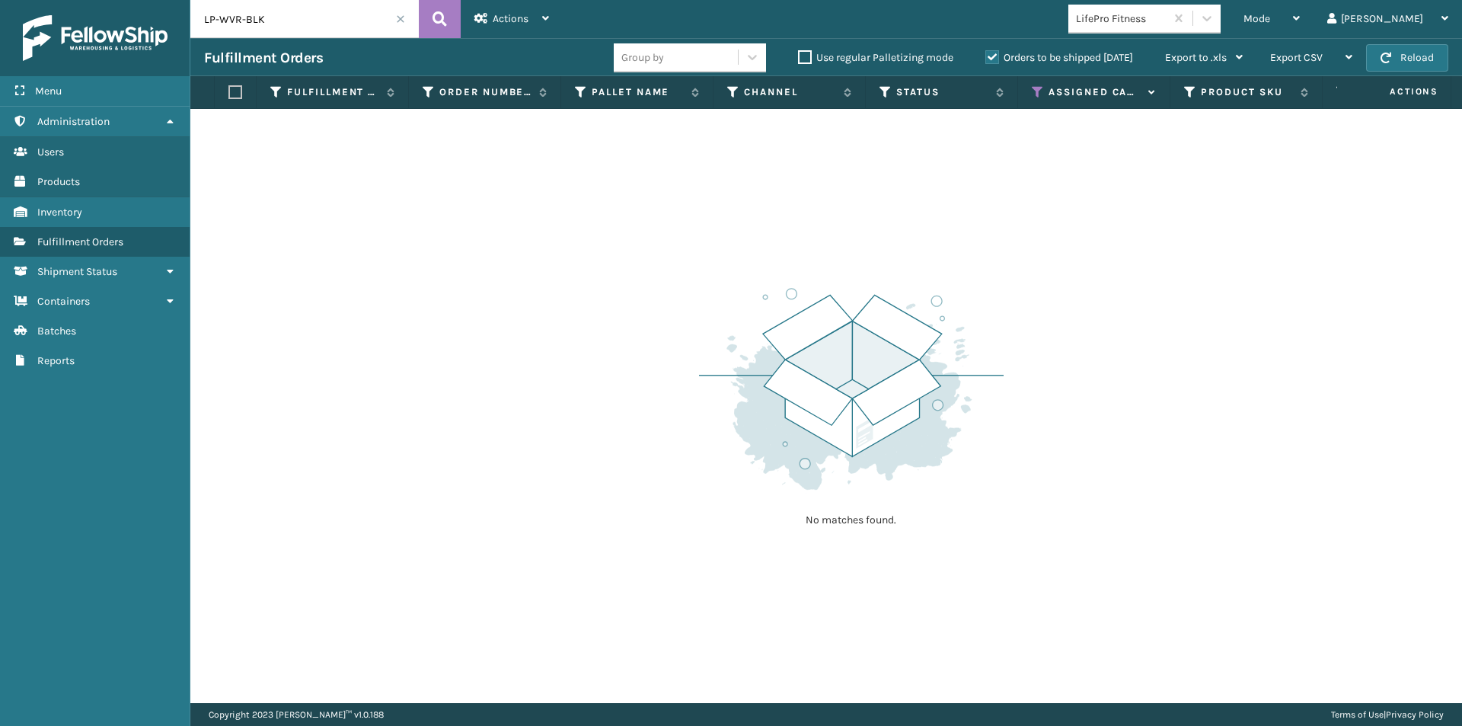
click at [401, 21] on span at bounding box center [400, 18] width 9 height 9
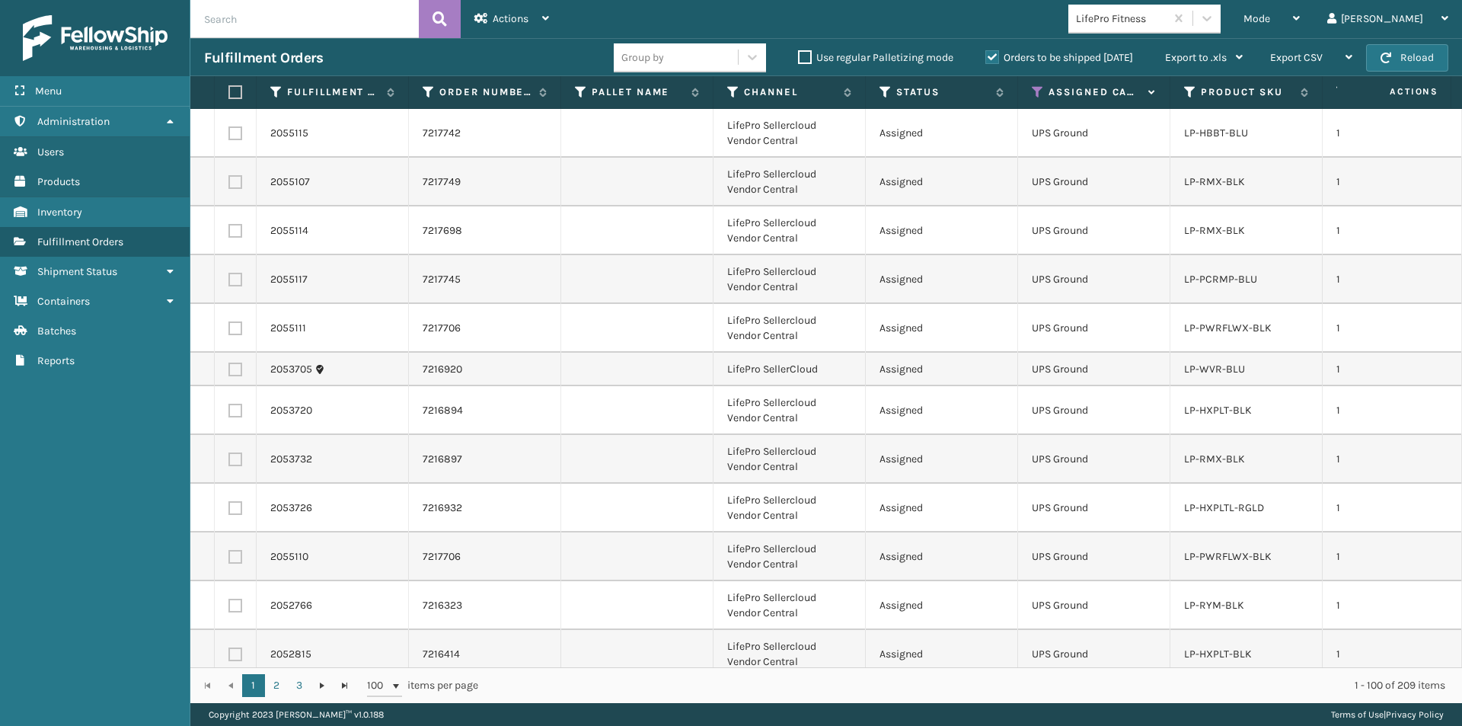
click at [1039, 93] on icon at bounding box center [1038, 92] width 12 height 14
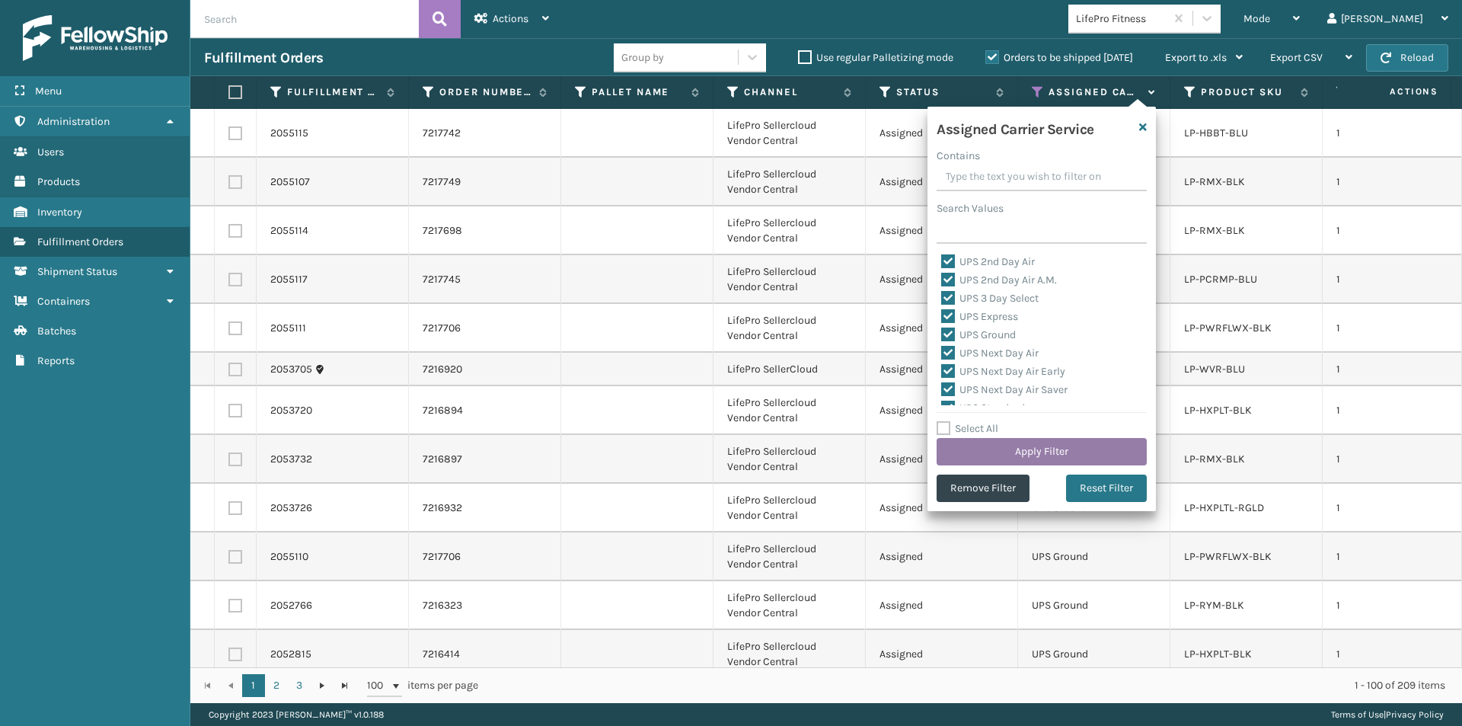
click at [1062, 452] on button "Apply Filter" at bounding box center [1042, 451] width 210 height 27
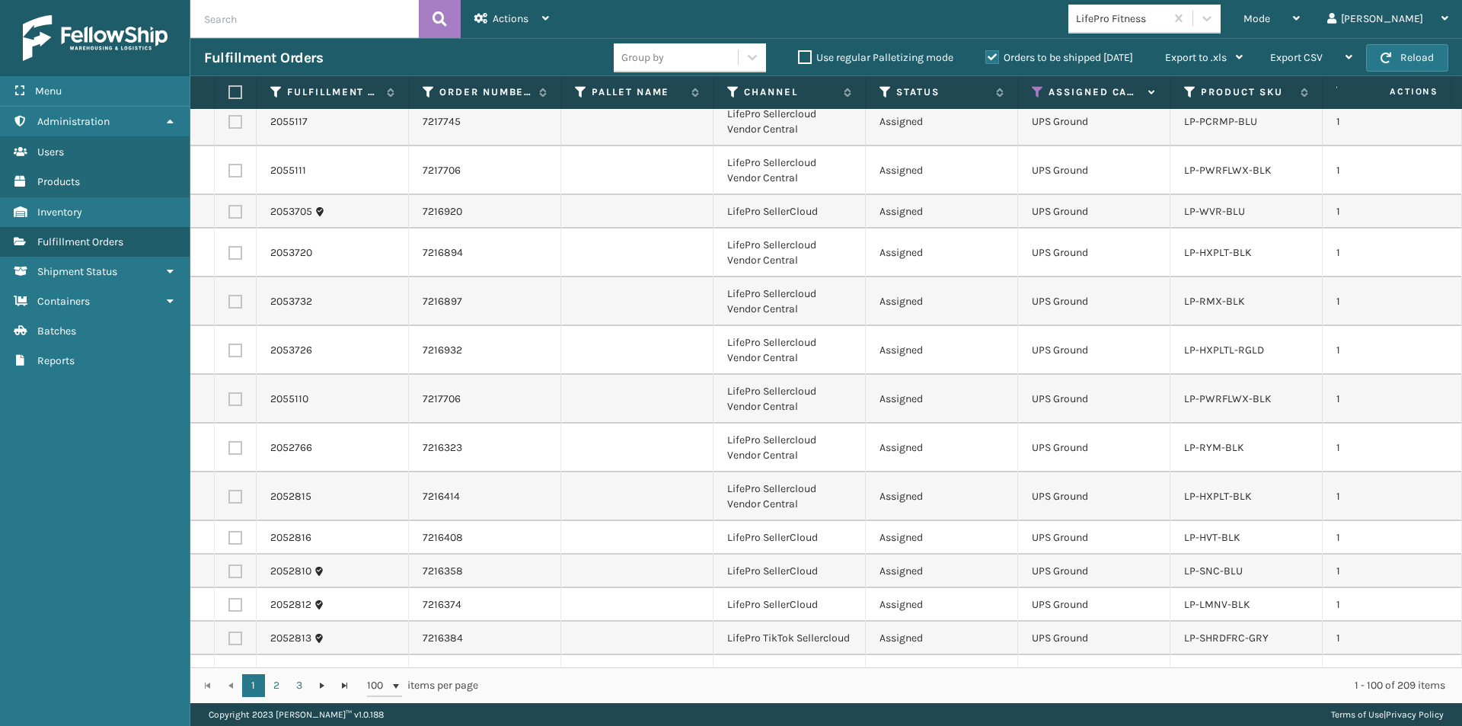
scroll to position [2, 0]
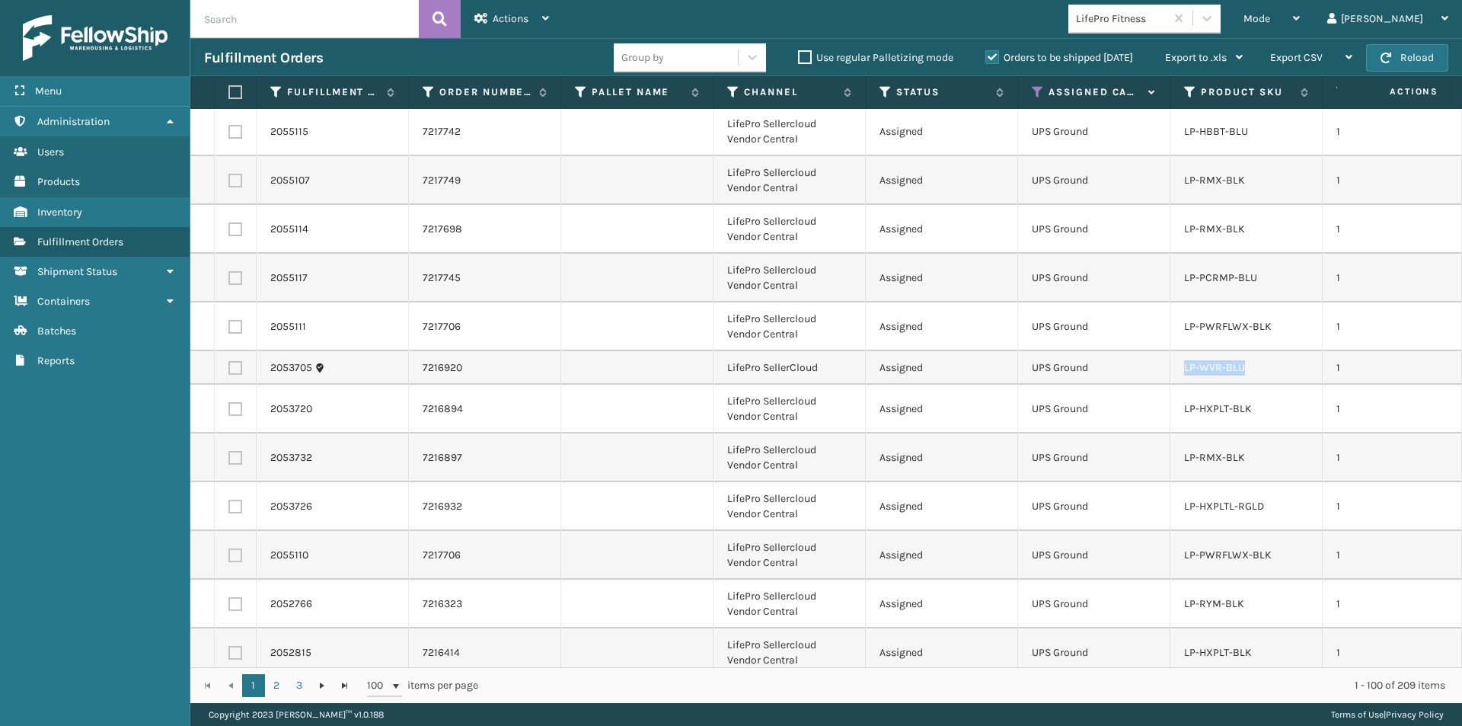
drag, startPoint x: 1254, startPoint y: 372, endPoint x: 1187, endPoint y: 381, distance: 67.5
click at [1187, 381] on td "LP-WVR-BLU" at bounding box center [1247, 368] width 152 height 34
copy link "LP-WVR-BLU"
click at [257, 34] on input "text" at bounding box center [304, 19] width 228 height 38
paste input "LP-WVR-BLU"
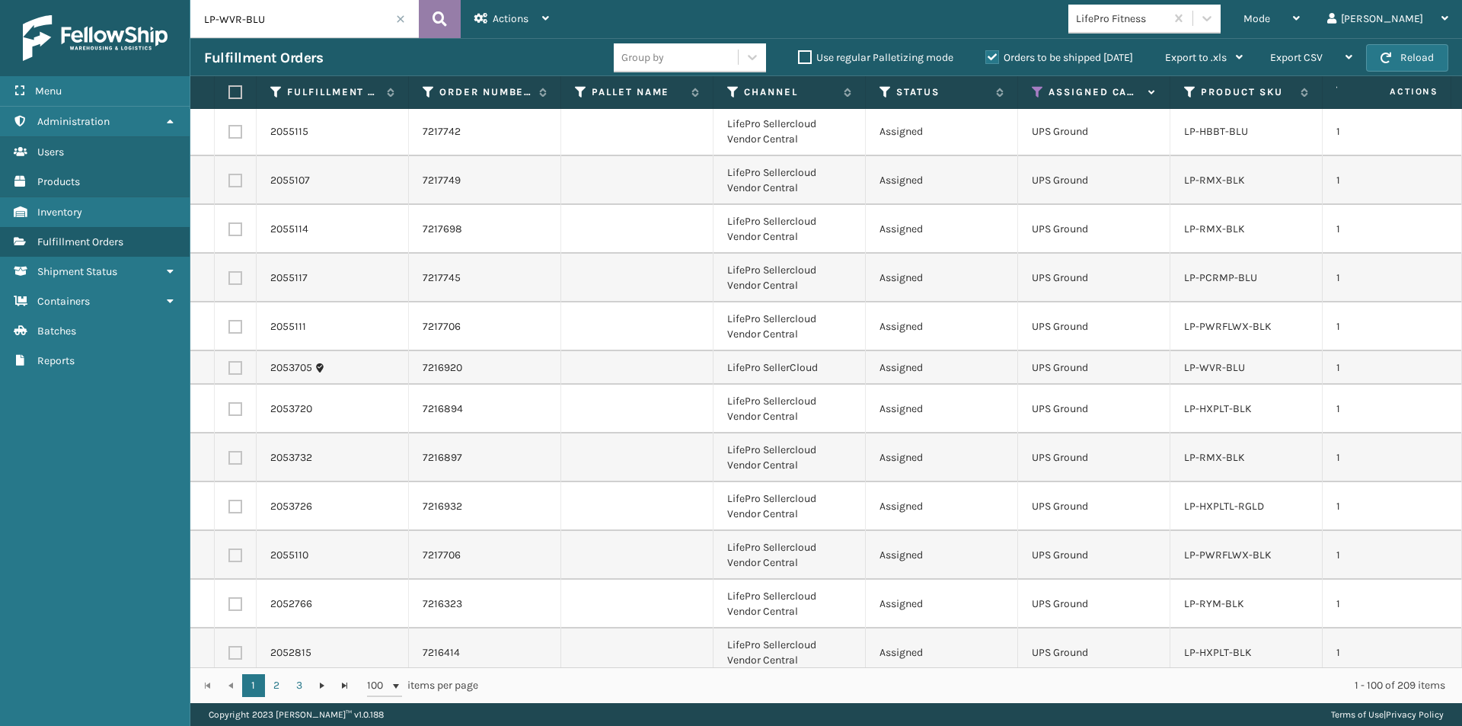
click at [444, 15] on icon at bounding box center [440, 19] width 14 height 23
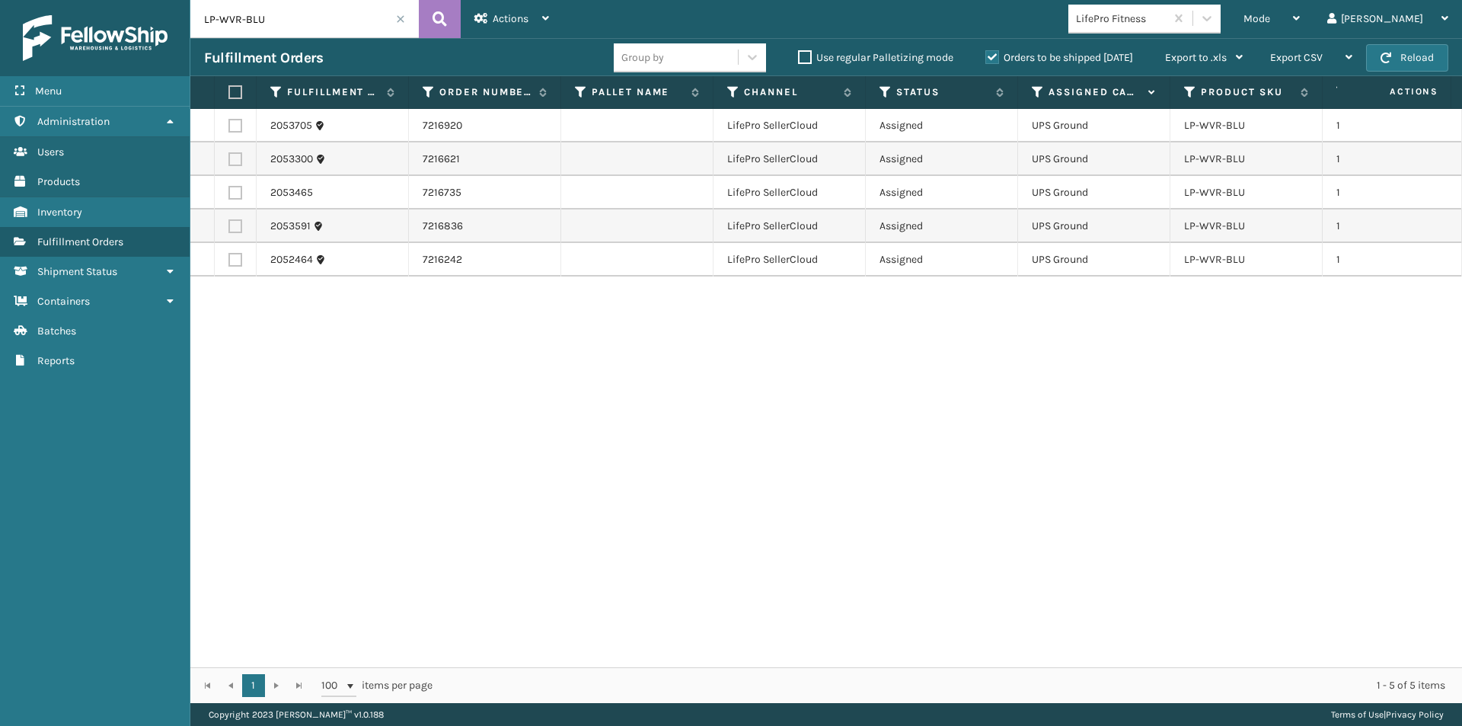
click at [401, 21] on span at bounding box center [400, 18] width 9 height 9
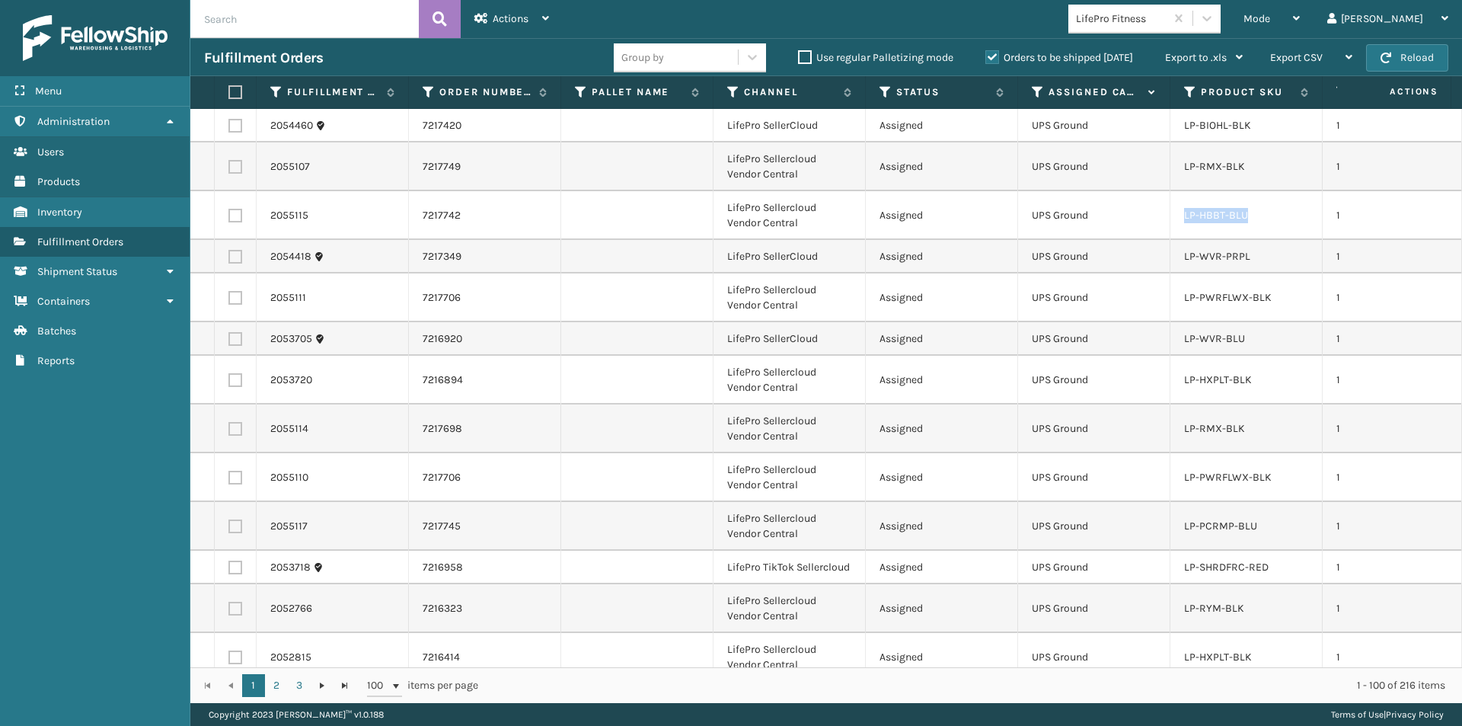
drag, startPoint x: 1263, startPoint y: 219, endPoint x: 1179, endPoint y: 225, distance: 84.0
click at [1179, 225] on td "LP-HBBT-BLU" at bounding box center [1247, 215] width 152 height 49
copy link "LP-HBBT-BLU"
click at [258, 23] on input "text" at bounding box center [304, 19] width 228 height 38
paste input "LP-HBBT-BLU"
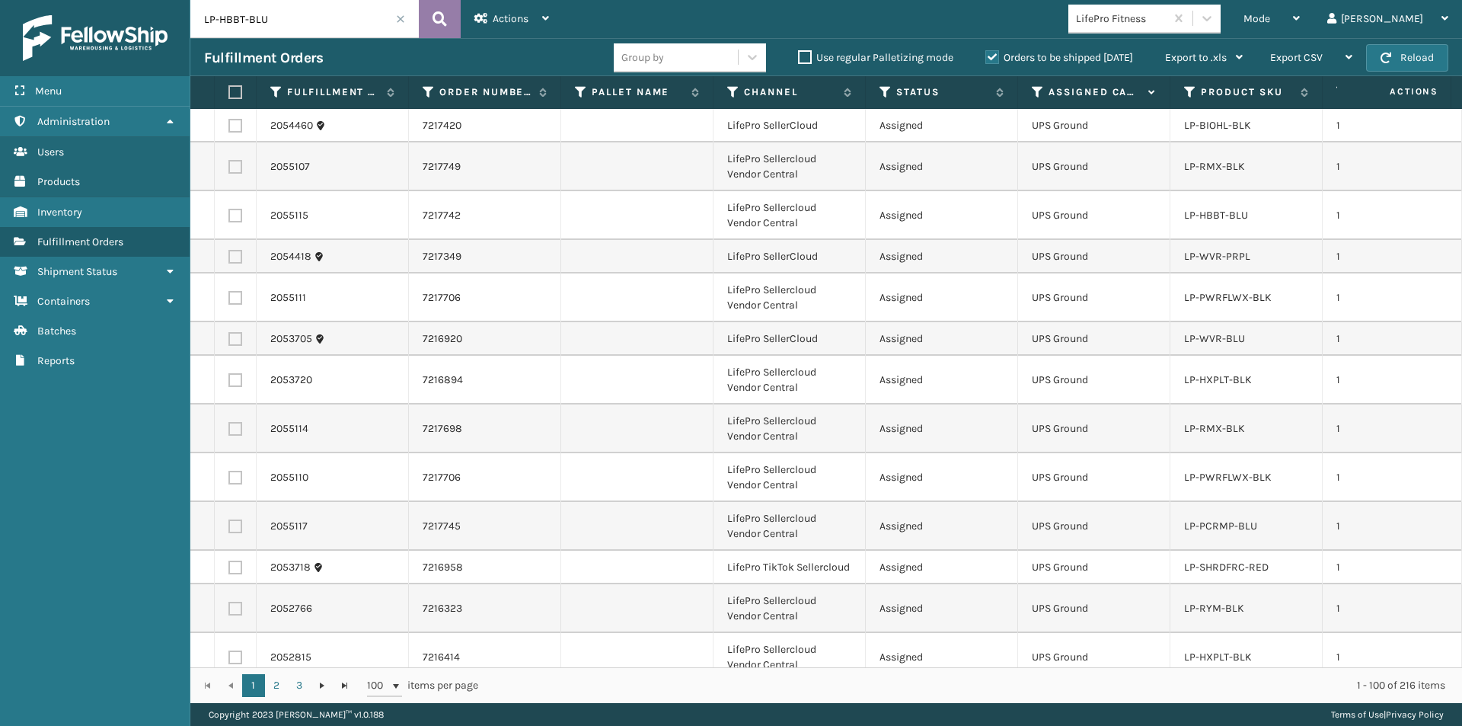
click at [436, 24] on icon at bounding box center [440, 19] width 14 height 23
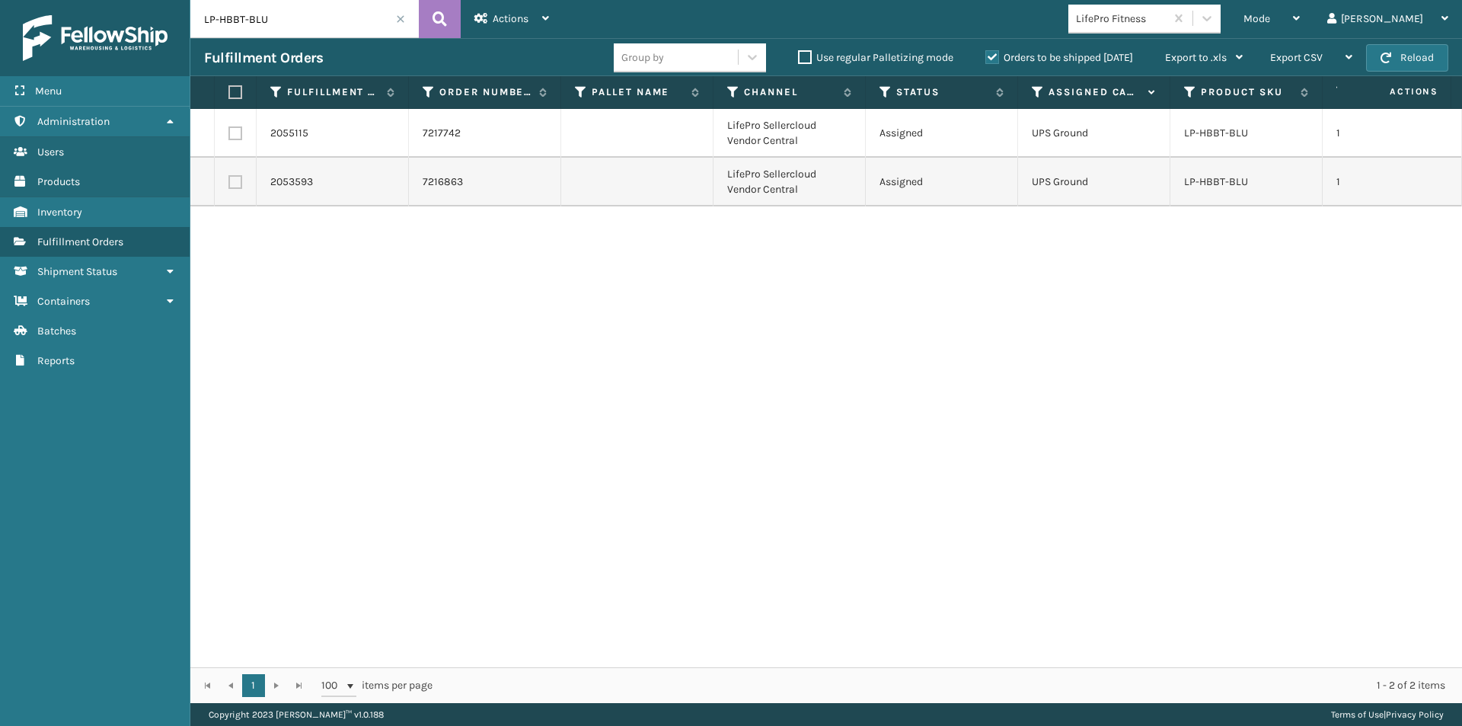
click at [401, 18] on span at bounding box center [400, 18] width 9 height 9
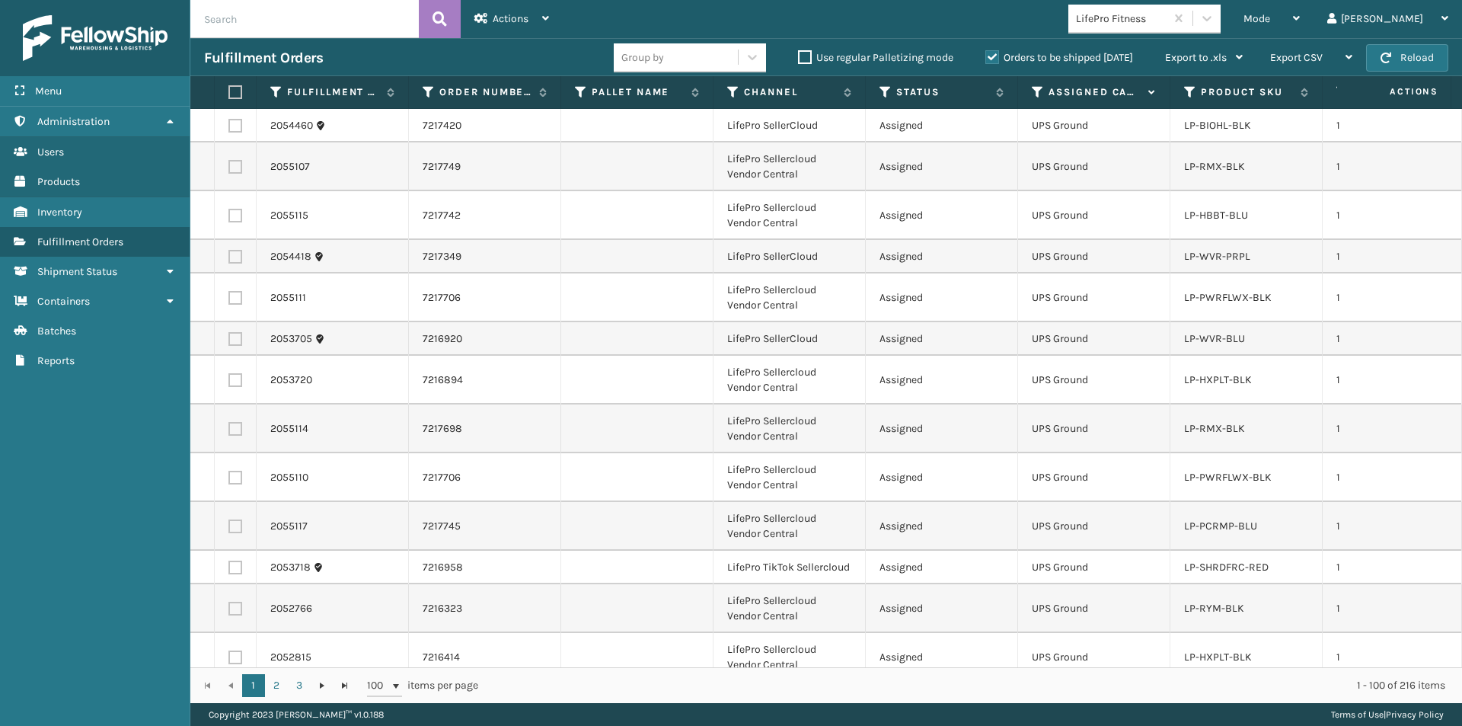
click at [238, 89] on label at bounding box center [232, 92] width 9 height 14
click at [229, 89] on input "checkbox" at bounding box center [228, 93] width 1 height 10
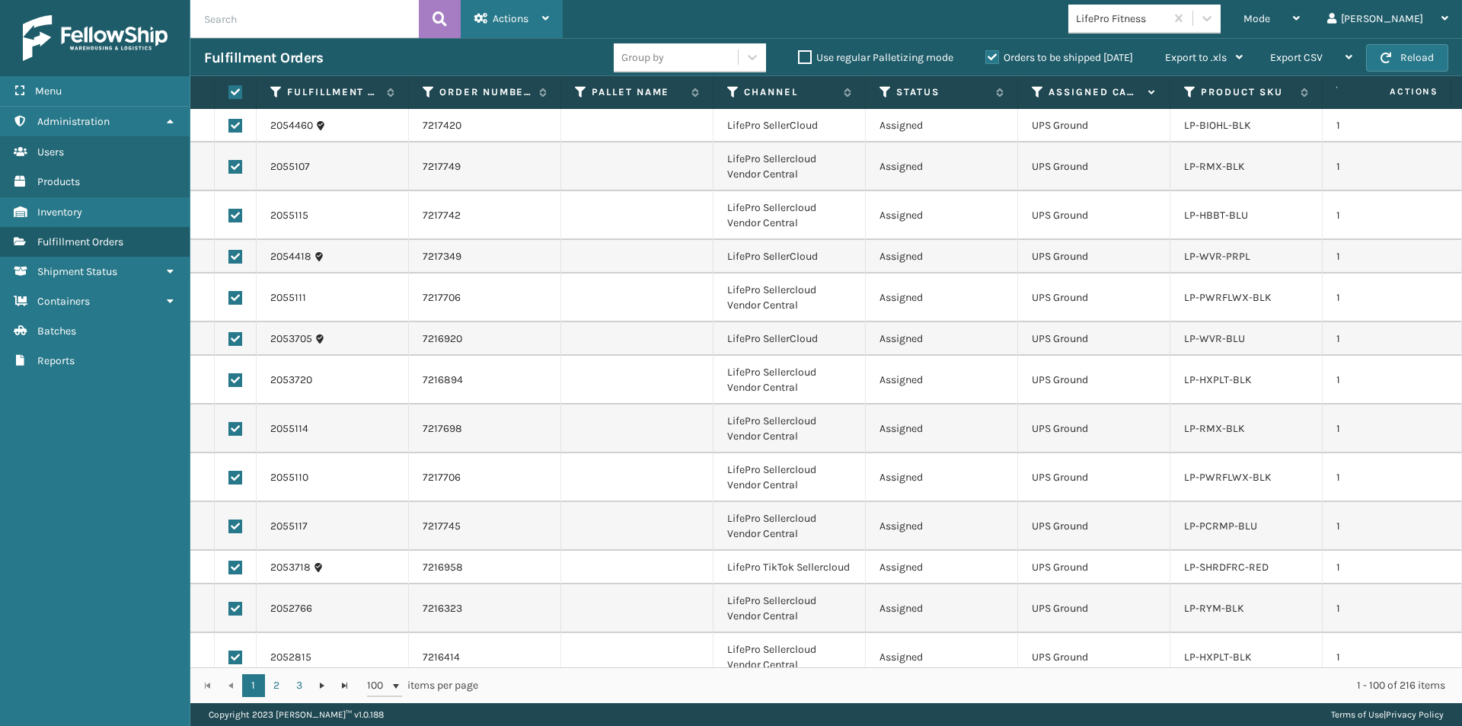
click at [545, 24] on div "Actions" at bounding box center [512, 19] width 75 height 38
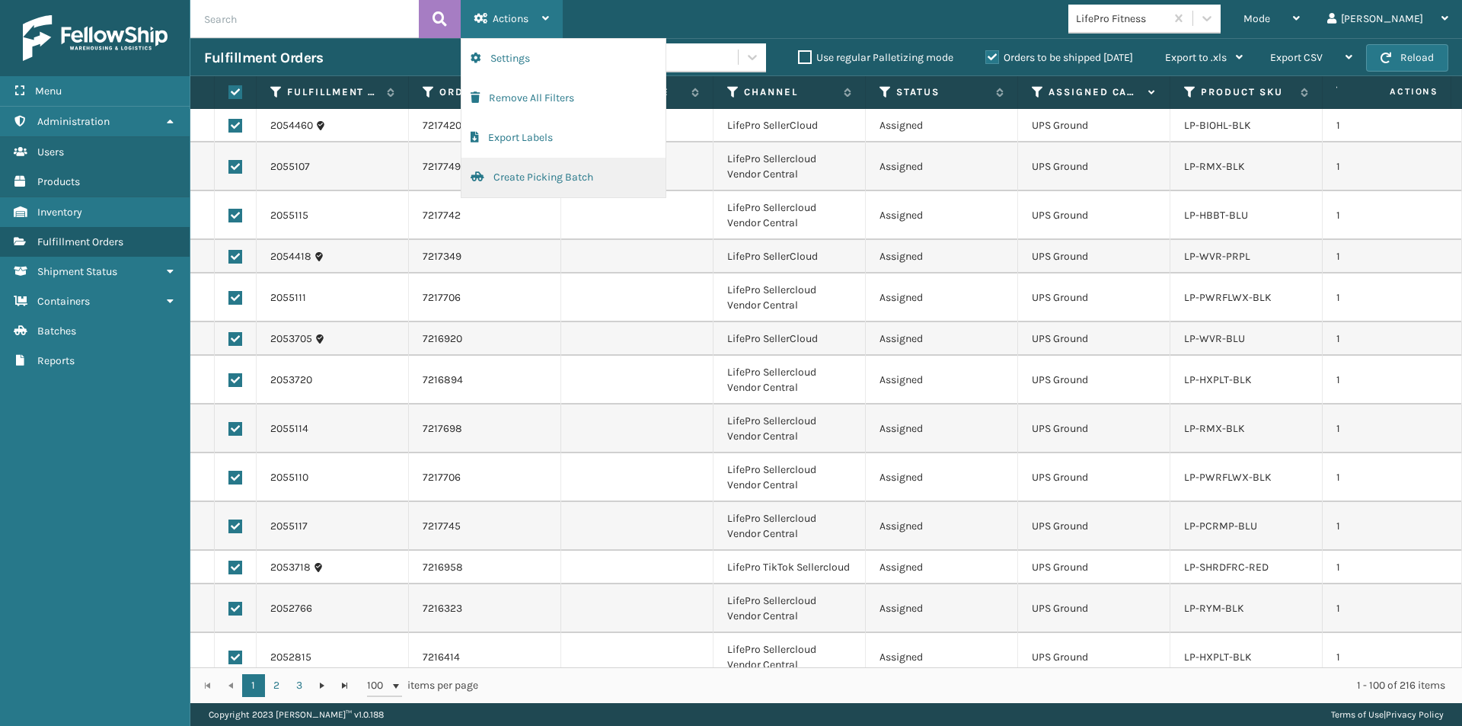
click at [522, 182] on button "Create Picking Batch" at bounding box center [564, 178] width 204 height 40
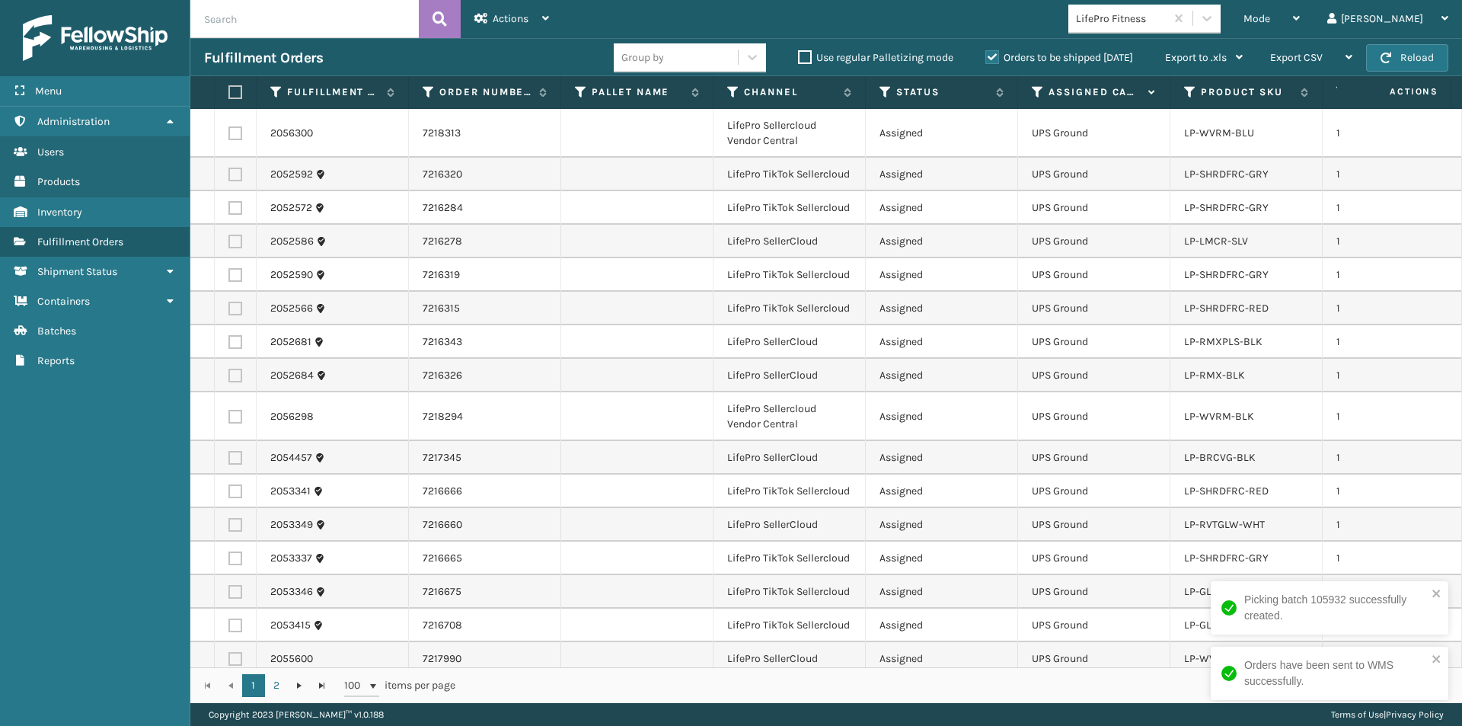
click at [233, 97] on label at bounding box center [232, 92] width 9 height 14
click at [229, 97] on input "checkbox" at bounding box center [228, 93] width 1 height 10
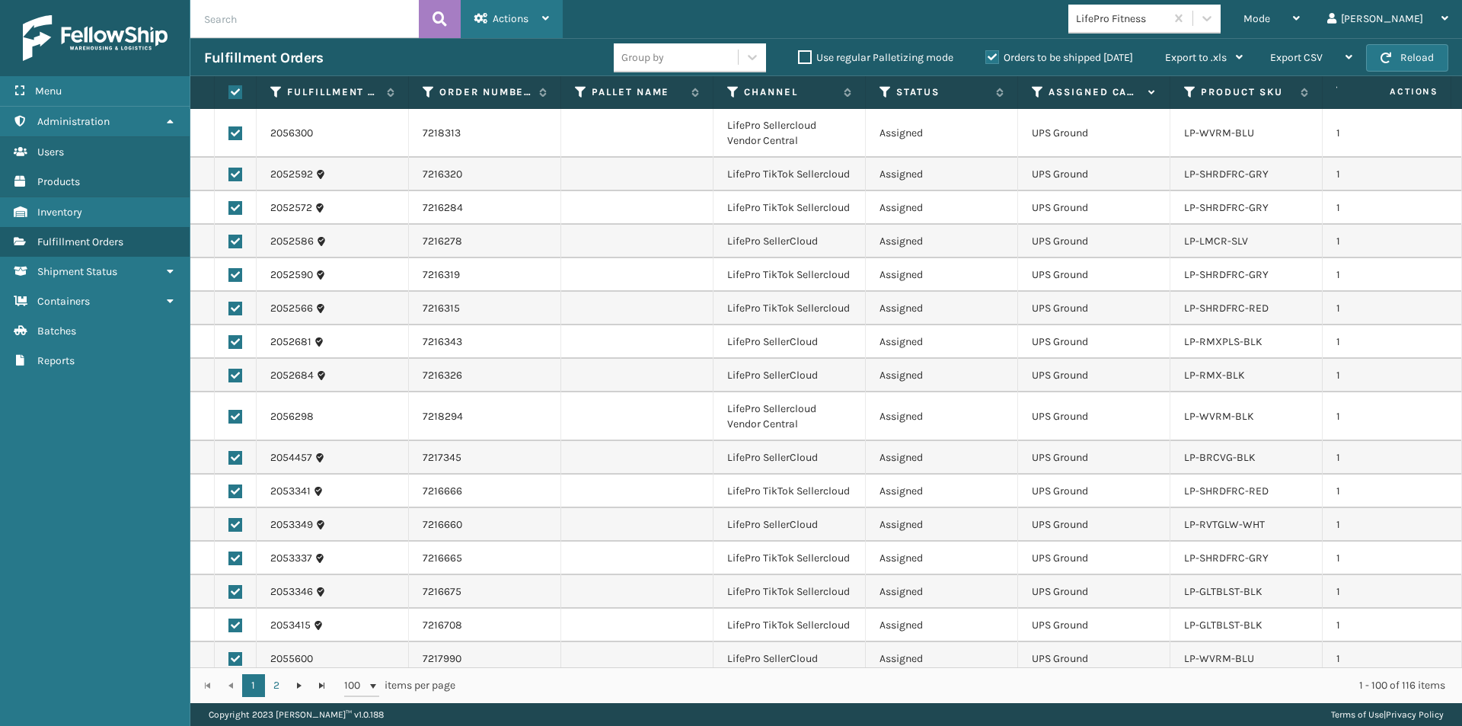
click at [538, 15] on div "Actions" at bounding box center [512, 19] width 75 height 38
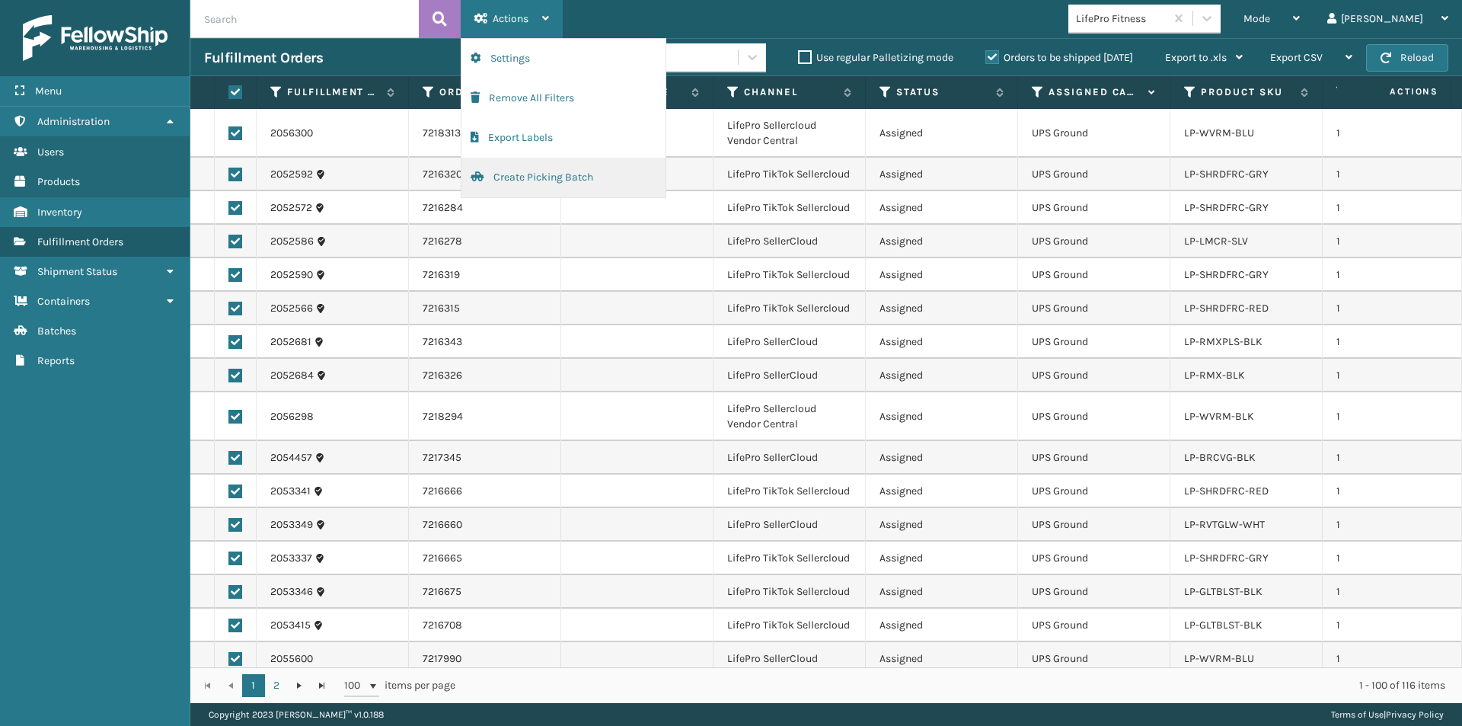
click at [522, 184] on button "Create Picking Batch" at bounding box center [564, 178] width 204 height 40
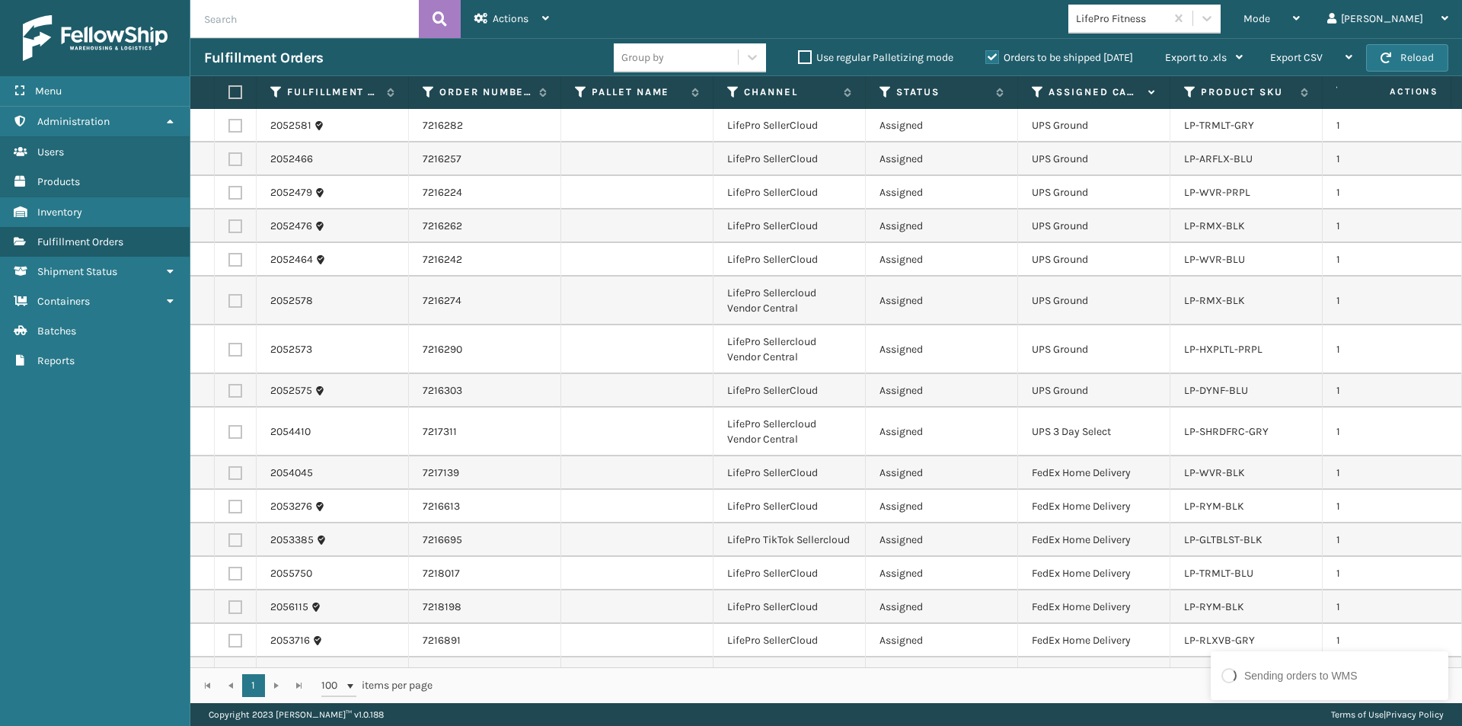
click at [1034, 91] on icon at bounding box center [1038, 92] width 12 height 14
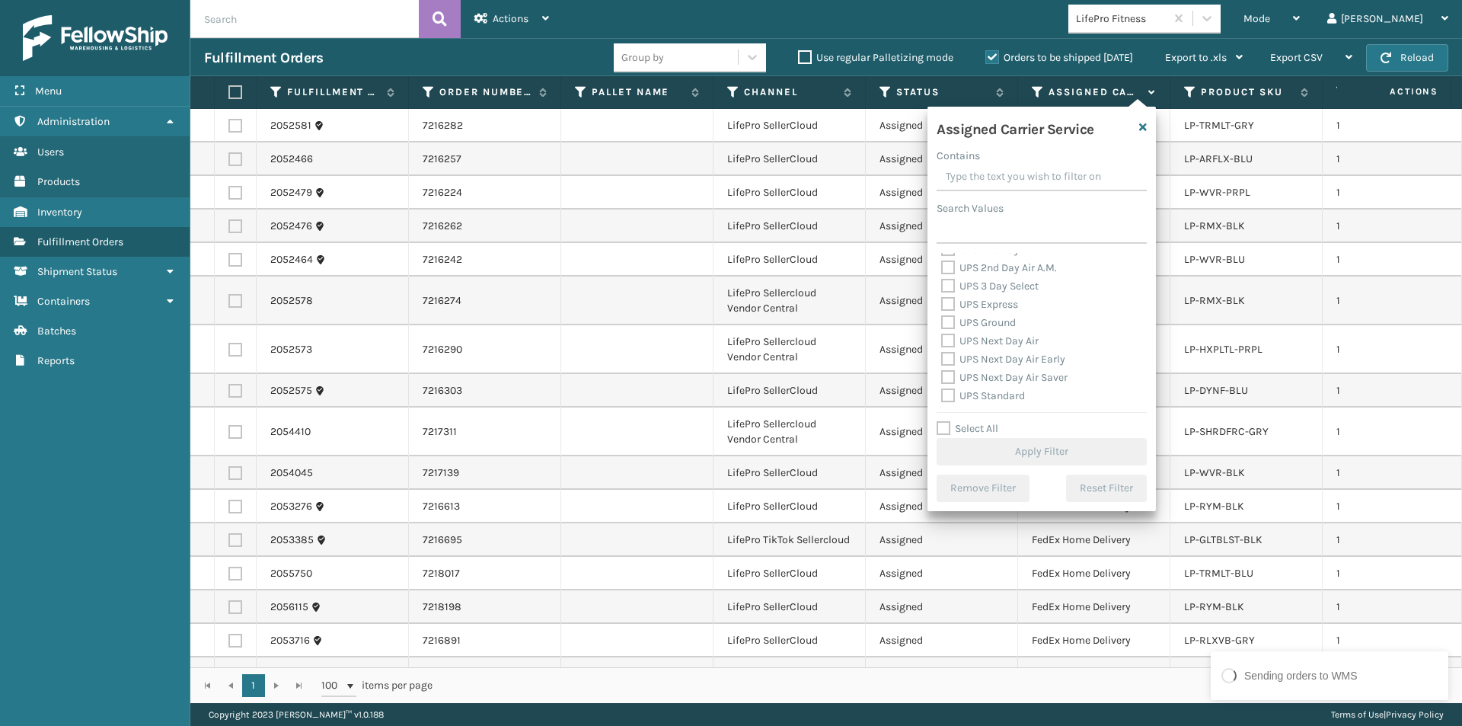
scroll to position [228, 0]
click at [951, 327] on label "UPS 2nd Day Air" at bounding box center [988, 325] width 94 height 13
click at [942, 327] on input "UPS 2nd Day Air" at bounding box center [941, 322] width 1 height 10
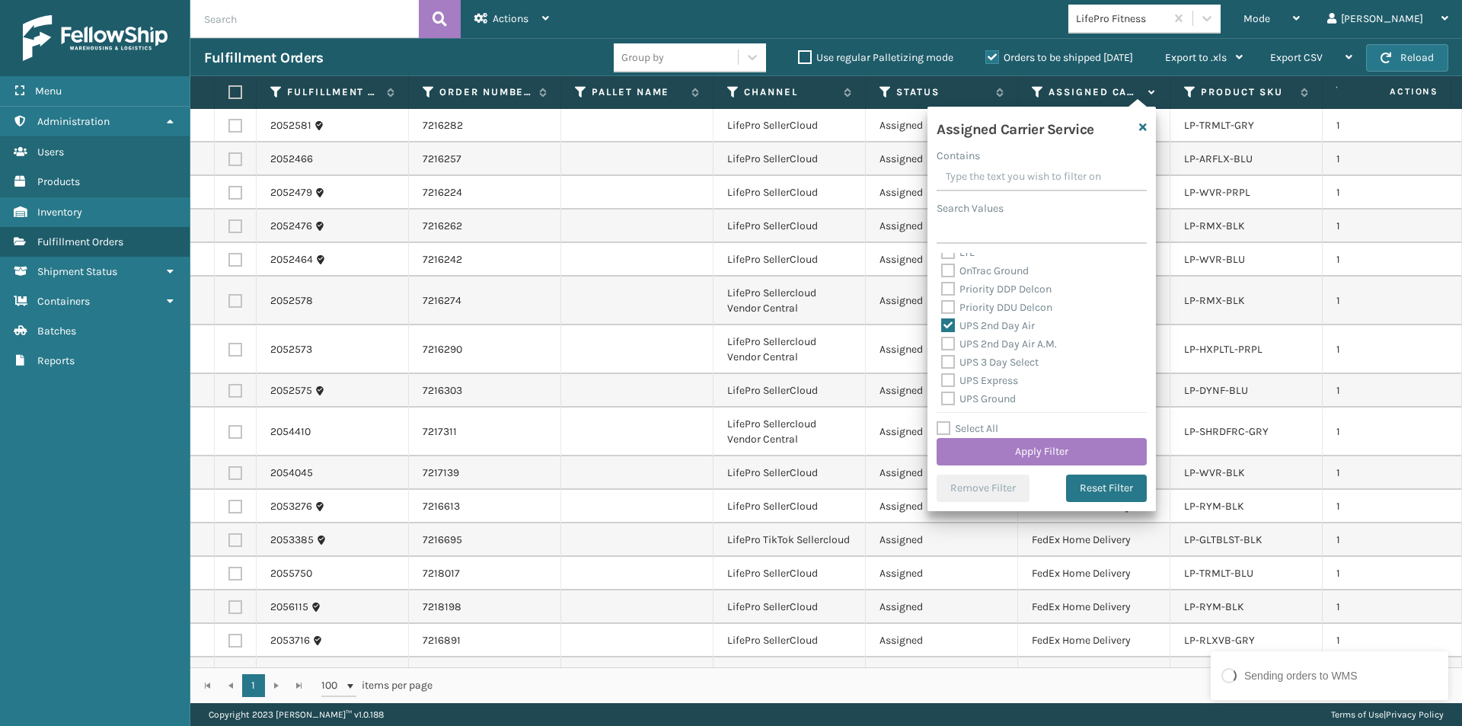
click at [951, 341] on label "UPS 2nd Day Air A.M." at bounding box center [999, 343] width 116 height 13
click at [942, 341] on input "UPS 2nd Day Air A.M." at bounding box center [941, 340] width 1 height 10
click at [944, 366] on label "UPS 3 Day Select" at bounding box center [989, 362] width 97 height 13
click at [942, 363] on input "UPS 3 Day Select" at bounding box center [941, 358] width 1 height 10
click at [947, 380] on label "UPS Express" at bounding box center [979, 380] width 77 height 13
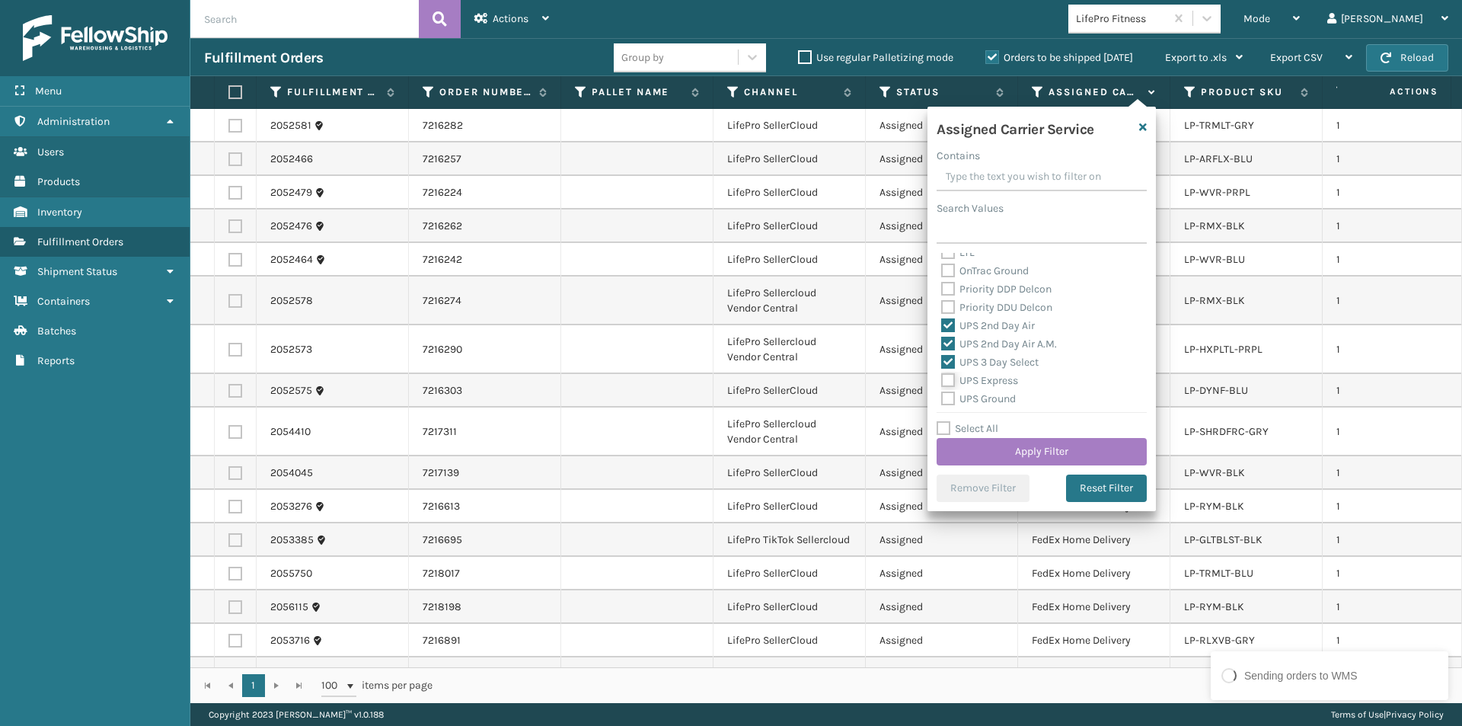
click at [942, 380] on input "UPS Express" at bounding box center [941, 377] width 1 height 10
click at [948, 399] on label "UPS Ground" at bounding box center [978, 398] width 75 height 13
click at [942, 399] on input "UPS Ground" at bounding box center [941, 395] width 1 height 10
click at [948, 342] on label "UPS Next Day Air" at bounding box center [989, 340] width 97 height 13
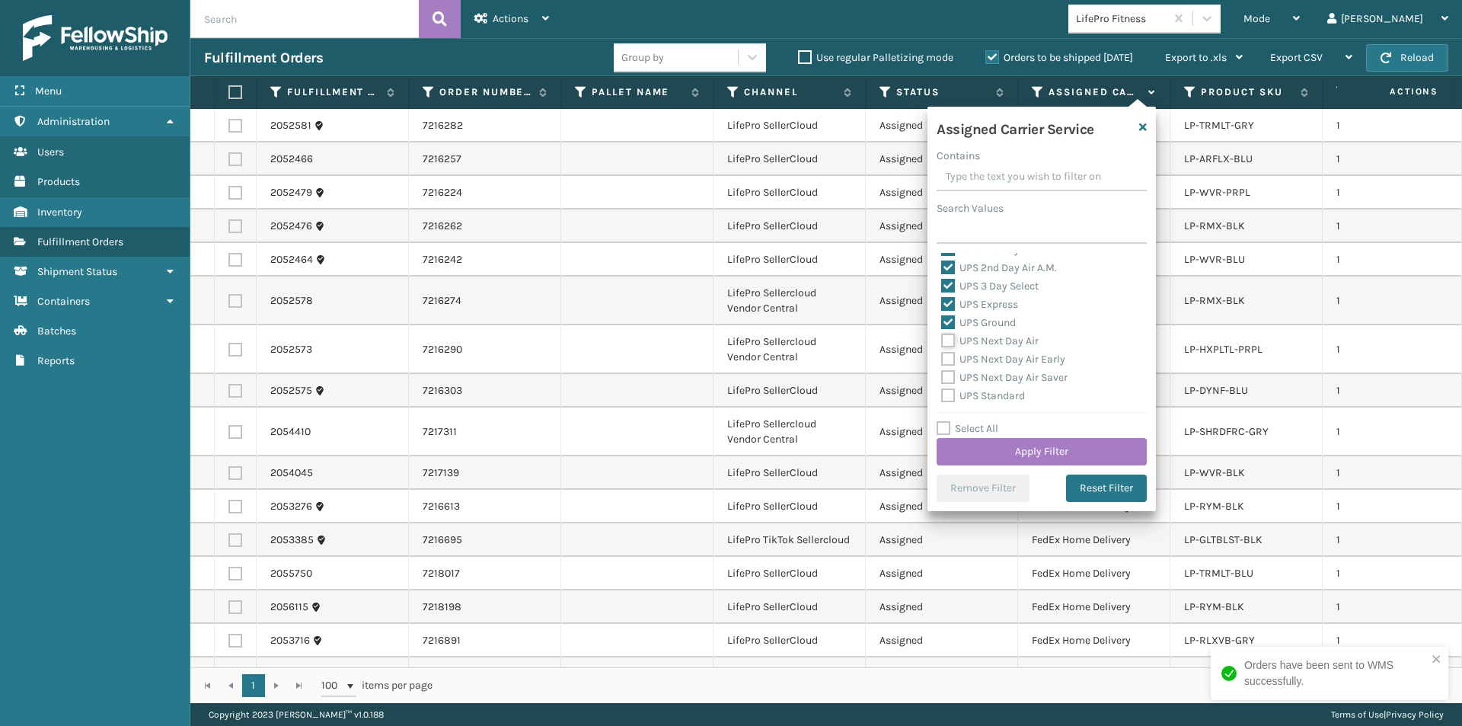
click at [942, 342] on input "UPS Next Day Air" at bounding box center [941, 337] width 1 height 10
click at [947, 361] on label "UPS Next Day Air Early" at bounding box center [1003, 359] width 124 height 13
click at [942, 360] on input "UPS Next Day Air Early" at bounding box center [941, 355] width 1 height 10
click at [951, 374] on label "UPS Next Day Air Saver" at bounding box center [1004, 377] width 126 height 13
click at [942, 374] on input "UPS Next Day Air Saver" at bounding box center [941, 374] width 1 height 10
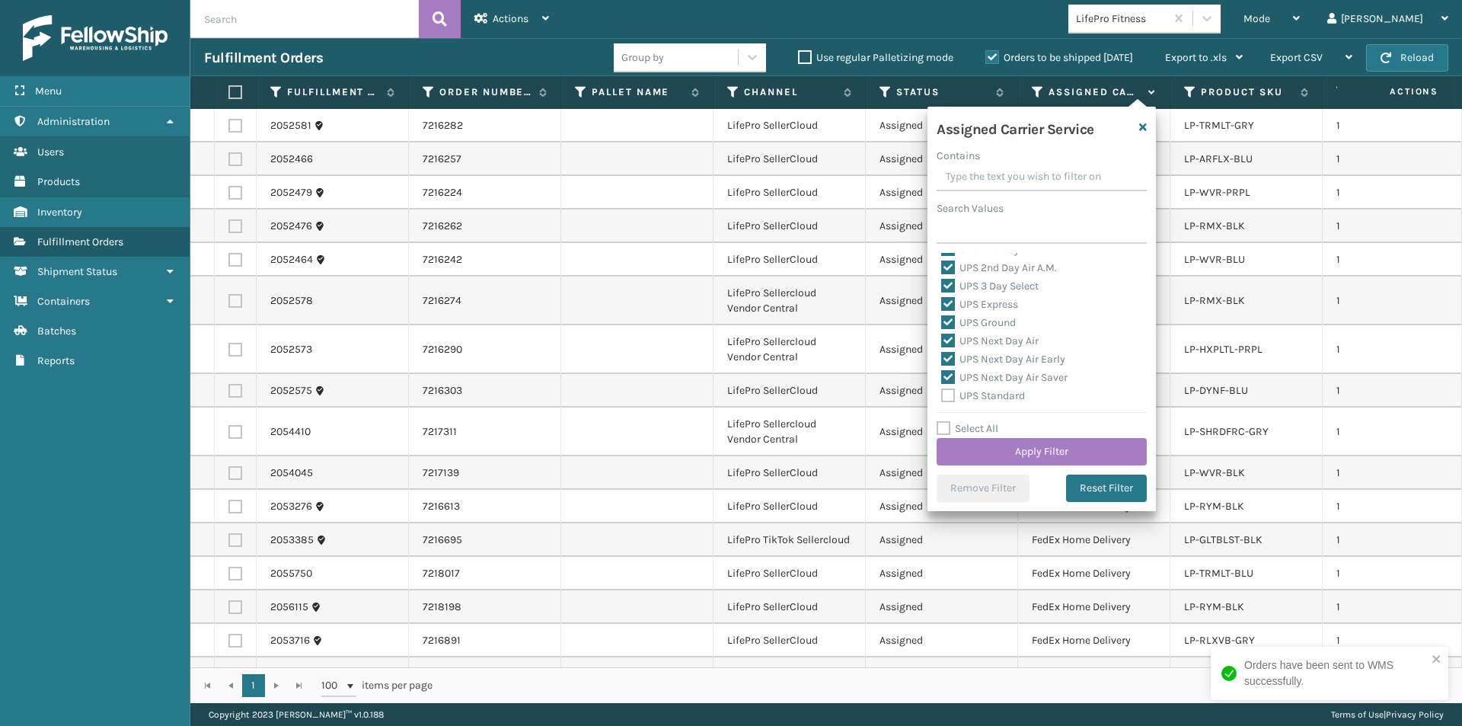
click at [954, 393] on label "UPS Standard" at bounding box center [983, 395] width 84 height 13
click at [942, 393] on input "UPS Standard" at bounding box center [941, 392] width 1 height 10
click at [945, 338] on label "UPS SurePost 1LB or Greater" at bounding box center [1016, 337] width 150 height 13
click at [942, 338] on input "UPS SurePost 1LB or Greater" at bounding box center [941, 334] width 1 height 10
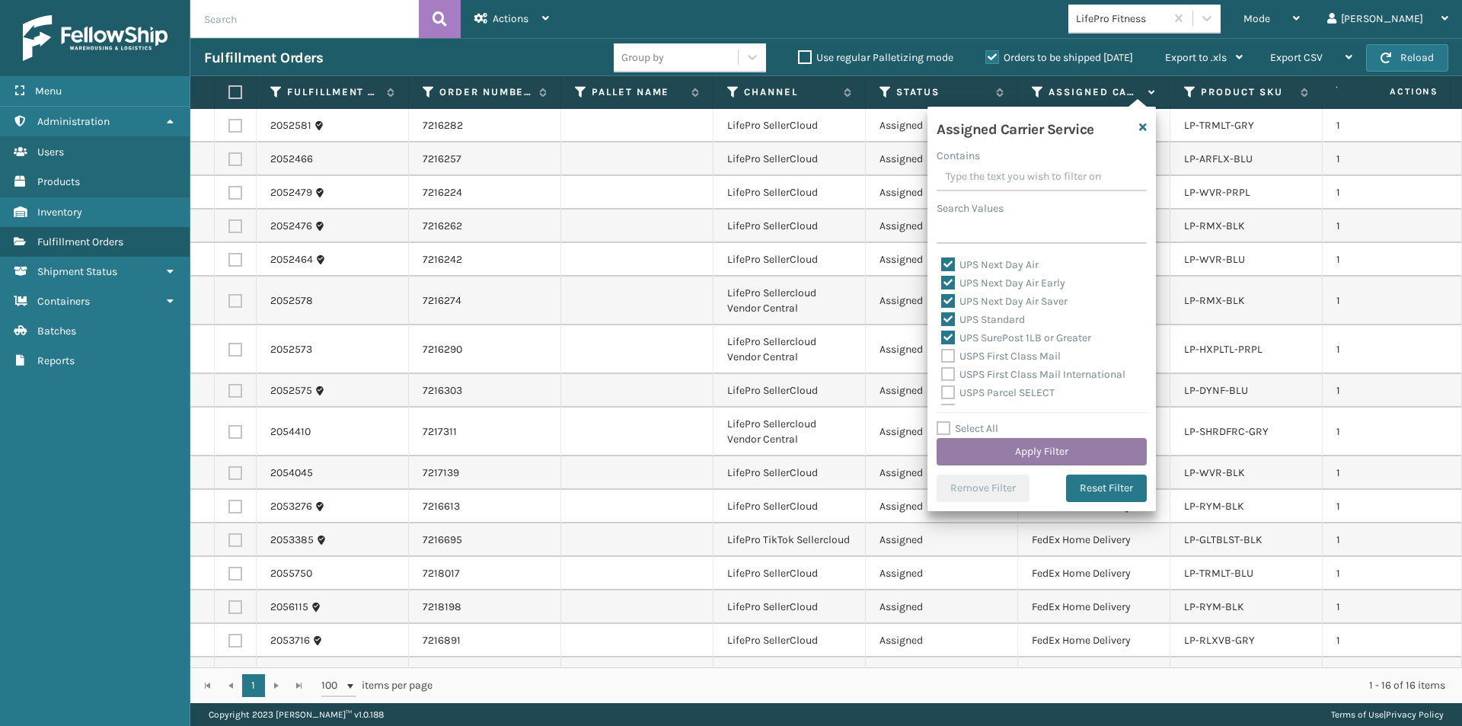
click at [1038, 449] on button "Apply Filter" at bounding box center [1042, 451] width 210 height 27
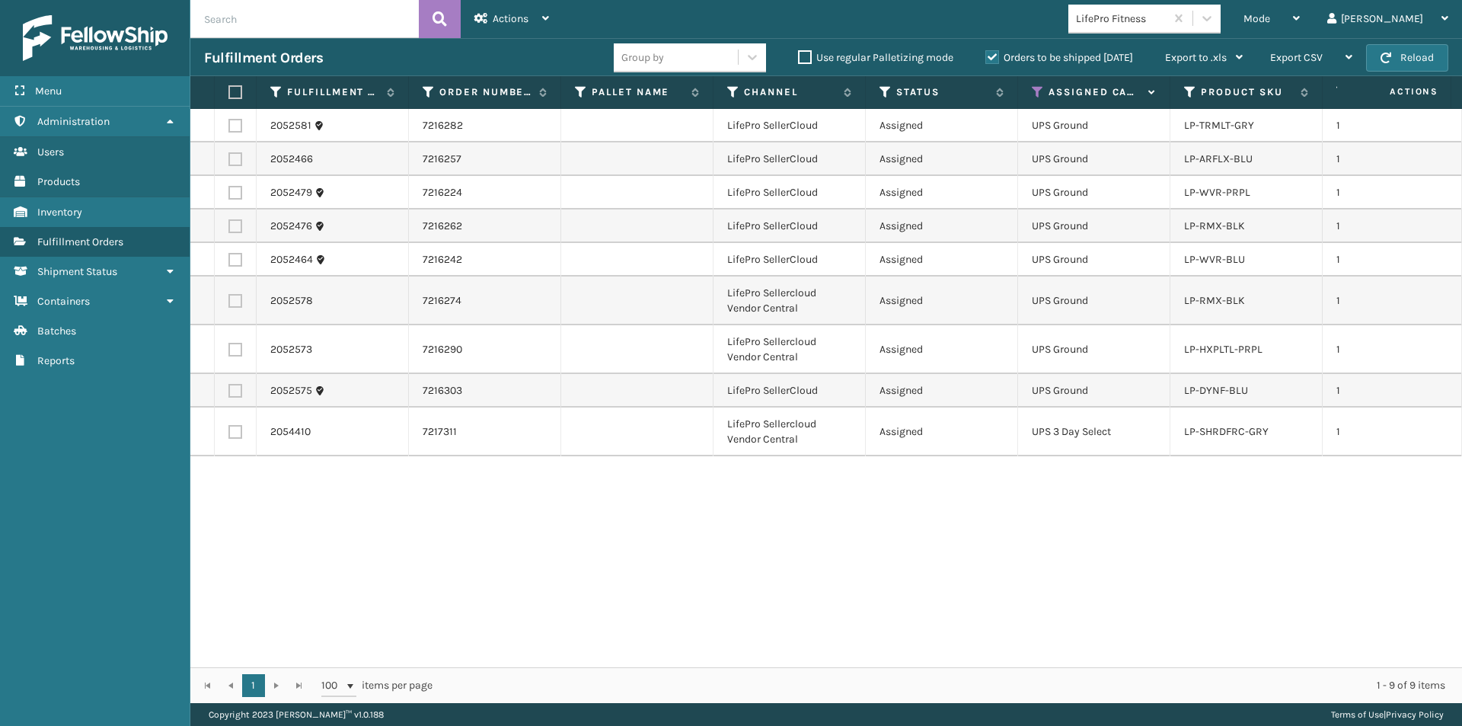
click at [233, 92] on label at bounding box center [232, 92] width 9 height 14
click at [229, 92] on input "checkbox" at bounding box center [228, 93] width 1 height 10
click at [545, 28] on div "Actions" at bounding box center [512, 19] width 75 height 38
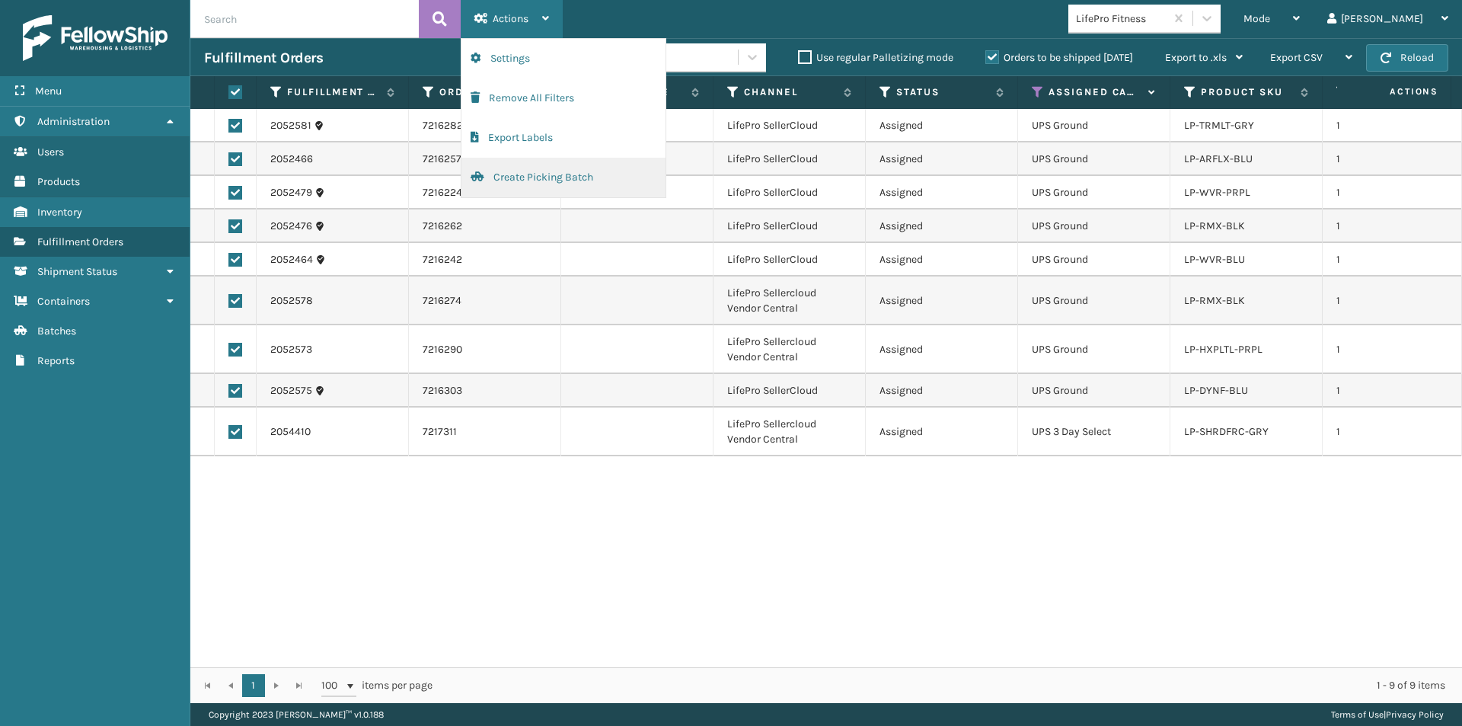
click at [527, 182] on button "Create Picking Batch" at bounding box center [564, 178] width 204 height 40
